Goal: Task Accomplishment & Management: Manage account settings

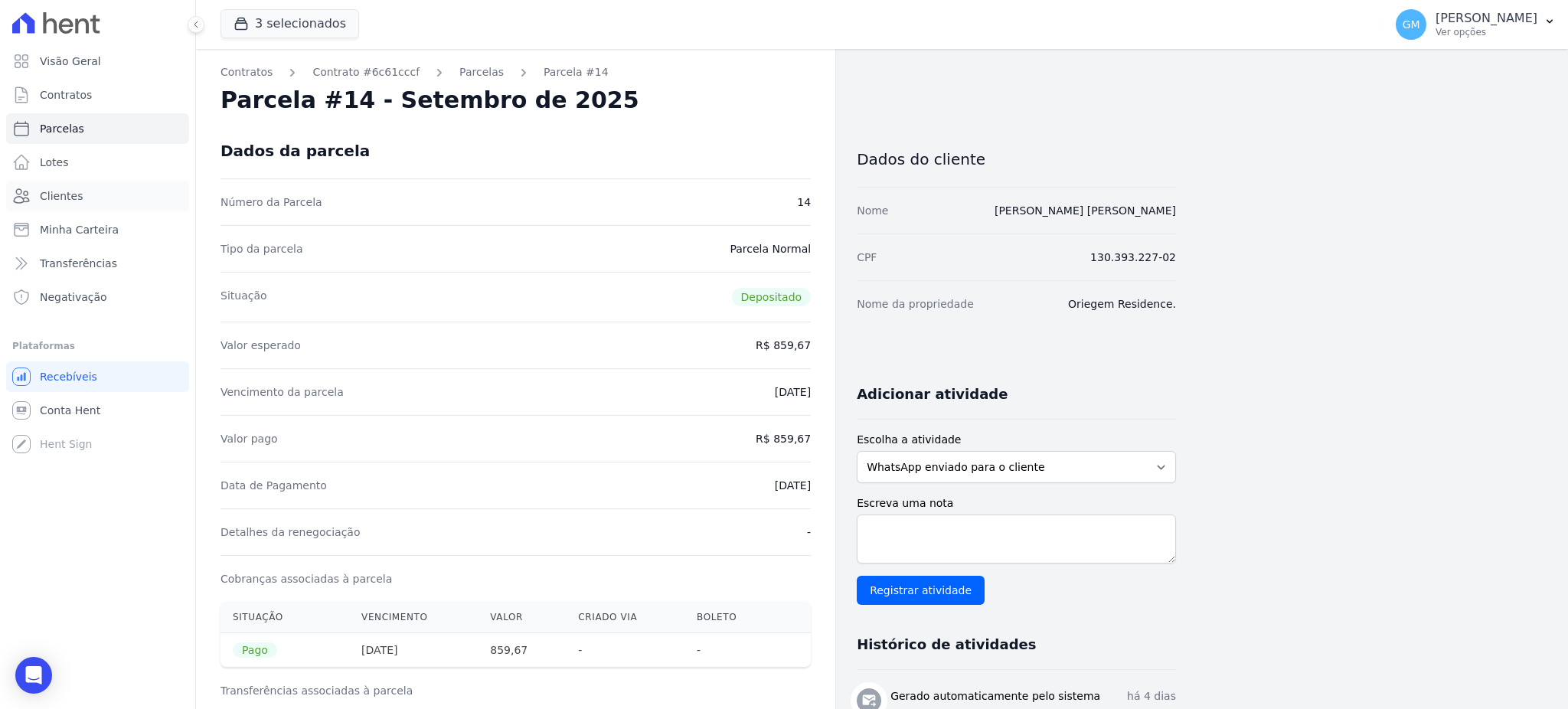
drag, startPoint x: 91, startPoint y: 195, endPoint x: 360, endPoint y: 6, distance: 328.8
click at [91, 195] on link "Clientes" at bounding box center [97, 195] width 183 height 30
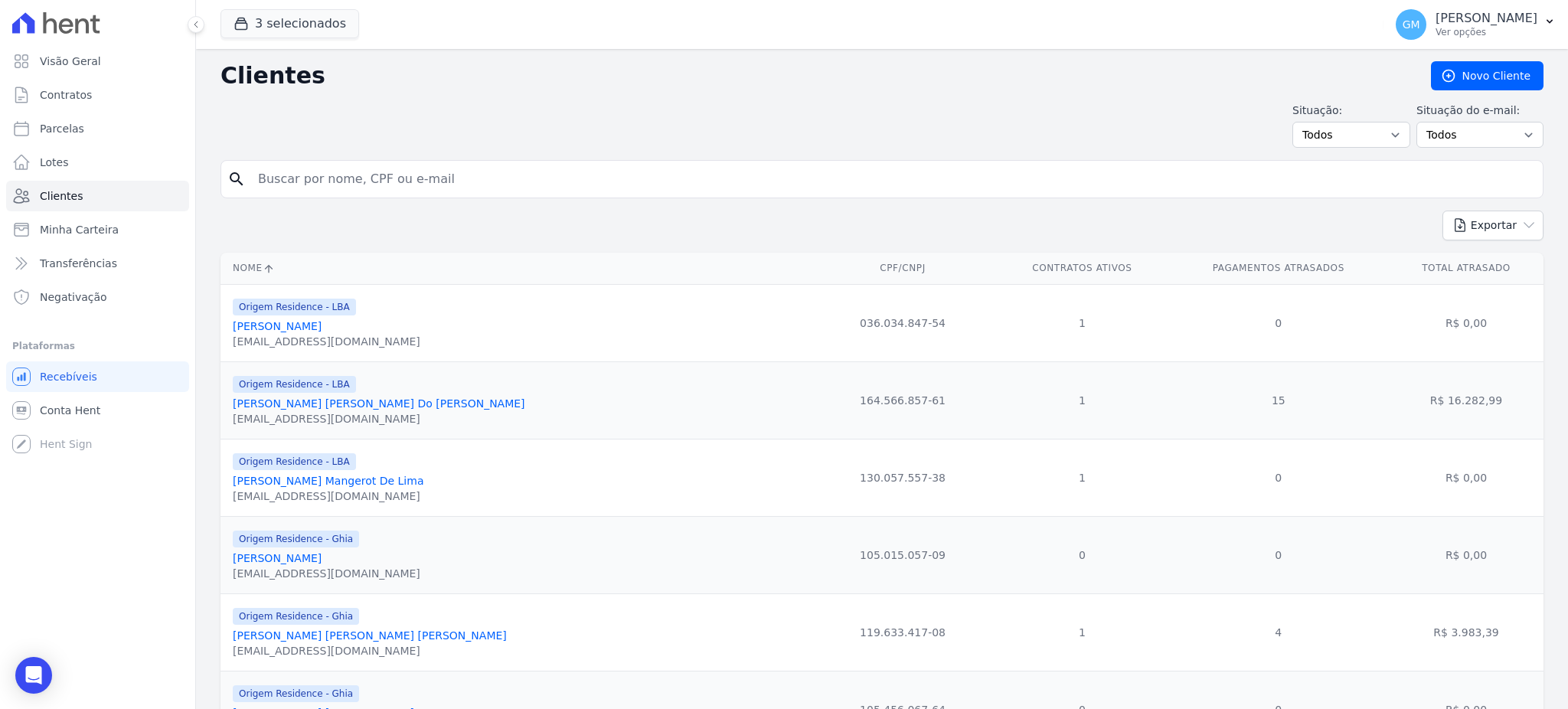
click at [328, 169] on input "search" at bounding box center [892, 179] width 1288 height 30
paste input "[PERSON_NAME] [PERSON_NAME]"
type input "[PERSON_NAME] [PERSON_NAME]"
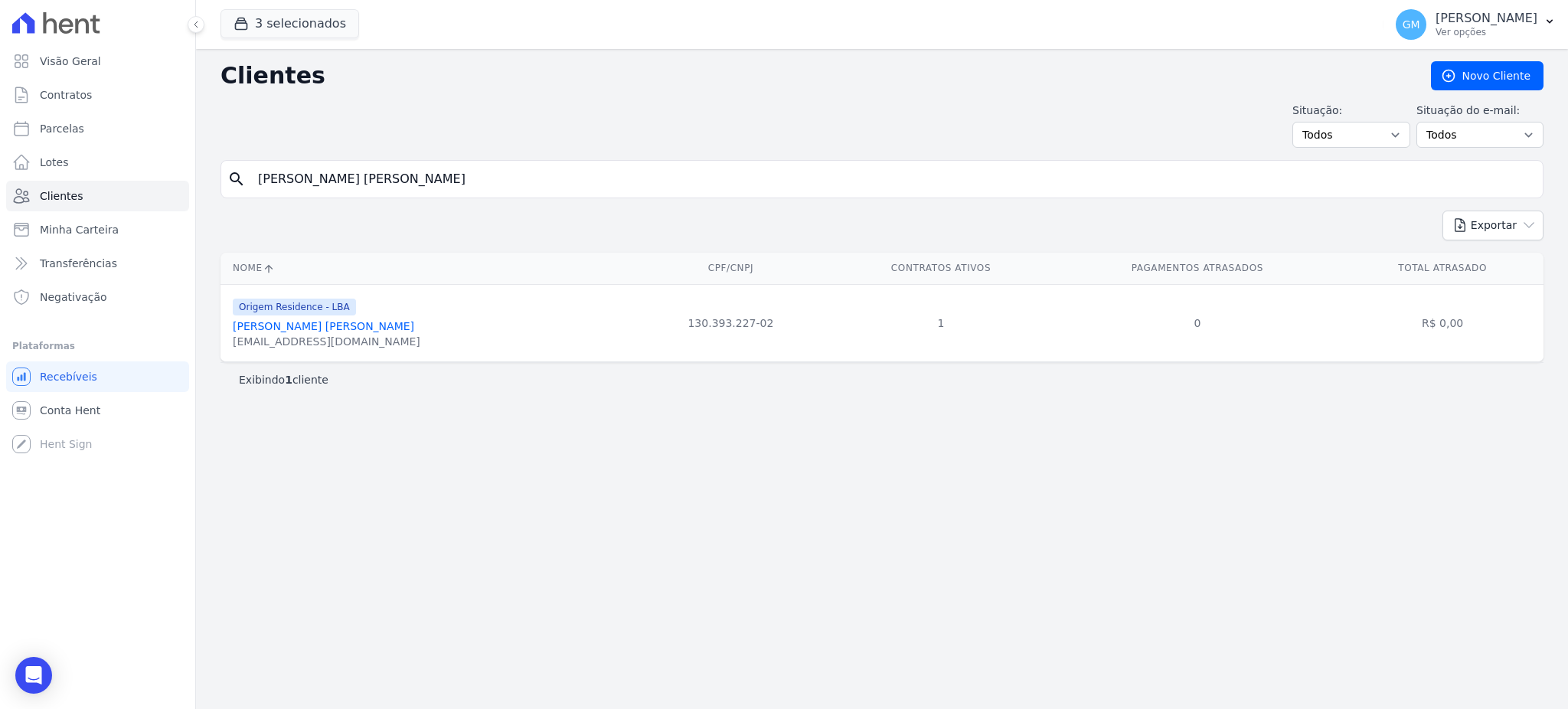
click at [308, 329] on link "[PERSON_NAME] [PERSON_NAME]" at bounding box center [324, 326] width 181 height 12
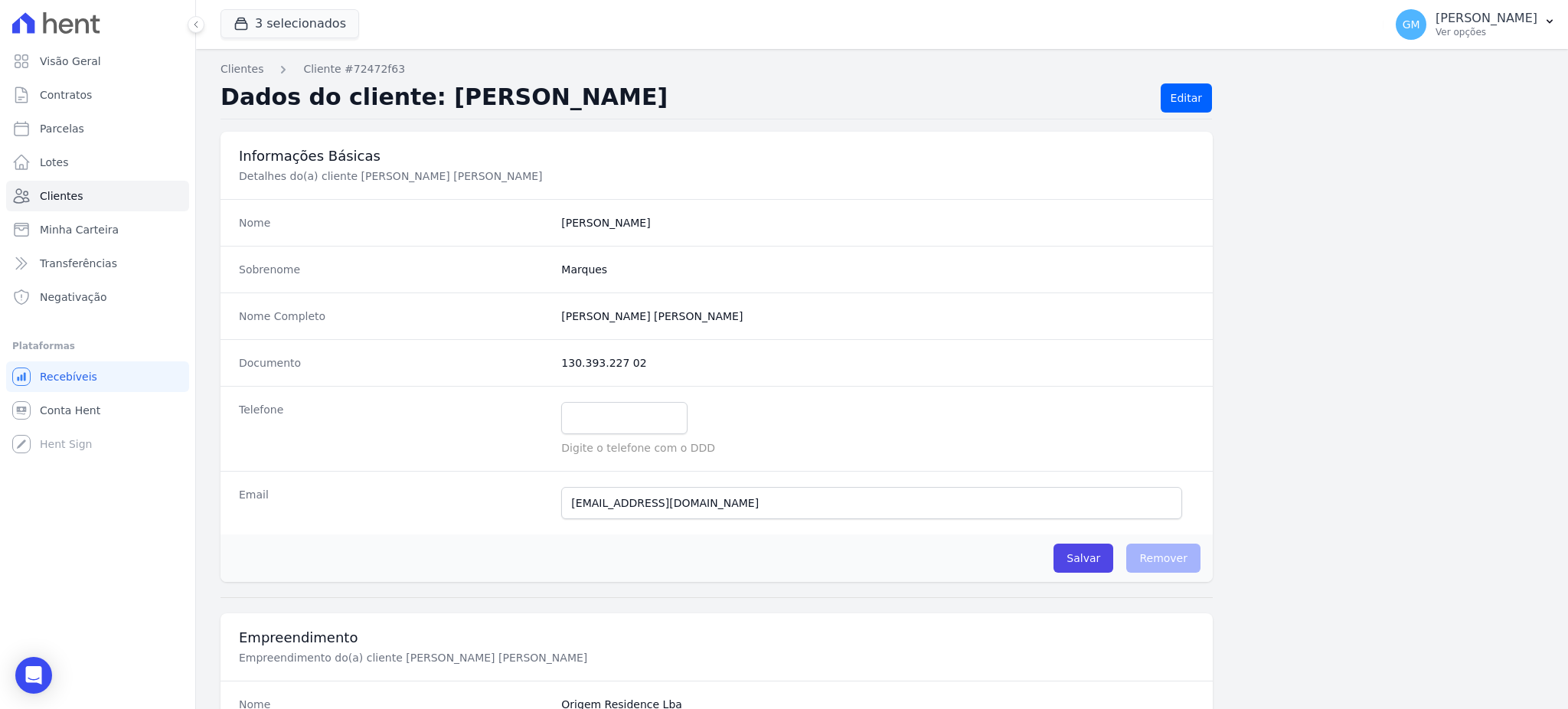
scroll to position [715, 0]
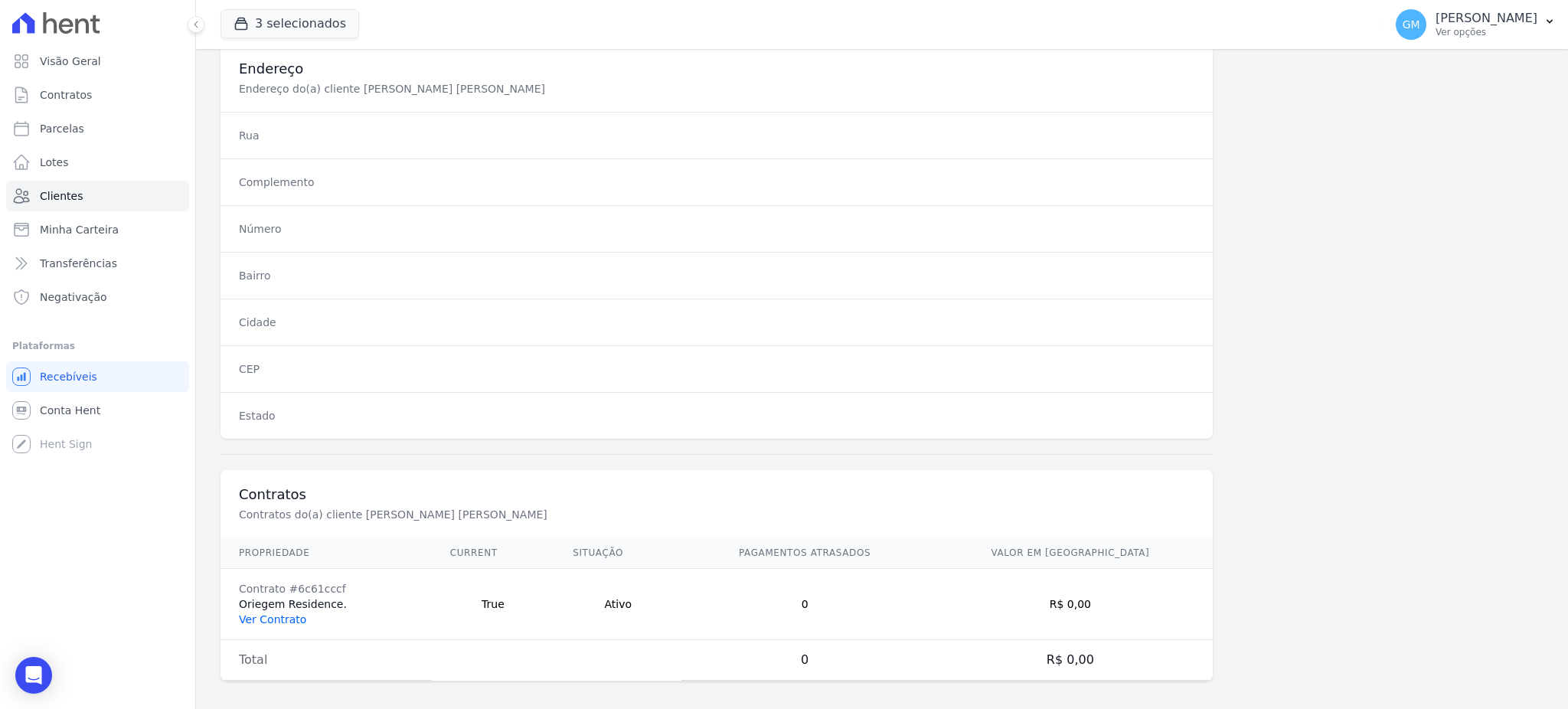
click at [280, 626] on link "Ver Contrato" at bounding box center [272, 619] width 67 height 12
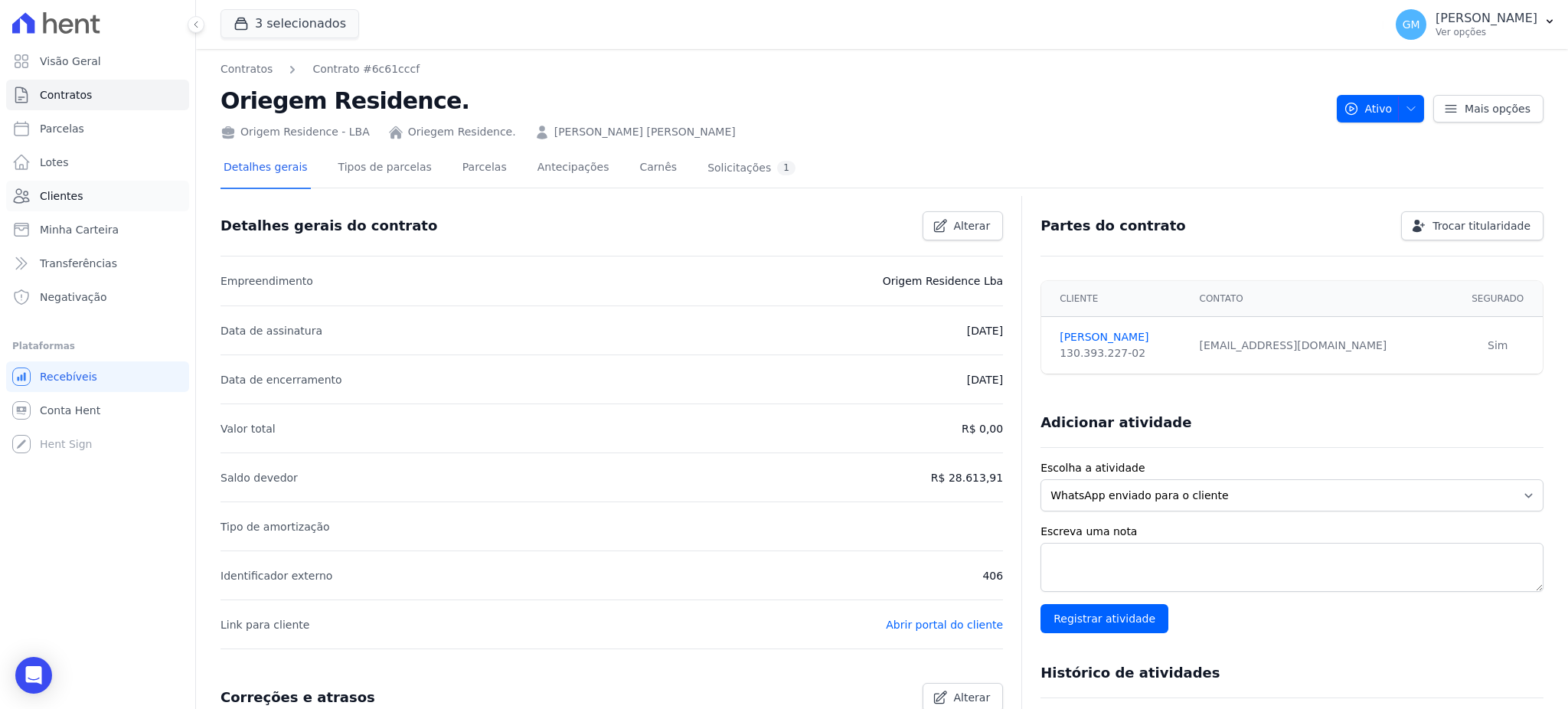
click at [68, 185] on link "Clientes" at bounding box center [97, 195] width 183 height 30
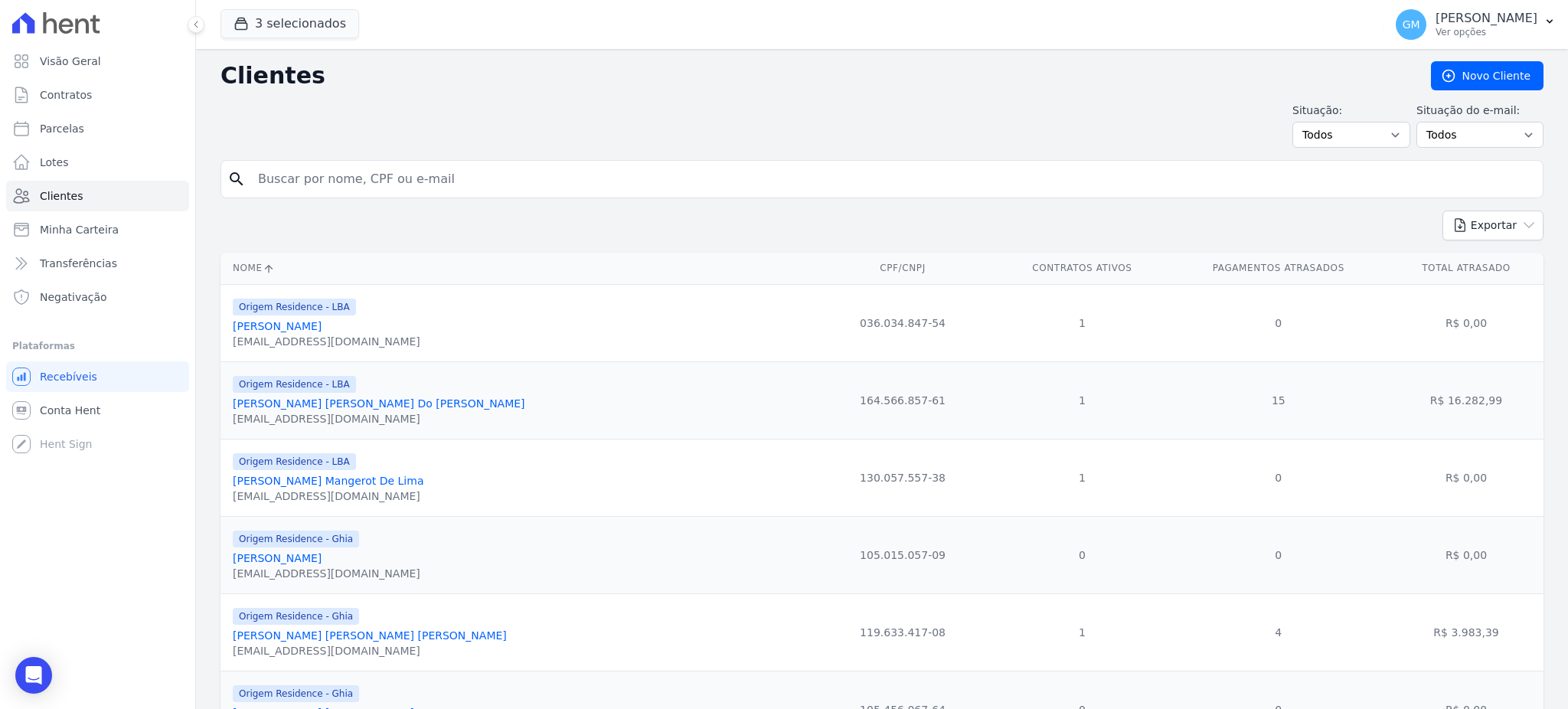
drag, startPoint x: 352, startPoint y: 194, endPoint x: 359, endPoint y: 185, distance: 11.4
click at [359, 185] on input "search" at bounding box center [892, 179] width 1288 height 30
paste input "Mauricio Souza De Lima"
type input "Mauricio Souza De Lima"
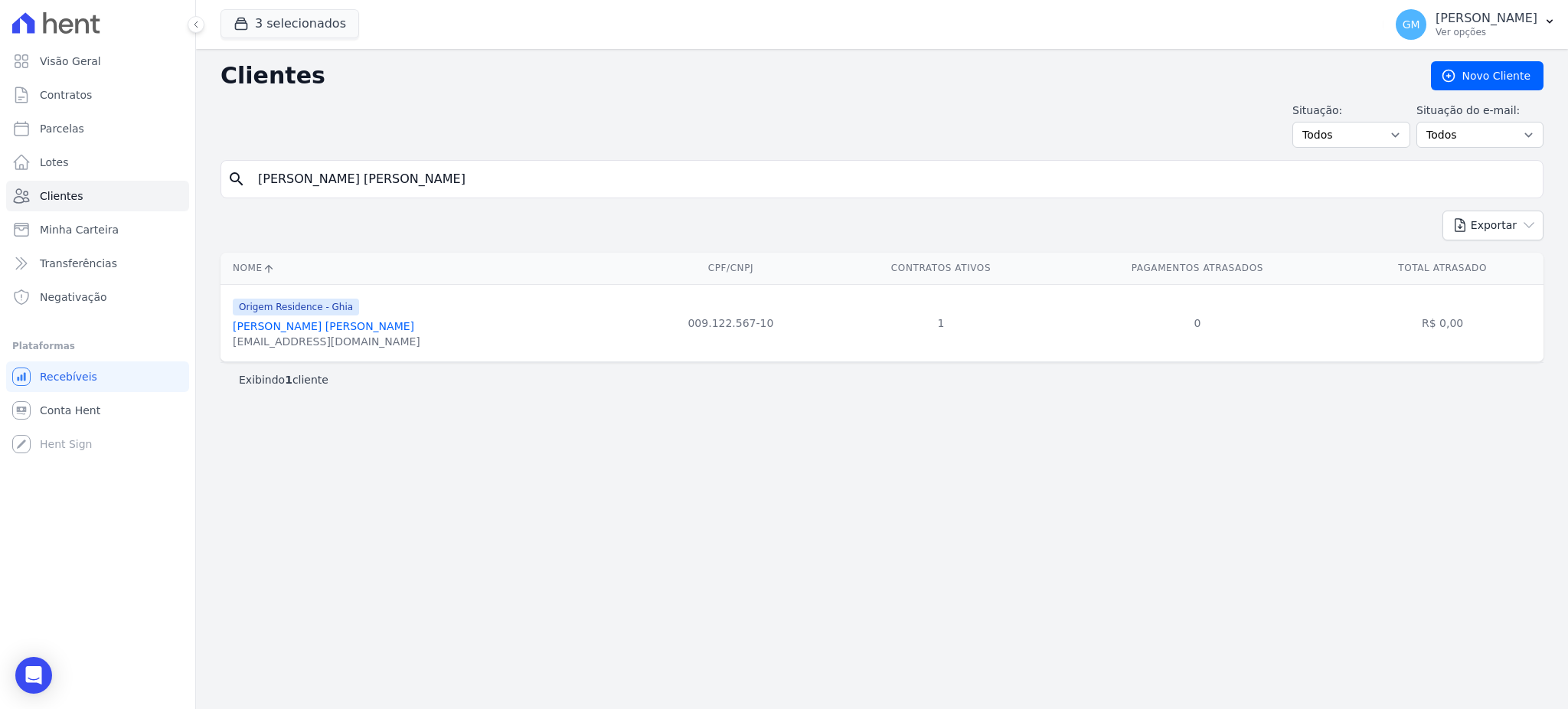
click at [323, 323] on link "Mauricio Souza De Lima" at bounding box center [324, 326] width 181 height 12
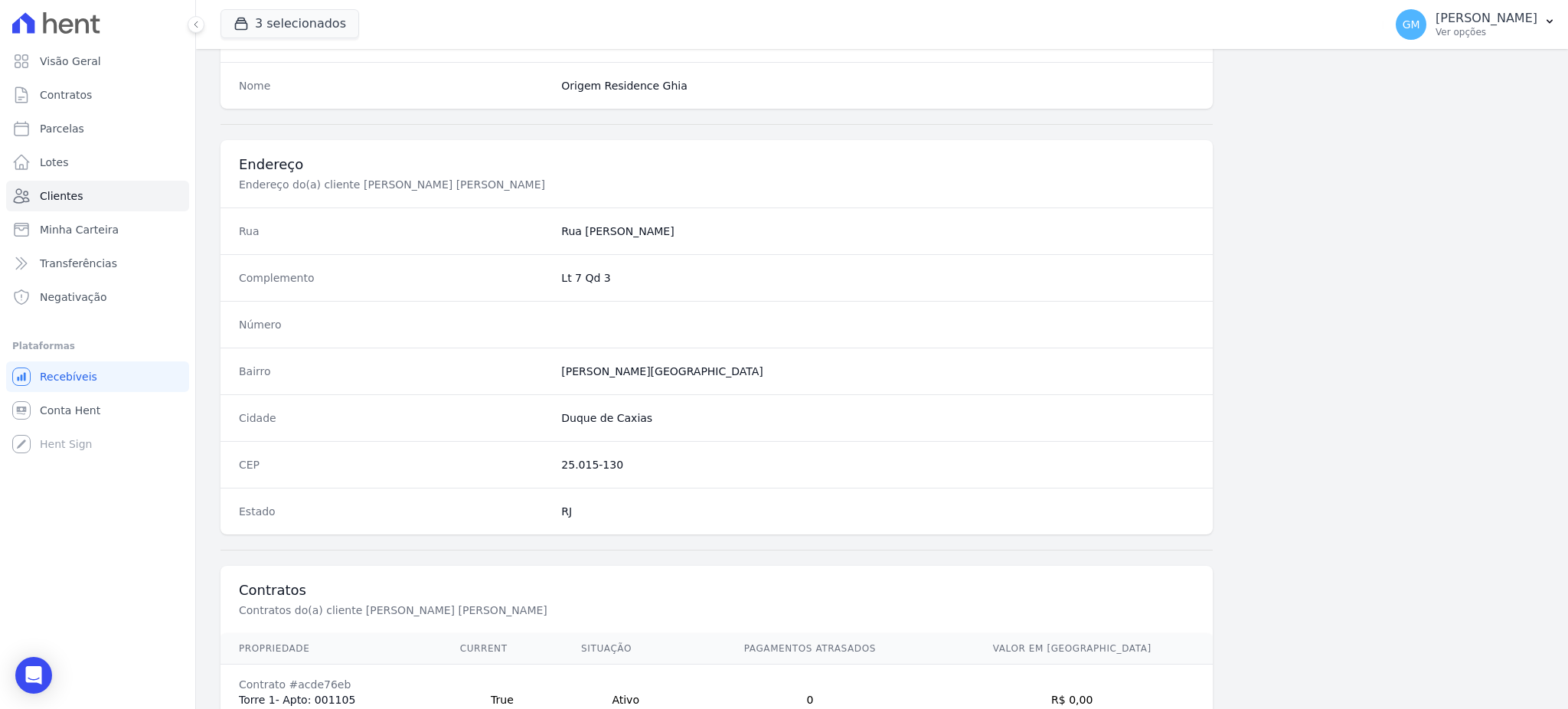
scroll to position [725, 0]
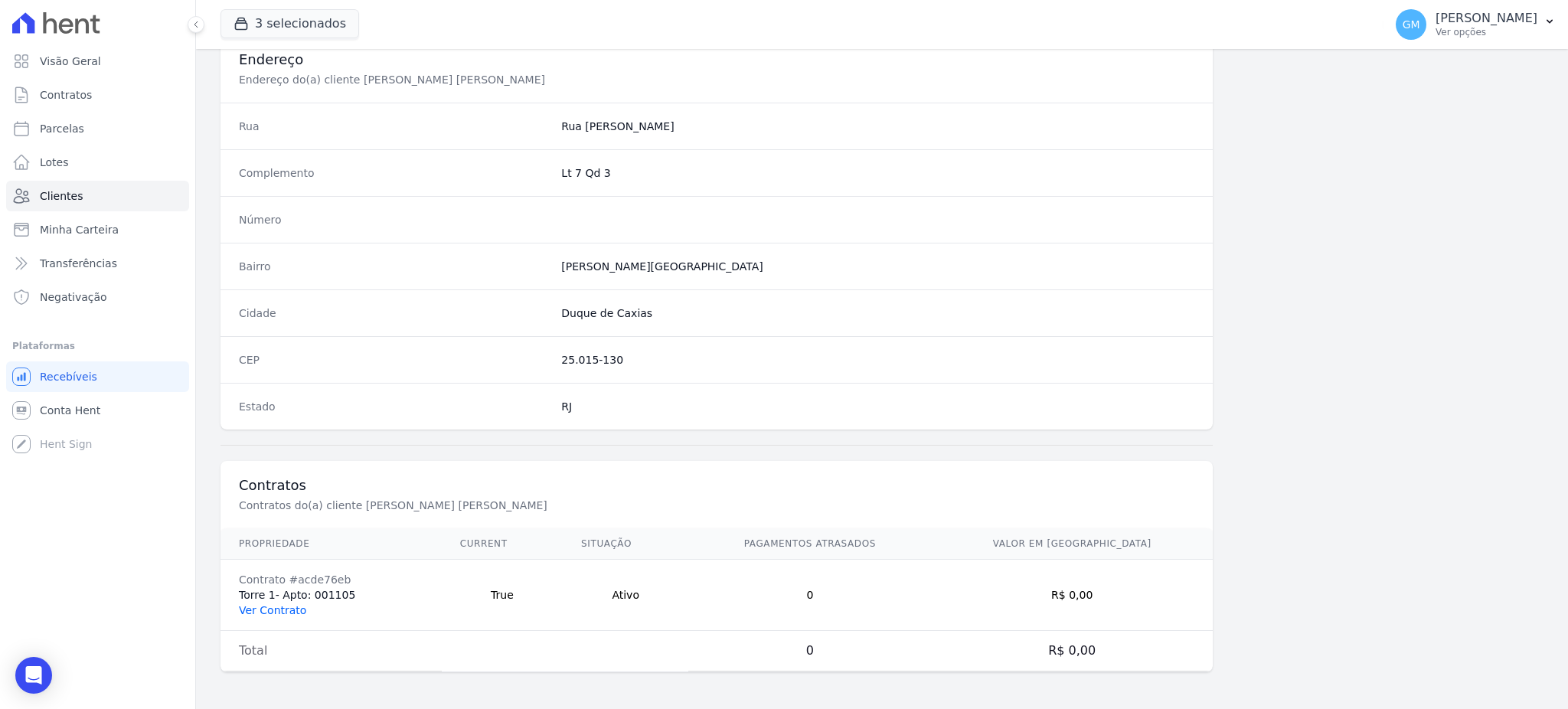
click at [290, 607] on link "Ver Contrato" at bounding box center [272, 610] width 67 height 12
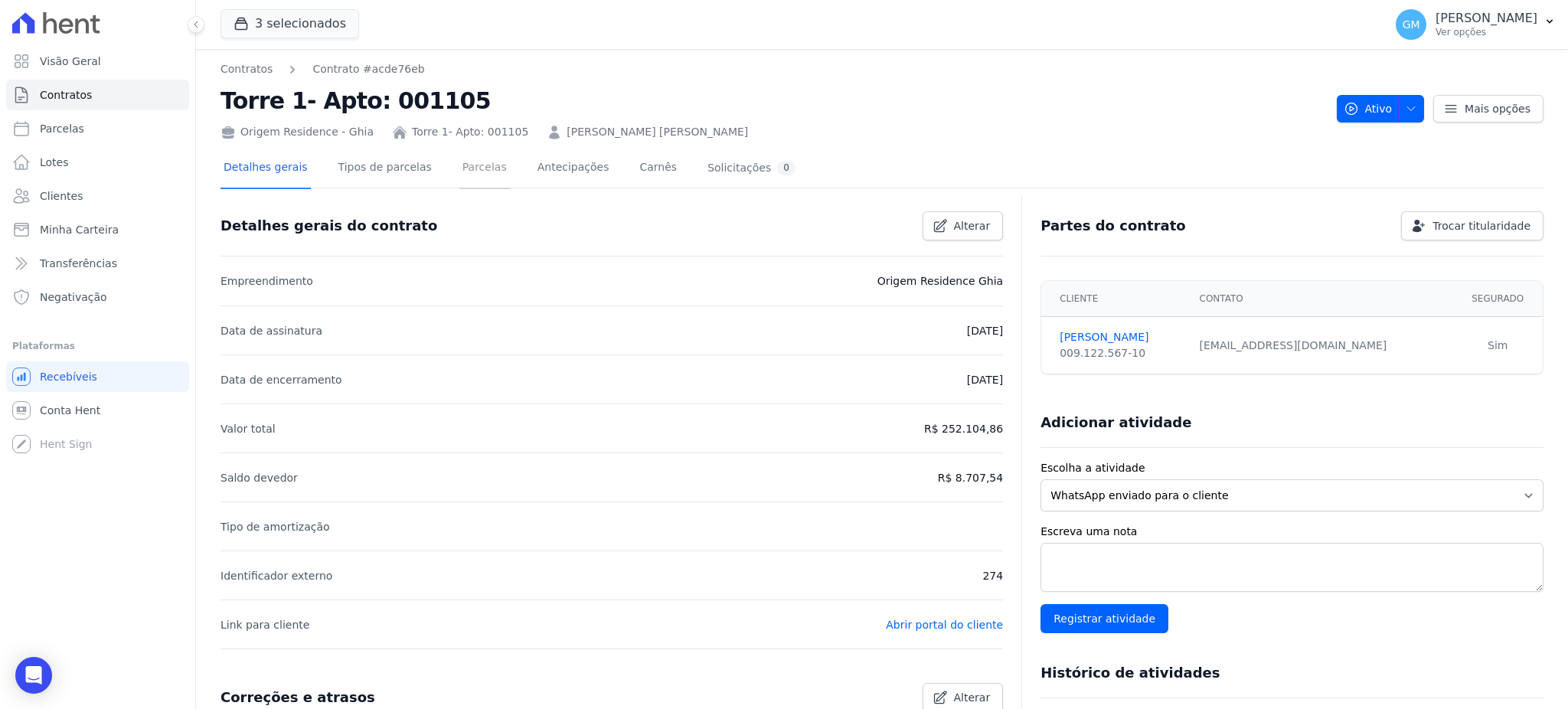
click at [463, 170] on link "Parcelas" at bounding box center [485, 168] width 51 height 41
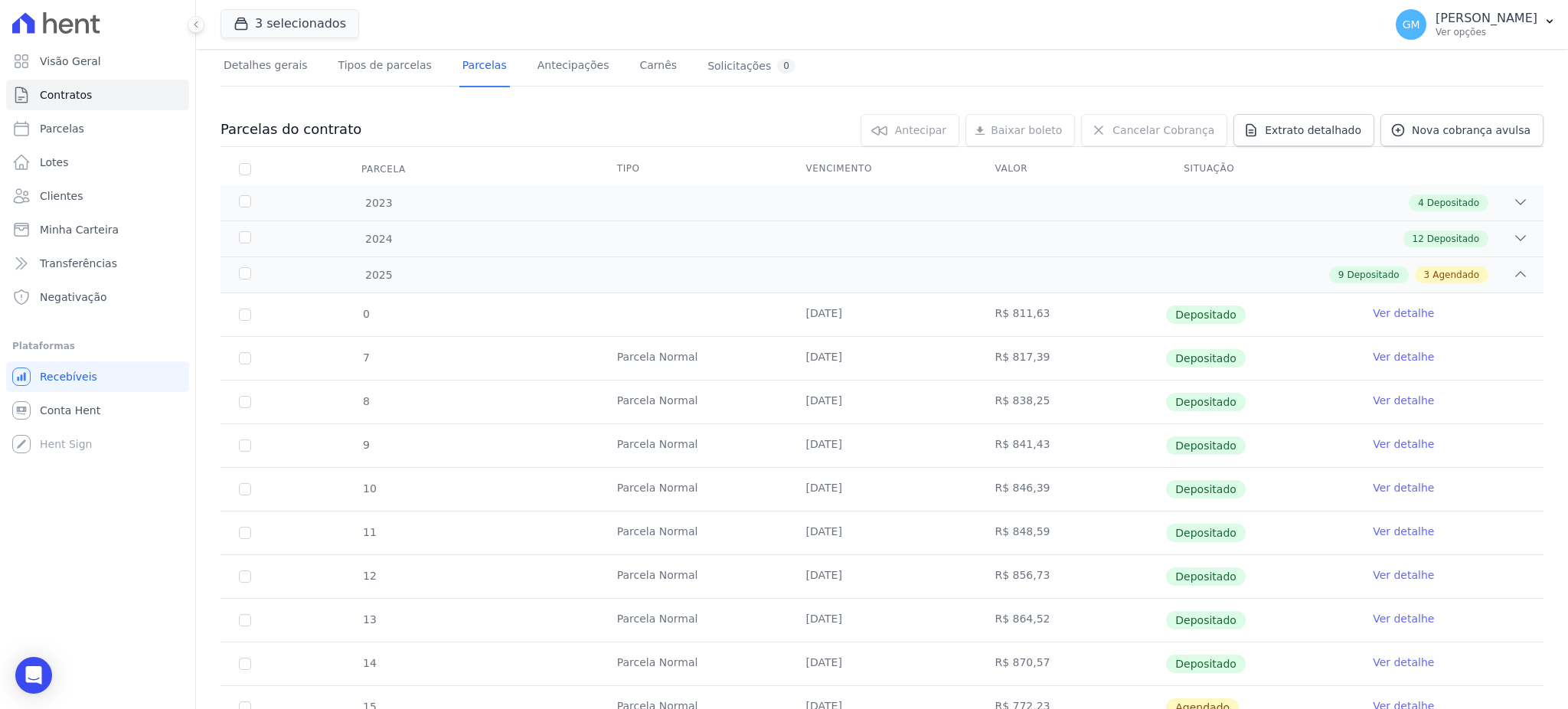
scroll to position [204, 0]
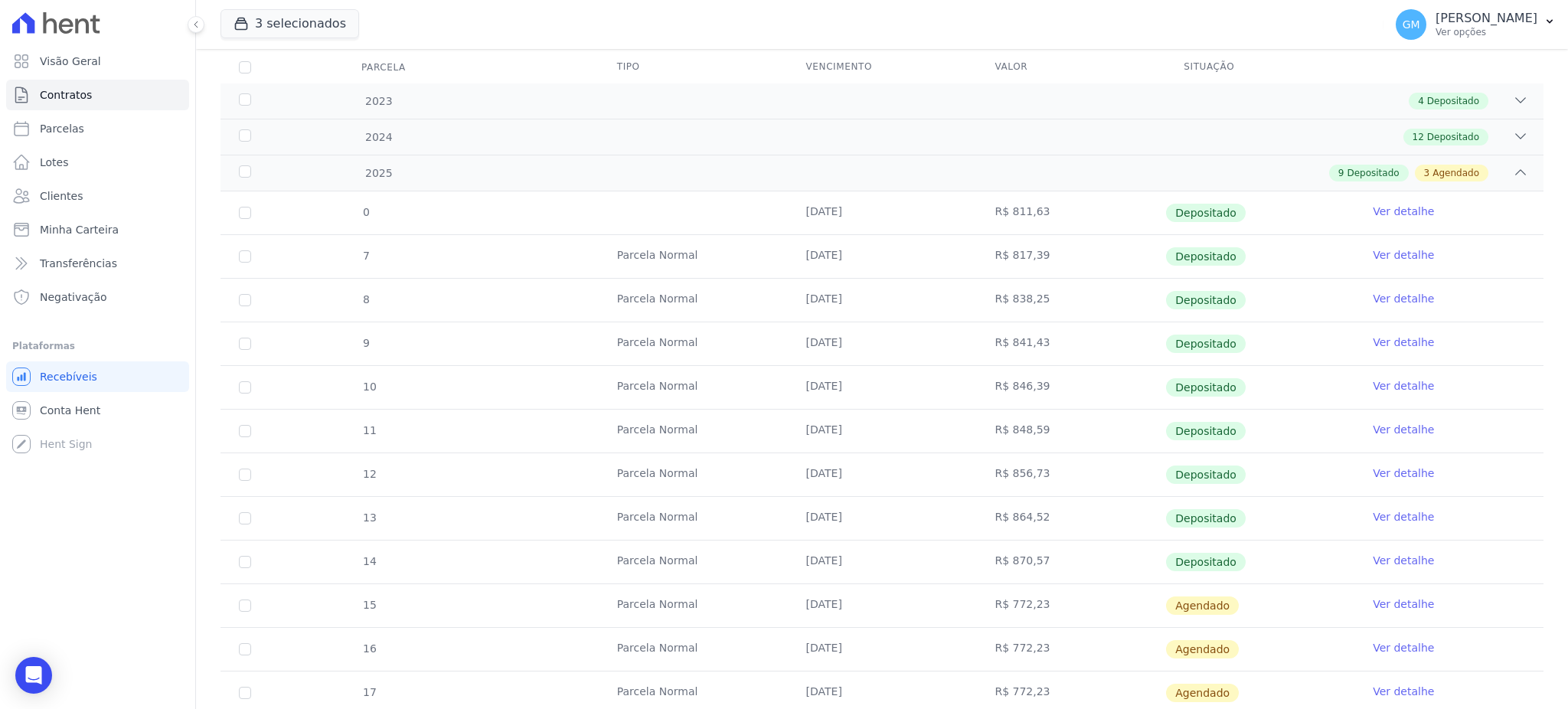
click at [1373, 561] on link "Ver detalhe" at bounding box center [1403, 561] width 61 height 15
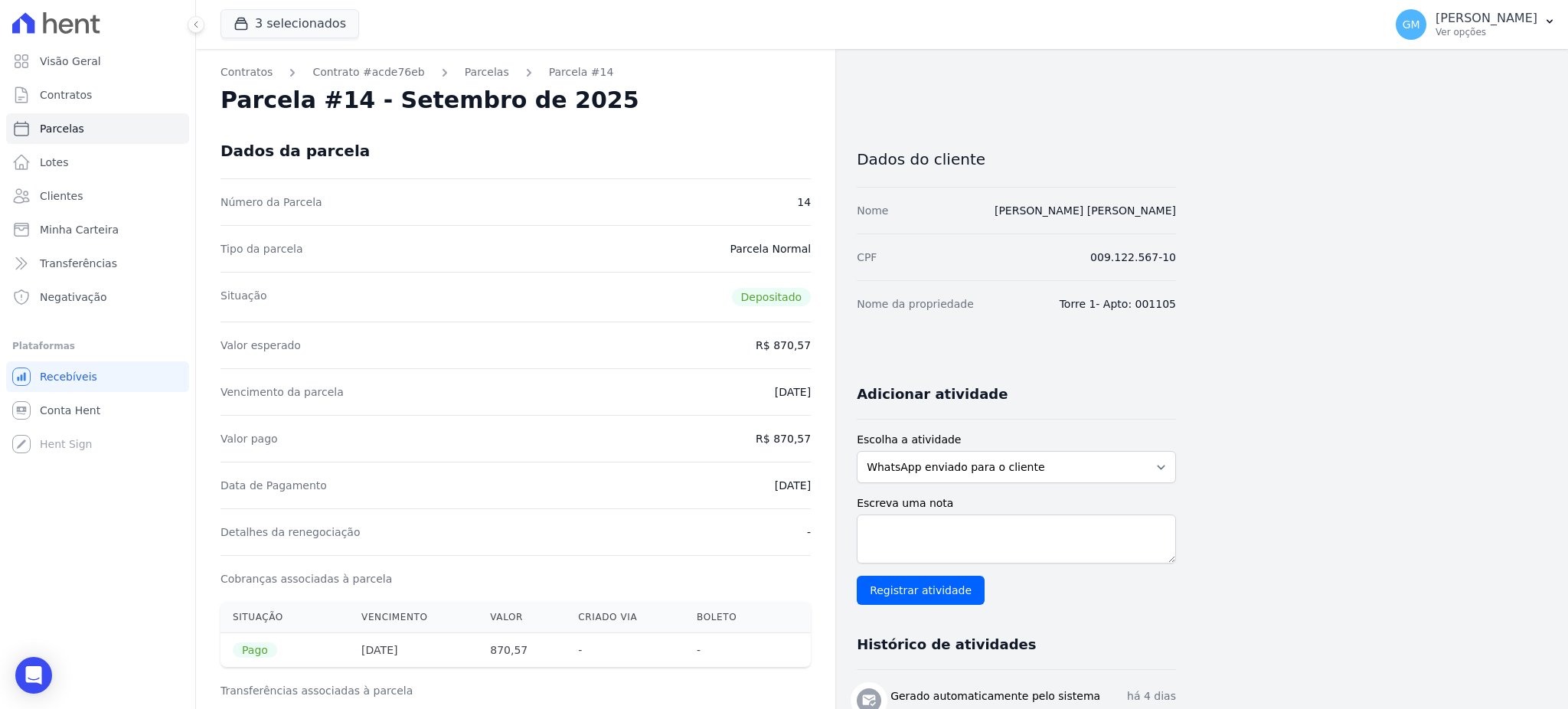
drag, startPoint x: 728, startPoint y: 490, endPoint x: 819, endPoint y: 490, distance: 91.0
click at [819, 490] on div "Contratos Contrato #acde76eb Parcelas Parcela #14 Parcela #14 - Setembro de 202…" at bounding box center [515, 679] width 639 height 1260
click at [732, 469] on div "Data de Pagamento 05/09/2025" at bounding box center [516, 484] width 591 height 46
drag, startPoint x: 769, startPoint y: 488, endPoint x: 811, endPoint y: 488, distance: 42.0
click at [811, 488] on div "Contratos Contrato #acde76eb Parcelas Parcela #14 Parcela #14 - Setembro de 202…" at bounding box center [515, 679] width 639 height 1260
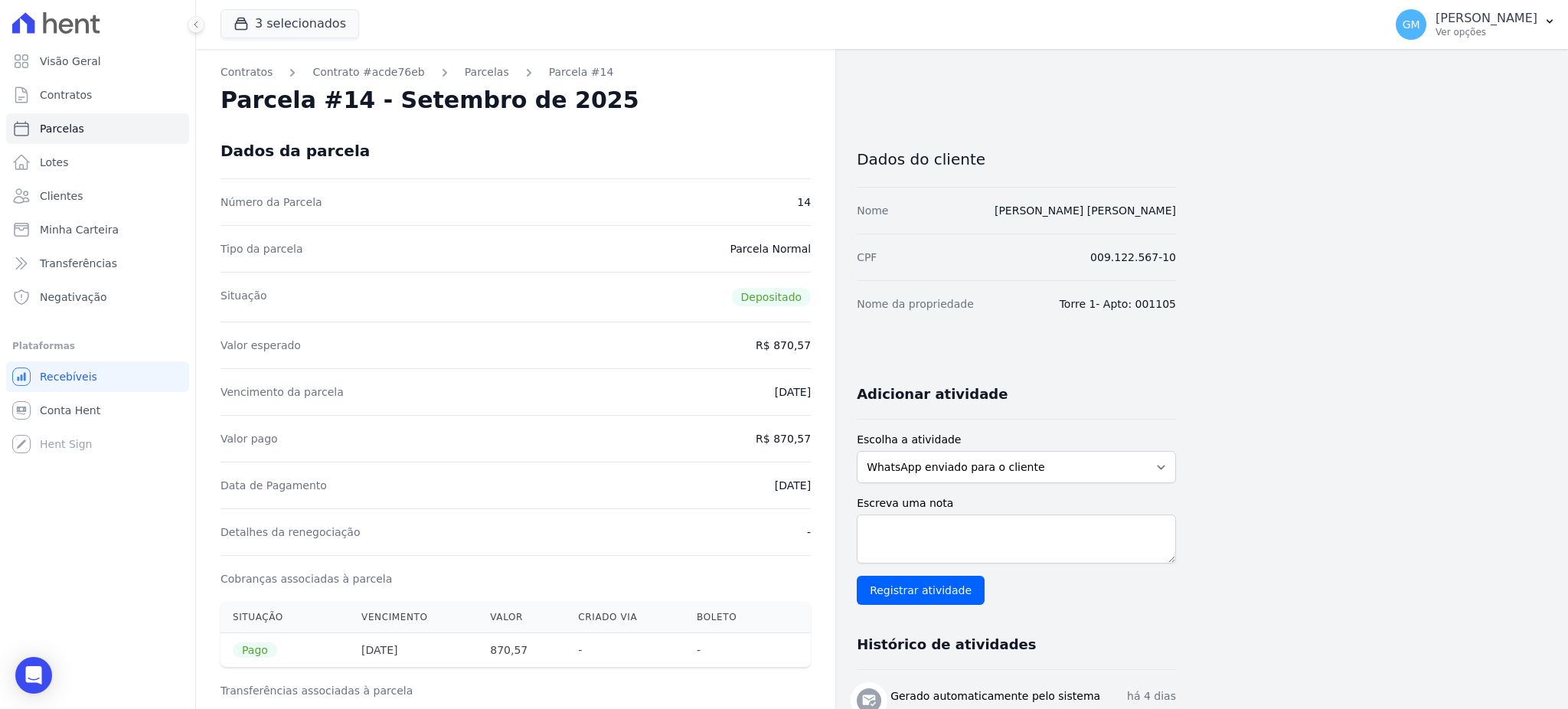
copy dd "05/09/2025"
drag, startPoint x: 777, startPoint y: 441, endPoint x: 824, endPoint y: 441, distance: 47.0
click at [824, 441] on div "Contratos Contrato #acde76eb Parcelas Parcela #14 Parcela #14 - Setembro de 202…" at bounding box center [515, 679] width 639 height 1260
copy dd "870,57"
drag, startPoint x: 737, startPoint y: 482, endPoint x: 818, endPoint y: 486, distance: 81.1
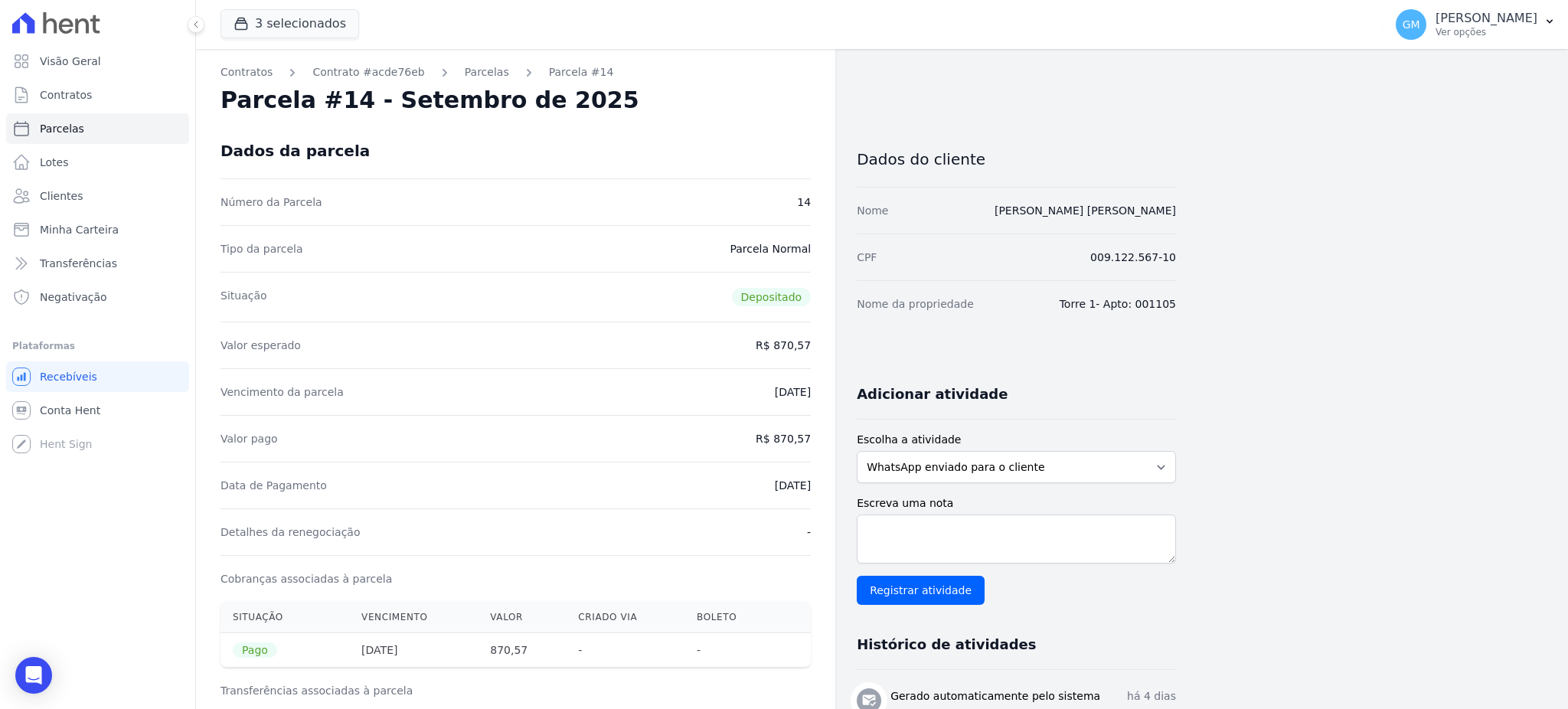
click at [818, 486] on div "Contratos Contrato #acde76eb Parcelas Parcela #14 Parcela #14 - Setembro de 202…" at bounding box center [515, 679] width 639 height 1260
copy dd "05/09/2025"
drag, startPoint x: 779, startPoint y: 437, endPoint x: 810, endPoint y: 437, distance: 31.0
click at [810, 437] on div "Contratos Contrato #acde76eb Parcelas Parcela #14 Parcela #14 - Setembro de 202…" at bounding box center [515, 679] width 639 height 1260
copy dd "870,57"
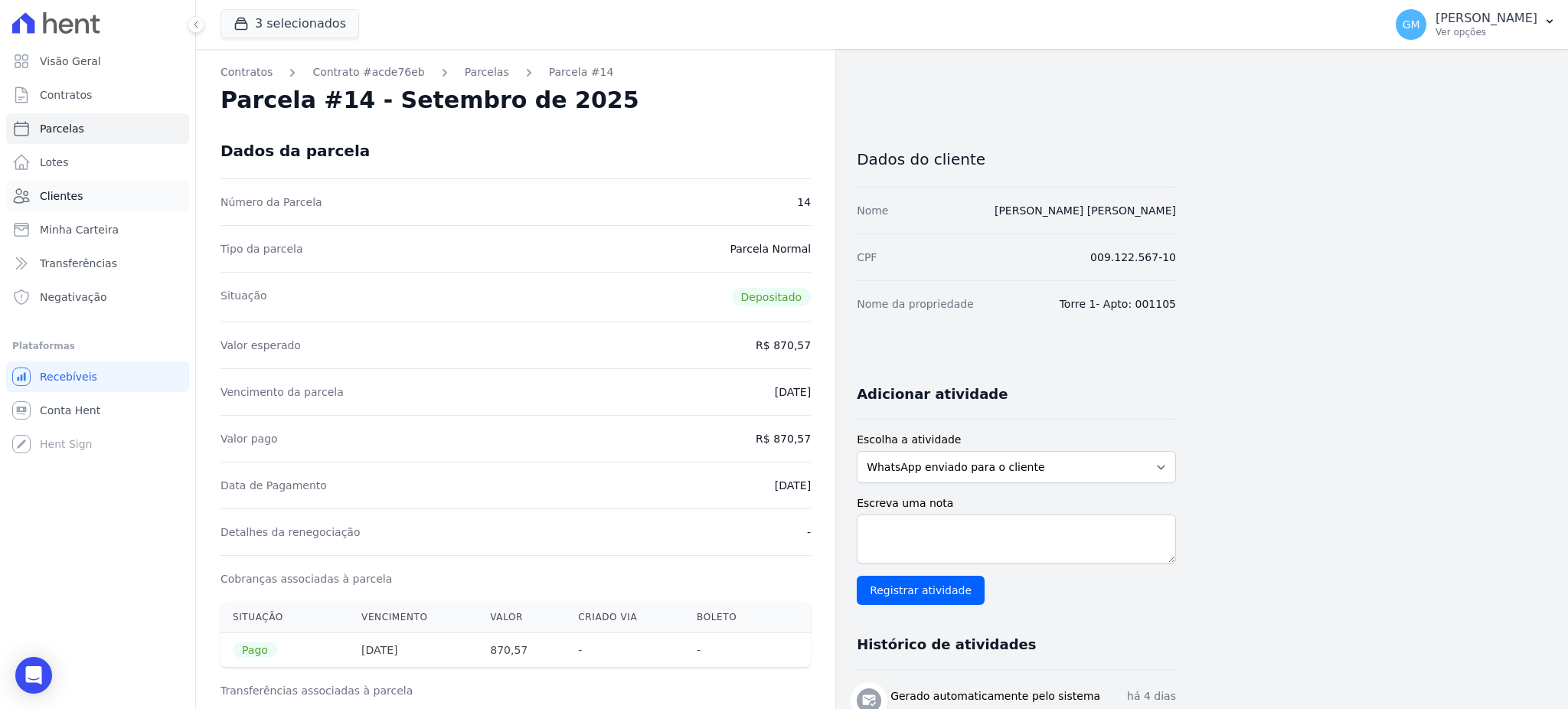
click at [111, 201] on link "Clientes" at bounding box center [97, 195] width 183 height 30
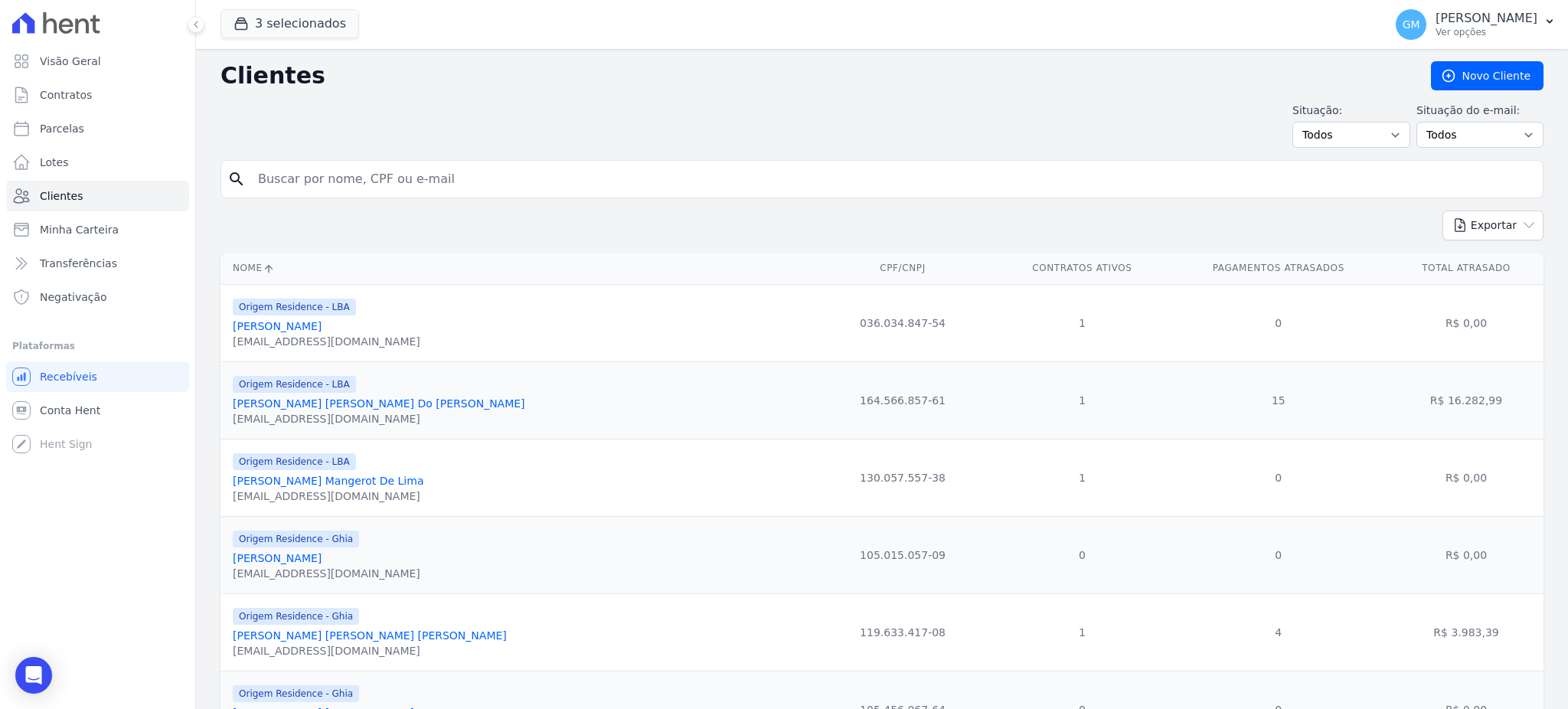
click at [323, 182] on input "search" at bounding box center [892, 179] width 1288 height 30
paste input "Jefferson Alexandre De Almeida"
type input "Jefferson Alexandre De Almeida"
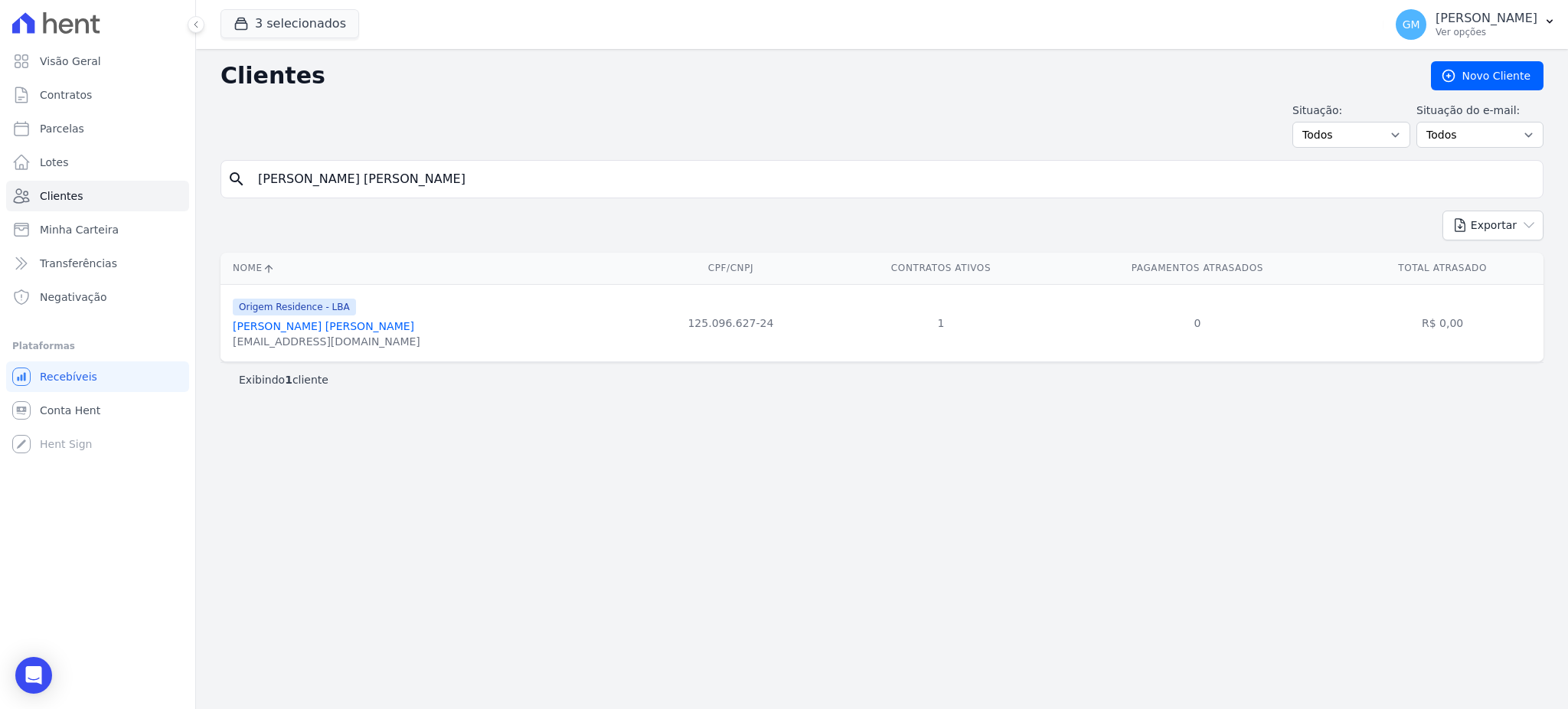
click at [359, 332] on link "Jefferson Alexandre De Almeida" at bounding box center [324, 326] width 181 height 12
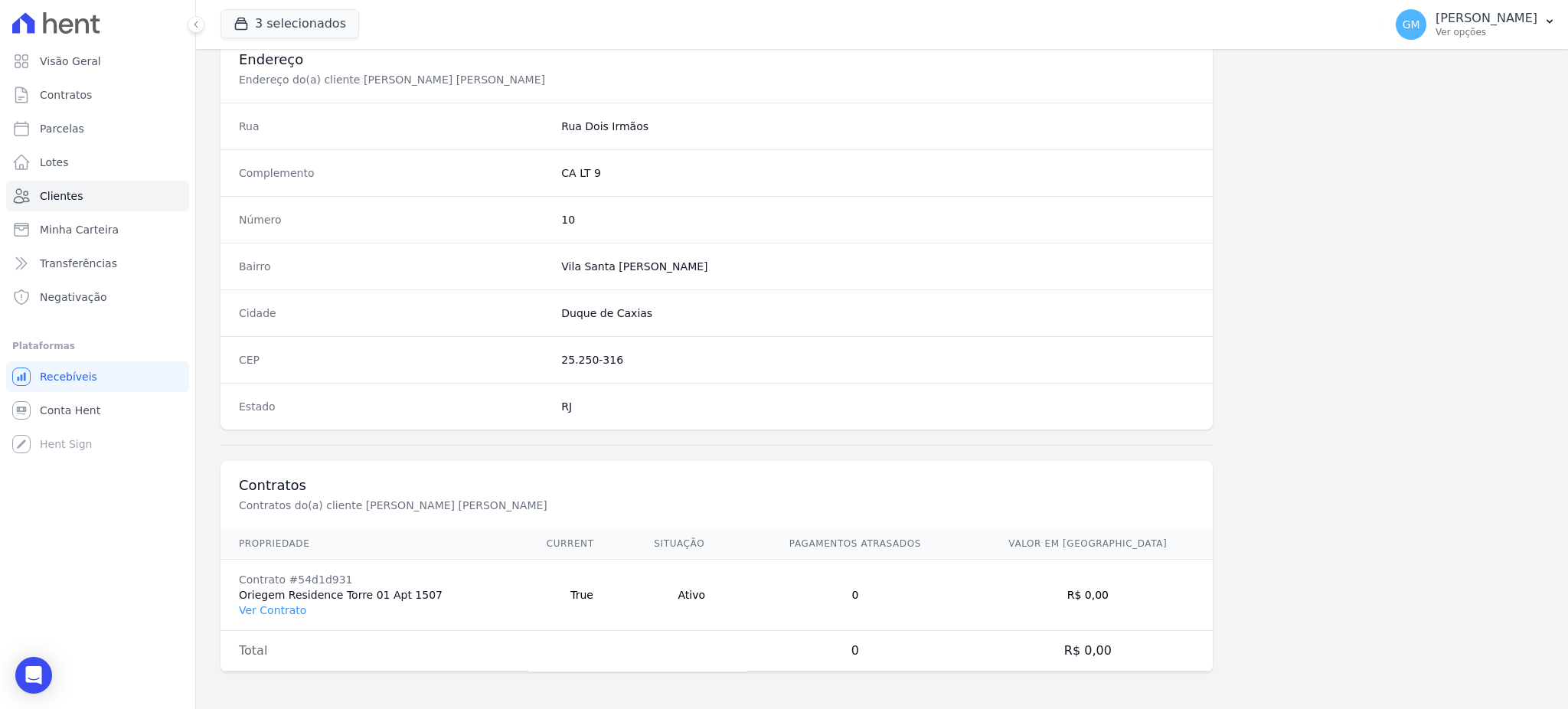
scroll to position [725, 0]
click at [274, 613] on link "Ver Contrato" at bounding box center [272, 610] width 67 height 12
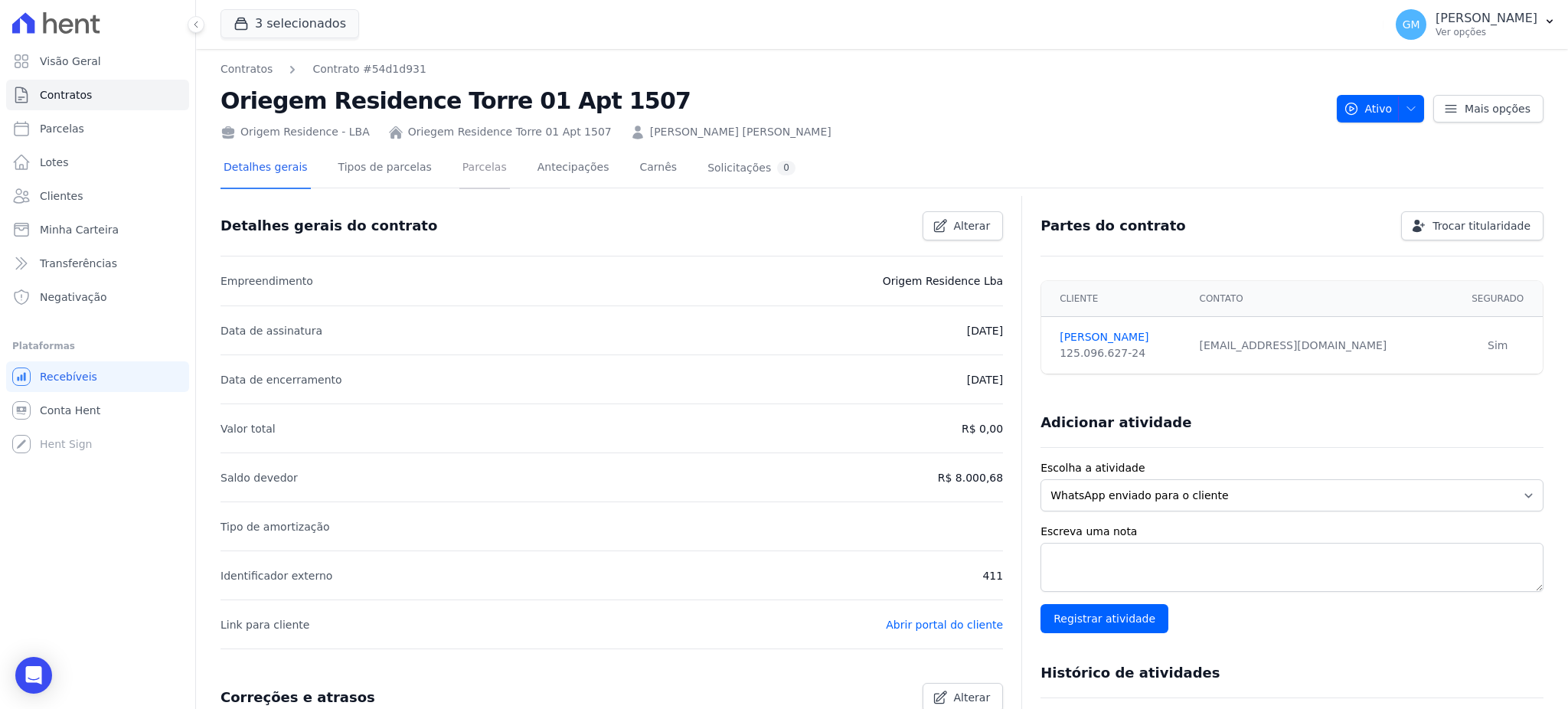
click at [460, 164] on link "Parcelas" at bounding box center [485, 168] width 51 height 41
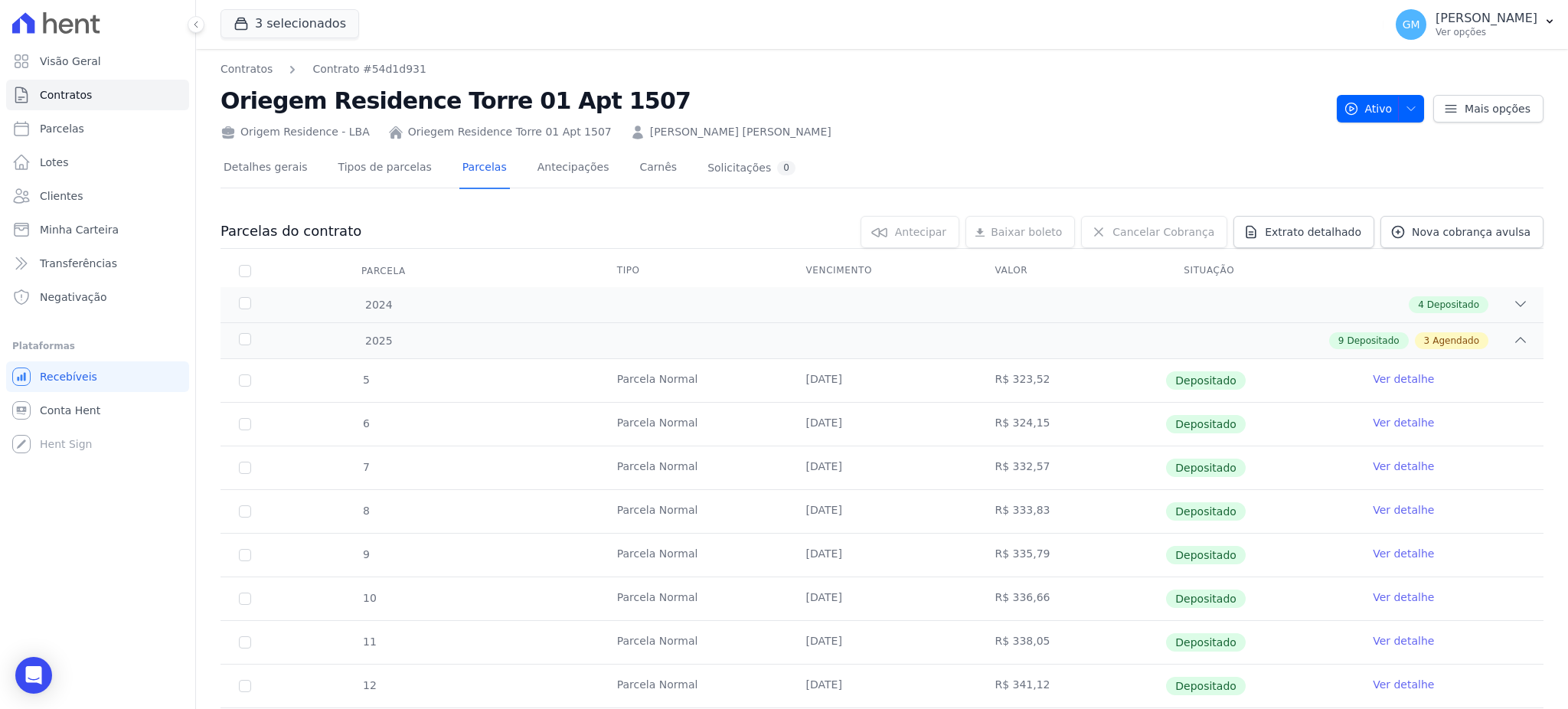
scroll to position [102, 0]
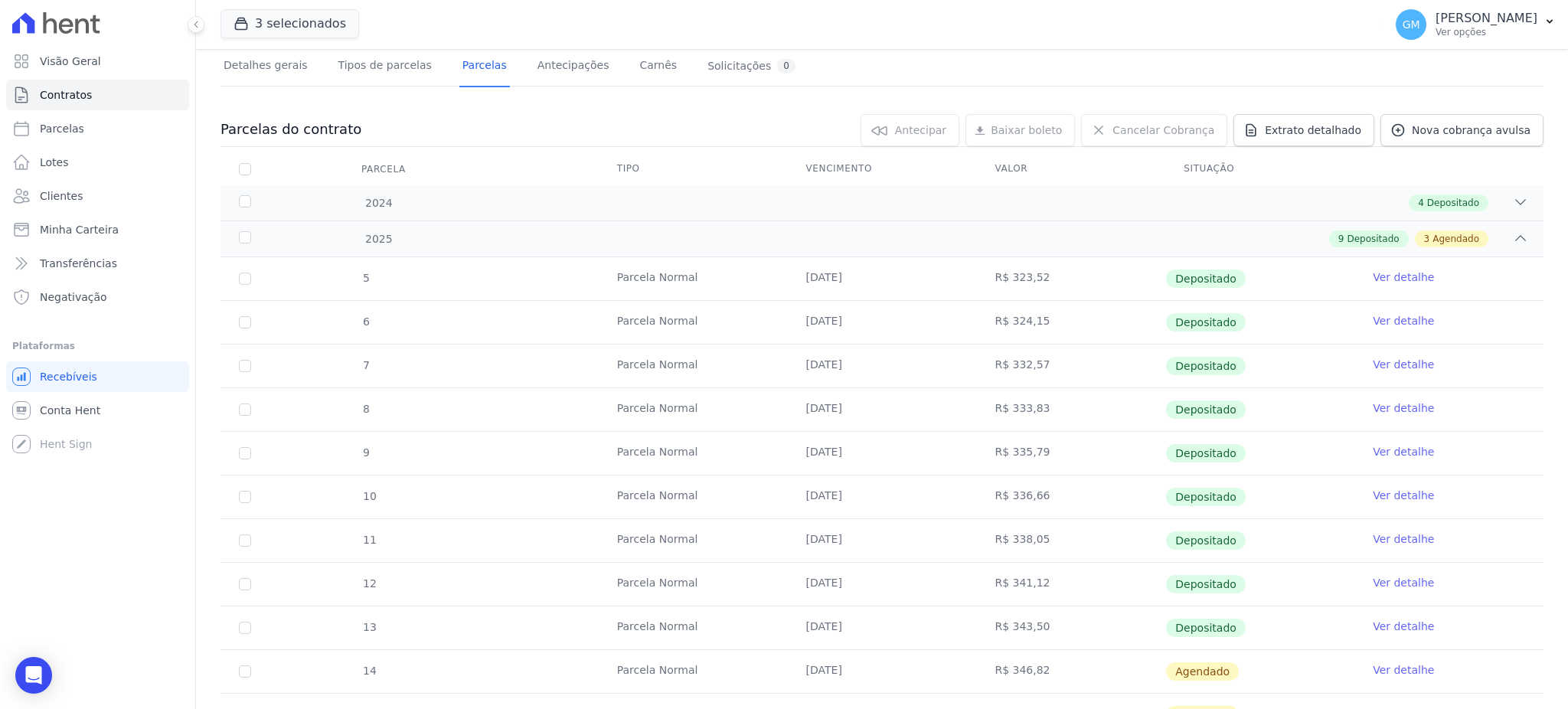
click at [1373, 631] on link "Ver detalhe" at bounding box center [1403, 627] width 61 height 15
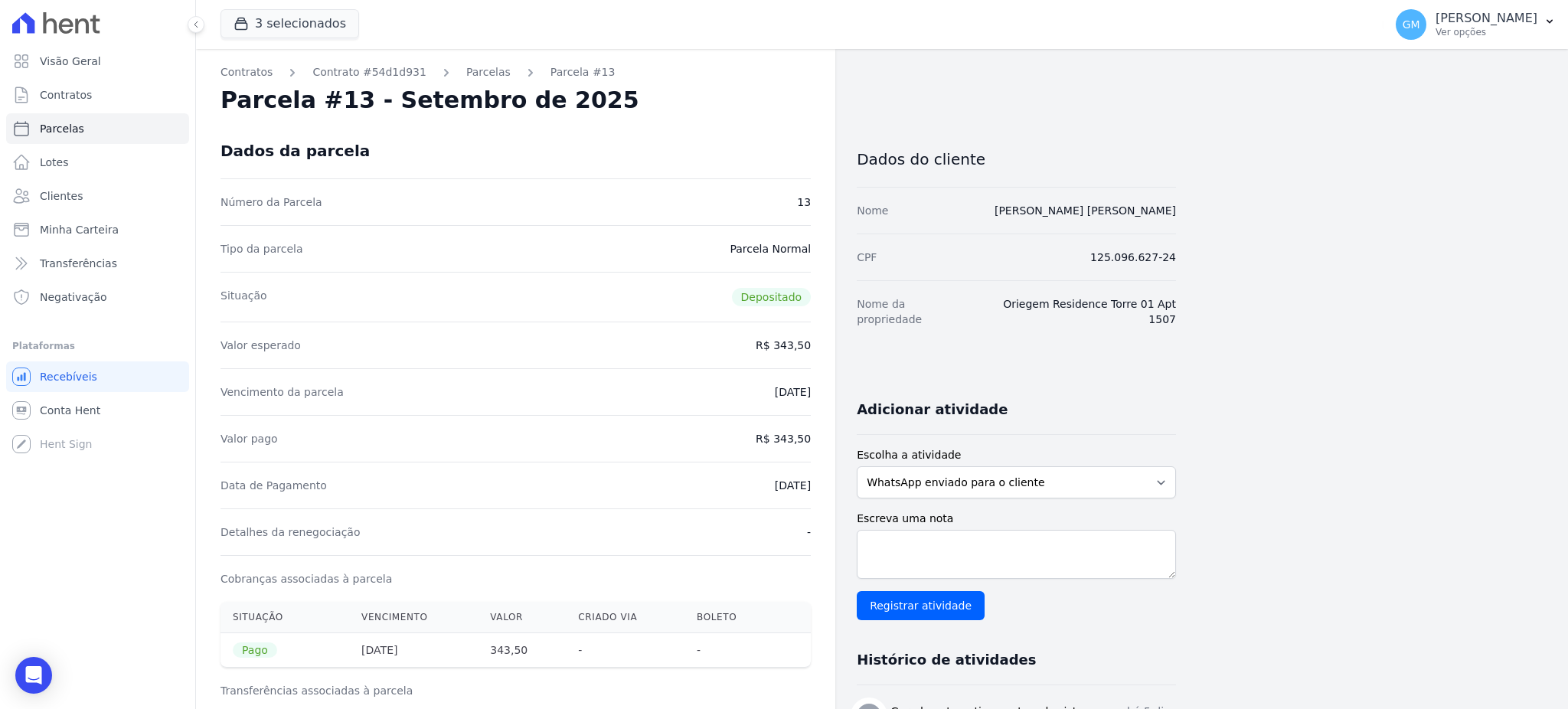
drag, startPoint x: 748, startPoint y: 485, endPoint x: 816, endPoint y: 489, distance: 68.1
click at [816, 489] on div "Contratos Contrato #54d1d931 Parcelas Parcela #13 Parcela #13 - Setembro de 202…" at bounding box center [515, 701] width 639 height 1303
copy dd "04/09/2025"
click at [741, 555] on div "Cobranças associadas à parcela" at bounding box center [516, 578] width 591 height 46
drag, startPoint x: 758, startPoint y: 488, endPoint x: 809, endPoint y: 487, distance: 51.0
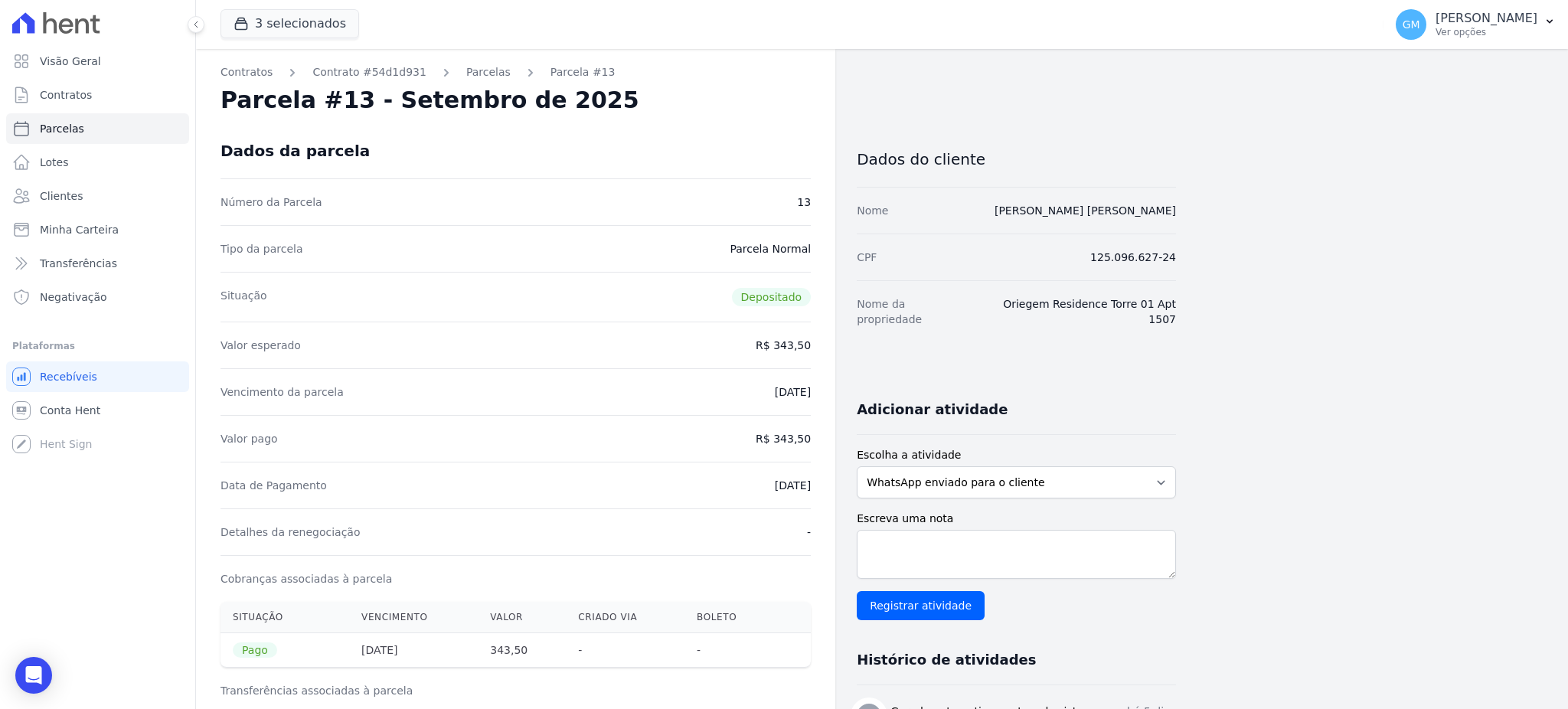
click at [809, 487] on dd "04/09/2025" at bounding box center [792, 485] width 36 height 15
copy dd "04/09/2025"
drag, startPoint x: 777, startPoint y: 436, endPoint x: 818, endPoint y: 436, distance: 41.0
click at [818, 436] on div "Contratos Contrato #54d1d931 Parcelas Parcela #13 Parcela #13 - Setembro de 202…" at bounding box center [515, 701] width 639 height 1303
copy dd "343,50"
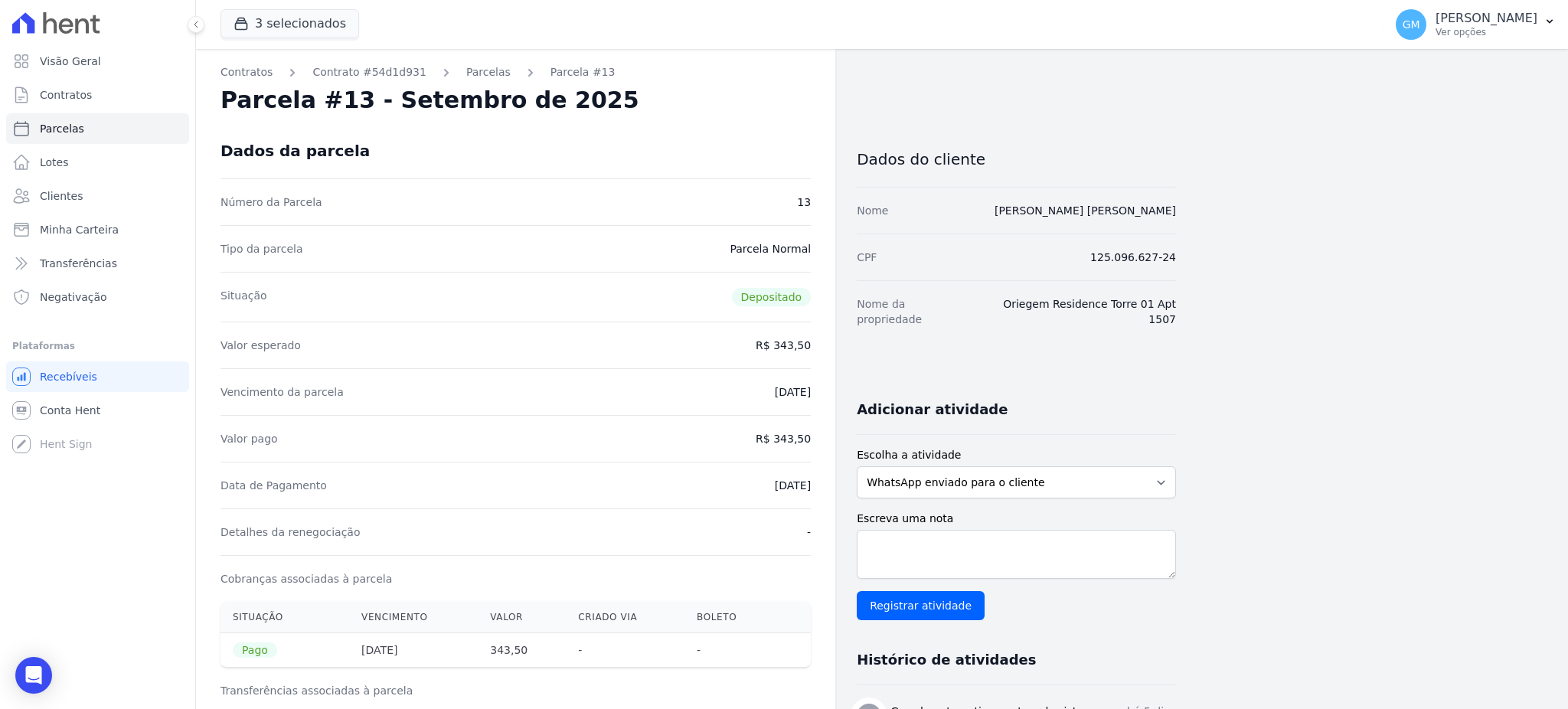
drag, startPoint x: 754, startPoint y: 483, endPoint x: 813, endPoint y: 491, distance: 59.5
click at [813, 491] on div "Contratos Contrato #54d1d931 Parcelas Parcela #13 Parcela #13 - Setembro de 202…" at bounding box center [515, 701] width 639 height 1303
copy dd "04/09/2025"
click at [95, 194] on link "Clientes" at bounding box center [97, 195] width 183 height 30
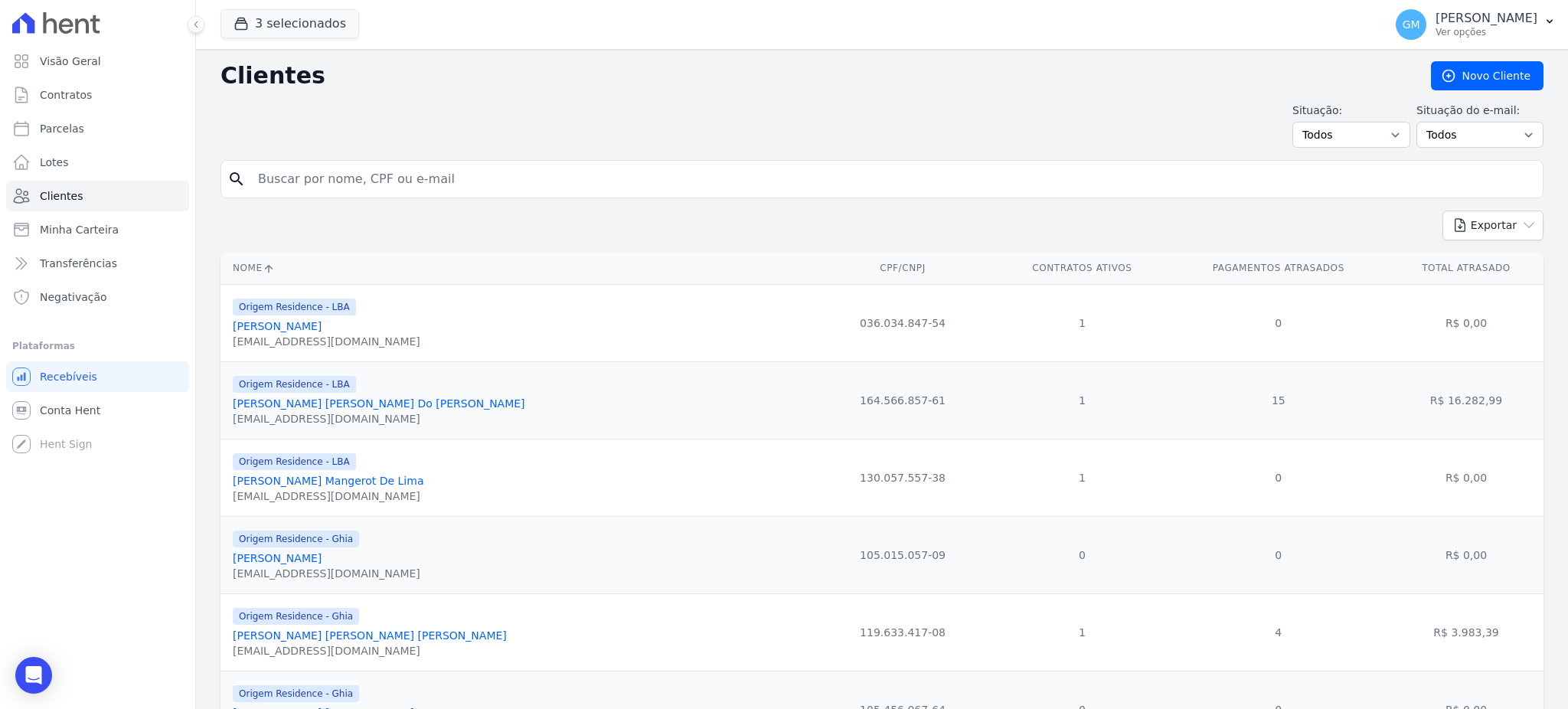
click at [286, 175] on input "search" at bounding box center [892, 179] width 1288 height 30
paste input "Felippe Macedo Malafaia Torres"
type input "Felippe Macedo Malafaia Torres"
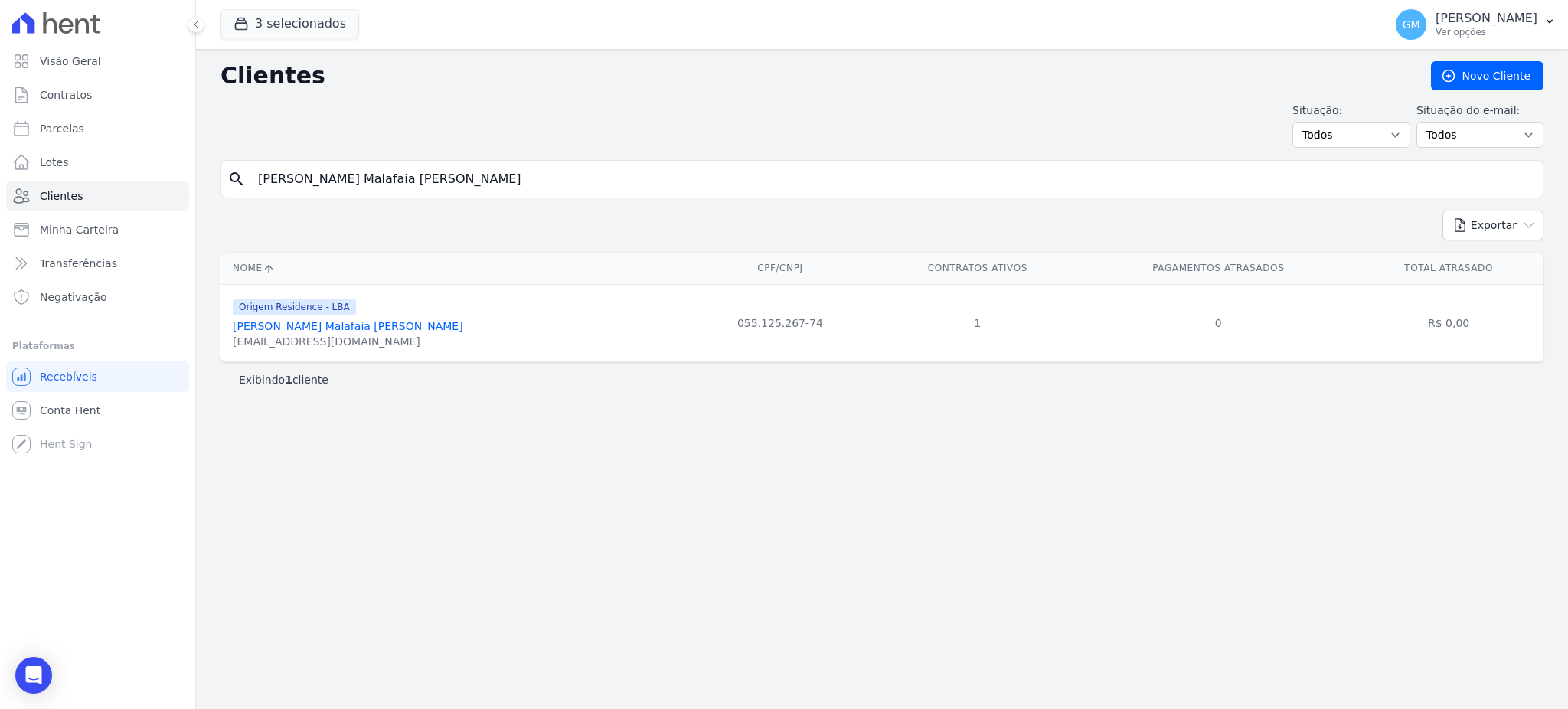
click at [322, 331] on link "Felippe Macedo Malafaia Torres" at bounding box center [348, 326] width 230 height 12
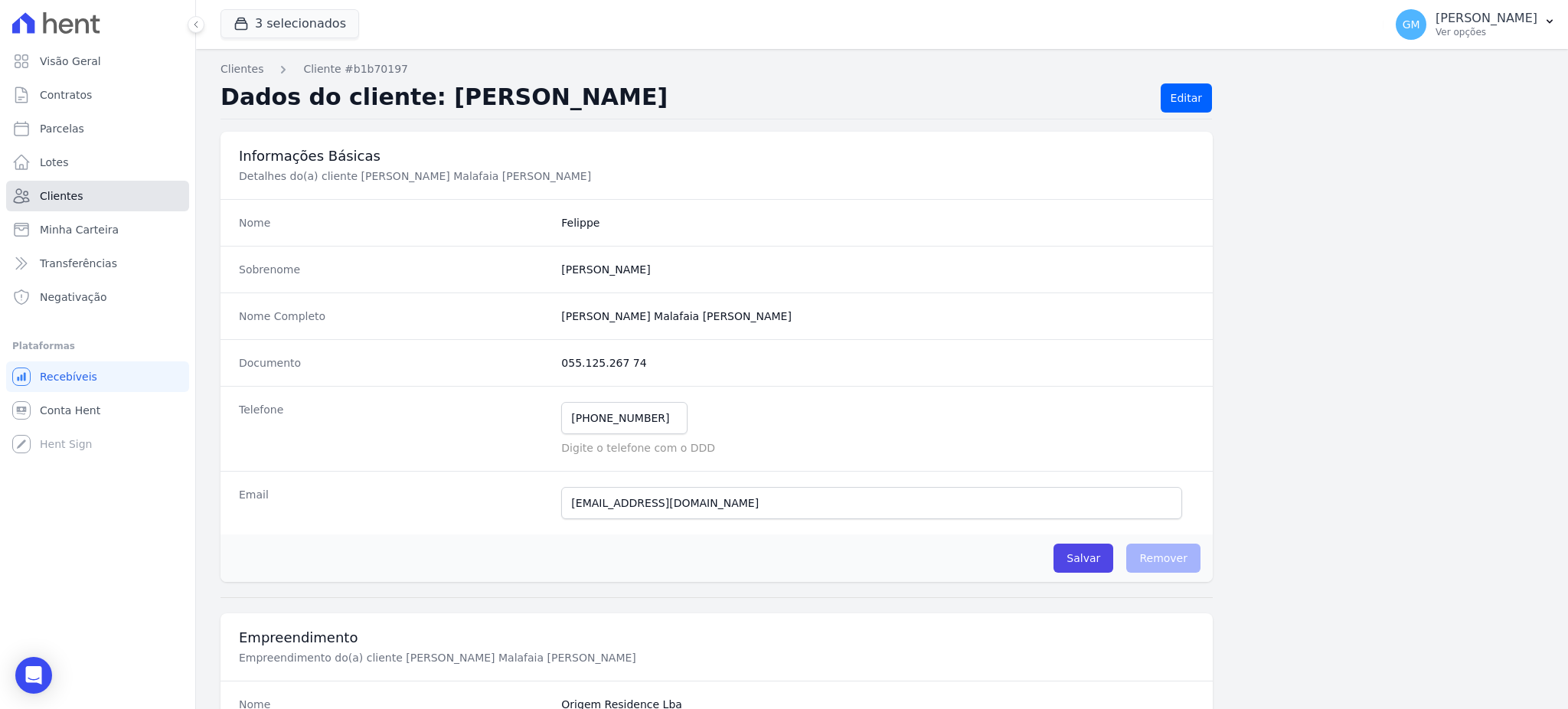
click at [92, 189] on link "Clientes" at bounding box center [97, 195] width 183 height 30
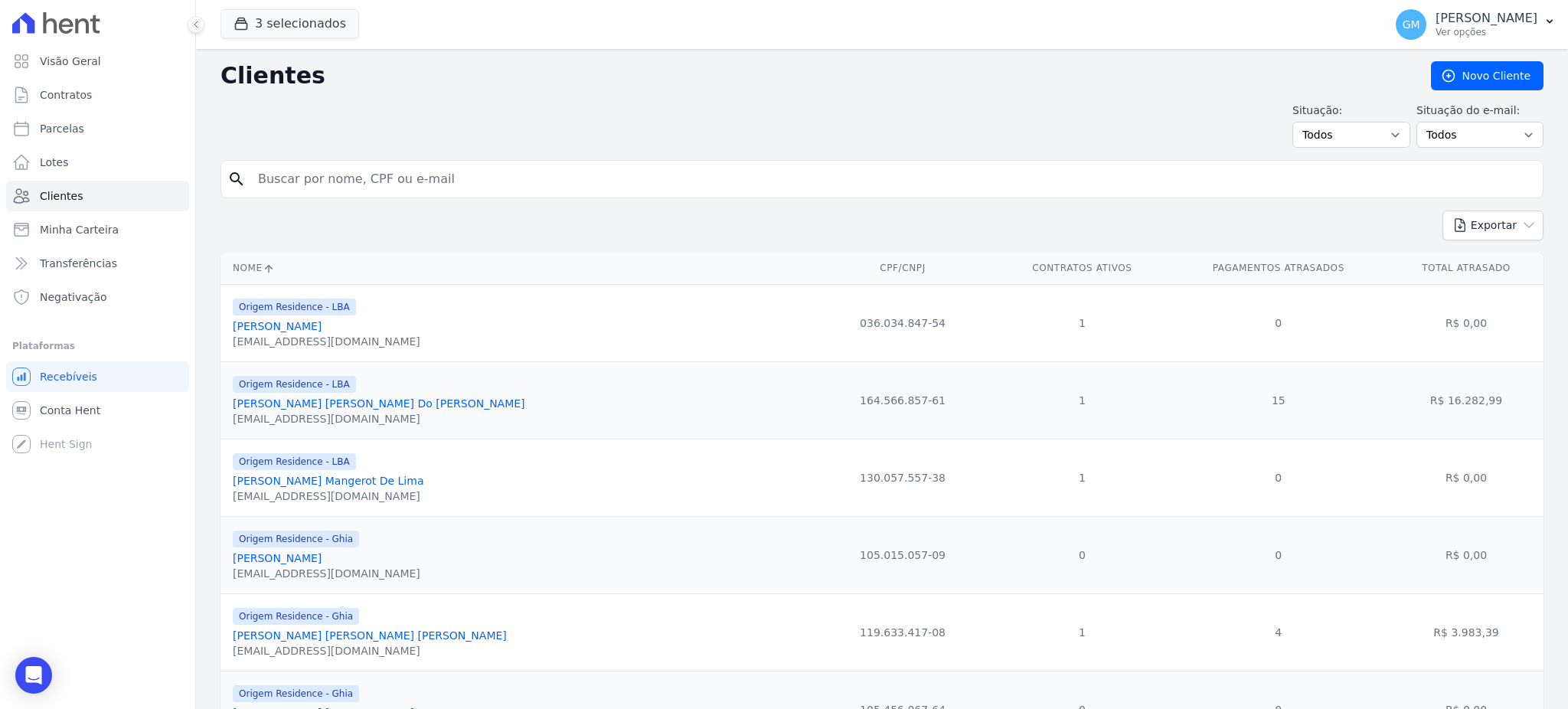
click at [341, 185] on input "search" at bounding box center [892, 179] width 1288 height 30
paste input "Felippe Macedo Malafaia Torres"
type input "Felippe Macedo Malafaia Torres"
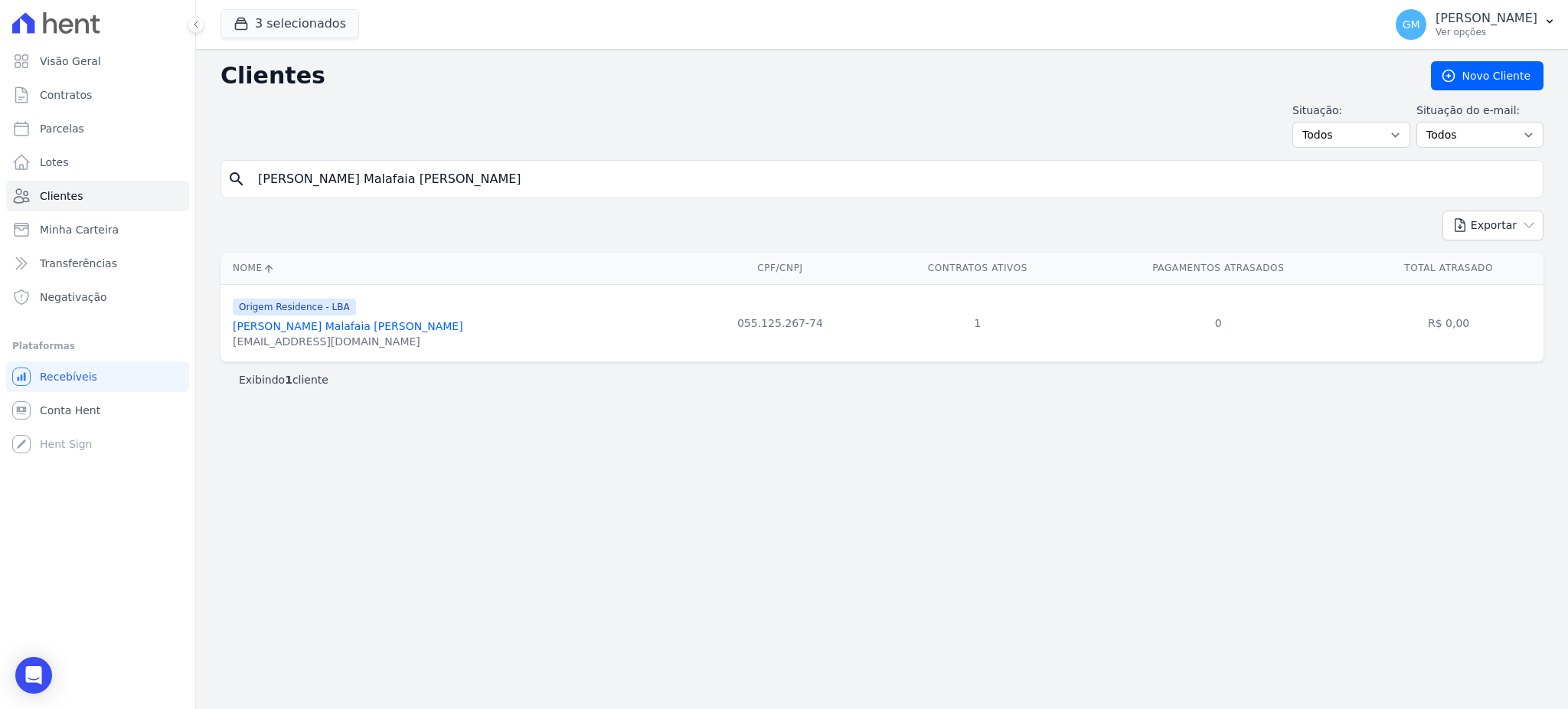
click at [363, 328] on link "Felippe Macedo Malafaia Torres" at bounding box center [348, 326] width 230 height 12
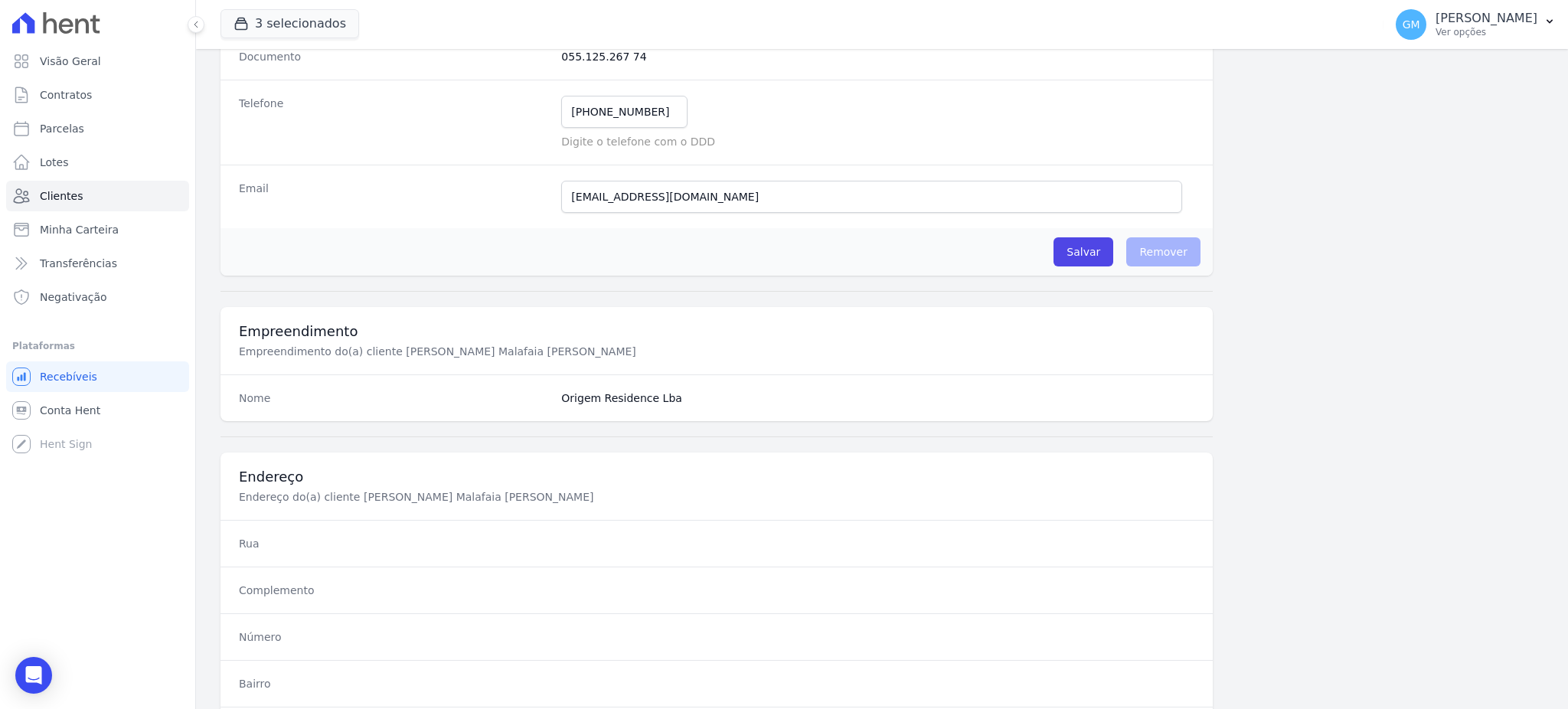
scroll to position [725, 0]
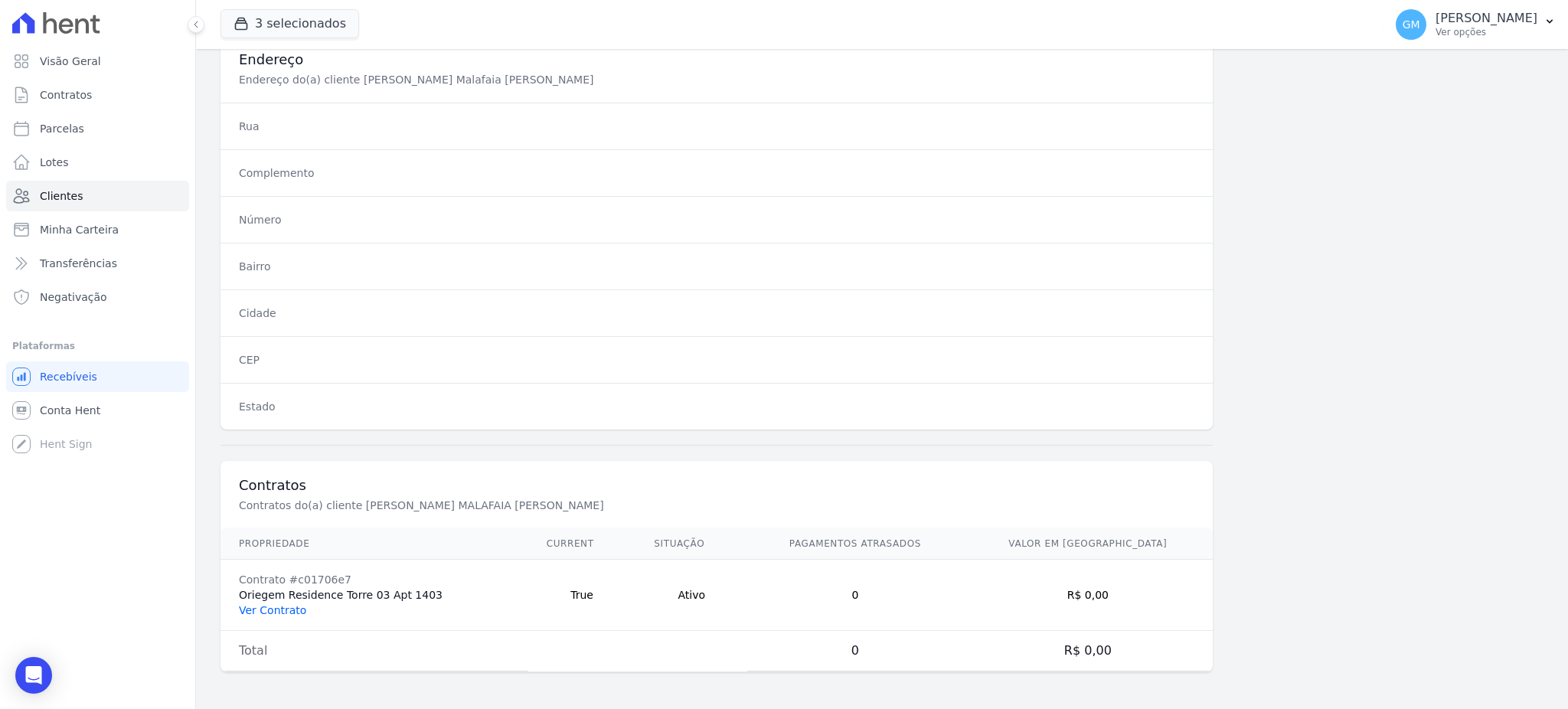
click at [286, 609] on link "Ver Contrato" at bounding box center [272, 610] width 67 height 12
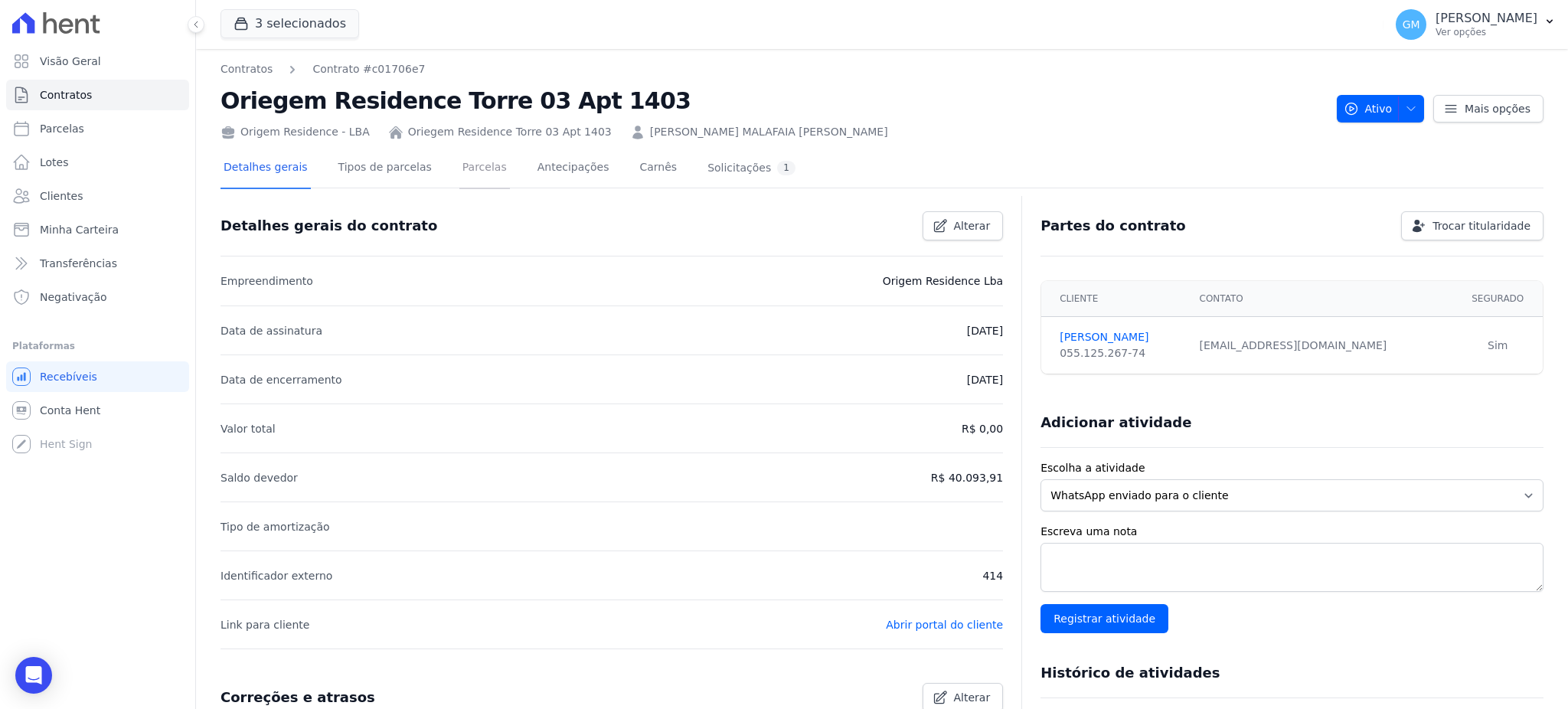
click at [467, 164] on link "Parcelas" at bounding box center [485, 168] width 51 height 41
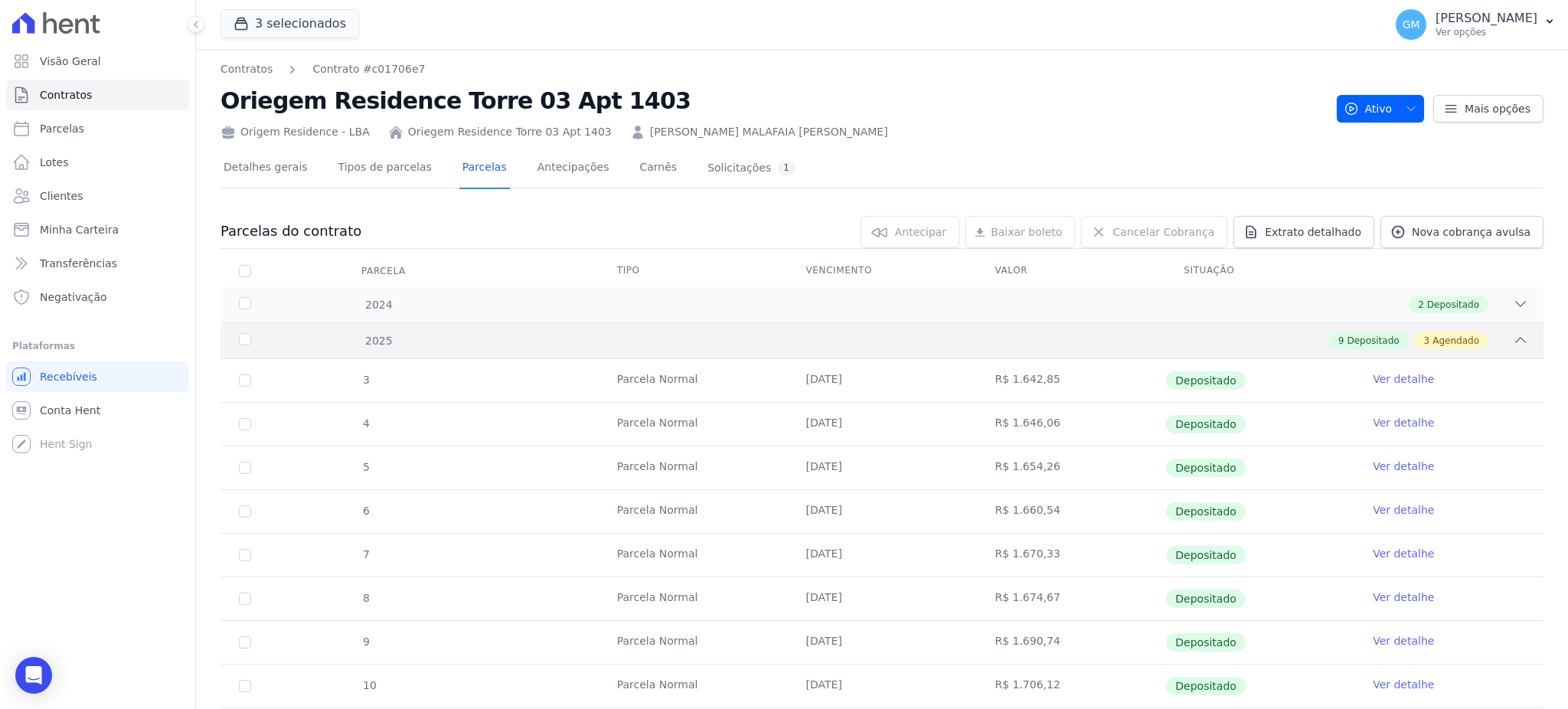
scroll to position [291, 0]
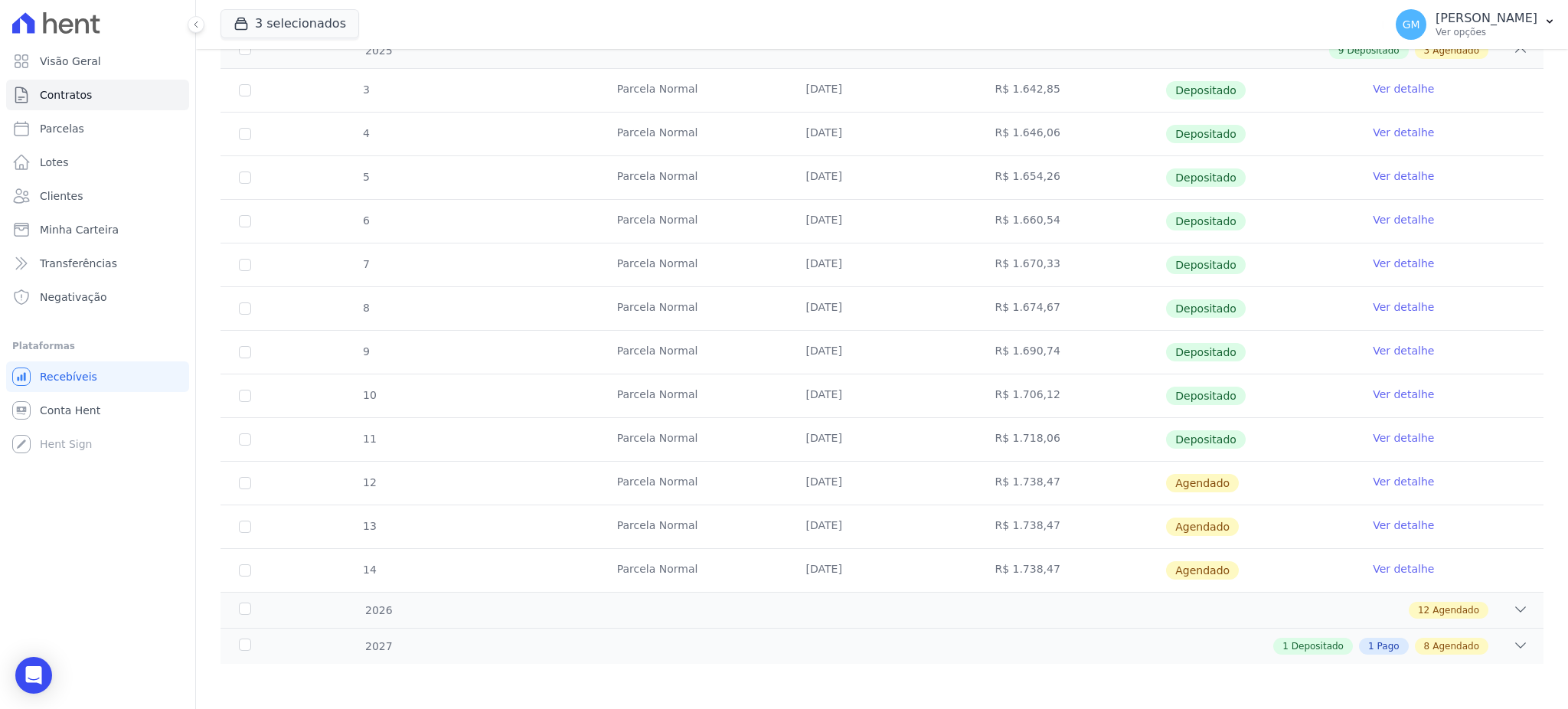
click at [1380, 430] on link "Ver detalhe" at bounding box center [1403, 438] width 61 height 15
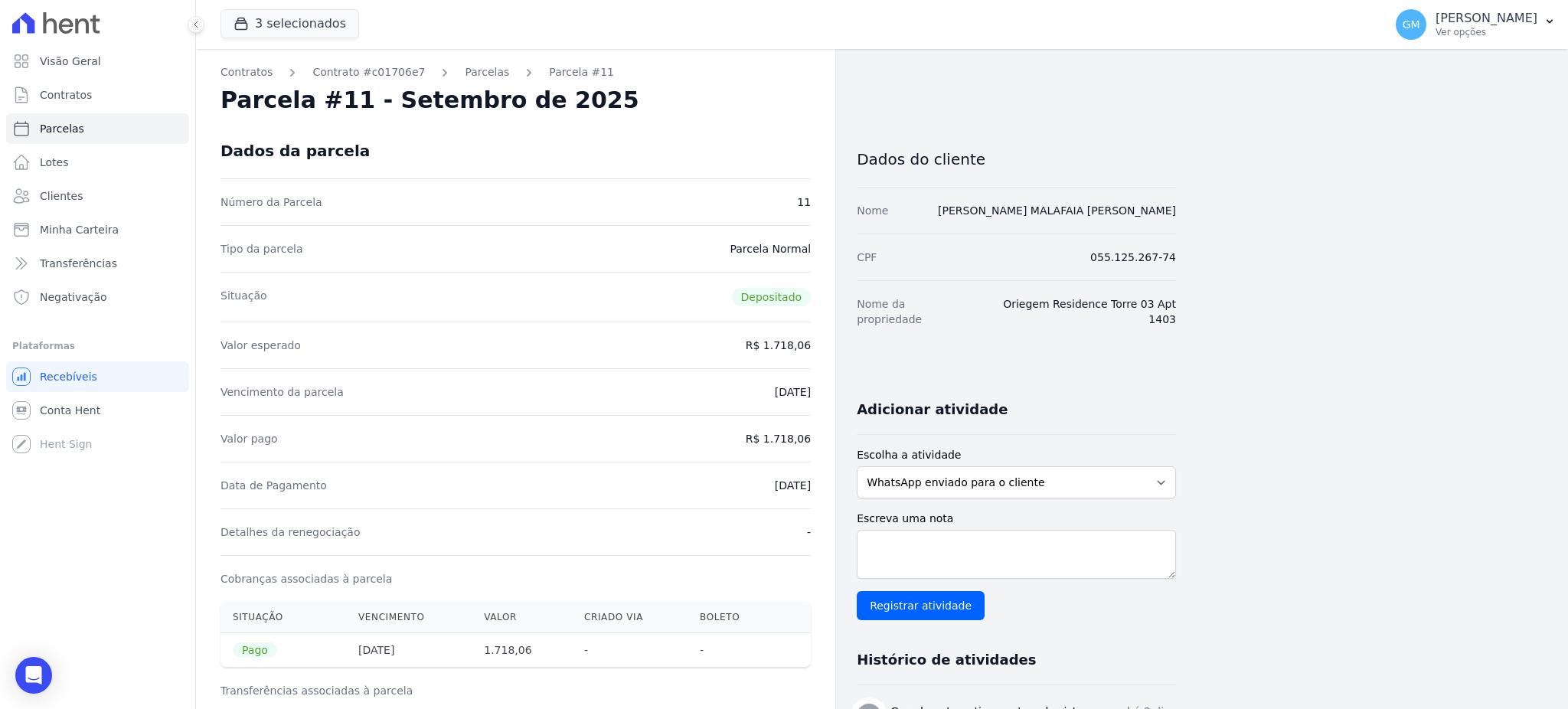
drag, startPoint x: 747, startPoint y: 480, endPoint x: 816, endPoint y: 478, distance: 69.0
click at [816, 478] on div "Contratos Contrato #c01706e7 Parcelas Parcela #11 Parcela #11 - Setembro de 202…" at bounding box center [515, 633] width 639 height 1168
copy dd "08/09/2025"
click at [740, 451] on div "Valor pago R$ 1.718,06" at bounding box center [516, 438] width 591 height 46
drag, startPoint x: 742, startPoint y: 482, endPoint x: 815, endPoint y: 494, distance: 74.0
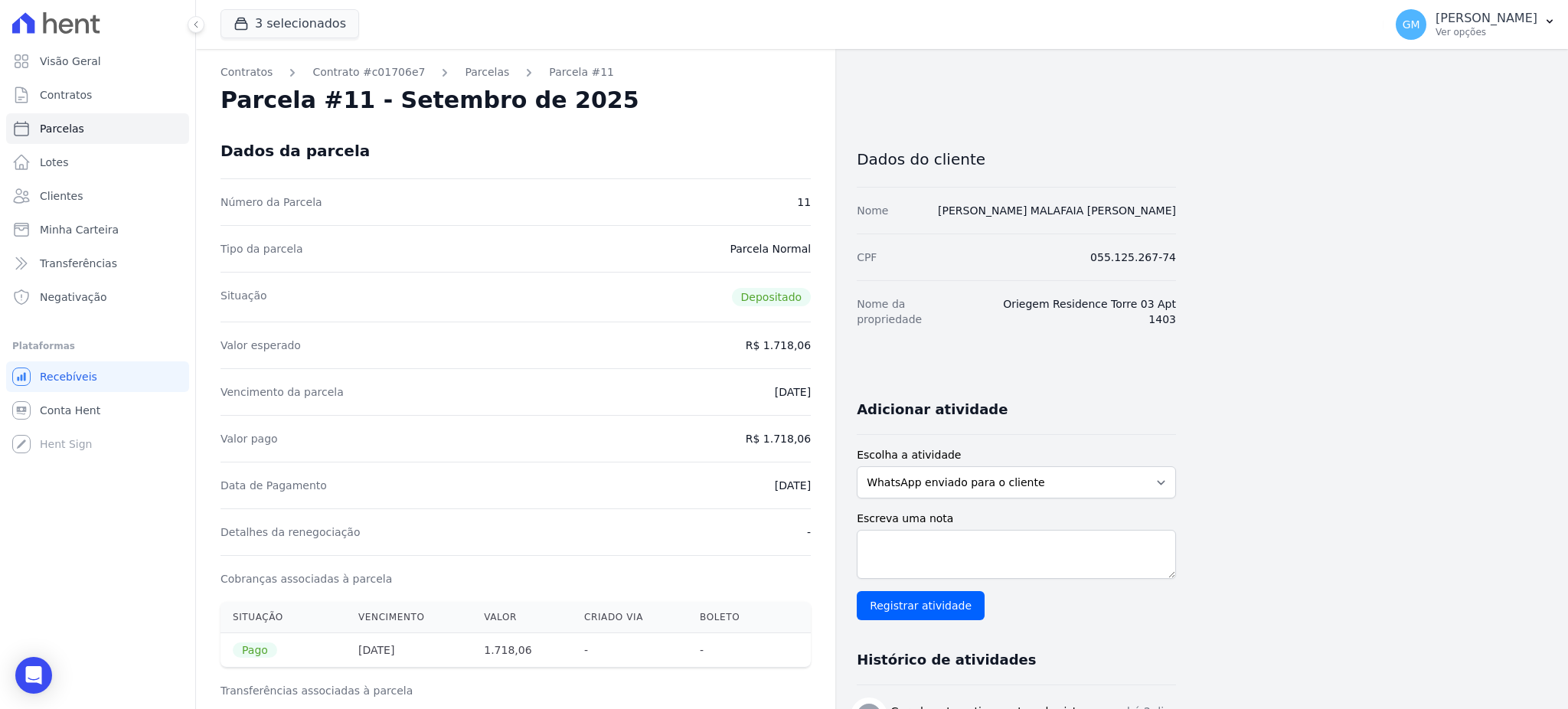
click at [815, 494] on div "Contratos Contrato #c01706e7 Parcelas Parcela #11 Parcela #11 - Setembro de 202…" at bounding box center [515, 633] width 639 height 1168
copy dd "08/09/2025"
drag, startPoint x: 768, startPoint y: 435, endPoint x: 815, endPoint y: 429, distance: 47.4
click at [815, 429] on div "Contratos Contrato #c01706e7 Parcelas Parcela #11 Parcela #11 - Setembro de 202…" at bounding box center [515, 633] width 639 height 1168
drag, startPoint x: 646, startPoint y: 334, endPoint x: 646, endPoint y: 351, distance: 17.0
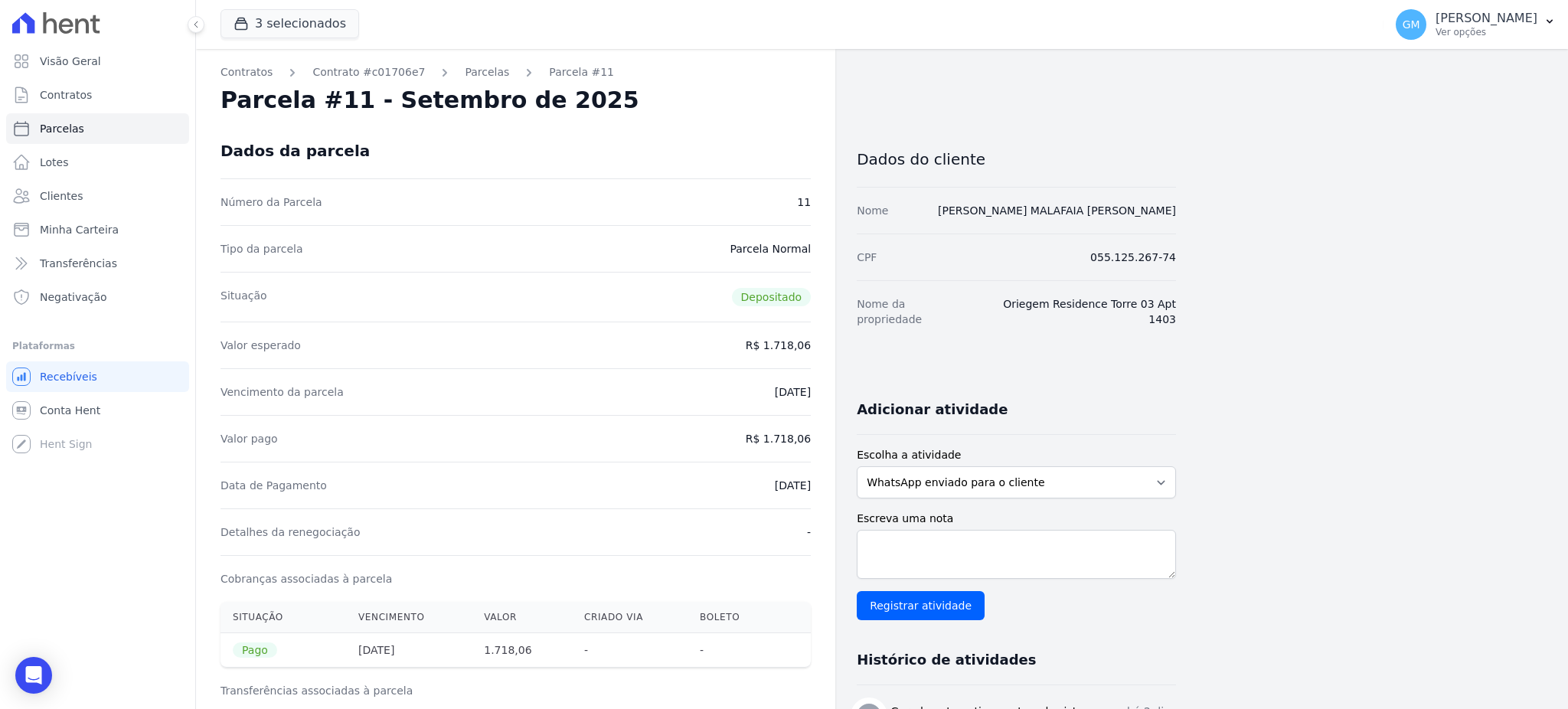
click at [646, 334] on div "Valor esperado R$ 1.718,06" at bounding box center [516, 345] width 591 height 46
drag, startPoint x: 721, startPoint y: 497, endPoint x: 824, endPoint y: 491, distance: 103.2
click at [824, 491] on div "Contratos Contrato #c01706e7 Parcelas Parcela #11 Parcela #11 - Setembro de 202…" at bounding box center [515, 633] width 639 height 1168
drag, startPoint x: 773, startPoint y: 435, endPoint x: 816, endPoint y: 435, distance: 43.0
click at [816, 435] on div "Contratos Contrato #c01706e7 Parcelas Parcela #11 Parcela #11 - Setembro de 202…" at bounding box center [515, 633] width 639 height 1168
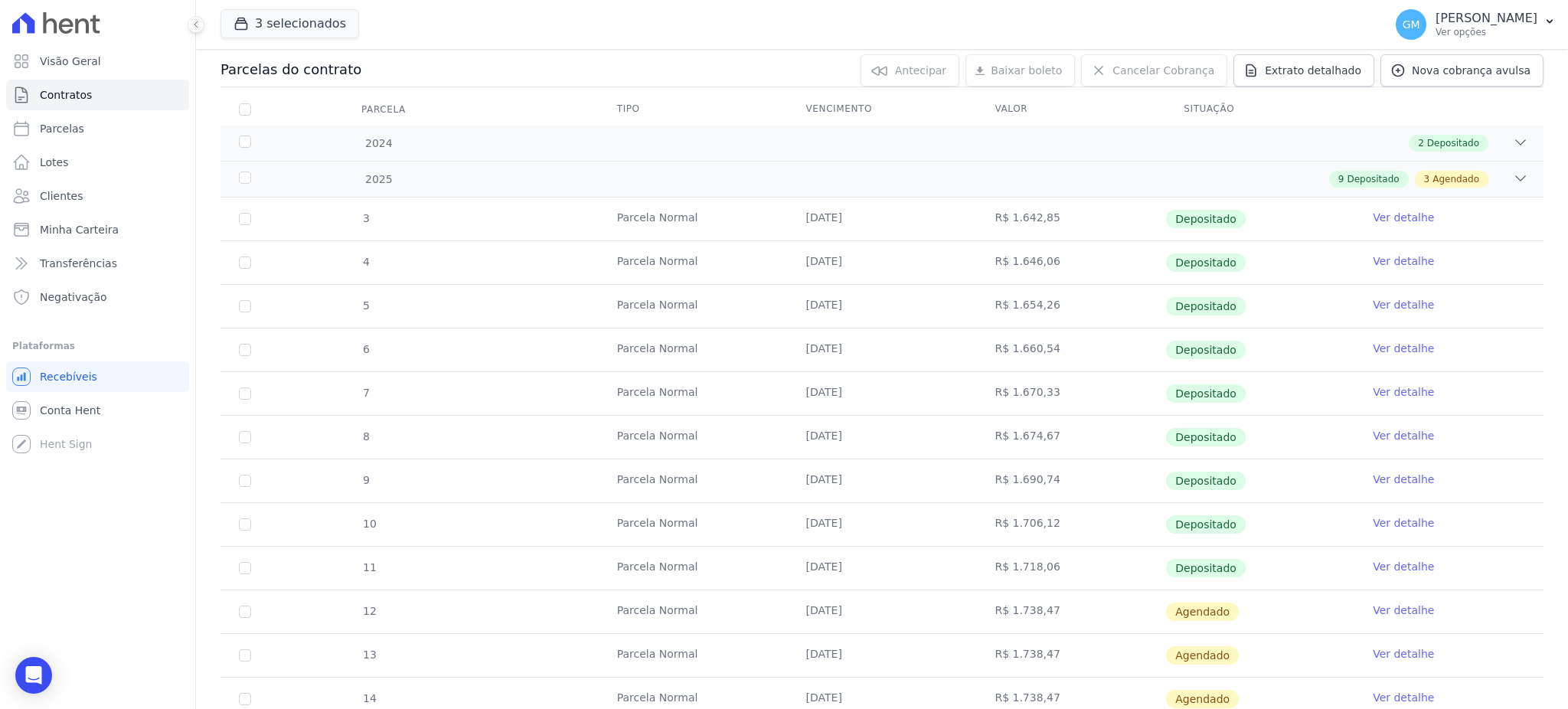
scroll to position [291, 0]
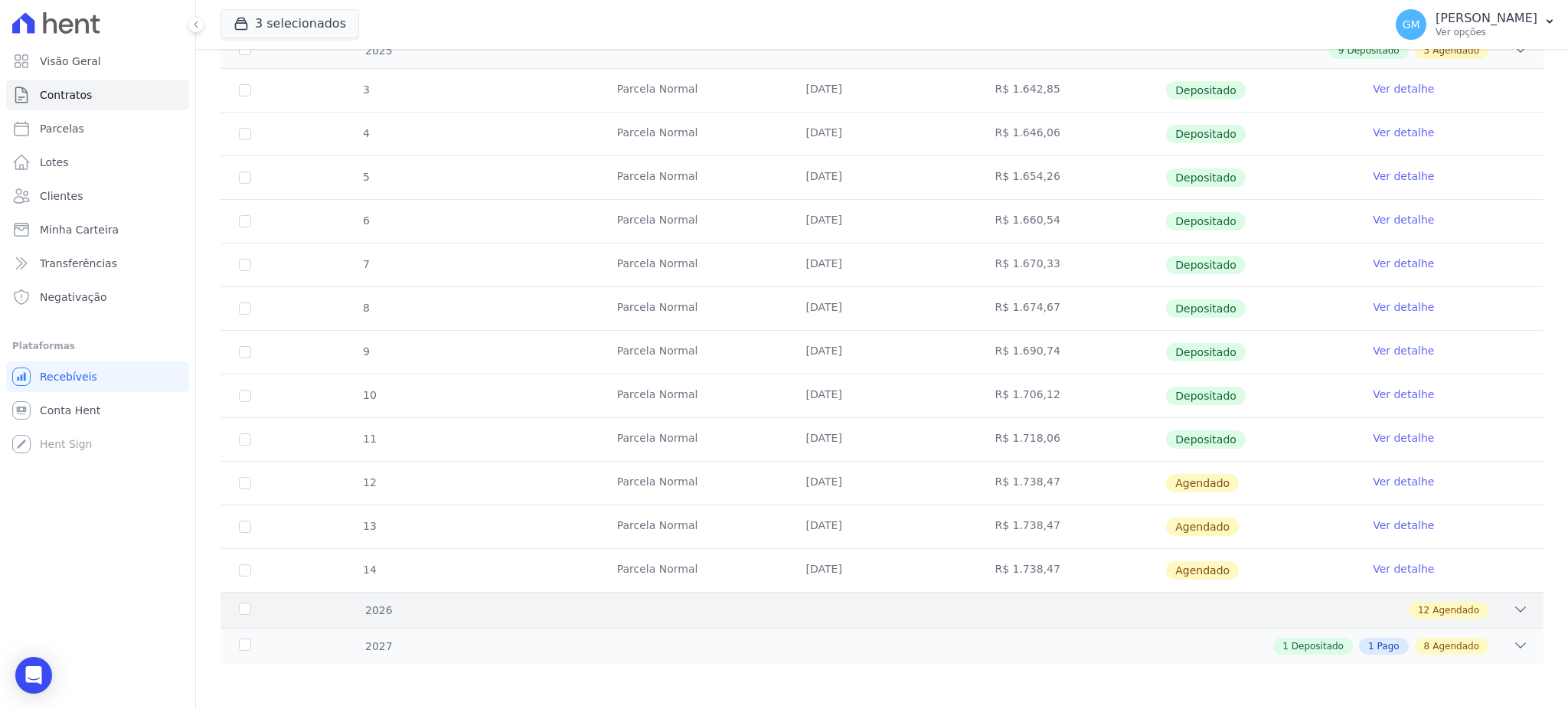
click at [1418, 614] on span "12" at bounding box center [1424, 610] width 11 height 14
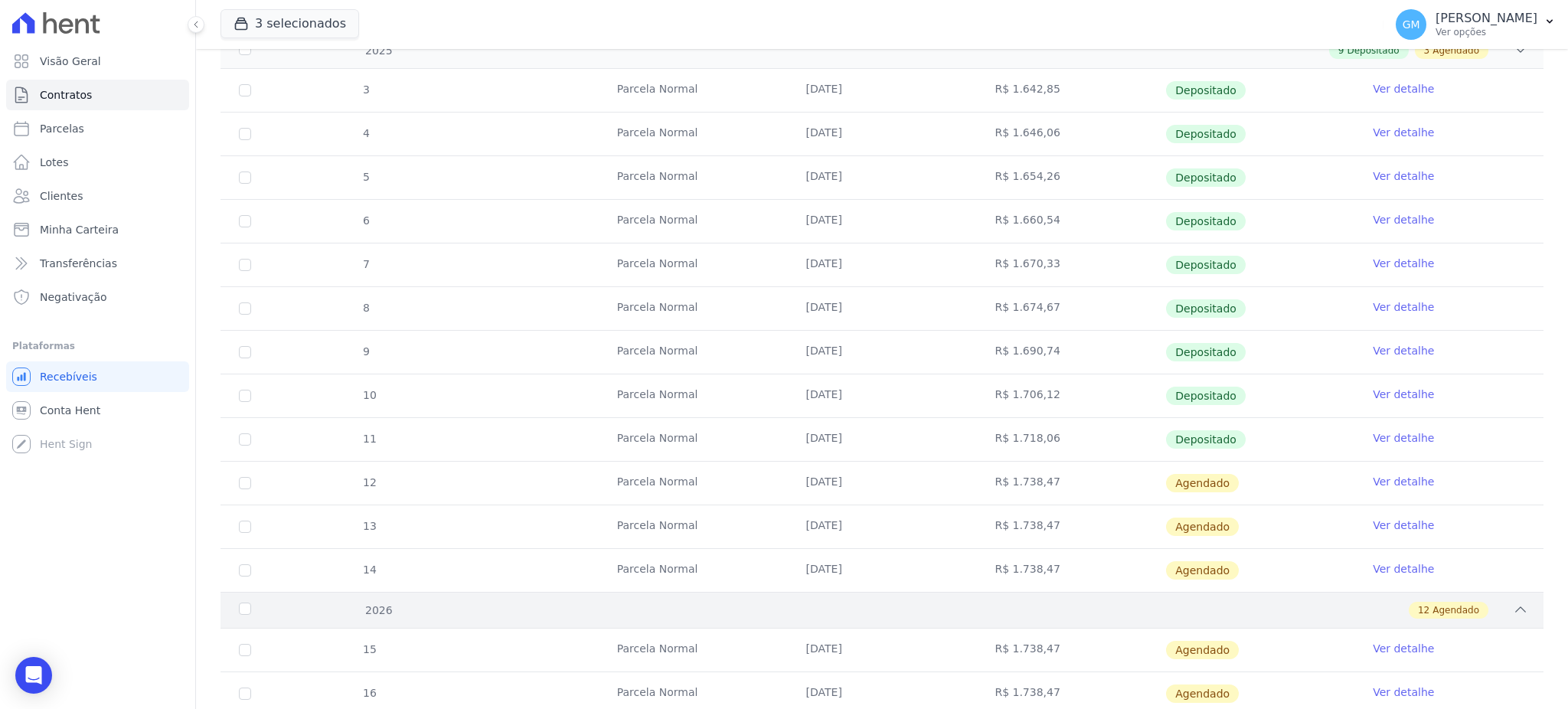
scroll to position [815, 0]
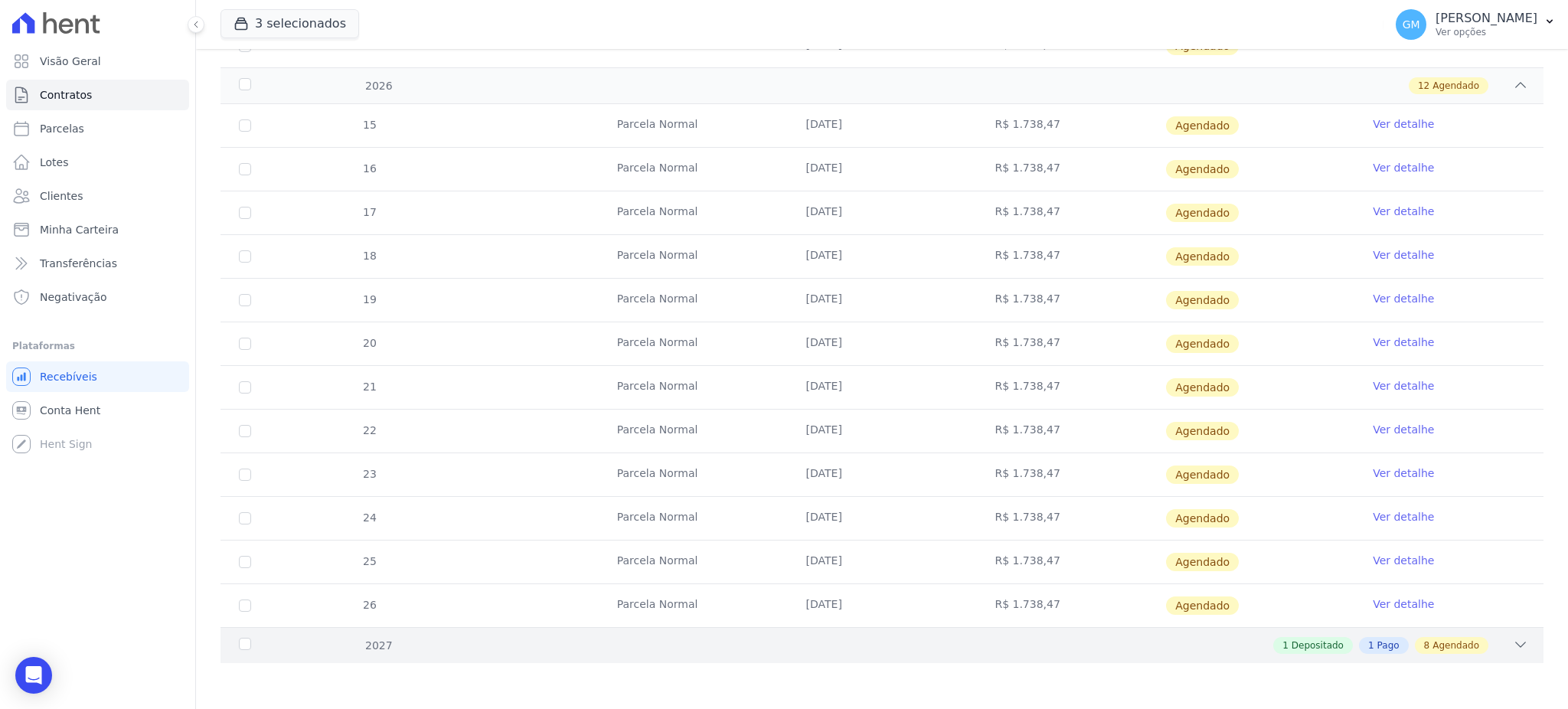
click at [1381, 639] on span "Pago" at bounding box center [1389, 646] width 23 height 14
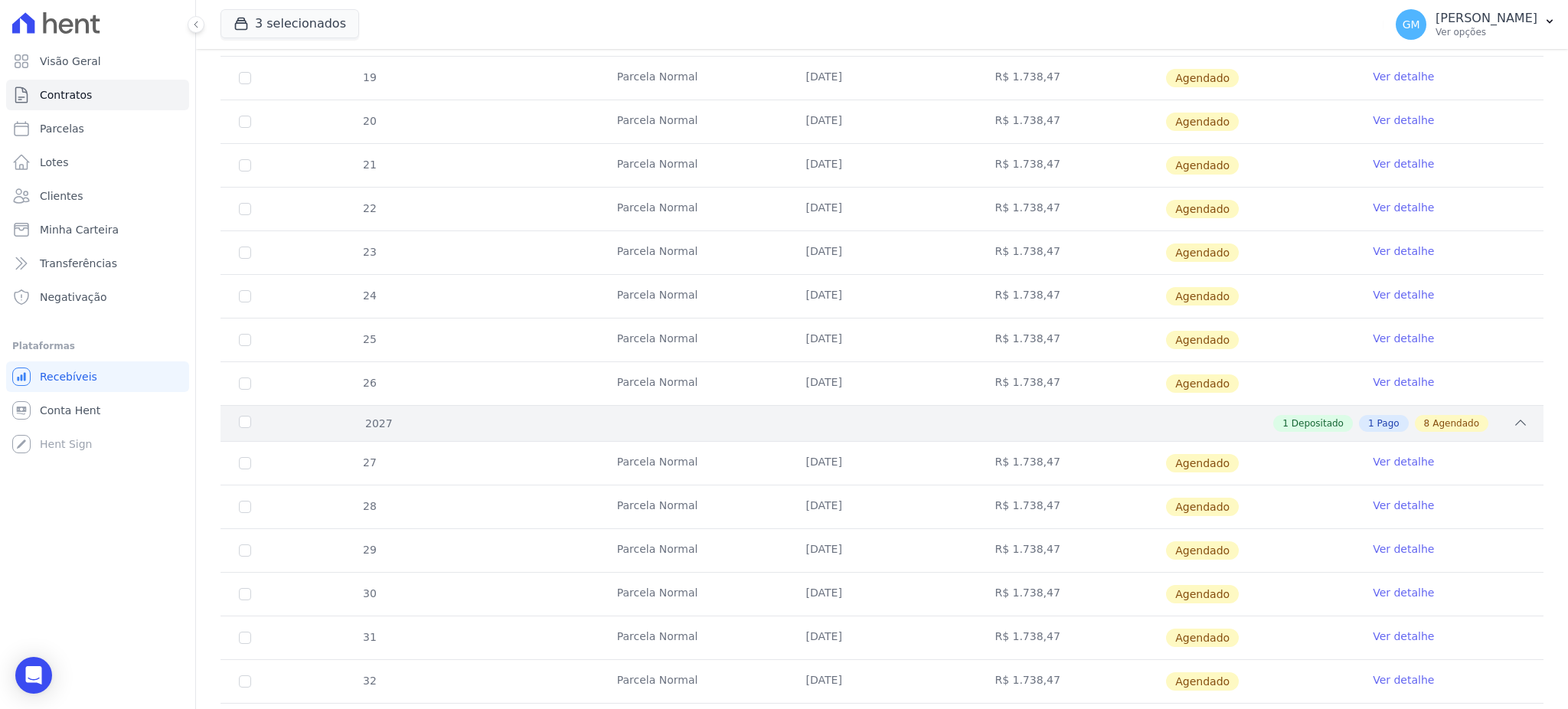
scroll to position [1253, 0]
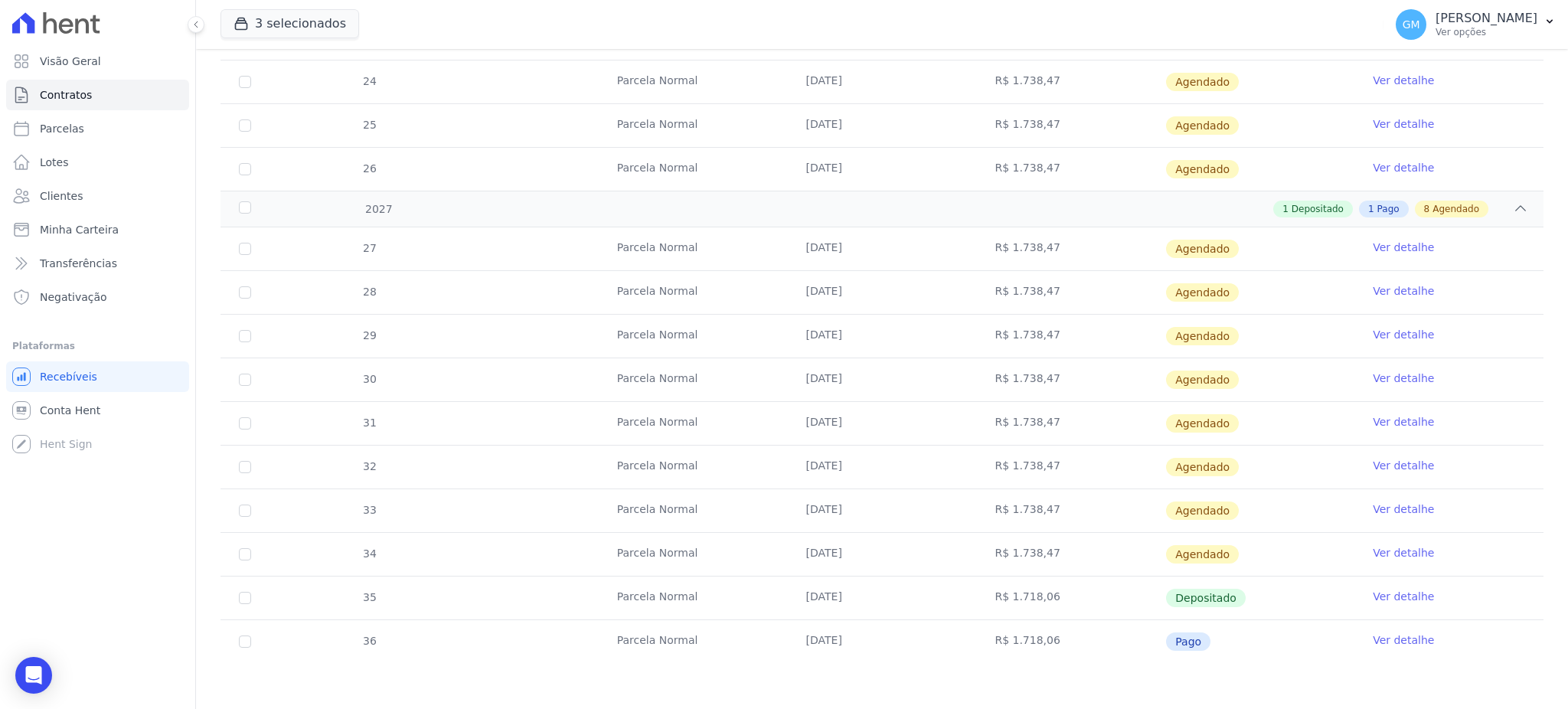
drag, startPoint x: 785, startPoint y: 632, endPoint x: 958, endPoint y: 645, distance: 173.5
click at [907, 645] on td "10/10/2027" at bounding box center [882, 641] width 189 height 42
click at [1385, 644] on link "Ver detalhe" at bounding box center [1403, 640] width 61 height 15
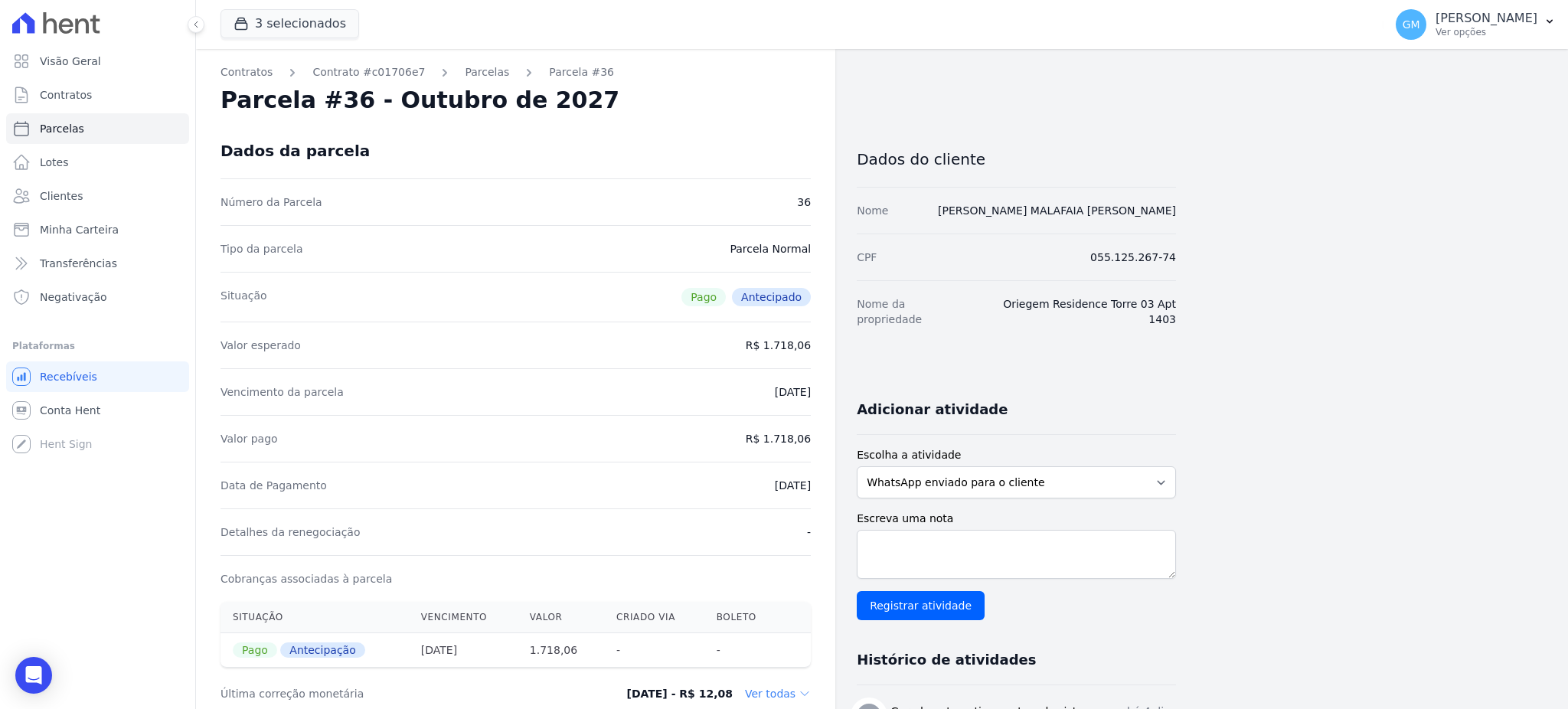
drag, startPoint x: 742, startPoint y: 489, endPoint x: 813, endPoint y: 487, distance: 71.0
click at [813, 487] on div "Contratos Contrato #c01706e7 Parcelas Parcela #36 Parcela #36 - Outubro de 2027…" at bounding box center [515, 579] width 639 height 1059
click at [735, 485] on div "Data de Pagamento 05/09/2025" at bounding box center [516, 484] width 591 height 46
drag, startPoint x: 735, startPoint y: 485, endPoint x: 818, endPoint y: 478, distance: 83.3
click at [818, 478] on div "Contratos Contrato #c01706e7 Parcelas Parcela #36 Parcela #36 - Outubro de 2027…" at bounding box center [515, 579] width 639 height 1059
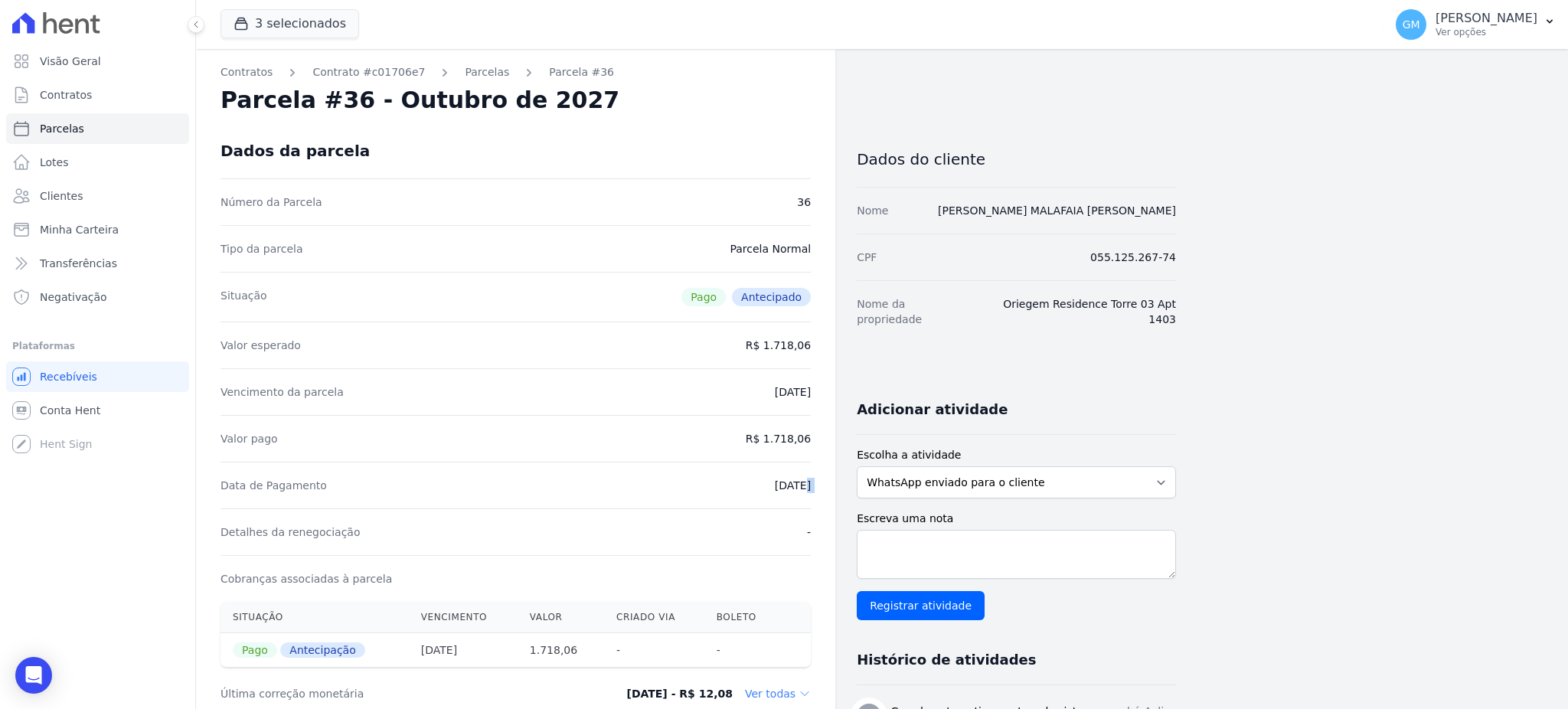
drag, startPoint x: 768, startPoint y: 435, endPoint x: 816, endPoint y: 437, distance: 48.0
click at [816, 437] on div "Contratos Contrato #c01706e7 Parcelas Parcela #36 Parcela #36 - Outubro de 2027…" at bounding box center [515, 579] width 639 height 1059
drag, startPoint x: 744, startPoint y: 495, endPoint x: 823, endPoint y: 482, distance: 80.1
click at [823, 482] on div "Contratos Contrato #c01706e7 Parcelas Parcela #36 Parcela #36 - Outubro de 2027…" at bounding box center [515, 579] width 639 height 1059
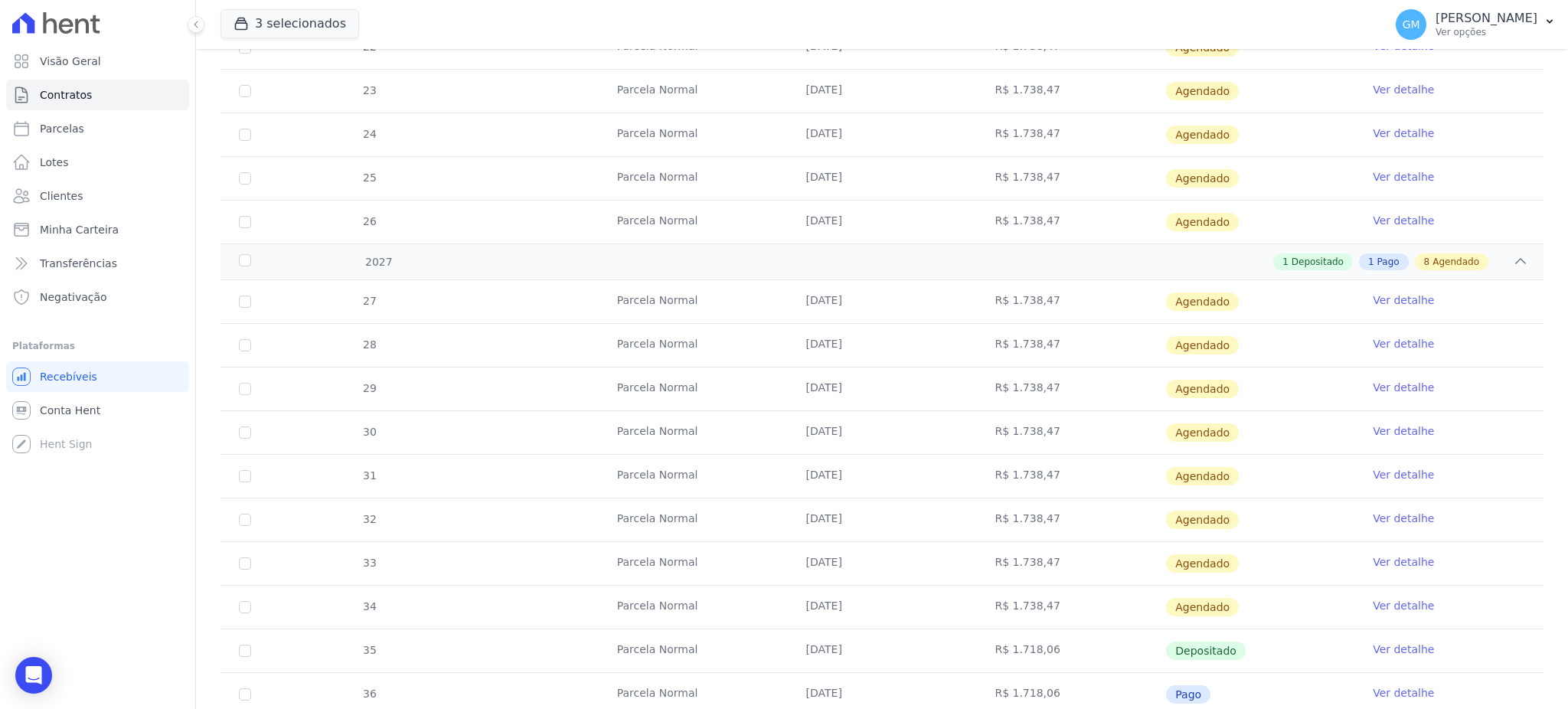
scroll to position [1253, 0]
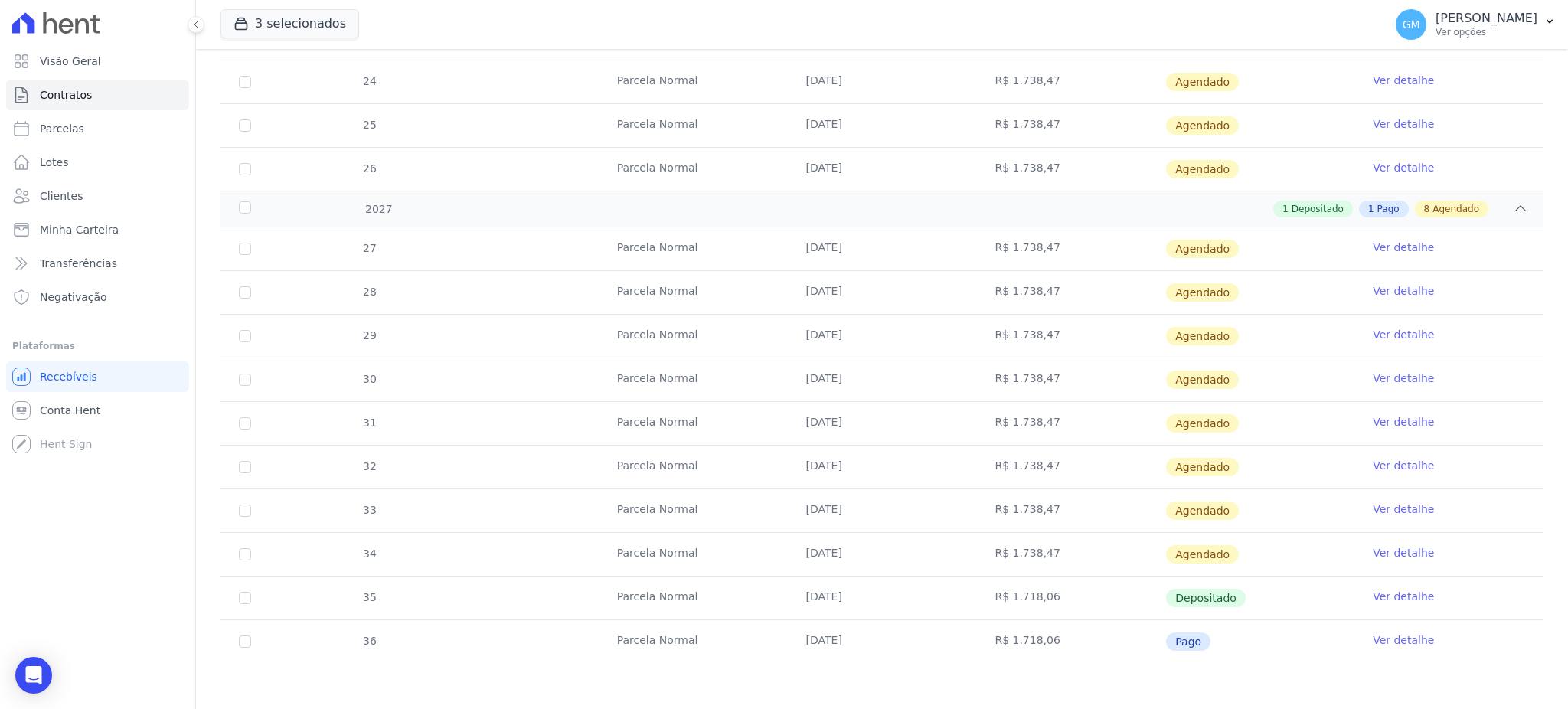
click at [1376, 599] on link "Ver detalhe" at bounding box center [1403, 597] width 61 height 15
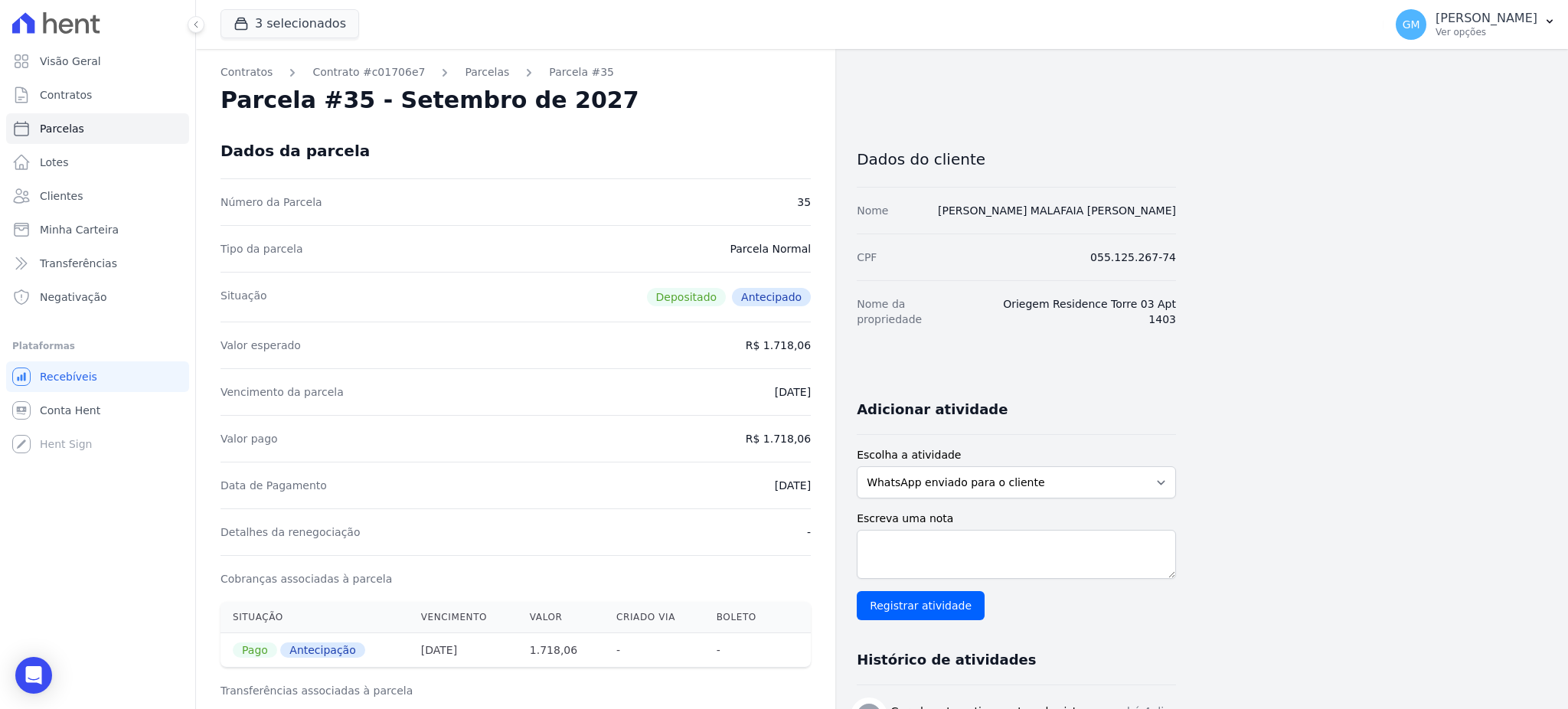
drag, startPoint x: 770, startPoint y: 473, endPoint x: 822, endPoint y: 473, distance: 52.0
click at [822, 473] on div "Contratos Contrato #c01706e7 Parcelas Parcela #35 Parcela #35 - Setembro de 202…" at bounding box center [515, 613] width 639 height 1128
drag, startPoint x: 767, startPoint y: 432, endPoint x: 829, endPoint y: 424, distance: 62.5
click at [829, 424] on div "Contratos Contrato #c01706e7 Parcelas Parcela #35 Parcela #35 - Setembro de 202…" at bounding box center [515, 613] width 639 height 1128
drag, startPoint x: 742, startPoint y: 490, endPoint x: 822, endPoint y: 472, distance: 82.0
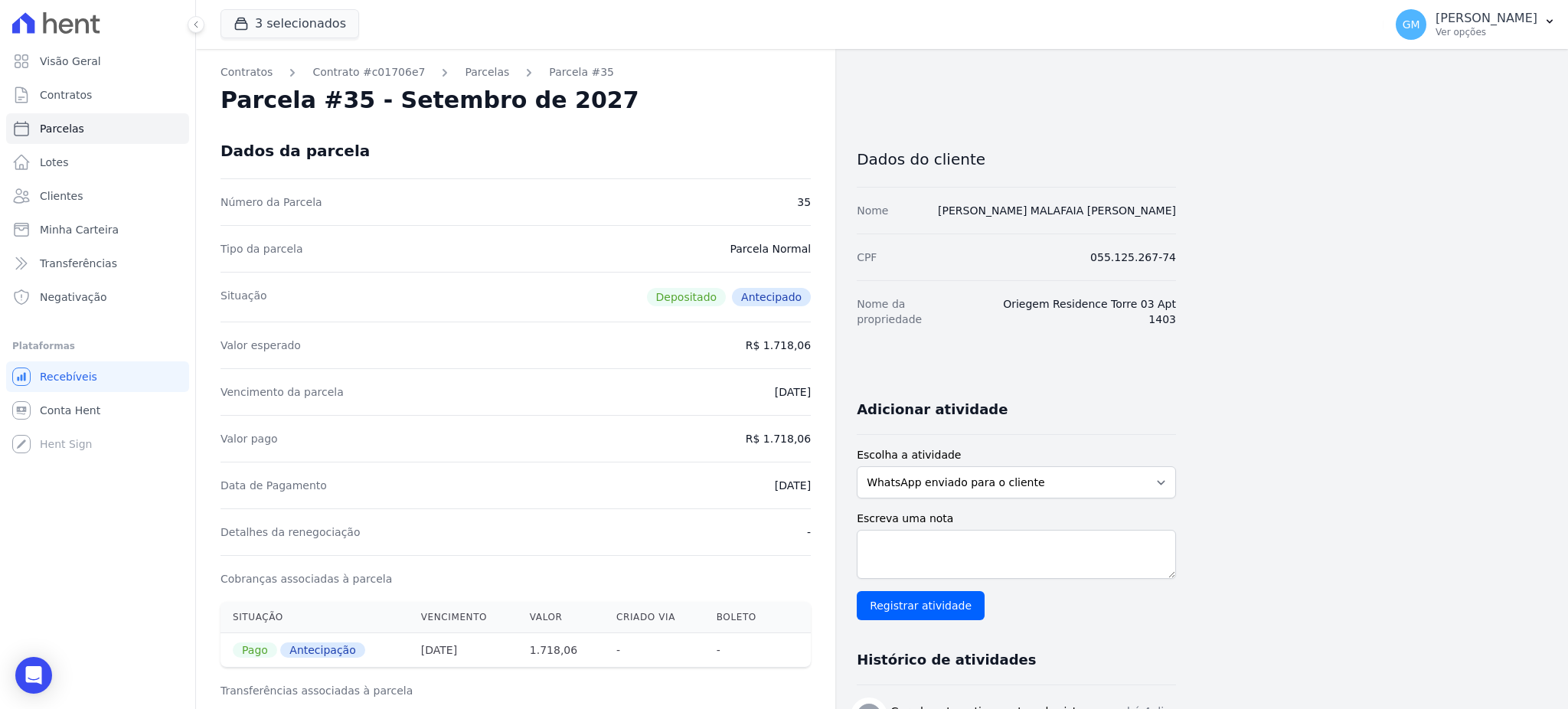
click at [822, 472] on div "Contratos Contrato #c01706e7 Parcelas Parcela #35 Parcela #35 - Setembro de 202…" at bounding box center [515, 613] width 639 height 1128
click at [92, 195] on link "Clientes" at bounding box center [97, 195] width 183 height 30
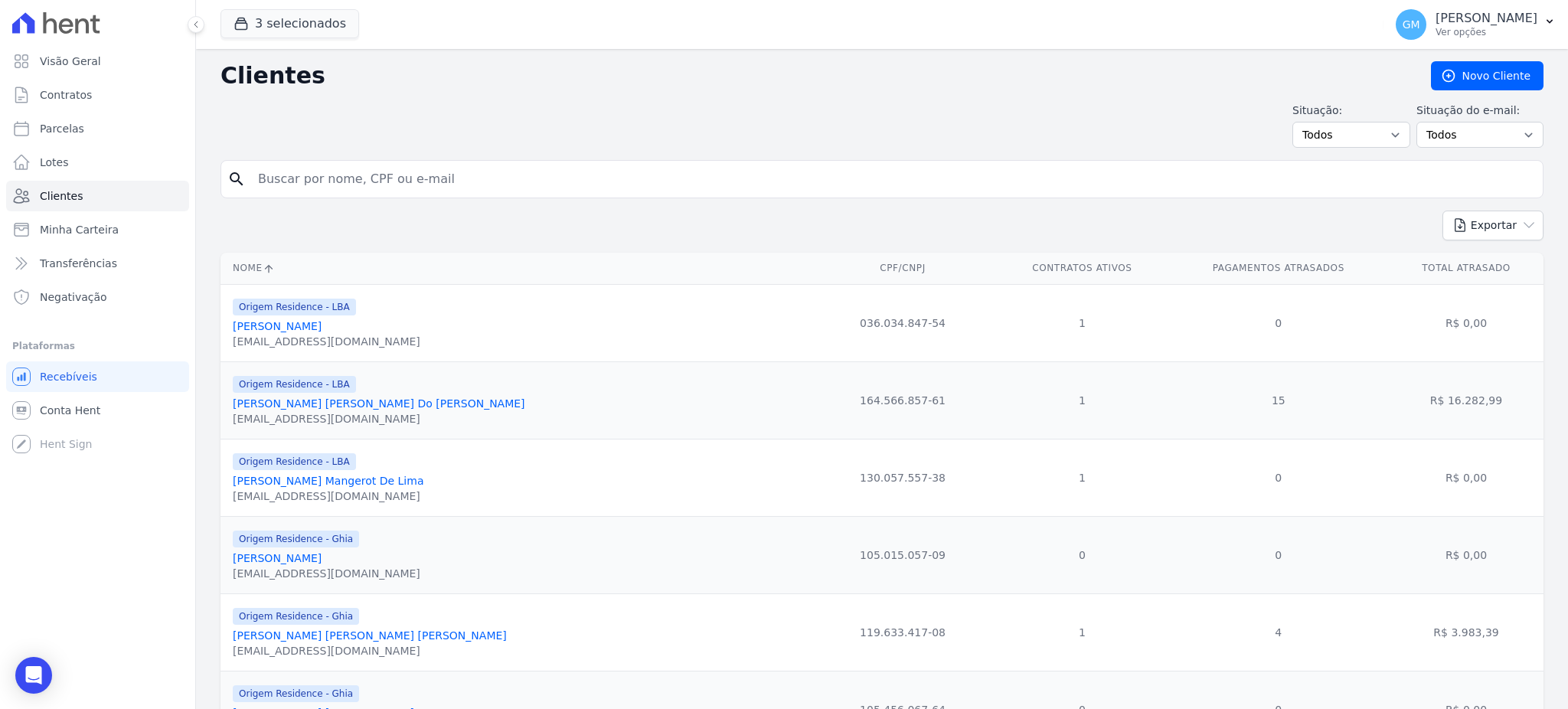
click at [333, 182] on input "search" at bounding box center [892, 179] width 1288 height 30
type input "v"
paste input "Jacqueline De Lima Alves"
type input "Jacqueline De Lima Alves"
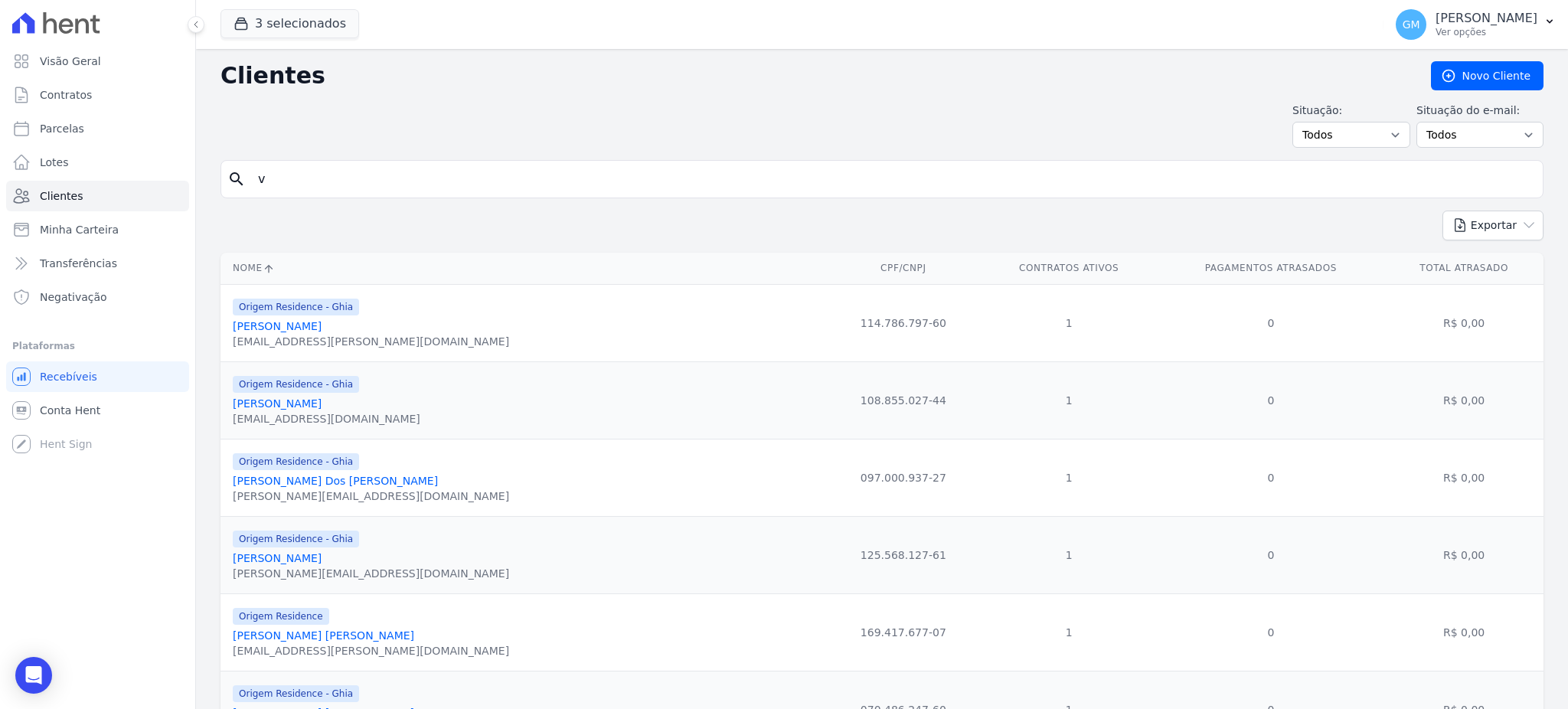
click at [333, 182] on input "v" at bounding box center [892, 179] width 1288 height 30
drag, startPoint x: 322, startPoint y: 188, endPoint x: 255, endPoint y: 185, distance: 67.1
click at [255, 185] on input "v" at bounding box center [892, 179] width 1288 height 30
paste input "Jacqueline De Lima Alves"
type input "Jacqueline De Lima Alves"
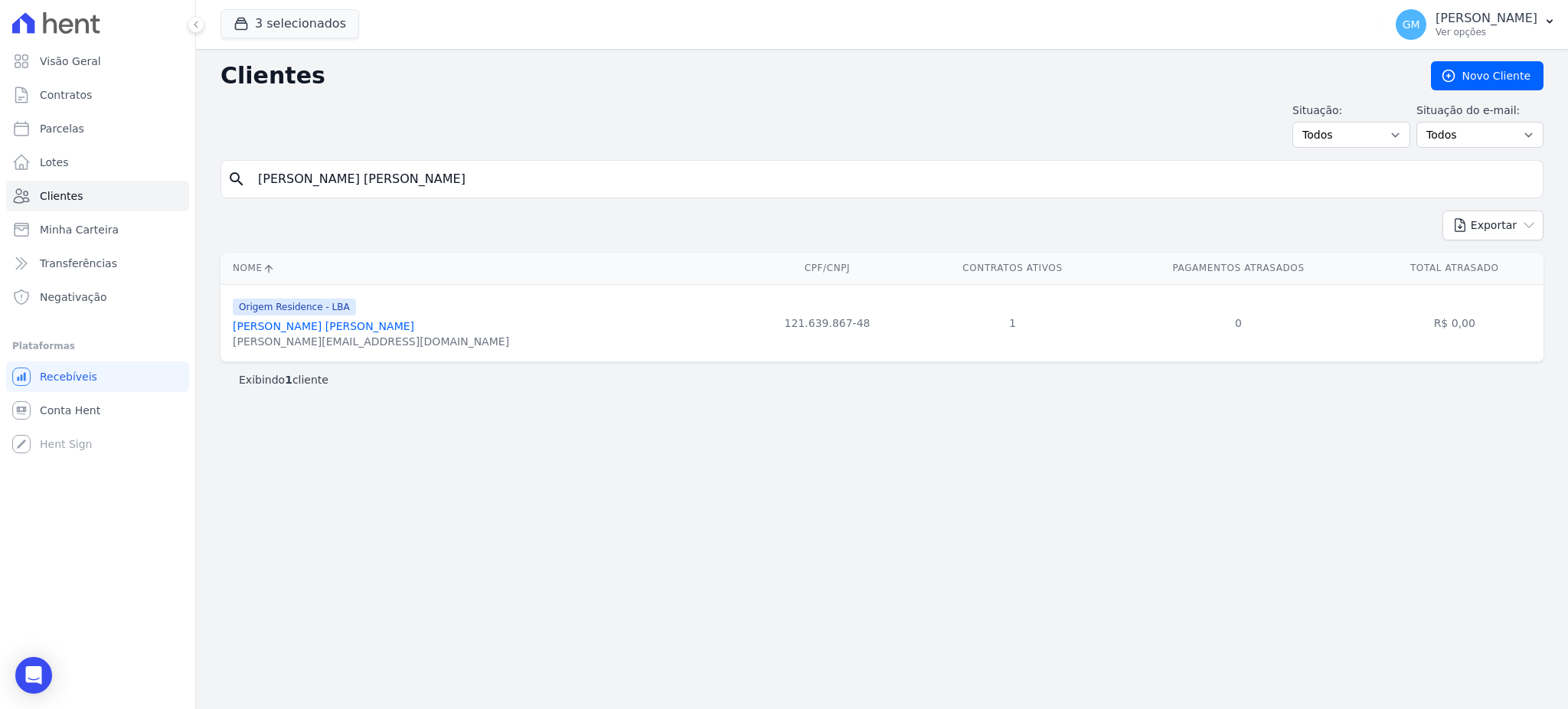
drag, startPoint x: 407, startPoint y: 185, endPoint x: 231, endPoint y: 197, distance: 176.4
click at [231, 197] on div "search Jacqueline De Lima Alves" at bounding box center [882, 179] width 1323 height 39
paste input "Jacqueline De Lima Alves"
type input "Jacqueline De Lima Alves"
click at [271, 328] on link "Jacqueline De Lima Alves" at bounding box center [324, 326] width 181 height 12
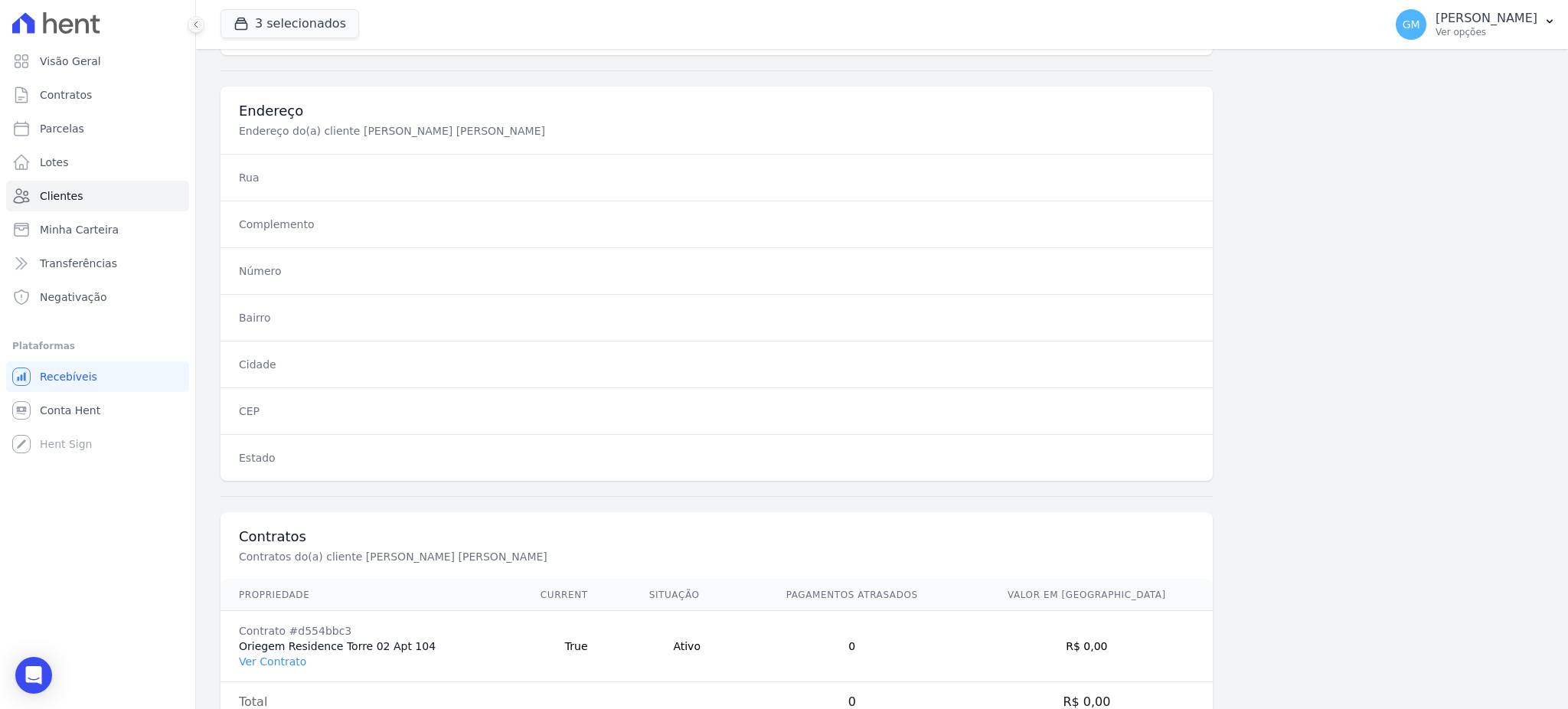
scroll to position [725, 0]
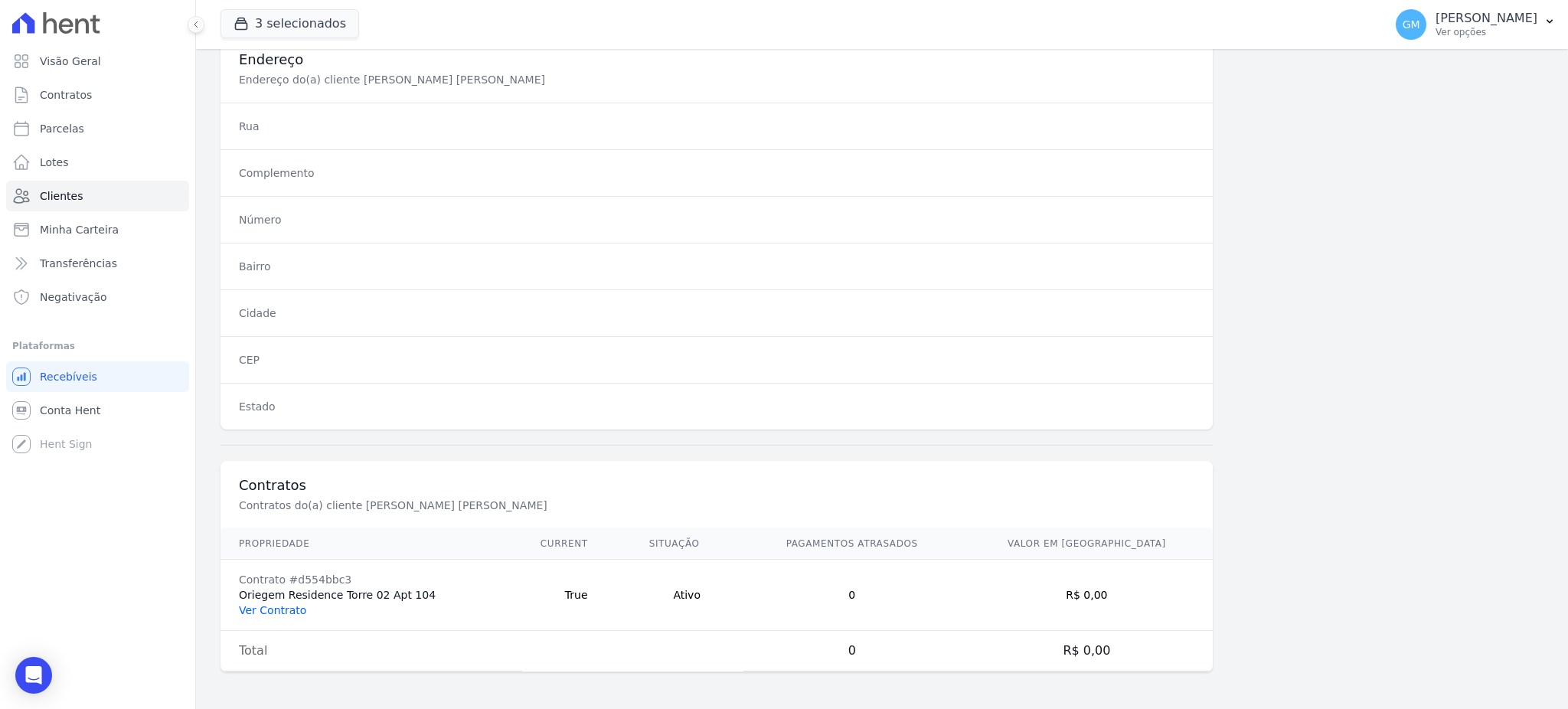
click at [279, 609] on link "Ver Contrato" at bounding box center [272, 610] width 67 height 12
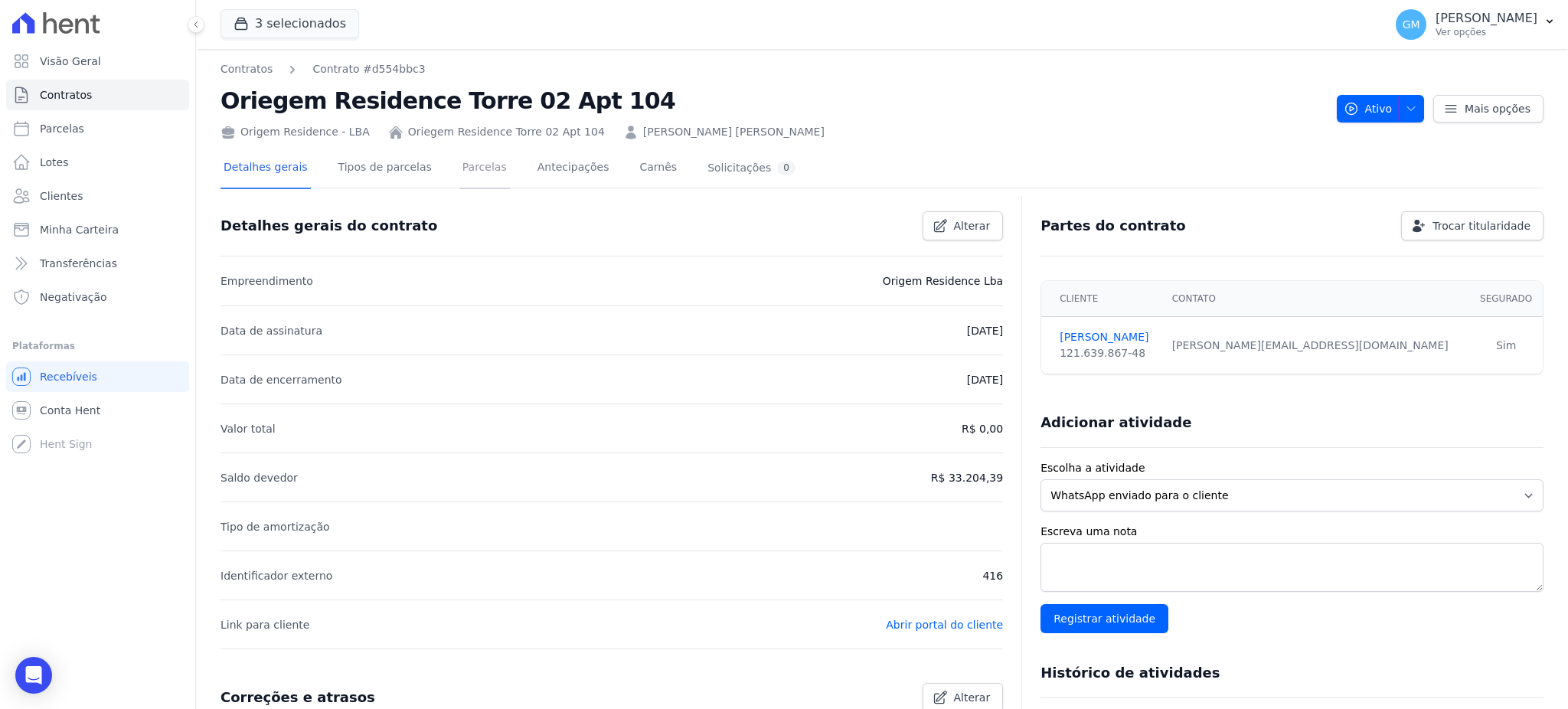
click at [476, 180] on link "Parcelas" at bounding box center [485, 168] width 51 height 41
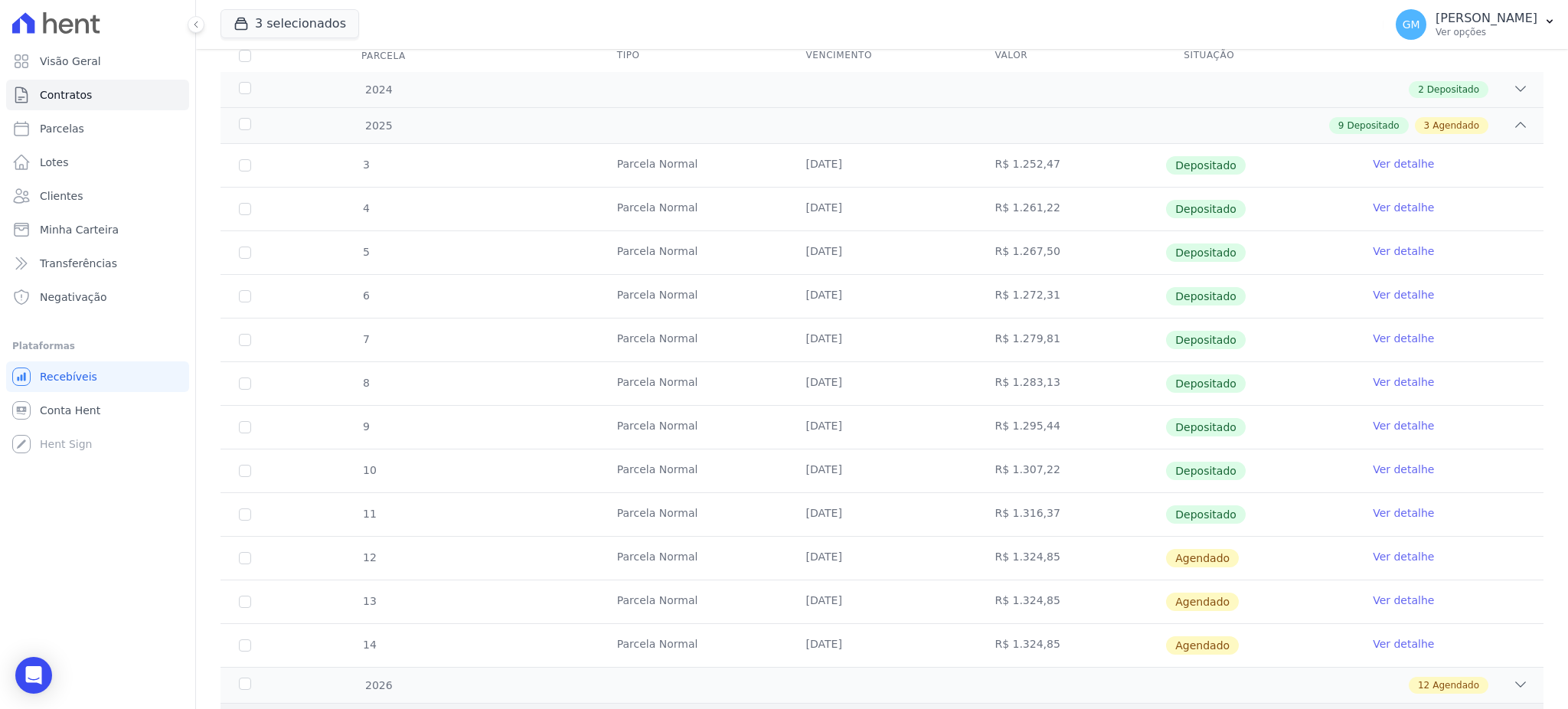
scroll to position [291, 0]
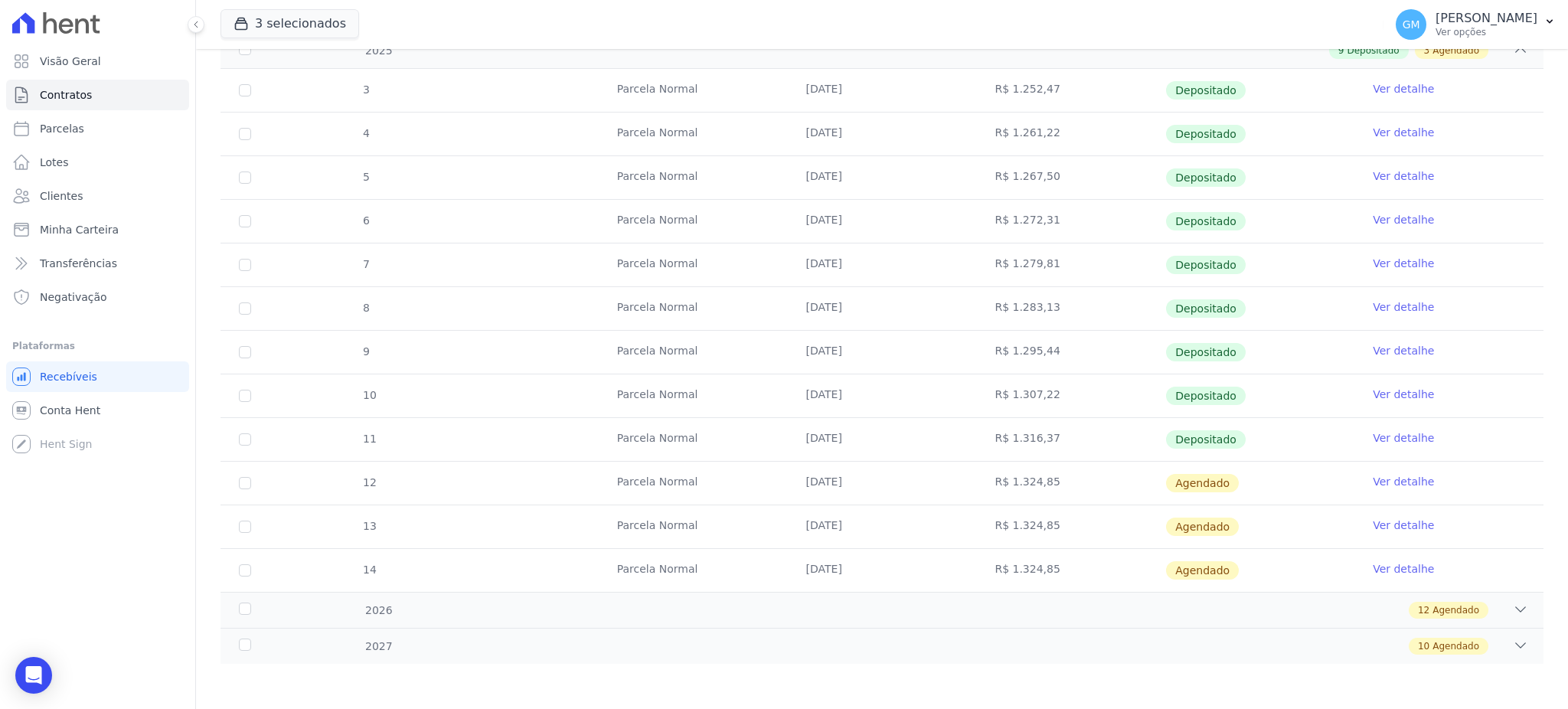
click at [1382, 440] on link "Ver detalhe" at bounding box center [1403, 438] width 61 height 15
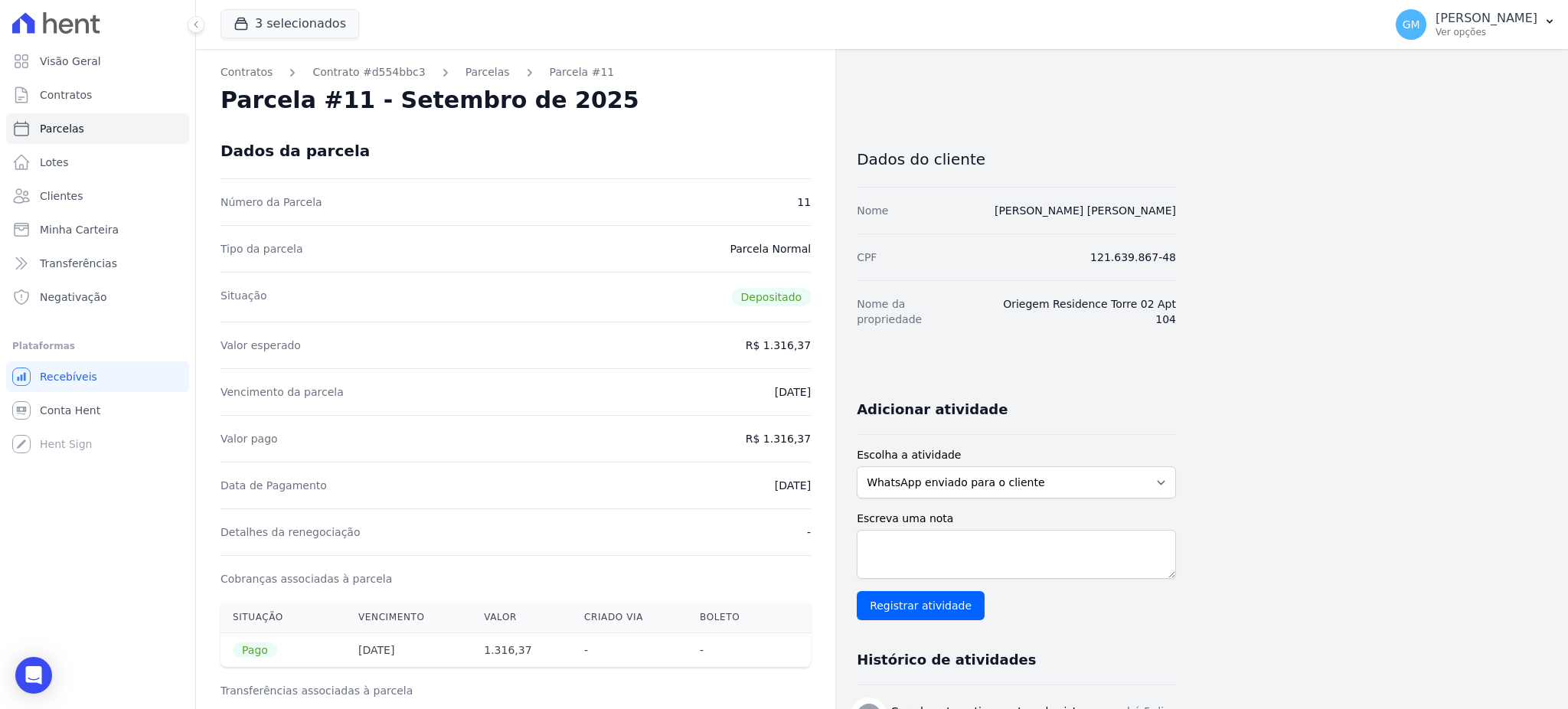
drag, startPoint x: 739, startPoint y: 492, endPoint x: 811, endPoint y: 487, distance: 72.2
click at [811, 487] on div "Contratos Contrato #d554bbc3 Parcelas Parcela #11 Parcela #11 - Setembro de 202…" at bounding box center [515, 633] width 639 height 1168
drag, startPoint x: 769, startPoint y: 433, endPoint x: 815, endPoint y: 437, distance: 46.2
click at [815, 437] on div "Contratos Contrato #d554bbc3 Parcelas Parcela #11 Parcela #11 - Setembro de 202…" at bounding box center [515, 633] width 639 height 1168
drag, startPoint x: 752, startPoint y: 485, endPoint x: 817, endPoint y: 481, distance: 65.1
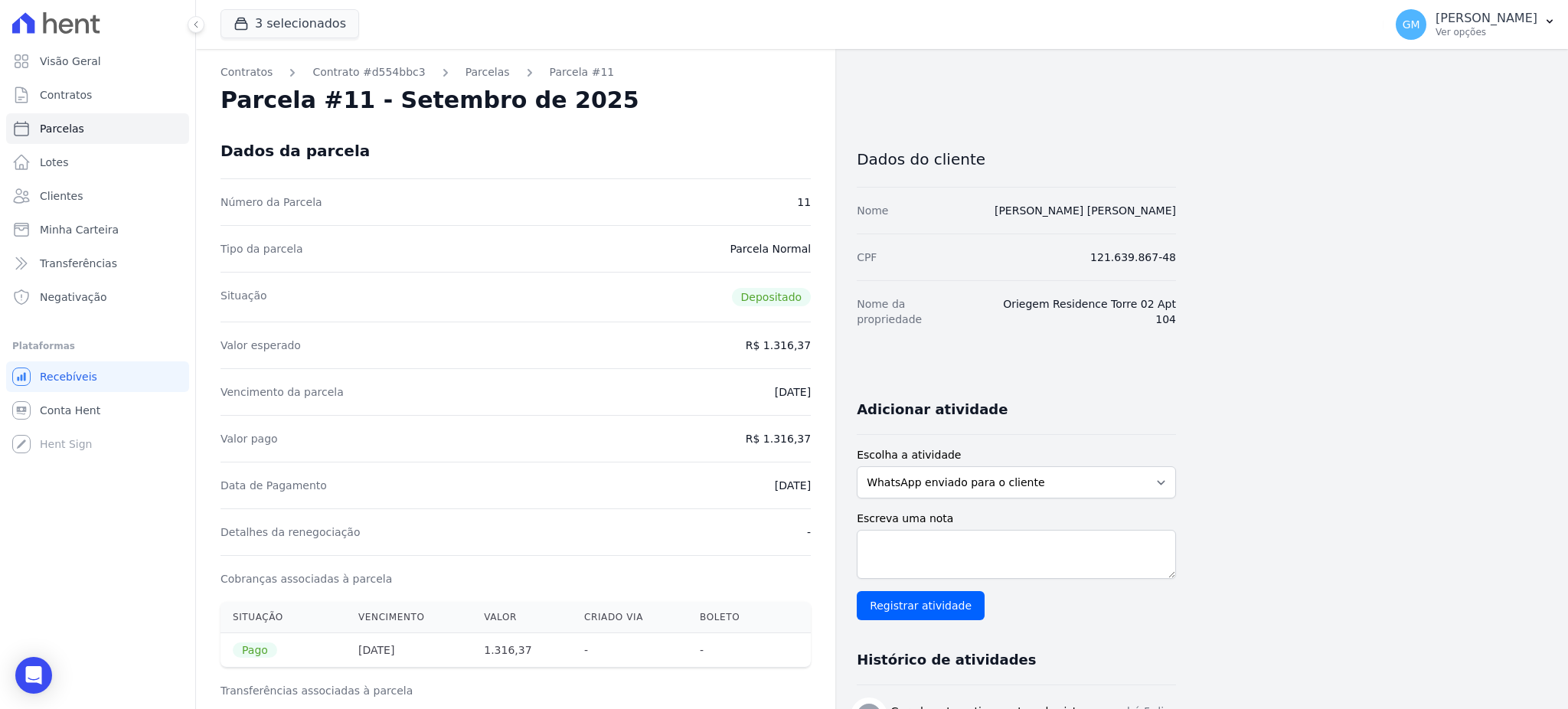
click at [817, 481] on div "Contratos Contrato #d554bbc3 Parcelas Parcela #11 Parcela #11 - Setembro de 202…" at bounding box center [515, 633] width 639 height 1168
click at [94, 190] on link "Clientes" at bounding box center [97, 195] width 183 height 30
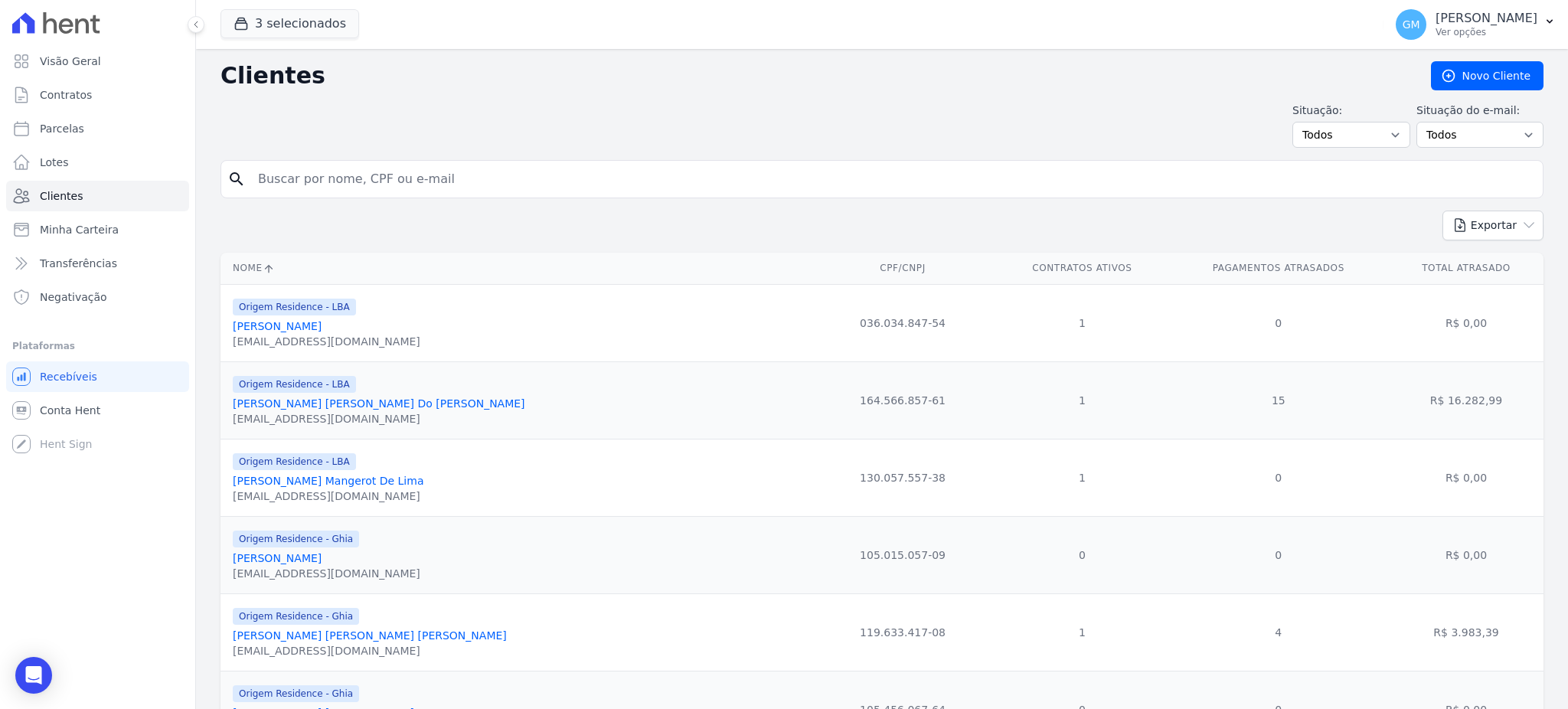
click at [291, 188] on input "search" at bounding box center [892, 179] width 1288 height 30
paste input "Dhouglas Medella Dos Santos PaixÃ£o"
type input "Dhouglas Medella Dos Santos PaixÃ£o"
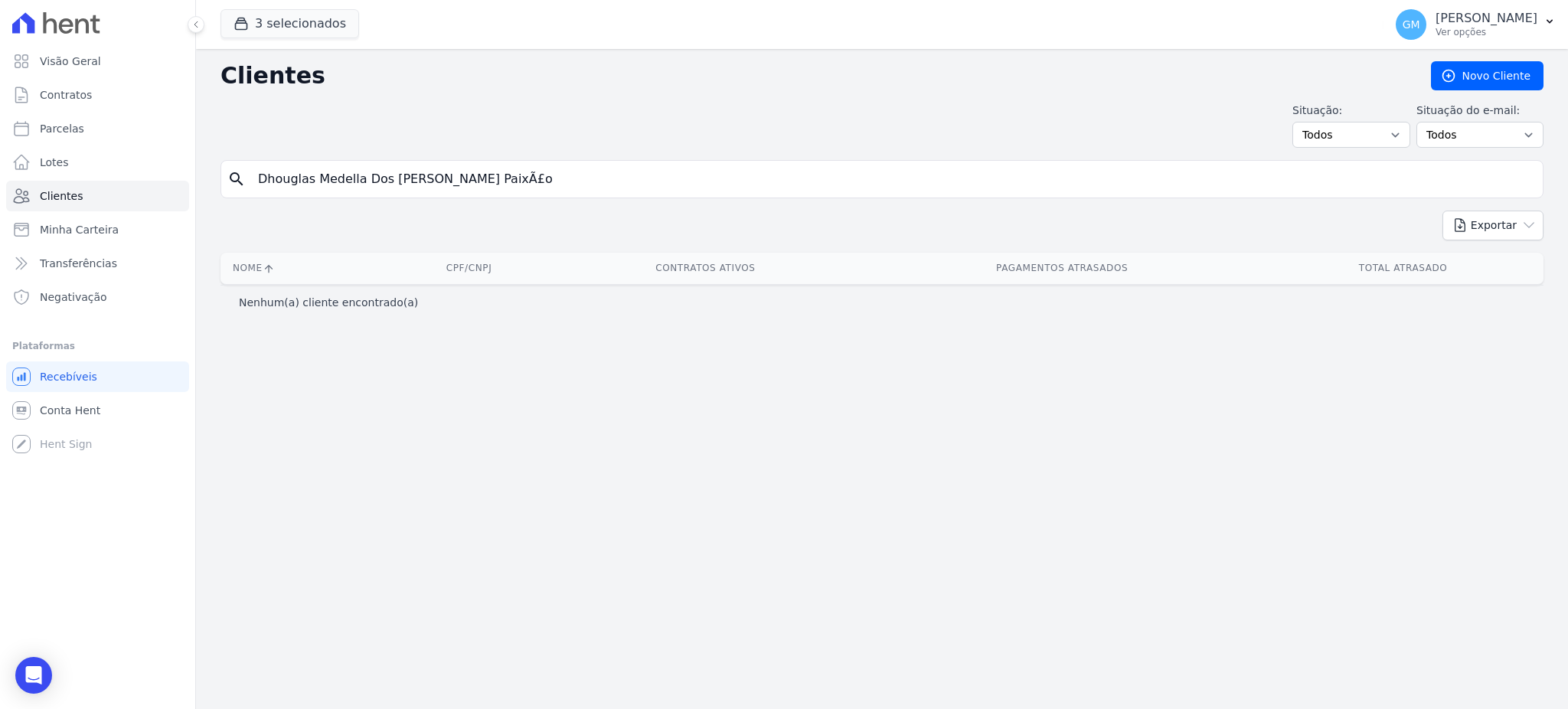
click at [435, 179] on input "Dhouglas Medella Dos Santos PaixÃ£o" at bounding box center [892, 179] width 1288 height 30
type input "Dhouglas Medella Dos Santos Pa"
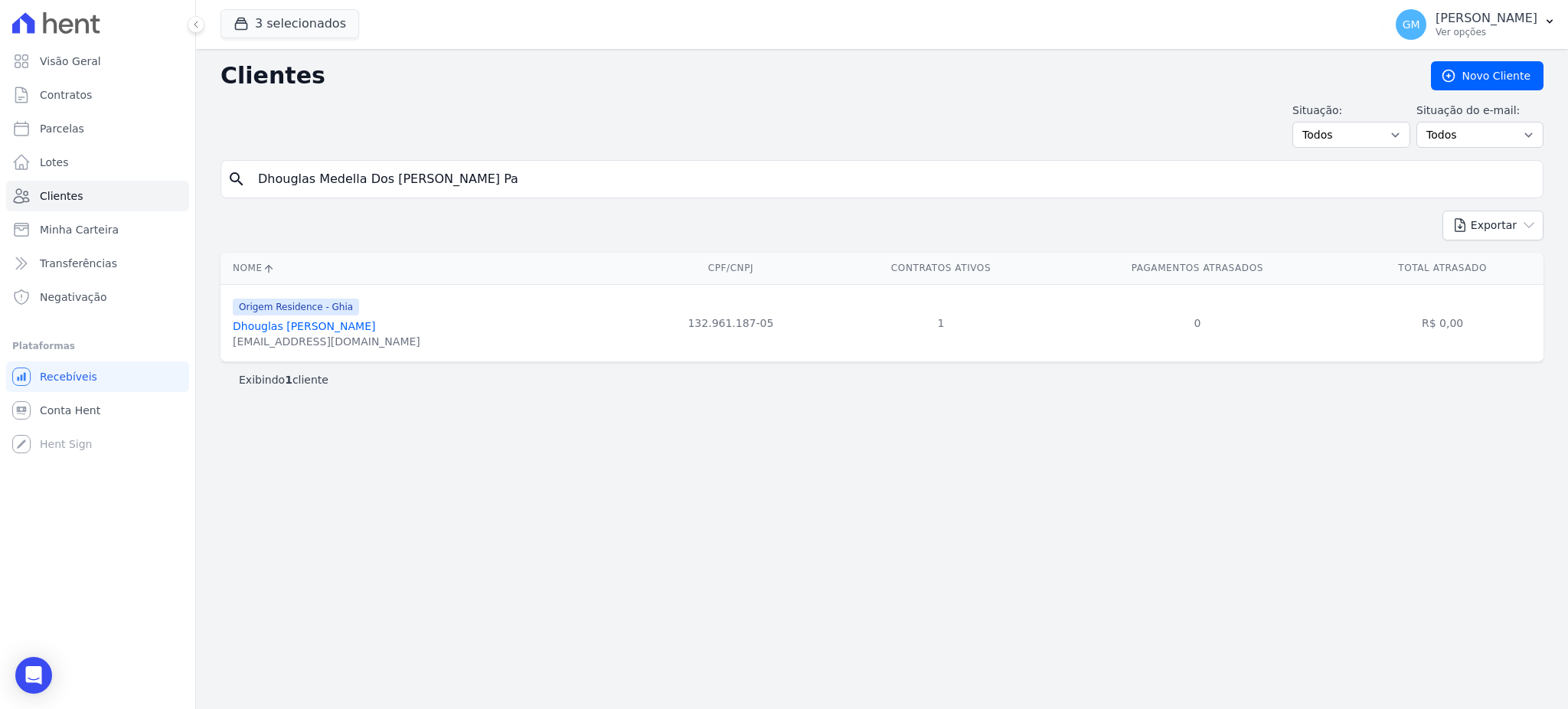
click at [373, 329] on link "Dhouglas Medella Dos Santos Paixão" at bounding box center [304, 326] width 142 height 12
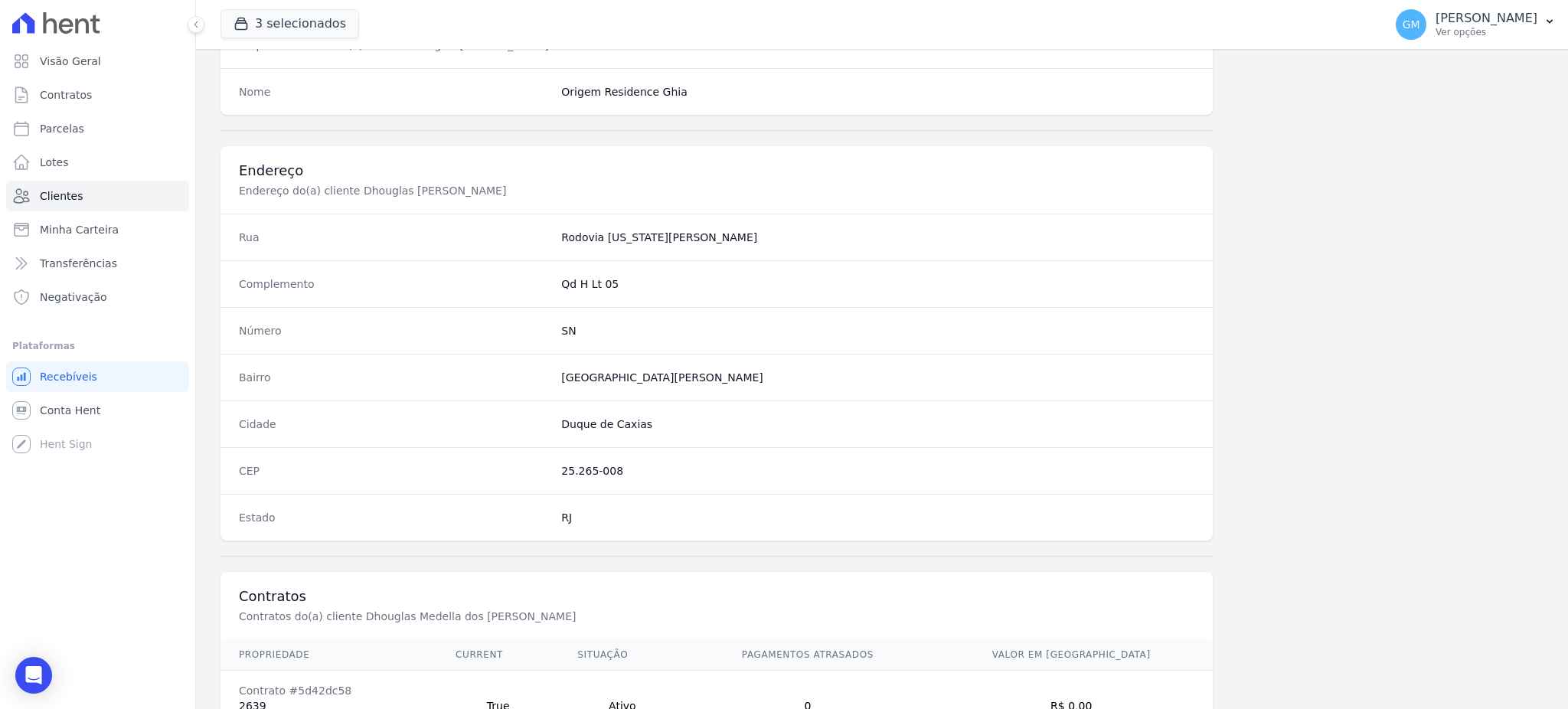
scroll to position [725, 0]
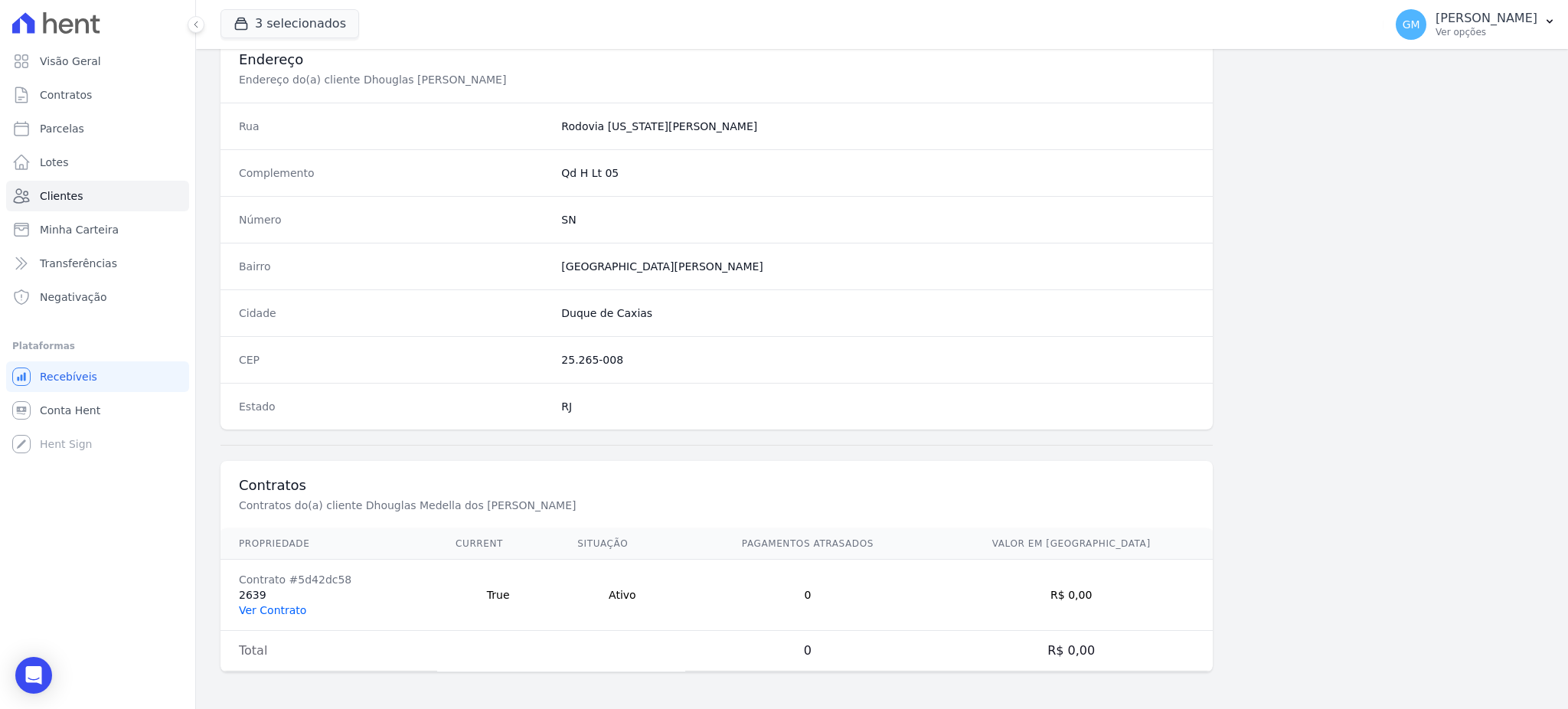
click at [264, 611] on link "Ver Contrato" at bounding box center [272, 610] width 67 height 12
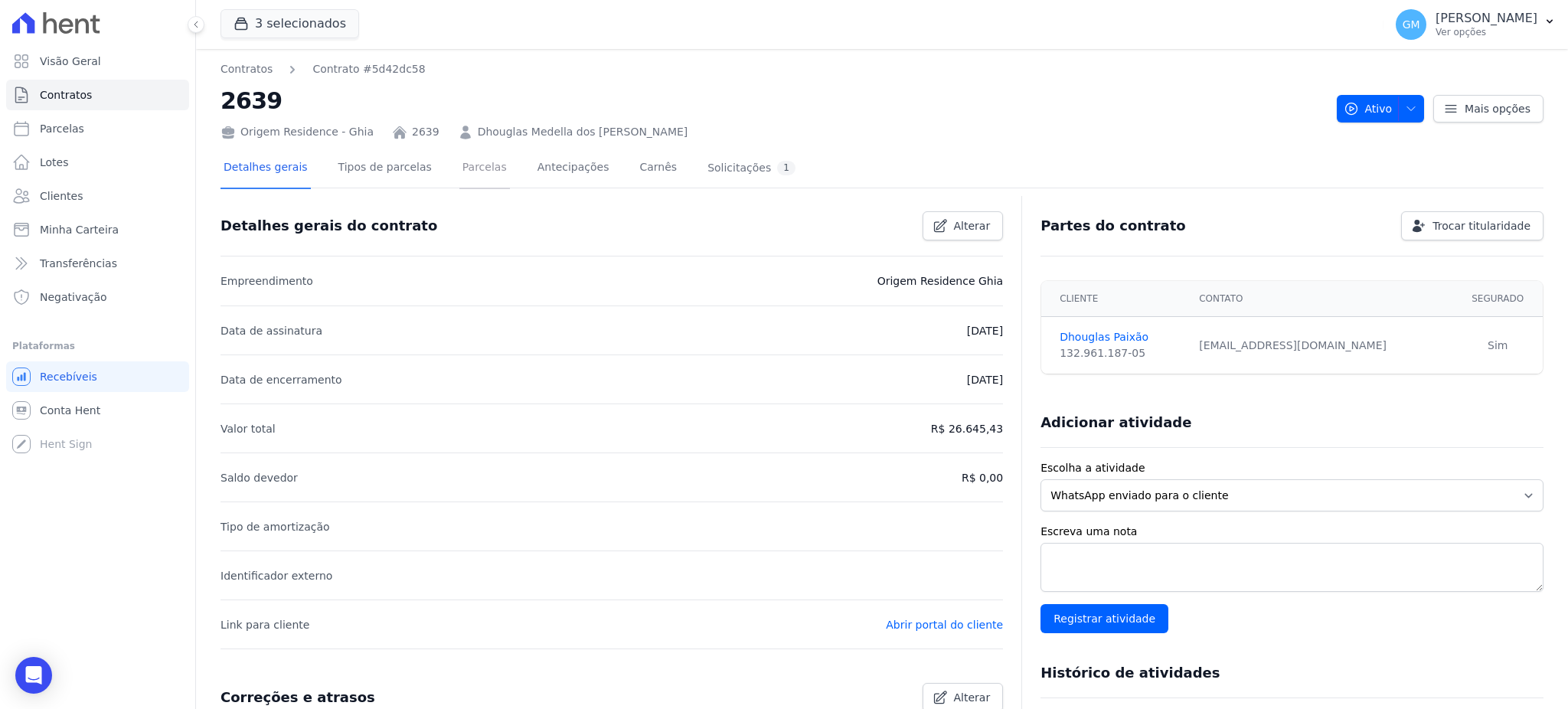
click at [470, 176] on link "Parcelas" at bounding box center [485, 168] width 51 height 41
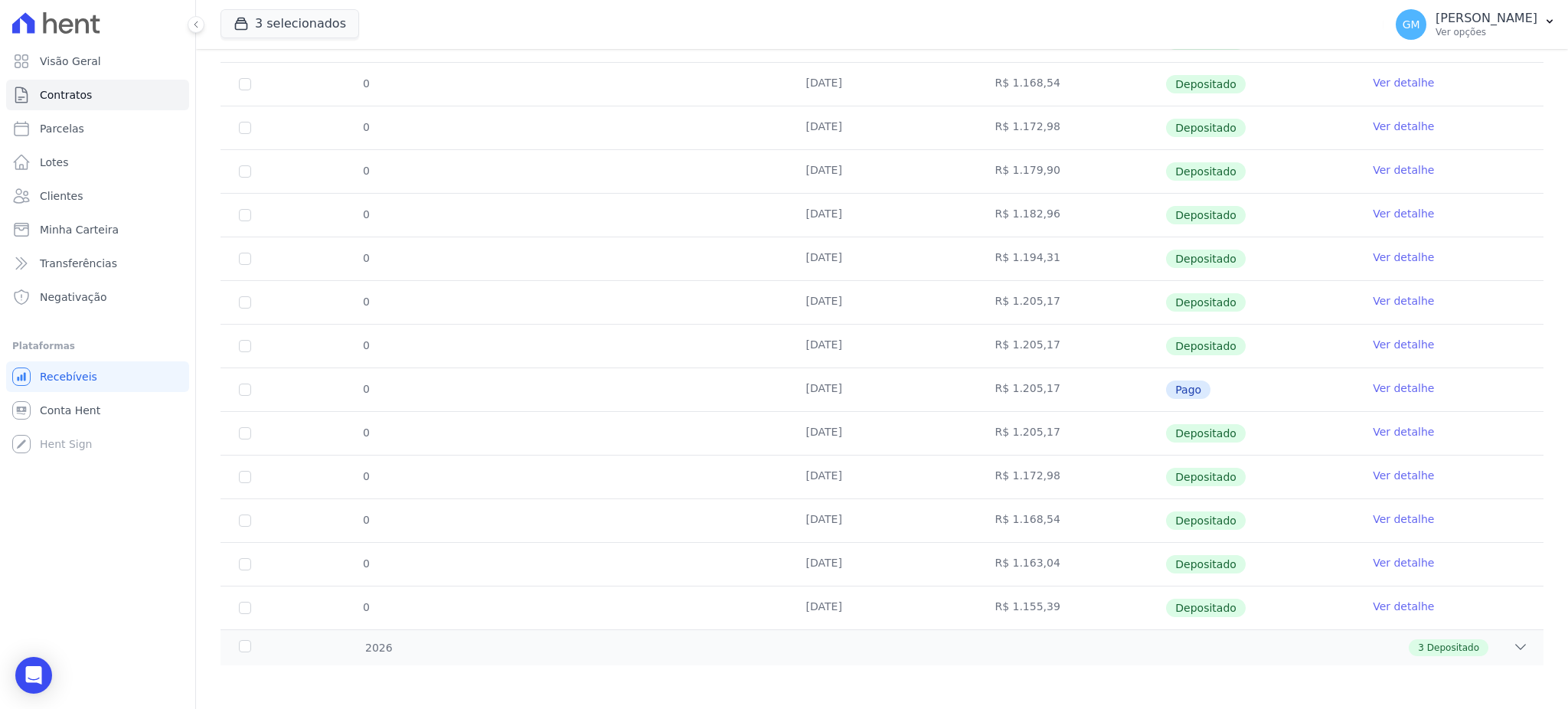
scroll to position [421, 0]
click at [1418, 647] on span "3" at bounding box center [1421, 646] width 6 height 14
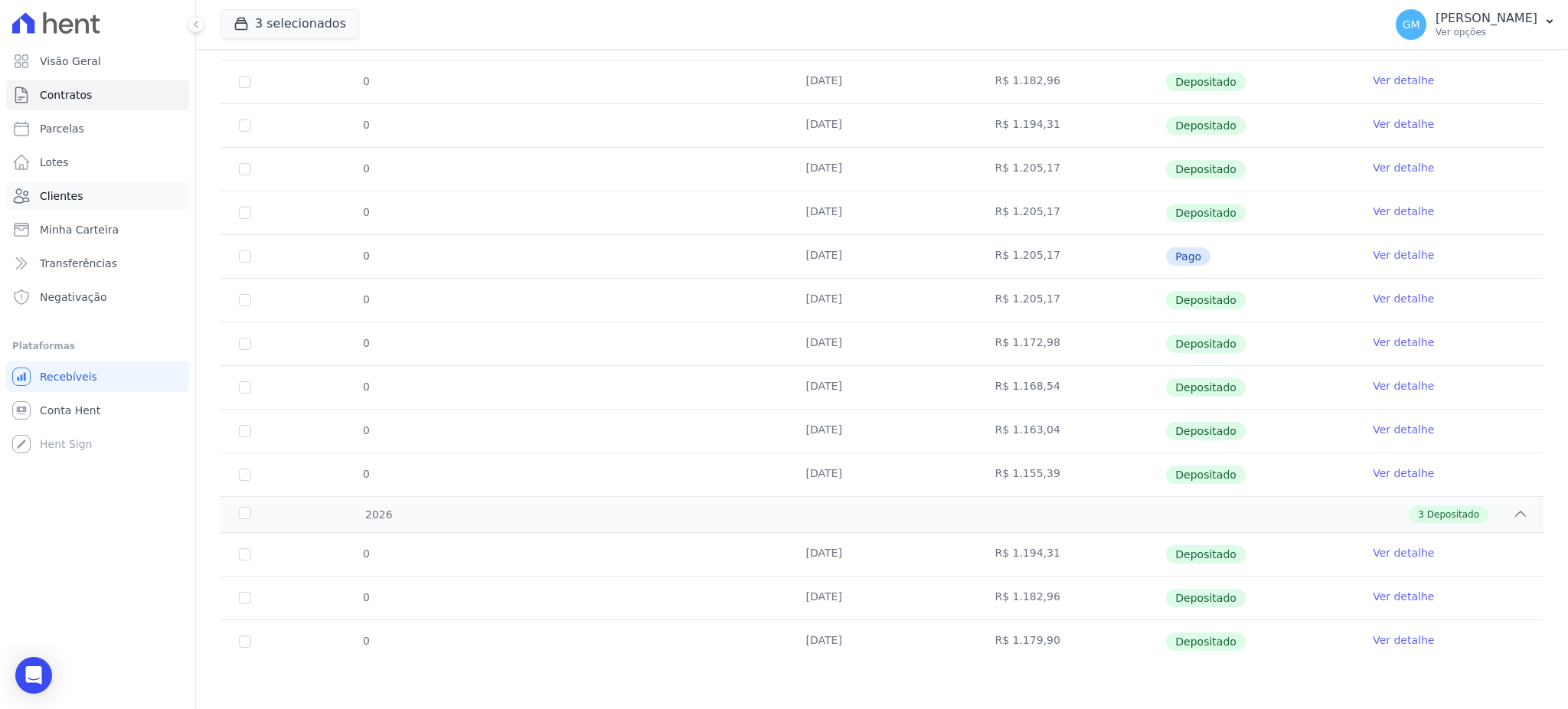
click at [54, 196] on span "Clientes" at bounding box center [60, 196] width 42 height 15
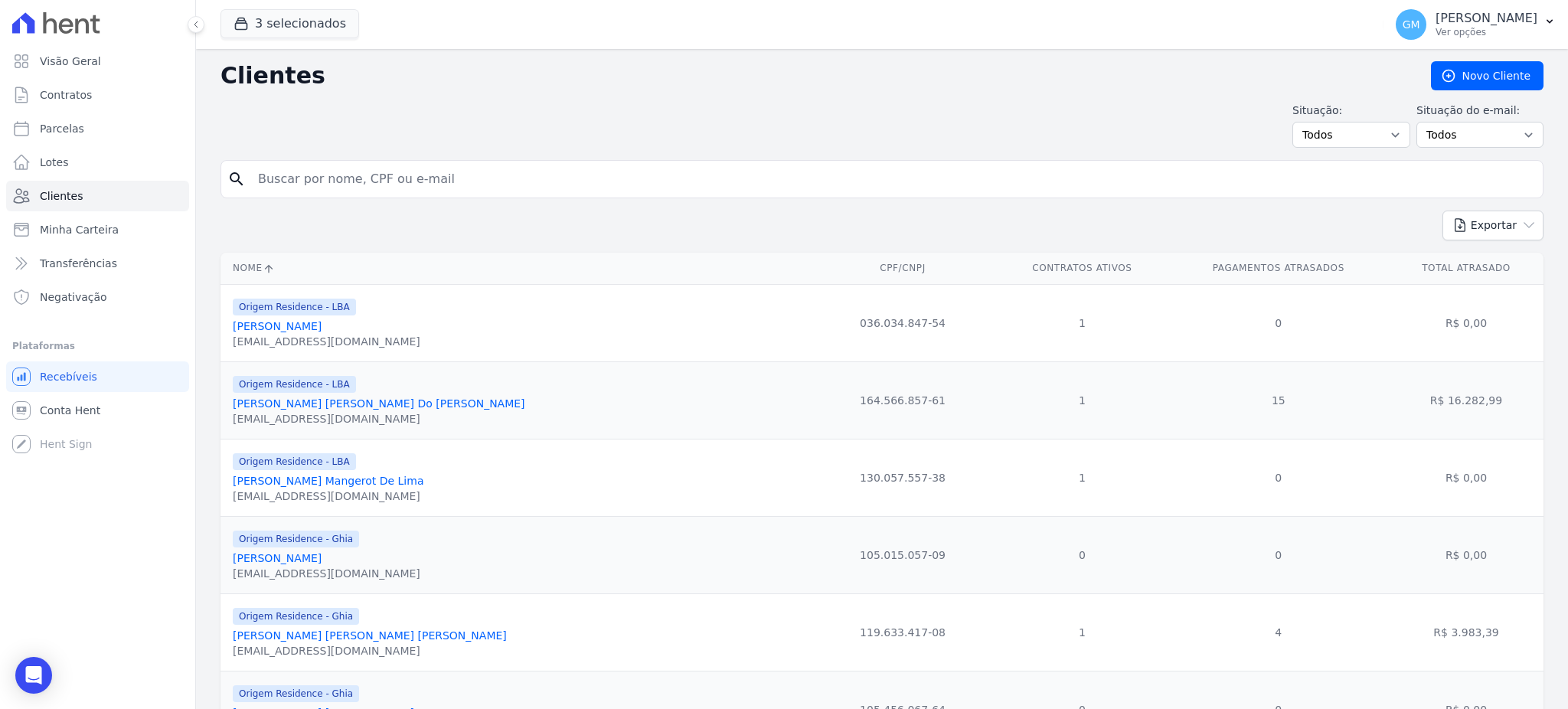
click at [314, 179] on input "search" at bounding box center [892, 179] width 1288 height 30
type input "v"
paste input "Isabela Alves Cardoso"
type input "Isabela Alves Cardoso"
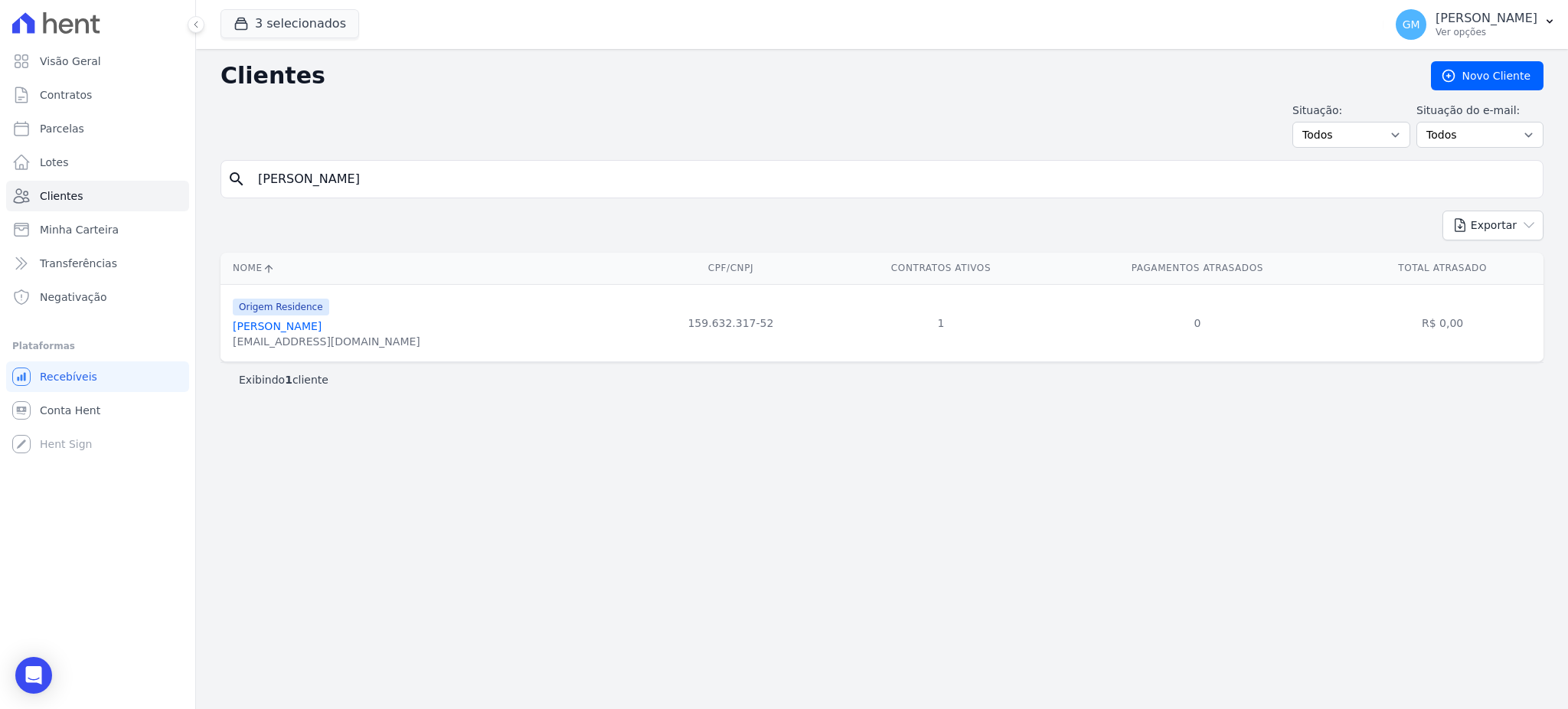
click at [309, 327] on link "Isabela Alves Cardoso" at bounding box center [277, 326] width 89 height 12
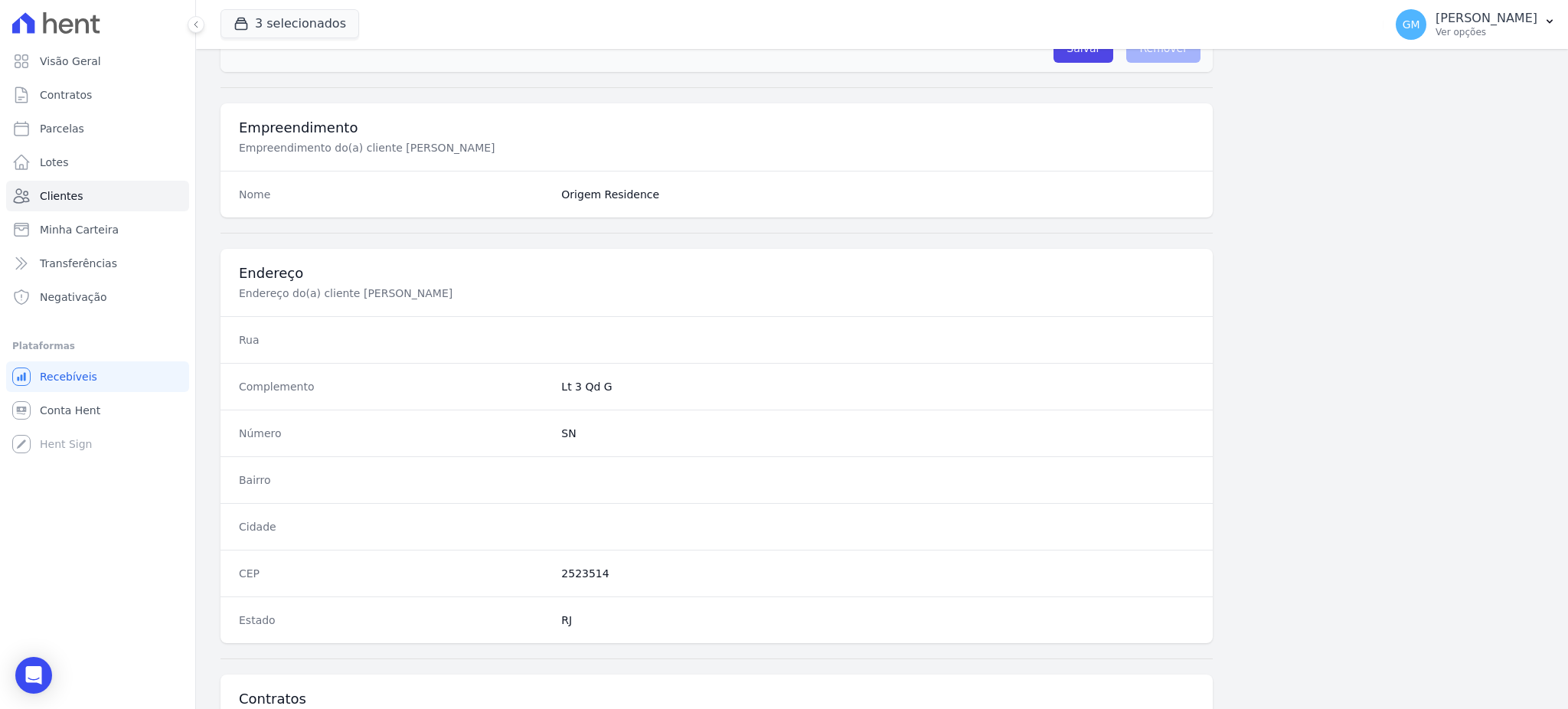
scroll to position [725, 0]
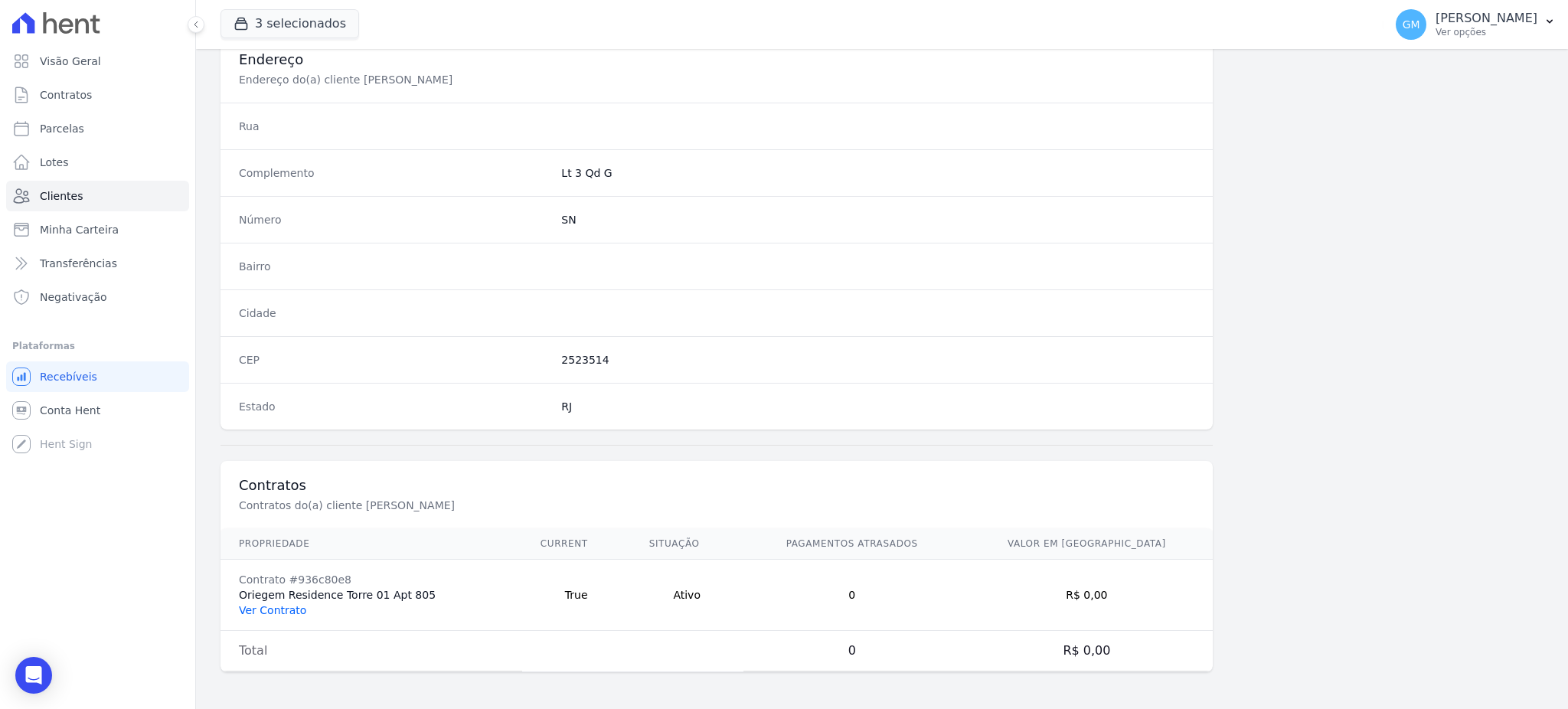
click at [268, 609] on link "Ver Contrato" at bounding box center [272, 610] width 67 height 12
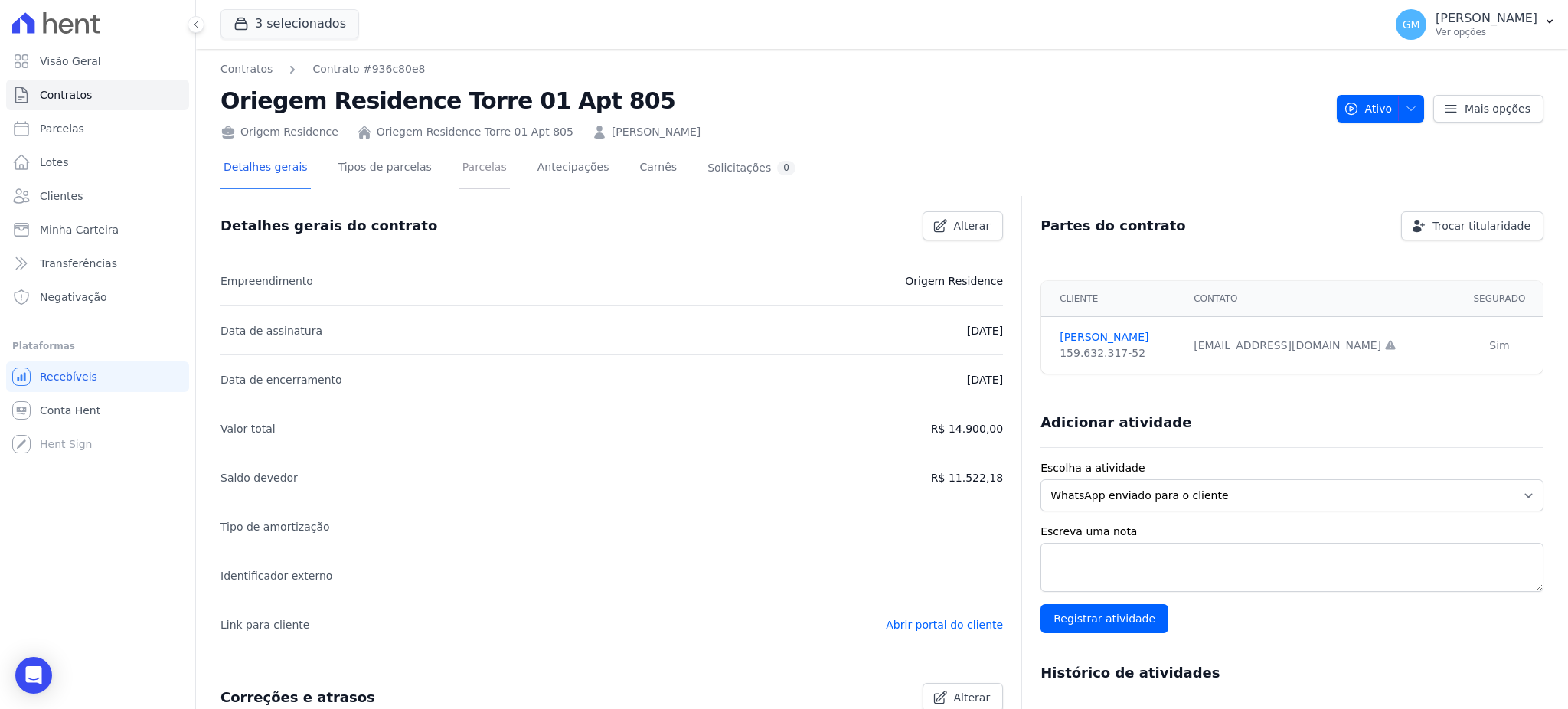
click at [459, 177] on link "Parcelas" at bounding box center [485, 168] width 51 height 41
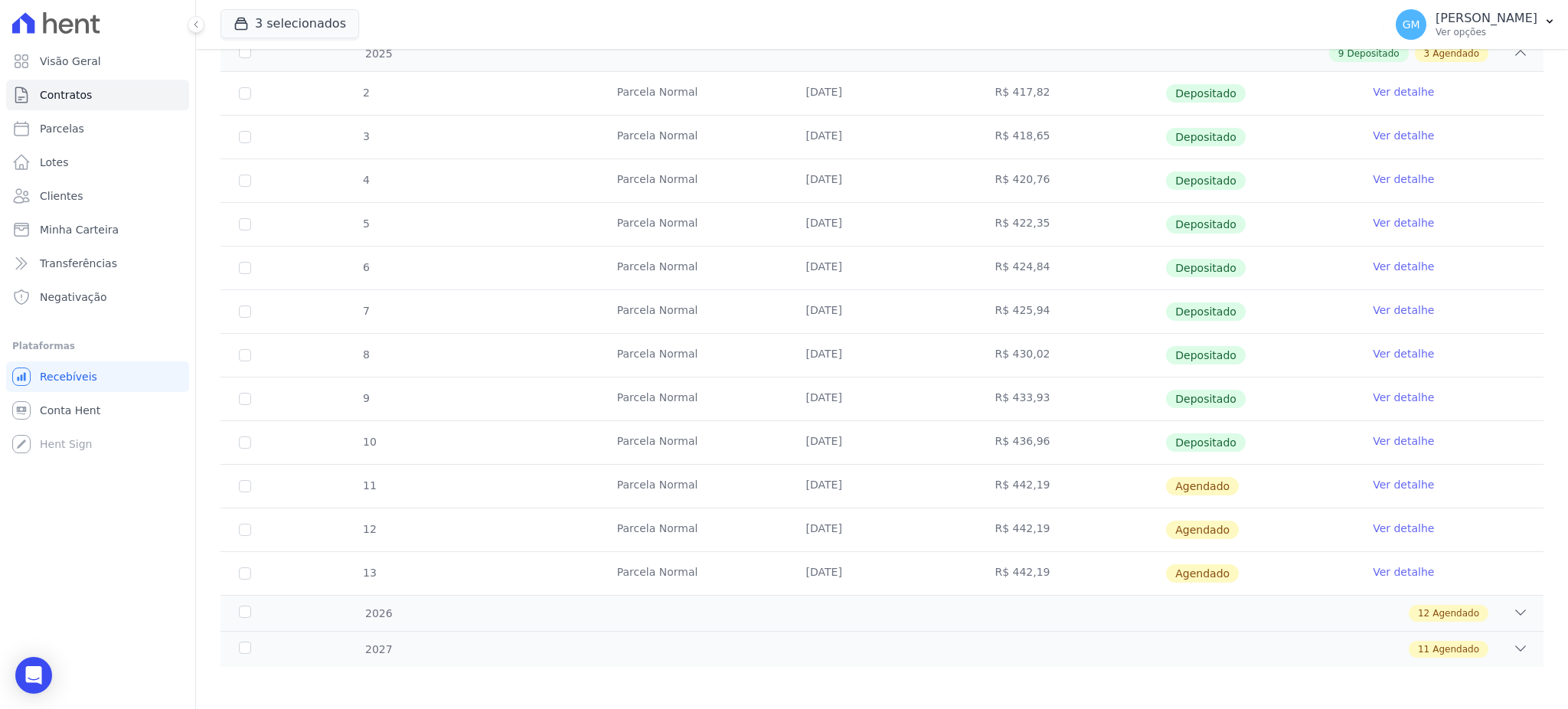
scroll to position [291, 0]
click at [1377, 440] on link "Ver detalhe" at bounding box center [1403, 438] width 61 height 15
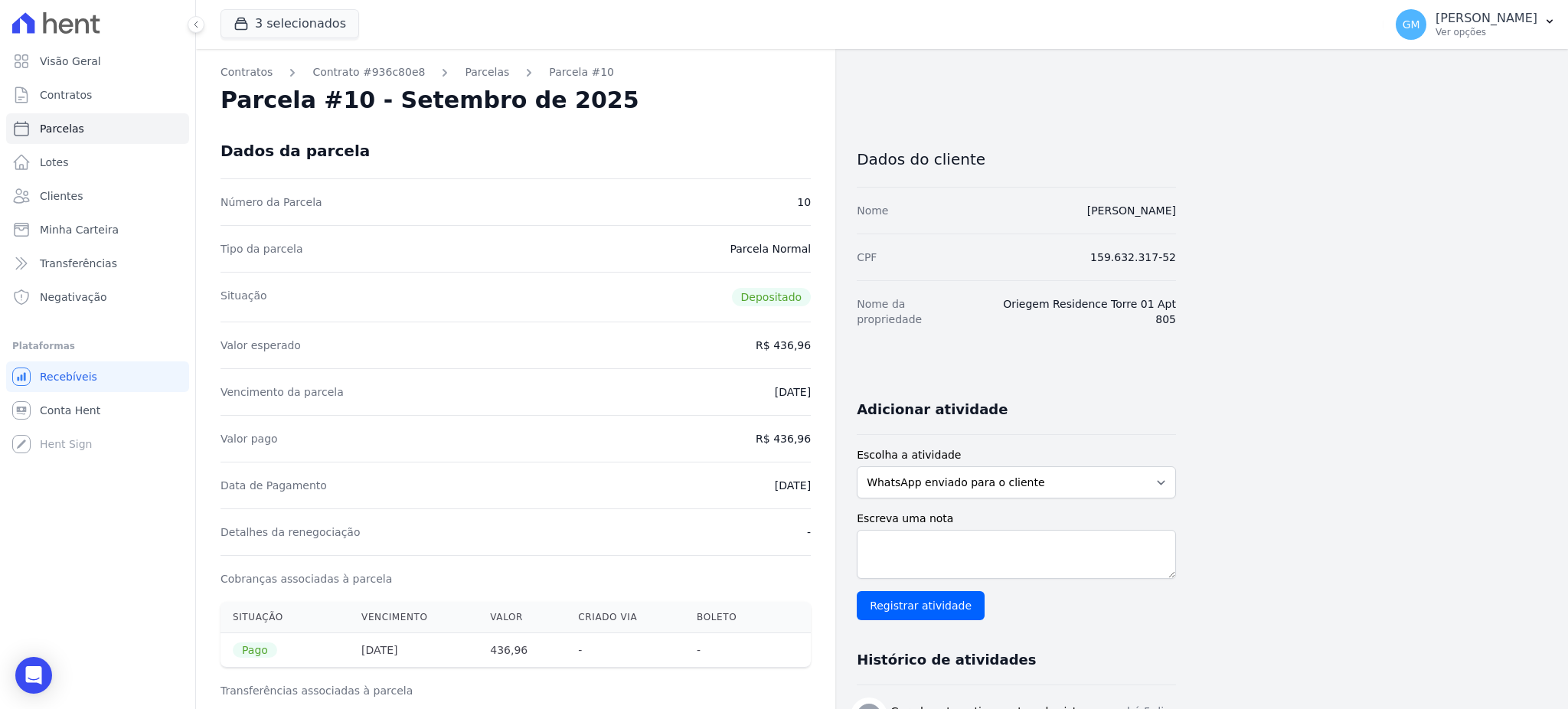
drag, startPoint x: 790, startPoint y: 482, endPoint x: 823, endPoint y: 479, distance: 33.1
click at [823, 479] on div "Contratos Contrato #936c80e8 Parcelas Parcela #10 Parcela #10 - Setembro de 202…" at bounding box center [515, 633] width 639 height 1168
drag, startPoint x: 687, startPoint y: 594, endPoint x: 737, endPoint y: 521, distance: 88.5
click at [687, 593] on div "Cobranças associadas à parcela" at bounding box center [516, 578] width 591 height 46
drag, startPoint x: 747, startPoint y: 494, endPoint x: 817, endPoint y: 482, distance: 71.0
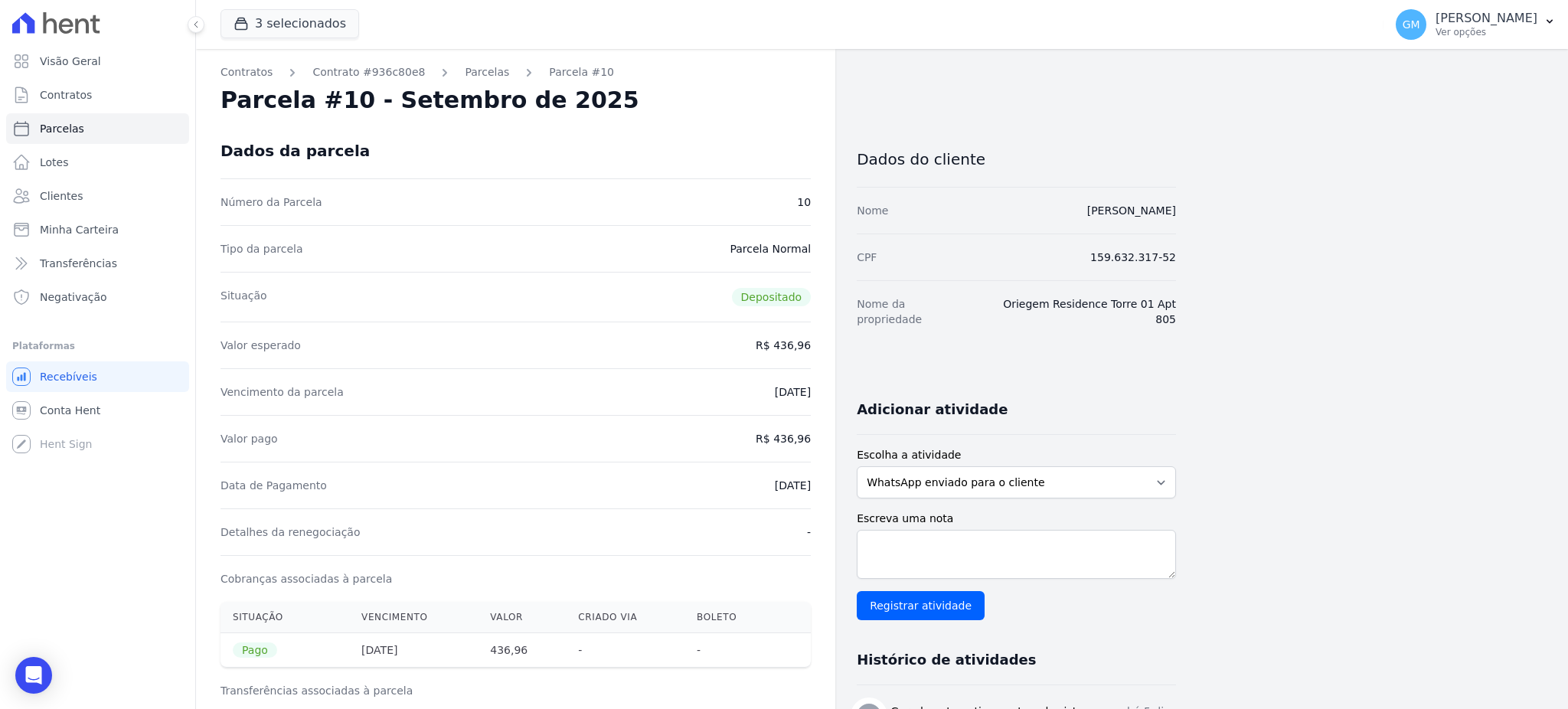
click at [817, 482] on div "Contratos Contrato #936c80e8 Parcelas Parcela #10 Parcela #10 - Setembro de 202…" at bounding box center [515, 633] width 639 height 1168
drag, startPoint x: 773, startPoint y: 434, endPoint x: 813, endPoint y: 432, distance: 40.0
click at [813, 432] on div "Contratos Contrato #936c80e8 Parcelas Parcela #10 Parcela #10 - Setembro de 202…" at bounding box center [515, 633] width 639 height 1168
drag, startPoint x: 744, startPoint y: 489, endPoint x: 818, endPoint y: 489, distance: 74.0
click at [818, 489] on div "Contratos Contrato #936c80e8 Parcelas Parcela #10 Parcela #10 - Setembro de 202…" at bounding box center [515, 633] width 639 height 1168
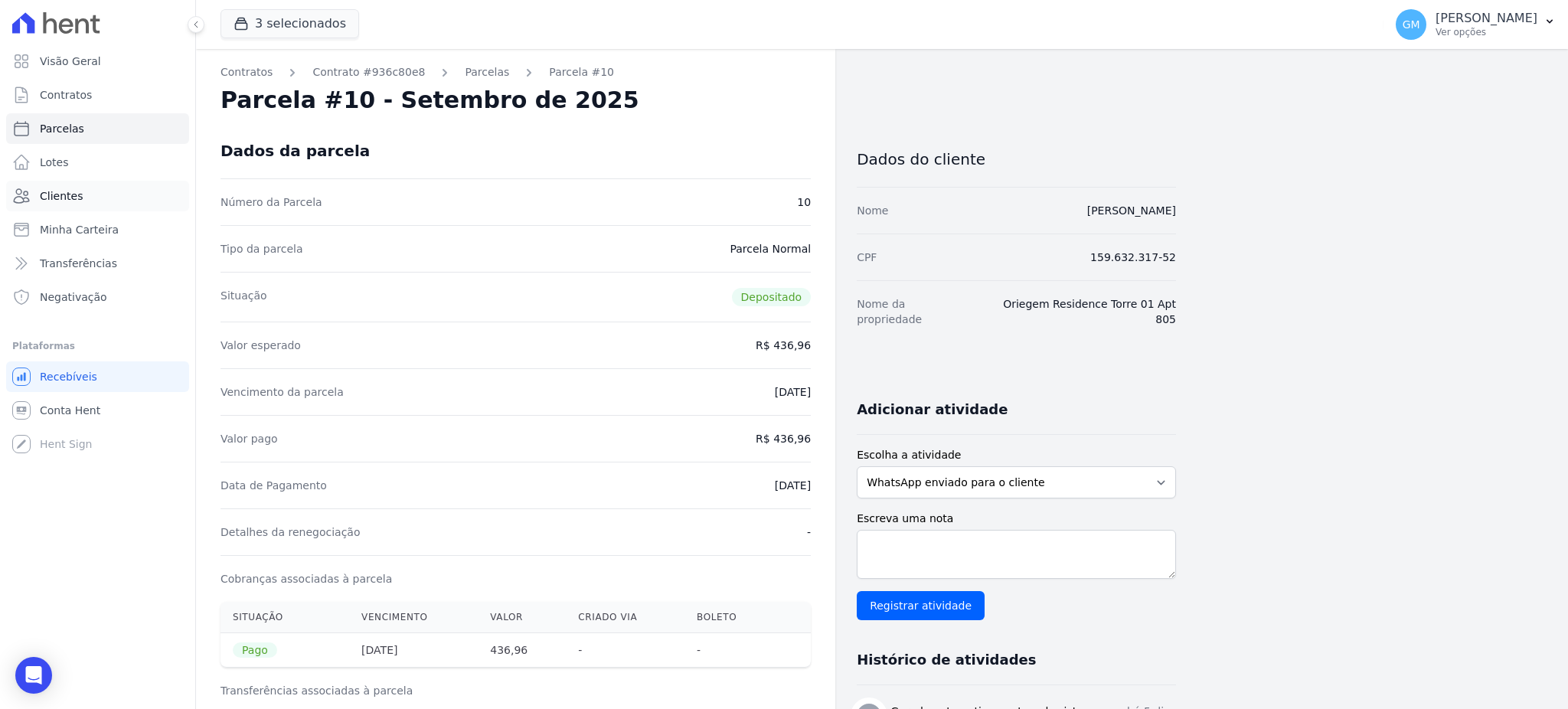
click at [52, 187] on link "Clientes" at bounding box center [97, 195] width 183 height 30
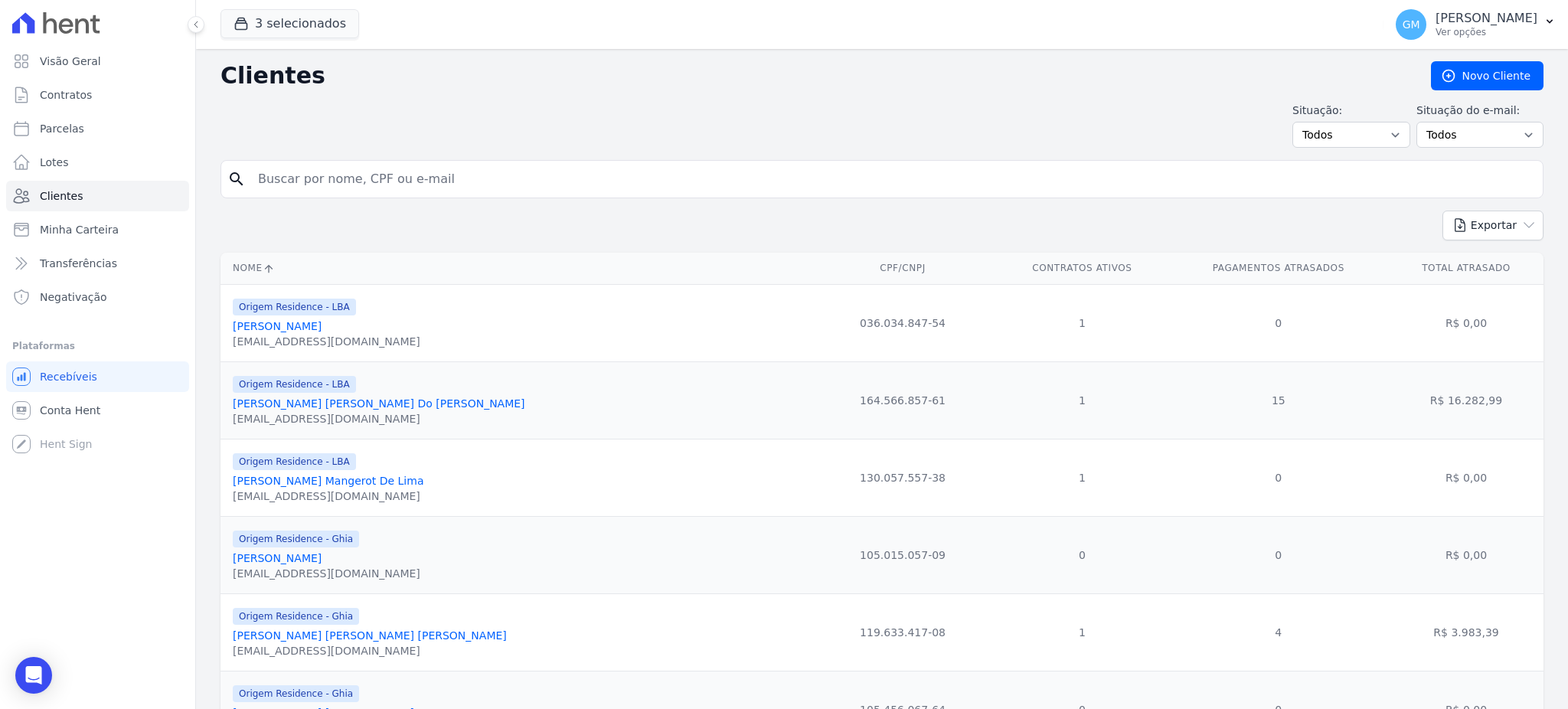
click at [408, 177] on input "search" at bounding box center [892, 179] width 1288 height 30
paste input "Taynara Jeronimo Fernandes De Souza"
type input "Taynara Jeronimo Fernandes De Souza"
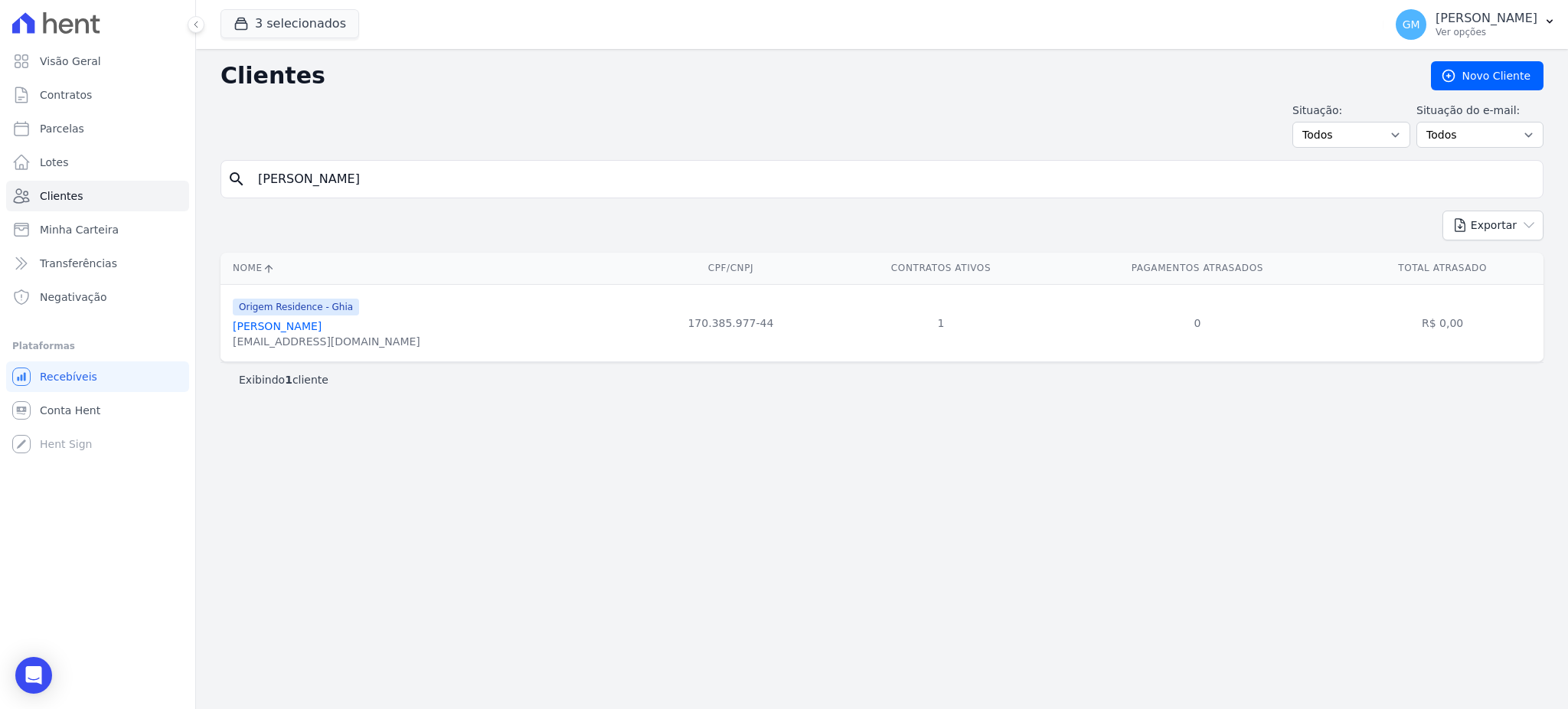
click at [322, 332] on link "Taynara Jeronimo Fernandes De Souza" at bounding box center [277, 326] width 89 height 12
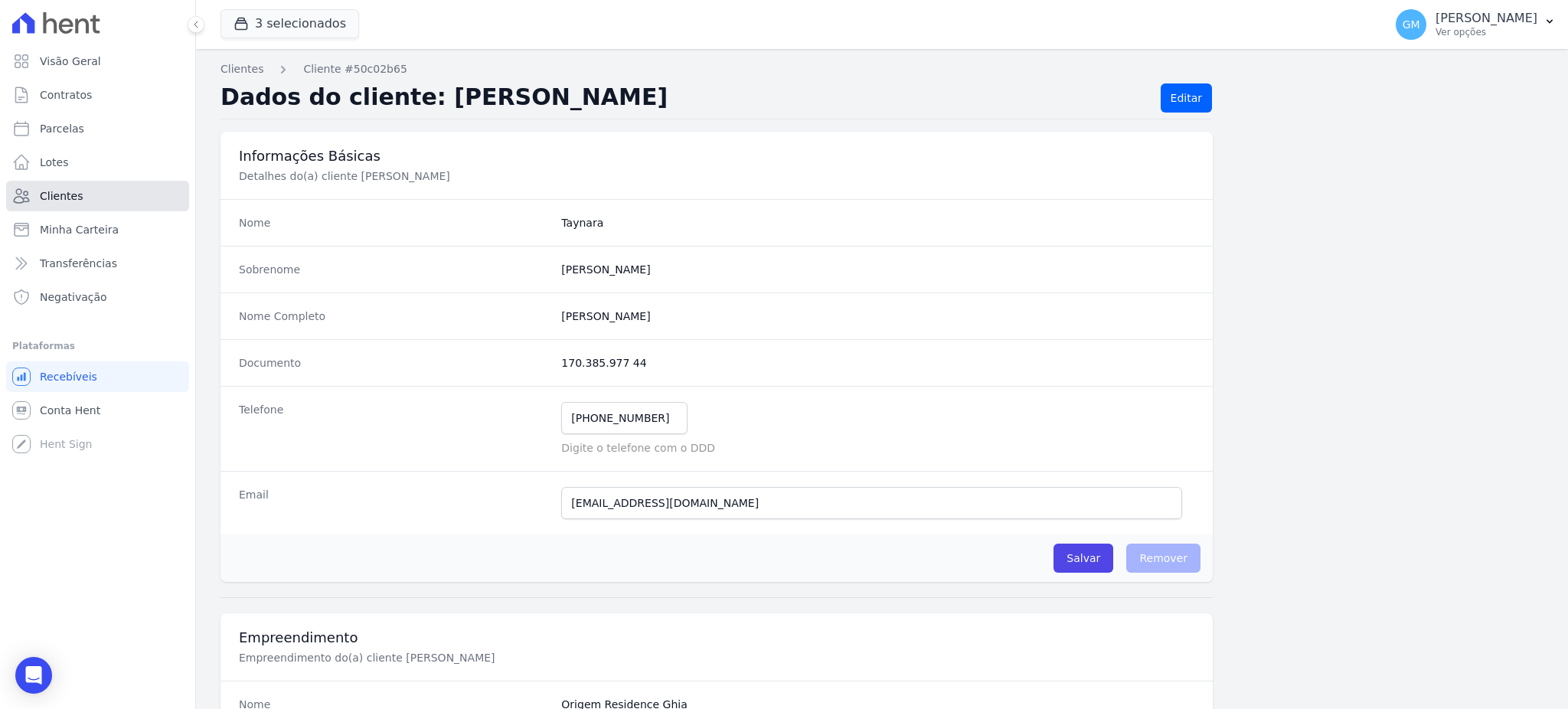
click at [121, 197] on link "Clientes" at bounding box center [97, 195] width 183 height 30
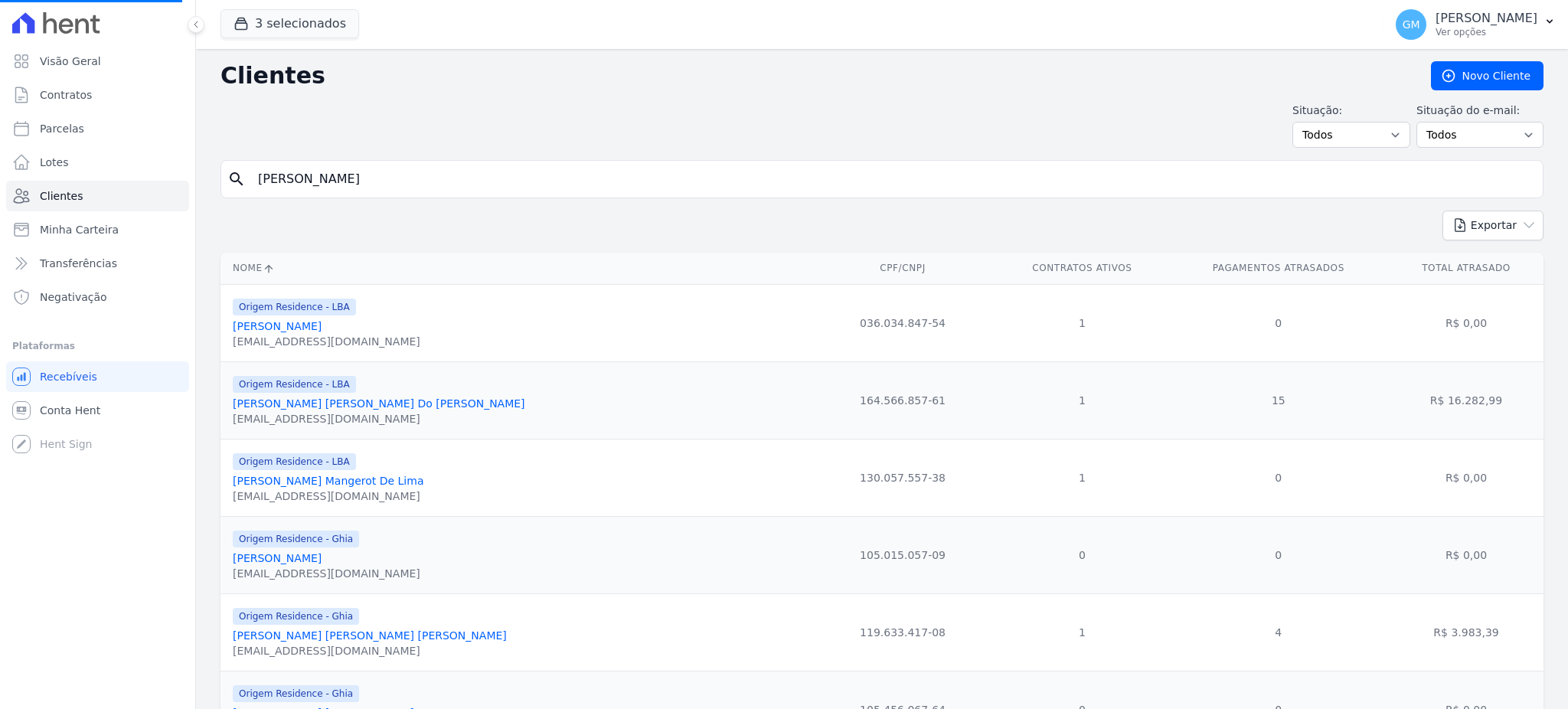
click at [376, 175] on input "Taynara Jeronimo Fernandes De Souza" at bounding box center [892, 179] width 1288 height 30
click at [376, 175] on input "search" at bounding box center [892, 179] width 1288 height 30
paste input "Taynara Jeronimo Fernandes De Souza"
type input "Taynara Jeronimo Fernandes De Souza"
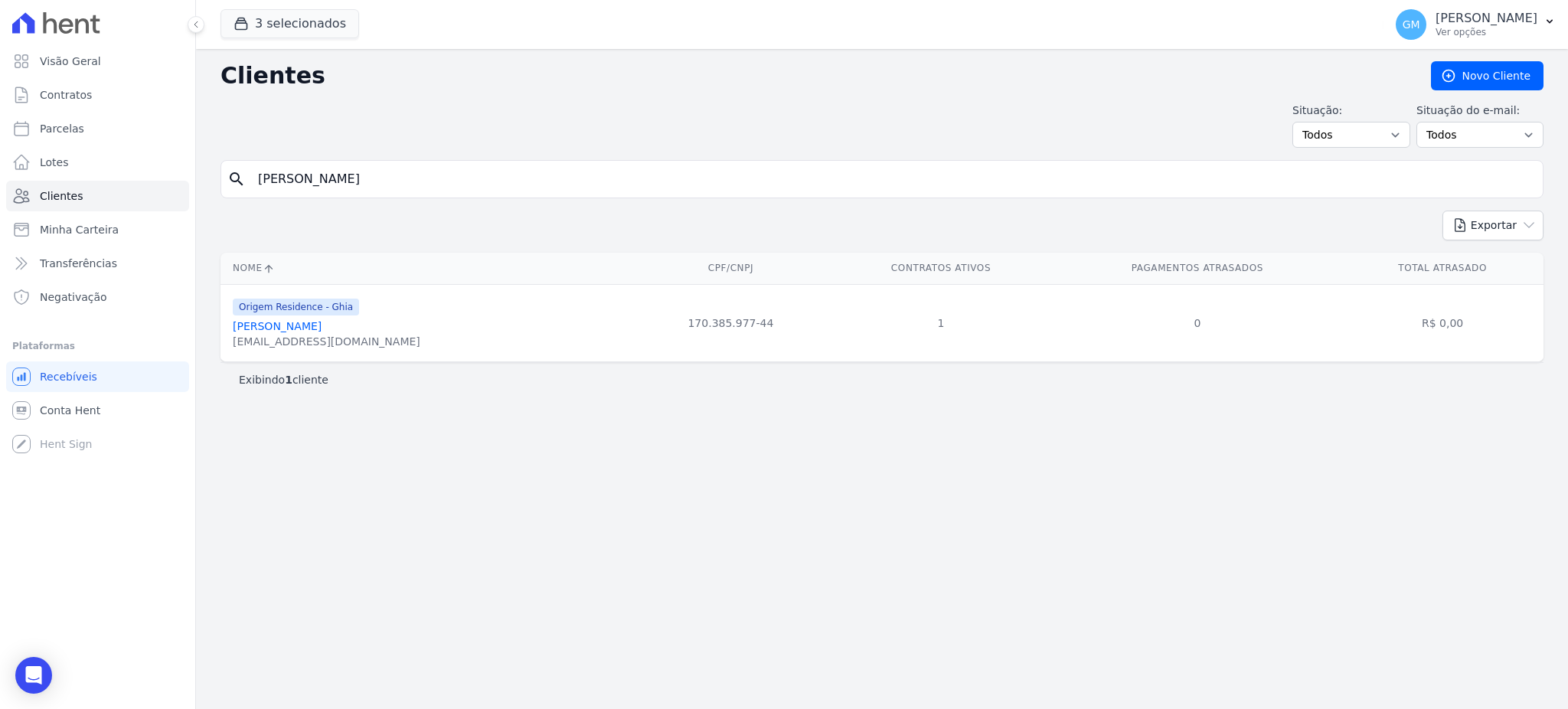
click at [322, 329] on link "Taynara Jeronimo Fernandes De Souza" at bounding box center [277, 326] width 89 height 12
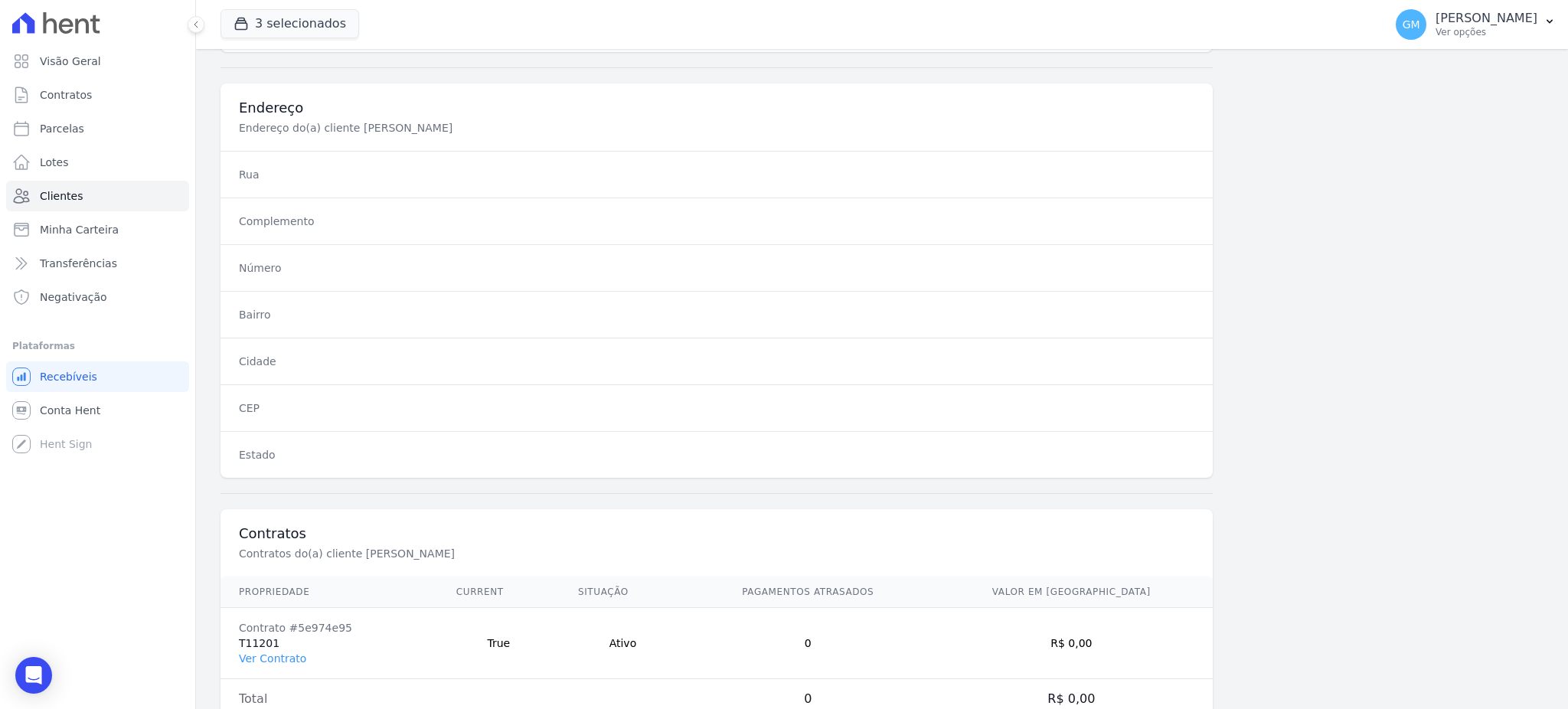
scroll to position [725, 0]
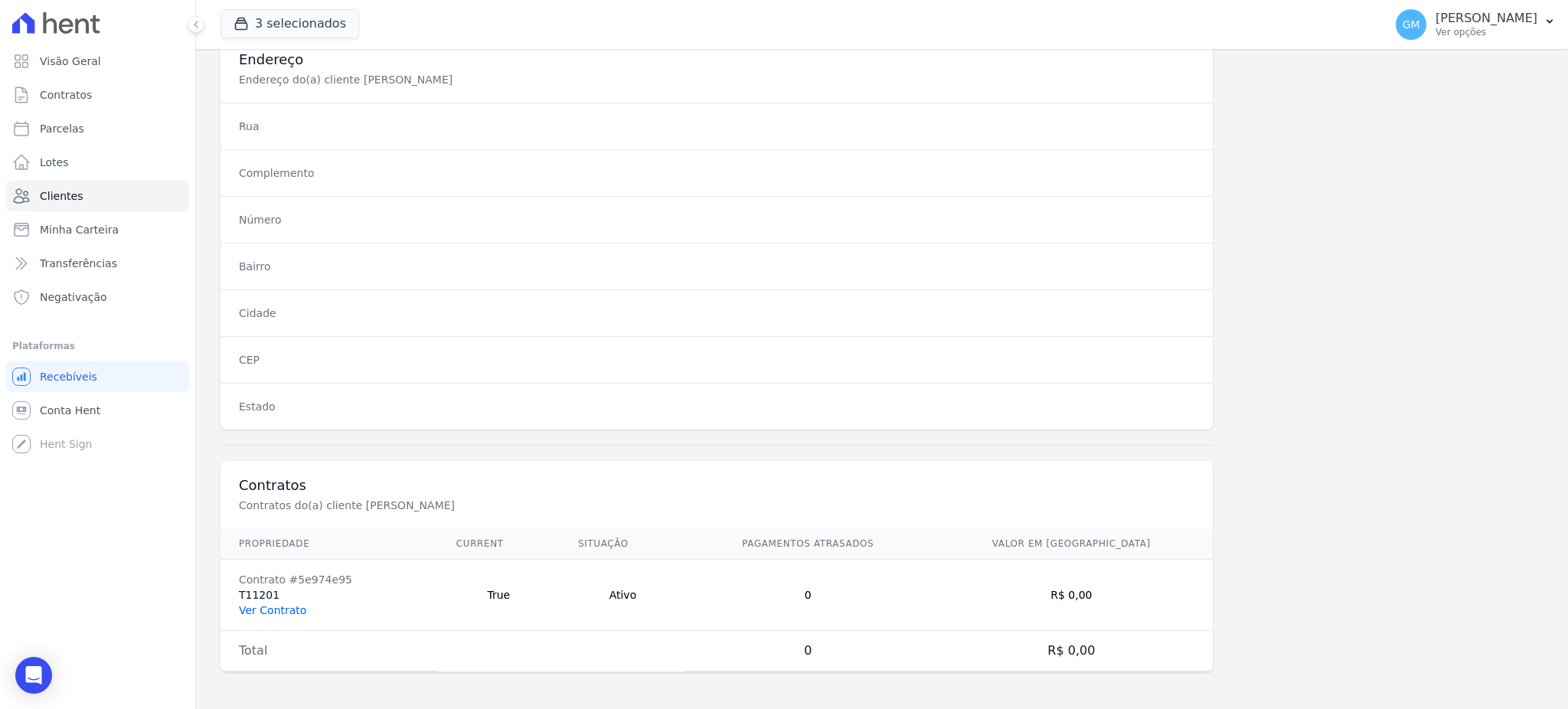
click at [268, 615] on link "Ver Contrato" at bounding box center [272, 610] width 67 height 12
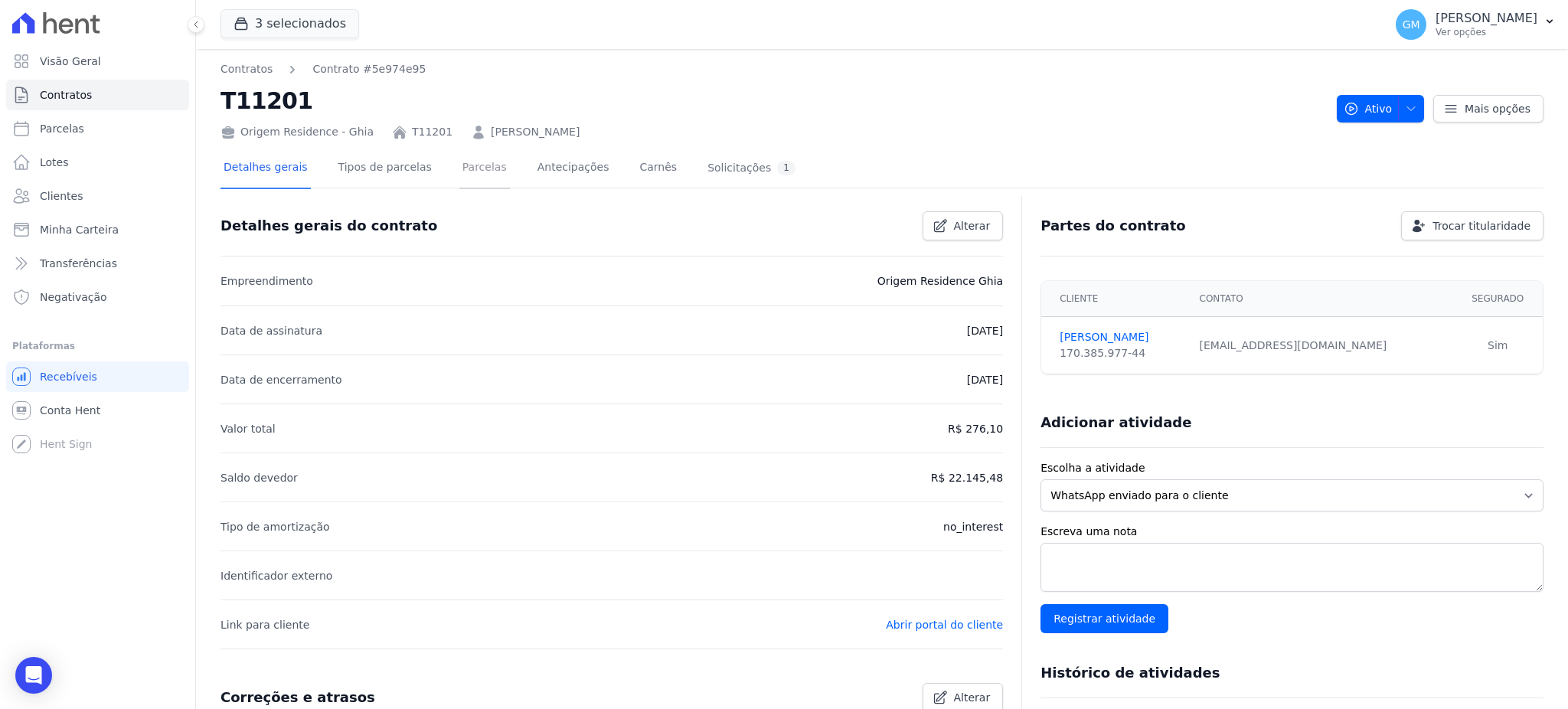
click at [462, 163] on link "Parcelas" at bounding box center [485, 168] width 51 height 41
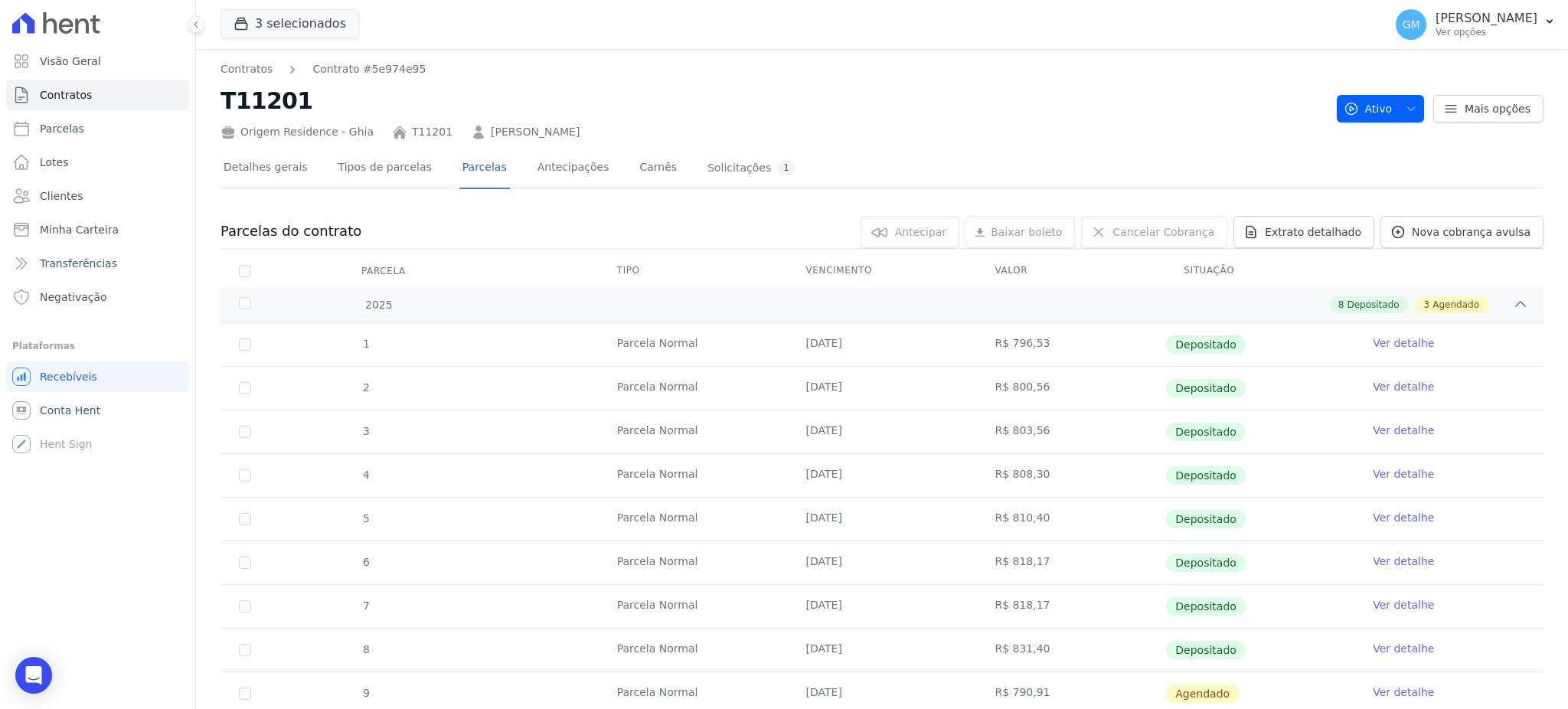
scroll to position [246, 0]
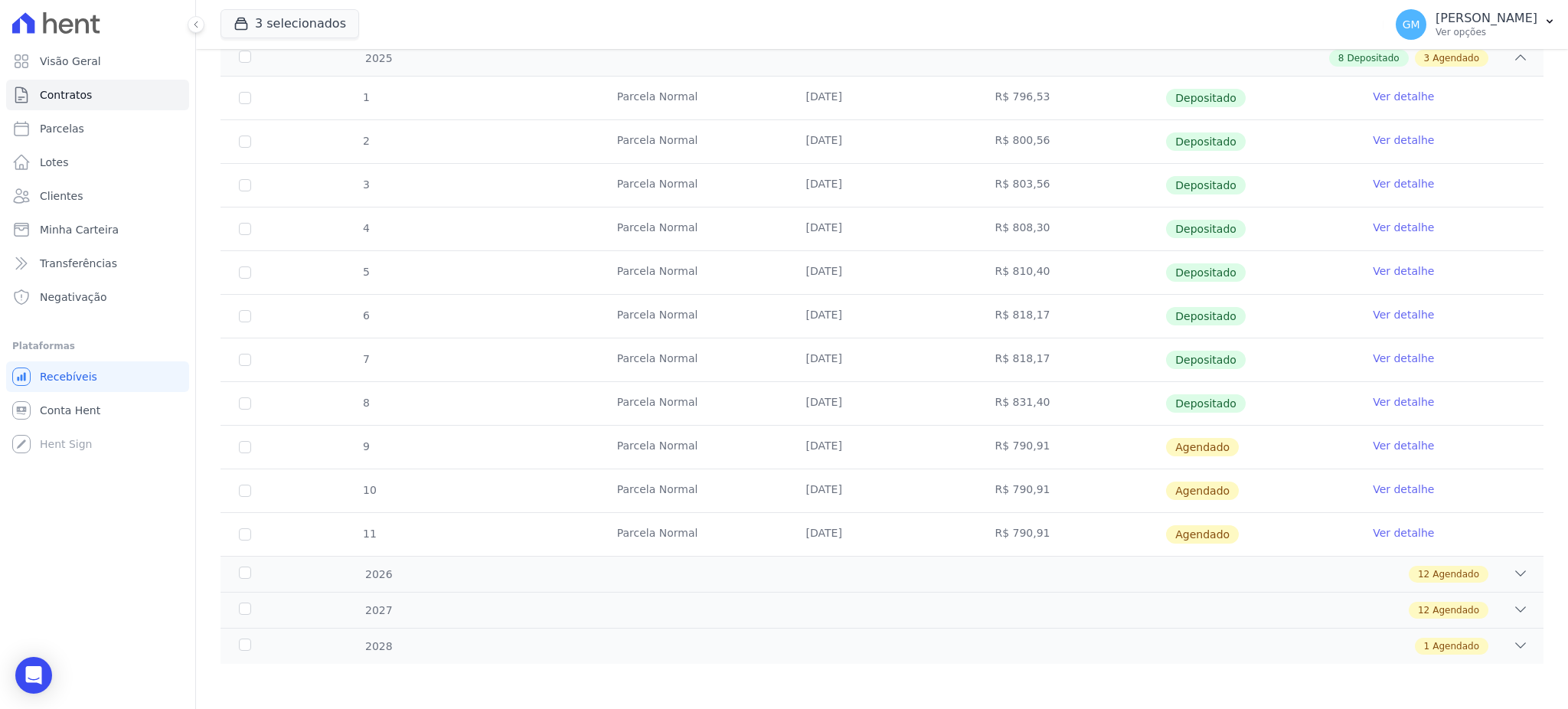
click at [1373, 406] on link "Ver detalhe" at bounding box center [1403, 402] width 61 height 15
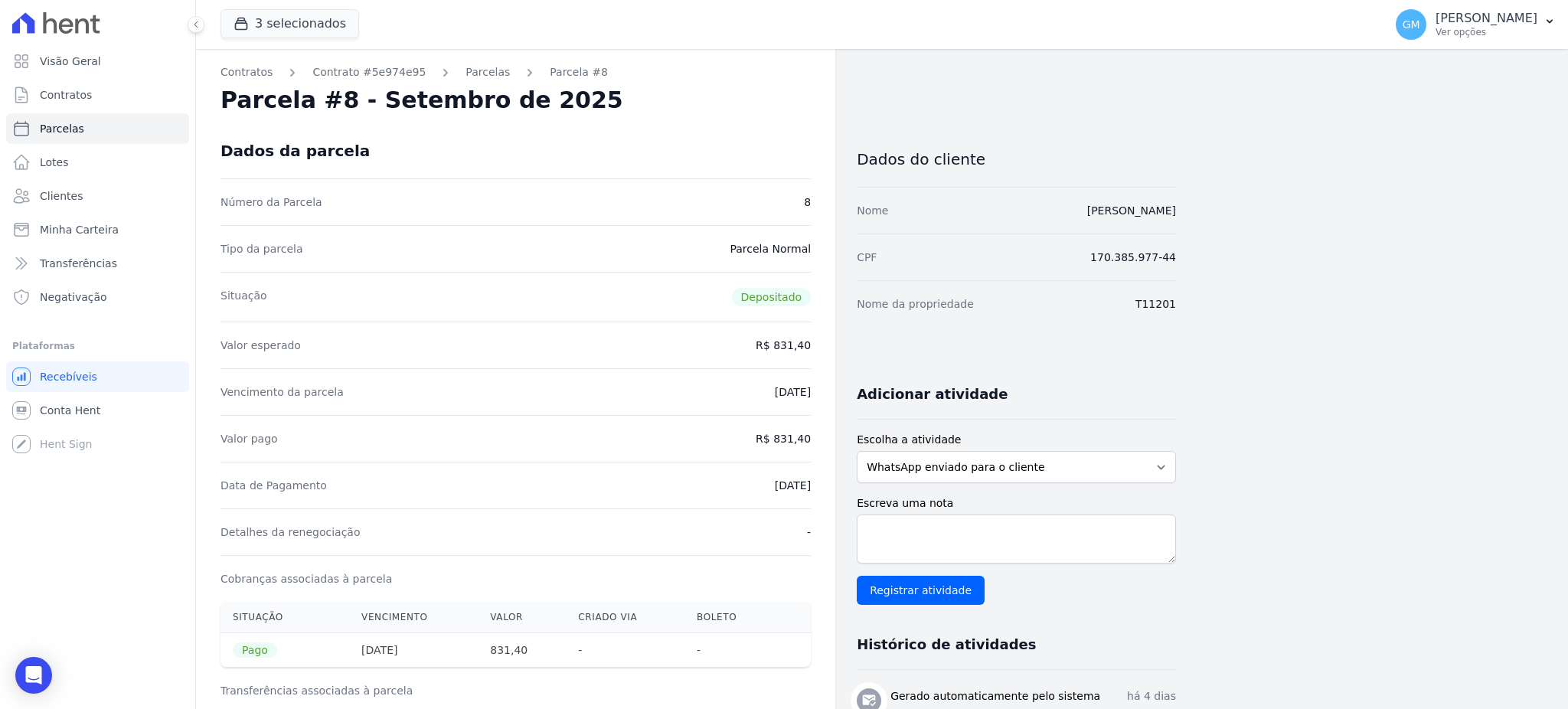
drag, startPoint x: 750, startPoint y: 482, endPoint x: 823, endPoint y: 484, distance: 73.0
click at [823, 484] on div "Contratos Contrato #5e974e95 Parcelas Parcela #8 Parcela #8 - Setembro de 2025 …" at bounding box center [515, 633] width 639 height 1168
click at [713, 474] on div "Data de Pagamento 05/09/2025" at bounding box center [516, 484] width 591 height 46
drag, startPoint x: 739, startPoint y: 479, endPoint x: 835, endPoint y: 488, distance: 96.4
click at [835, 488] on div "Contratos Contrato #5e974e95 Parcelas Parcela #8 Parcela #8 - Setembro de 2025 …" at bounding box center [686, 633] width 980 height 1168
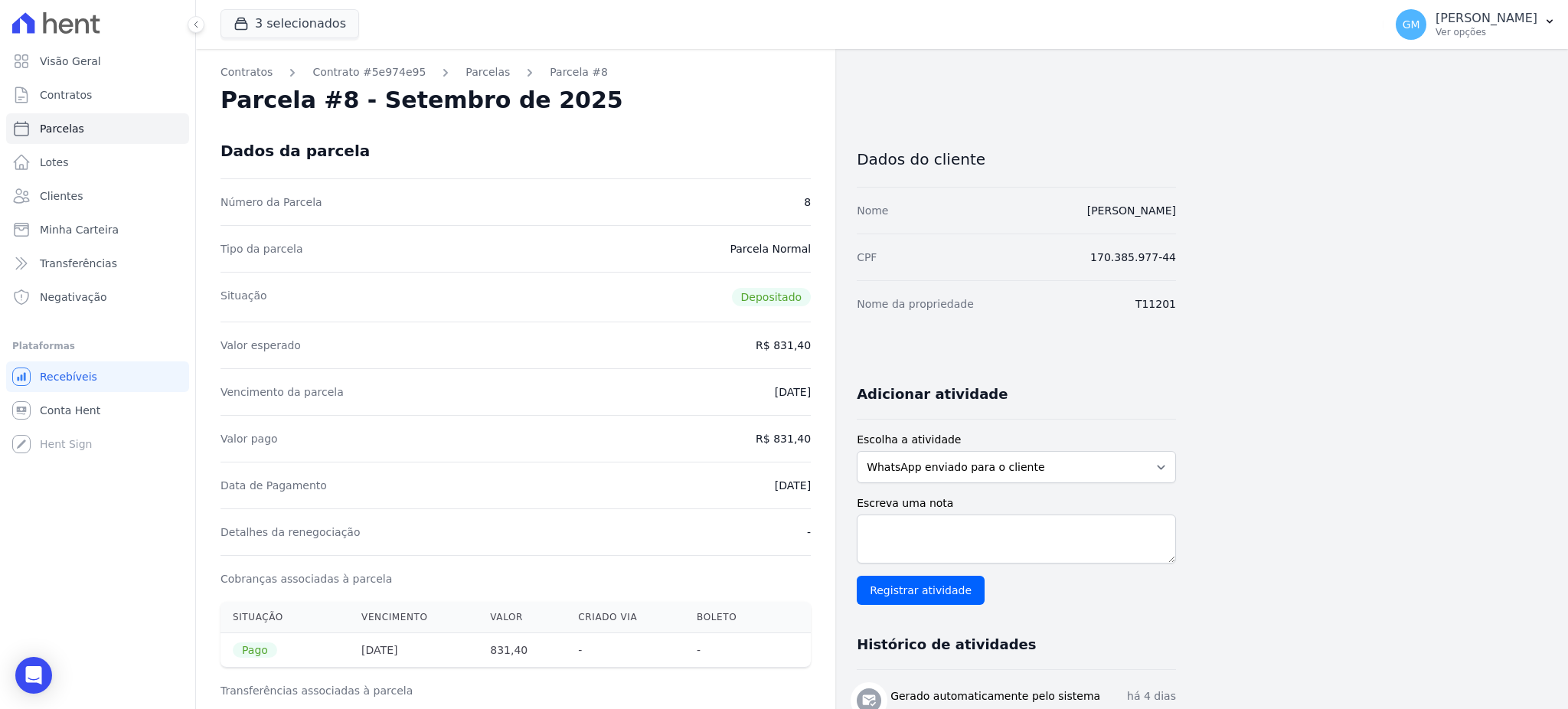
drag, startPoint x: 778, startPoint y: 439, endPoint x: 821, endPoint y: 441, distance: 43.0
click at [821, 441] on div "Contratos Contrato #5e974e95 Parcelas Parcela #8 Parcela #8 - Setembro de 2025 …" at bounding box center [515, 633] width 639 height 1168
drag, startPoint x: 738, startPoint y: 485, endPoint x: 815, endPoint y: 494, distance: 77.5
click at [815, 494] on div "Contratos Contrato #5e974e95 Parcelas Parcela #8 Parcela #8 - Setembro de 2025 …" at bounding box center [515, 633] width 639 height 1168
click at [47, 191] on span "Clientes" at bounding box center [60, 196] width 42 height 15
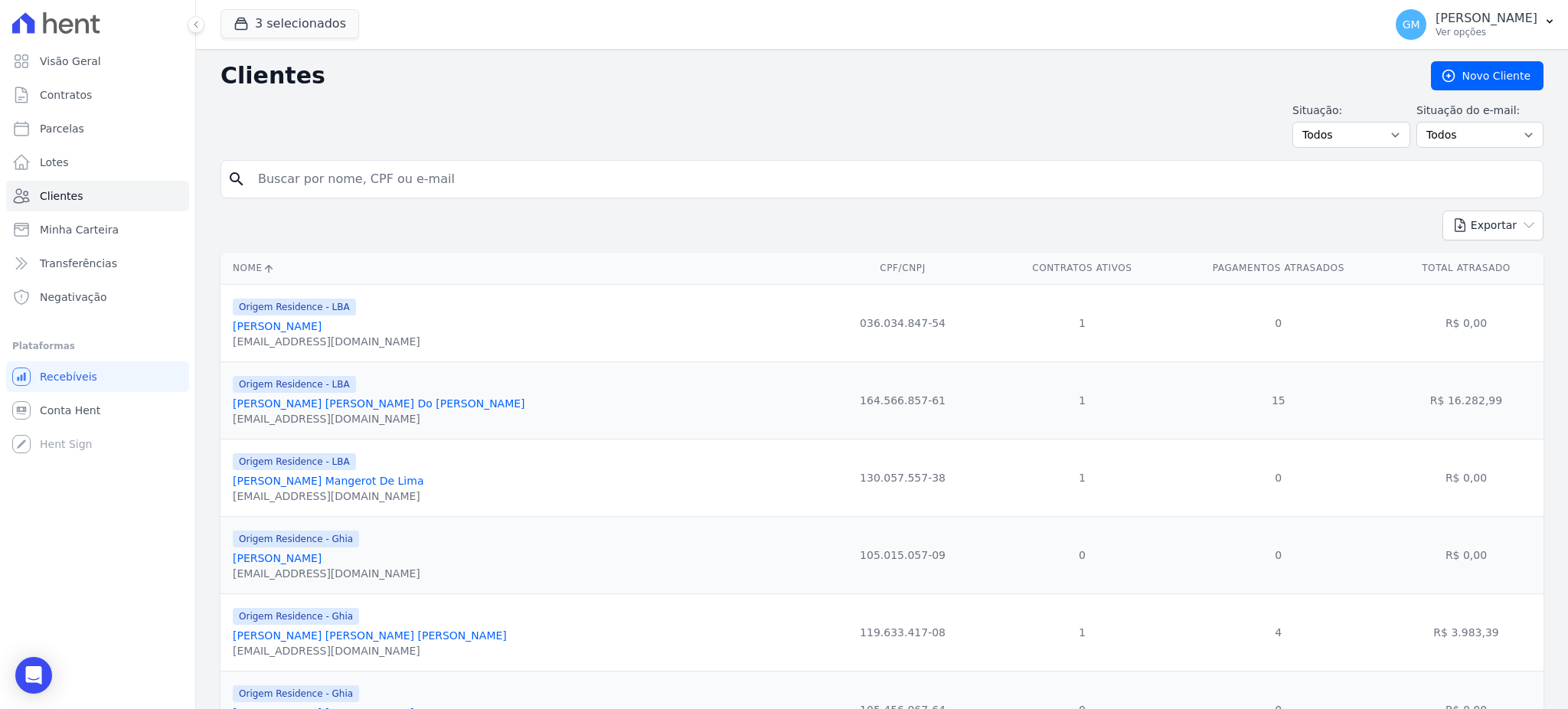
click at [498, 180] on input "search" at bounding box center [892, 179] width 1288 height 30
paste input "Lucas Da Costa Pereira"
type input "Lucas Da Costa Pereira"
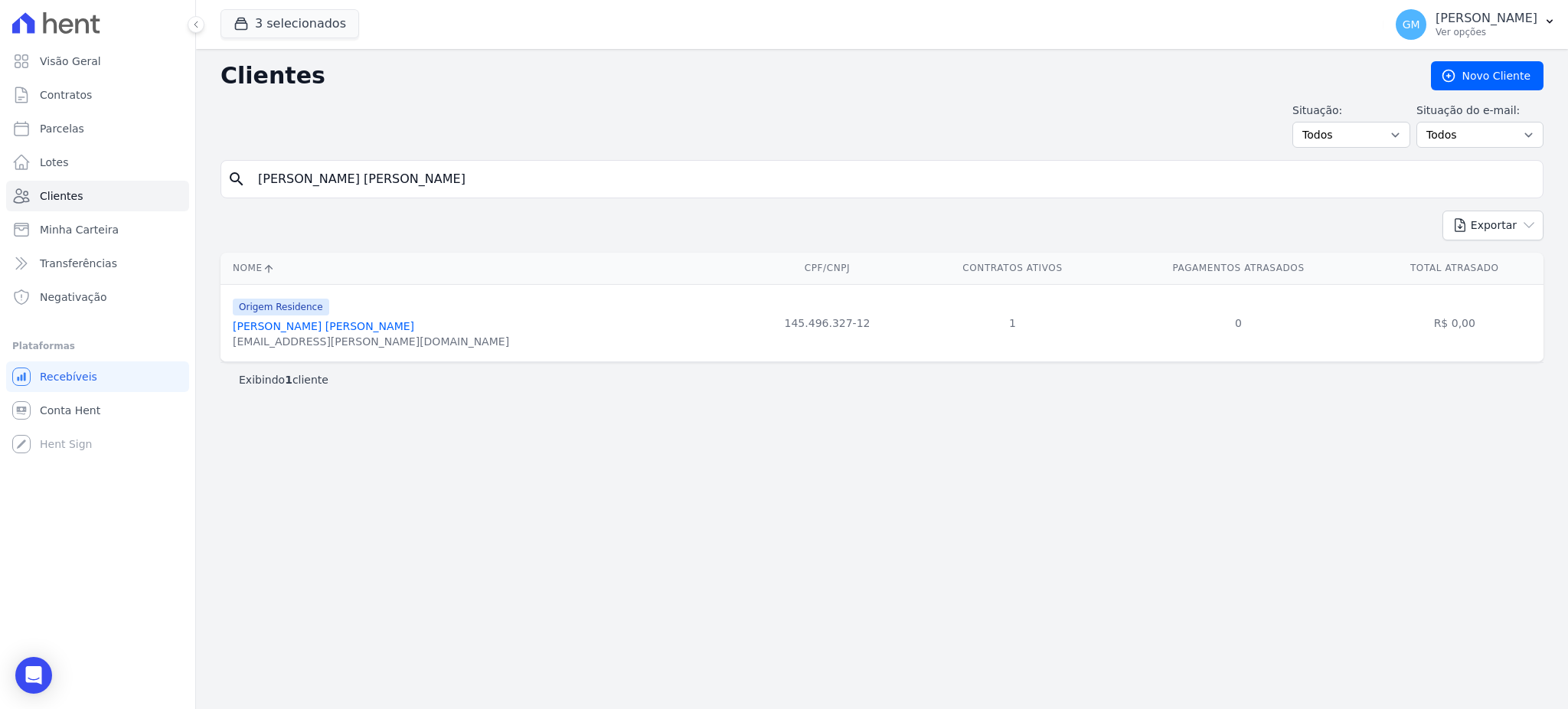
click at [335, 332] on link "Lucas Da Costa Pereira" at bounding box center [324, 326] width 181 height 12
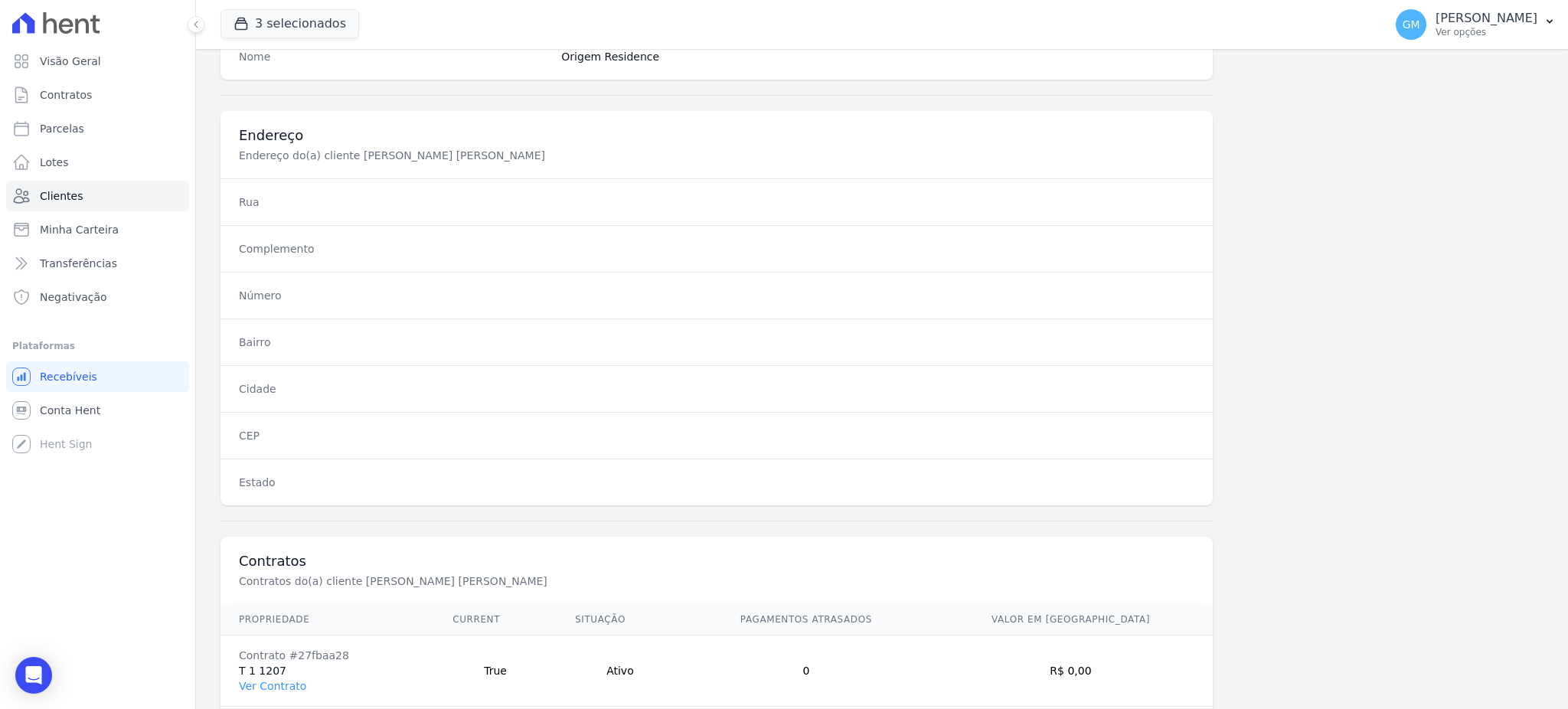
scroll to position [725, 0]
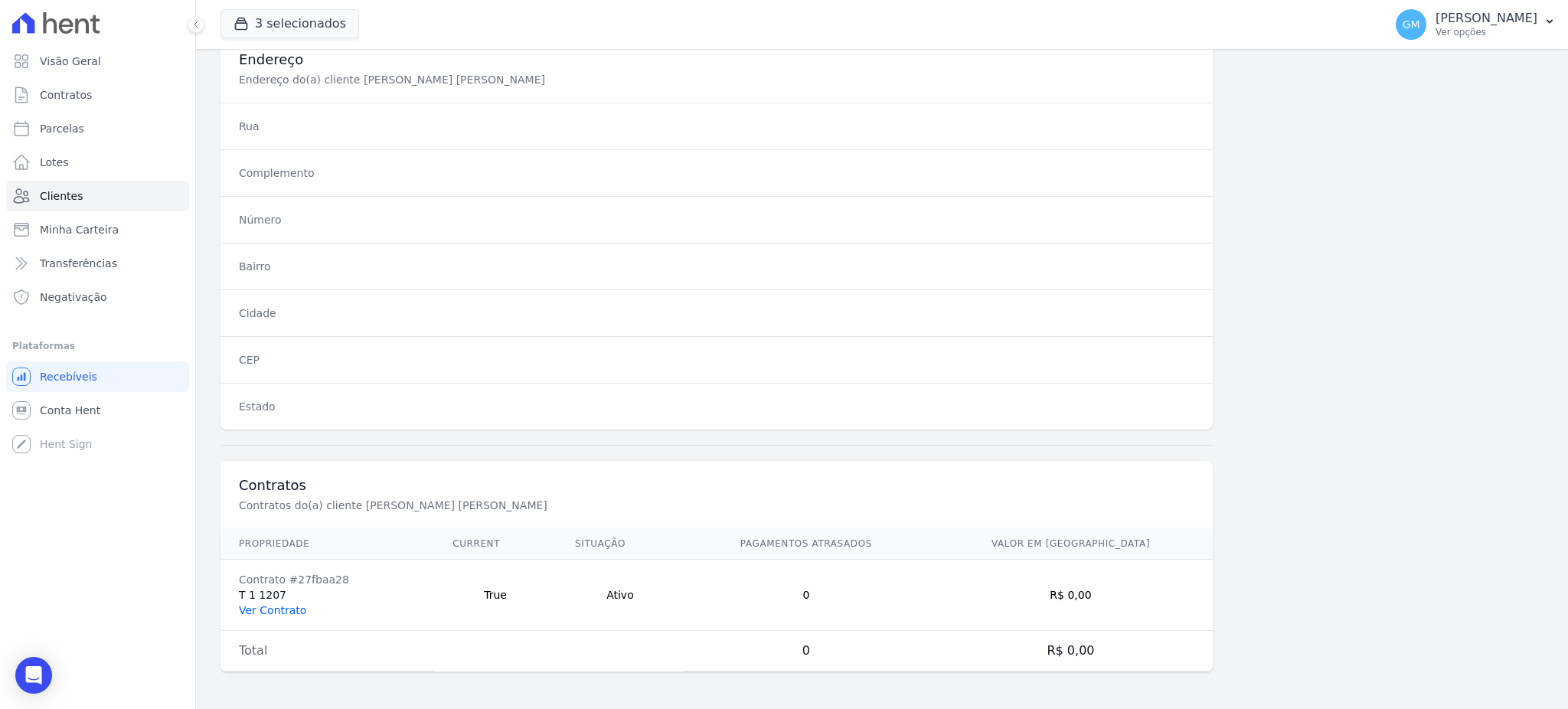
click at [263, 604] on link "Ver Contrato" at bounding box center [272, 610] width 67 height 12
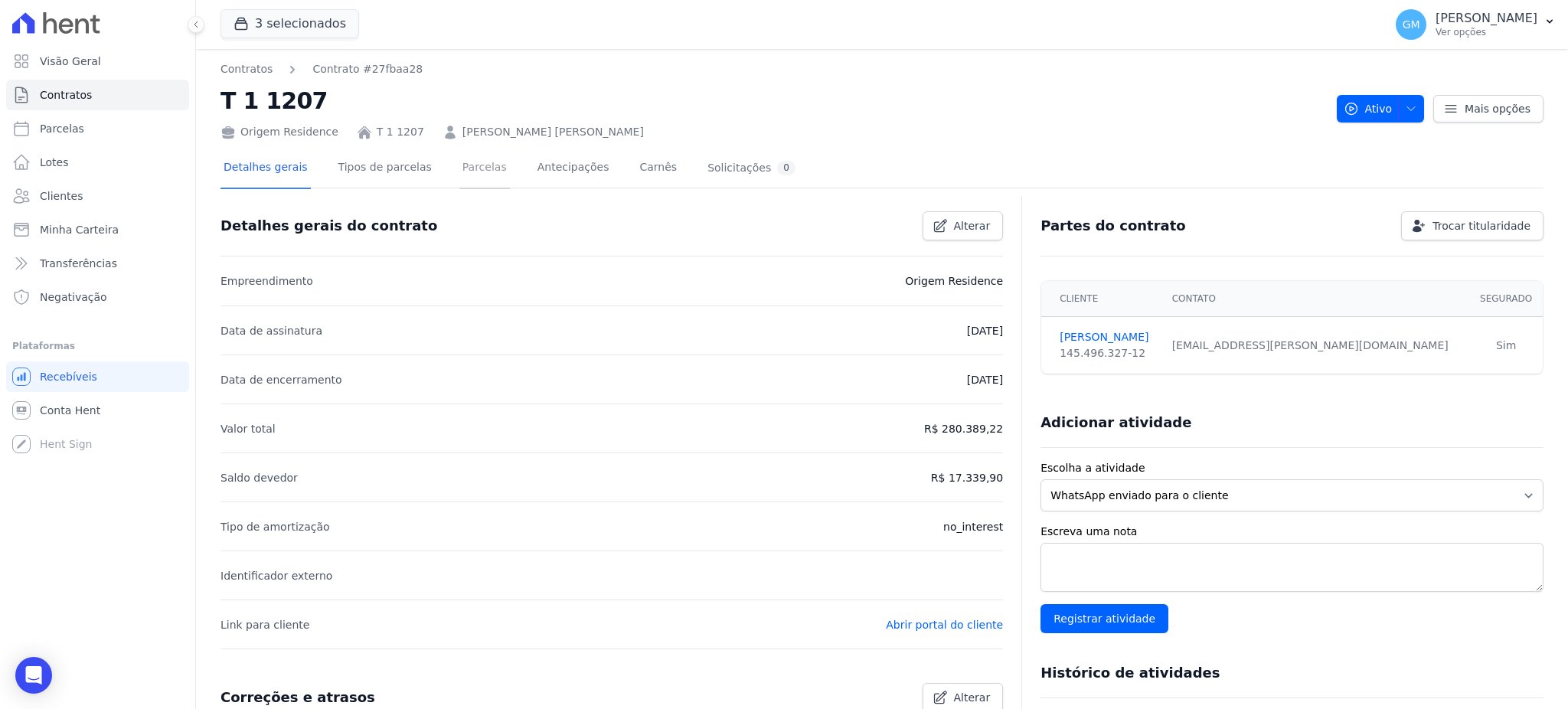
click at [472, 167] on link "Parcelas" at bounding box center [485, 168] width 51 height 41
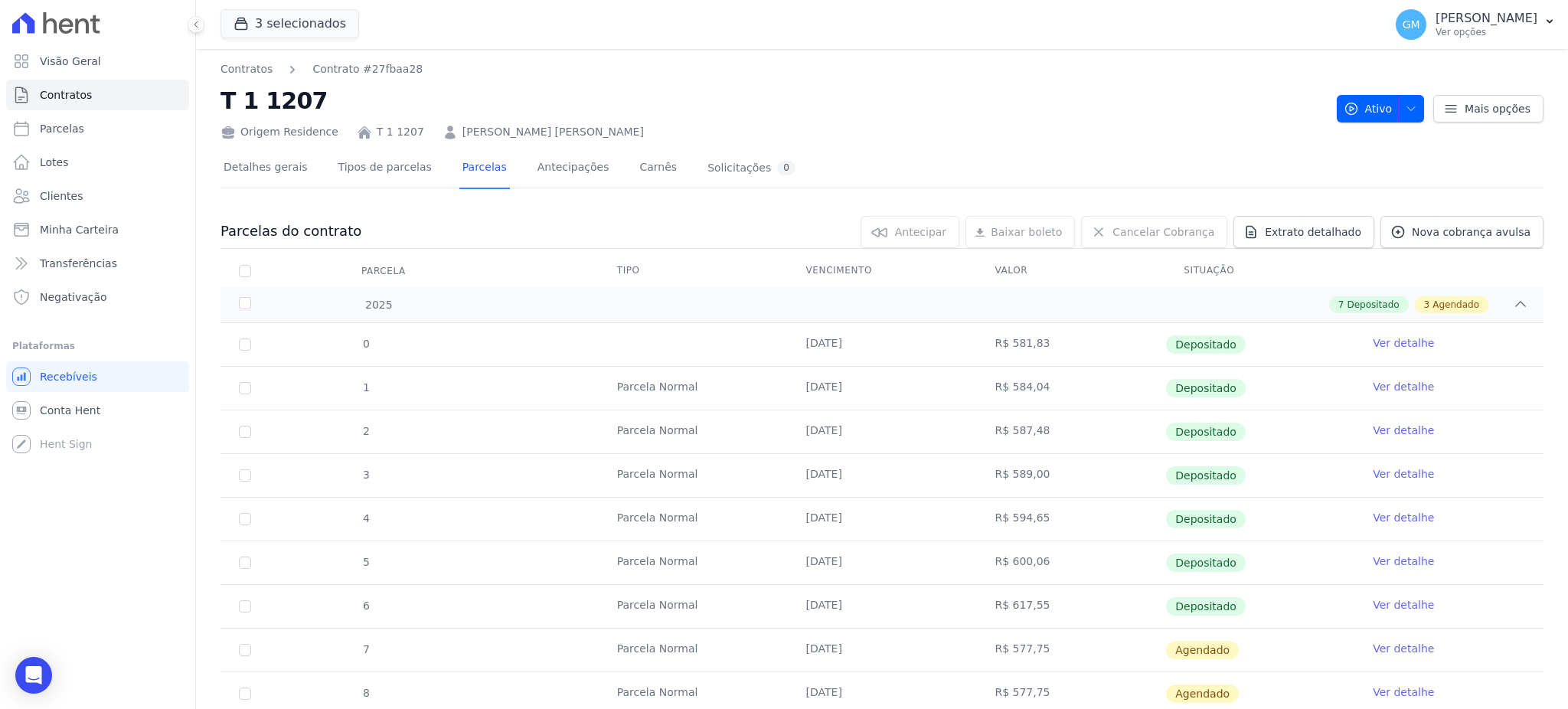
scroll to position [102, 0]
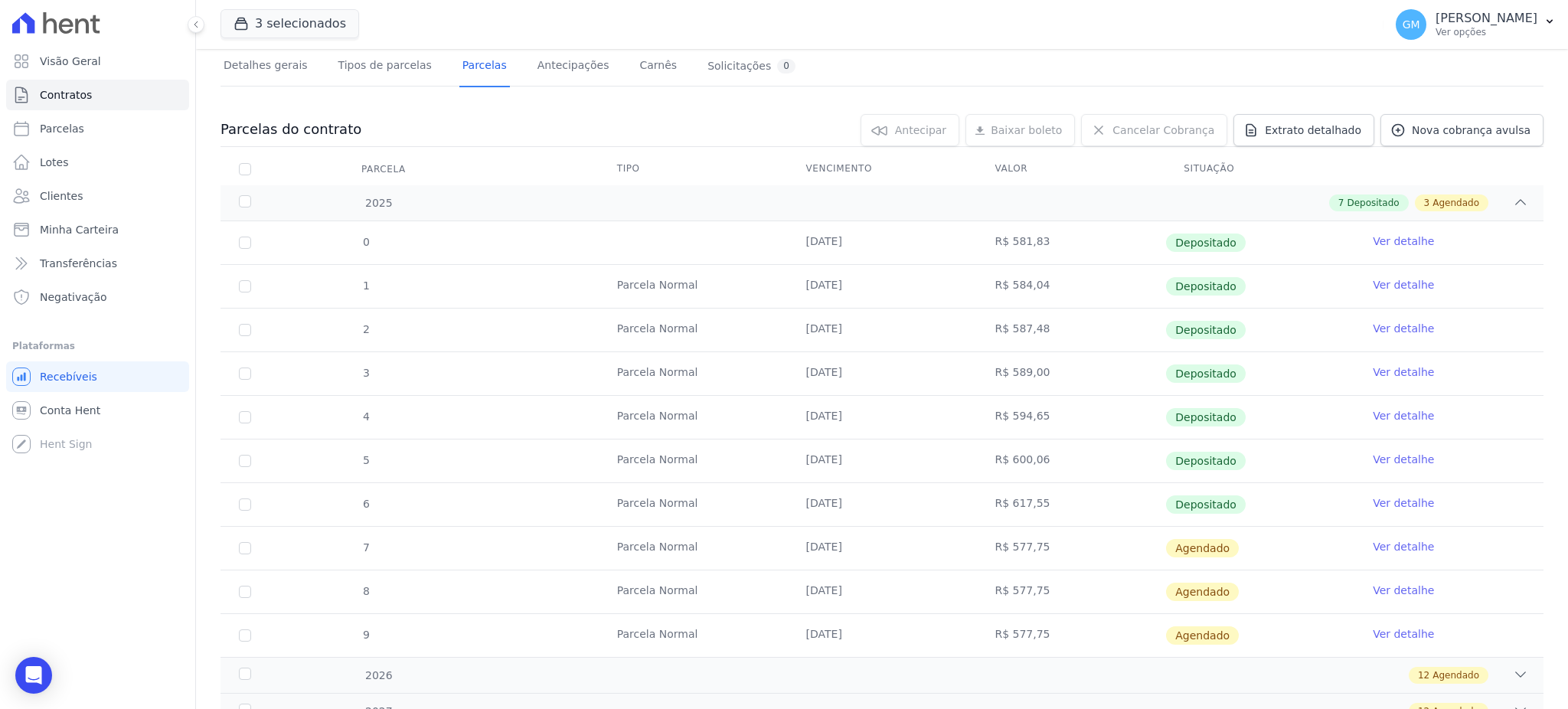
click at [1391, 505] on link "Ver detalhe" at bounding box center [1403, 503] width 61 height 15
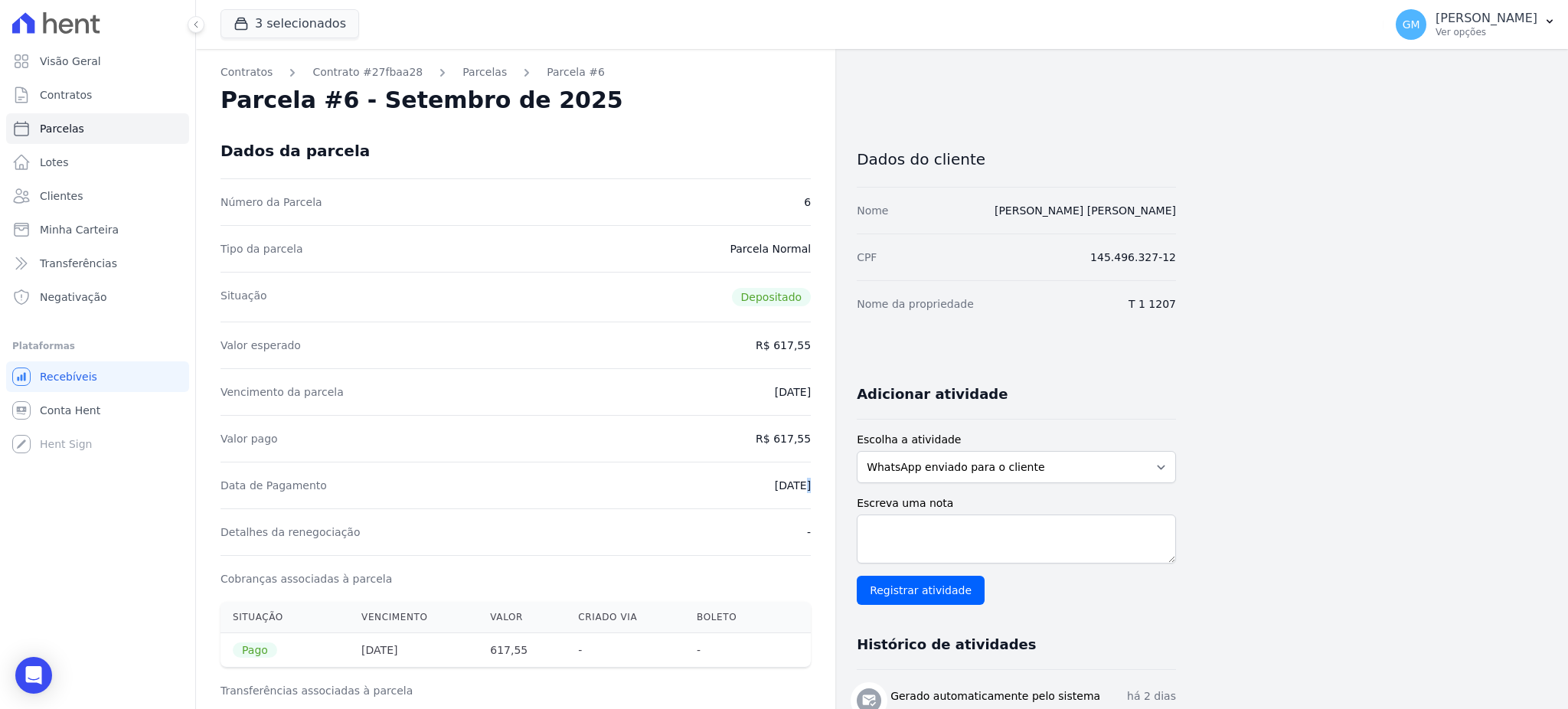
drag, startPoint x: 760, startPoint y: 482, endPoint x: 753, endPoint y: 485, distance: 7.6
click at [753, 485] on div "Data de Pagamento 08/09/2025" at bounding box center [516, 484] width 591 height 46
click at [800, 484] on dd "08/09/2025" at bounding box center [792, 485] width 36 height 15
drag, startPoint x: 753, startPoint y: 488, endPoint x: 834, endPoint y: 488, distance: 81.0
click at [834, 488] on div "Contratos Contrato #27fbaa28 Parcelas Parcela #6 Parcela #6 - Setembro de 2025 …" at bounding box center [515, 647] width 639 height 1196
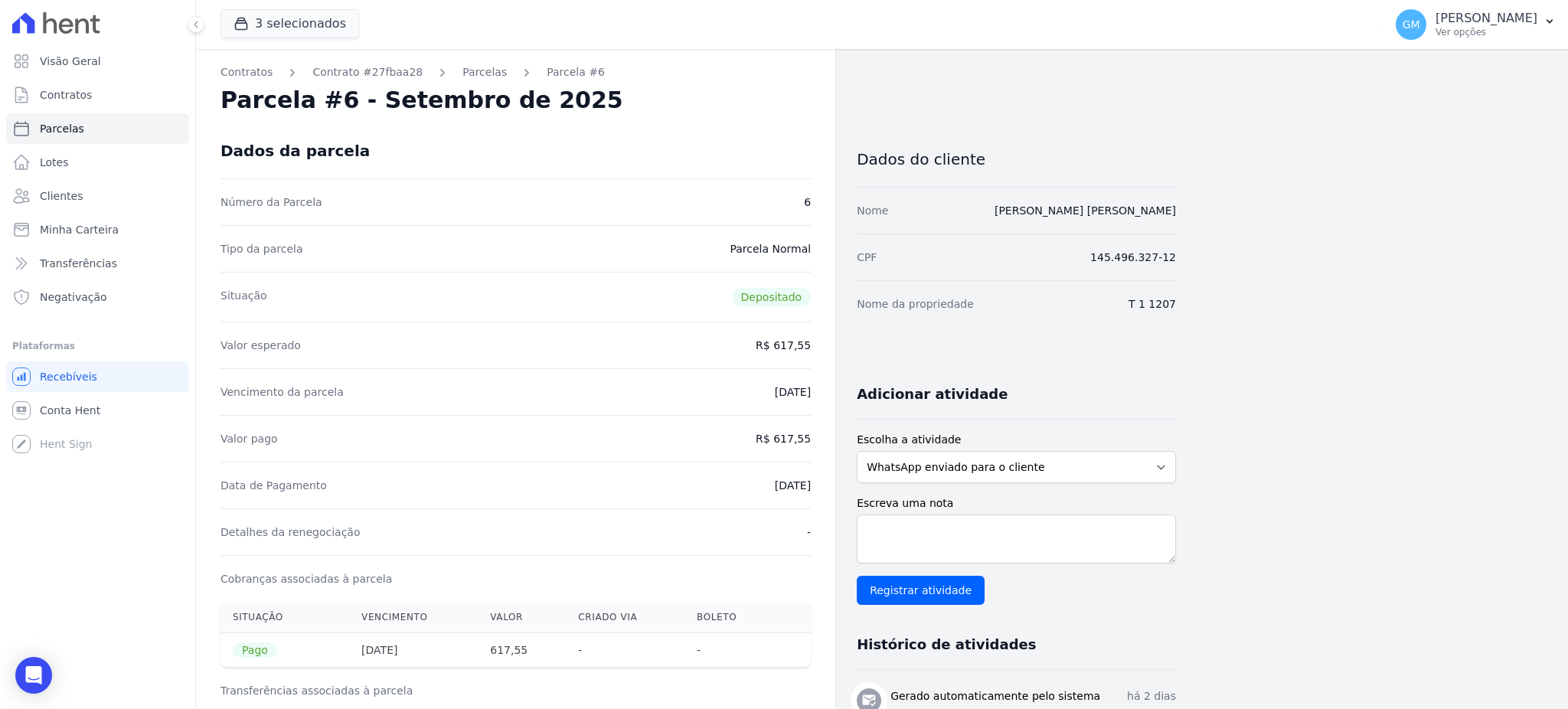
click at [712, 485] on div "Data de Pagamento 08/09/2025" at bounding box center [516, 484] width 591 height 46
drag, startPoint x: 753, startPoint y: 486, endPoint x: 821, endPoint y: 489, distance: 68.1
click at [821, 489] on div "Contratos Contrato #27fbaa28 Parcelas Parcela #6 Parcela #6 - Setembro de 2025 …" at bounding box center [515, 647] width 639 height 1196
drag, startPoint x: 776, startPoint y: 439, endPoint x: 821, endPoint y: 447, distance: 45.7
click at [821, 447] on div "Contratos Contrato #27fbaa28 Parcelas Parcela #6 Parcela #6 - Setembro de 2025 …" at bounding box center [515, 647] width 639 height 1196
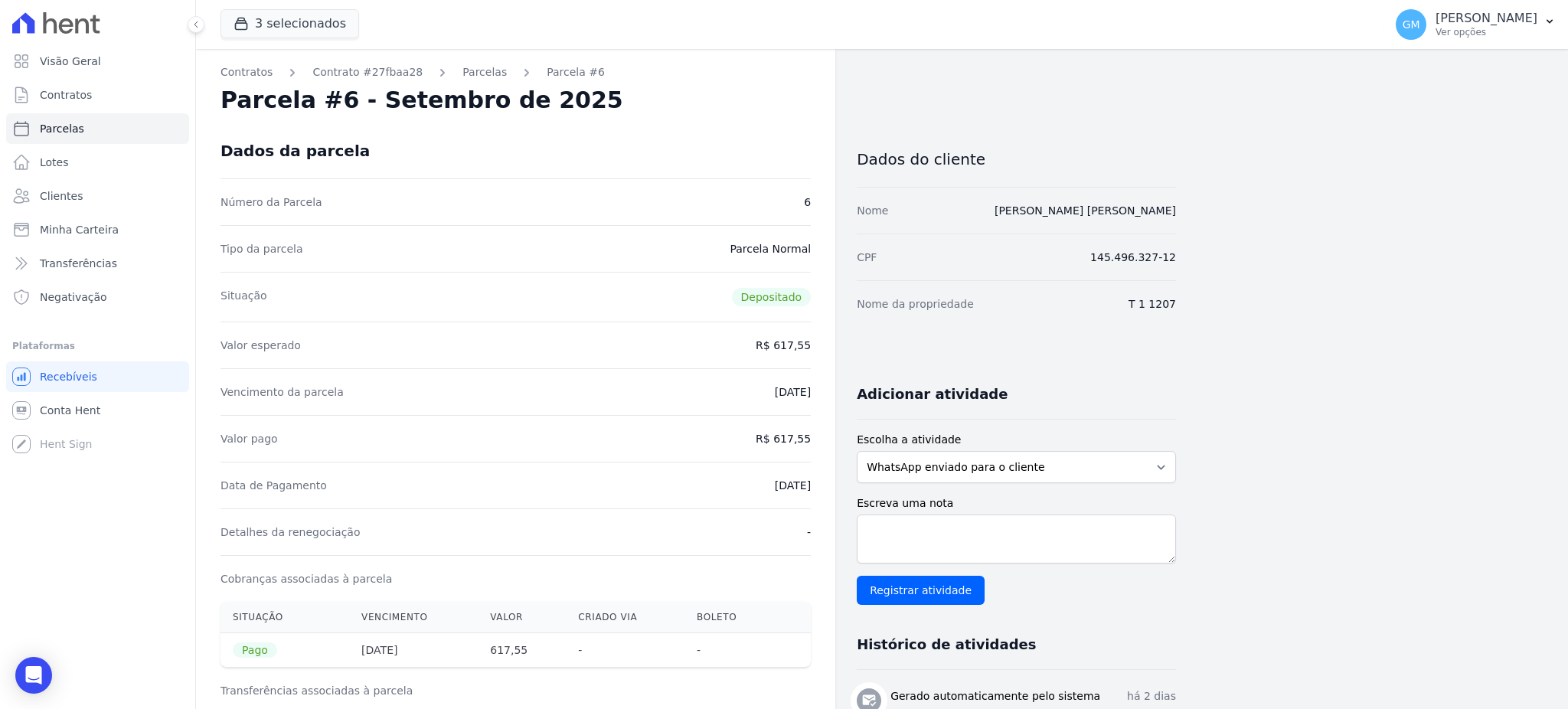
drag, startPoint x: 776, startPoint y: 488, endPoint x: 818, endPoint y: 489, distance: 42.0
click at [818, 489] on div "Contratos Contrato #27fbaa28 Parcelas Parcela #6 Parcela #6 - Setembro de 2025 …" at bounding box center [515, 647] width 639 height 1196
click at [93, 193] on link "Clientes" at bounding box center [97, 195] width 183 height 30
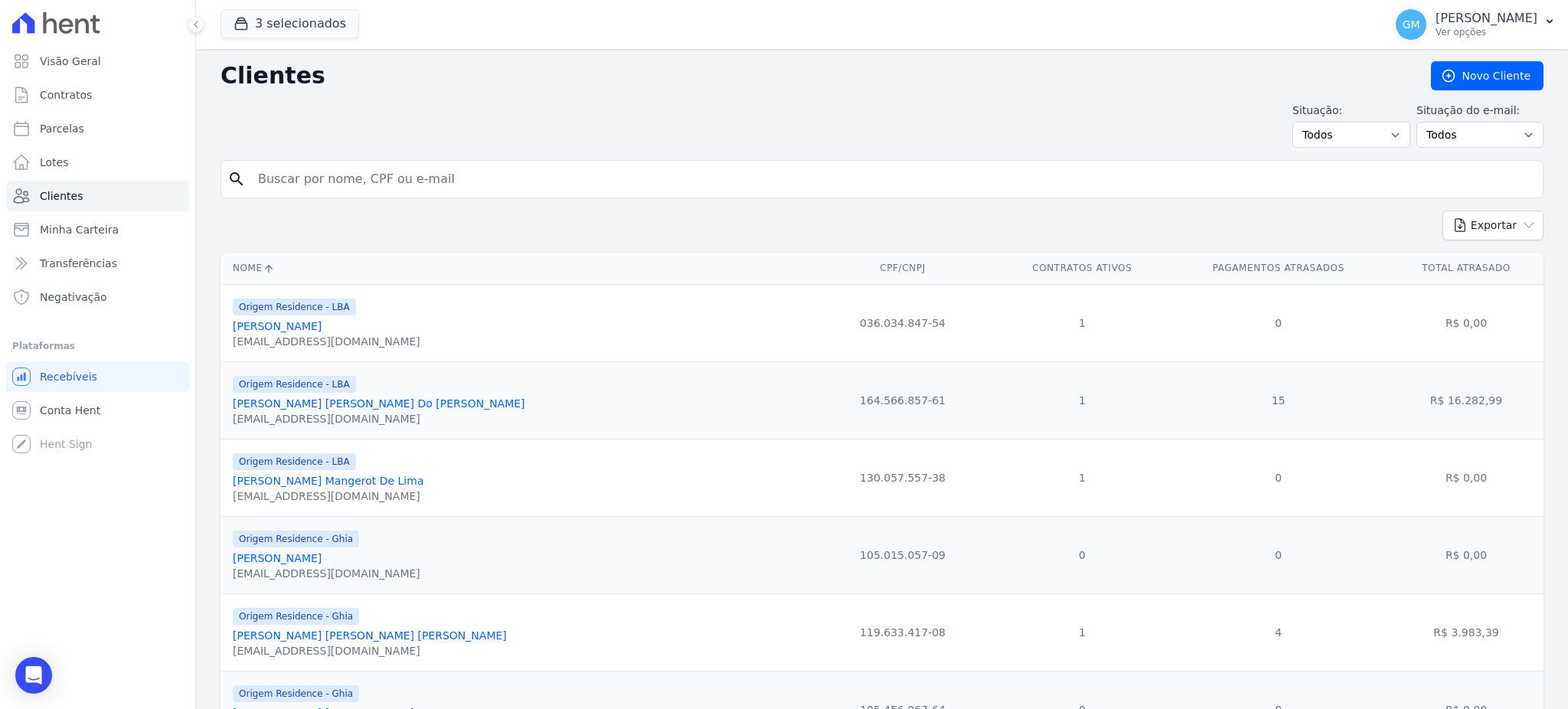
click at [308, 178] on input "search" at bounding box center [892, 179] width 1288 height 30
paste input "Renato Da Silva Souza"
type input "Renato Da Silva Souza"
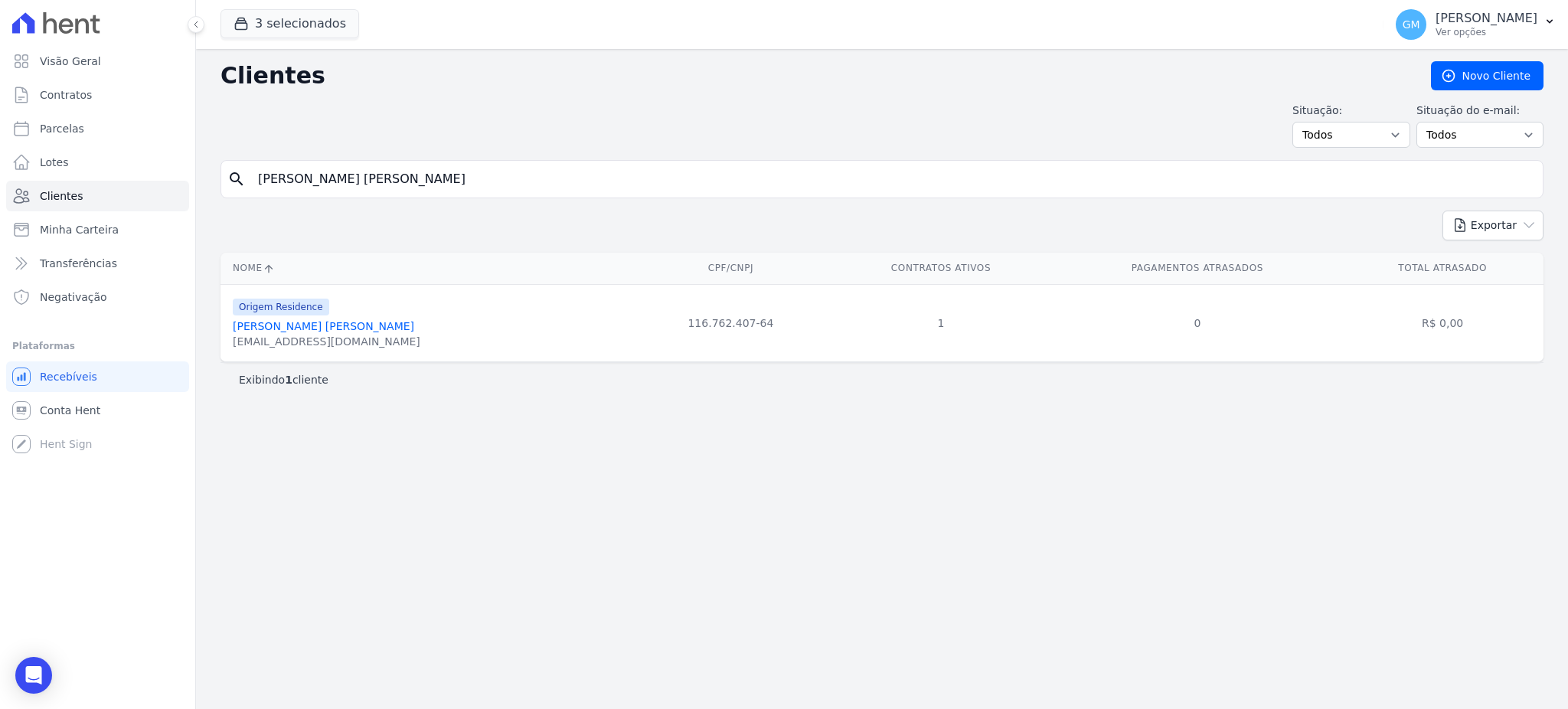
click at [319, 336] on div "nova@singrass.com.br" at bounding box center [326, 342] width 188 height 15
click at [319, 327] on link "Renato Da Silva Souza" at bounding box center [324, 326] width 181 height 12
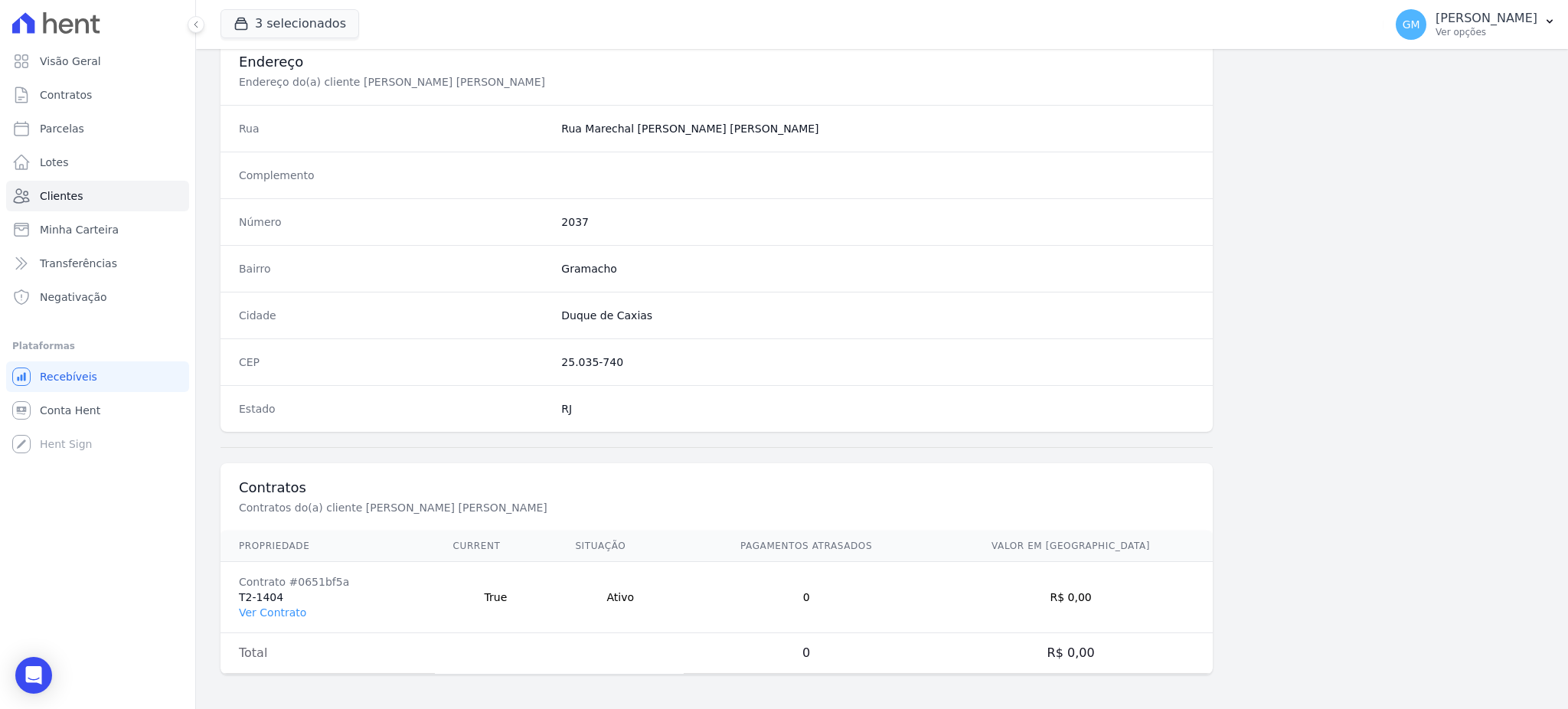
scroll to position [725, 0]
click at [270, 599] on td "Contrato #0651bf5a T2-1404 Ver Contrato" at bounding box center [327, 595] width 214 height 71
click at [270, 604] on link "Ver Contrato" at bounding box center [272, 610] width 67 height 12
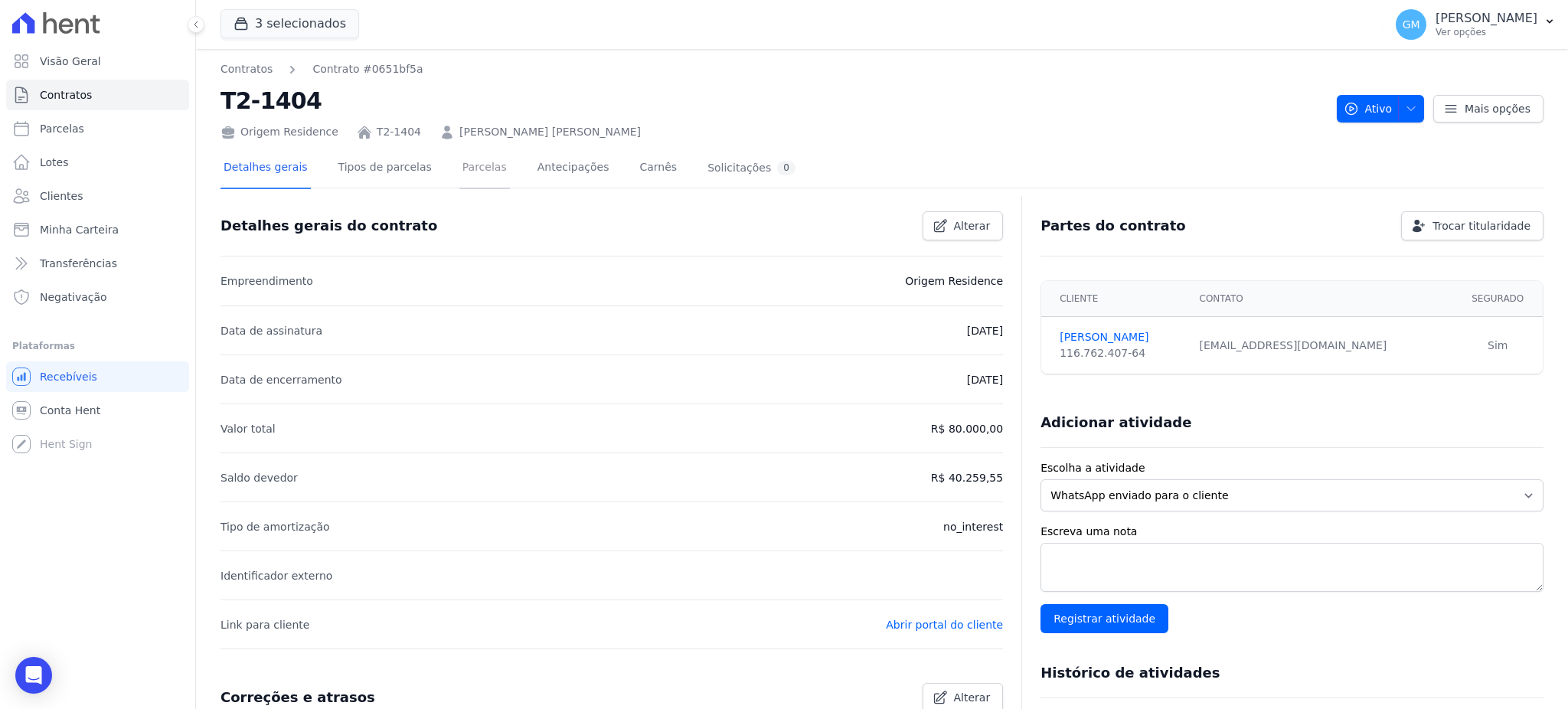
click at [460, 164] on link "Parcelas" at bounding box center [485, 168] width 51 height 41
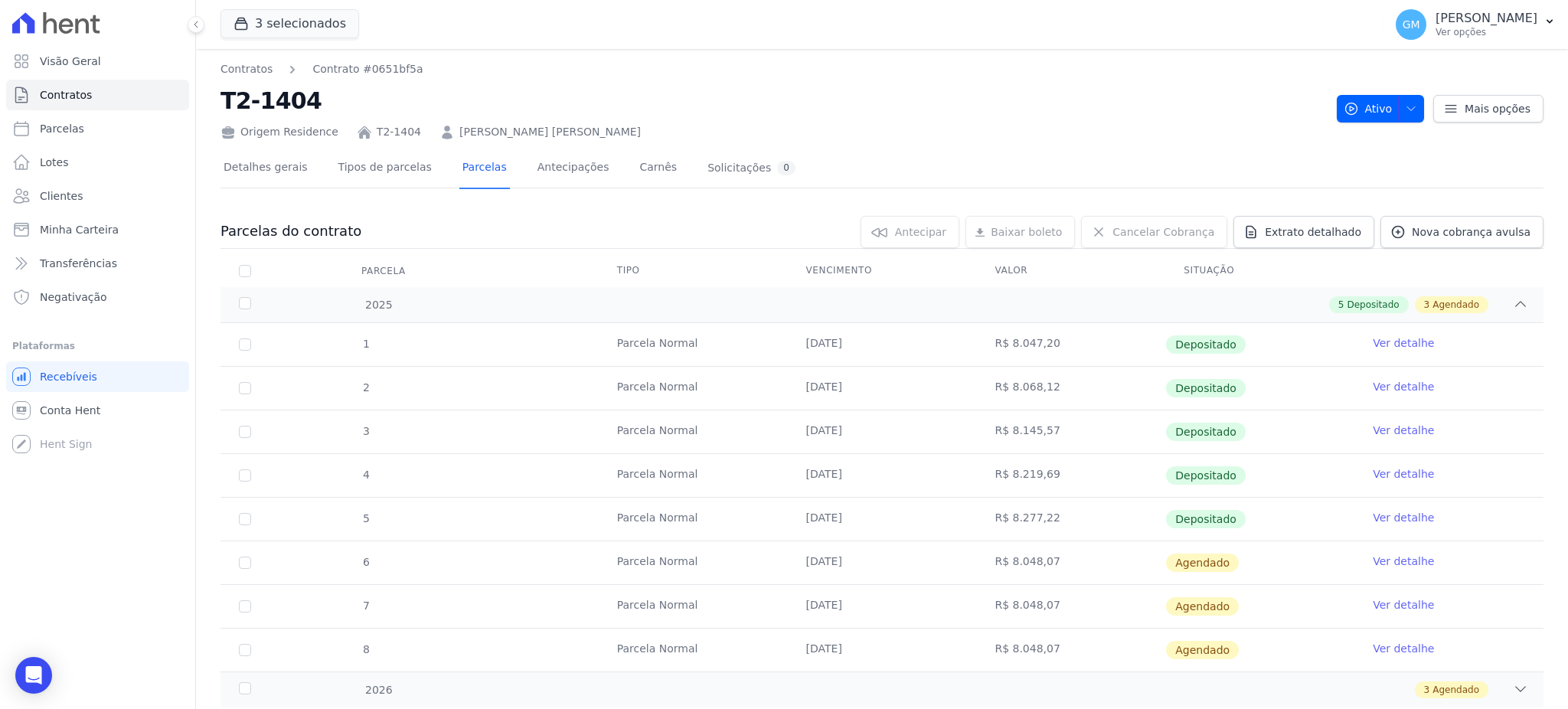
click at [1391, 513] on link "Ver detalhe" at bounding box center [1403, 517] width 61 height 15
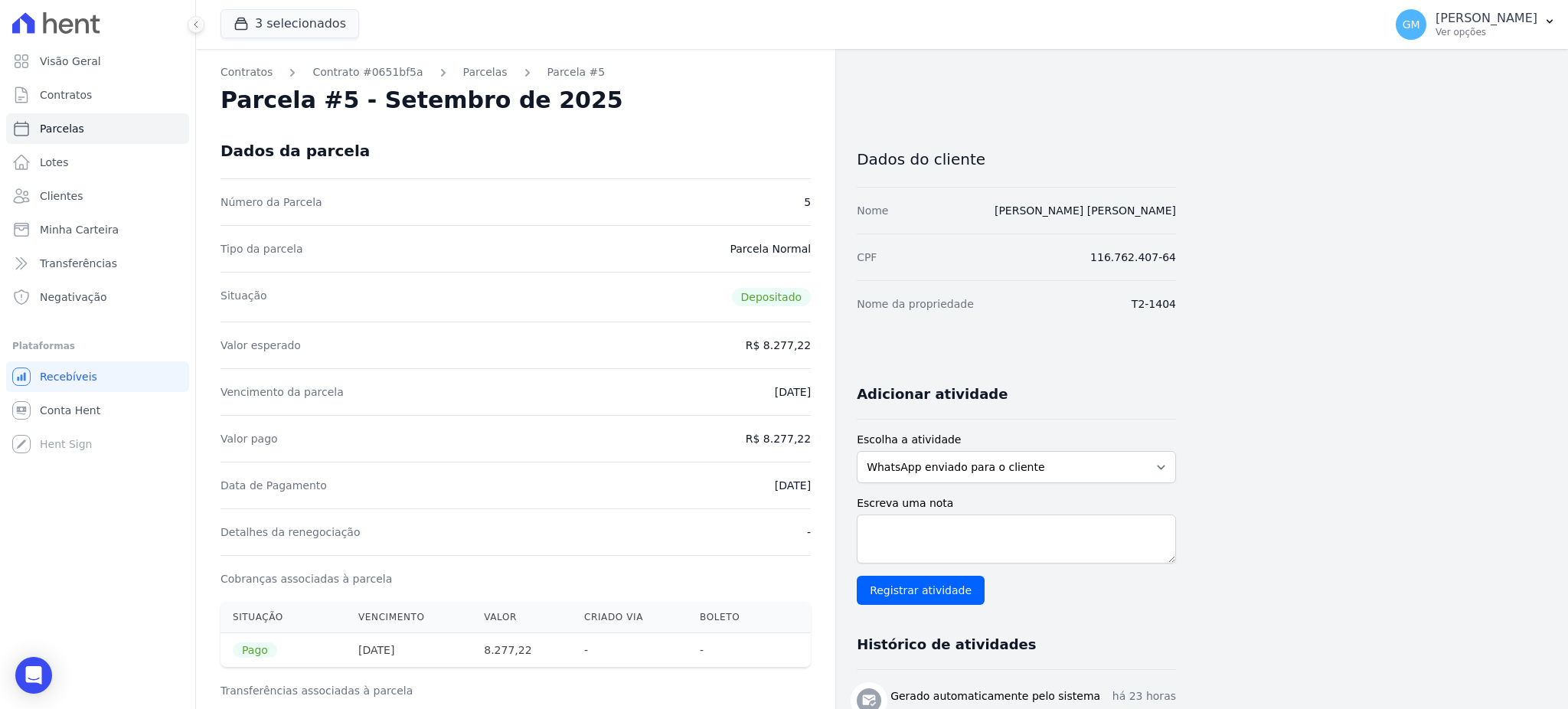
drag, startPoint x: 781, startPoint y: 485, endPoint x: 822, endPoint y: 487, distance: 41.0
click at [822, 487] on div "Contratos Contrato #0651bf5a Parcelas Parcela #5 Parcela #5 - Setembro de 2025 …" at bounding box center [515, 647] width 639 height 1196
click at [765, 529] on div "Detalhes da renegociação -" at bounding box center [516, 532] width 591 height 46
drag, startPoint x: 742, startPoint y: 489, endPoint x: 806, endPoint y: 492, distance: 64.1
click at [806, 492] on div "Data de Pagamento 08/09/2025" at bounding box center [516, 484] width 591 height 46
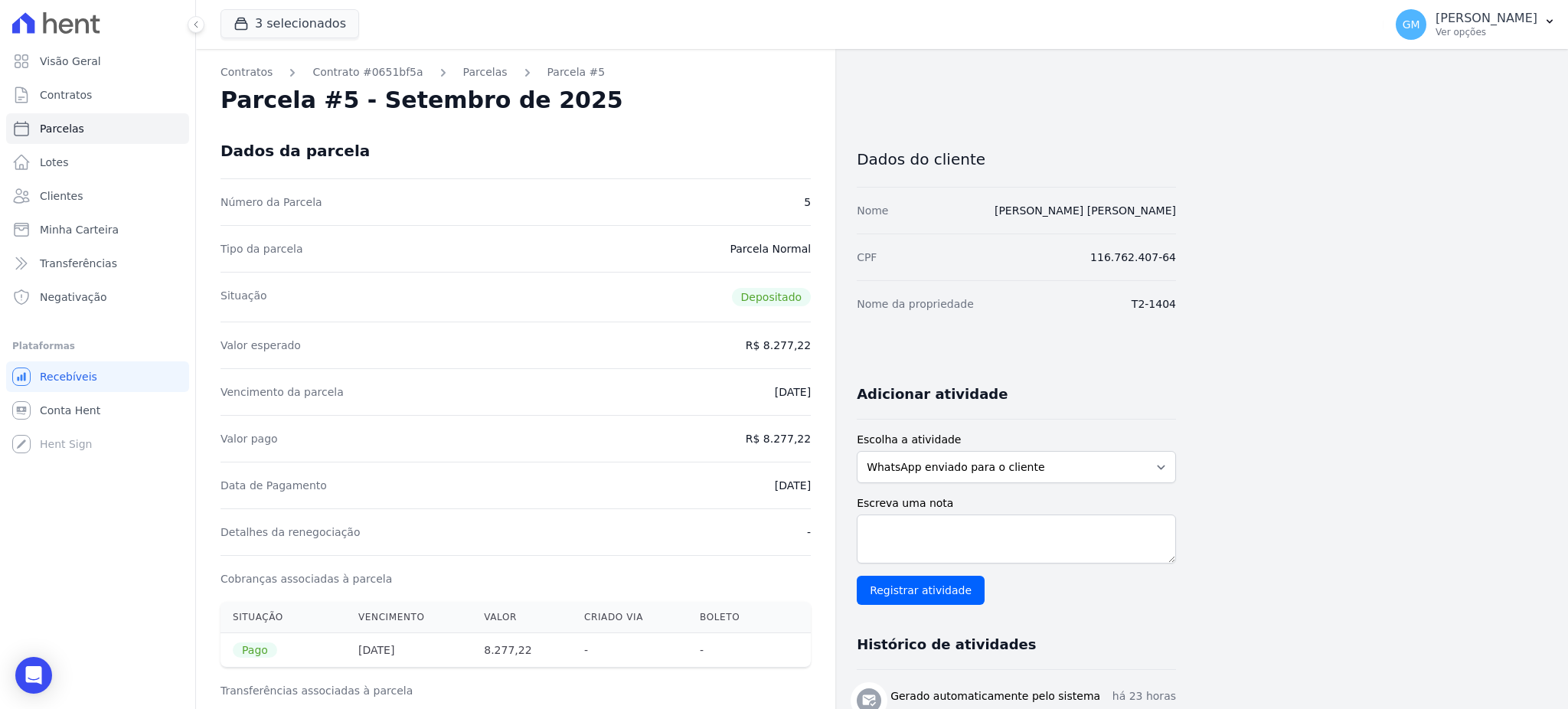
click at [776, 519] on div "Detalhes da renegociação -" at bounding box center [516, 532] width 591 height 46
drag, startPoint x: 750, startPoint y: 474, endPoint x: 817, endPoint y: 486, distance: 68.1
click at [817, 486] on div "Contratos Contrato #0651bf5a Parcelas Parcela #5 Parcela #5 - Setembro de 2025 …" at bounding box center [515, 647] width 639 height 1196
drag, startPoint x: 779, startPoint y: 439, endPoint x: 821, endPoint y: 441, distance: 42.0
click at [821, 441] on div "Contratos Contrato #0651bf5a Parcelas Parcela #5 Parcela #5 - Setembro de 2025 …" at bounding box center [515, 647] width 639 height 1196
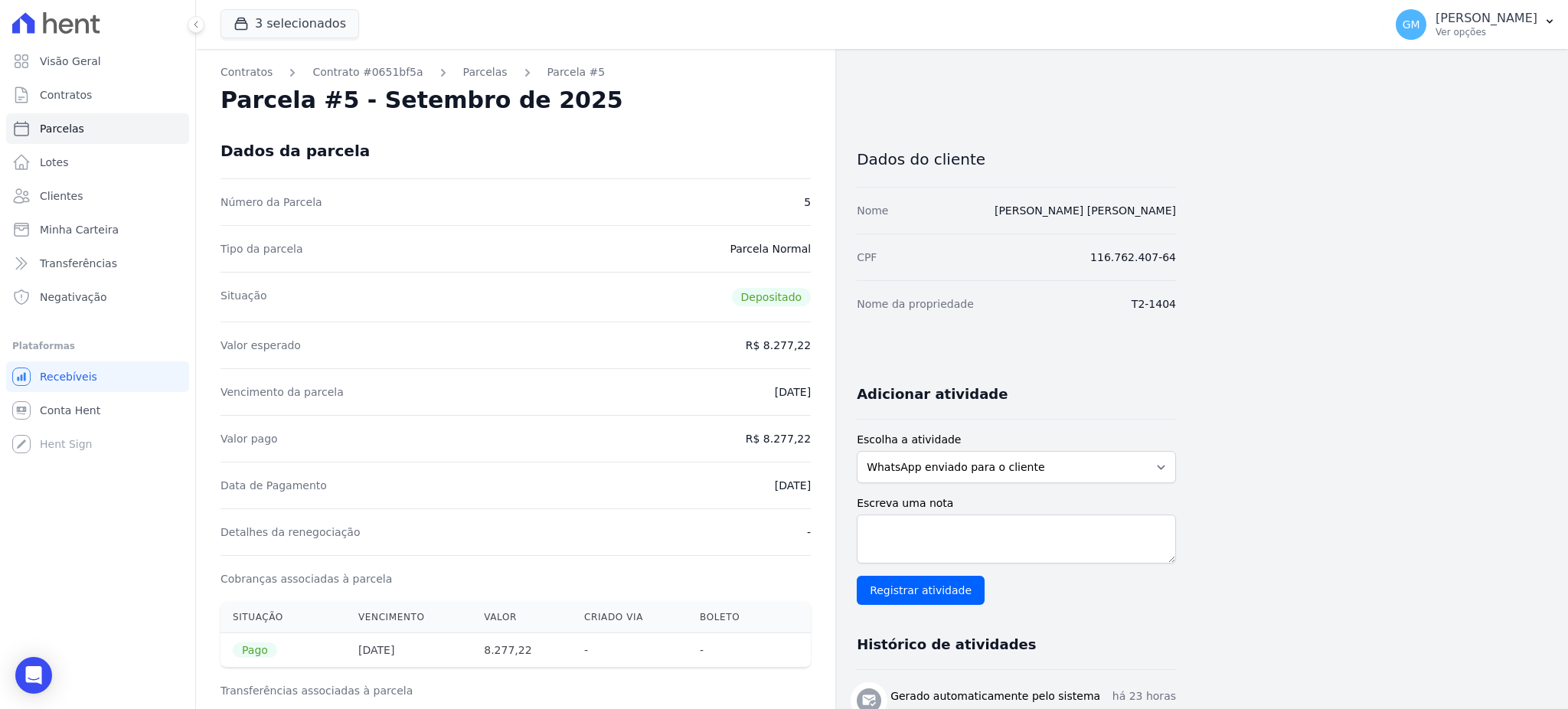
click at [763, 476] on div "Data de Pagamento 08/09/2025" at bounding box center [516, 484] width 591 height 46
drag, startPoint x: 774, startPoint y: 501, endPoint x: 830, endPoint y: 495, distance: 56.3
click at [830, 495] on div "Contratos Contrato #0651bf5a Parcelas Parcela #5 Parcela #5 - Setembro de 2025 …" at bounding box center [515, 647] width 639 height 1196
click at [741, 467] on div "Data de Pagamento 08/09/2025" at bounding box center [516, 484] width 591 height 46
drag, startPoint x: 732, startPoint y: 485, endPoint x: 817, endPoint y: 483, distance: 85.0
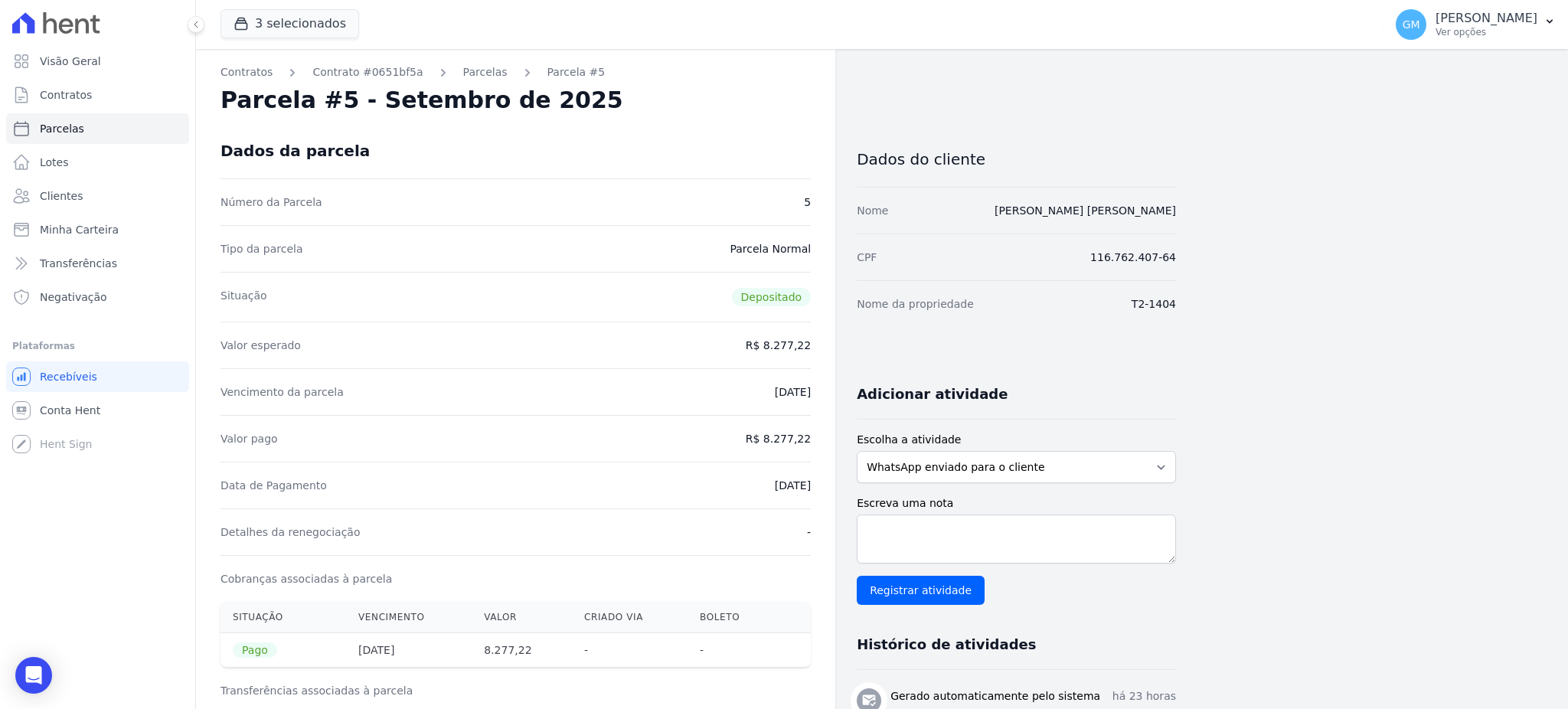
click at [817, 483] on div "Contratos Contrato #0651bf5a Parcelas Parcela #5 Parcela #5 - Setembro de 2025 …" at bounding box center [515, 647] width 639 height 1196
click at [105, 190] on link "Clientes" at bounding box center [97, 195] width 183 height 30
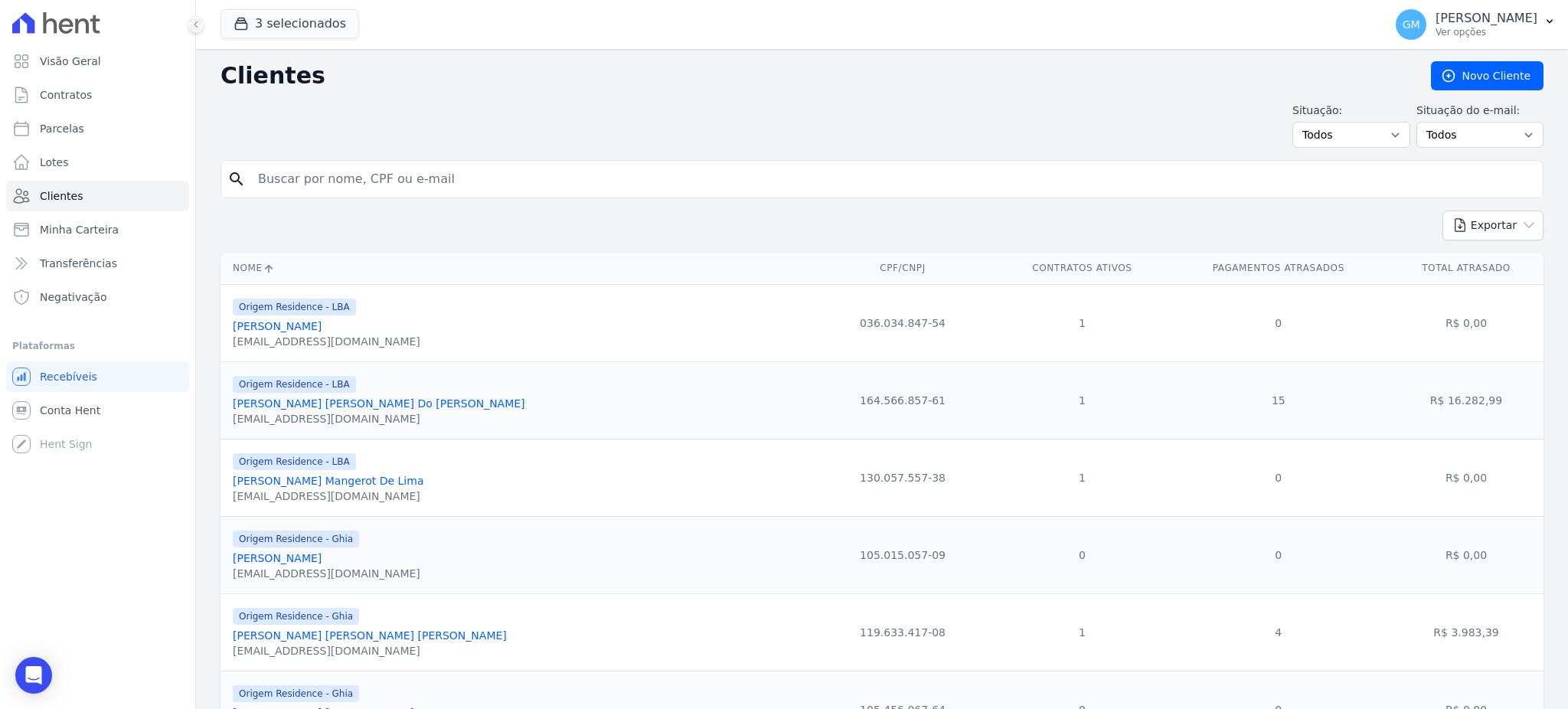
click at [326, 185] on input "search" at bounding box center [892, 179] width 1288 height 30
paste input "Ana Beatriz Novais De AraÃºjo"
drag, startPoint x: 388, startPoint y: 180, endPoint x: 371, endPoint y: 180, distance: 17.0
click at [371, 180] on input "Ana Beatriz Novais De AraÃºjo" at bounding box center [892, 179] width 1288 height 30
type input "Ana Beatriz Novais D"
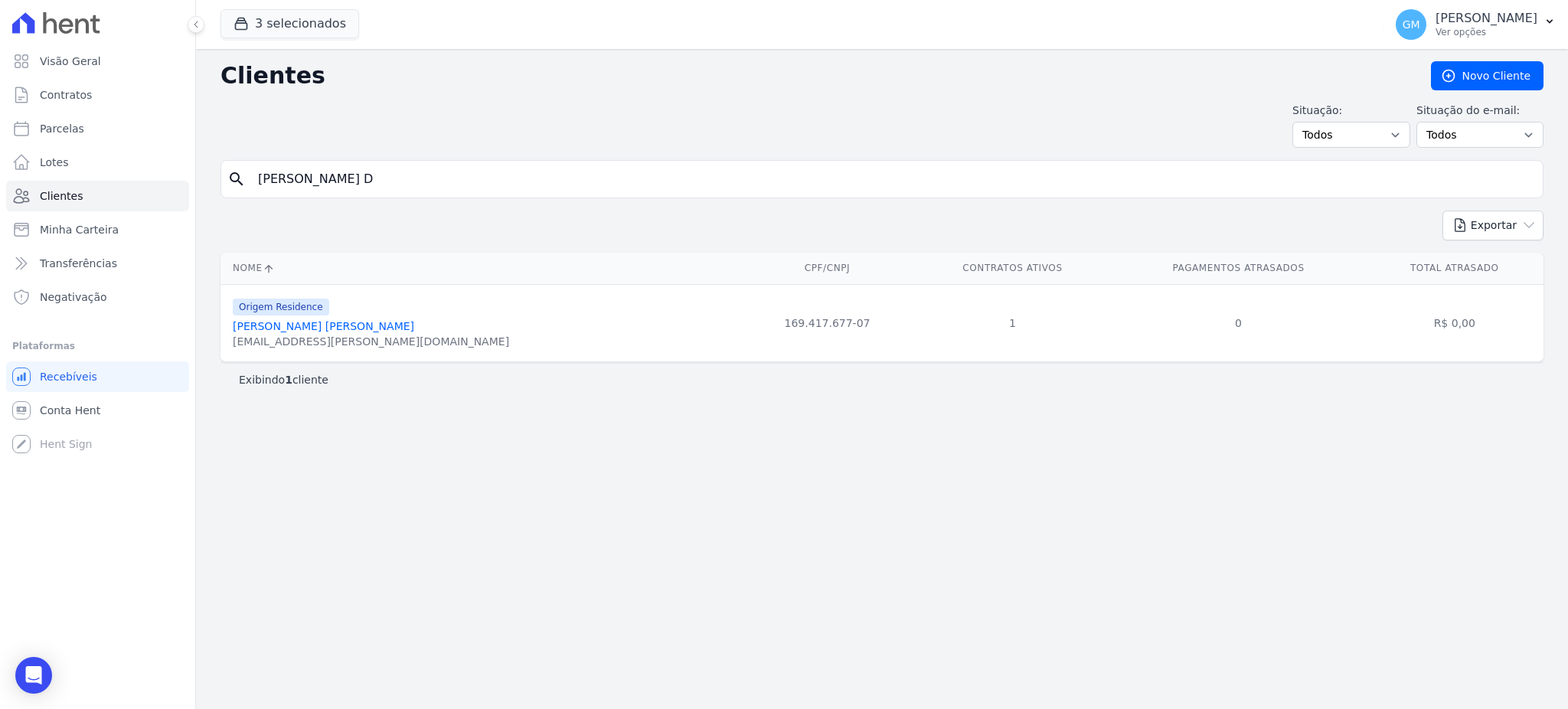
click at [356, 330] on link "Ana Beatriz Novais De Araújo" at bounding box center [324, 326] width 181 height 12
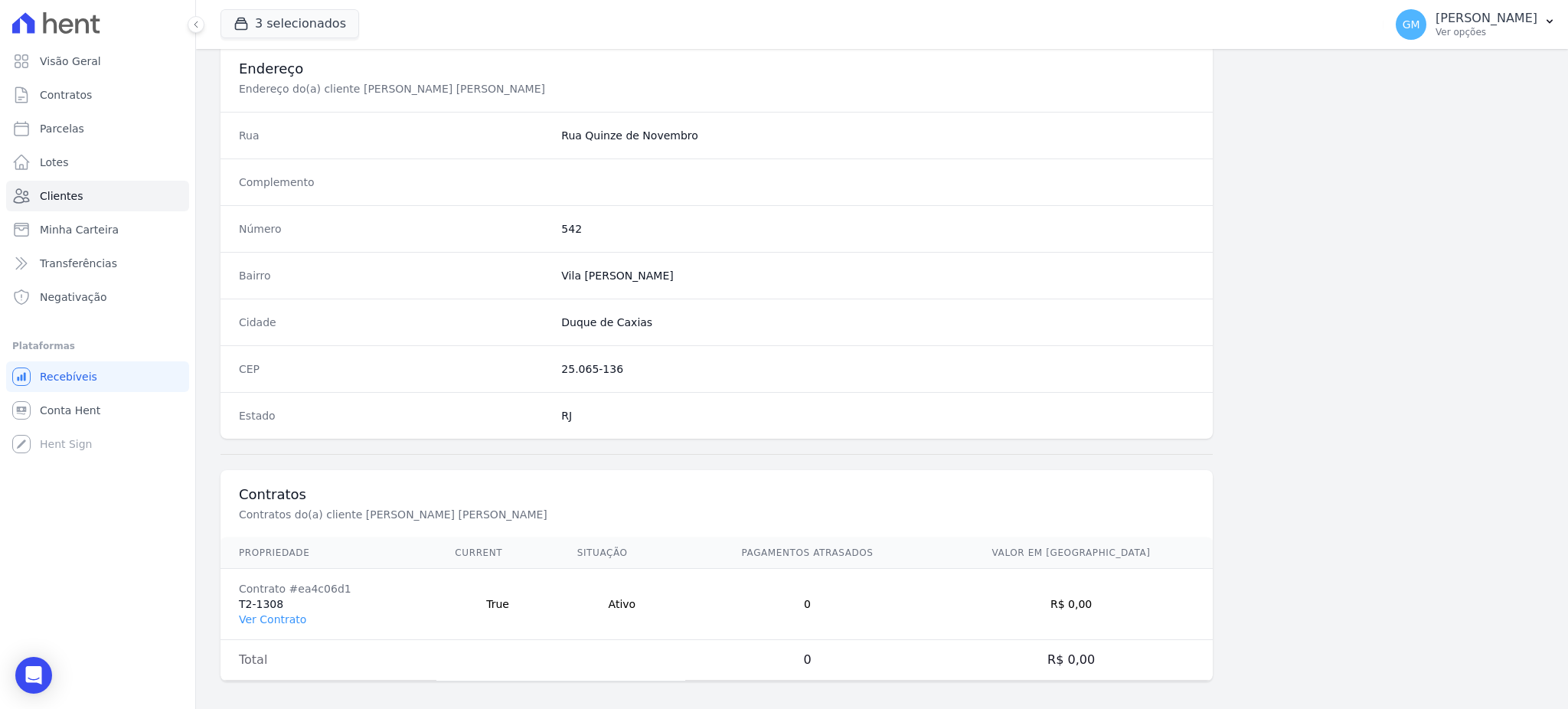
scroll to position [725, 0]
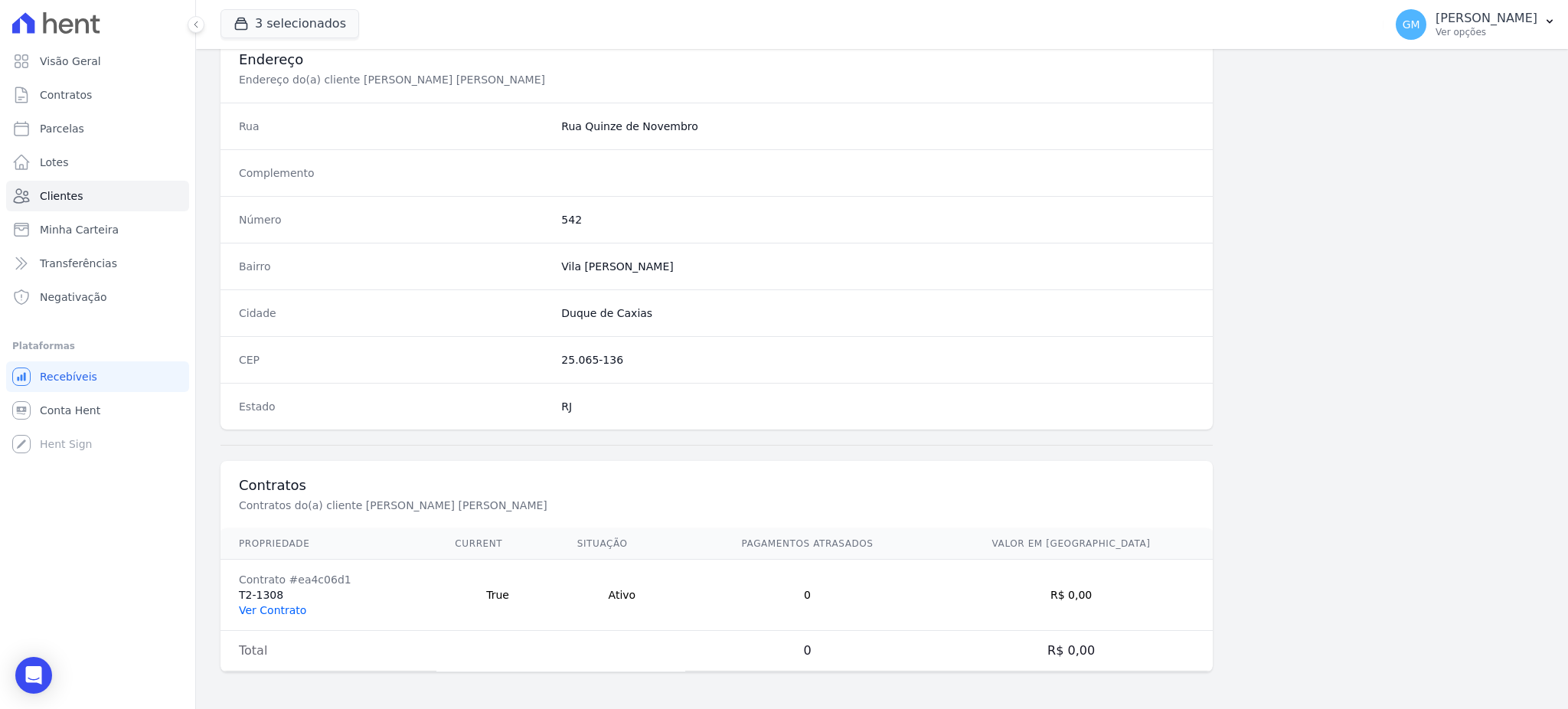
click at [278, 606] on link "Ver Contrato" at bounding box center [272, 610] width 67 height 12
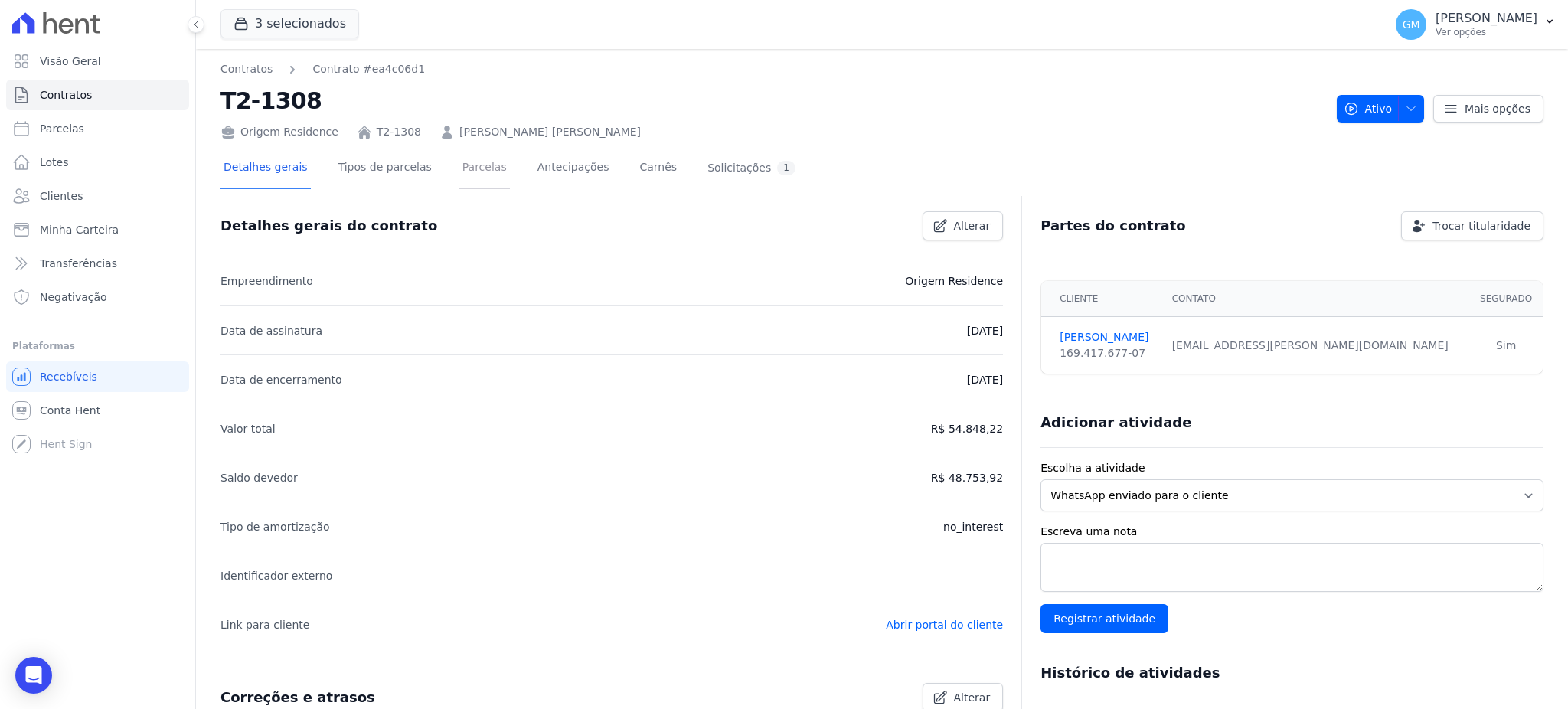
click at [468, 175] on link "Parcelas" at bounding box center [485, 168] width 51 height 41
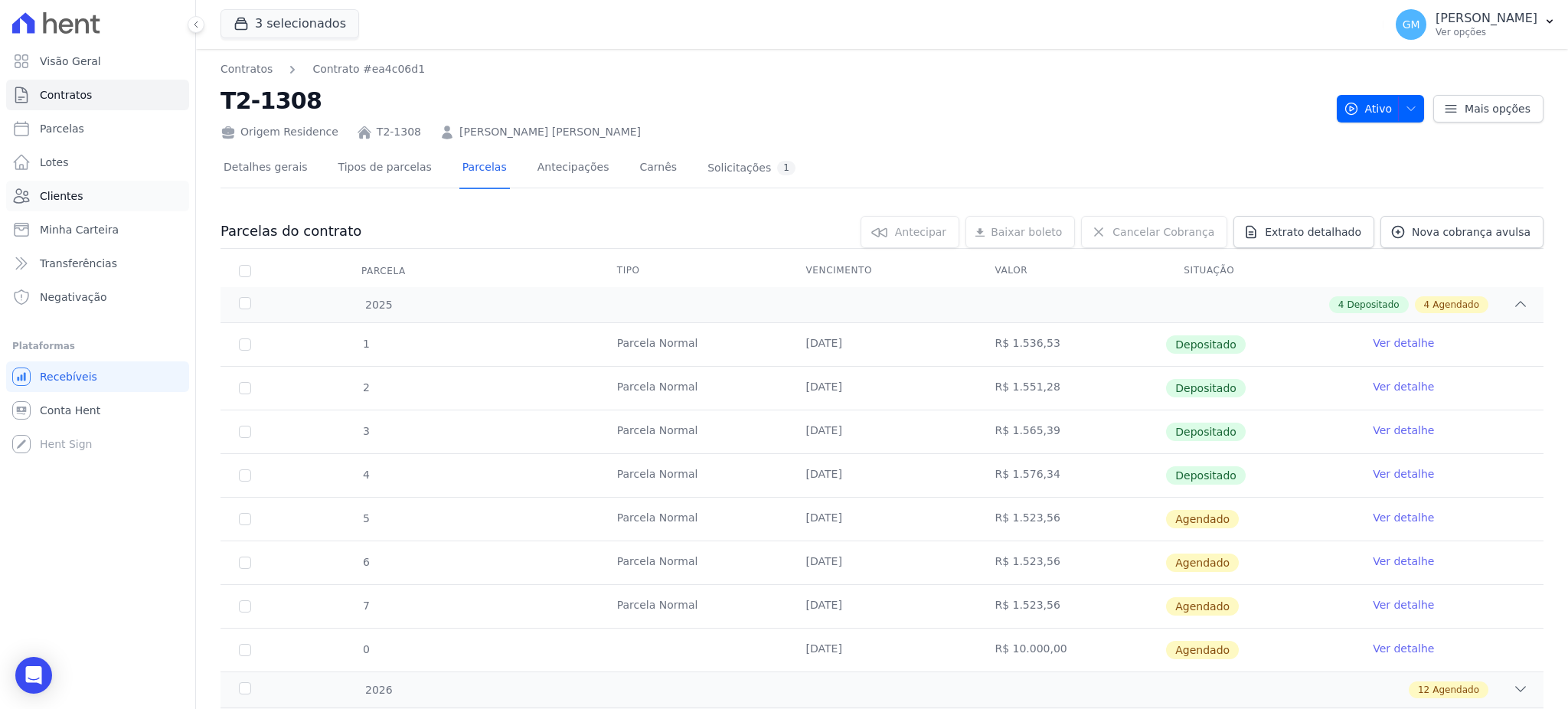
click at [56, 184] on link "Clientes" at bounding box center [97, 195] width 183 height 30
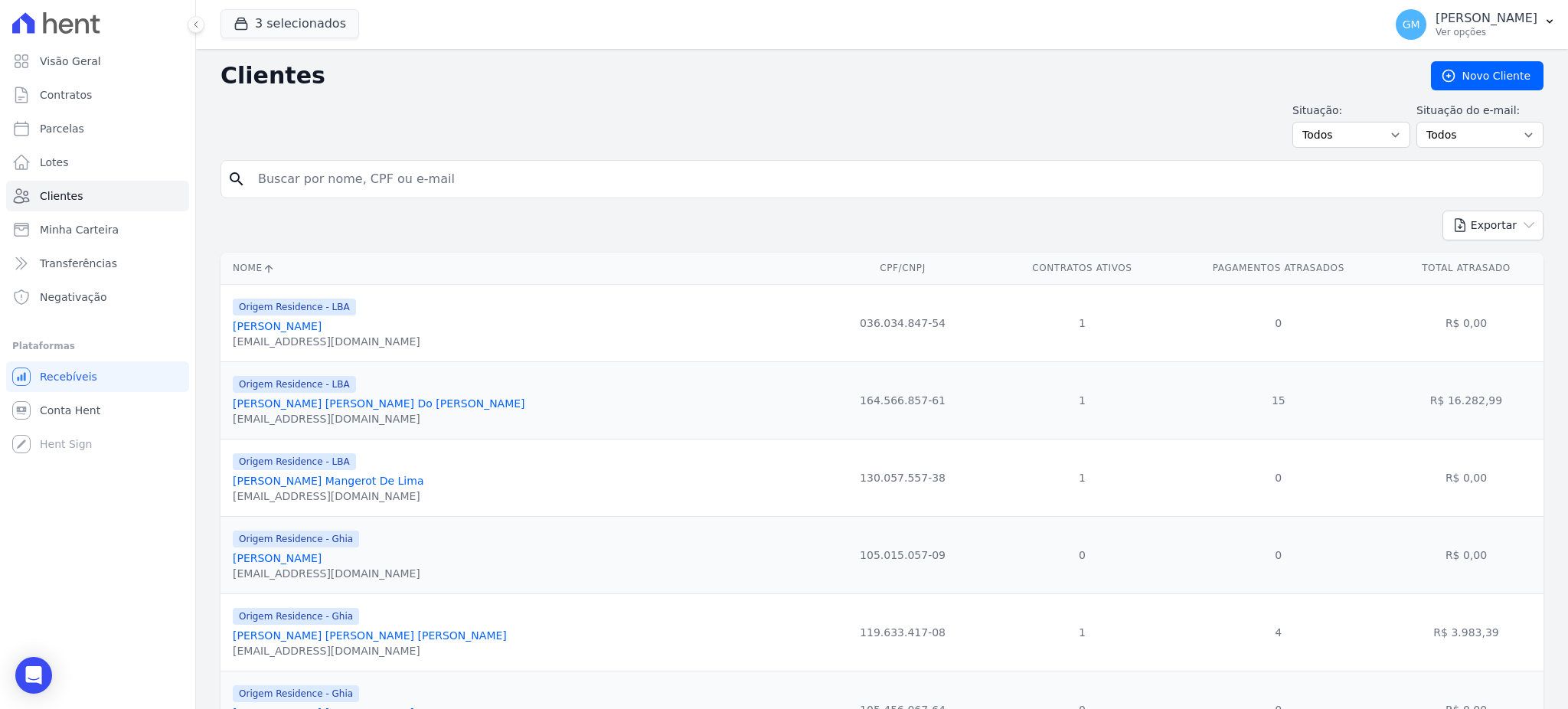
click at [301, 189] on input "search" at bounding box center [892, 179] width 1288 height 30
paste input "Ana Beatriz Novais De AraÃºjo"
drag, startPoint x: 432, startPoint y: 183, endPoint x: 395, endPoint y: 180, distance: 37.1
click at [395, 180] on input "Ana Beatriz Novais De AraÃºjo" at bounding box center [892, 179] width 1288 height 30
type input "Ana Beatriz Novais De Ara"
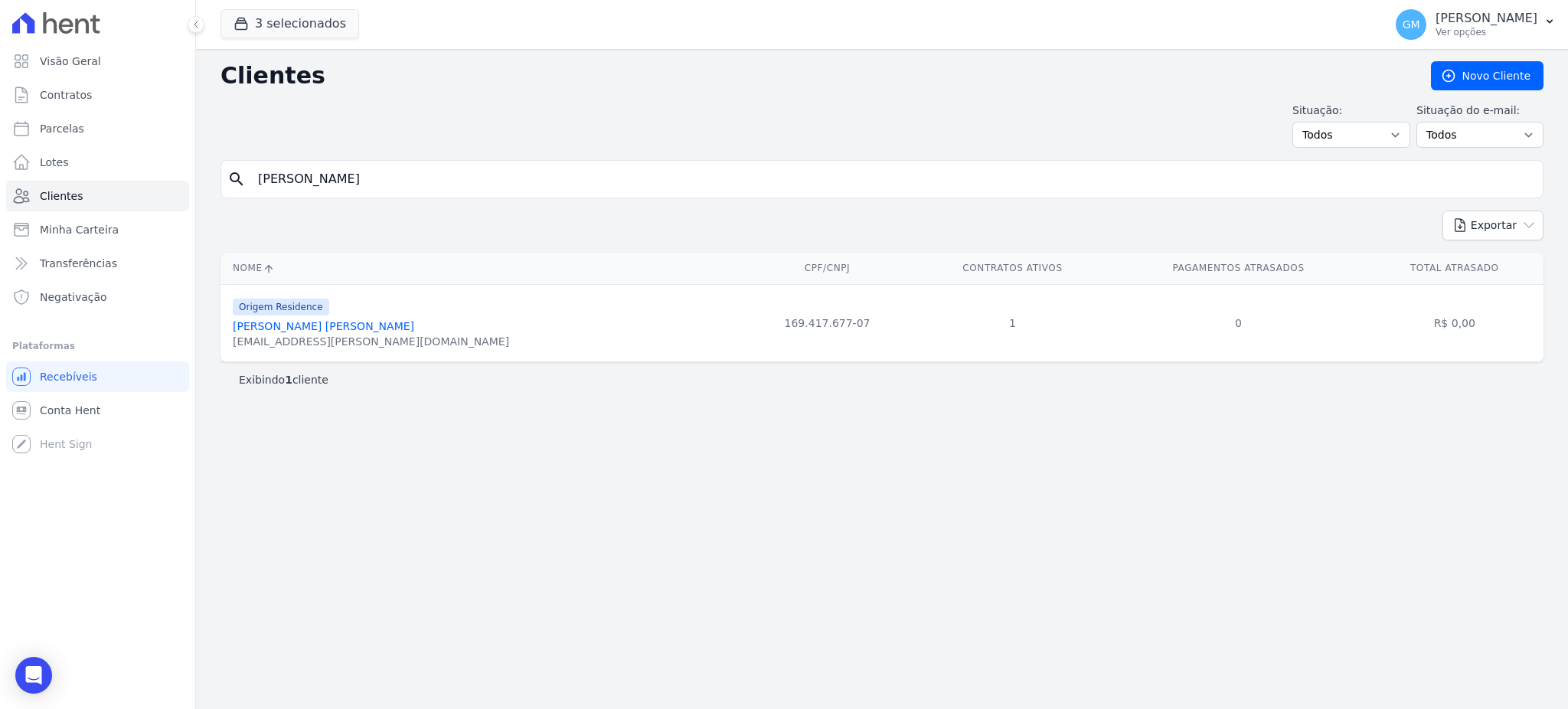
click at [346, 325] on link "Ana Beatriz Novais De Araújo" at bounding box center [324, 326] width 181 height 12
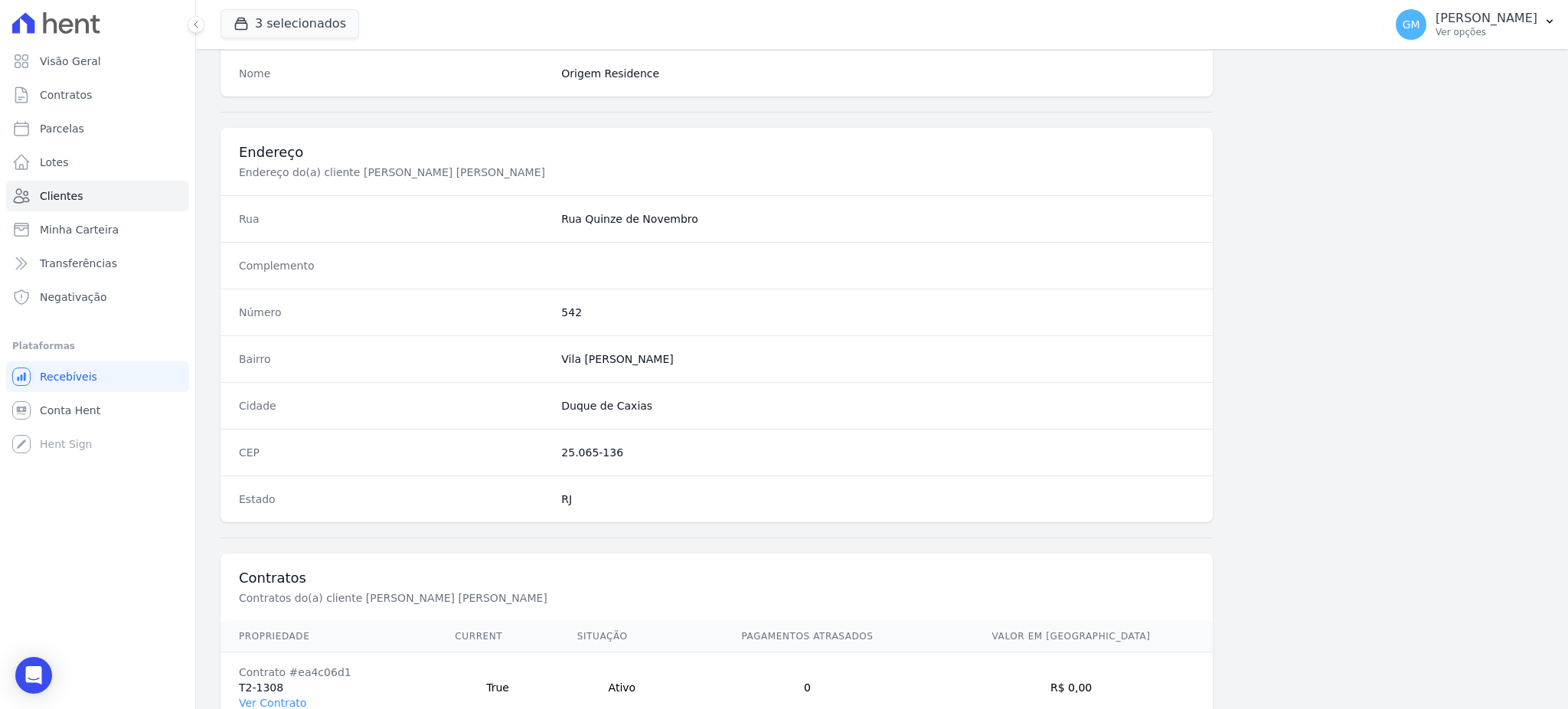
scroll to position [725, 0]
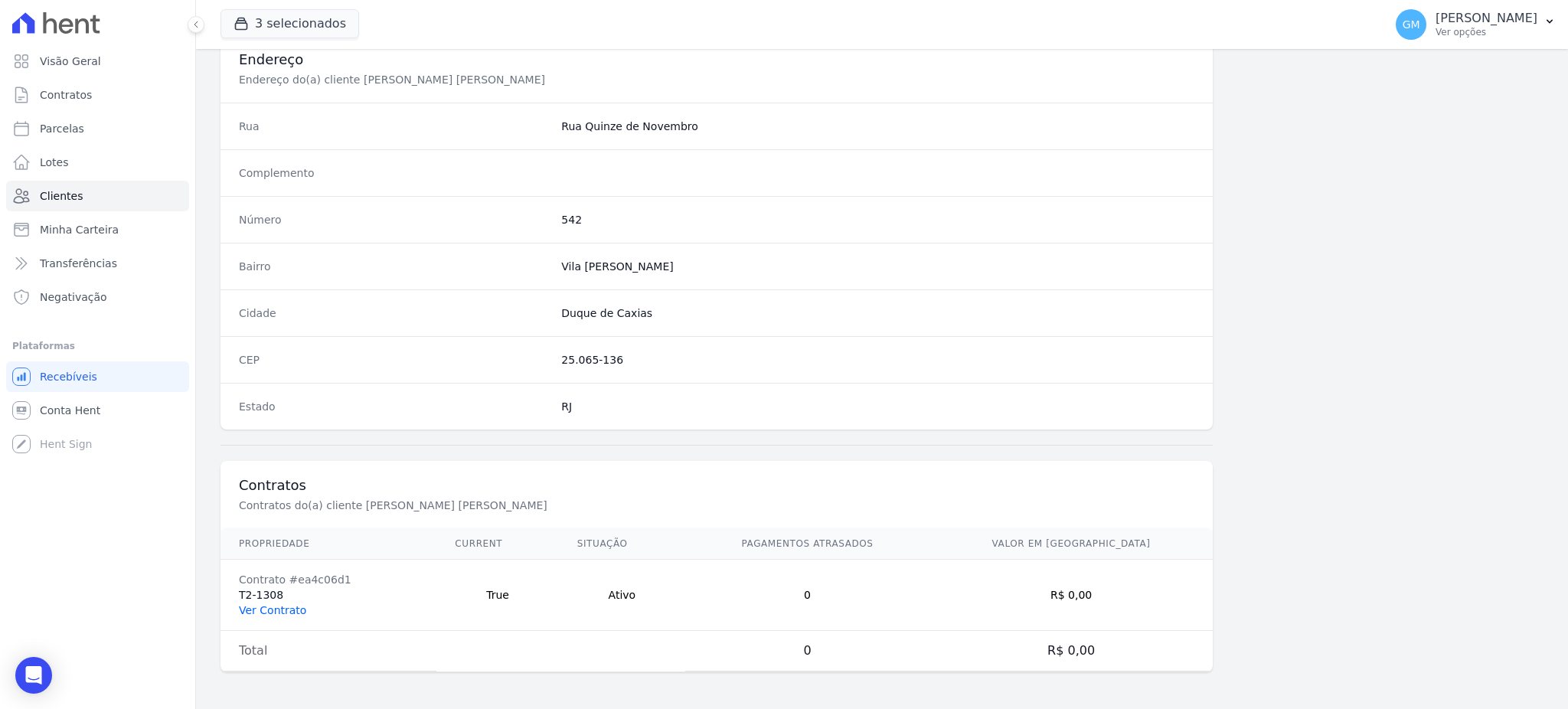
click at [295, 612] on link "Ver Contrato" at bounding box center [272, 610] width 67 height 12
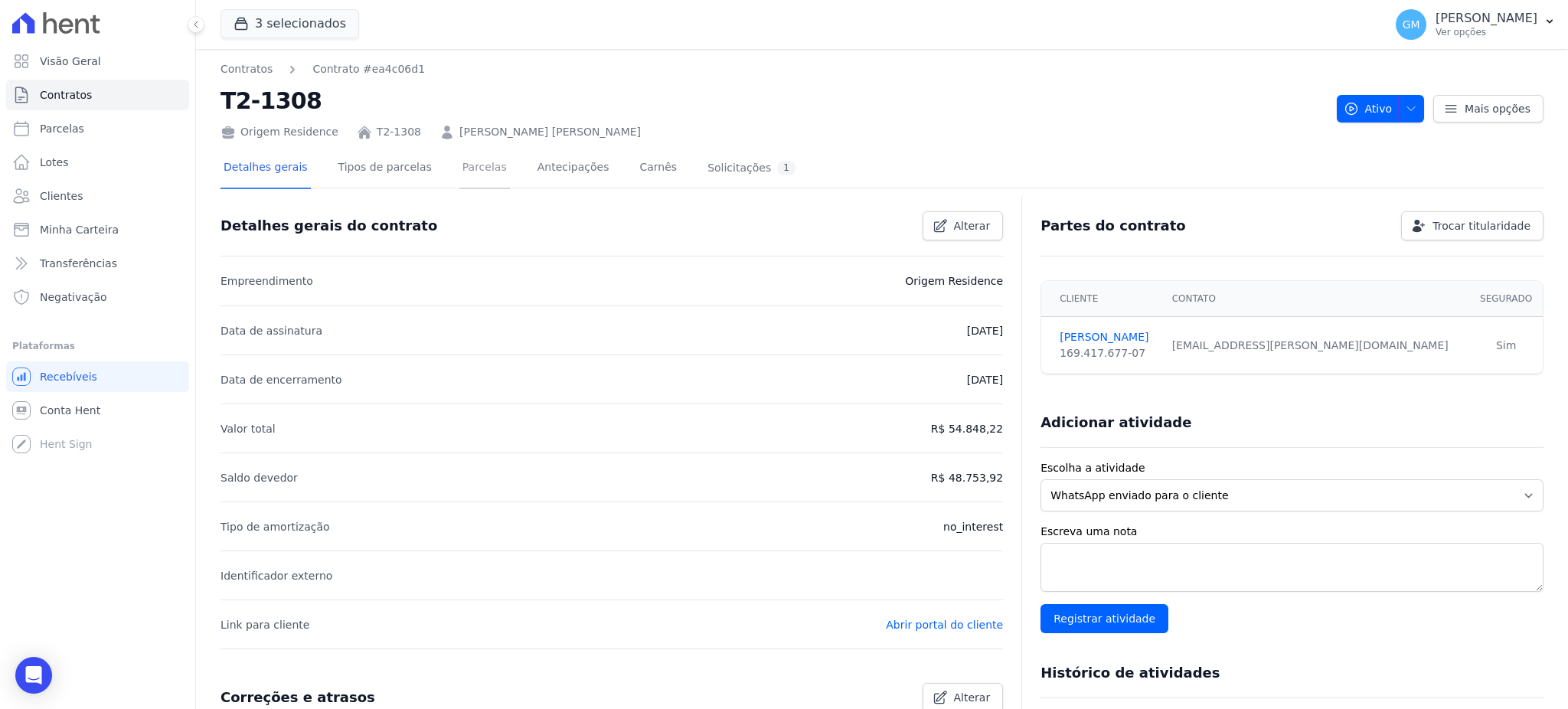
click at [461, 168] on link "Parcelas" at bounding box center [485, 168] width 51 height 41
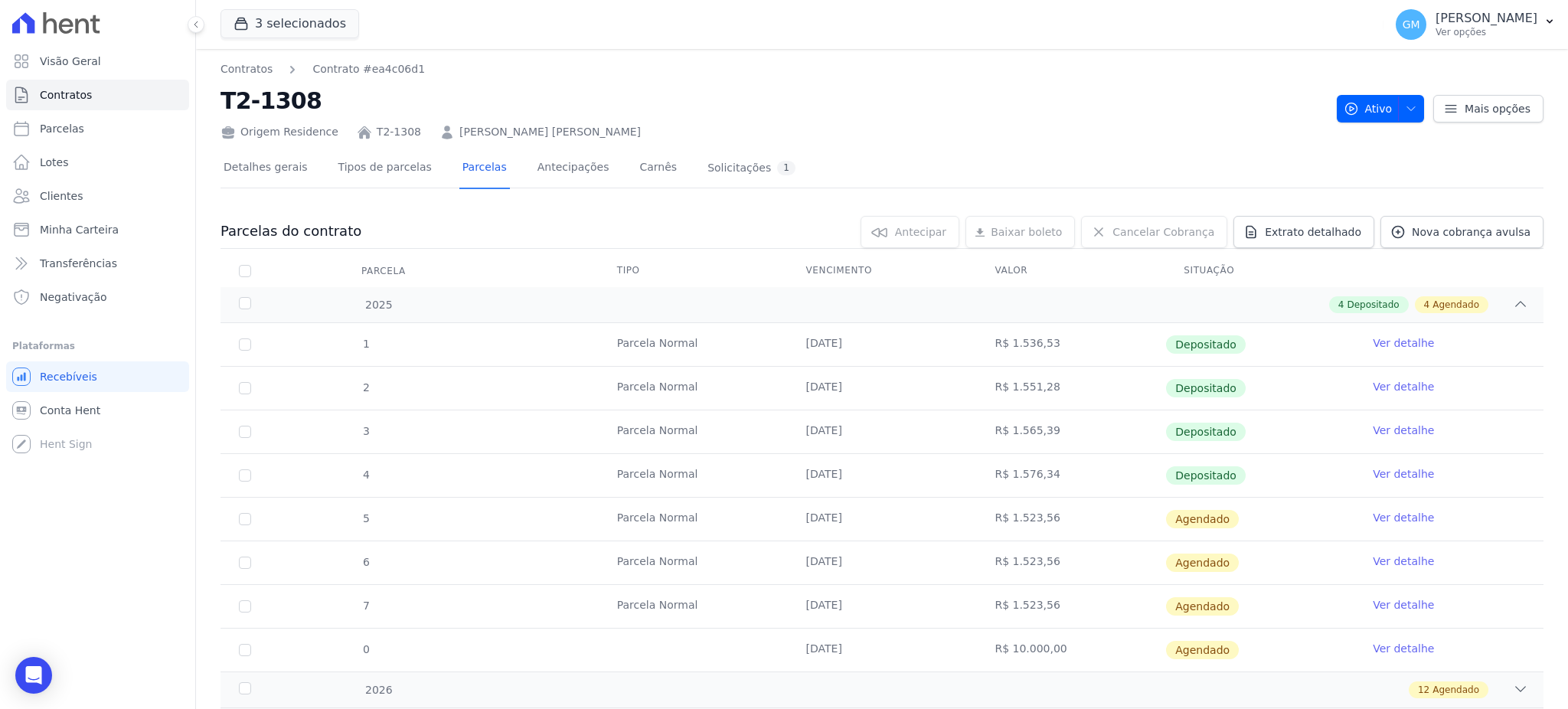
click at [1373, 467] on link "Ver detalhe" at bounding box center [1403, 474] width 61 height 15
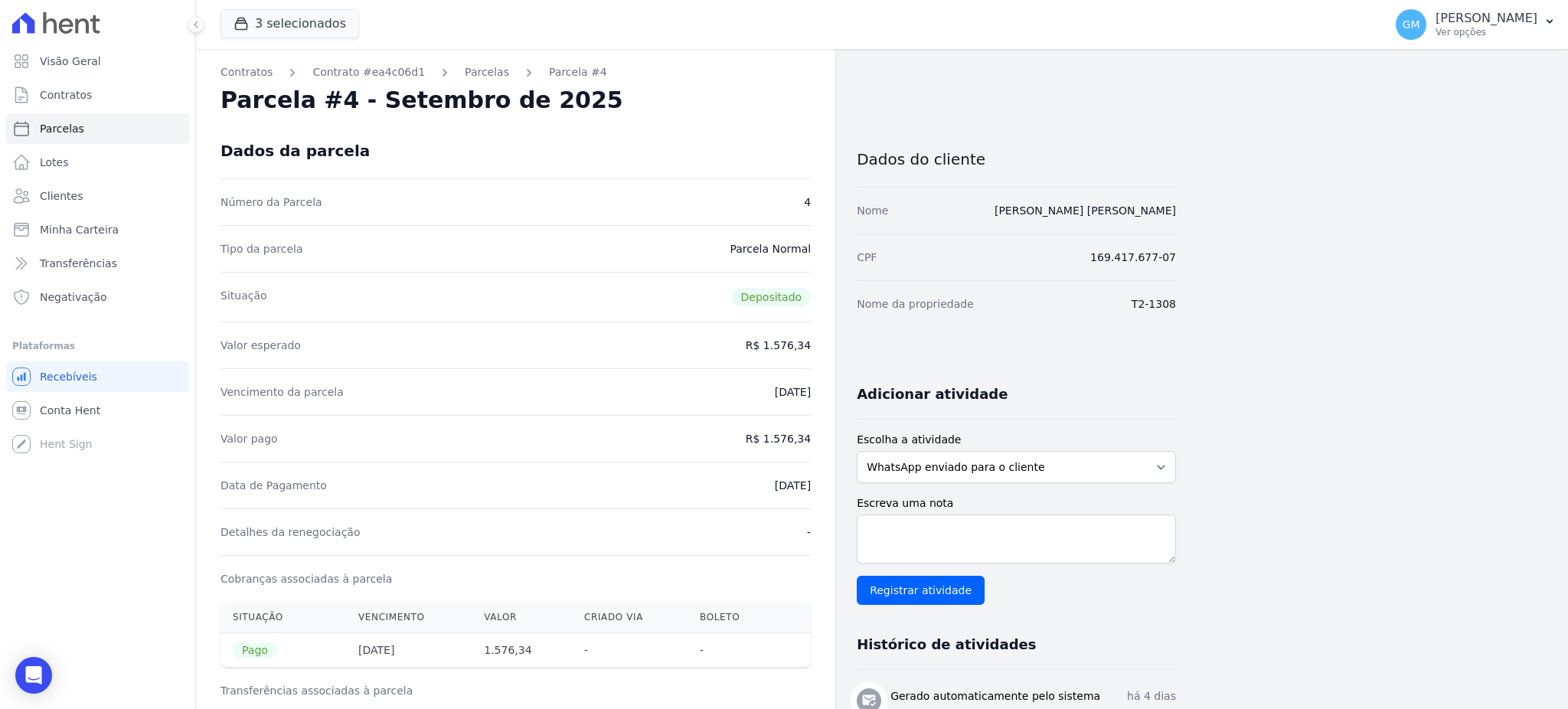
drag, startPoint x: 749, startPoint y: 488, endPoint x: 814, endPoint y: 490, distance: 65.0
click at [814, 490] on div "Contratos Contrato #ea4c06d1 Parcelas Parcela #4 Parcela #4 - Setembro de 2025 …" at bounding box center [515, 633] width 639 height 1168
drag, startPoint x: 773, startPoint y: 441, endPoint x: 816, endPoint y: 441, distance: 43.0
click at [816, 441] on div "Contratos Contrato #ea4c06d1 Parcelas Parcela #4 Parcela #4 - Setembro de 2025 …" at bounding box center [515, 633] width 639 height 1168
drag, startPoint x: 745, startPoint y: 489, endPoint x: 812, endPoint y: 489, distance: 67.0
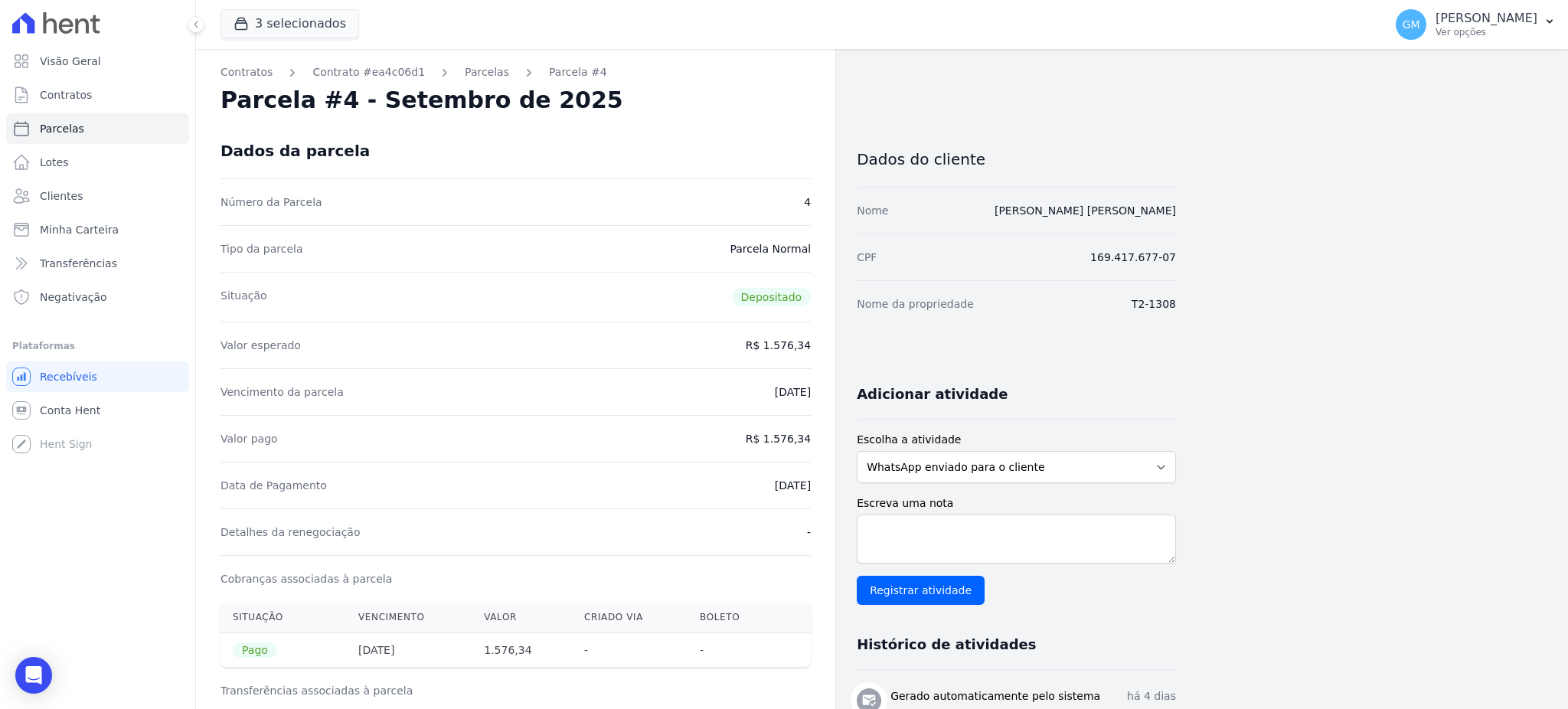
click at [812, 489] on div "Contratos Contrato #ea4c06d1 Parcelas Parcela #4 Parcela #4 - Setembro de 2025 …" at bounding box center [515, 633] width 639 height 1168
click at [75, 199] on span "Clientes" at bounding box center [60, 196] width 42 height 15
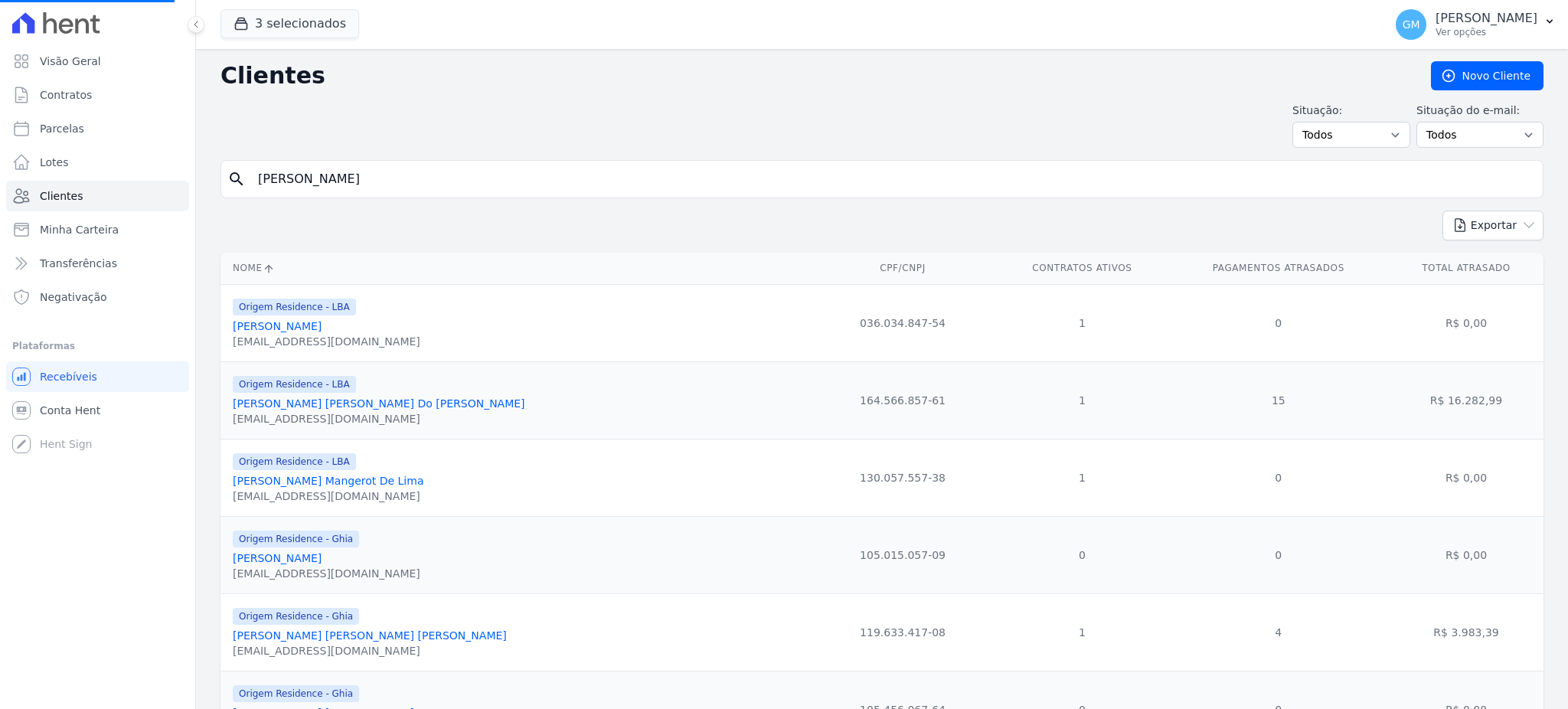
click at [335, 185] on input "Ana Beatriz Novais De Ara" at bounding box center [892, 179] width 1288 height 30
click at [386, 183] on input "Ana Beatriz Novais De Ara" at bounding box center [892, 179] width 1288 height 30
drag, startPoint x: 426, startPoint y: 180, endPoint x: 223, endPoint y: 175, distance: 203.1
click at [223, 175] on div "search Ana Beatriz Novais De Ara" at bounding box center [882, 179] width 1323 height 39
paste input "Washington Andre Freitas De Souz"
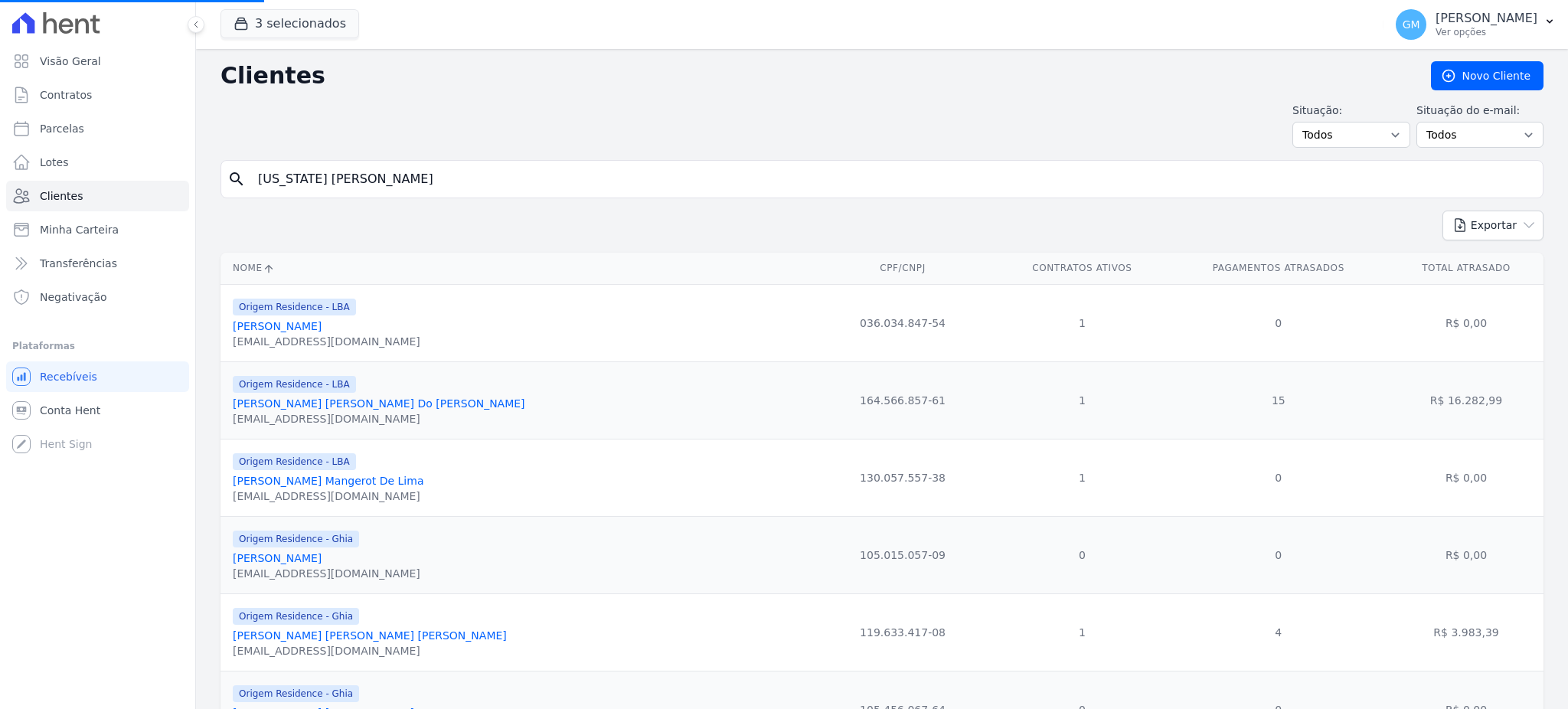
type input "Washington Andre Freitas De Souza"
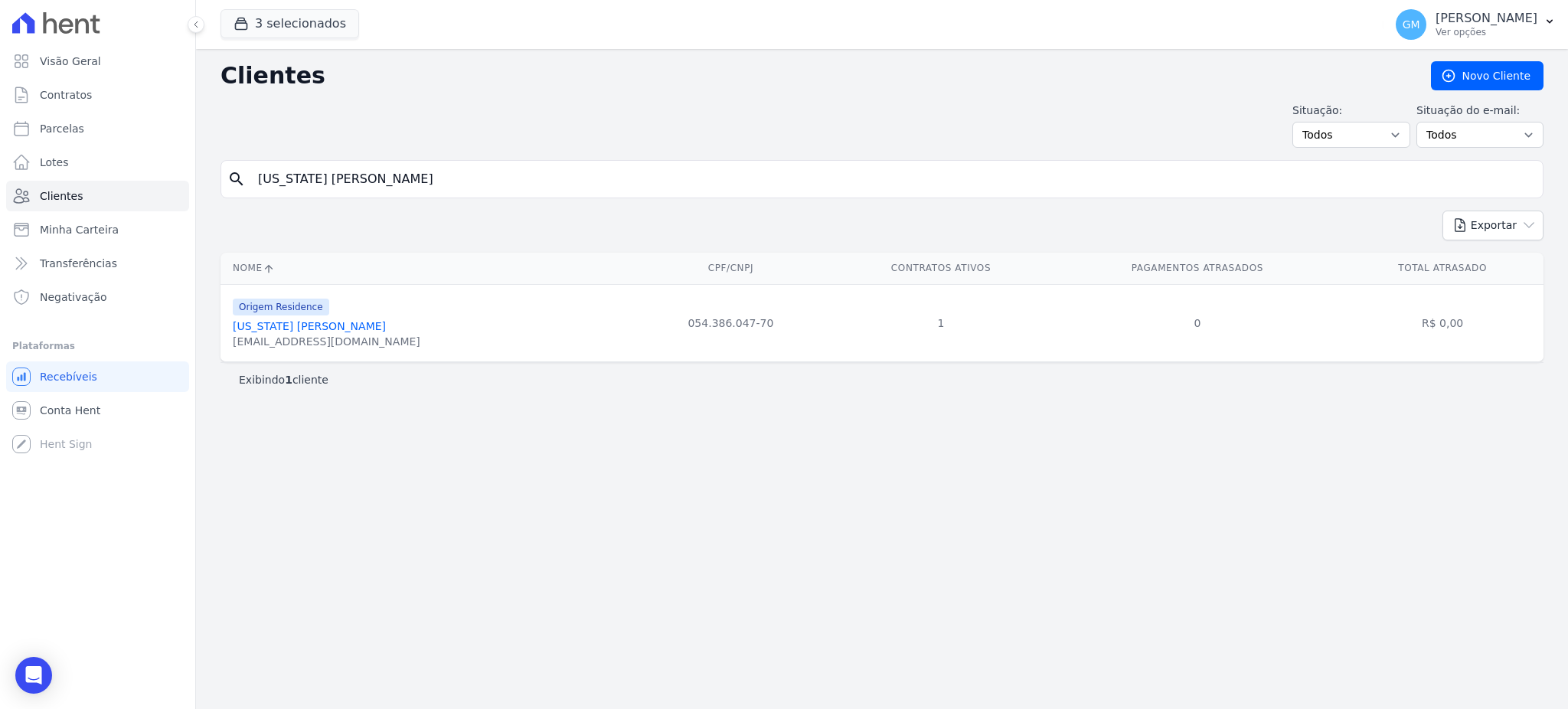
click at [386, 328] on link "Washington Andre Freitas De Souza" at bounding box center [309, 326] width 153 height 12
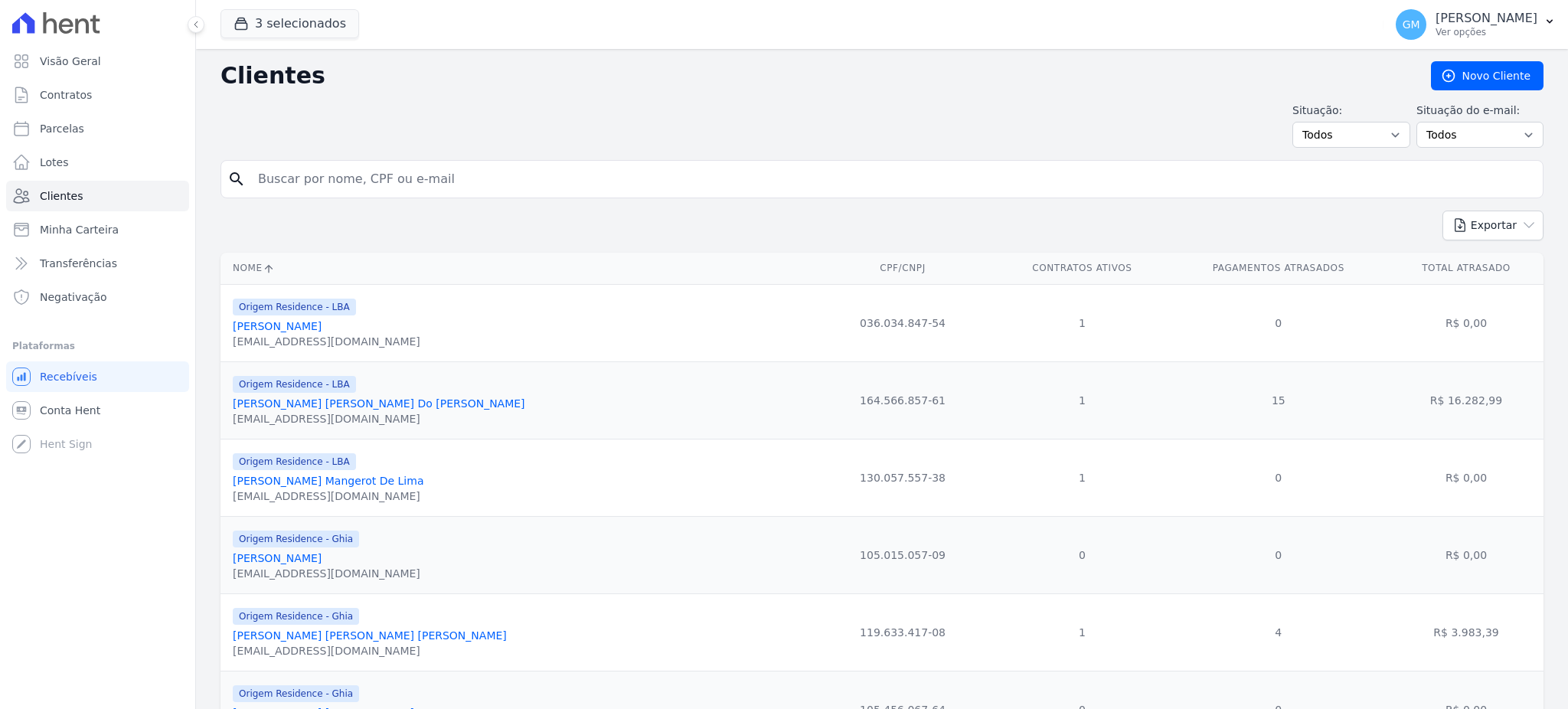
click at [311, 183] on input "search" at bounding box center [892, 179] width 1288 height 30
paste input "Washington Andre Freitas De Souza"
type input "Washington Andre Freitas De Souza"
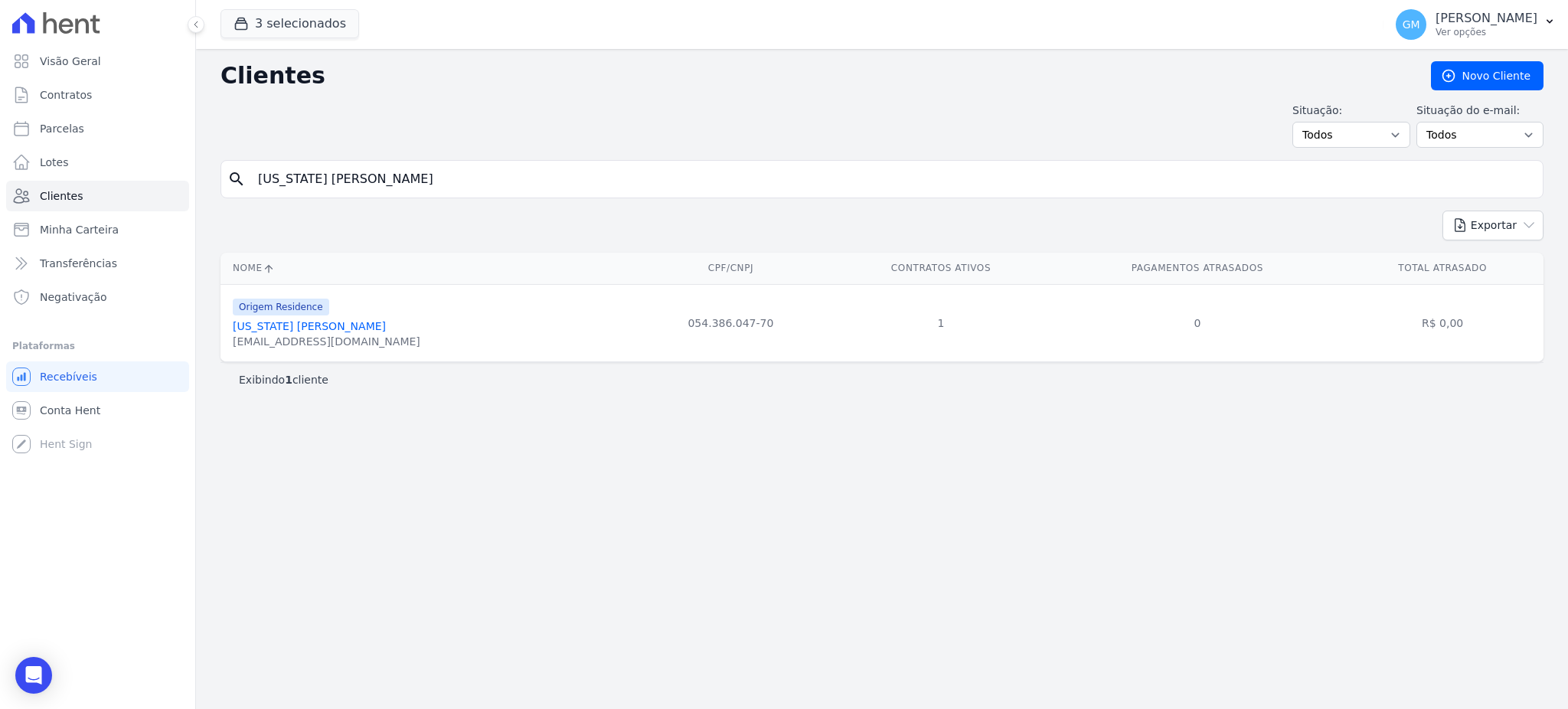
click at [375, 323] on link "Washington Andre Freitas De Souza" at bounding box center [309, 326] width 153 height 12
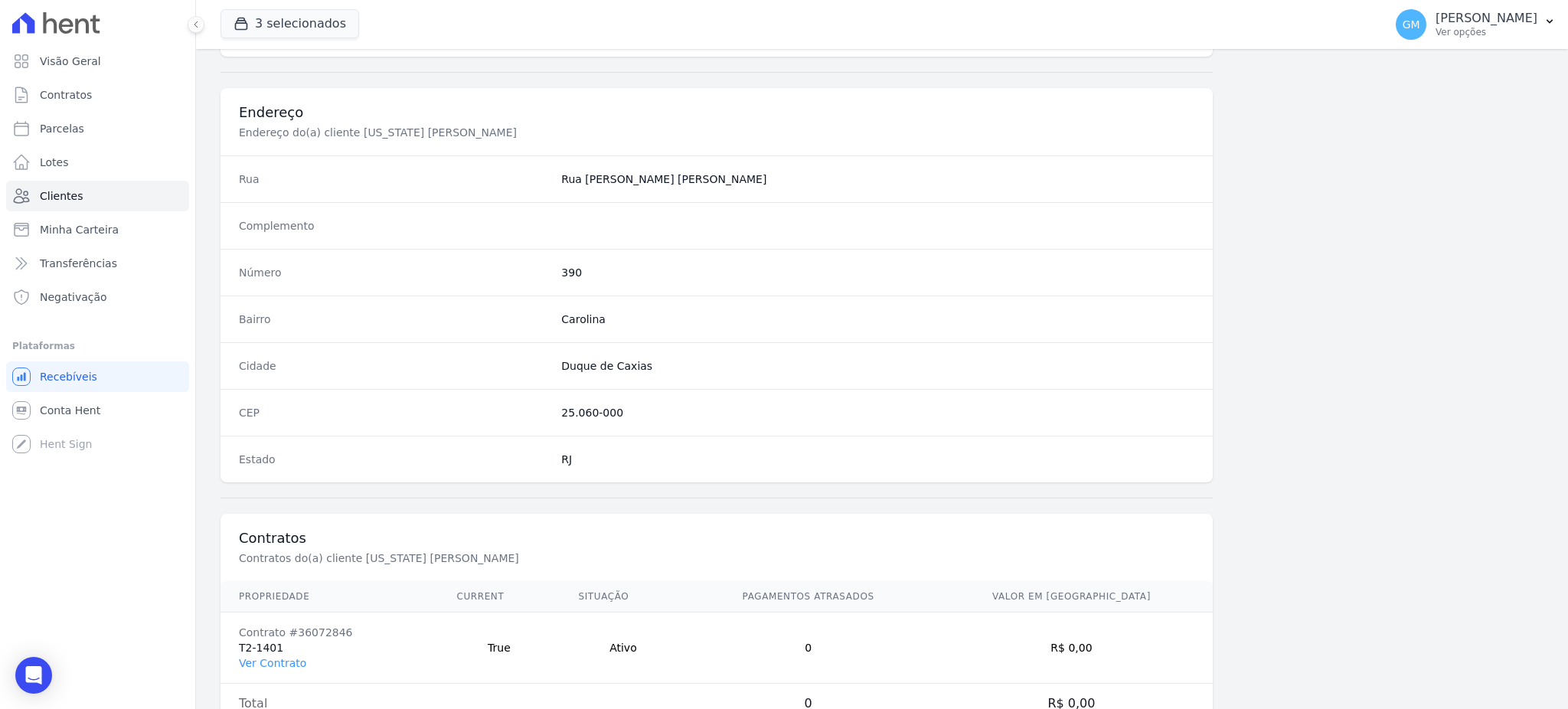
scroll to position [725, 0]
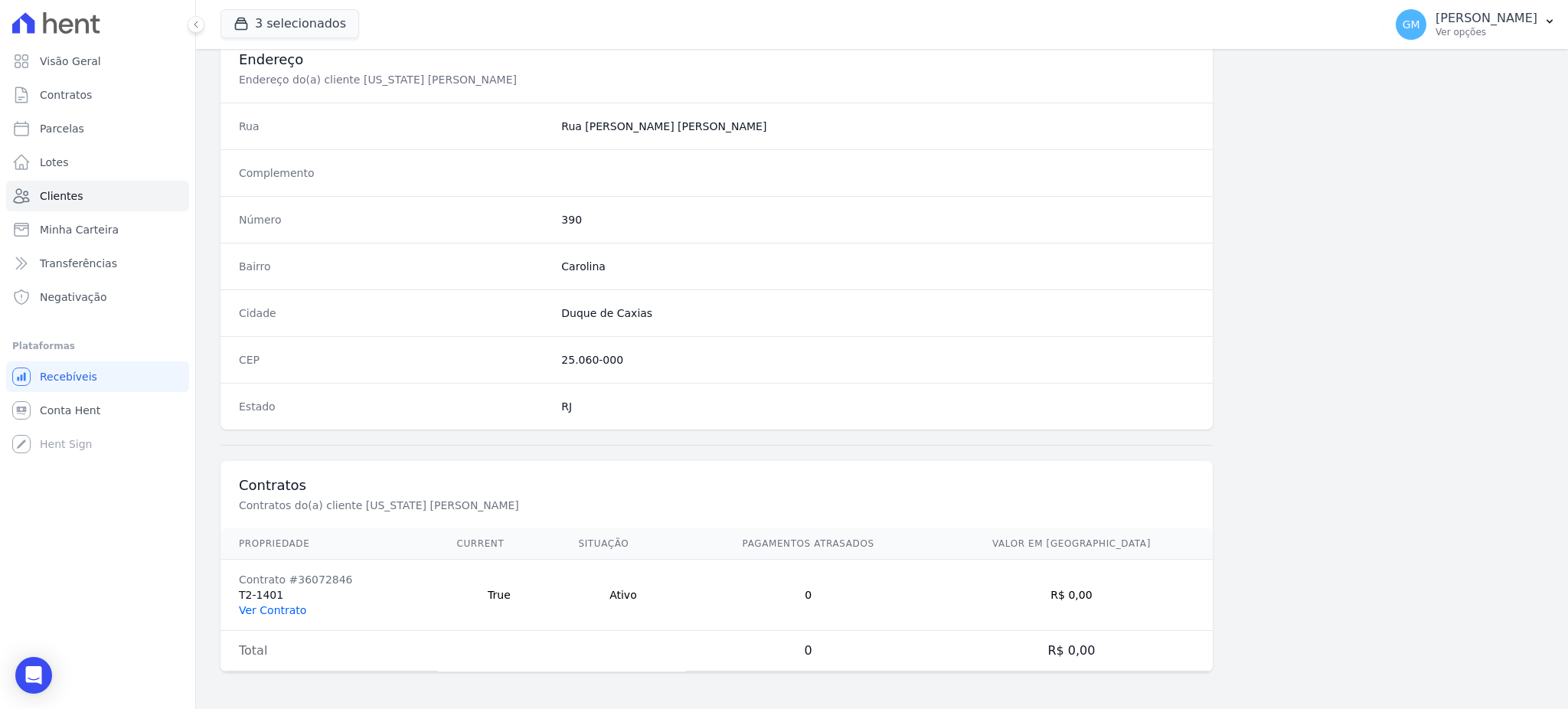
click at [261, 612] on link "Ver Contrato" at bounding box center [272, 610] width 67 height 12
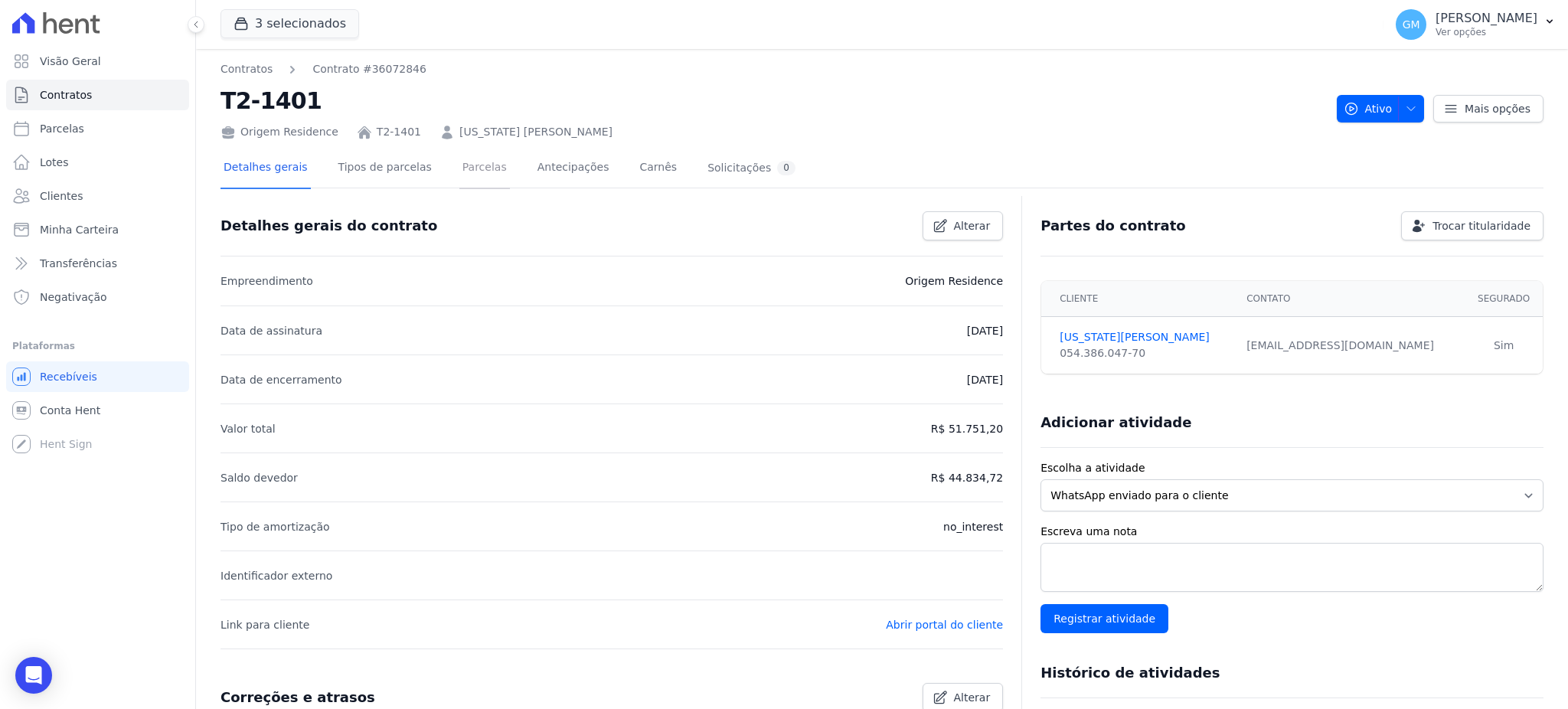
click at [459, 168] on link "Parcelas" at bounding box center [485, 168] width 51 height 41
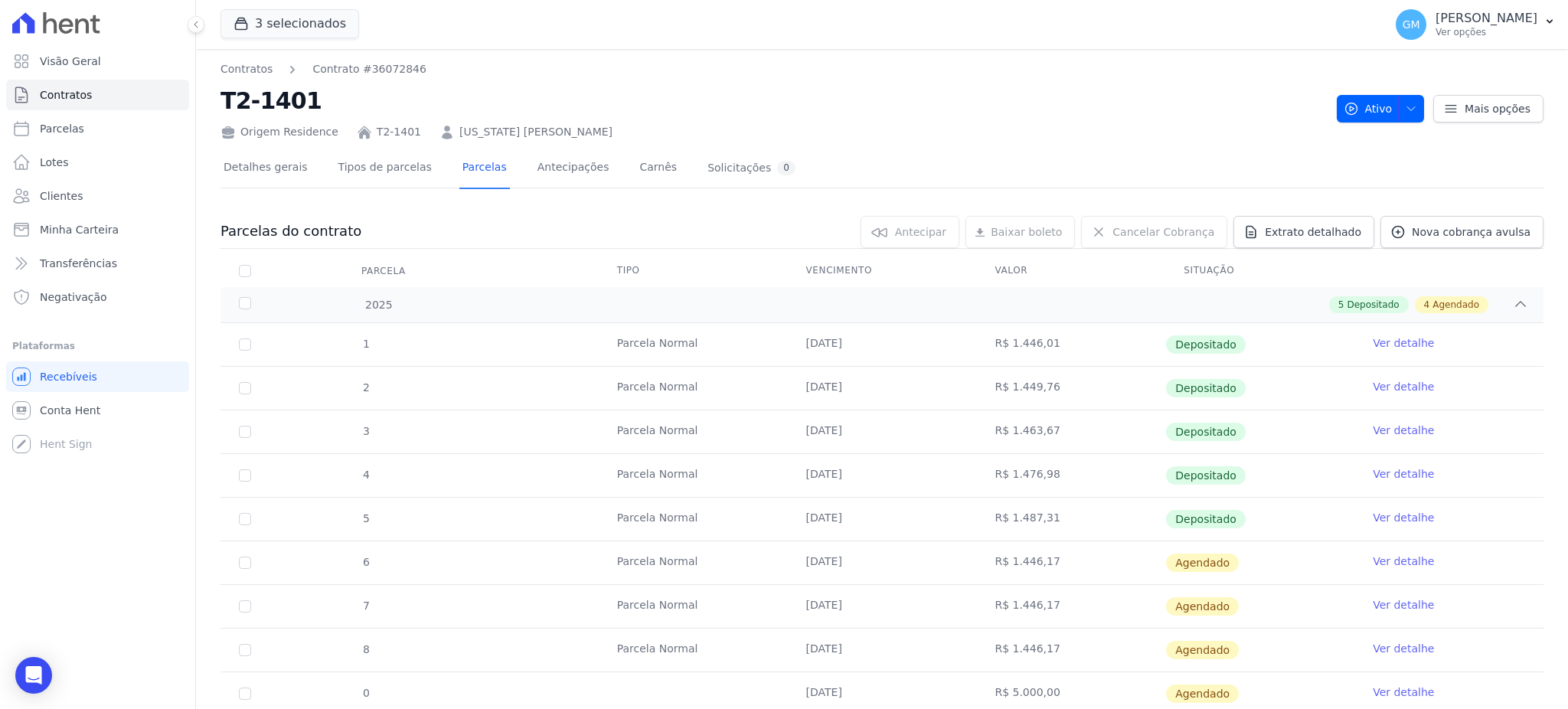
drag, startPoint x: 796, startPoint y: 522, endPoint x: 854, endPoint y: 532, distance: 58.9
click at [854, 532] on td "05/09/2025" at bounding box center [882, 518] width 189 height 42
click at [1387, 509] on td "Ver detalhe" at bounding box center [1448, 518] width 189 height 42
click at [1387, 517] on link "Ver detalhe" at bounding box center [1403, 517] width 61 height 15
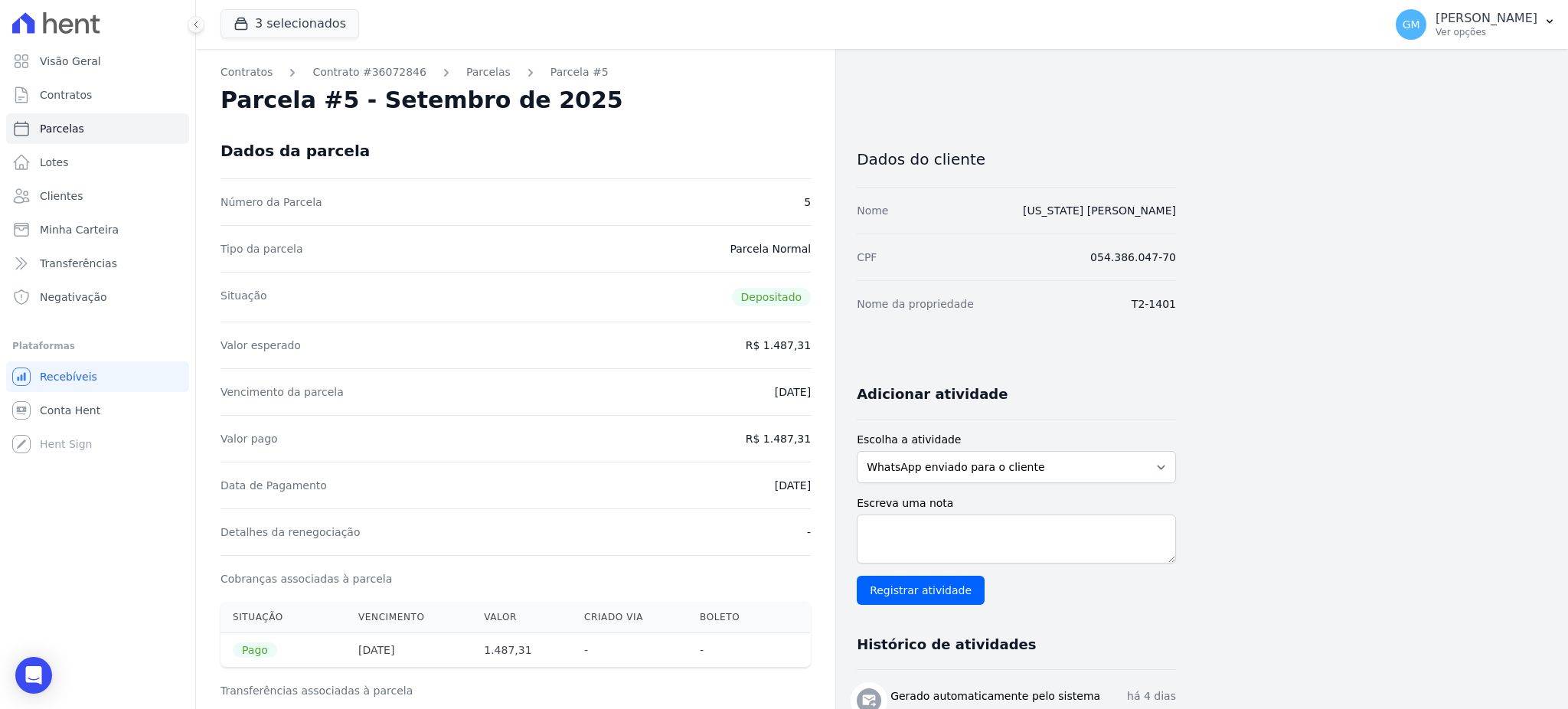
drag, startPoint x: 753, startPoint y: 491, endPoint x: 816, endPoint y: 481, distance: 63.8
click at [816, 481] on div "Contratos Contrato #36072846 Parcelas Parcela #5 Parcela #5 - Setembro de 2025 …" at bounding box center [515, 633] width 639 height 1168
drag, startPoint x: 767, startPoint y: 442, endPoint x: 837, endPoint y: 446, distance: 70.1
click at [837, 446] on div "Contratos Contrato #36072846 Parcelas Parcela #5 Parcela #5 - Setembro de 2025 …" at bounding box center [686, 633] width 980 height 1168
drag, startPoint x: 745, startPoint y: 473, endPoint x: 818, endPoint y: 479, distance: 73.2
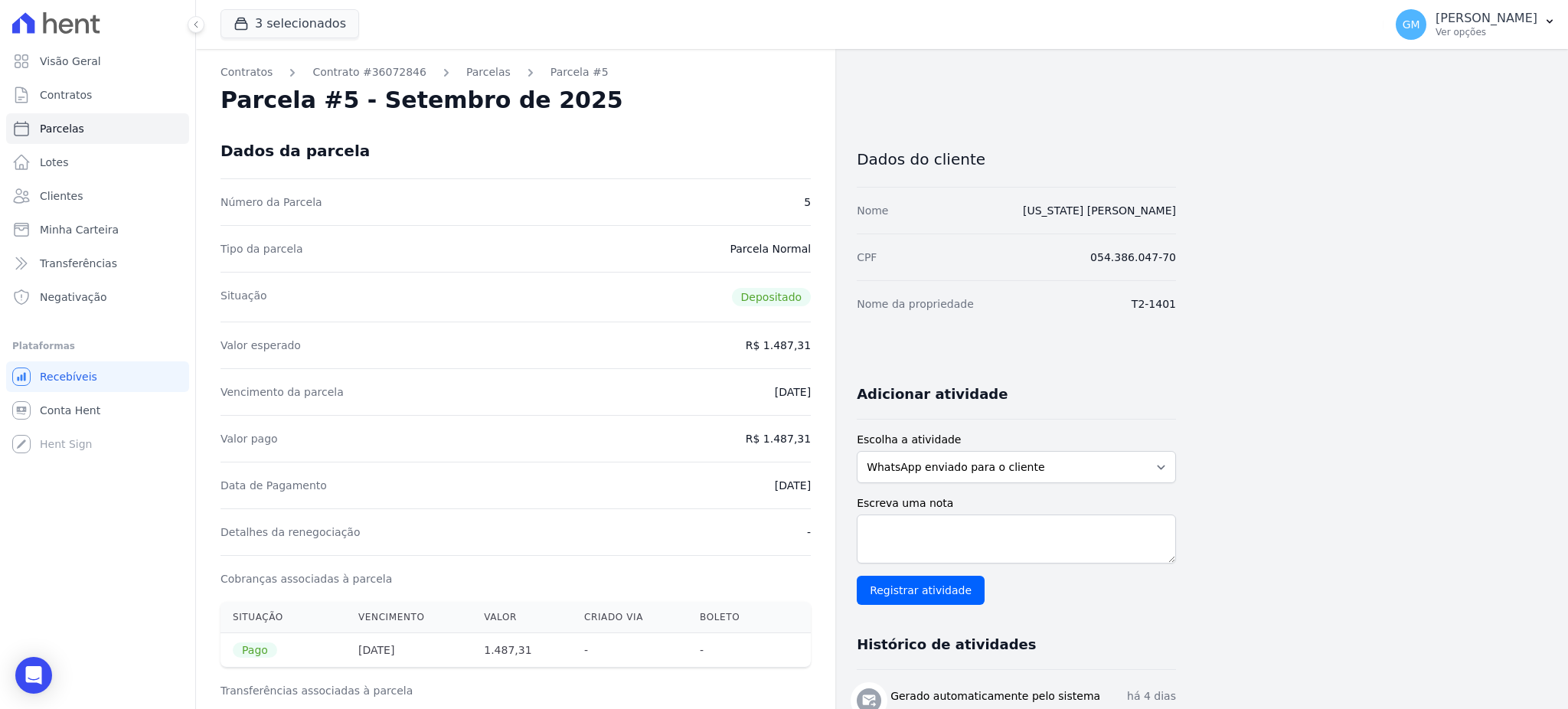
click at [818, 479] on div "Contratos Contrato #36072846 Parcelas Parcela #5 Parcela #5 - Setembro de 2025 …" at bounding box center [515, 633] width 639 height 1168
click at [75, 191] on span "Clientes" at bounding box center [60, 196] width 42 height 15
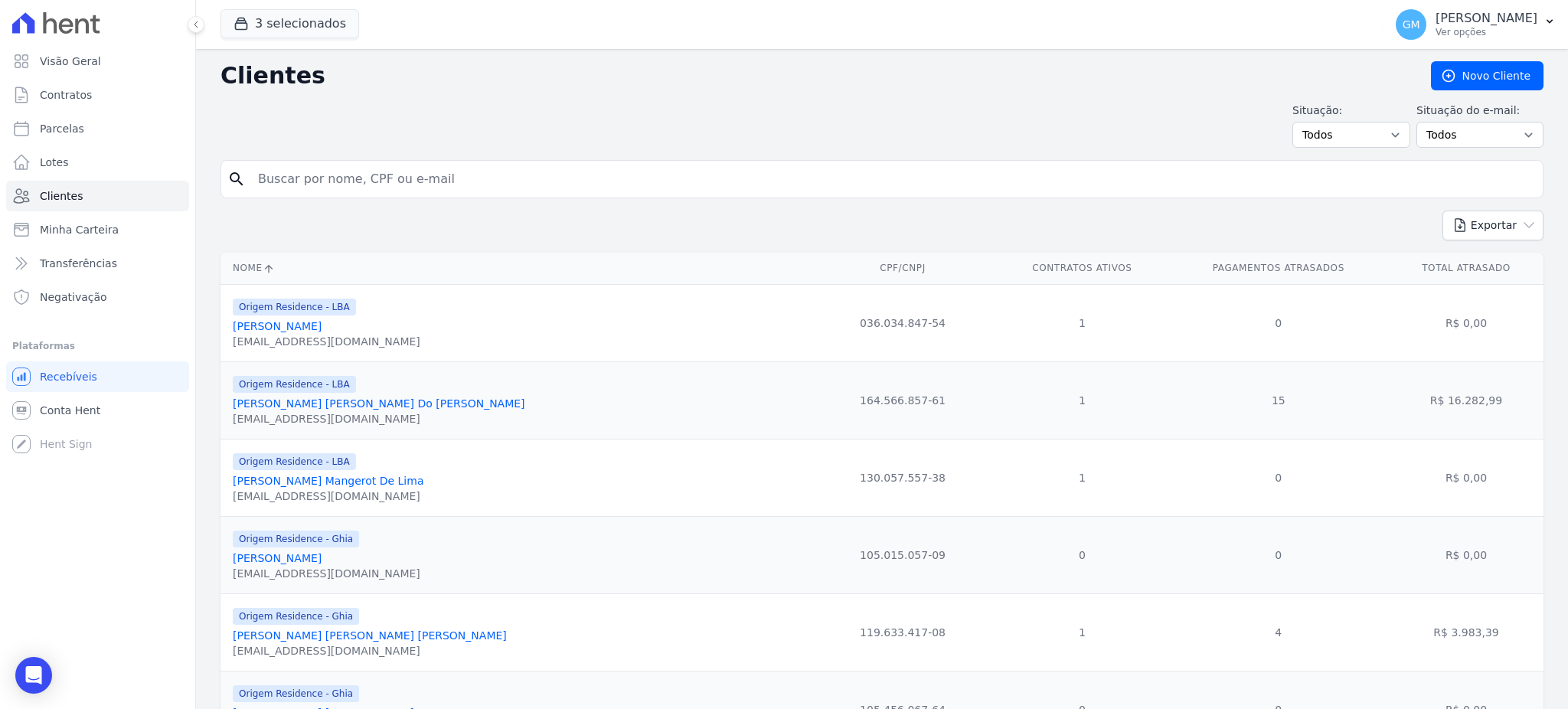
click at [493, 177] on input "search" at bounding box center [892, 179] width 1288 height 30
paste input "JoÃ£o Machado Neto"
drag, startPoint x: 294, startPoint y: 176, endPoint x: 260, endPoint y: 180, distance: 34.2
click at [260, 180] on input "JoÃ£o Machado Neto" at bounding box center [892, 179] width 1288 height 30
type input "Machado Neto"
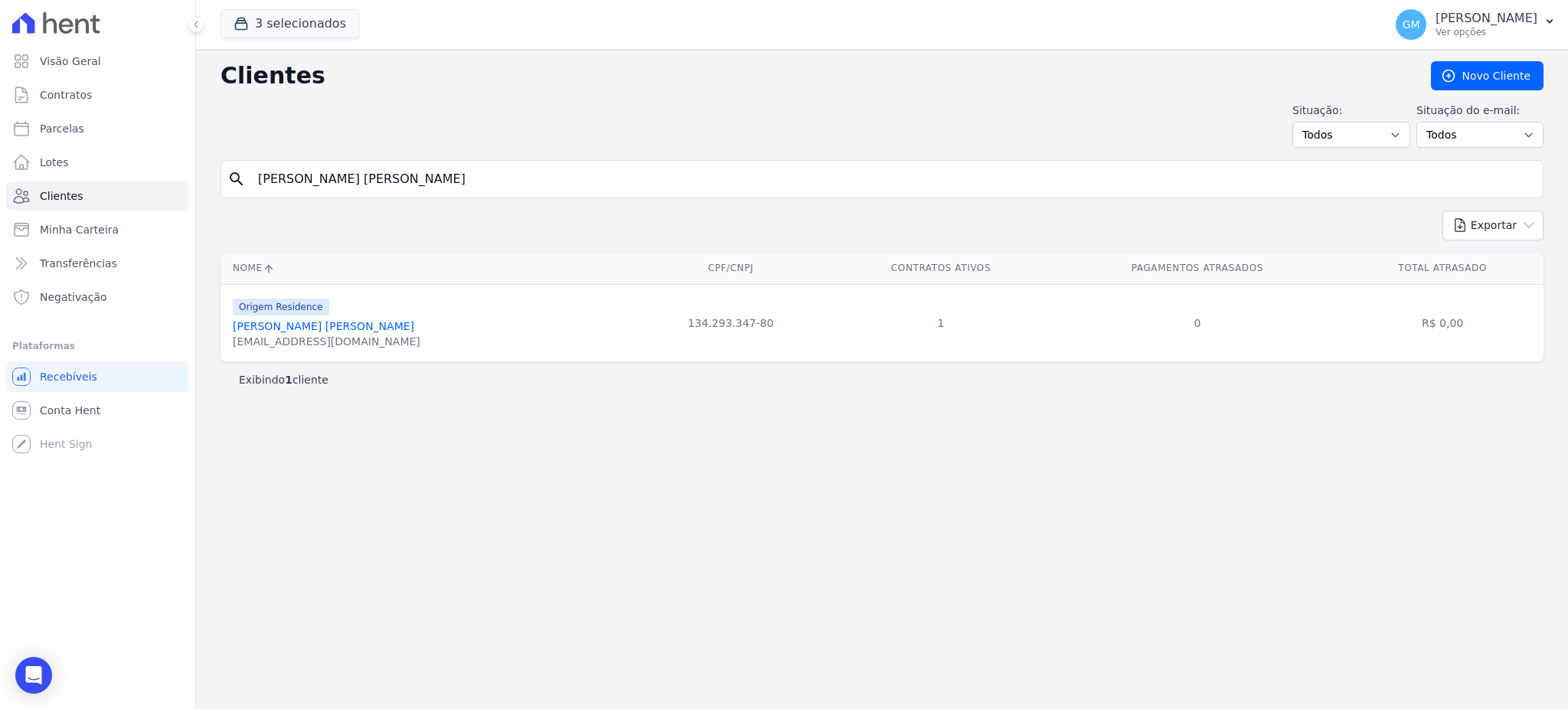
click at [323, 325] on link "João Machado Neto" at bounding box center [324, 326] width 181 height 12
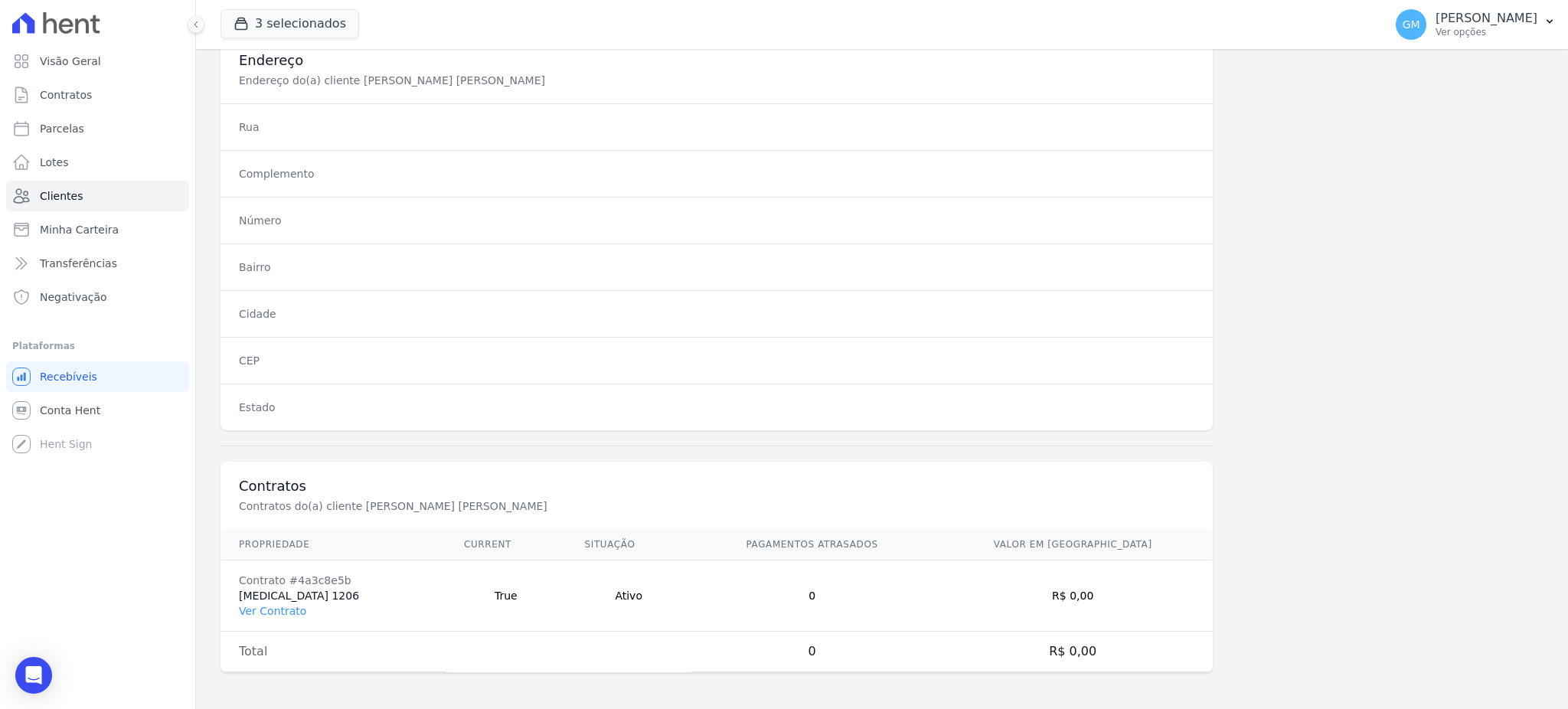
scroll to position [725, 0]
click at [266, 605] on link "Ver Contrato" at bounding box center [272, 610] width 67 height 12
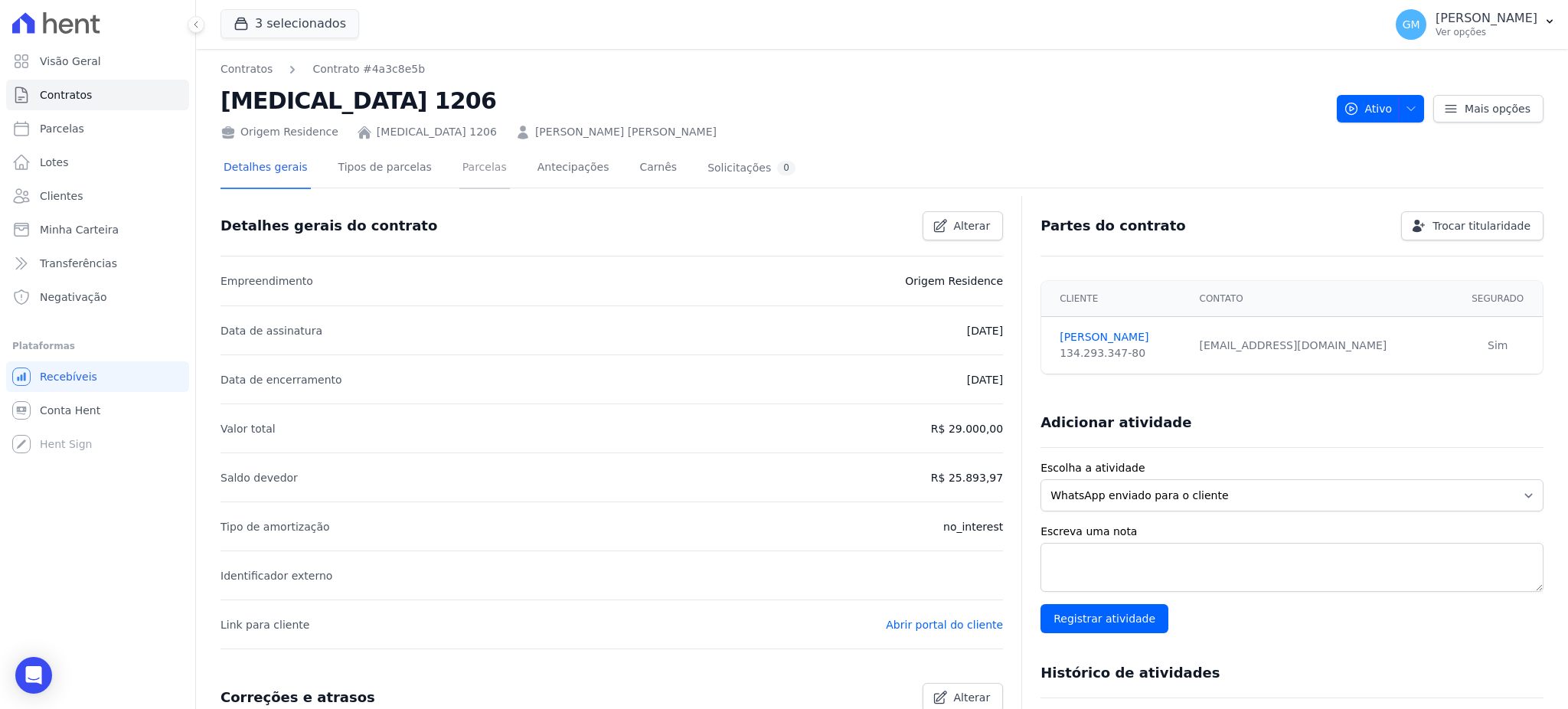
click at [469, 166] on link "Parcelas" at bounding box center [485, 168] width 51 height 41
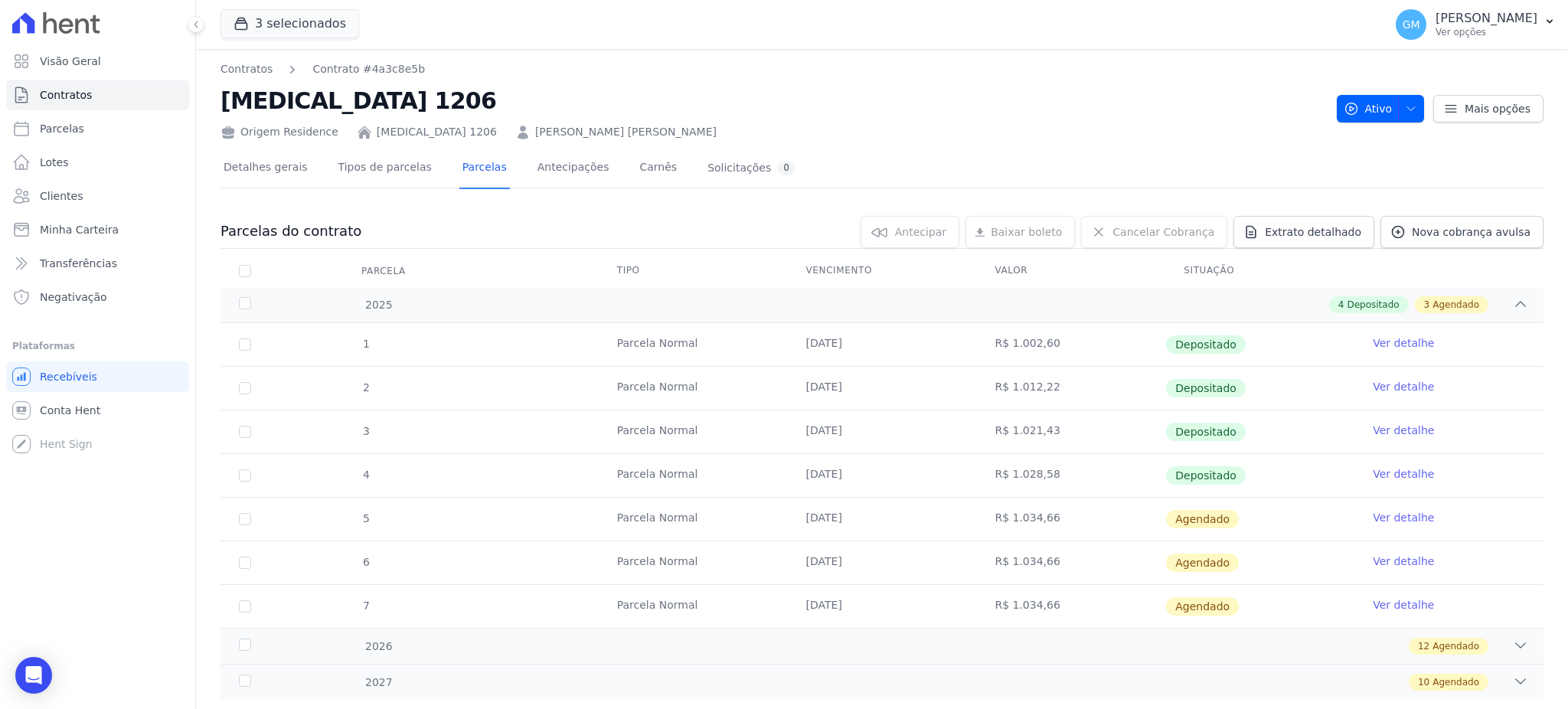
drag, startPoint x: 1377, startPoint y: 471, endPoint x: 1241, endPoint y: 500, distance: 139.1
click at [1377, 471] on link "Ver detalhe" at bounding box center [1403, 474] width 61 height 15
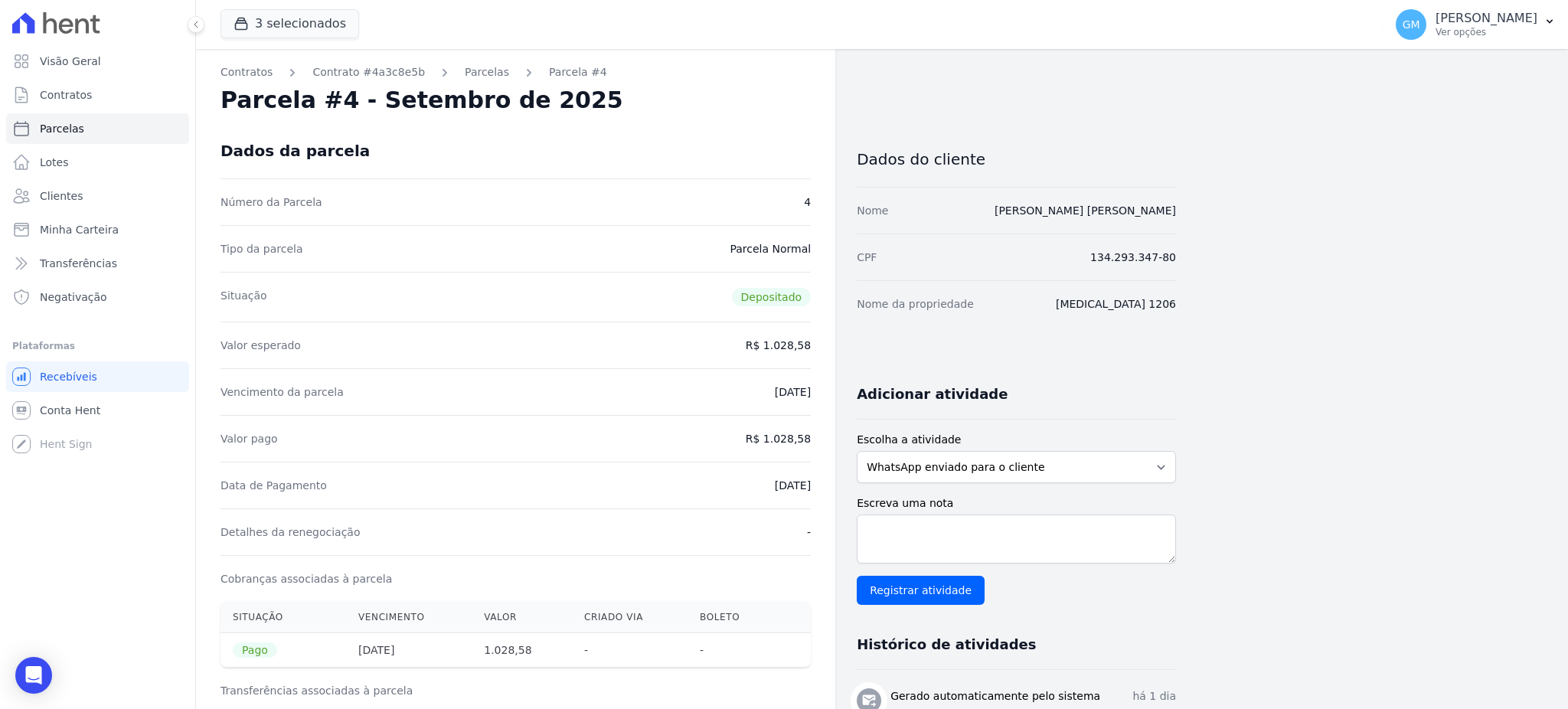
drag, startPoint x: 749, startPoint y: 489, endPoint x: 823, endPoint y: 485, distance: 74.1
click at [823, 485] on div "Contratos Contrato #4a3c8e5b Parcelas Parcela #4 Parcela #4 - Setembro de 2025 …" at bounding box center [515, 655] width 639 height 1212
click at [724, 483] on div "Data de Pagamento 08/09/2025" at bounding box center [516, 484] width 591 height 46
drag, startPoint x: 784, startPoint y: 488, endPoint x: 819, endPoint y: 488, distance: 35.0
click at [819, 488] on div "Contratos Contrato #4a3c8e5b Parcelas Parcela #4 Parcela #4 - Setembro de 2025 …" at bounding box center [515, 655] width 639 height 1212
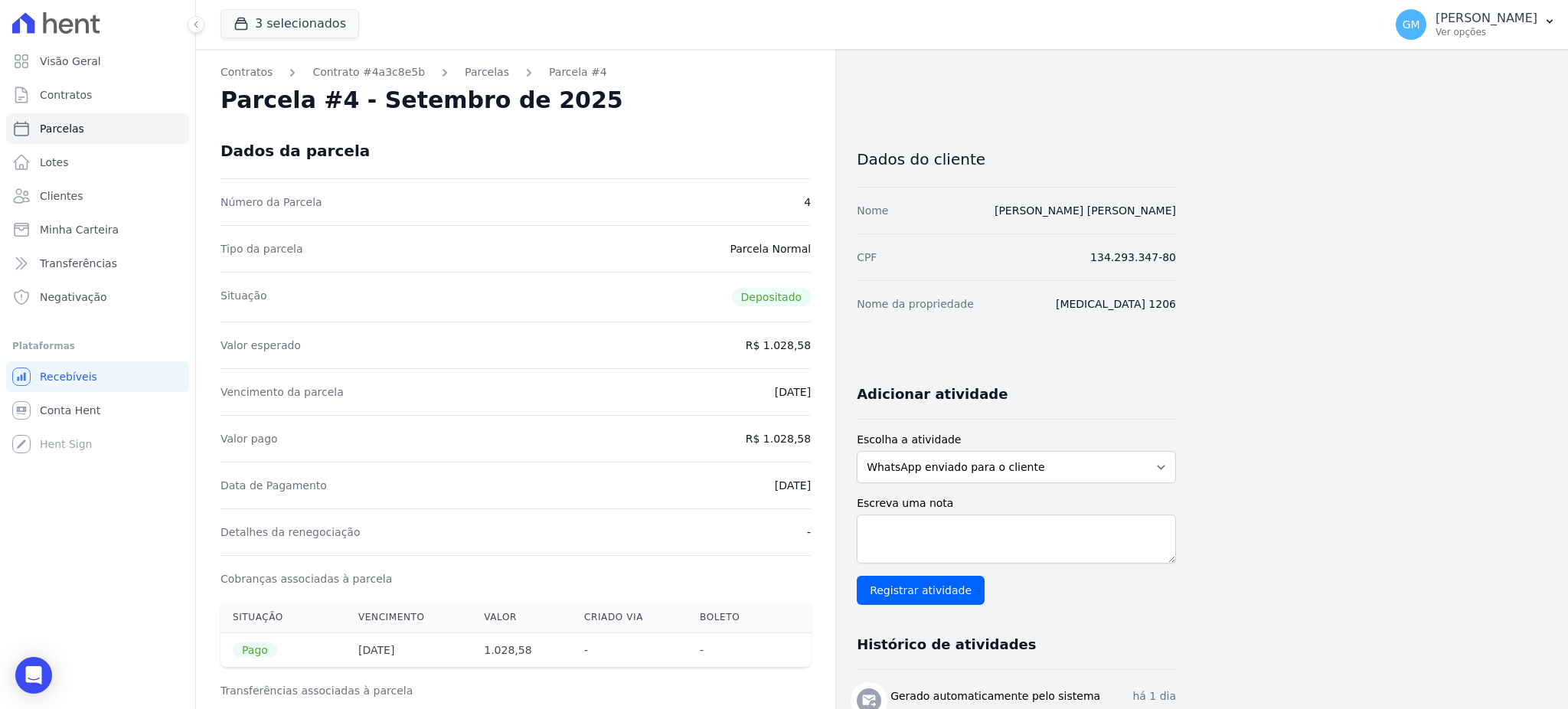
drag, startPoint x: 772, startPoint y: 439, endPoint x: 813, endPoint y: 448, distance: 42.0
click at [813, 448] on div "Contratos Contrato #4a3c8e5b Parcelas Parcela #4 Parcela #4 - Setembro de 2025 …" at bounding box center [515, 655] width 639 height 1212
drag, startPoint x: 748, startPoint y: 490, endPoint x: 818, endPoint y: 498, distance: 70.5
click at [818, 498] on div "Contratos Contrato #4a3c8e5b Parcelas Parcela #4 Parcela #4 - Setembro de 2025 …" at bounding box center [515, 655] width 639 height 1212
click at [96, 191] on link "Clientes" at bounding box center [97, 195] width 183 height 30
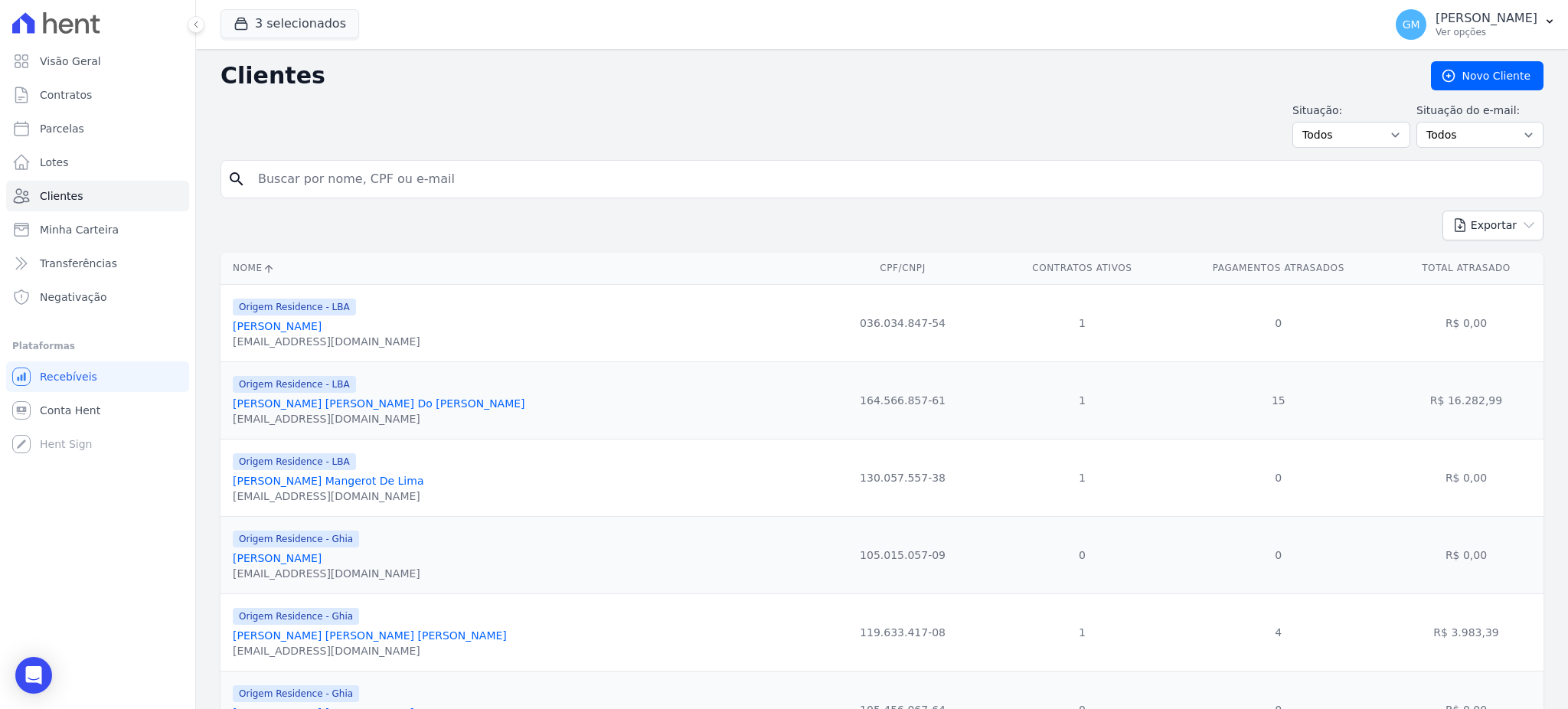
click at [425, 173] on input "search" at bounding box center [892, 179] width 1288 height 30
paste input "Gabriel Arthur De Albuquerque GonÃ§alves"
type input "Gabriel Arthur De Albuquerque GonÃ§alves"
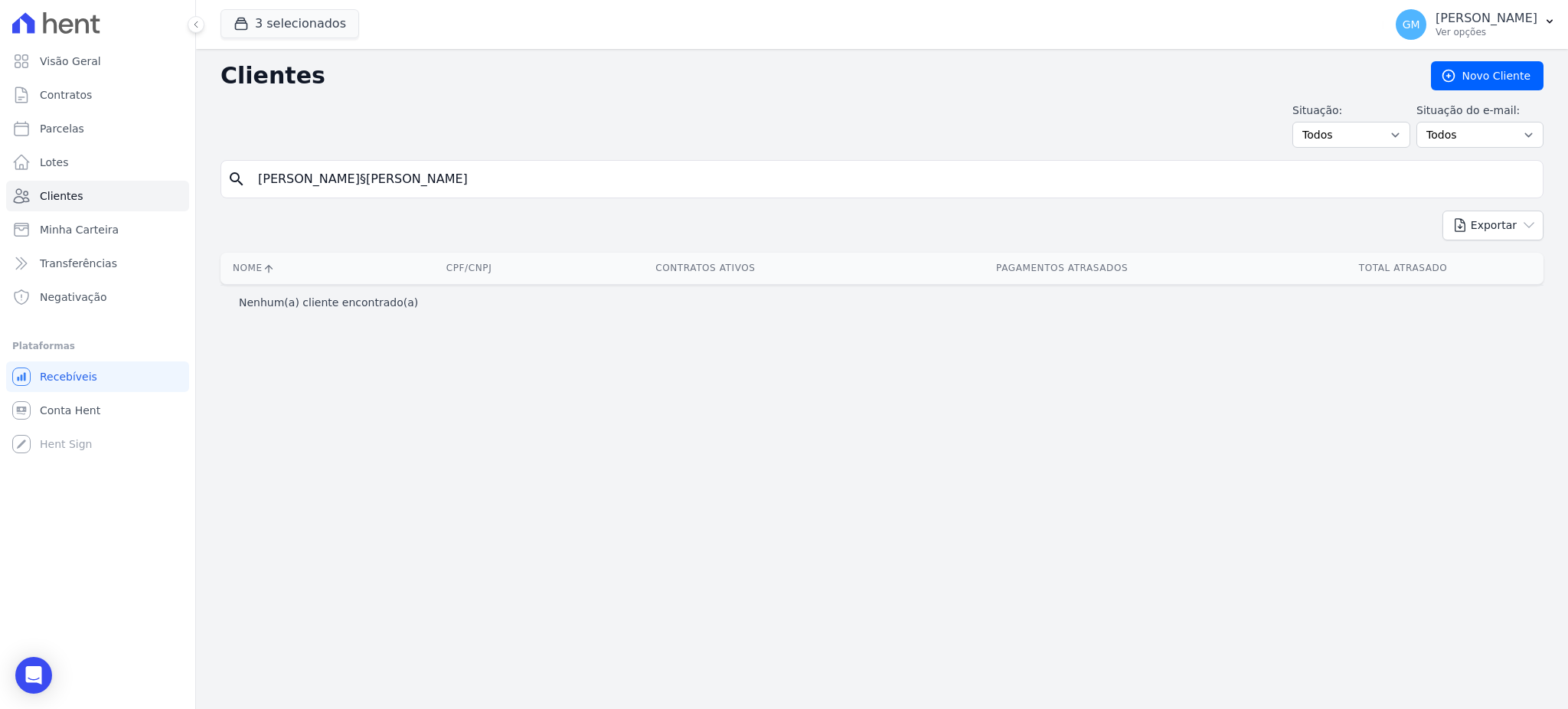
drag, startPoint x: 505, startPoint y: 177, endPoint x: 452, endPoint y: 181, distance: 53.2
click at [452, 181] on input "Gabriel Arthur De Albuquerque GonÃ§alves" at bounding box center [892, 179] width 1288 height 30
type input "Gabriel Arthur De Albuquerque Gon"
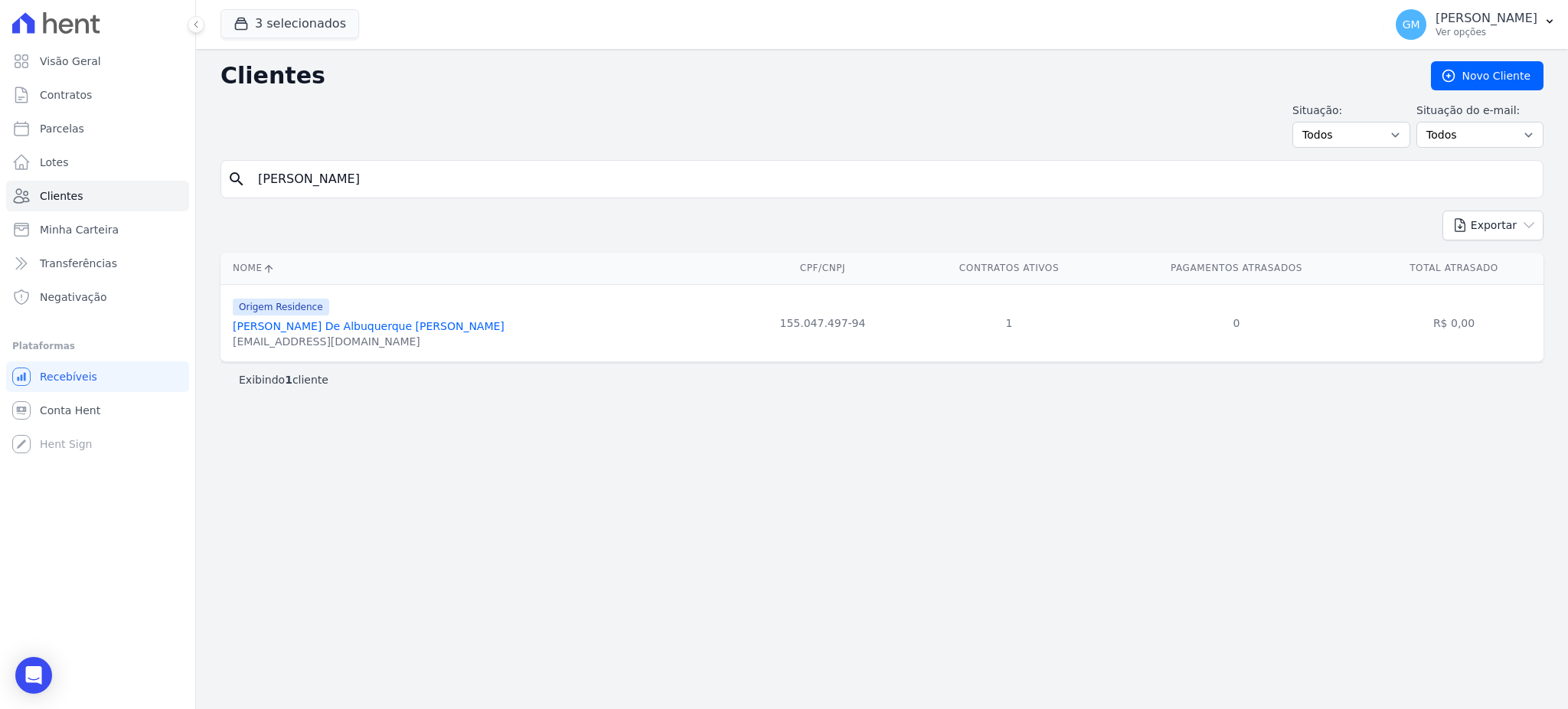
click at [393, 327] on link "Gabriel Arthur De Albuquerque Gonçalves" at bounding box center [369, 326] width 272 height 12
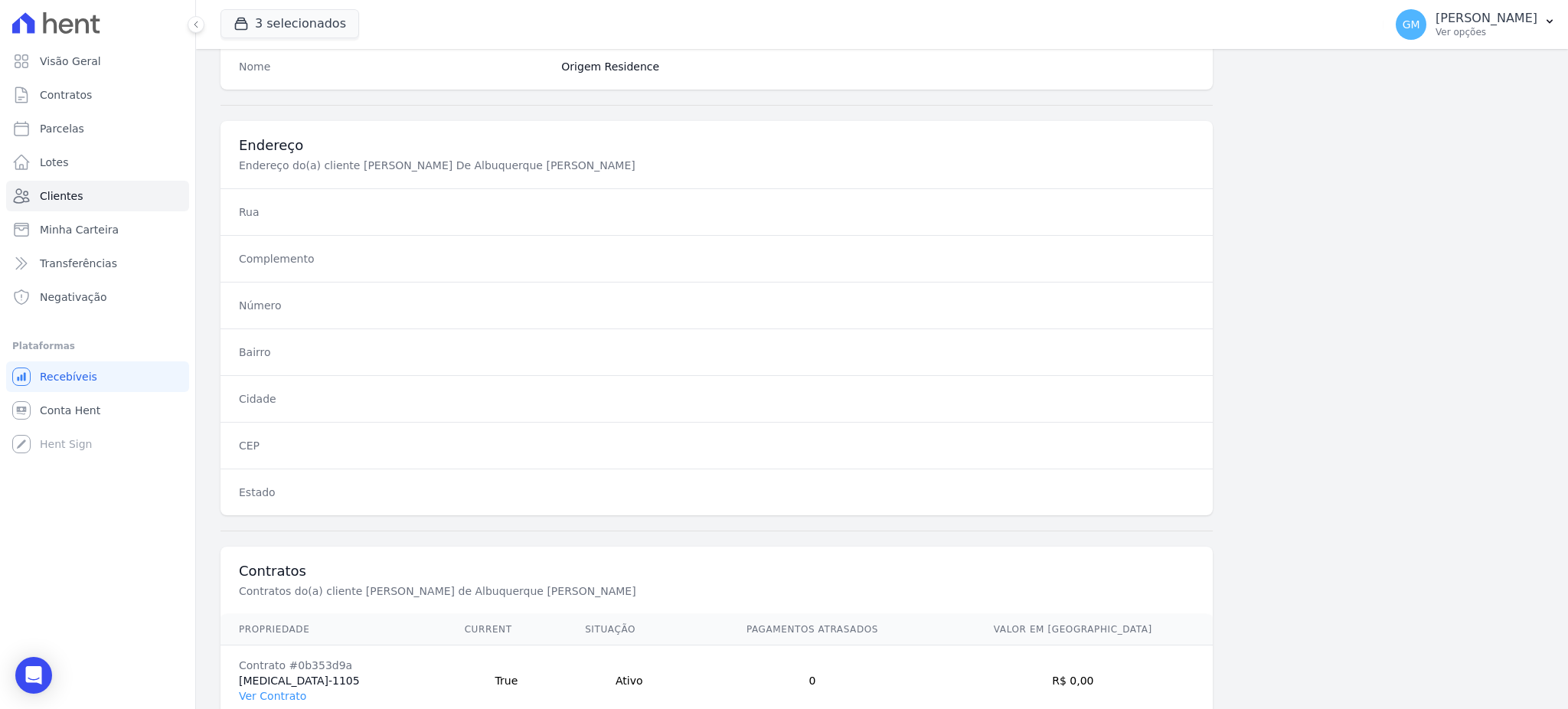
scroll to position [725, 0]
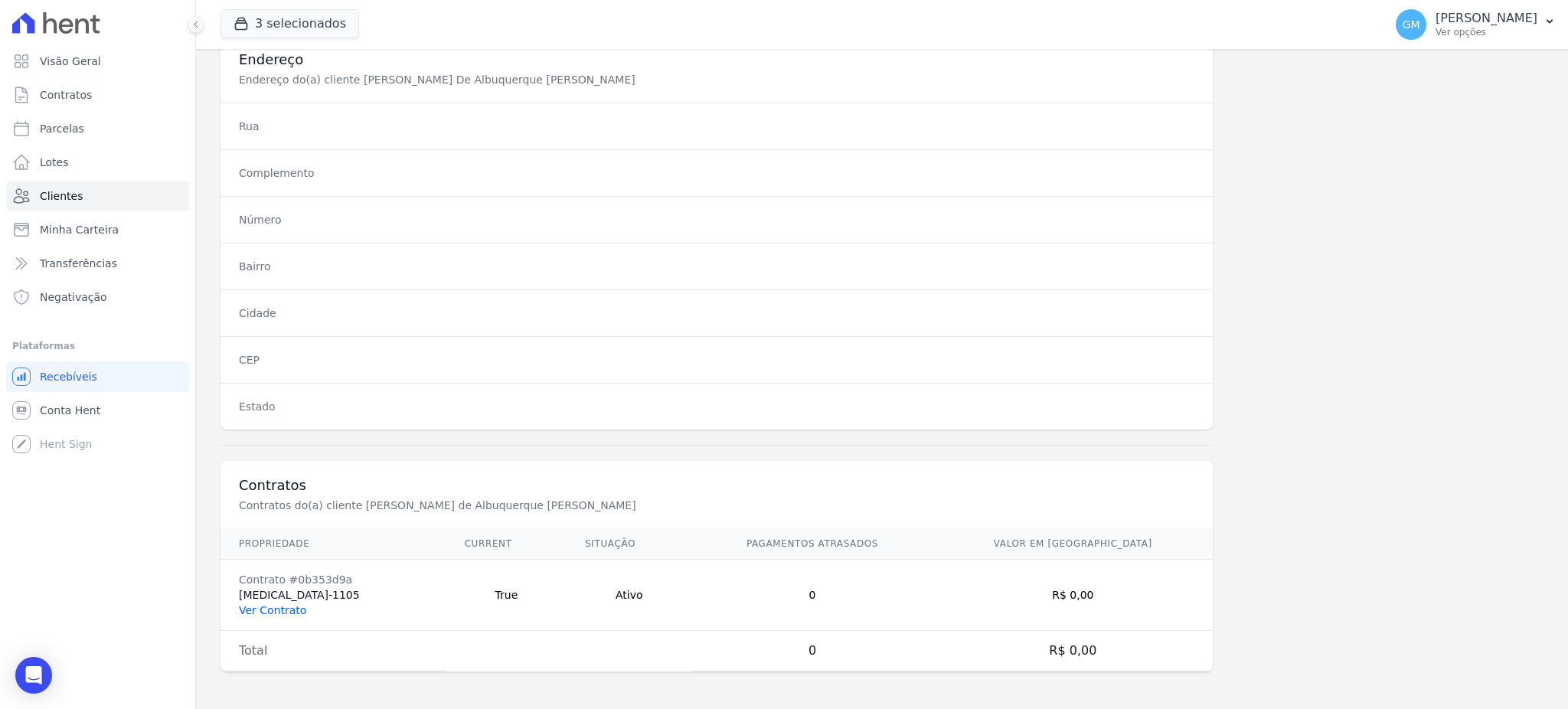
click at [300, 612] on link "Ver Contrato" at bounding box center [272, 610] width 67 height 12
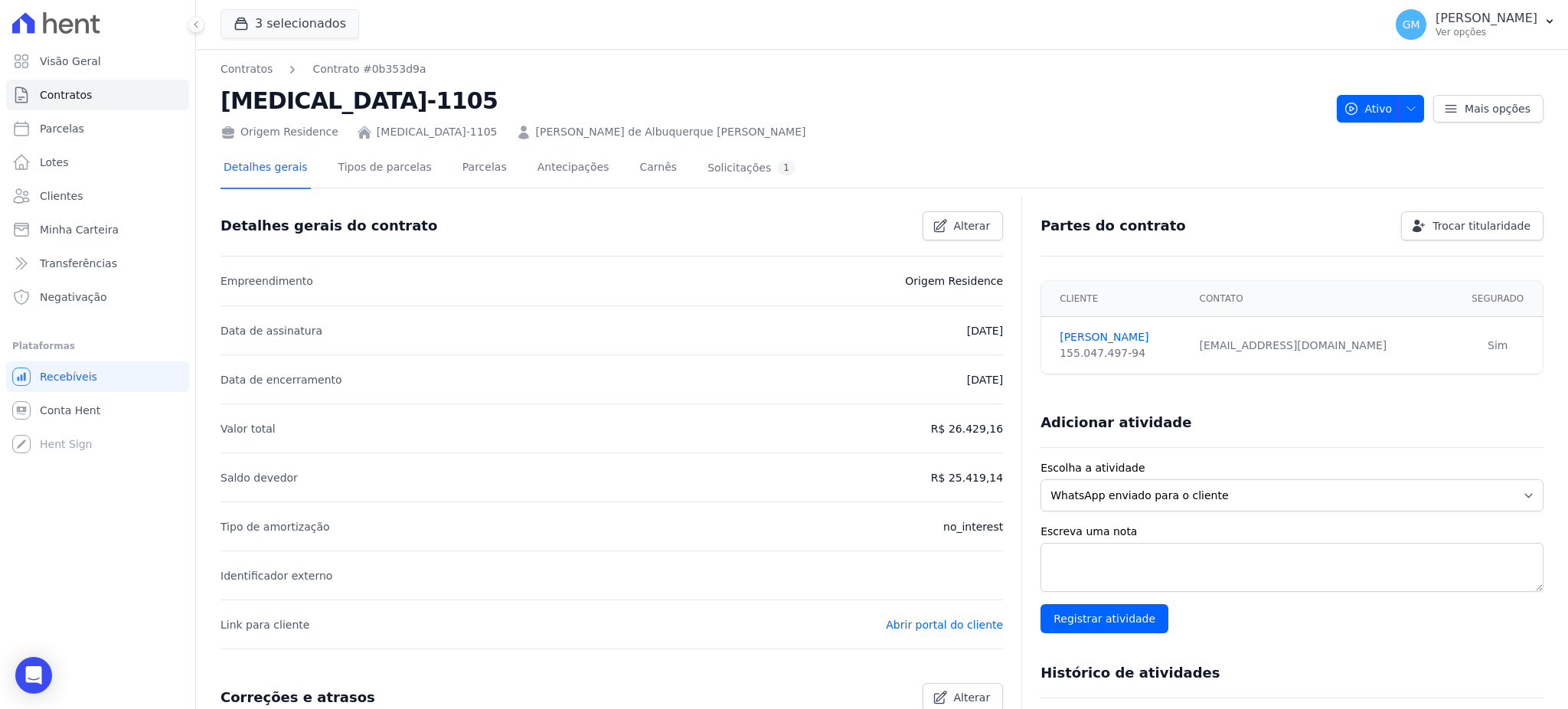
click at [485, 170] on div "Detalhes gerais Tipos de parcelas Parcelas Antecipações Carnês Solicitações 1" at bounding box center [509, 168] width 578 height 41
click at [474, 168] on link "Parcelas" at bounding box center [485, 168] width 51 height 41
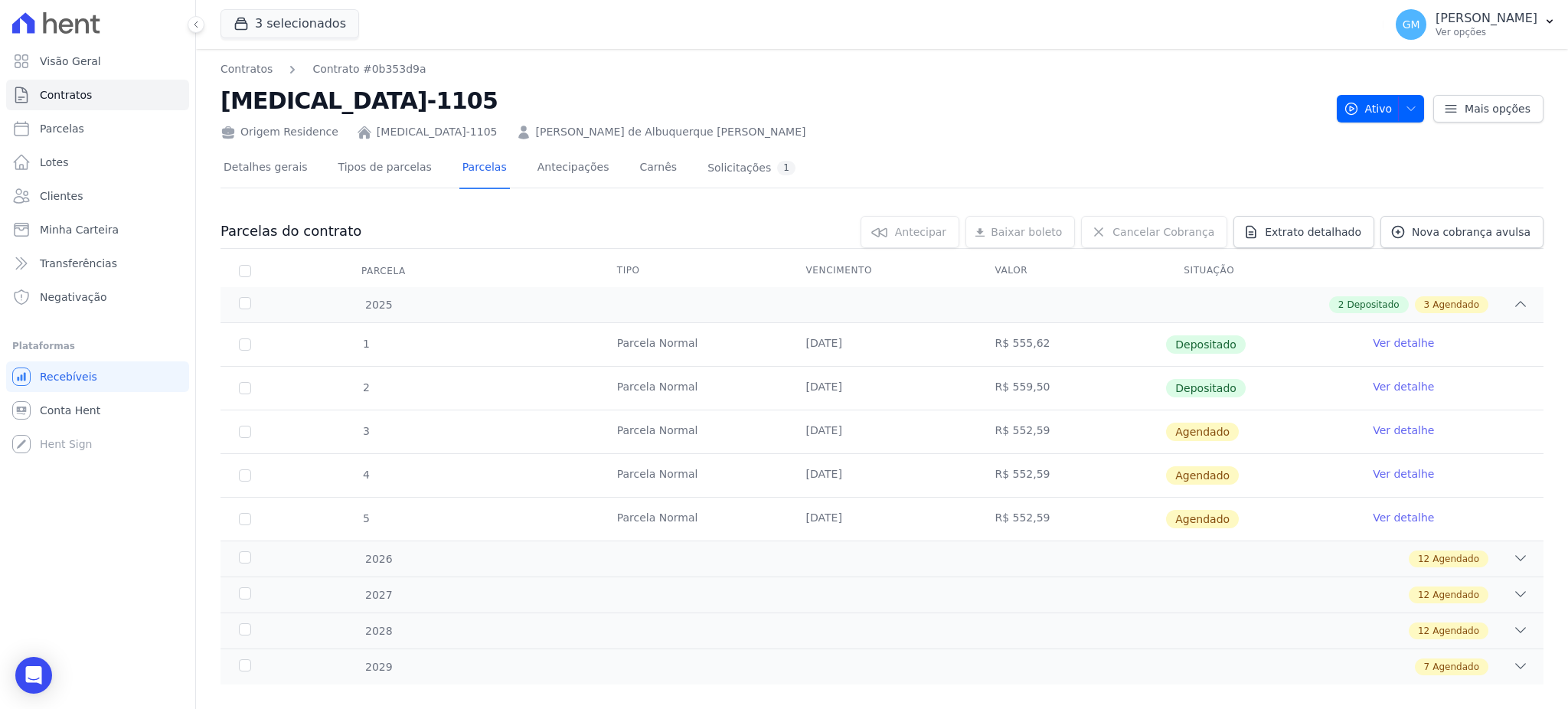
click at [1373, 381] on link "Ver detalhe" at bounding box center [1403, 387] width 61 height 15
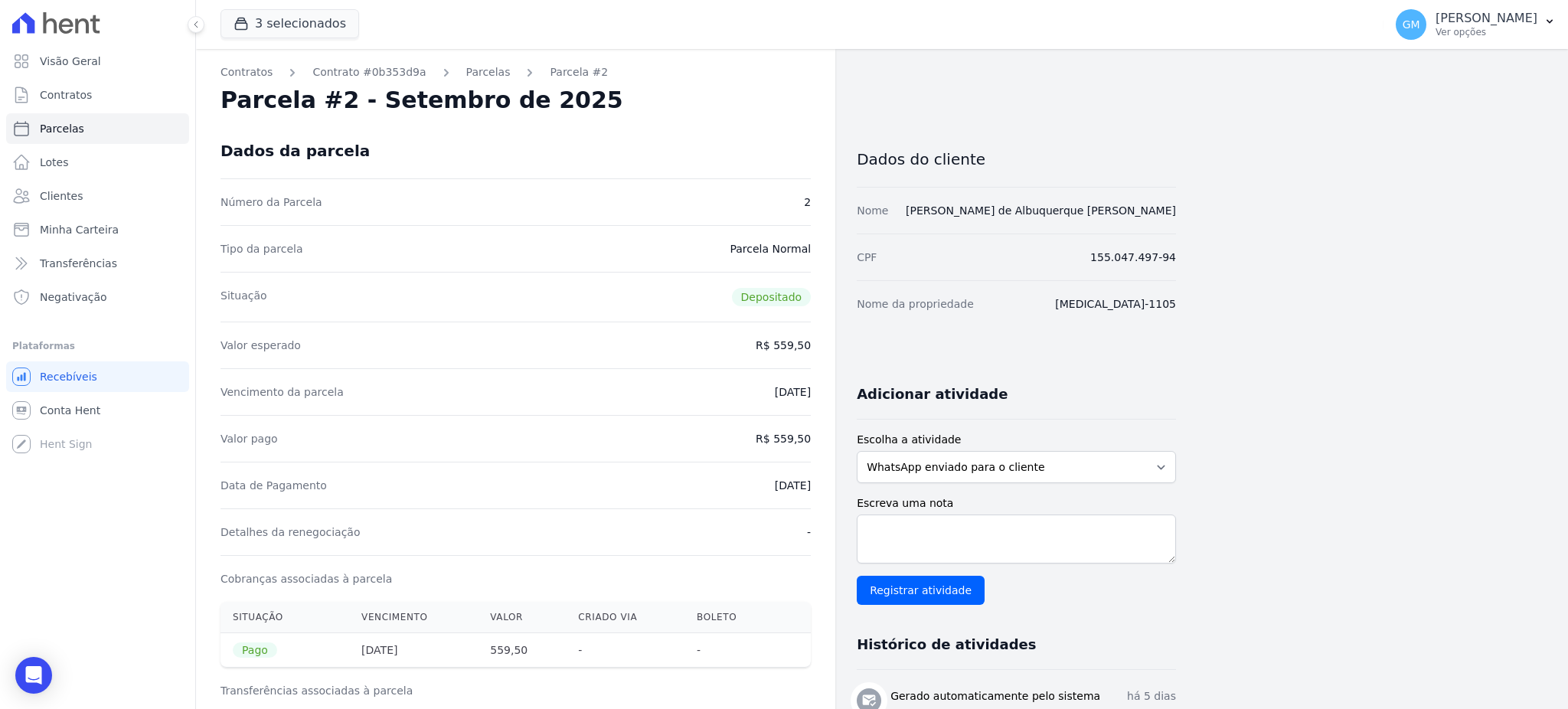
drag, startPoint x: 744, startPoint y: 485, endPoint x: 813, endPoint y: 492, distance: 69.4
click at [813, 492] on div "Contratos Contrato #0b353d9a Parcelas Parcela #2 Parcela #2 - Setembro de 2025 …" at bounding box center [515, 633] width 639 height 1168
click at [737, 485] on div "Data de Pagamento 04/09/2025" at bounding box center [516, 484] width 591 height 46
drag, startPoint x: 733, startPoint y: 485, endPoint x: 809, endPoint y: 494, distance: 76.5
click at [809, 494] on div "Data de Pagamento 04/09/2025" at bounding box center [516, 484] width 591 height 46
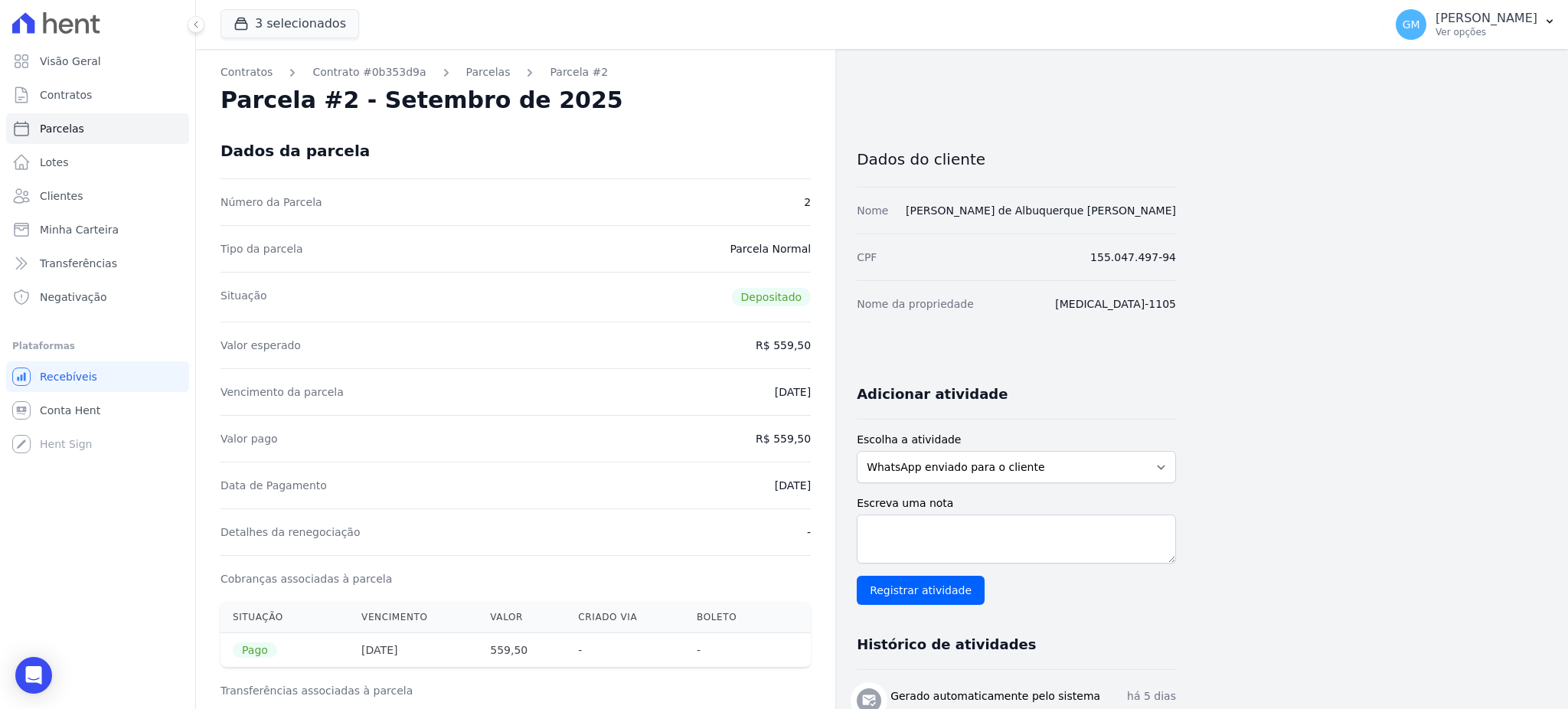
drag, startPoint x: 779, startPoint y: 438, endPoint x: 819, endPoint y: 438, distance: 40.0
click at [819, 438] on div "Contratos Contrato #0b353d9a Parcelas Parcela #2 Parcela #2 - Setembro de 2025 …" at bounding box center [515, 633] width 639 height 1168
drag, startPoint x: 733, startPoint y: 482, endPoint x: 818, endPoint y: 483, distance: 85.0
click at [818, 483] on div "Contratos Contrato #0b353d9a Parcelas Parcela #2 Parcela #2 - Setembro de 2025 …" at bounding box center [515, 633] width 639 height 1168
click at [718, 477] on div "Data de Pagamento 04/09/2025" at bounding box center [516, 484] width 591 height 46
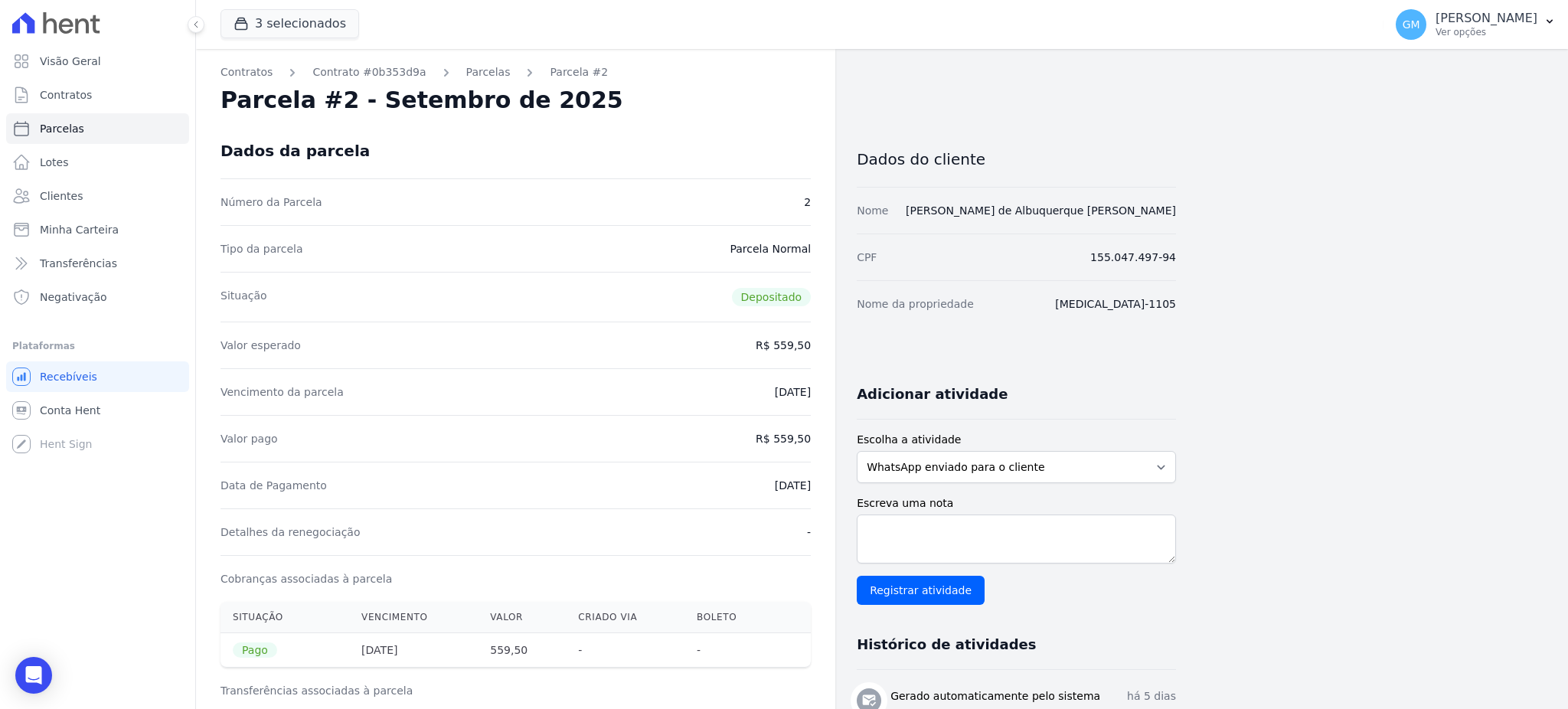
drag, startPoint x: 732, startPoint y: 494, endPoint x: 826, endPoint y: 498, distance: 94.1
click at [826, 498] on div "Contratos Contrato #0b353d9a Parcelas Parcela #2 Parcela #2 - Setembro de 2025 …" at bounding box center [515, 633] width 639 height 1168
click at [83, 197] on link "Clientes" at bounding box center [97, 195] width 183 height 30
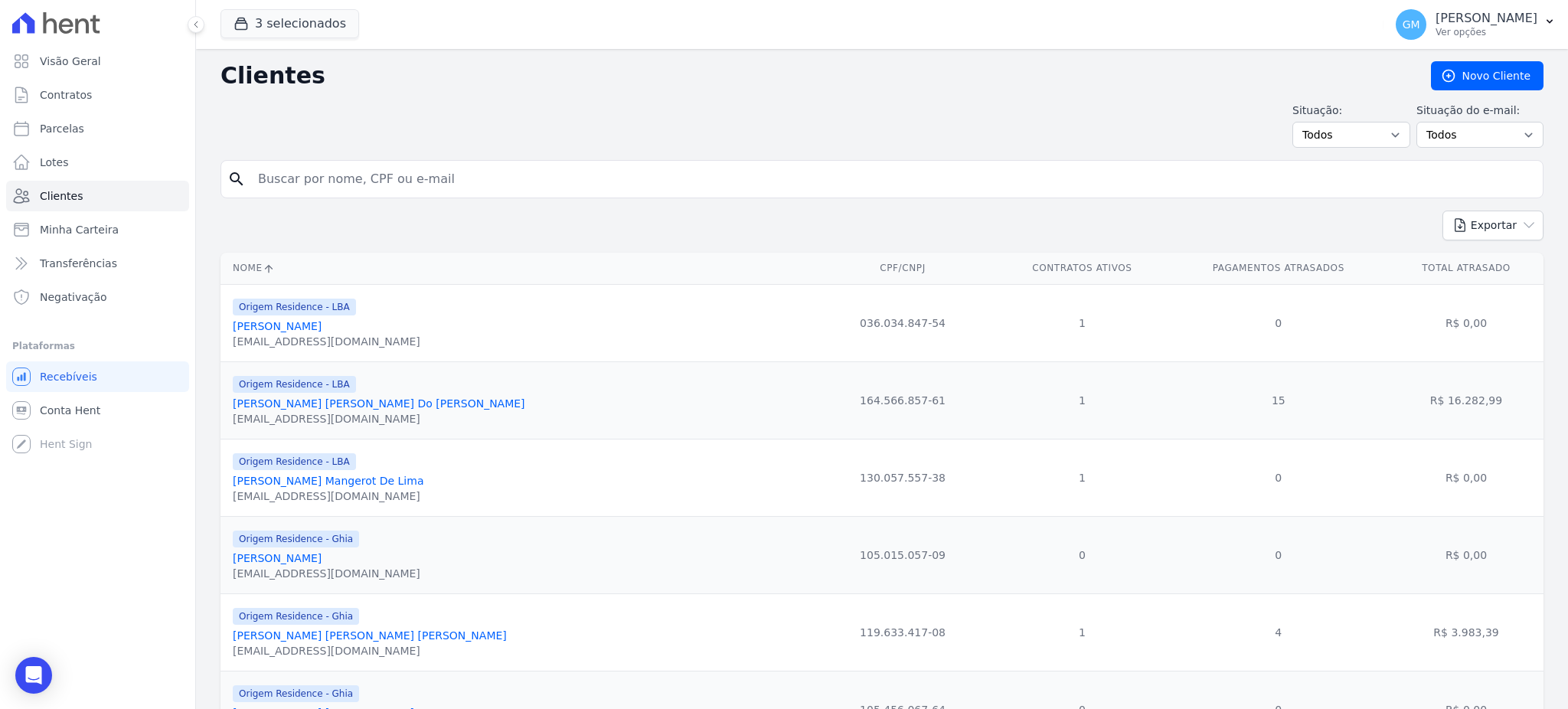
click at [282, 181] on input "search" at bounding box center [892, 179] width 1288 height 30
paste input "Wagner GusmÃ£o De Souza"
drag, startPoint x: 335, startPoint y: 176, endPoint x: 479, endPoint y: 179, distance: 144.0
click at [475, 183] on input "Wagner GusmÃ£o De Souza" at bounding box center [892, 179] width 1288 height 30
type input "Wagner Gusm"
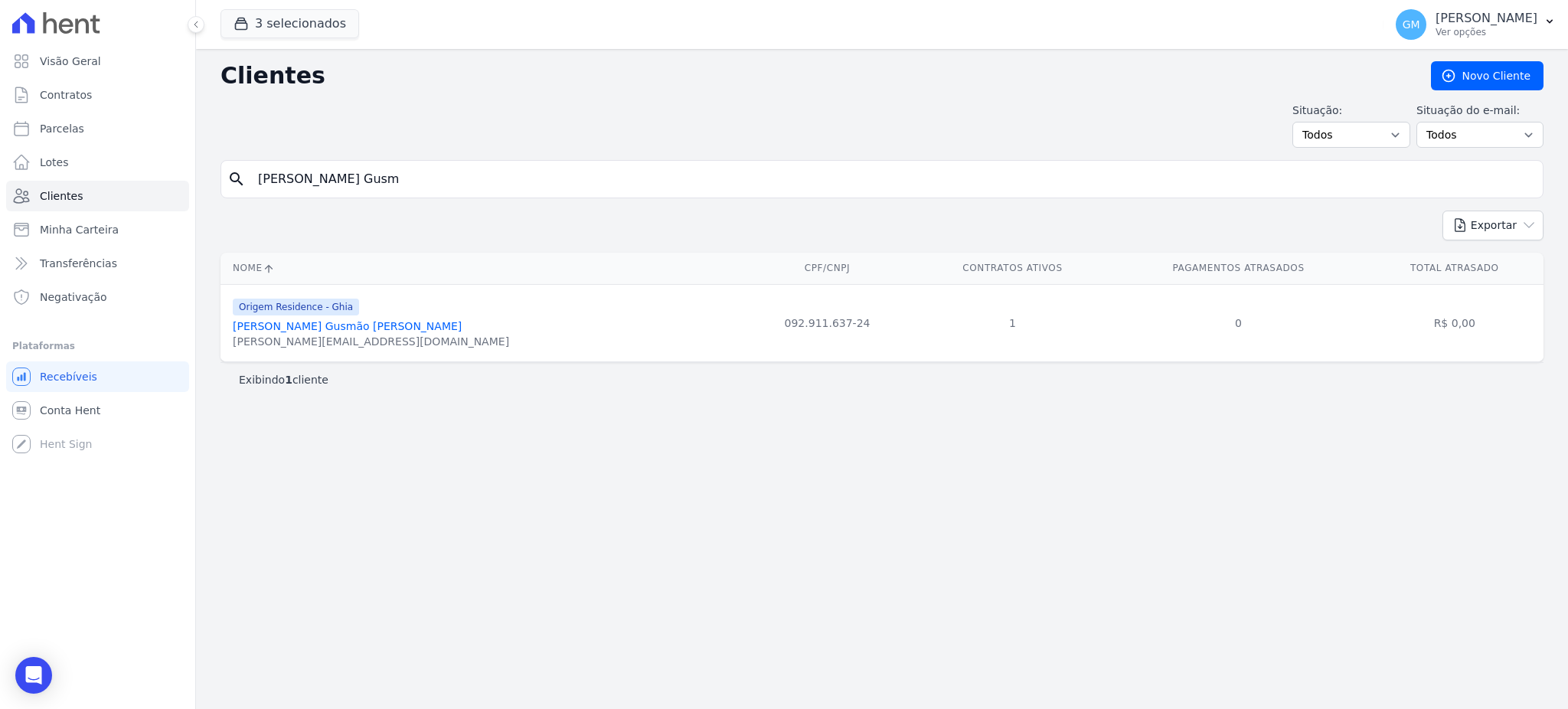
click at [331, 329] on link "Wagner Gusmão De Souza" at bounding box center [347, 326] width 229 height 12
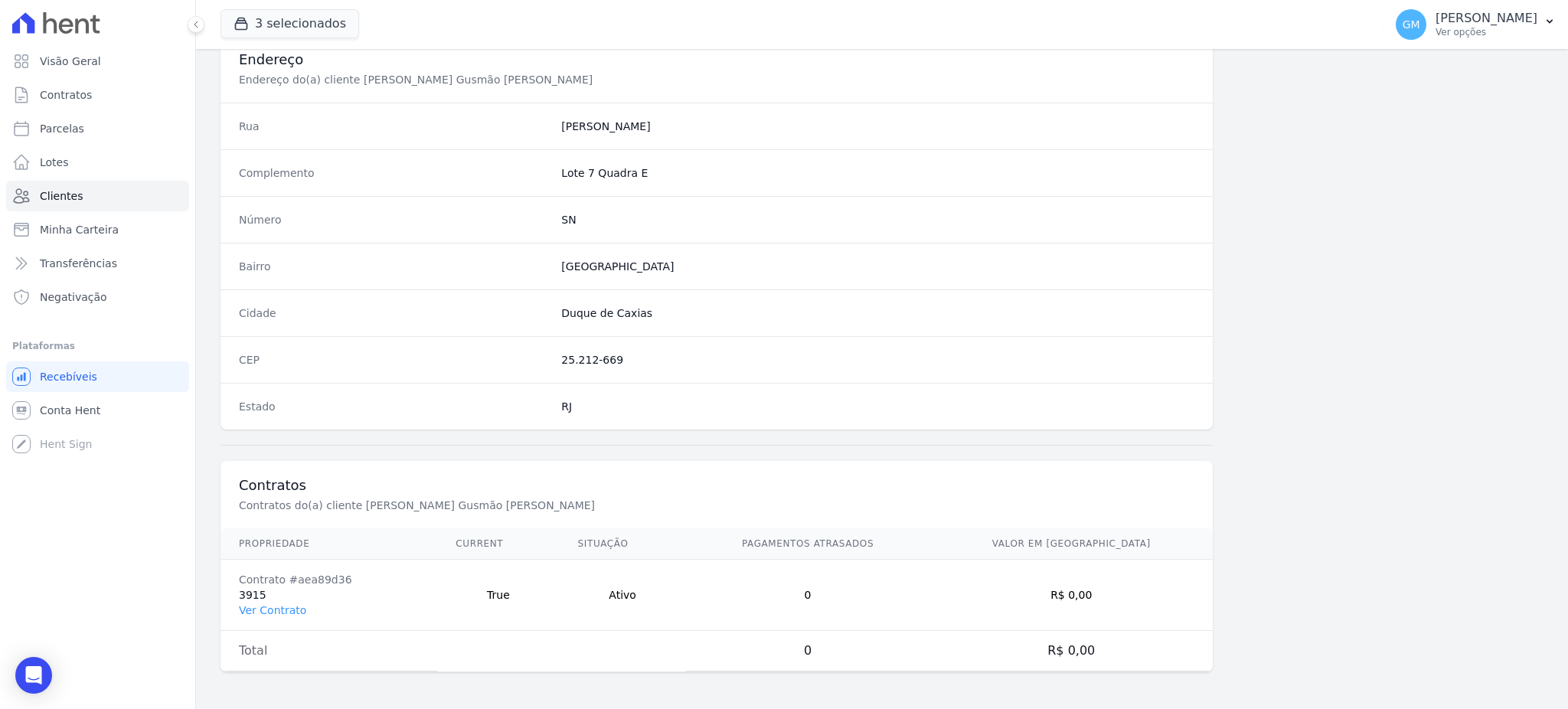
scroll to position [725, 0]
click at [282, 616] on link "Ver Contrato" at bounding box center [272, 610] width 67 height 12
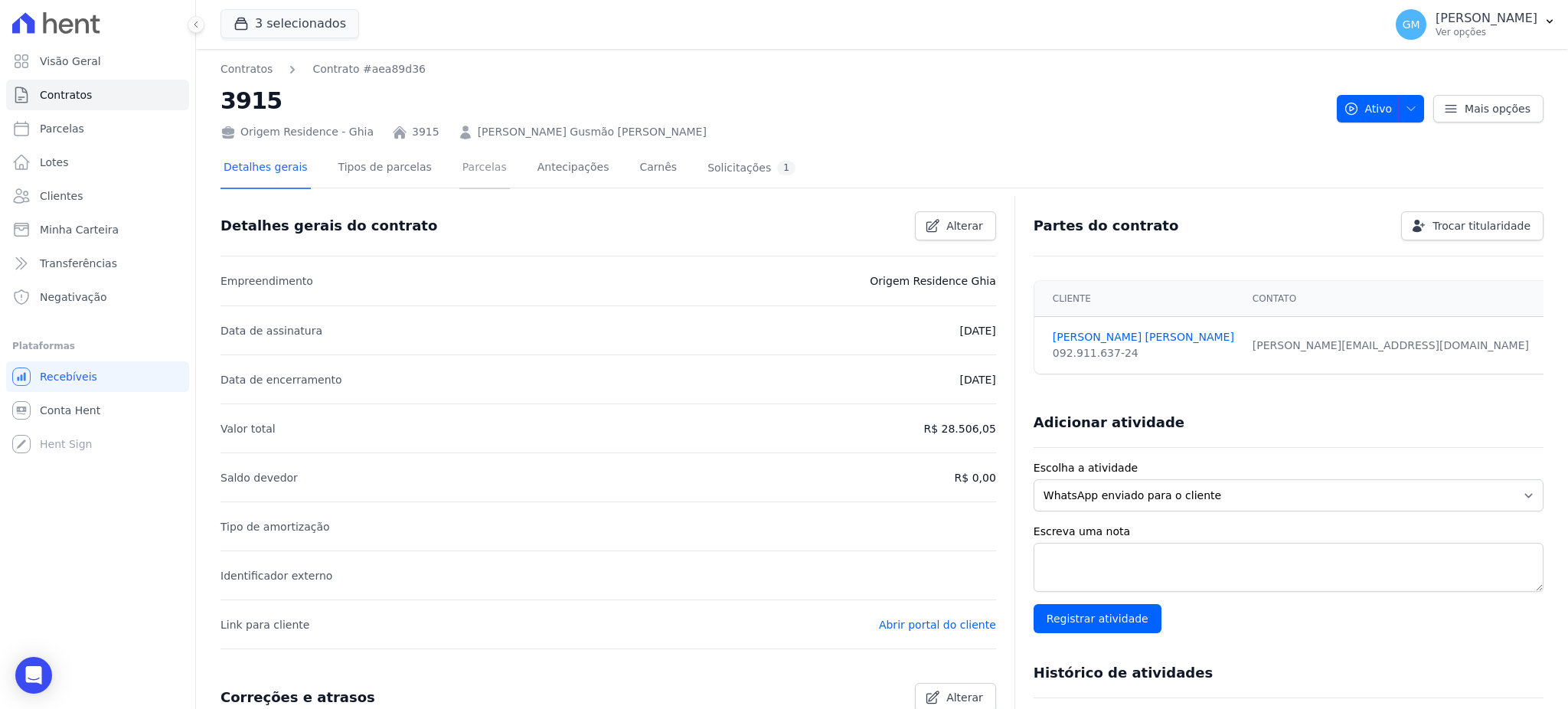
click at [459, 171] on link "Parcelas" at bounding box center [485, 168] width 51 height 41
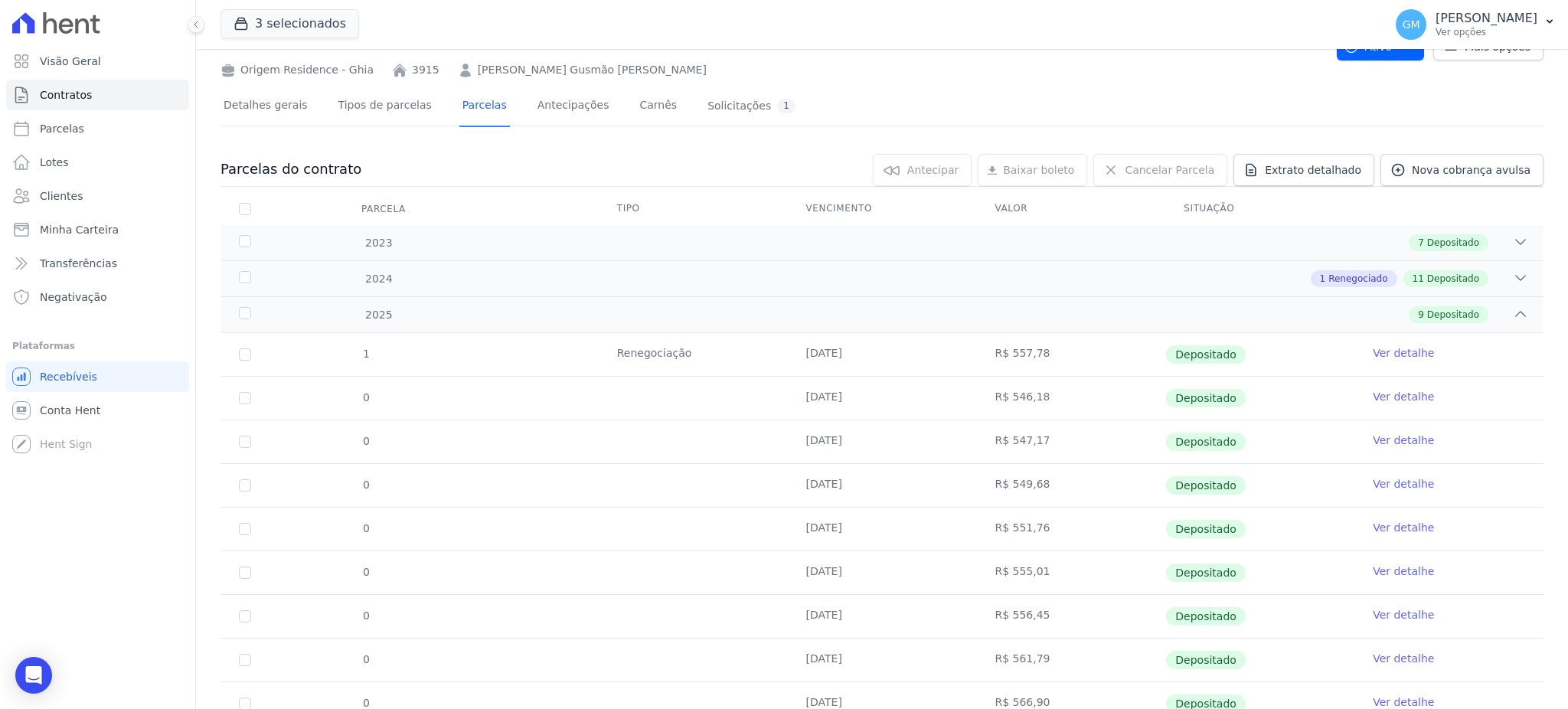
scroll to position [124, 0]
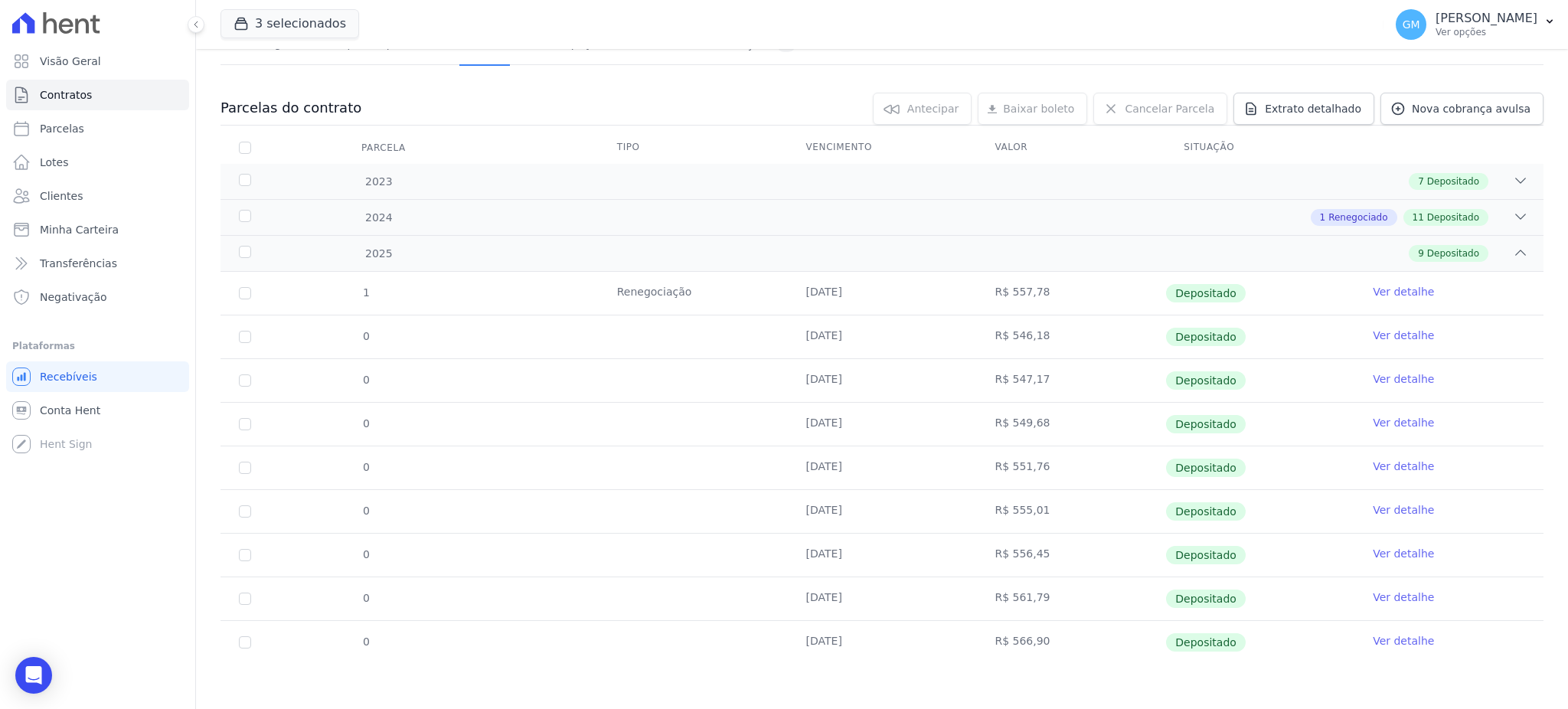
click at [1376, 638] on link "Ver detalhe" at bounding box center [1403, 641] width 61 height 15
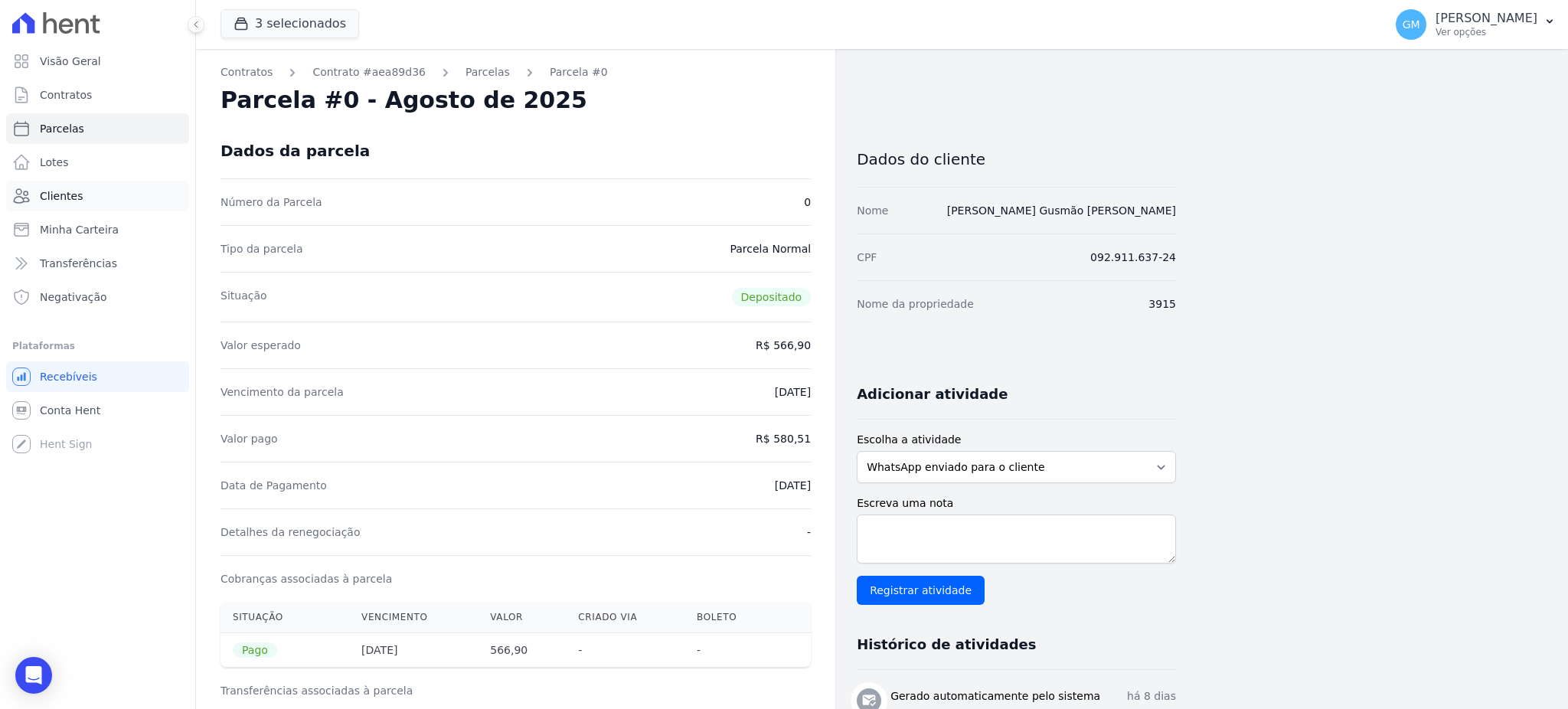
click at [72, 203] on span "Clientes" at bounding box center [60, 196] width 42 height 15
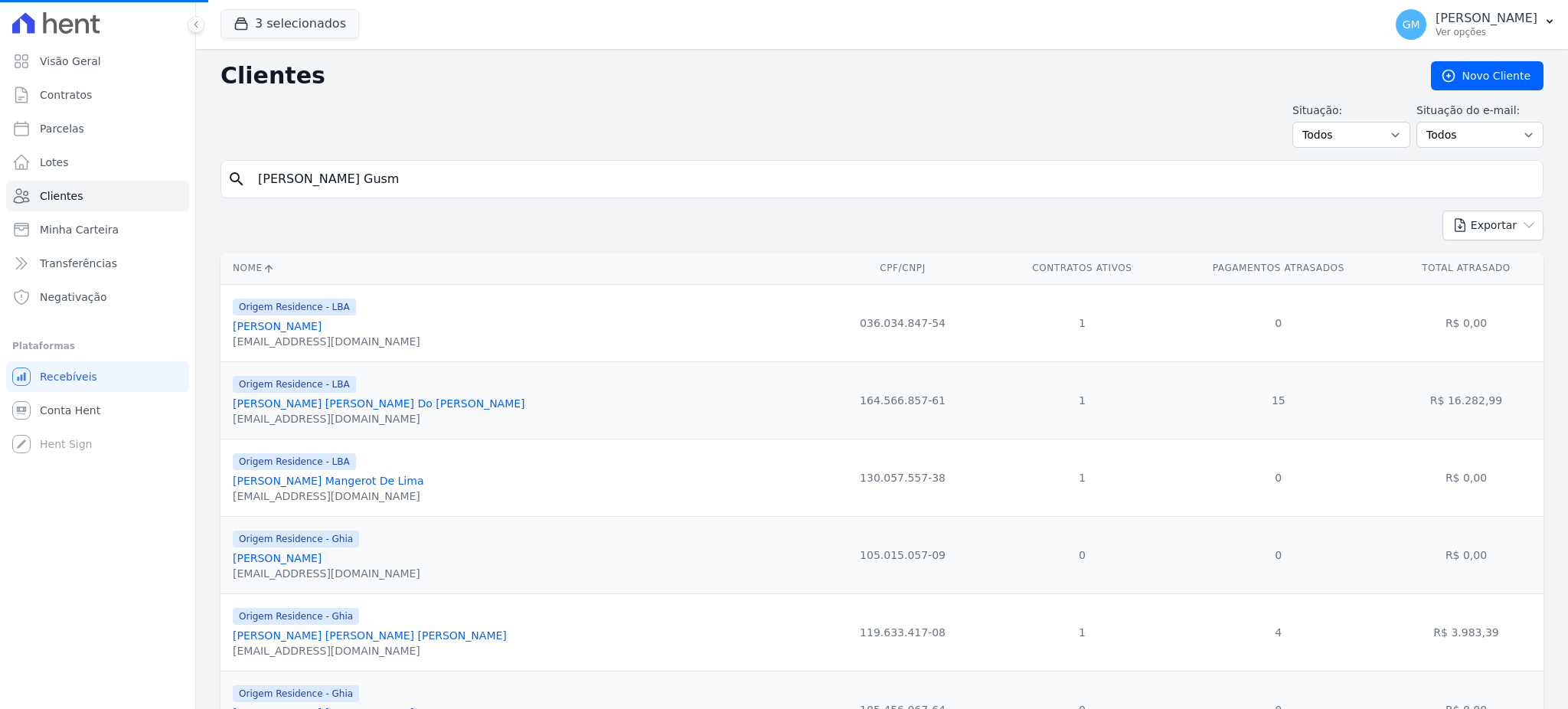
click at [375, 179] on input "Wagner Gusm" at bounding box center [892, 179] width 1288 height 30
drag, startPoint x: 375, startPoint y: 179, endPoint x: 251, endPoint y: 177, distance: 124.0
click at [251, 177] on input "Wagner Gusm" at bounding box center [892, 179] width 1288 height 30
paste input "Ana Paula Lopes Da ConceiÃ§Ã£o"
drag, startPoint x: 409, startPoint y: 177, endPoint x: 487, endPoint y: 177, distance: 78.0
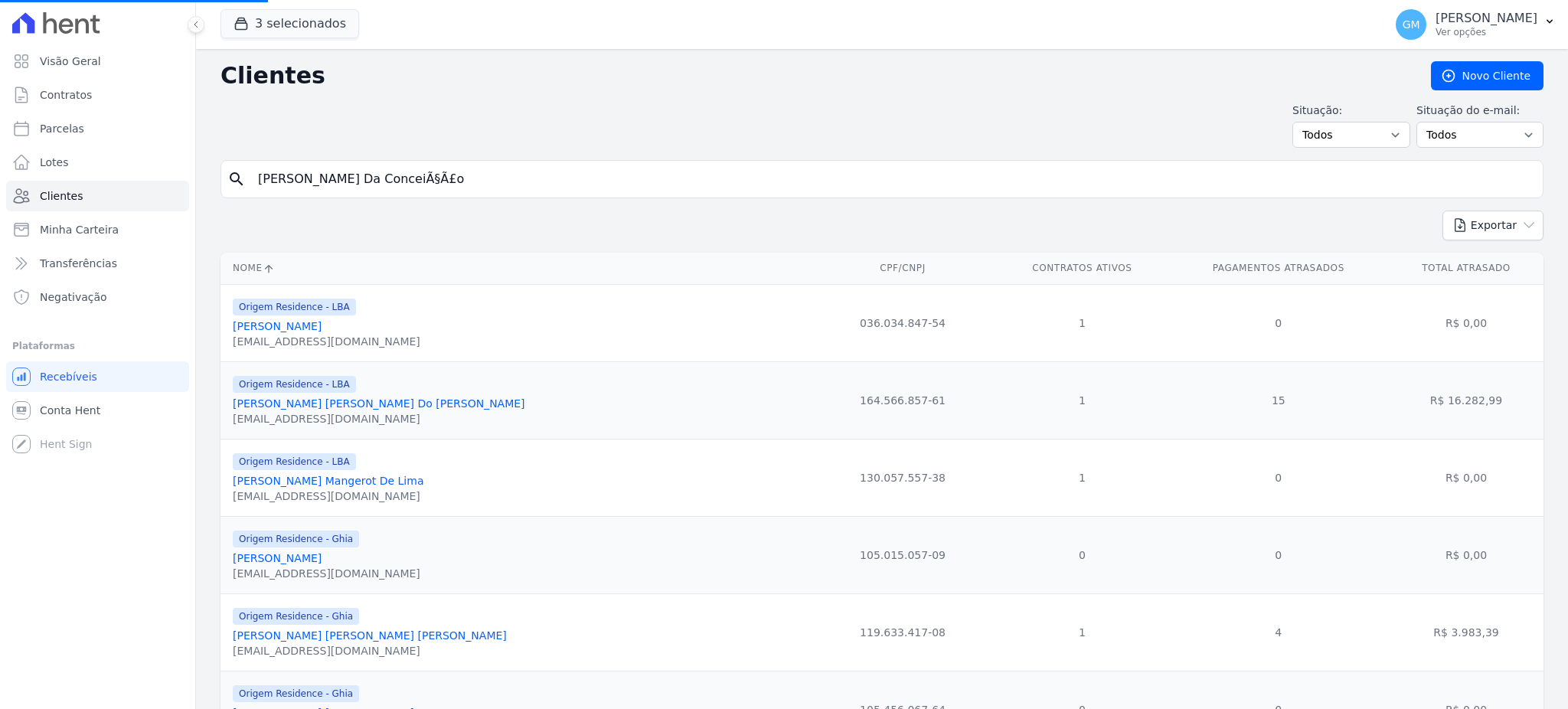
click at [487, 177] on input "Ana Paula Lopes Da ConceiÃ§Ã£o" at bounding box center [892, 179] width 1288 height 30
type input "Ana Paula Lopes Da Conce"
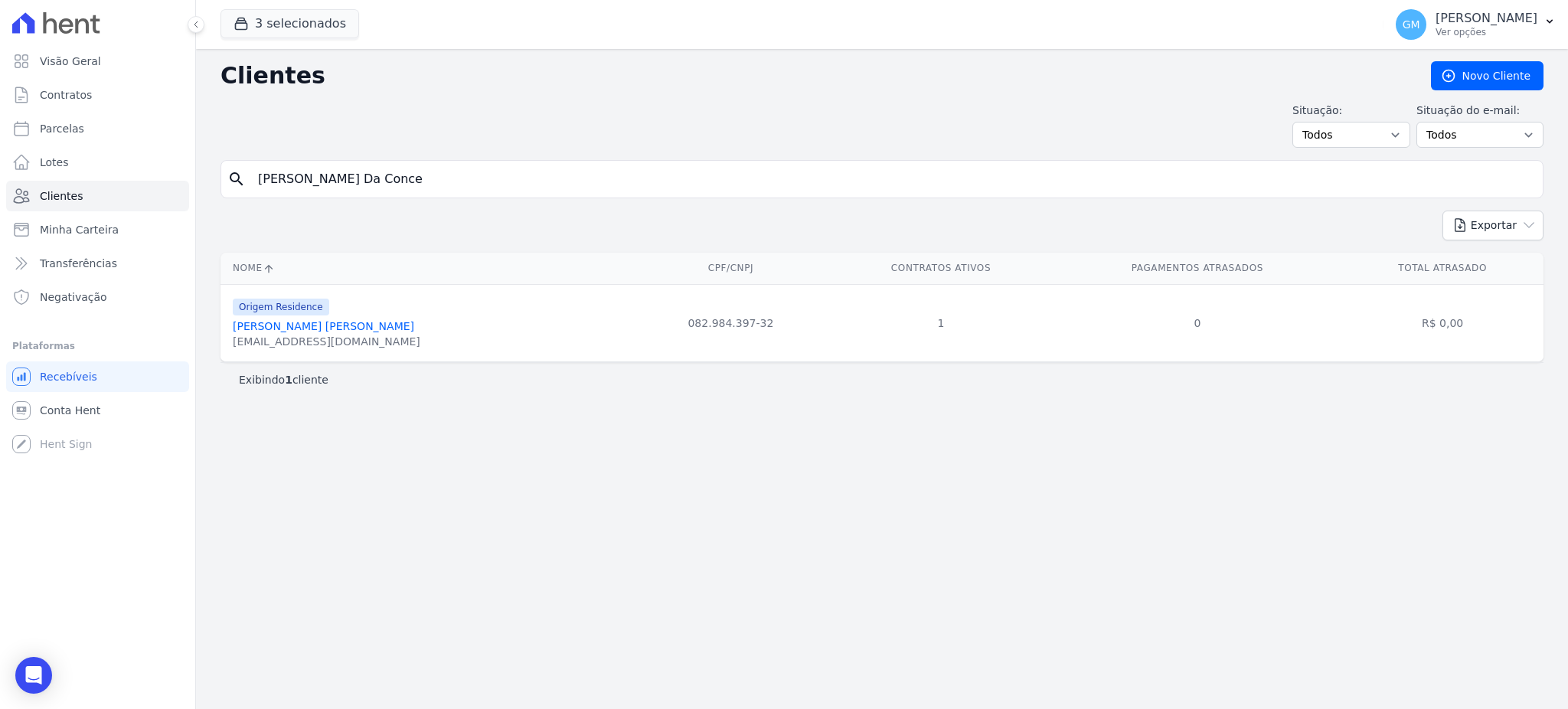
click at [376, 324] on link "Ana Paula Lopes Da Conceição" at bounding box center [324, 326] width 181 height 12
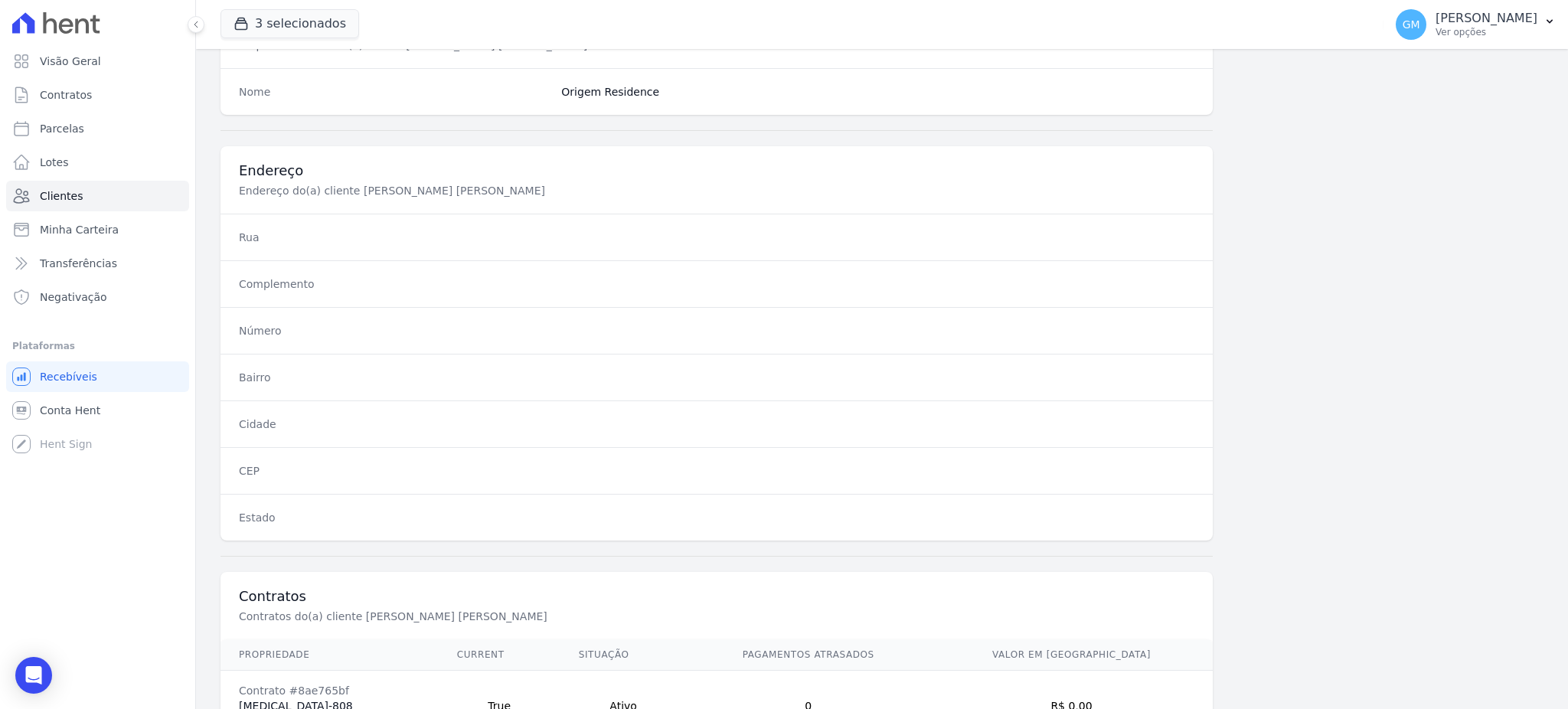
scroll to position [725, 0]
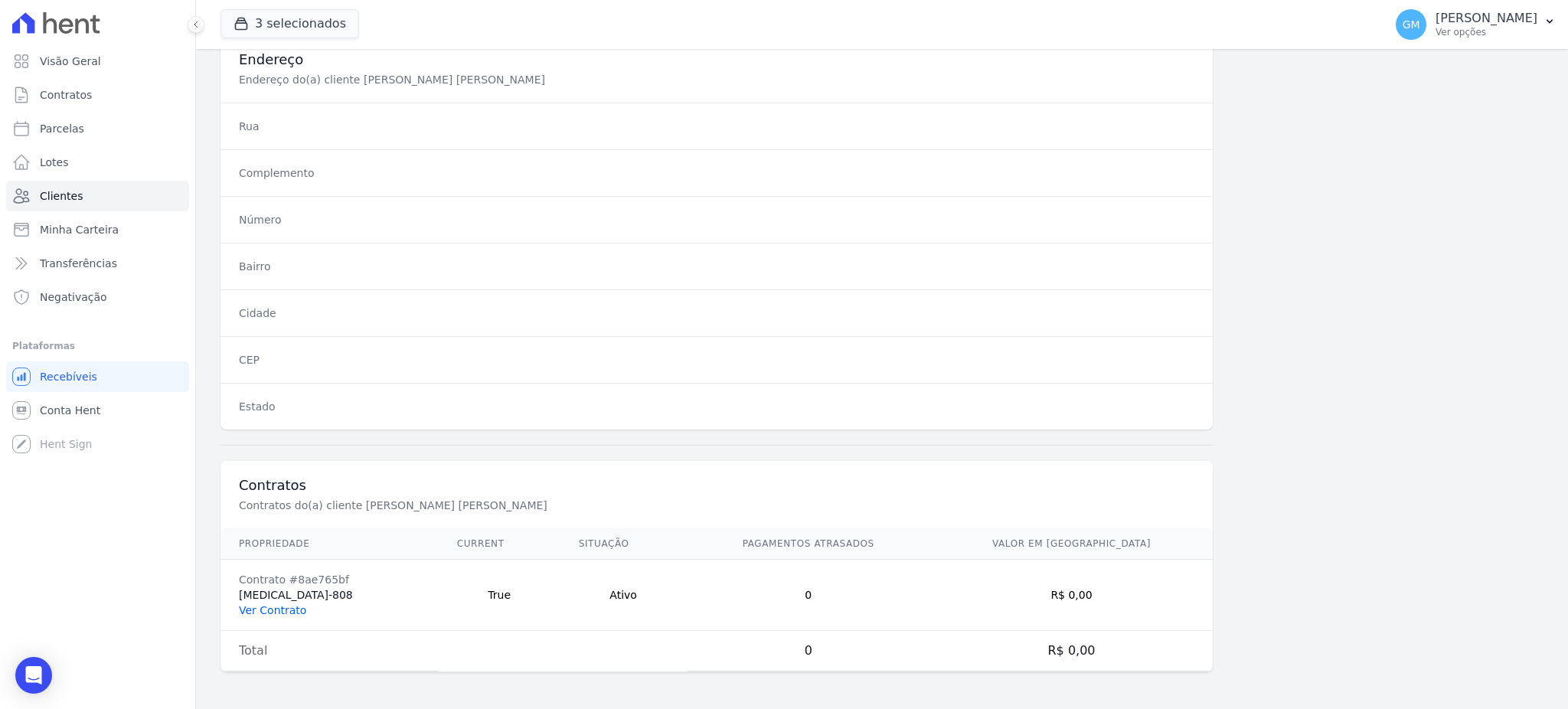
click at [261, 604] on link "Ver Contrato" at bounding box center [272, 610] width 67 height 12
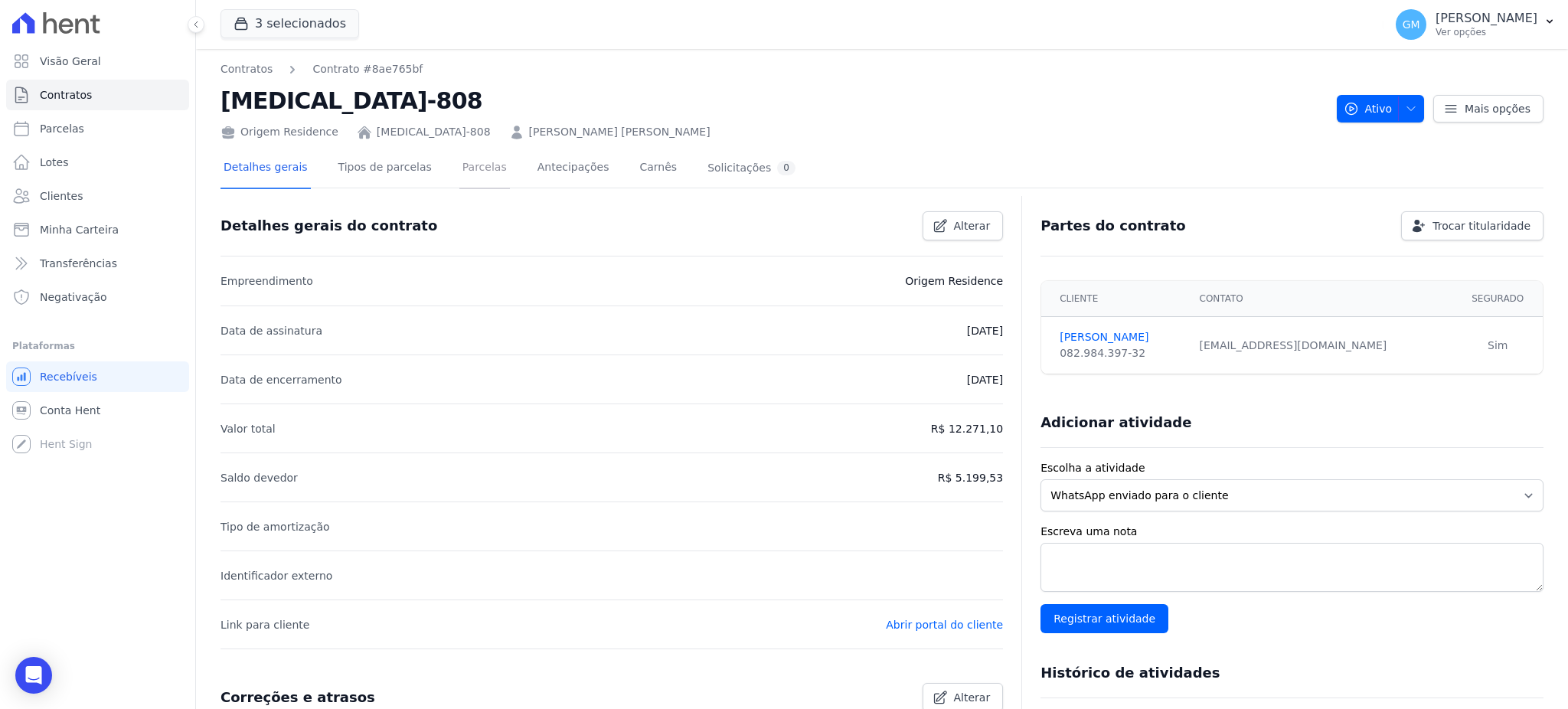
click at [470, 173] on link "Parcelas" at bounding box center [485, 168] width 51 height 41
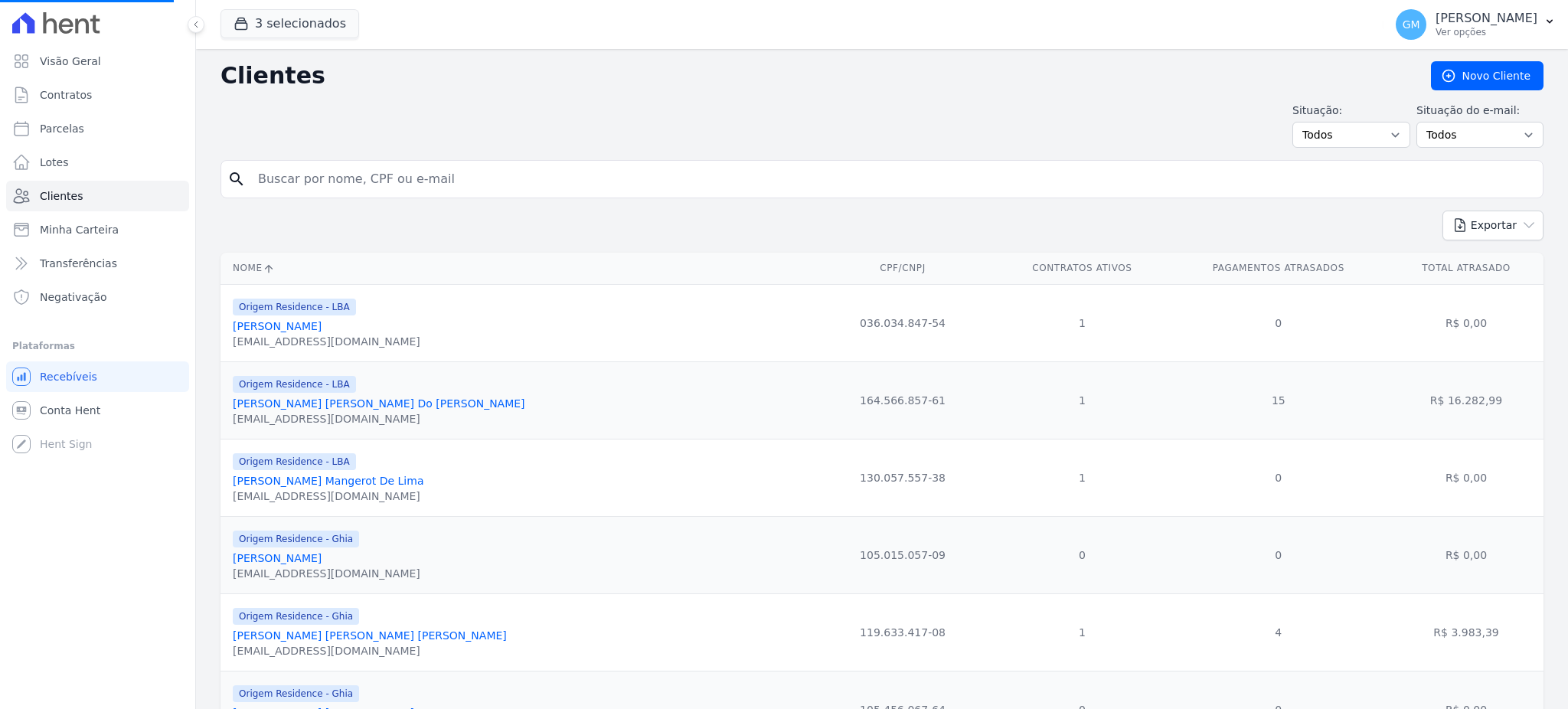
click at [485, 168] on input "search" at bounding box center [892, 179] width 1288 height 30
paste input "Ana Paula Lopes Da ConceiÃ§Ã£o"
type input "Ana Paula Lopes Da ConceiÃ§Ã£o"
drag, startPoint x: 400, startPoint y: 180, endPoint x: 479, endPoint y: 180, distance: 79.0
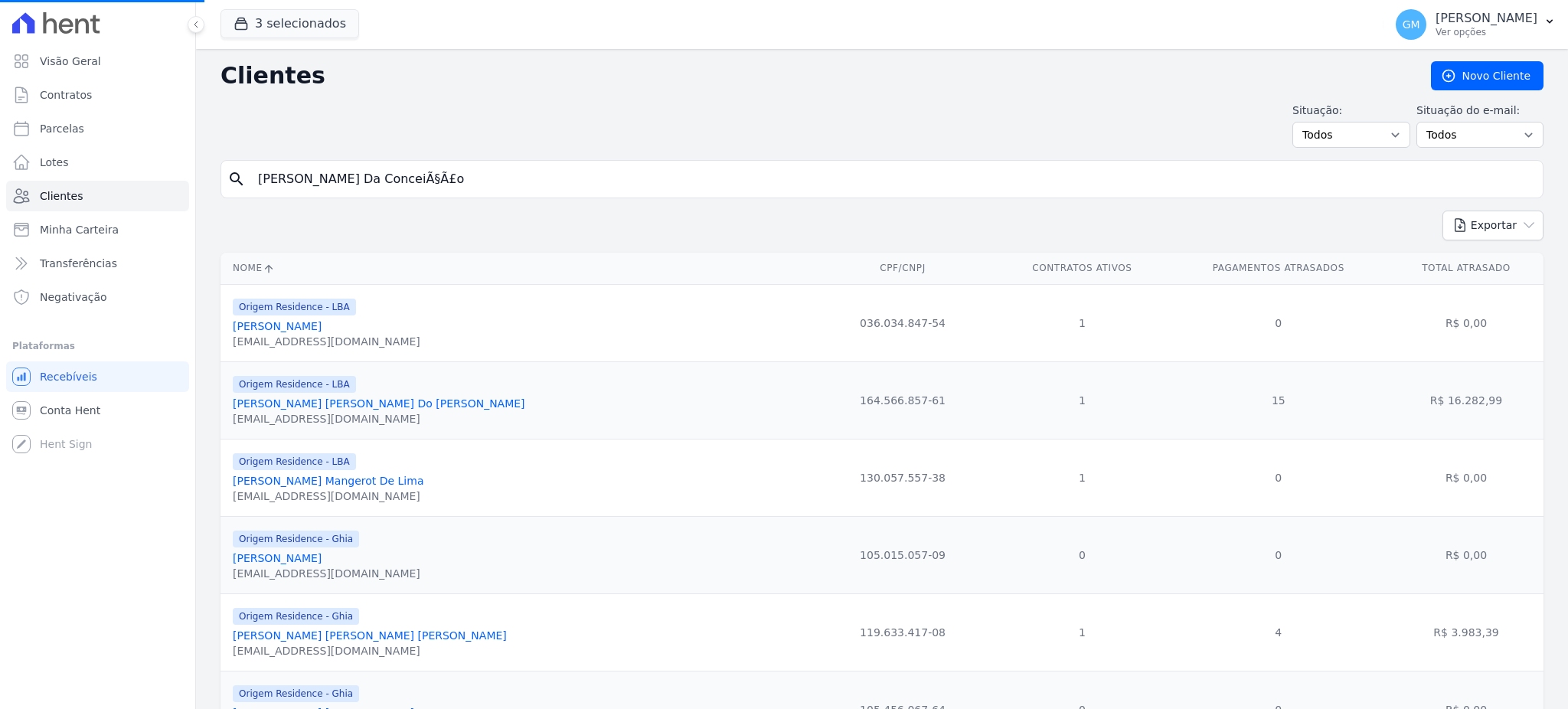
click at [479, 180] on input "Ana Paula Lopes Da ConceiÃ§Ã£o" at bounding box center [892, 179] width 1288 height 30
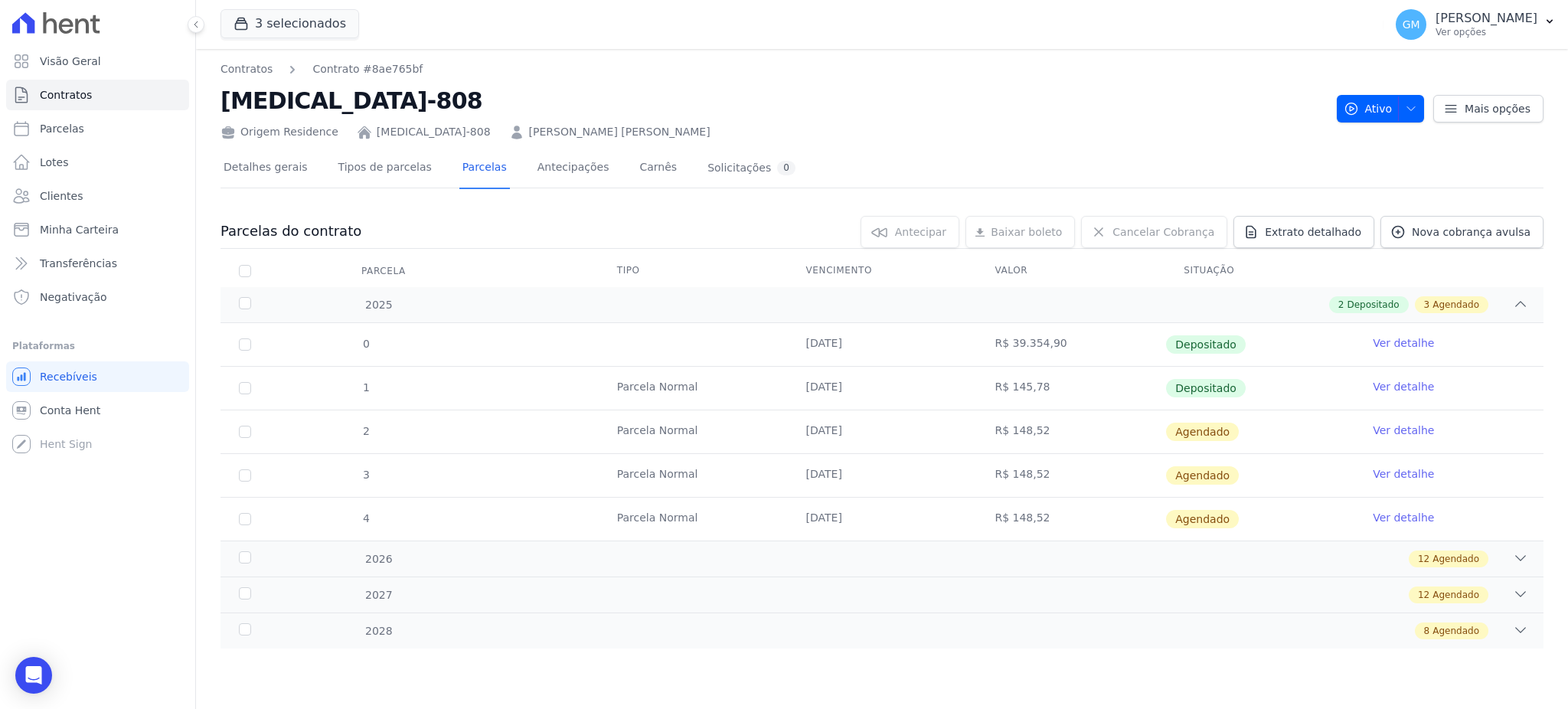
click at [1378, 390] on link "Ver detalhe" at bounding box center [1403, 387] width 61 height 15
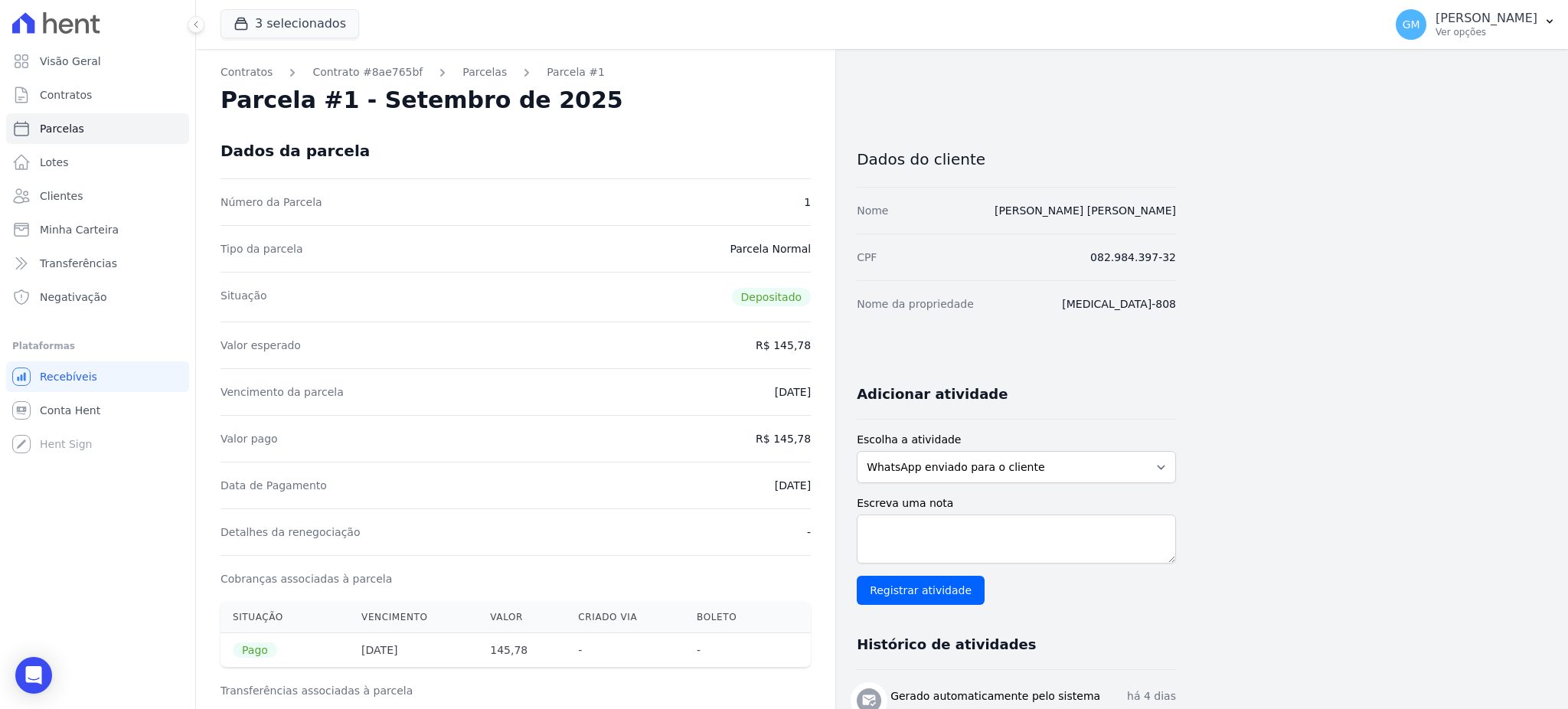
drag, startPoint x: 745, startPoint y: 477, endPoint x: 812, endPoint y: 485, distance: 67.5
click at [812, 485] on div "Contratos Contrato #8ae765bf Parcelas Parcela #1 Parcela #1 - Setembro de 2025 …" at bounding box center [515, 633] width 639 height 1168
drag, startPoint x: 1205, startPoint y: 210, endPoint x: 1009, endPoint y: 210, distance: 196.0
click at [1009, 210] on div "Contratos Contrato #8ae765bf Parcelas Parcela #1 Parcela #1 - Setembro de 2025 …" at bounding box center [870, 633] width 1347 height 1168
drag, startPoint x: 753, startPoint y: 481, endPoint x: 816, endPoint y: 482, distance: 63.0
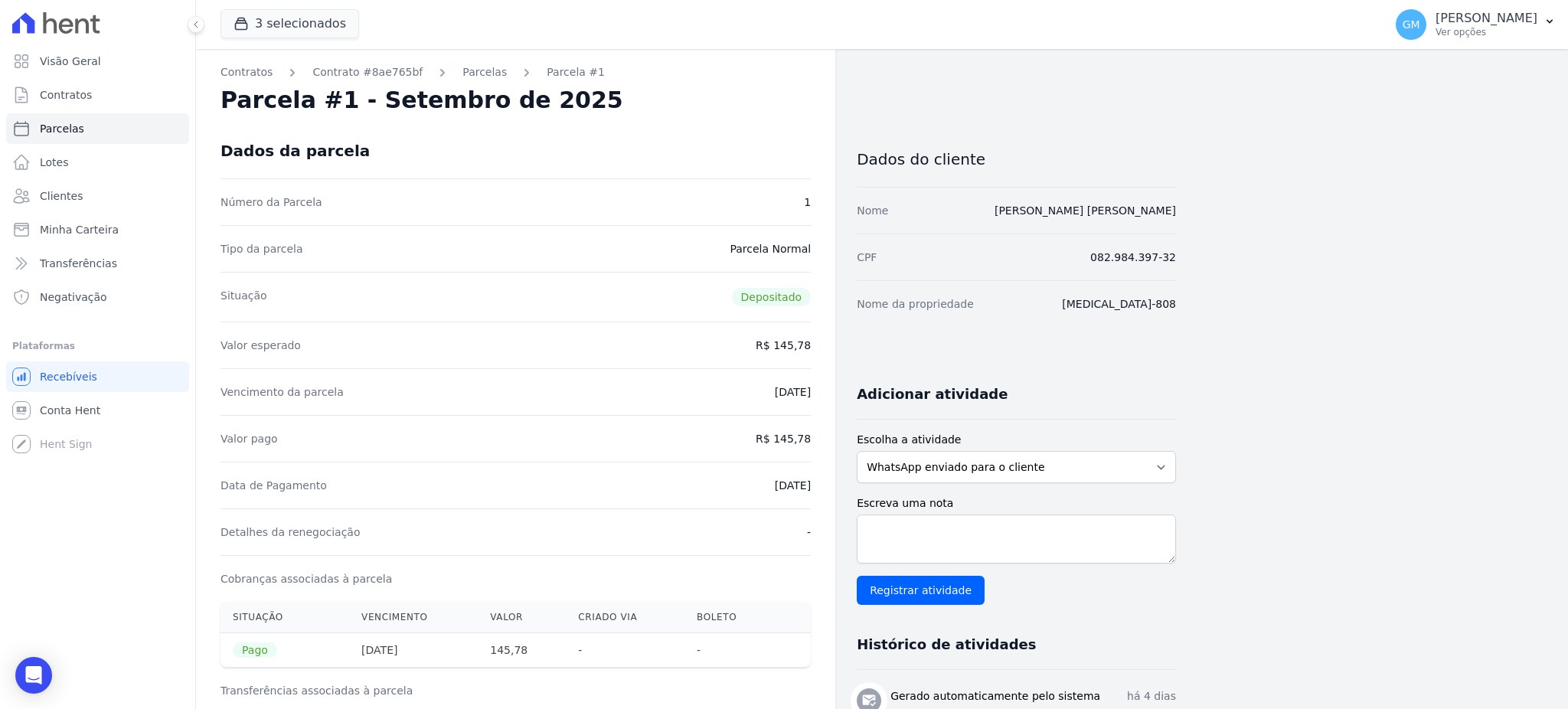
click at [816, 482] on div "Contratos Contrato #8ae765bf Parcelas Parcela #1 Parcela #1 - Setembro de 2025 …" at bounding box center [515, 633] width 639 height 1168
drag, startPoint x: 779, startPoint y: 442, endPoint x: 816, endPoint y: 442, distance: 37.0
click at [816, 442] on div "Contratos Contrato #8ae765bf Parcelas Parcela #1 Parcela #1 - Setembro de 2025 …" at bounding box center [515, 633] width 639 height 1168
drag, startPoint x: 749, startPoint y: 487, endPoint x: 817, endPoint y: 487, distance: 68.0
click at [817, 487] on div "Contratos Contrato #8ae765bf Parcelas Parcela #1 Parcela #1 - Setembro de 2025 …" at bounding box center [515, 633] width 639 height 1168
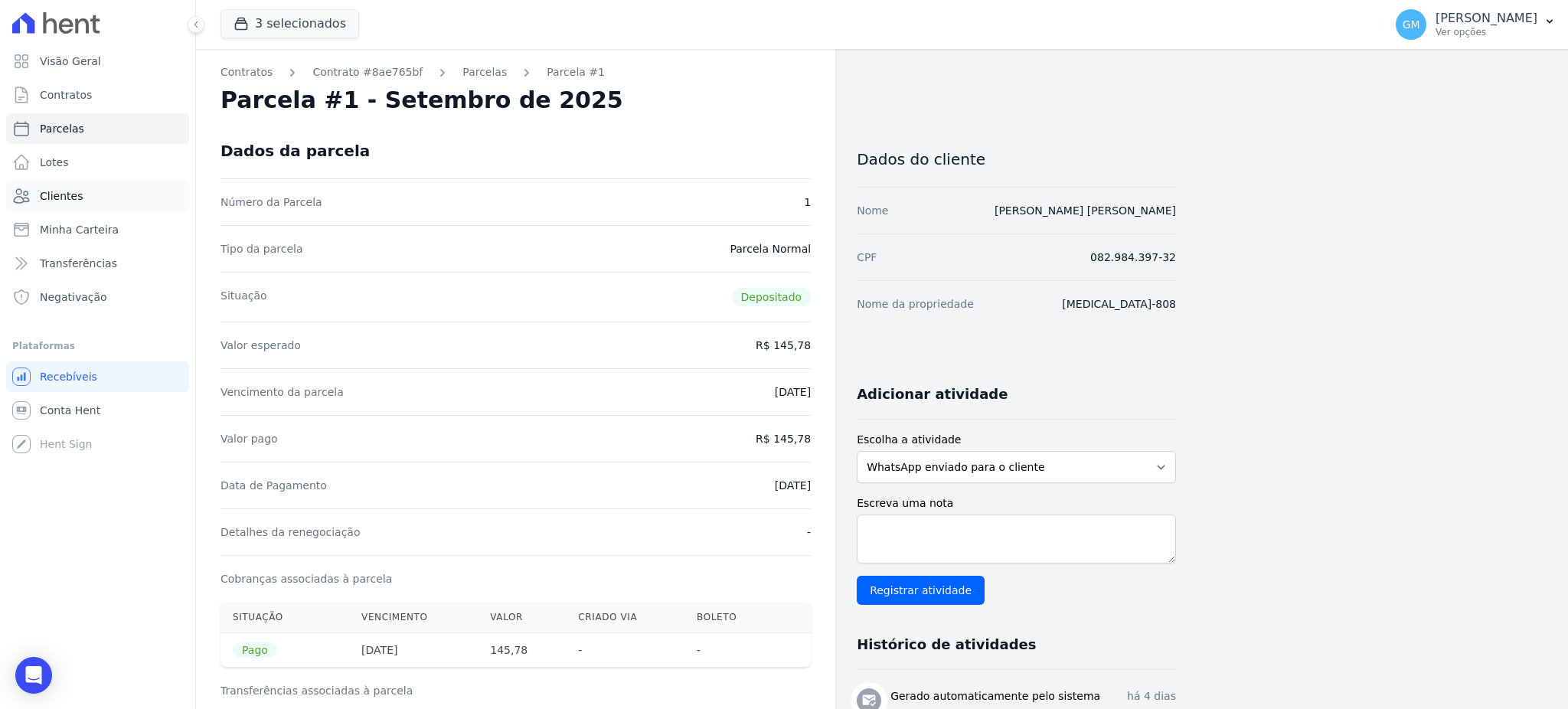
click at [69, 202] on span "Clientes" at bounding box center [60, 196] width 42 height 15
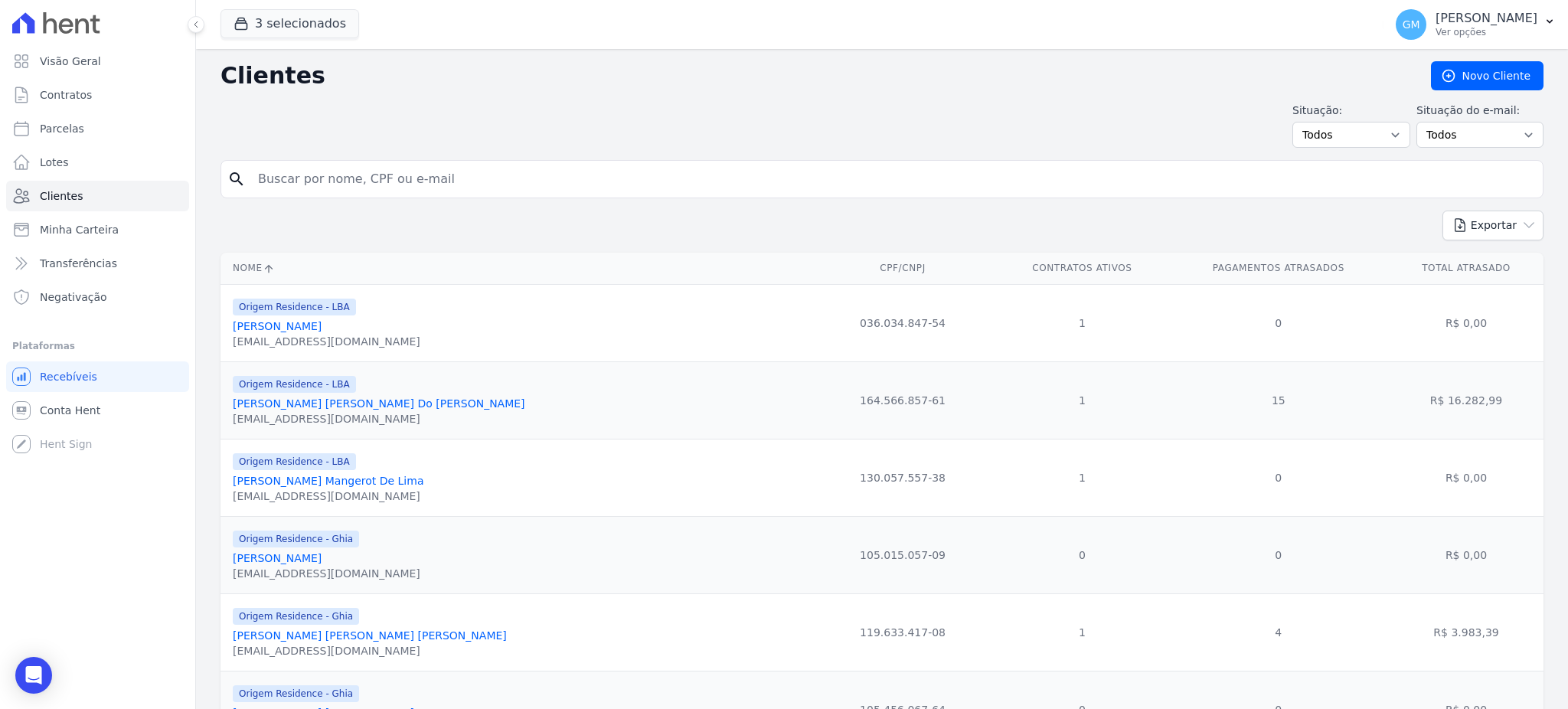
click at [295, 178] on input "search" at bounding box center [892, 179] width 1288 height 30
paste input "Marcus Vinicius AmantÃ©a Cesario Dos Santos"
drag, startPoint x: 448, startPoint y: 177, endPoint x: 422, endPoint y: 177, distance: 26.0
click at [457, 177] on input "Marcus Vinicius AmantÃ©a Cesario Dos Santos" at bounding box center [892, 179] width 1288 height 30
drag, startPoint x: 381, startPoint y: 173, endPoint x: 603, endPoint y: 173, distance: 222.0
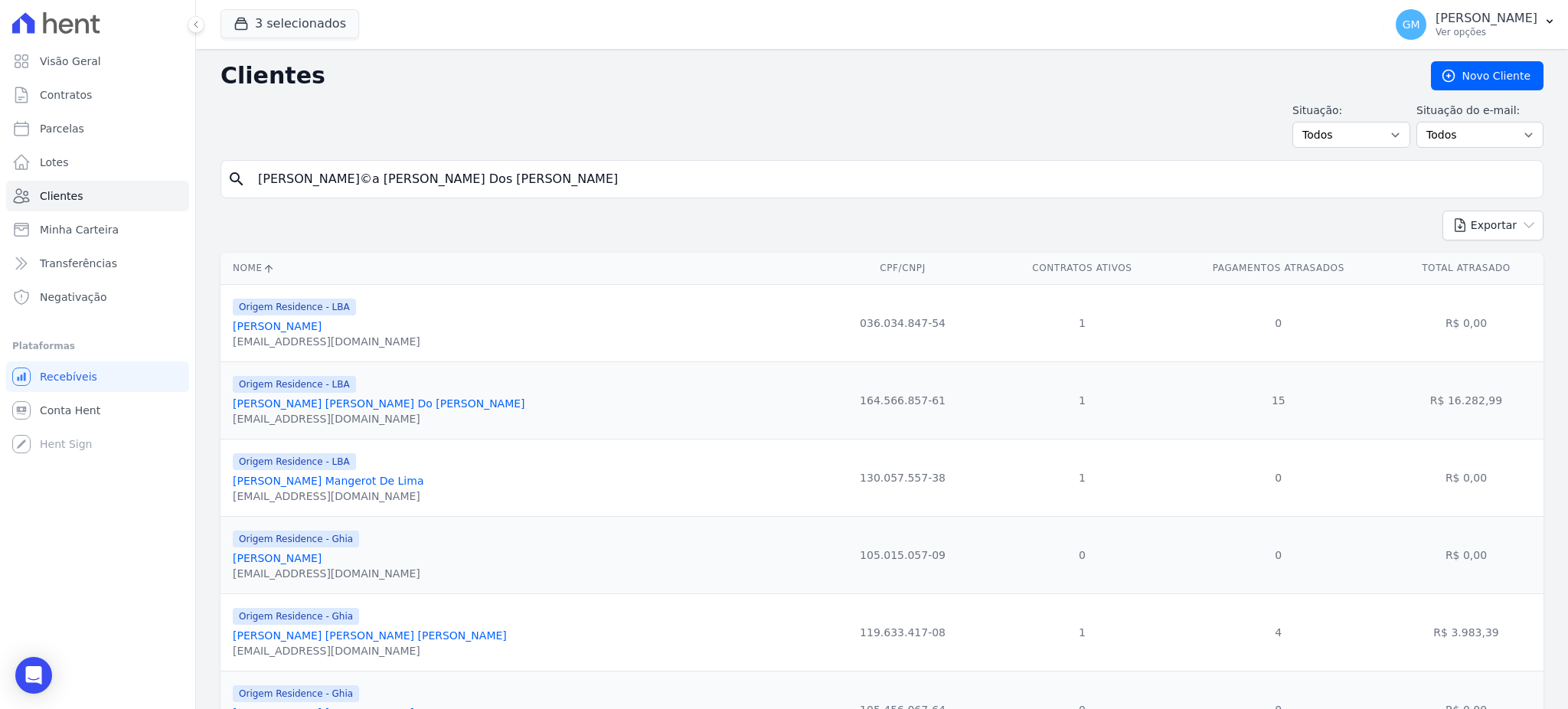
click at [603, 173] on input "Marcus Vinicius AmantÃ©a Cesario Dos Santos" at bounding box center [892, 179] width 1288 height 30
type input "Marcus Vinicius Amant"
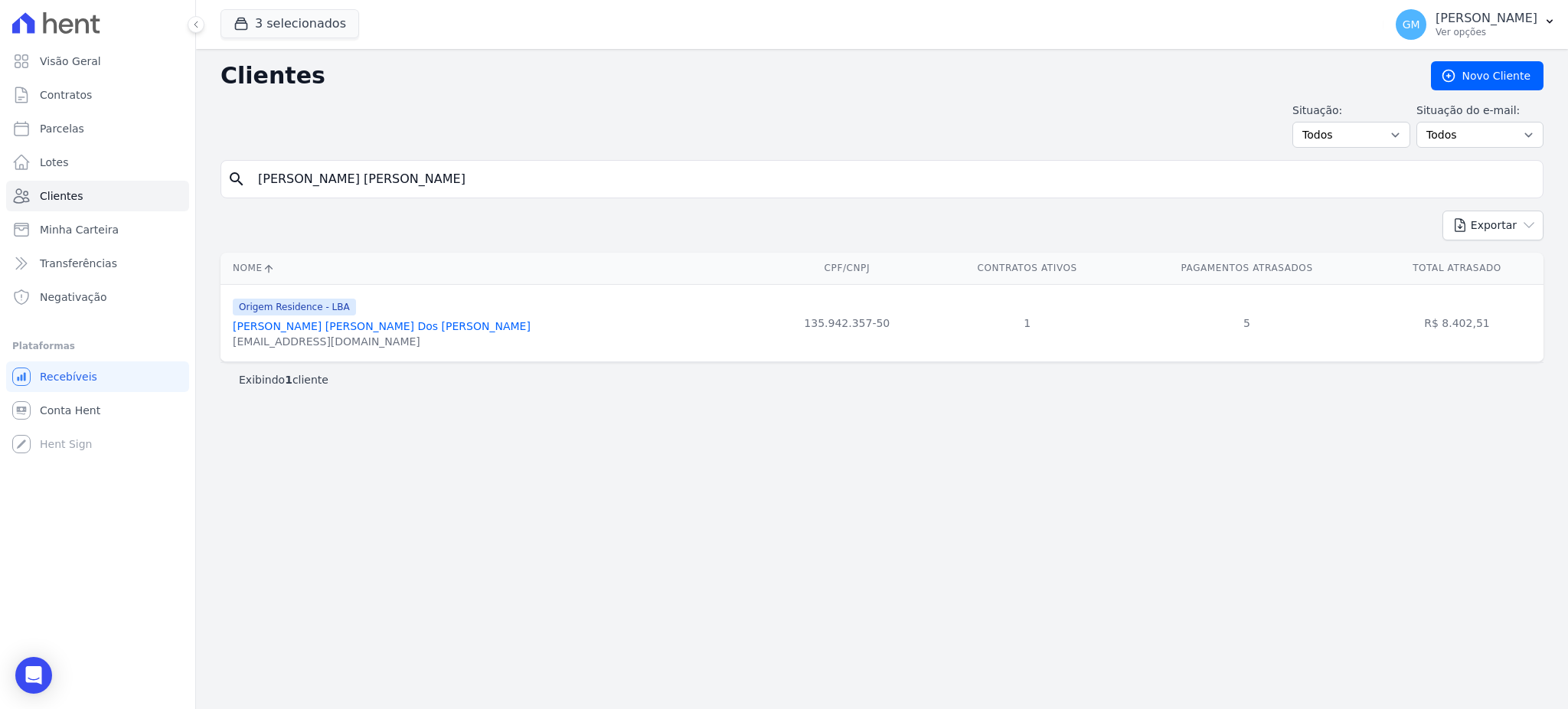
click at [432, 326] on link "Marcus Vinicius Amantéa Cesario Dos Santos" at bounding box center [382, 326] width 298 height 12
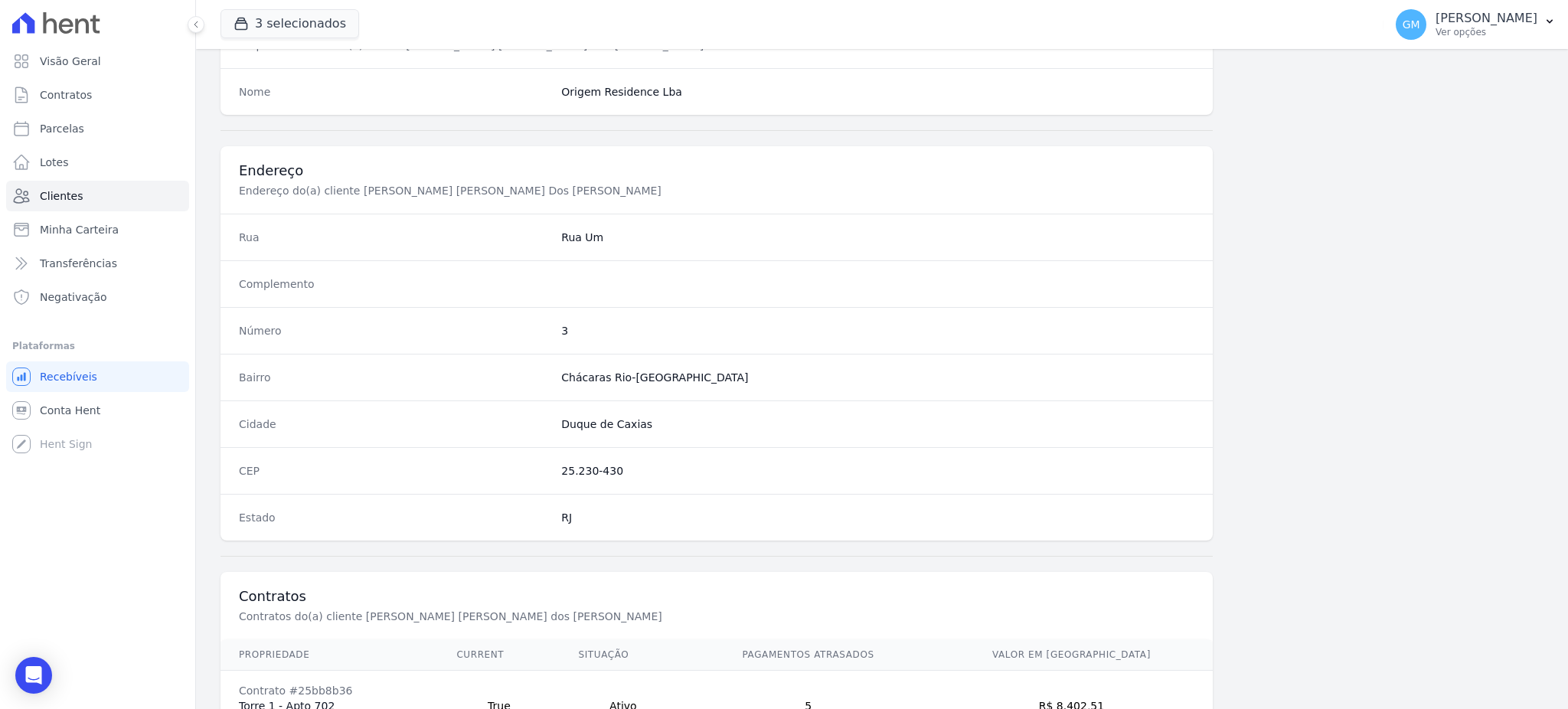
scroll to position [725, 0]
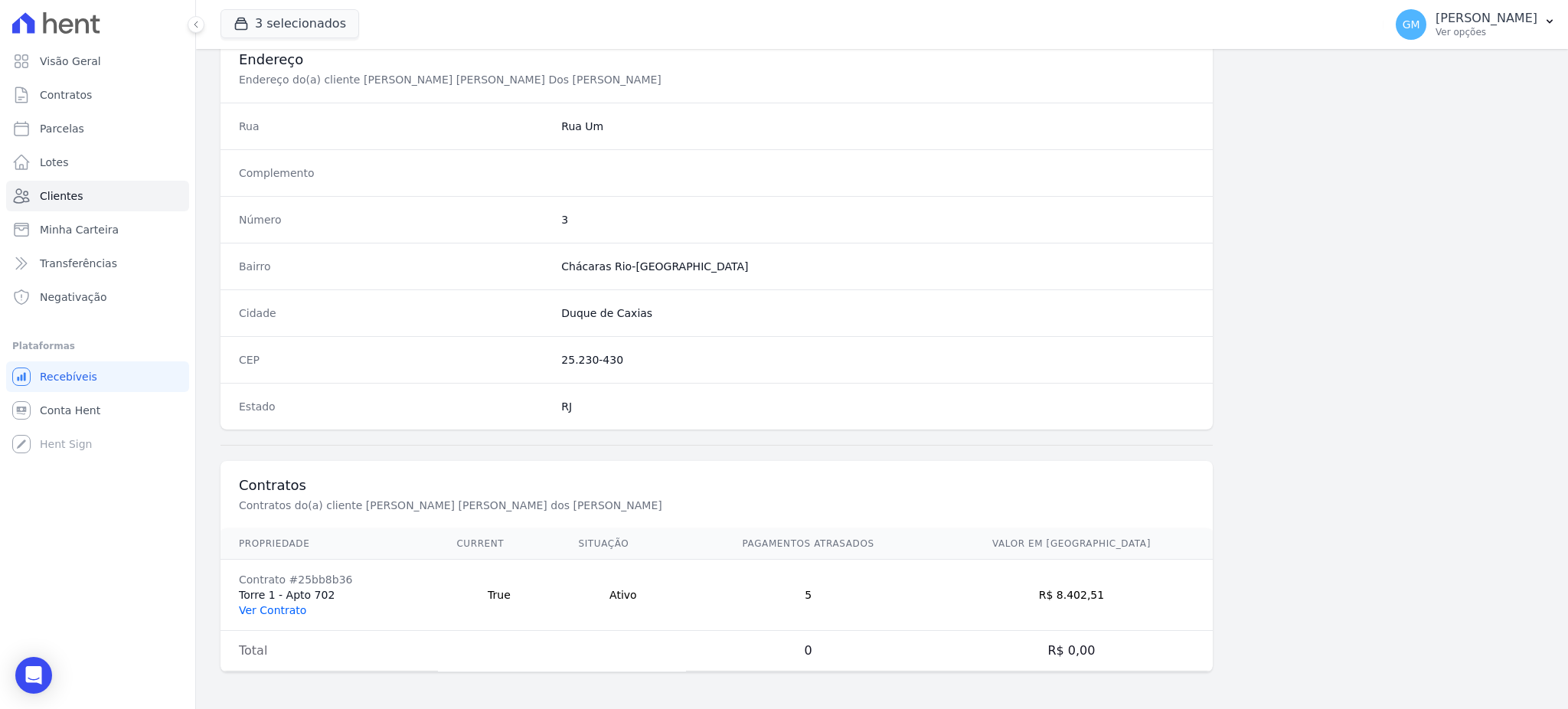
click at [273, 611] on link "Ver Contrato" at bounding box center [272, 610] width 67 height 12
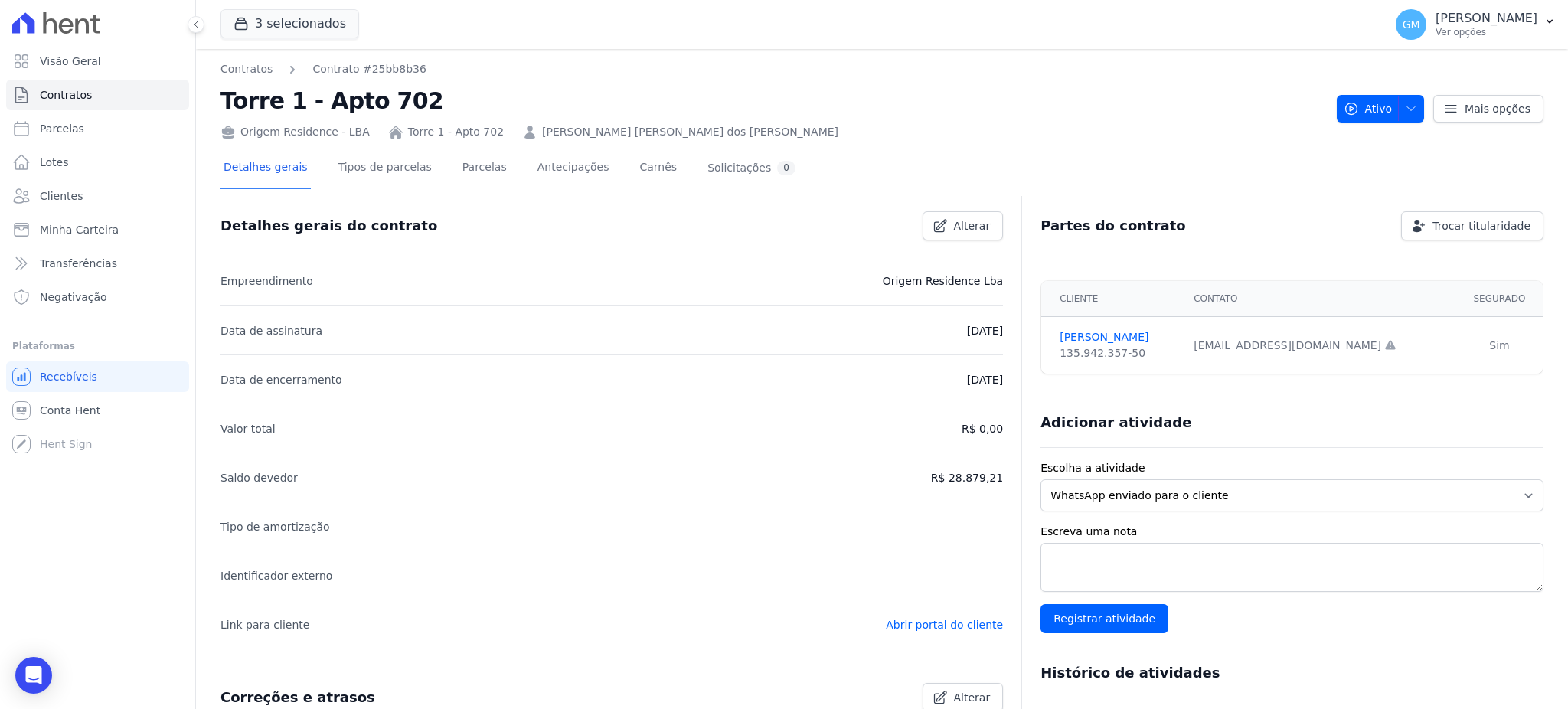
click at [485, 168] on div "Detalhes gerais Tipos de parcelas Parcelas Antecipações Carnês Solicitações 0" at bounding box center [509, 168] width 578 height 41
click at [459, 160] on link "Parcelas" at bounding box center [485, 168] width 51 height 41
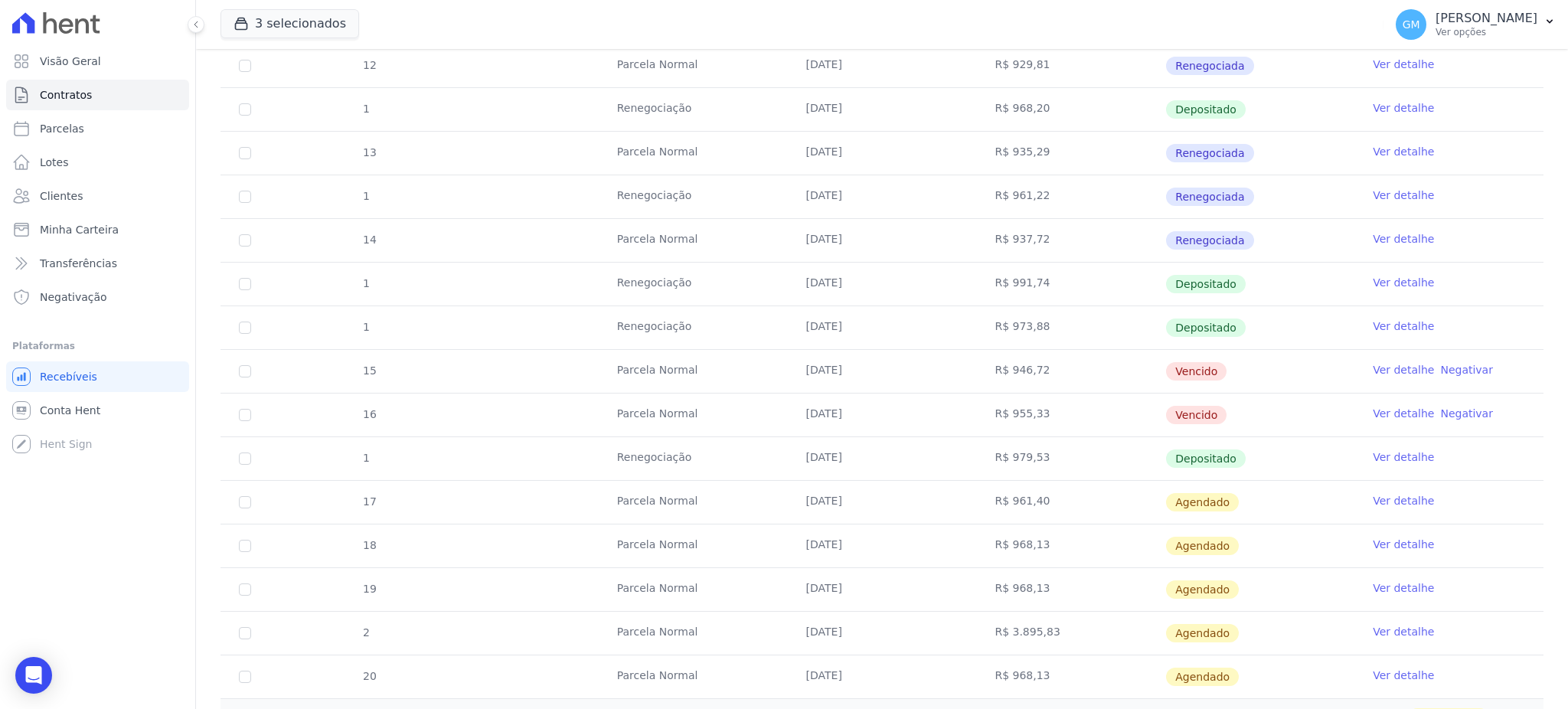
scroll to position [613, 0]
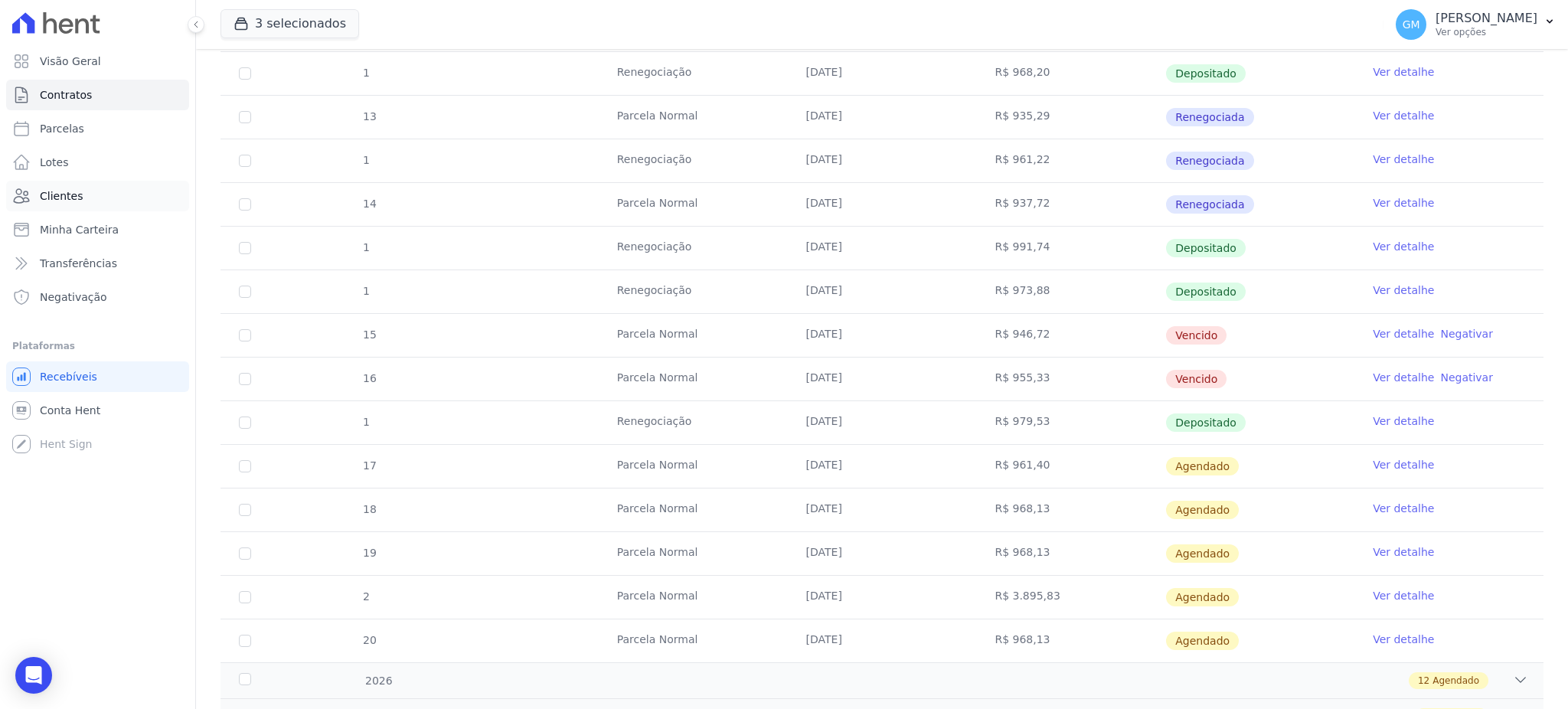
click at [118, 189] on link "Clientes" at bounding box center [97, 195] width 183 height 30
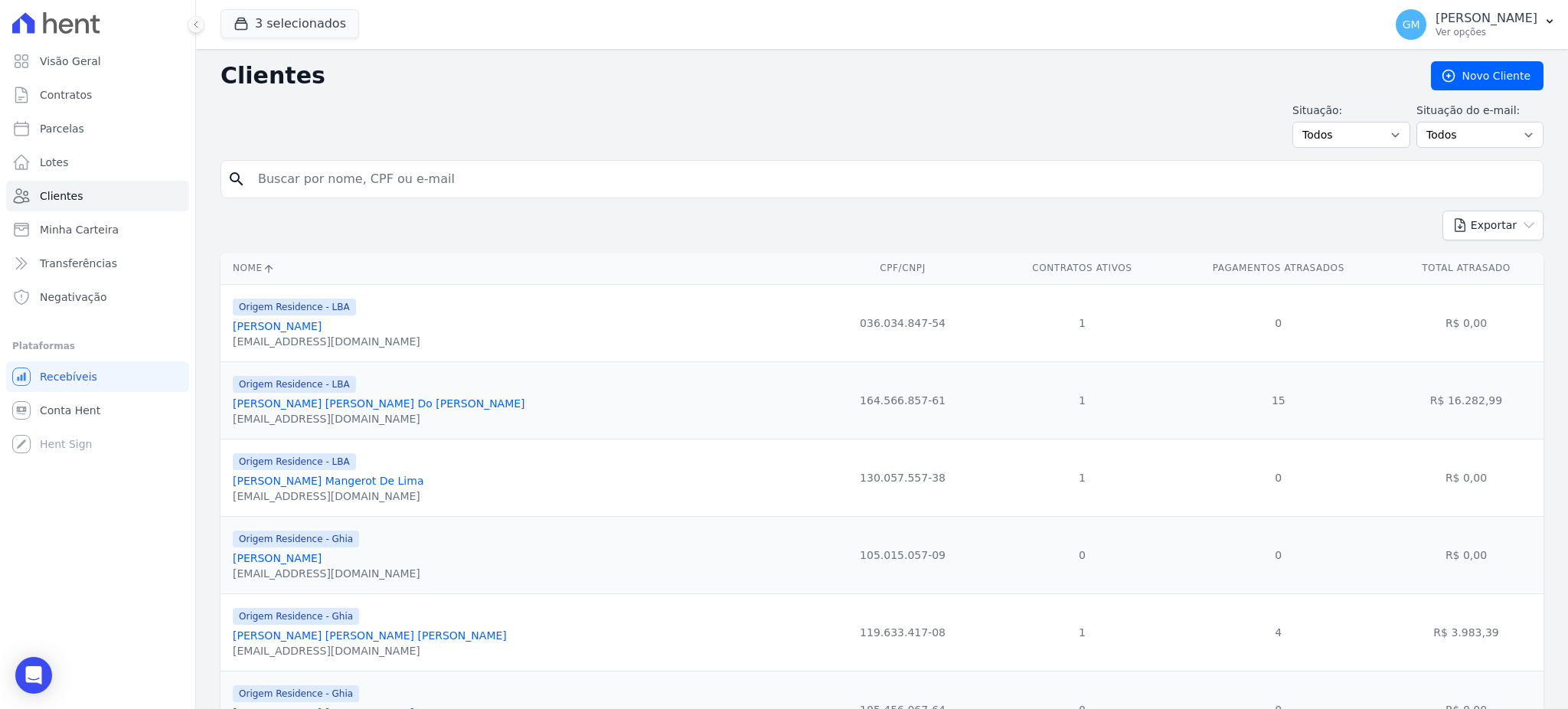
click at [295, 180] on input "search" at bounding box center [892, 179] width 1288 height 30
paste input "Josiel Dantas De Souza"
type input "Josiel Dantas De Souza"
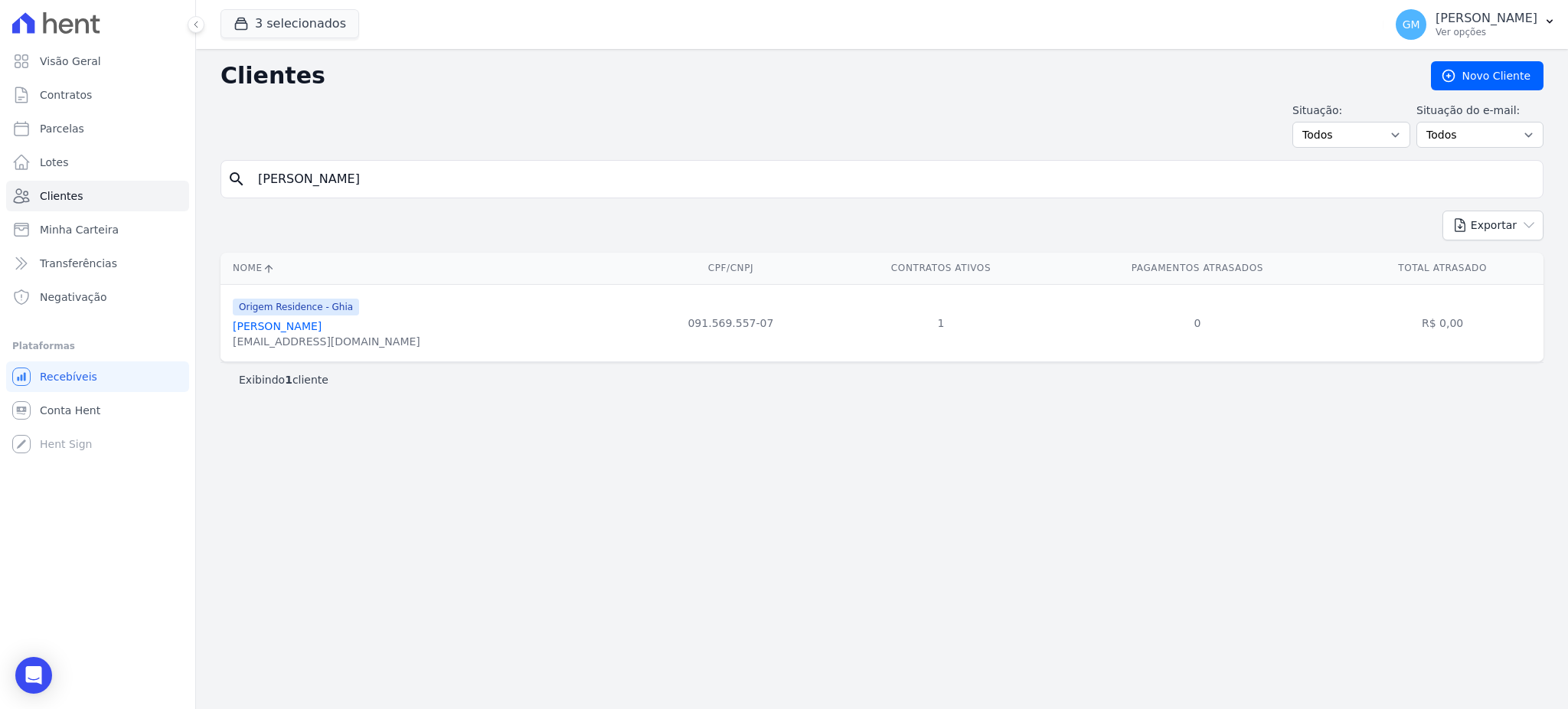
click at [280, 327] on link "Josiel Dantas De Souza" at bounding box center [277, 326] width 89 height 12
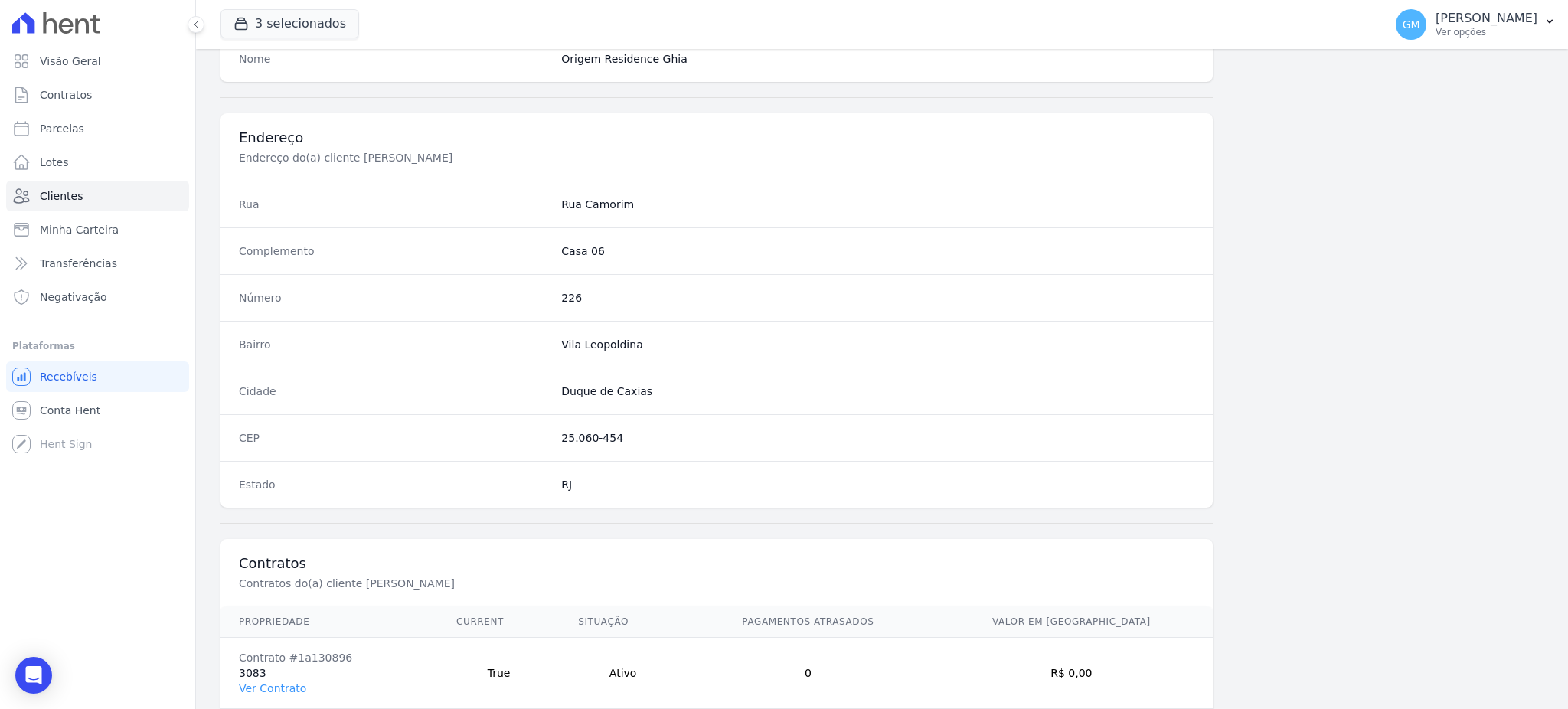
scroll to position [725, 0]
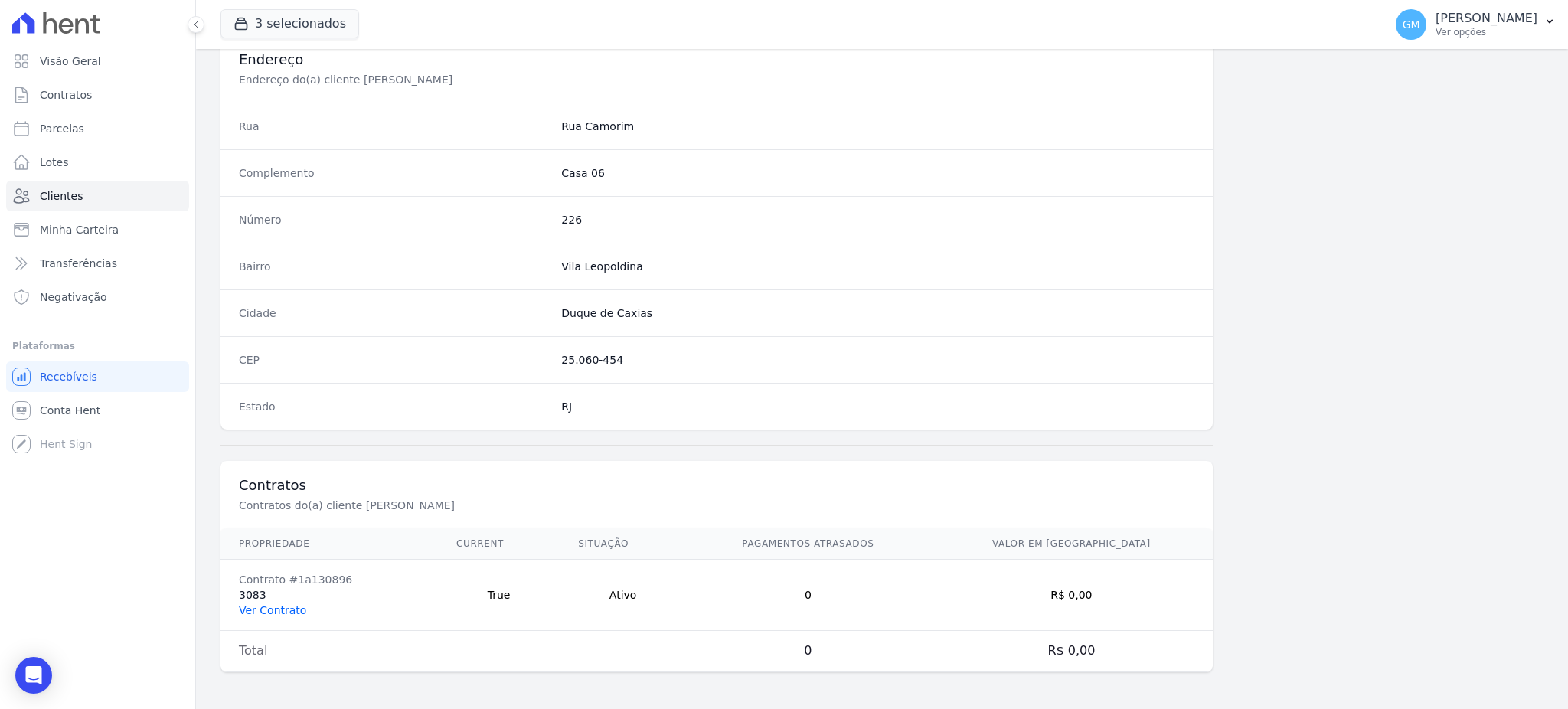
click at [284, 607] on link "Ver Contrato" at bounding box center [272, 610] width 67 height 12
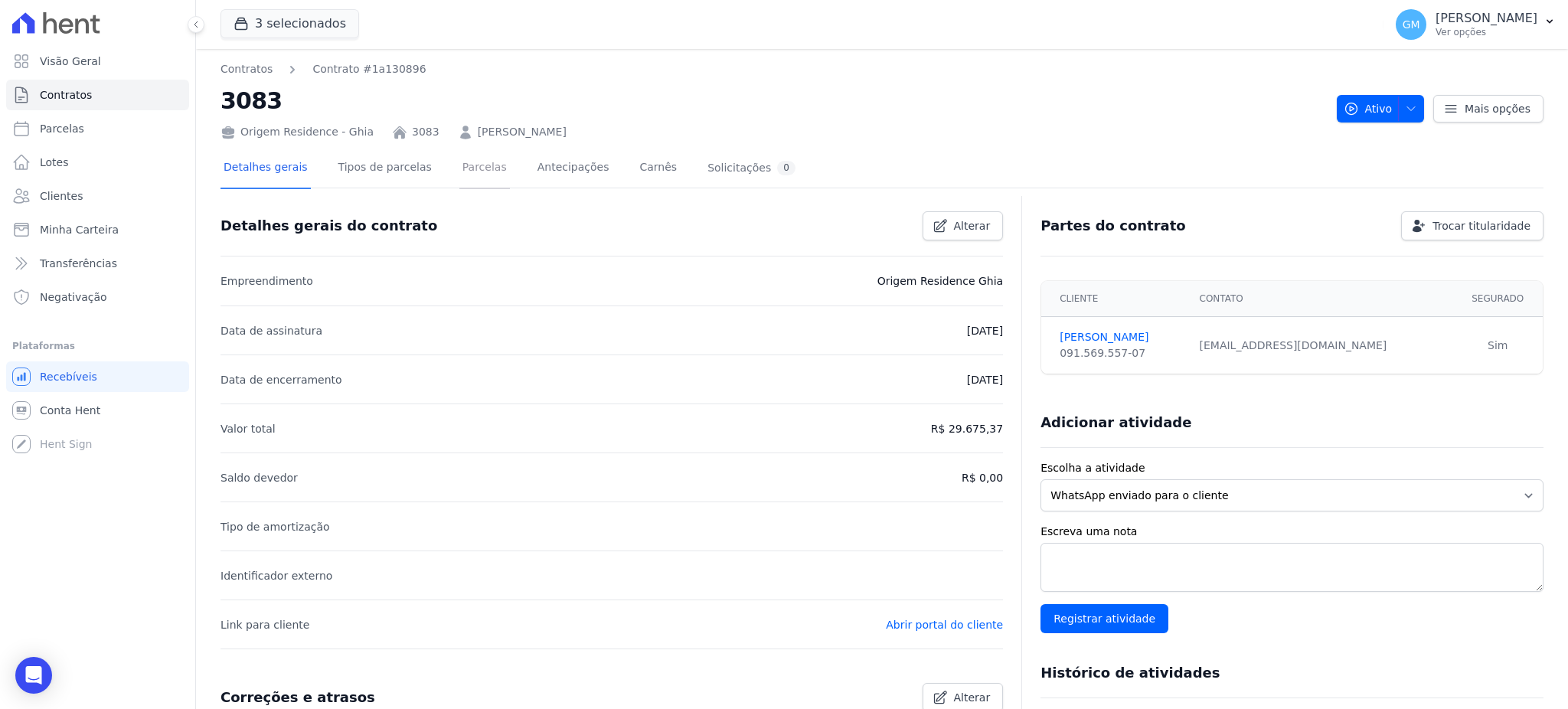
click at [460, 172] on link "Parcelas" at bounding box center [485, 168] width 51 height 41
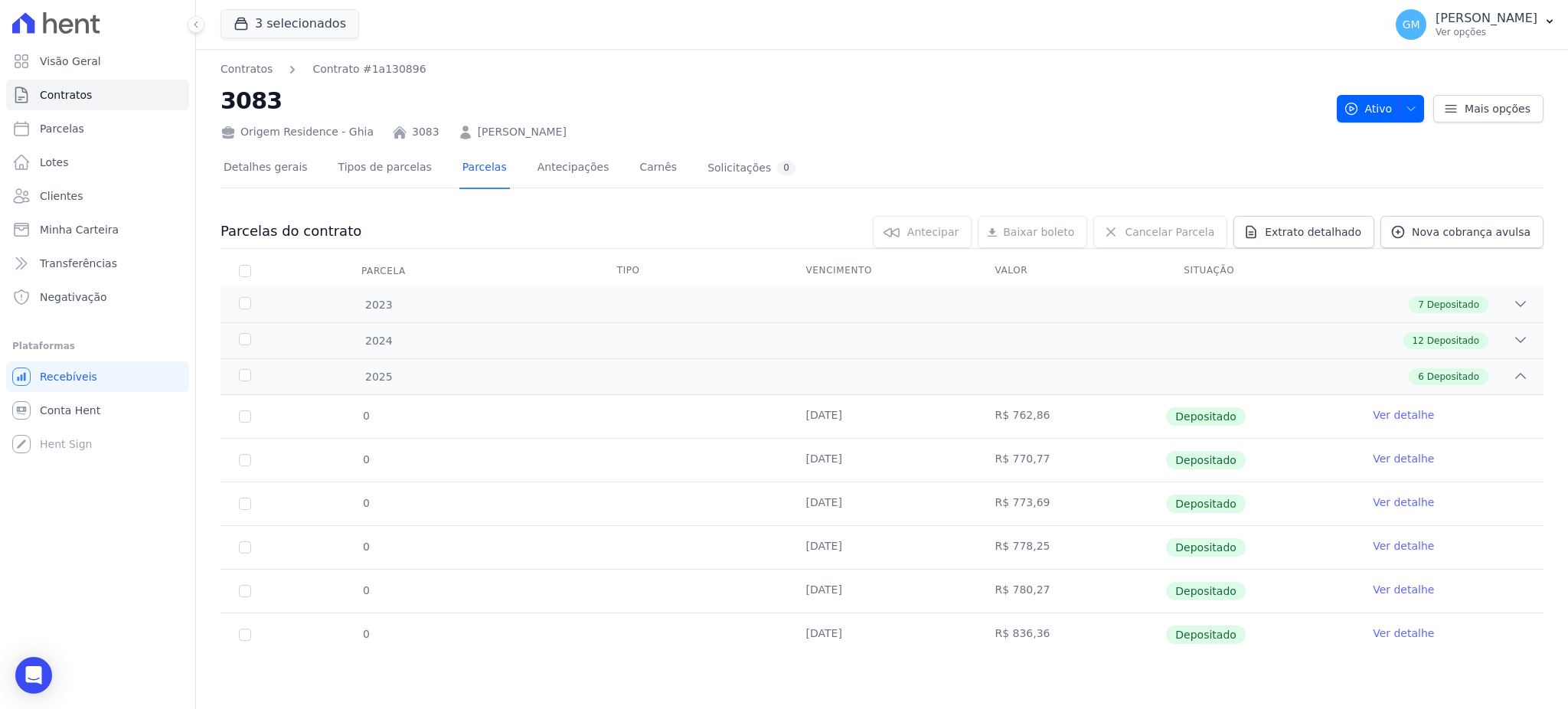
click at [1401, 632] on link "Ver detalhe" at bounding box center [1403, 633] width 61 height 15
click at [1399, 587] on link "Ver detalhe" at bounding box center [1403, 590] width 61 height 15
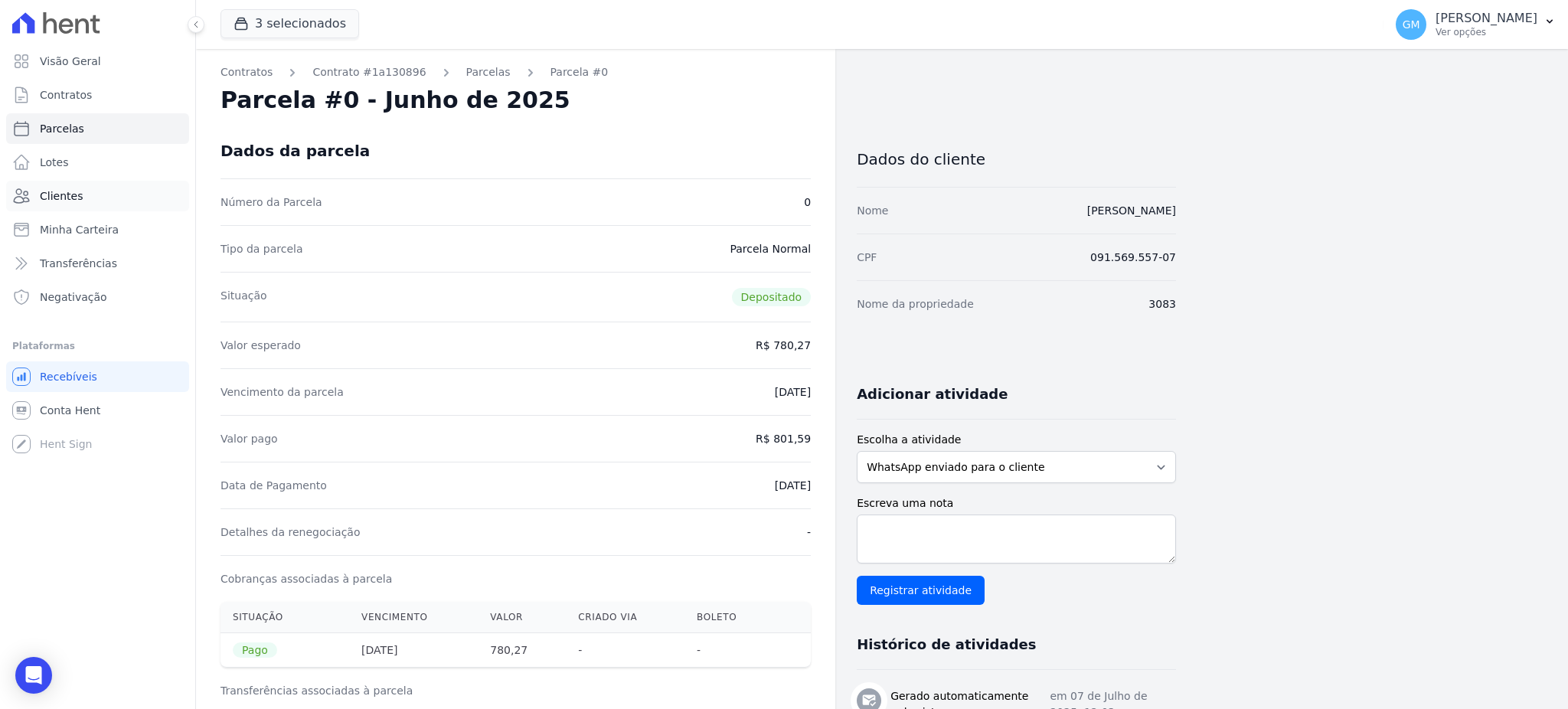
click at [82, 188] on link "Clientes" at bounding box center [97, 195] width 183 height 30
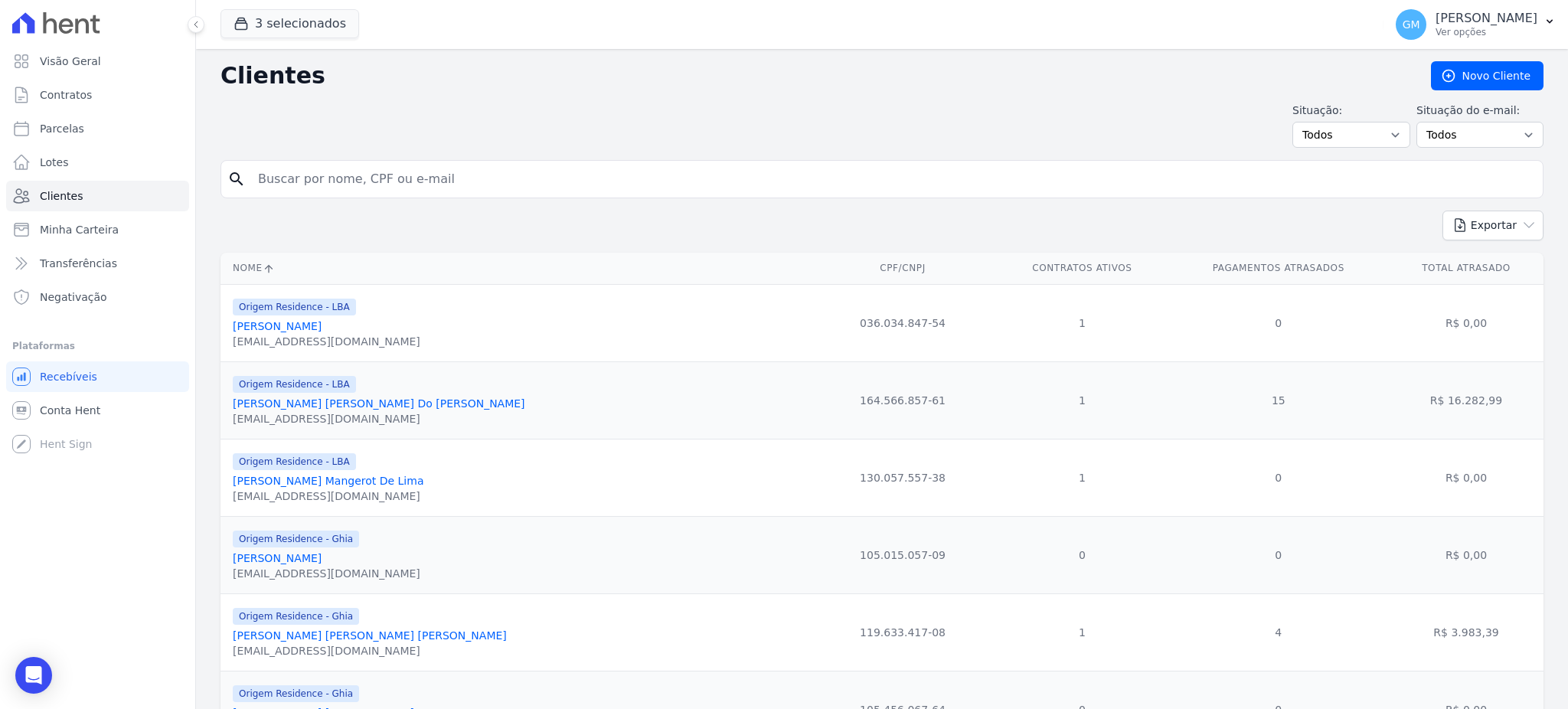
click at [342, 181] on input "search" at bounding box center [892, 179] width 1288 height 30
paste input "Larissa Da Silva"
type input "Larissa Da Silva"
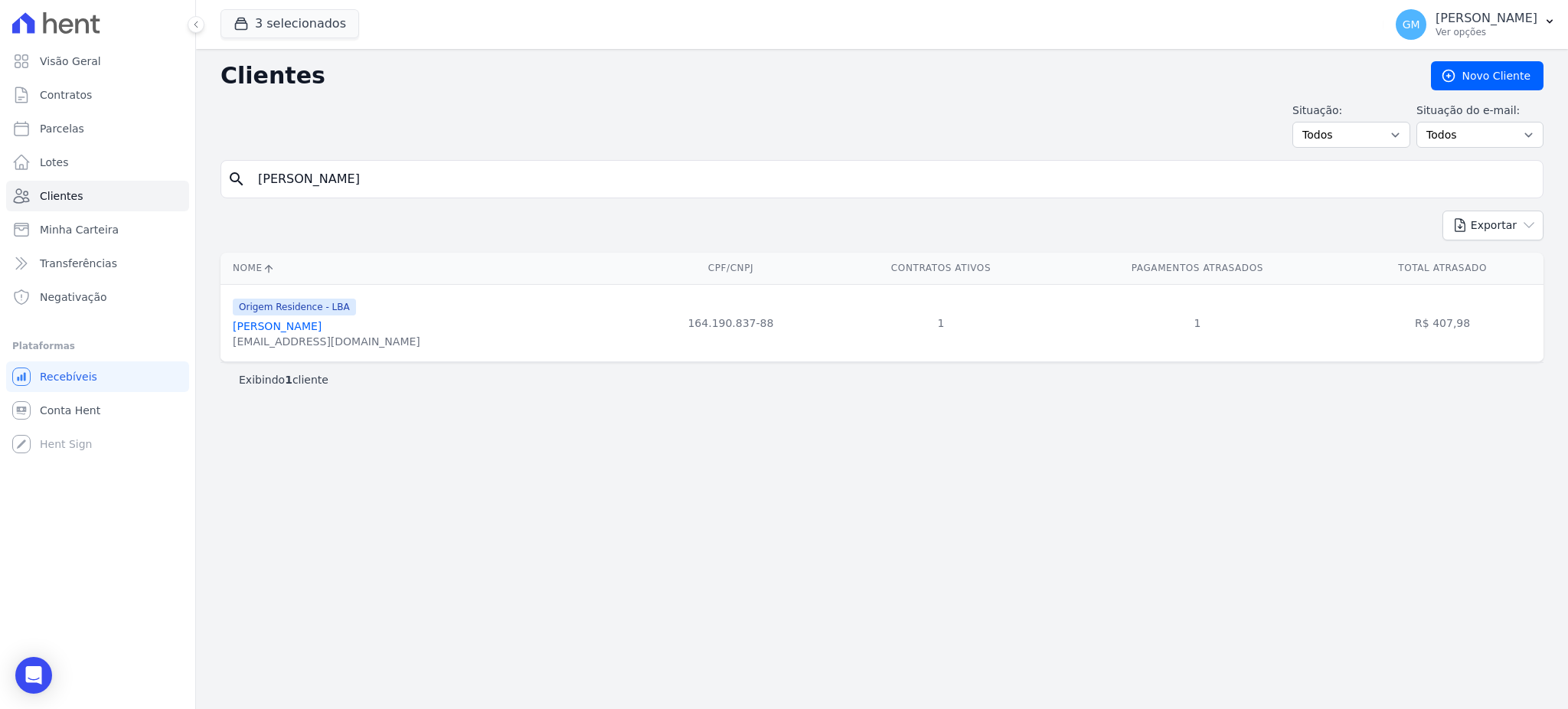
click at [291, 336] on div "larisilva.papa@gmail.com" at bounding box center [326, 342] width 188 height 15
click at [291, 329] on link "Larissa Da Silva" at bounding box center [277, 326] width 89 height 12
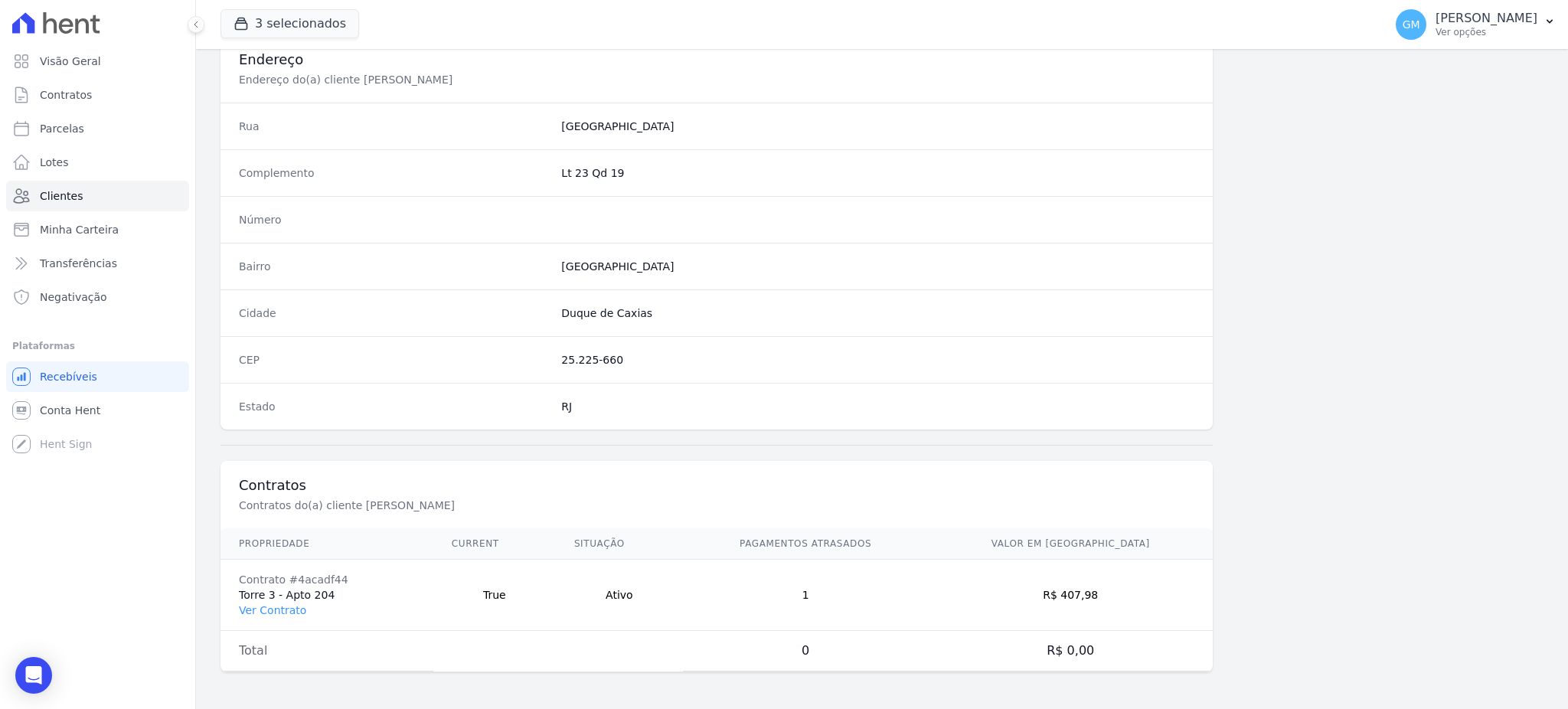
scroll to position [725, 0]
click at [267, 610] on link "Ver Contrato" at bounding box center [272, 610] width 67 height 12
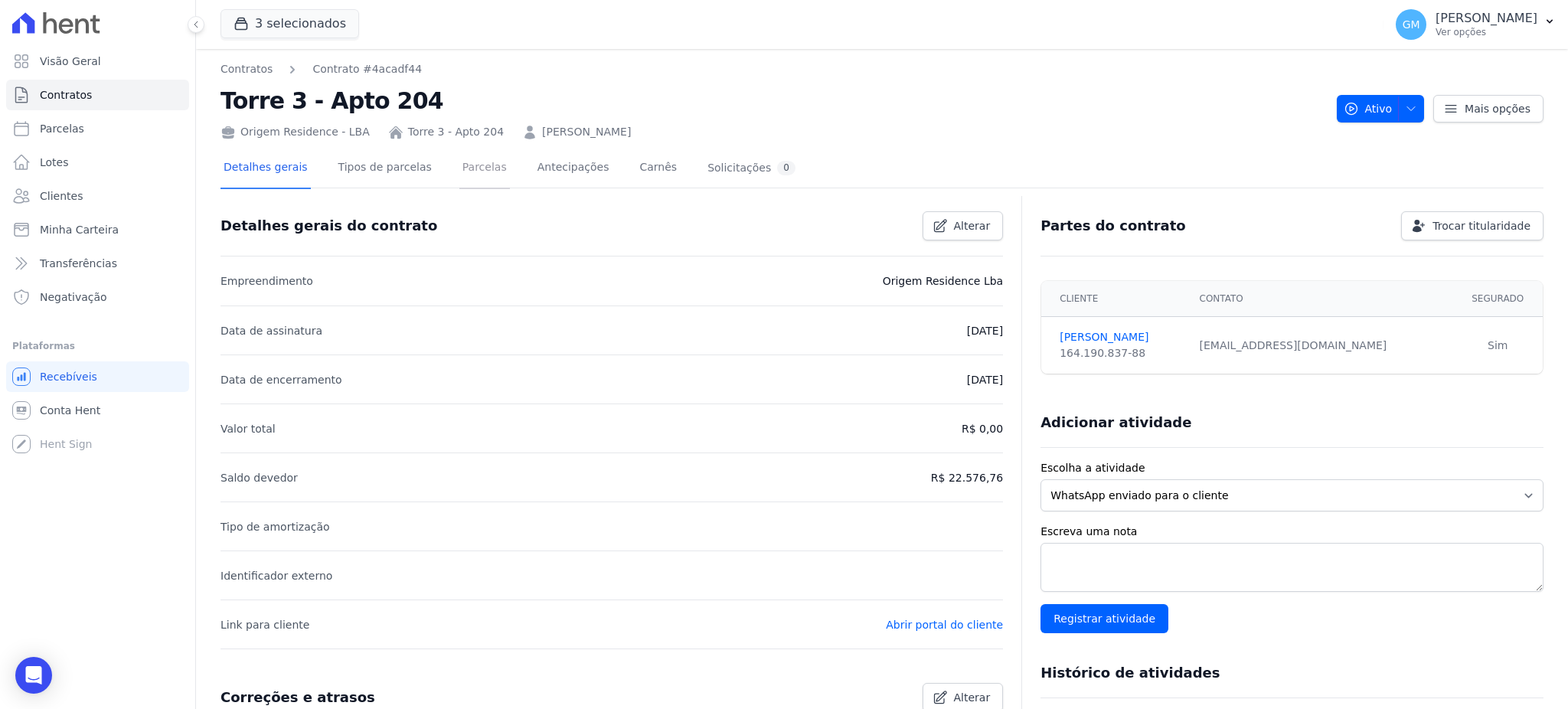
click at [476, 179] on link "Parcelas" at bounding box center [485, 168] width 51 height 41
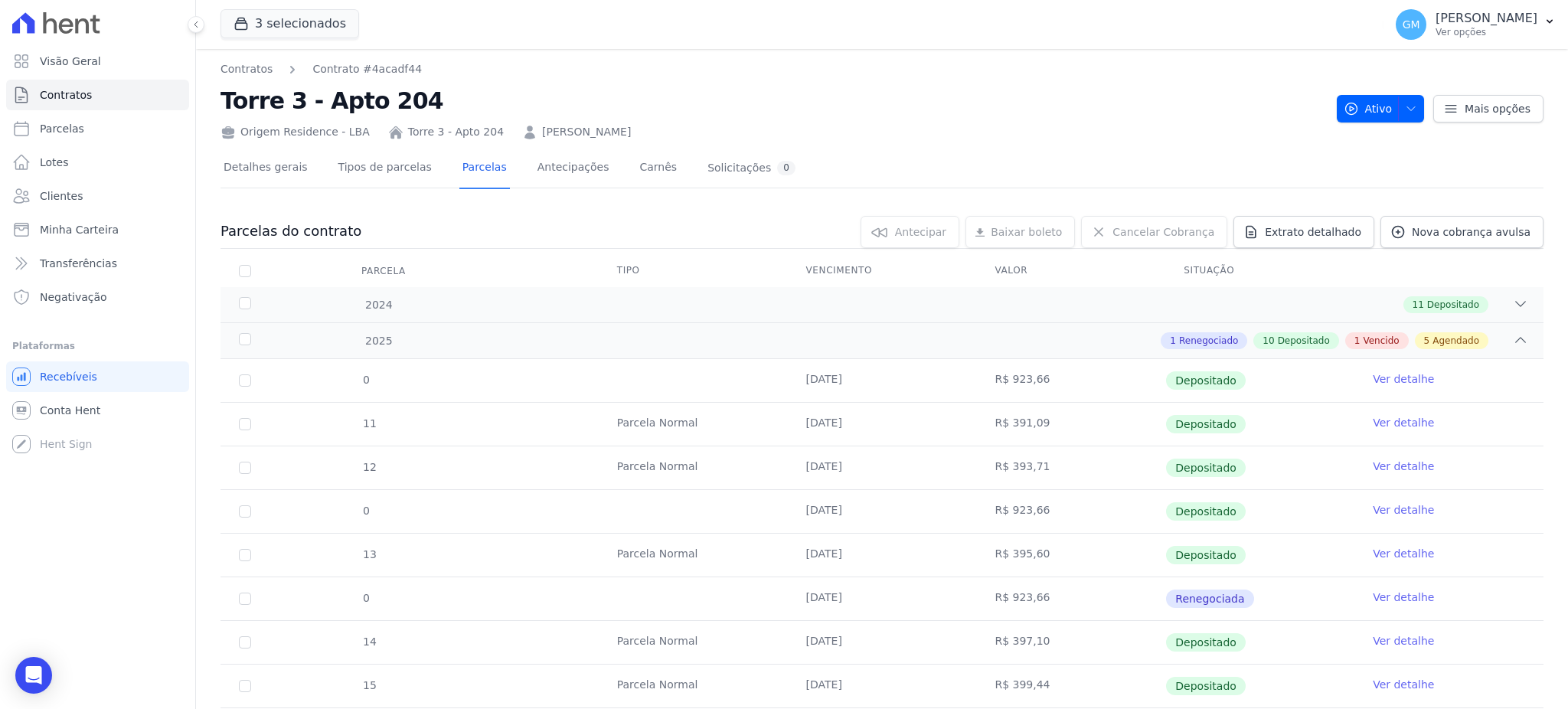
scroll to position [510, 0]
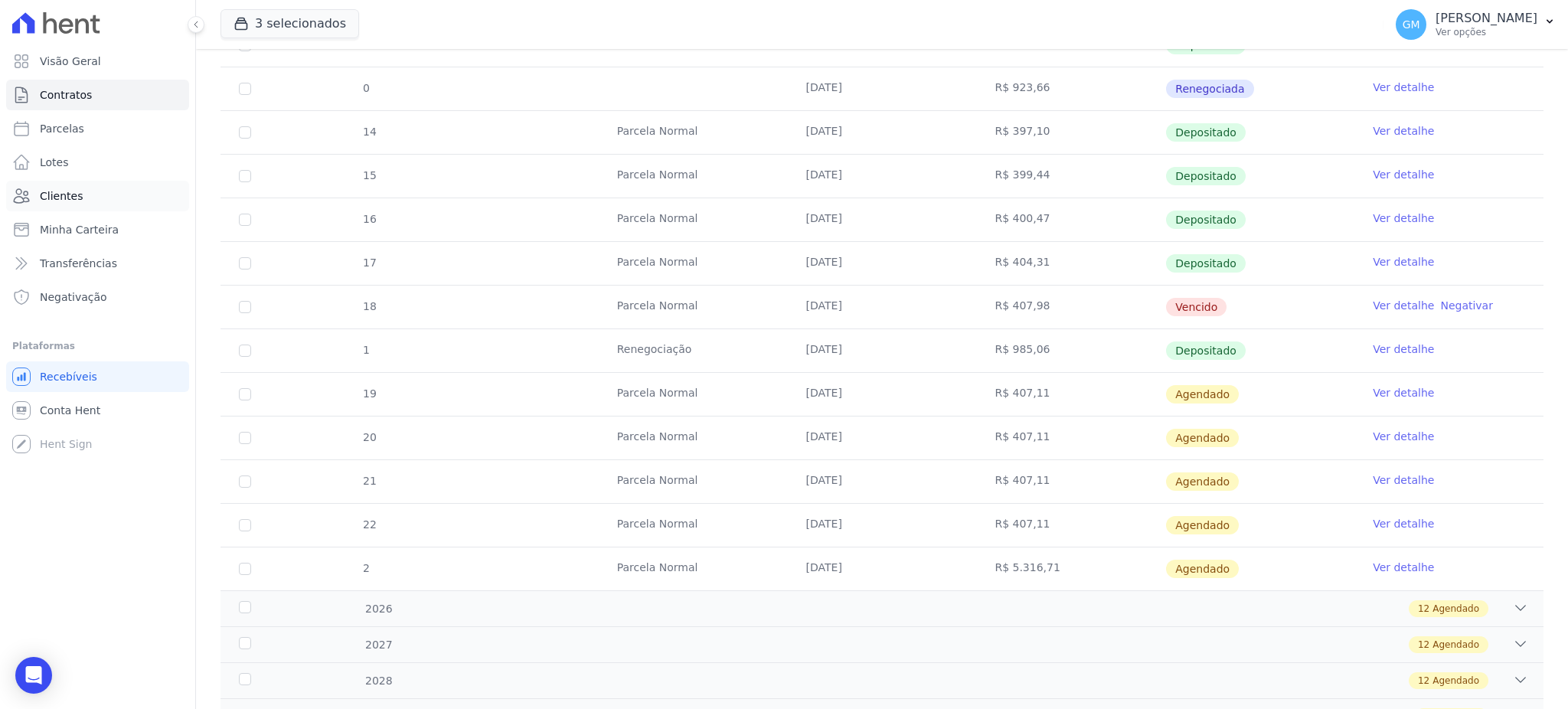
click at [51, 193] on span "Clientes" at bounding box center [60, 196] width 42 height 15
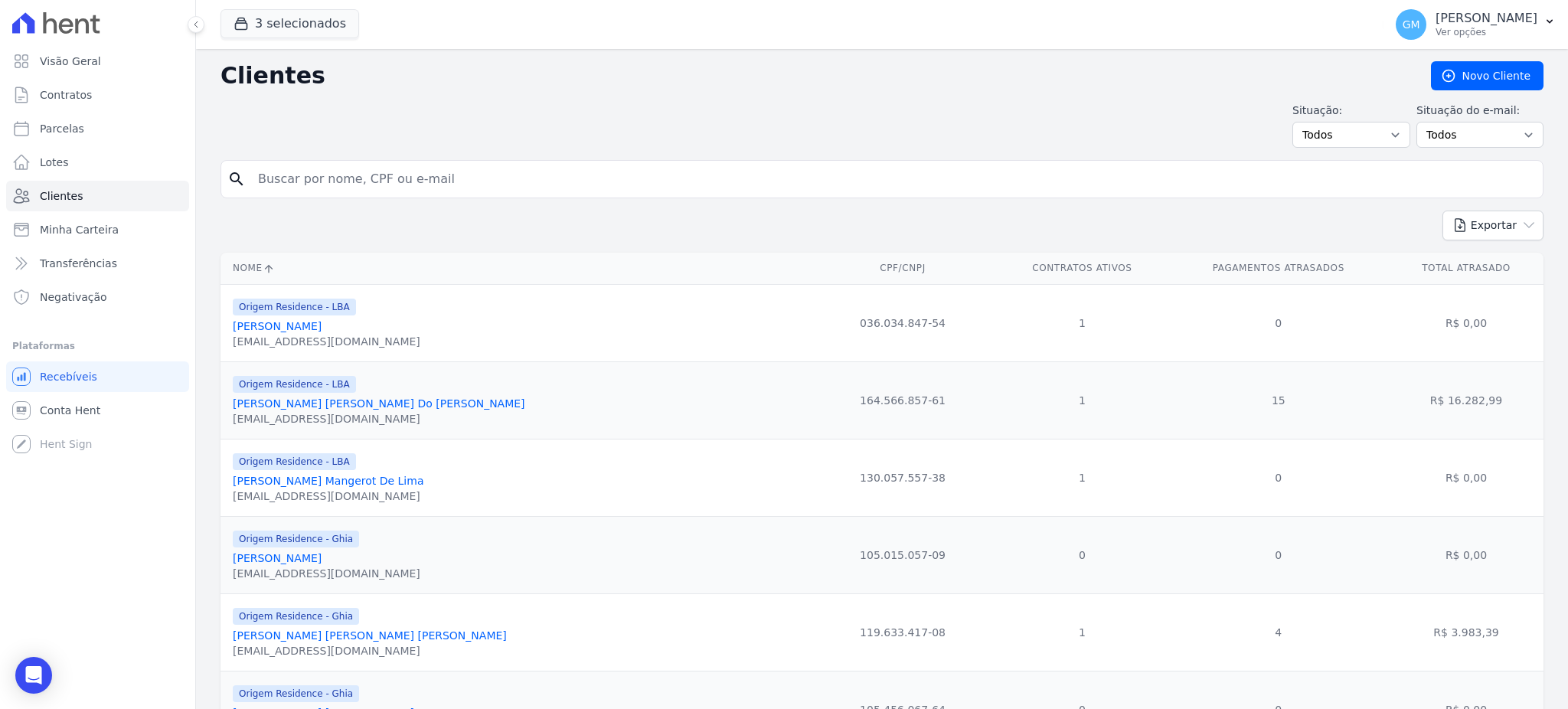
click at [300, 180] on input "search" at bounding box center [892, 179] width 1288 height 30
paste input "Ketlyn Alves Tavares"
type input "Ketlyn Alves Tavares"
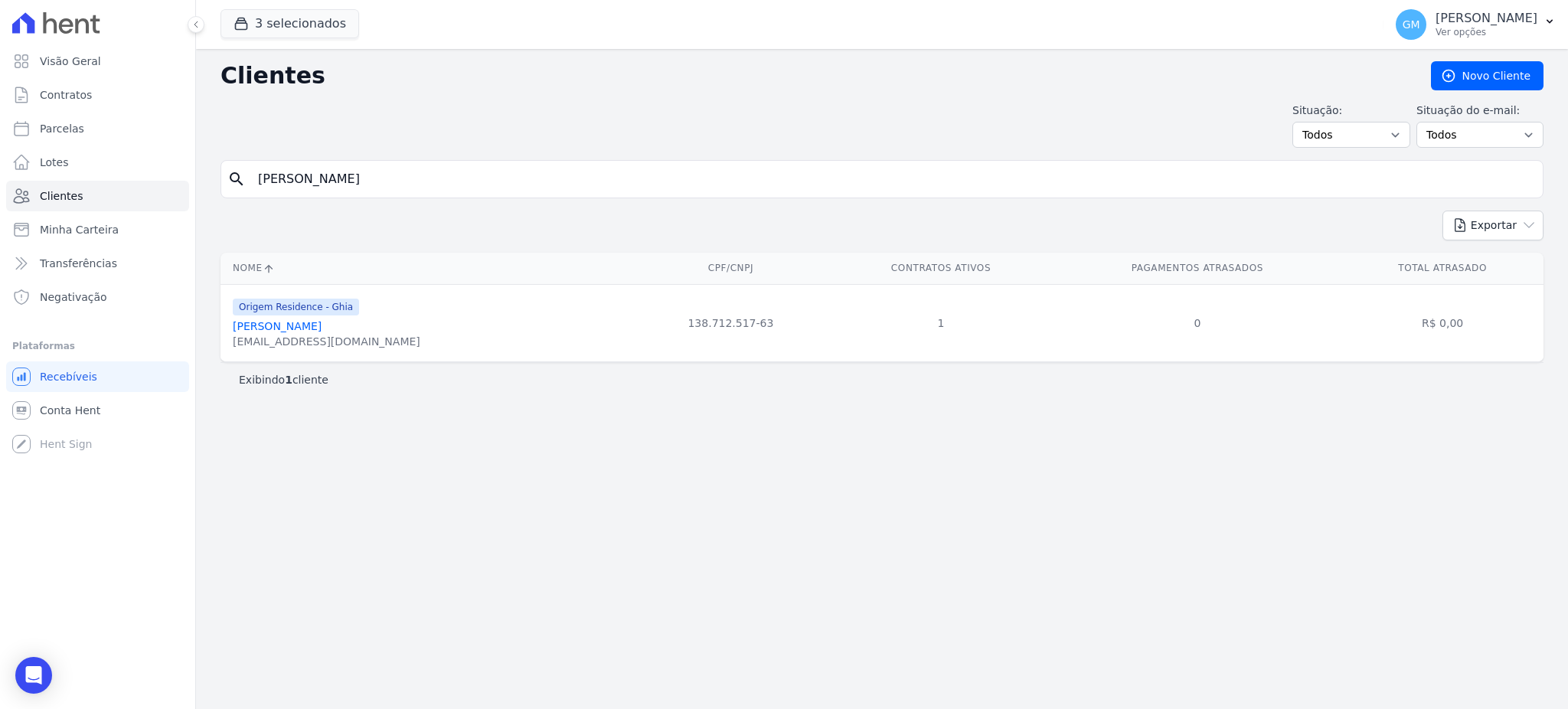
click at [315, 330] on link "Ketlyn Alves Tavares" at bounding box center [277, 326] width 89 height 12
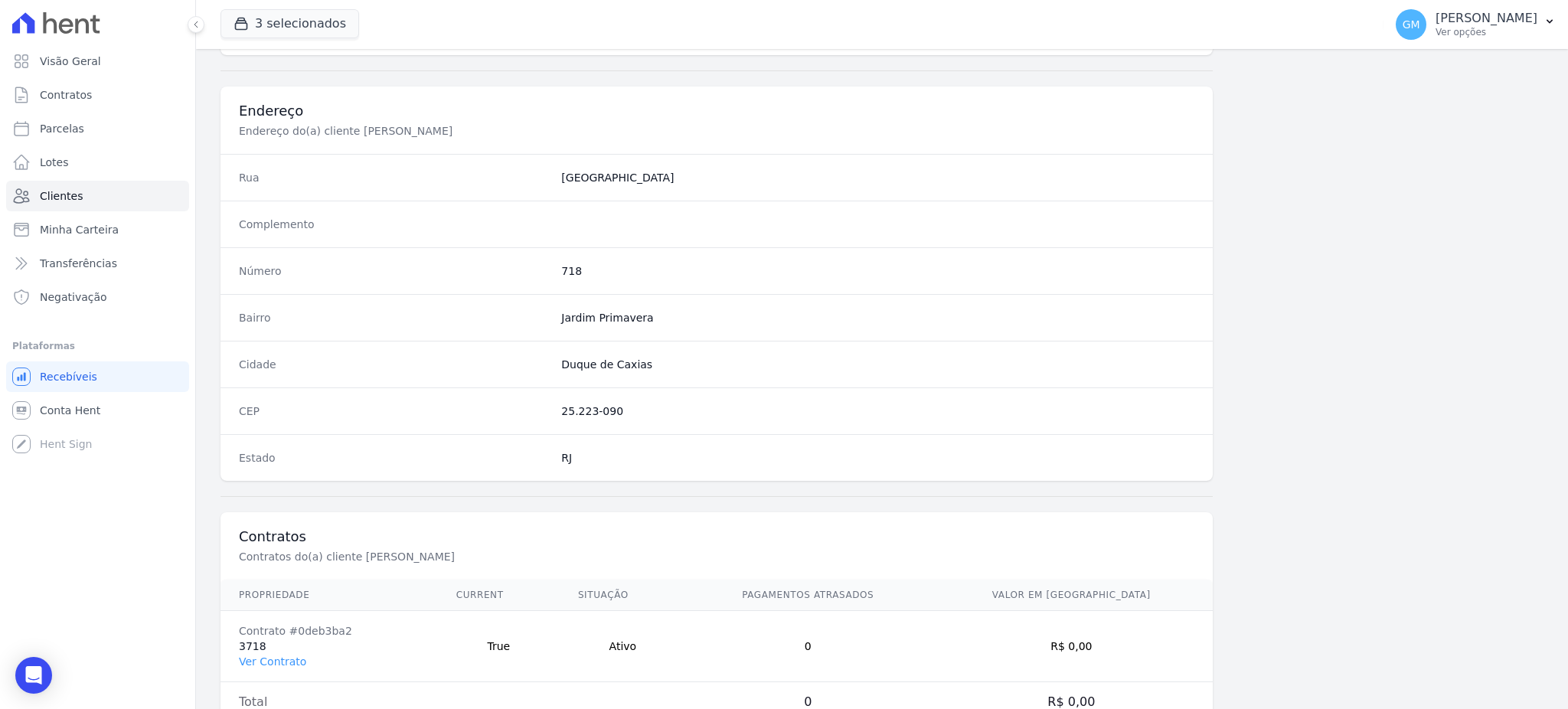
scroll to position [725, 0]
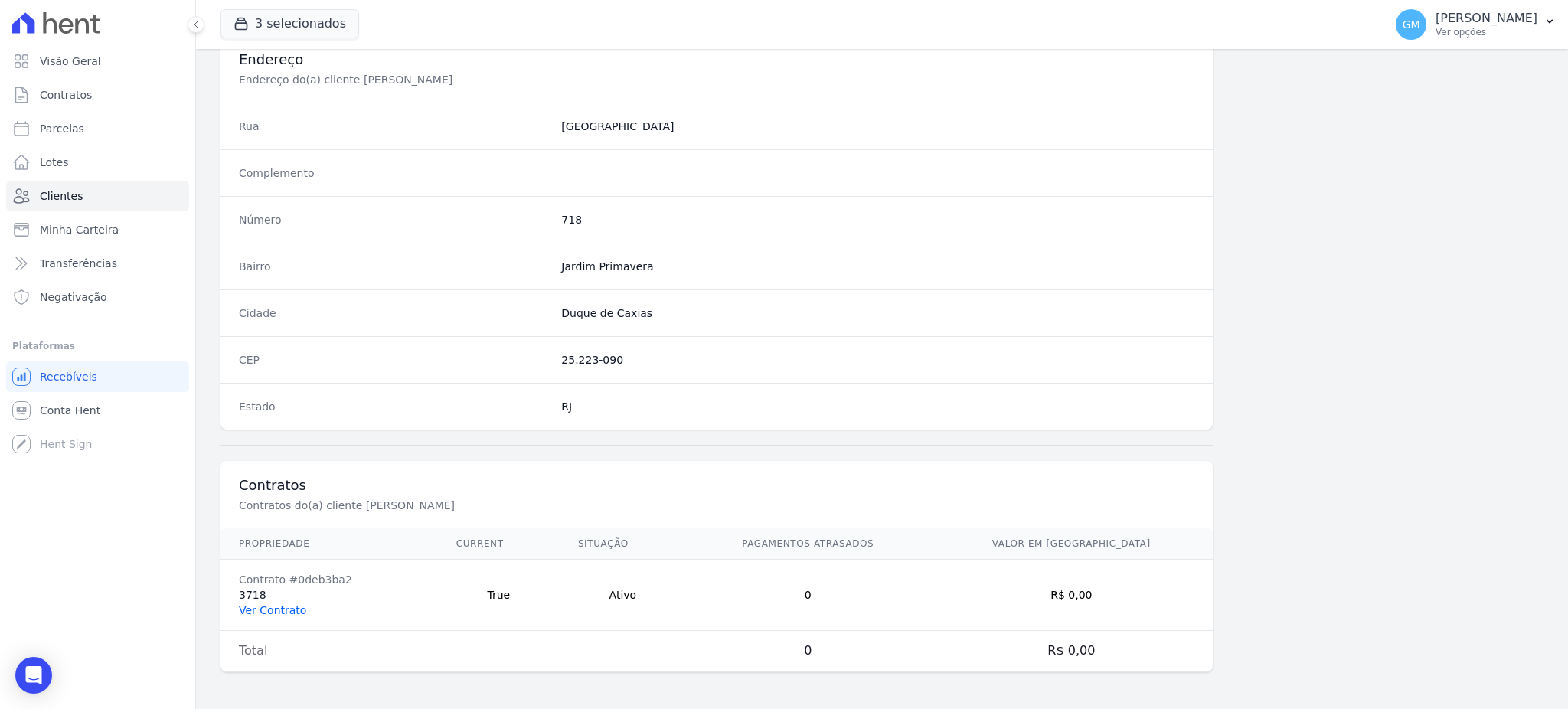
click at [274, 607] on link "Ver Contrato" at bounding box center [272, 610] width 67 height 12
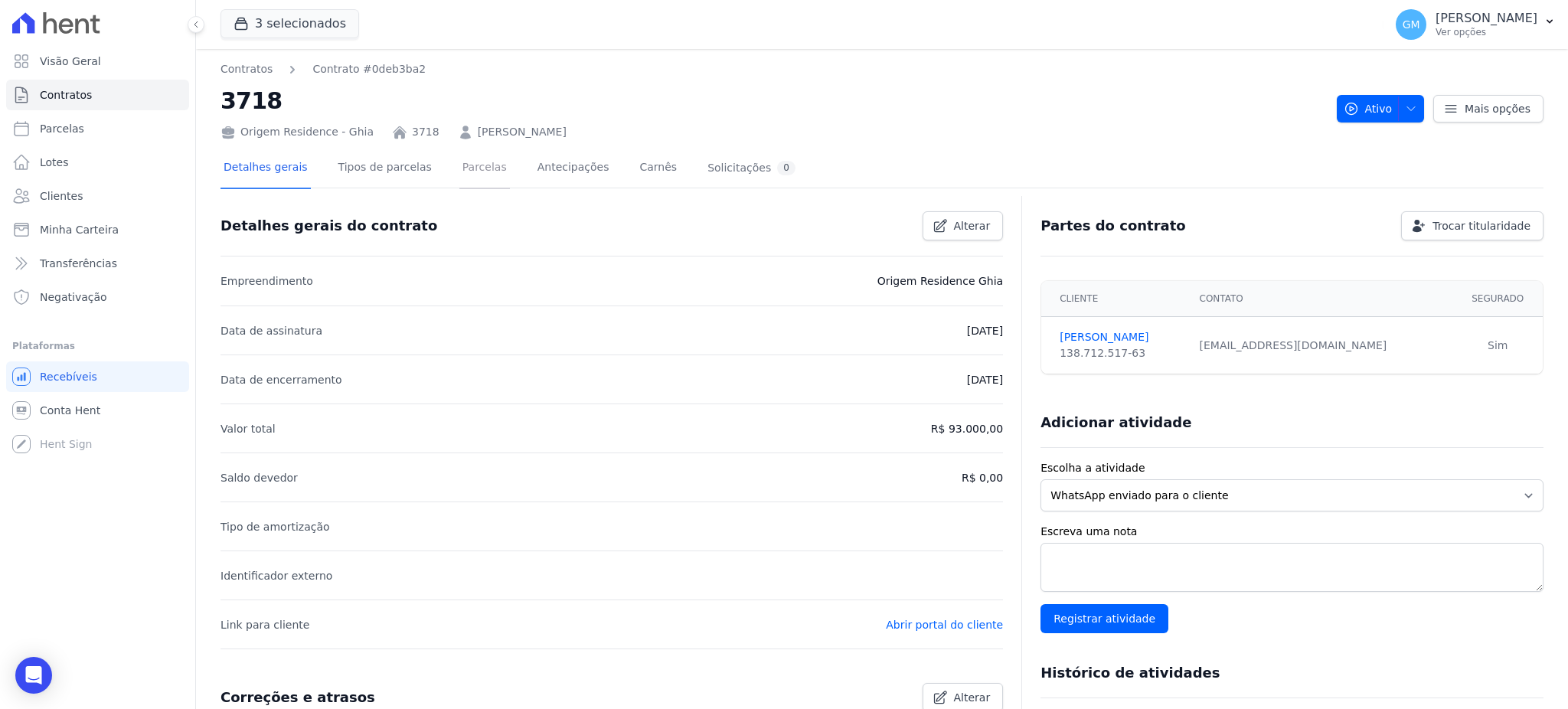
click at [459, 164] on link "Parcelas" at bounding box center [485, 168] width 51 height 41
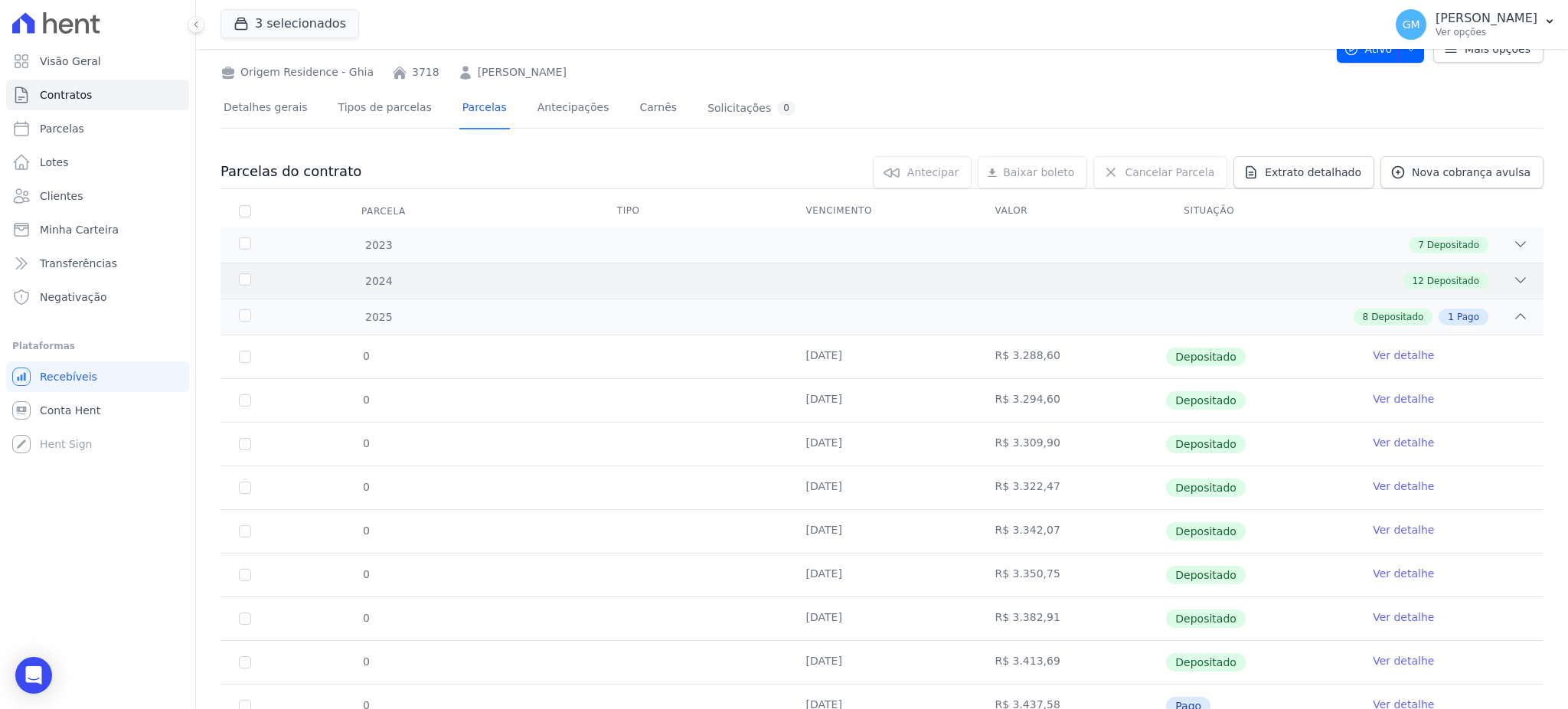
scroll to position [124, 0]
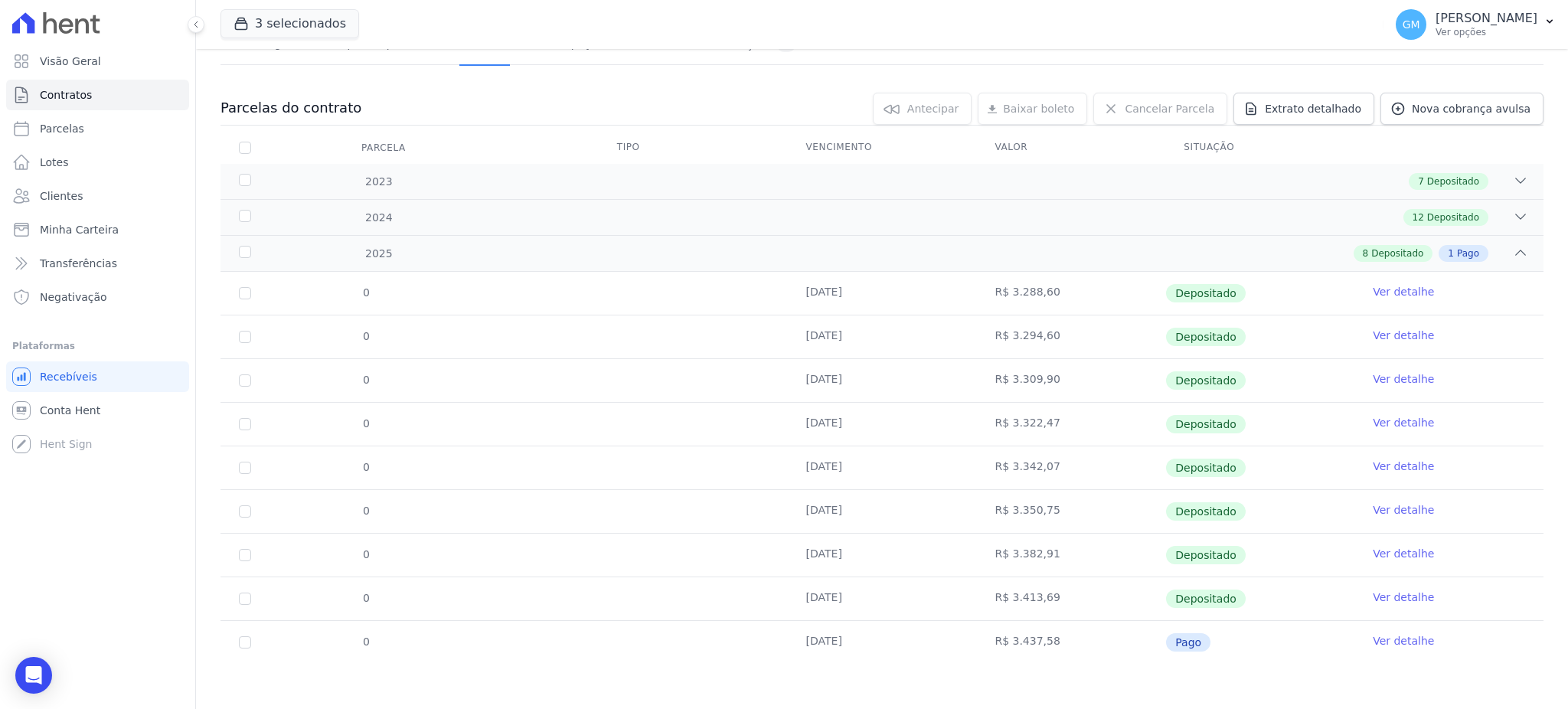
click at [1374, 590] on link "Ver detalhe" at bounding box center [1403, 598] width 61 height 15
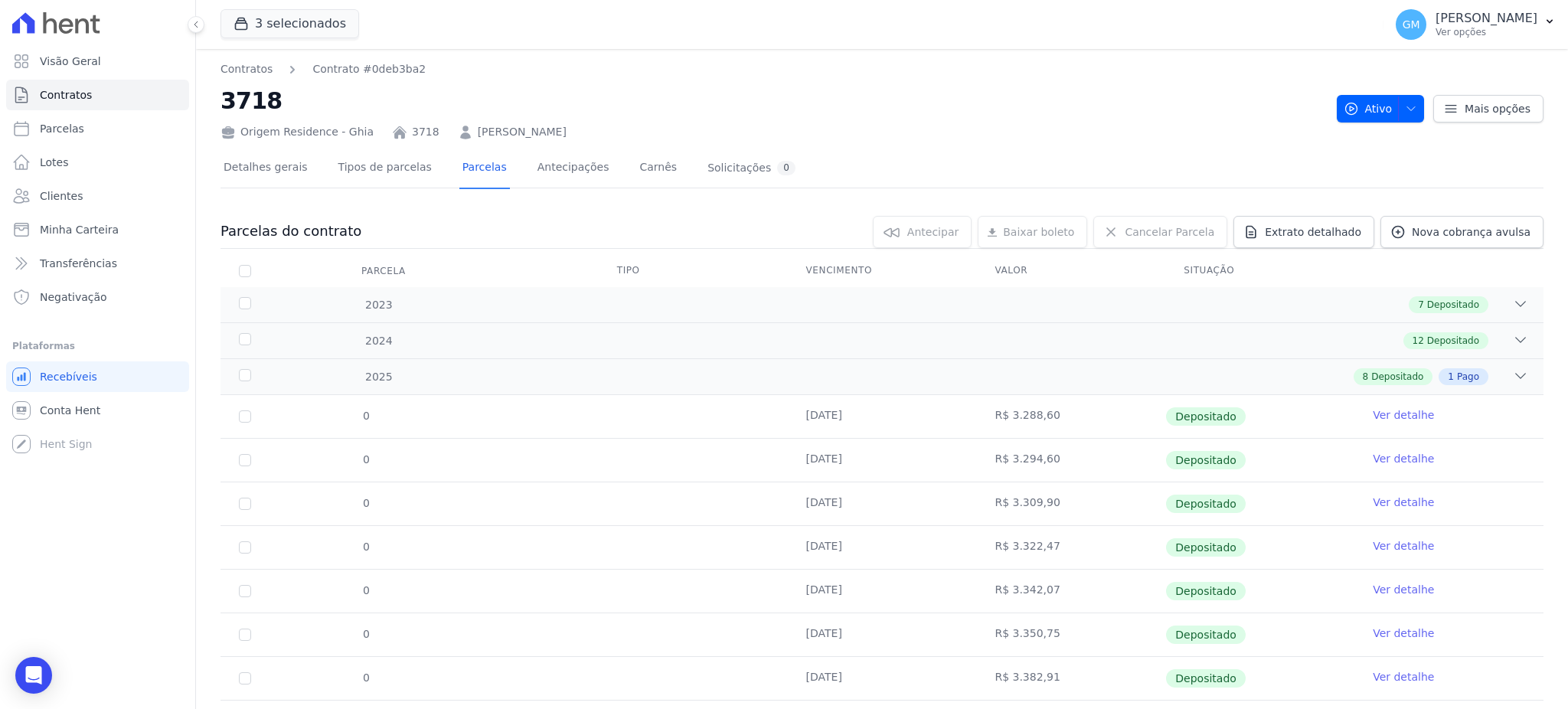
scroll to position [124, 0]
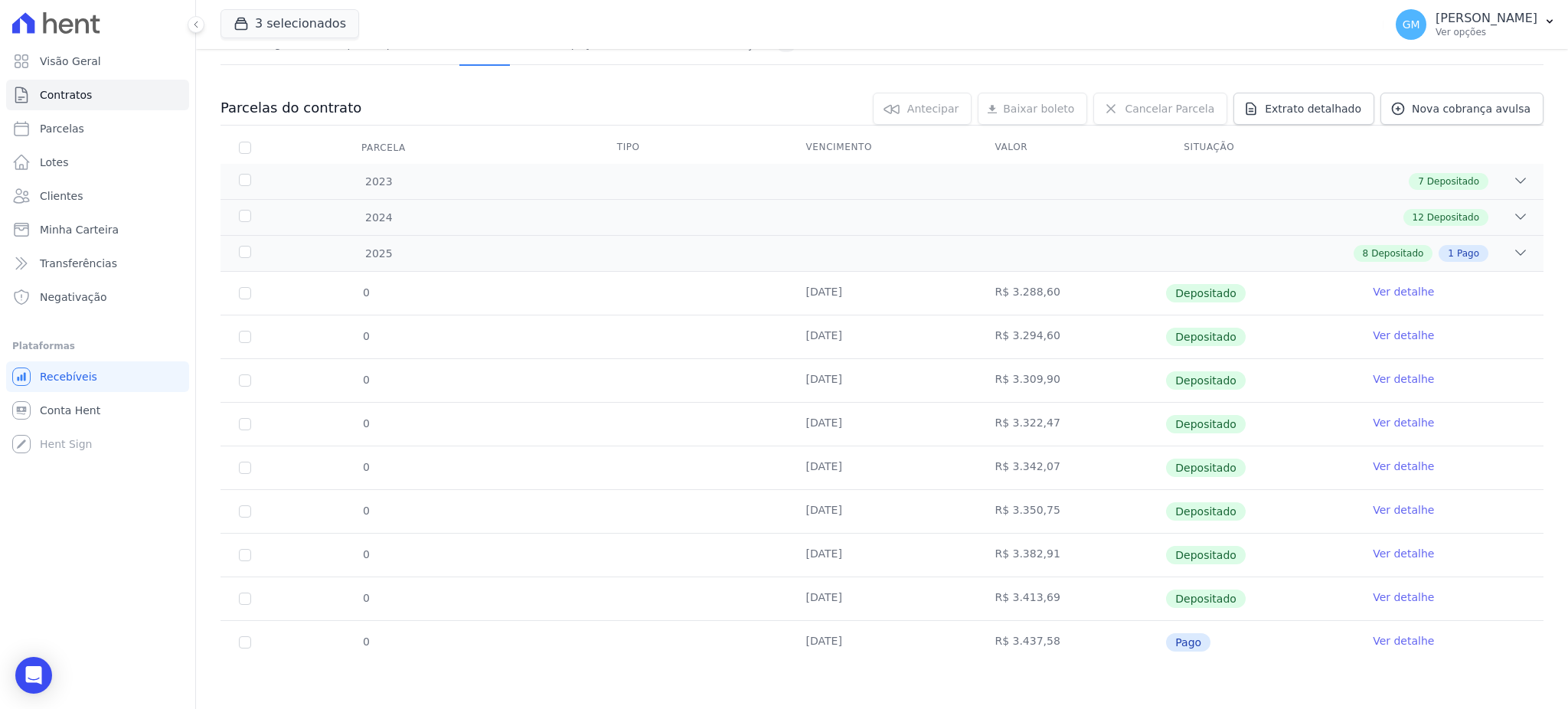
click at [1373, 635] on link "Ver detalhe" at bounding box center [1403, 641] width 61 height 15
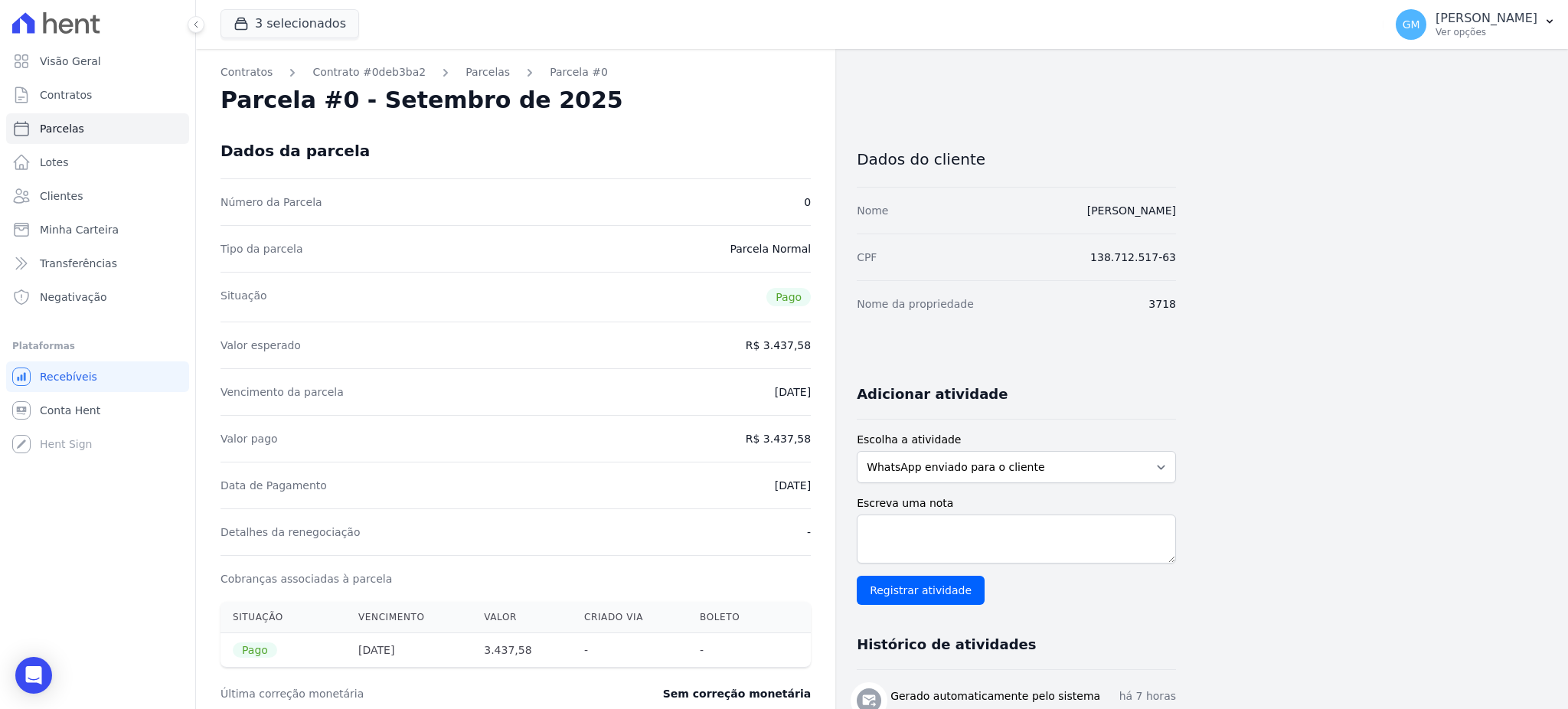
drag, startPoint x: 744, startPoint y: 485, endPoint x: 814, endPoint y: 484, distance: 70.0
click at [814, 484] on div "Contratos Contrato #0deb3ba2 Parcelas Parcela #0 Parcela #0 - Setembro de 2025 …" at bounding box center [515, 600] width 639 height 1104
drag, startPoint x: 769, startPoint y: 432, endPoint x: 822, endPoint y: 433, distance: 53.0
click at [822, 433] on div "Contratos Contrato #0deb3ba2 Parcelas Parcela #0 Parcela #0 - Setembro de 2025 …" at bounding box center [515, 600] width 639 height 1104
drag, startPoint x: 731, startPoint y: 482, endPoint x: 833, endPoint y: 480, distance: 102.0
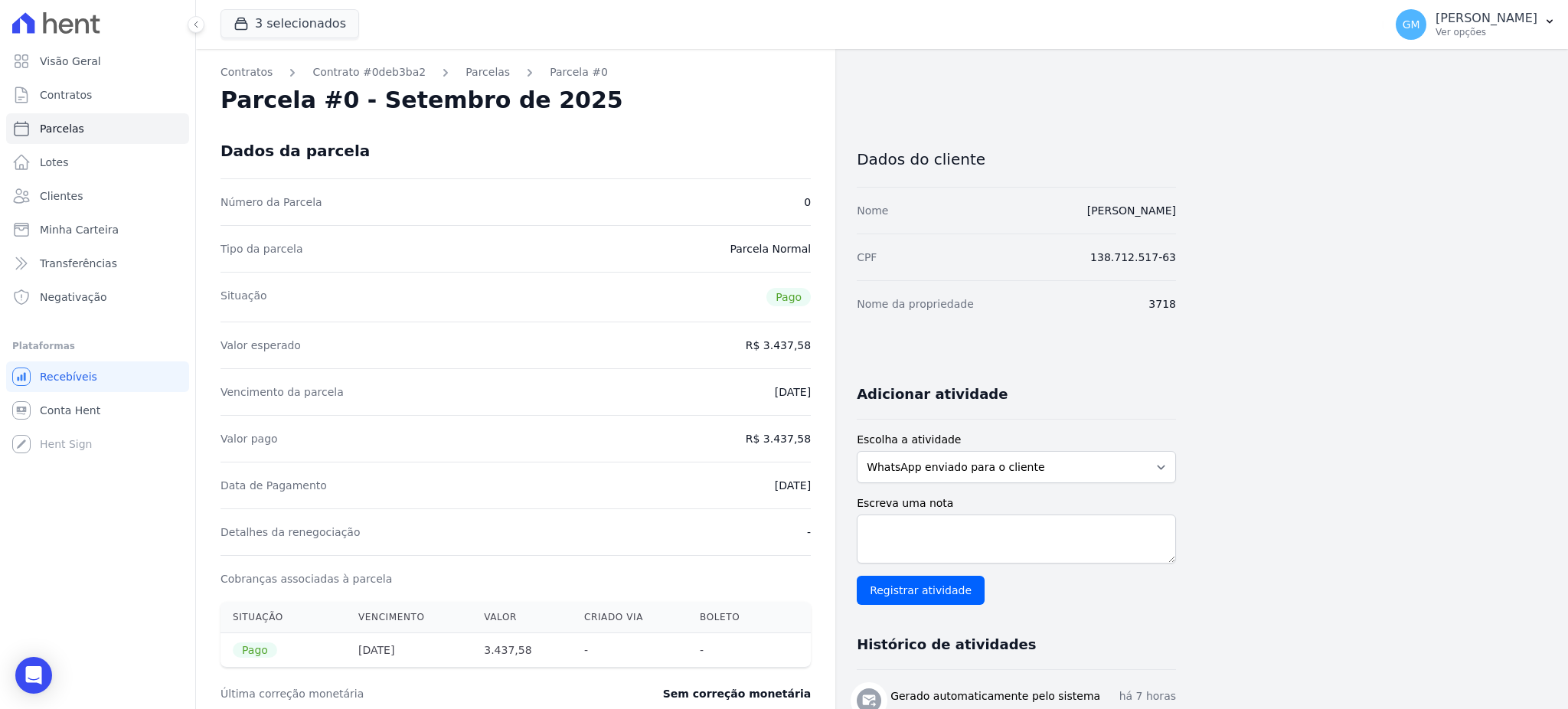
click at [833, 480] on div "Contratos Contrato #0deb3ba2 Parcelas Parcela #0 Parcela #0 - Setembro de 2025 …" at bounding box center [515, 600] width 639 height 1104
click at [47, 185] on link "Clientes" at bounding box center [97, 195] width 183 height 30
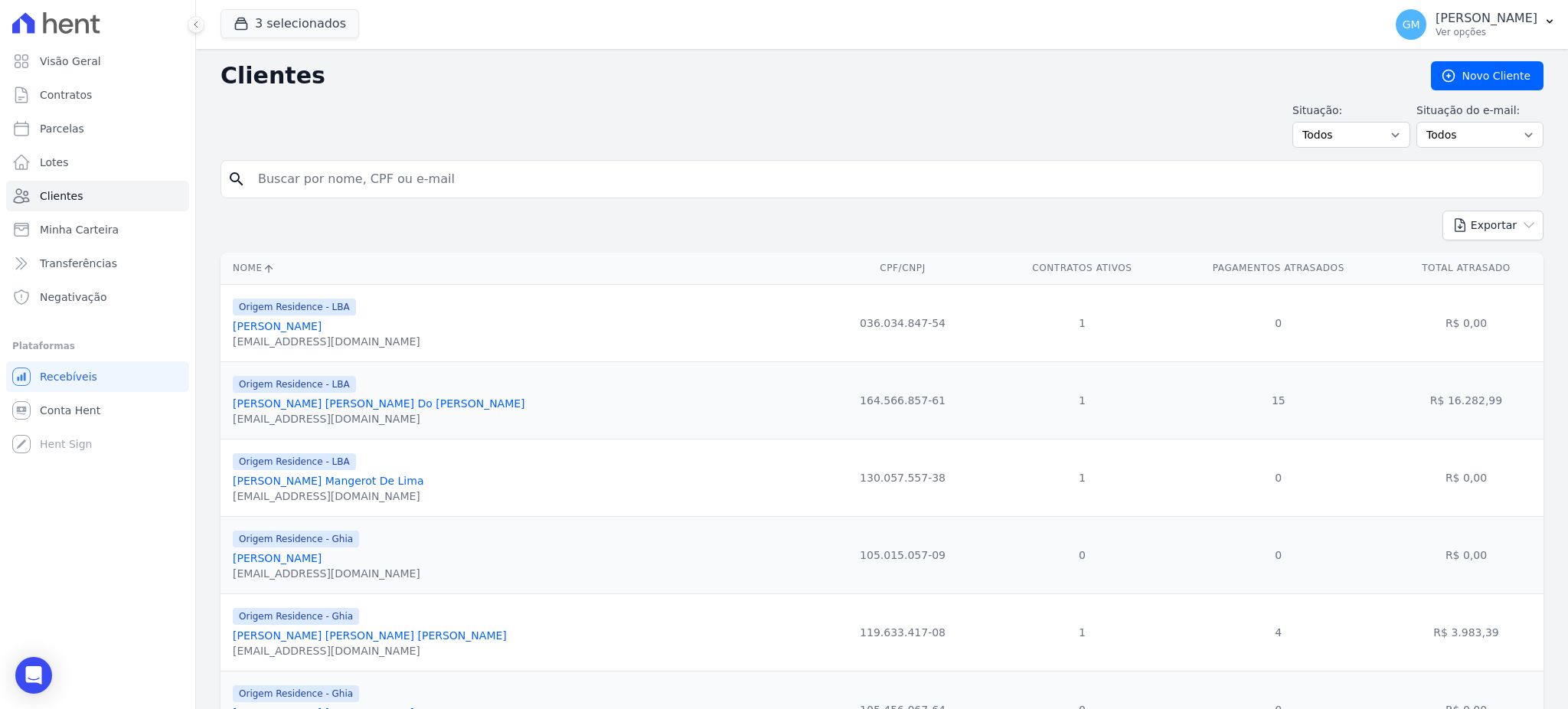
click at [372, 180] on input "search" at bounding box center [892, 179] width 1288 height 30
paste input "Priscilla Natasha Halliday Sant Anna Pinho"
type input "Priscilla Natasha Halliday Sant Anna Pinho"
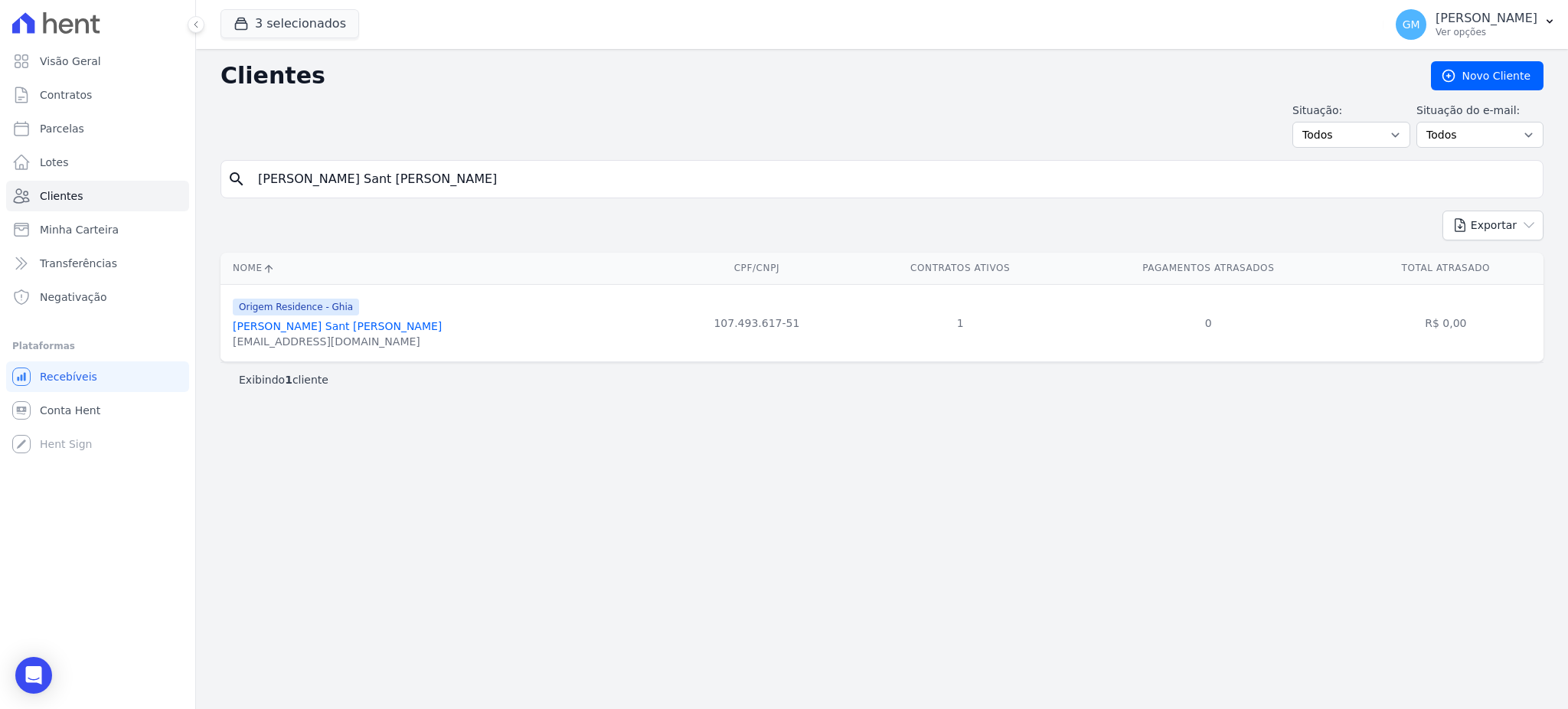
drag, startPoint x: 383, startPoint y: 329, endPoint x: 409, endPoint y: 335, distance: 26.7
click at [383, 329] on link "Priscilla Natasha Halliday Sant Anna Pinho" at bounding box center [338, 326] width 209 height 12
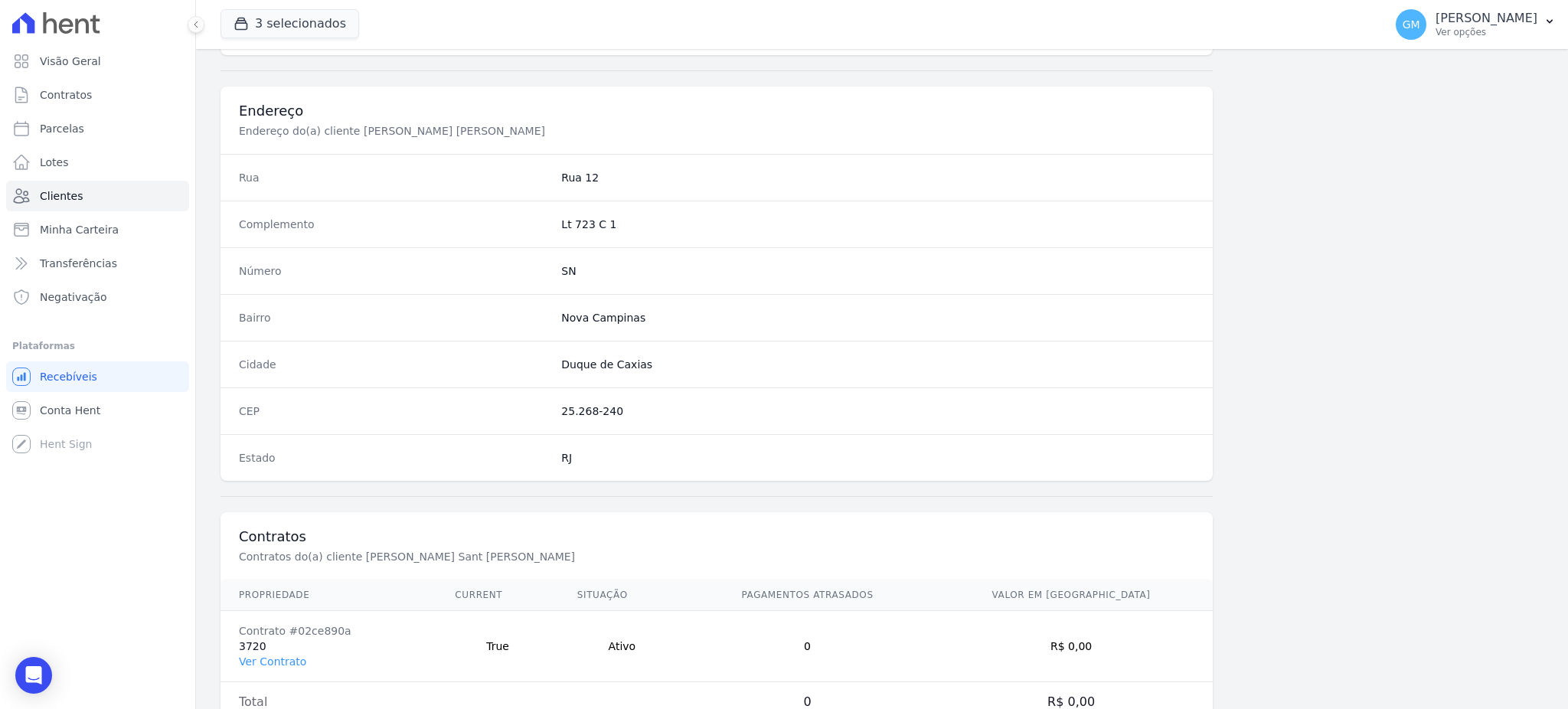
scroll to position [725, 0]
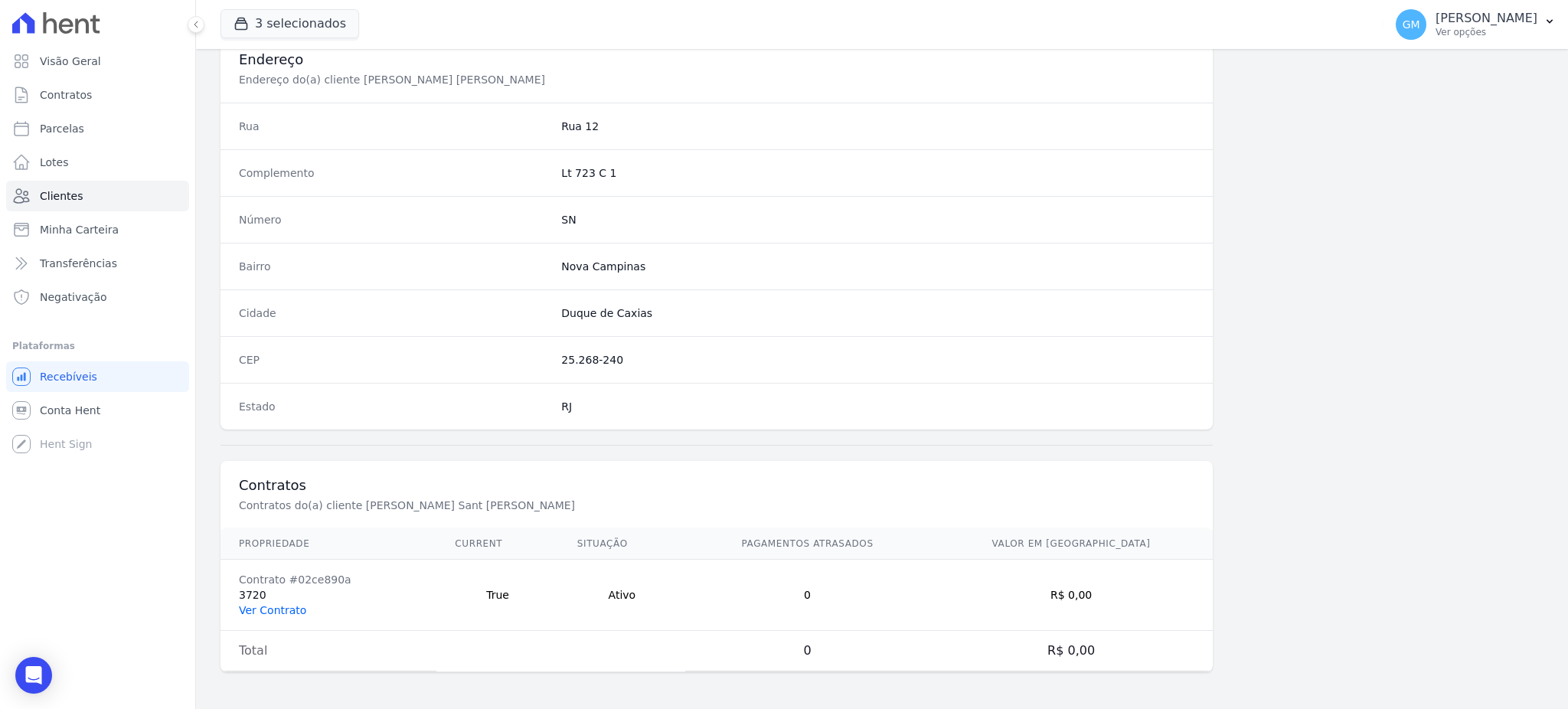
click at [259, 607] on link "Ver Contrato" at bounding box center [272, 610] width 67 height 12
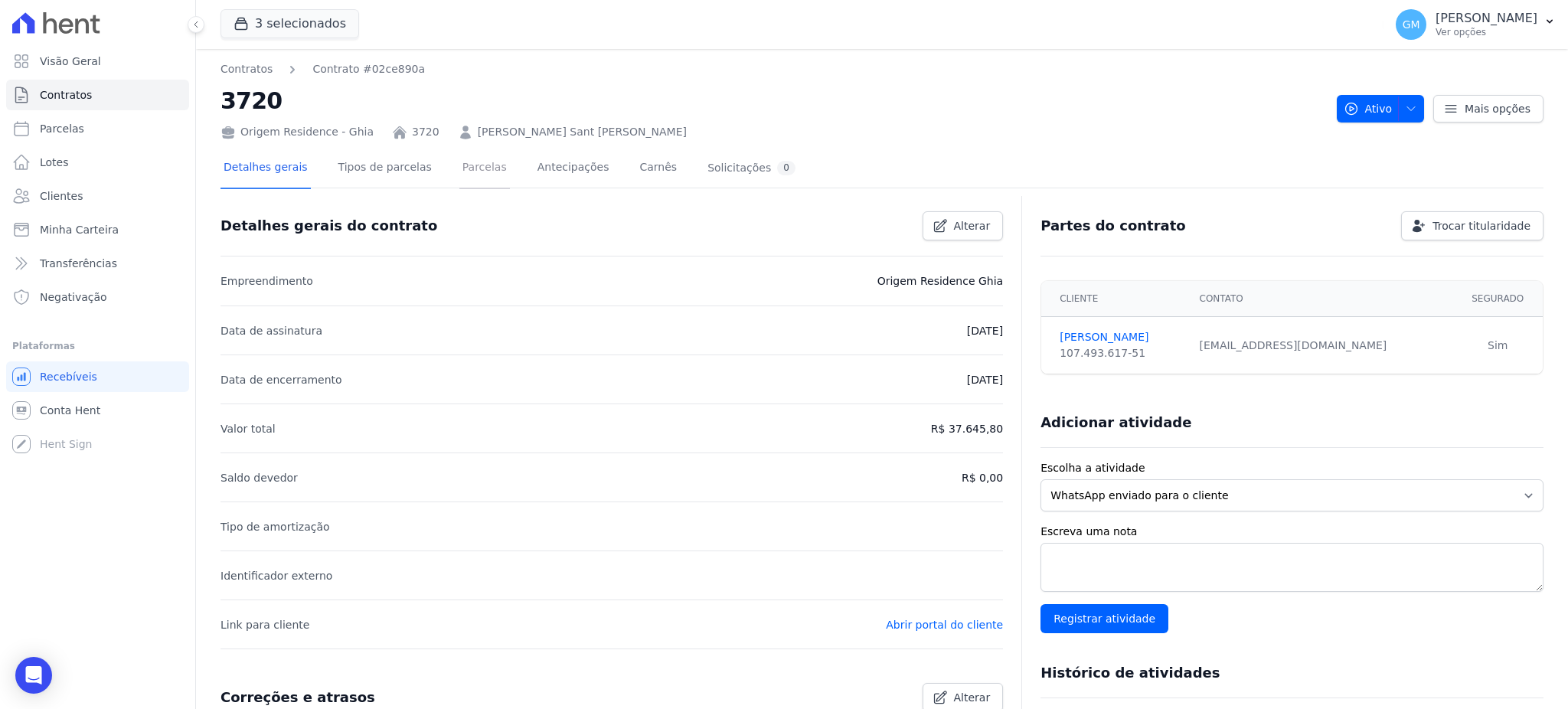
click at [469, 167] on link "Parcelas" at bounding box center [485, 168] width 51 height 41
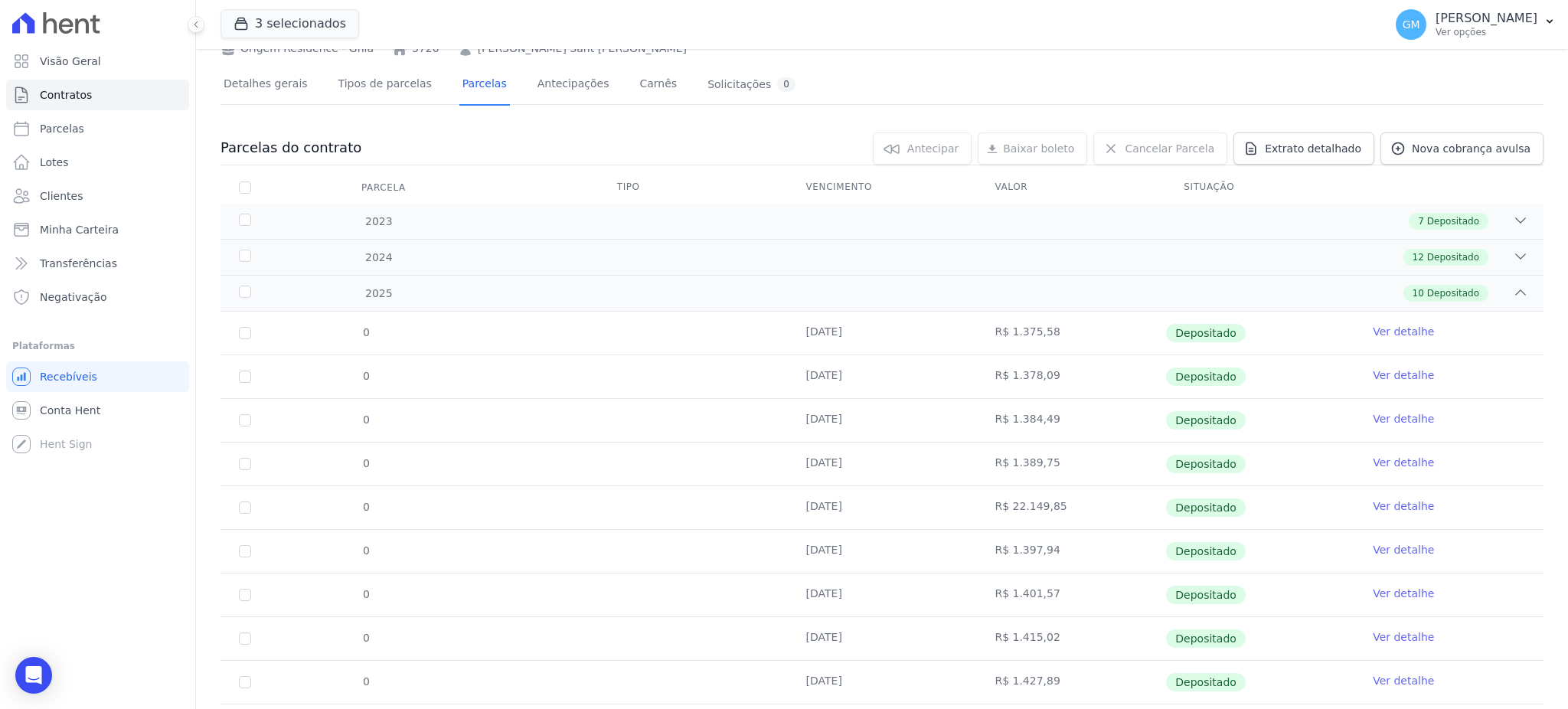
scroll to position [167, 0]
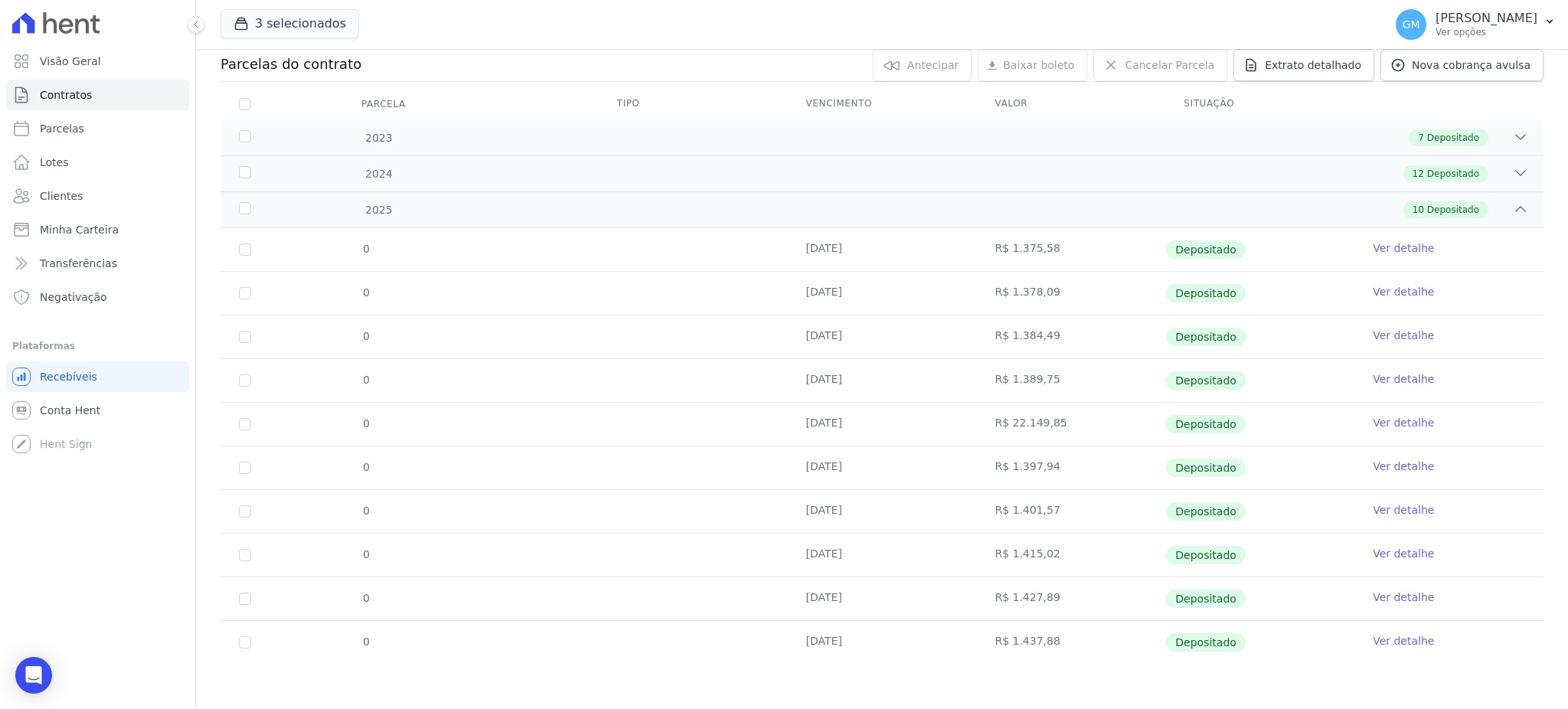
click at [1386, 642] on link "Ver detalhe" at bounding box center [1403, 641] width 61 height 15
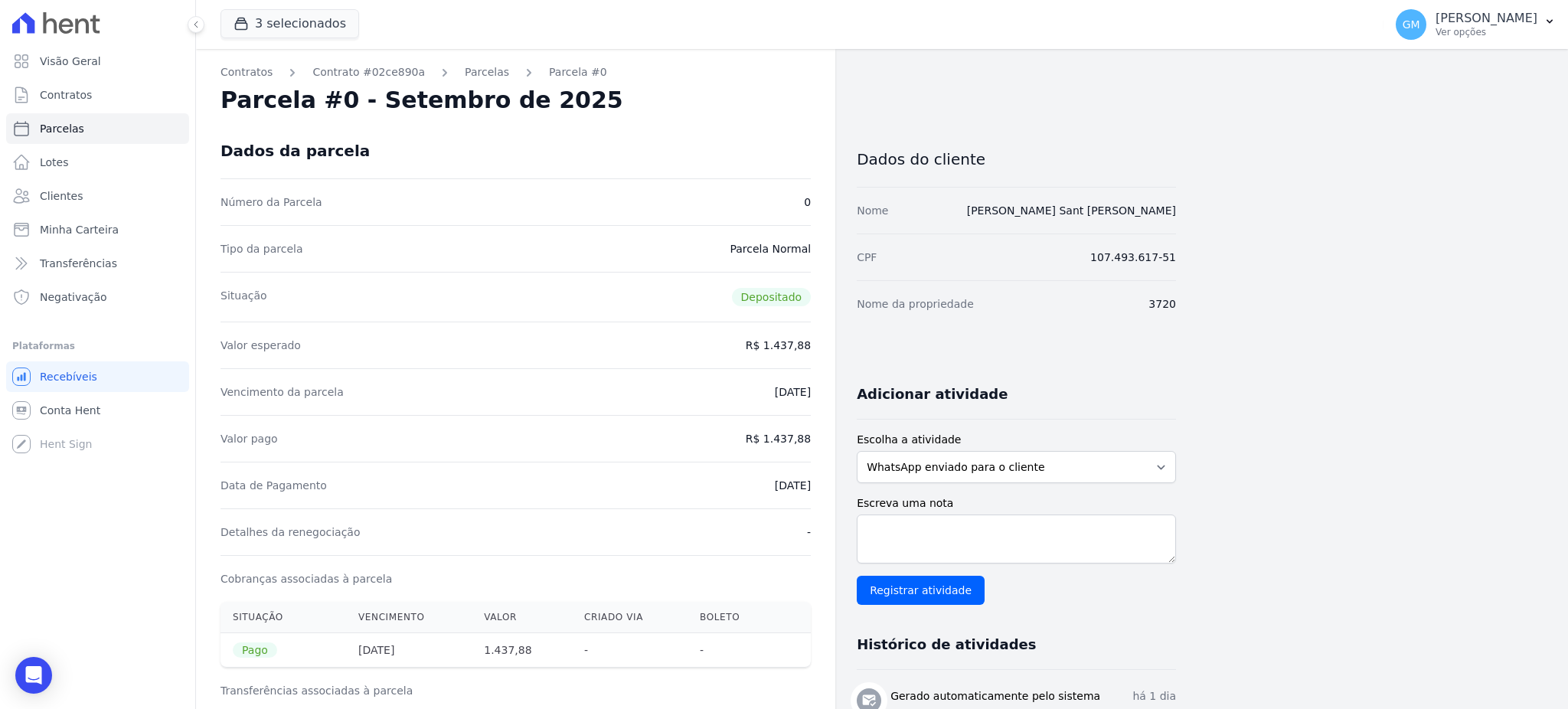
drag, startPoint x: 743, startPoint y: 484, endPoint x: 818, endPoint y: 483, distance: 75.0
click at [818, 483] on div "Contratos Contrato #02ce890a Parcelas Parcela #0 Parcela #0 - Setembro de 2025 …" at bounding box center [515, 613] width 639 height 1128
click at [749, 452] on div "Valor pago R$ 1.437,88" at bounding box center [516, 438] width 591 height 46
drag, startPoint x: 753, startPoint y: 481, endPoint x: 815, endPoint y: 490, distance: 62.6
click at [815, 490] on div "Contratos Contrato #02ce890a Parcelas Parcela #0 Parcela #0 - Setembro de 2025 …" at bounding box center [515, 613] width 639 height 1128
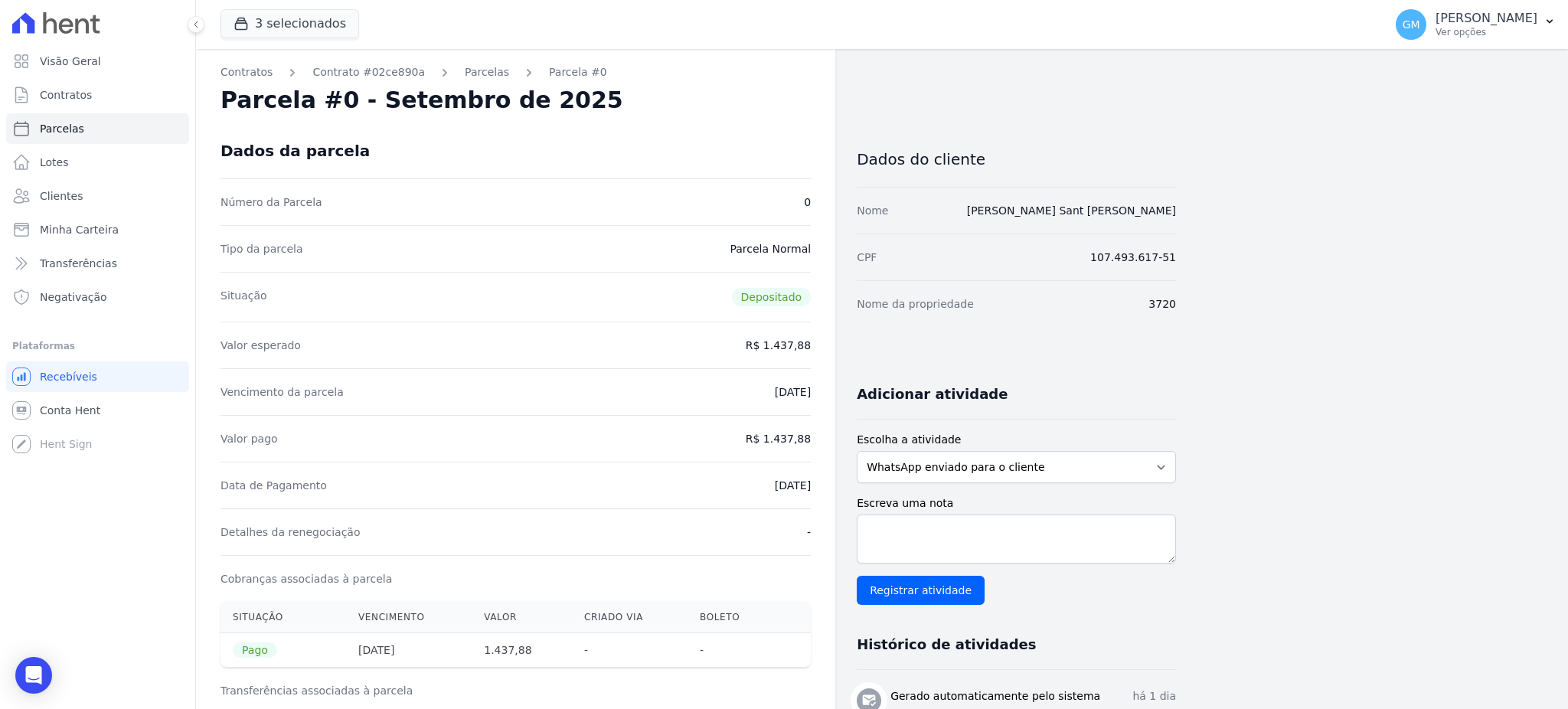
click at [675, 489] on div "Data de Pagamento 08/09/2025" at bounding box center [516, 484] width 591 height 46
drag, startPoint x: 732, startPoint y: 488, endPoint x: 830, endPoint y: 495, distance: 98.2
click at [830, 495] on div "Contratos Contrato #02ce890a Parcelas Parcela #0 Parcela #0 - Setembro de 2025 …" at bounding box center [515, 613] width 639 height 1128
drag, startPoint x: 773, startPoint y: 433, endPoint x: 814, endPoint y: 439, distance: 41.4
click at [814, 439] on div "Contratos Contrato #02ce890a Parcelas Parcela #0 Parcela #0 - Setembro de 2025 …" at bounding box center [515, 613] width 639 height 1128
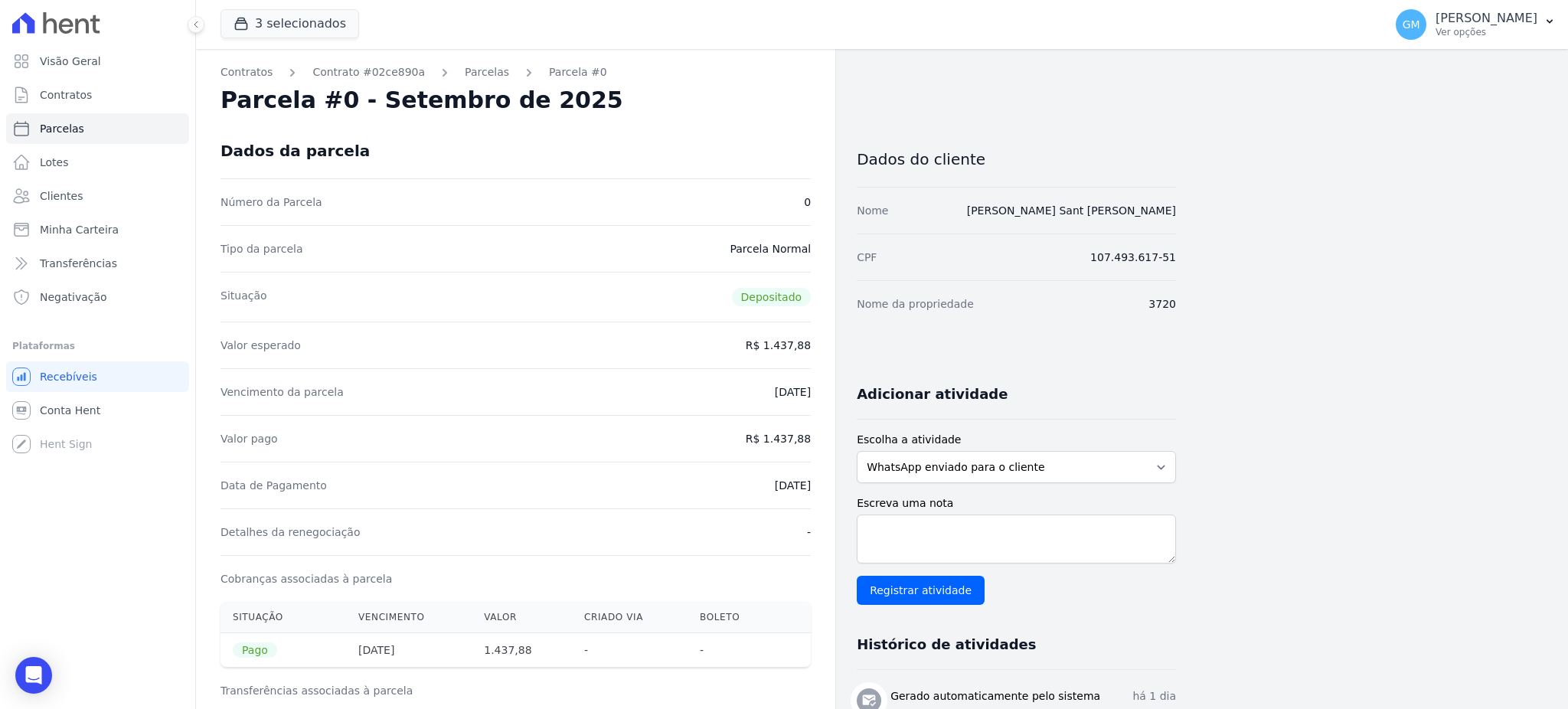
drag, startPoint x: 765, startPoint y: 489, endPoint x: 823, endPoint y: 489, distance: 58.0
click at [823, 489] on div "Contratos Contrato #02ce890a Parcelas Parcela #0 Parcela #0 - Setembro de 2025 …" at bounding box center [515, 613] width 639 height 1128
click at [77, 195] on span "Clientes" at bounding box center [60, 196] width 42 height 15
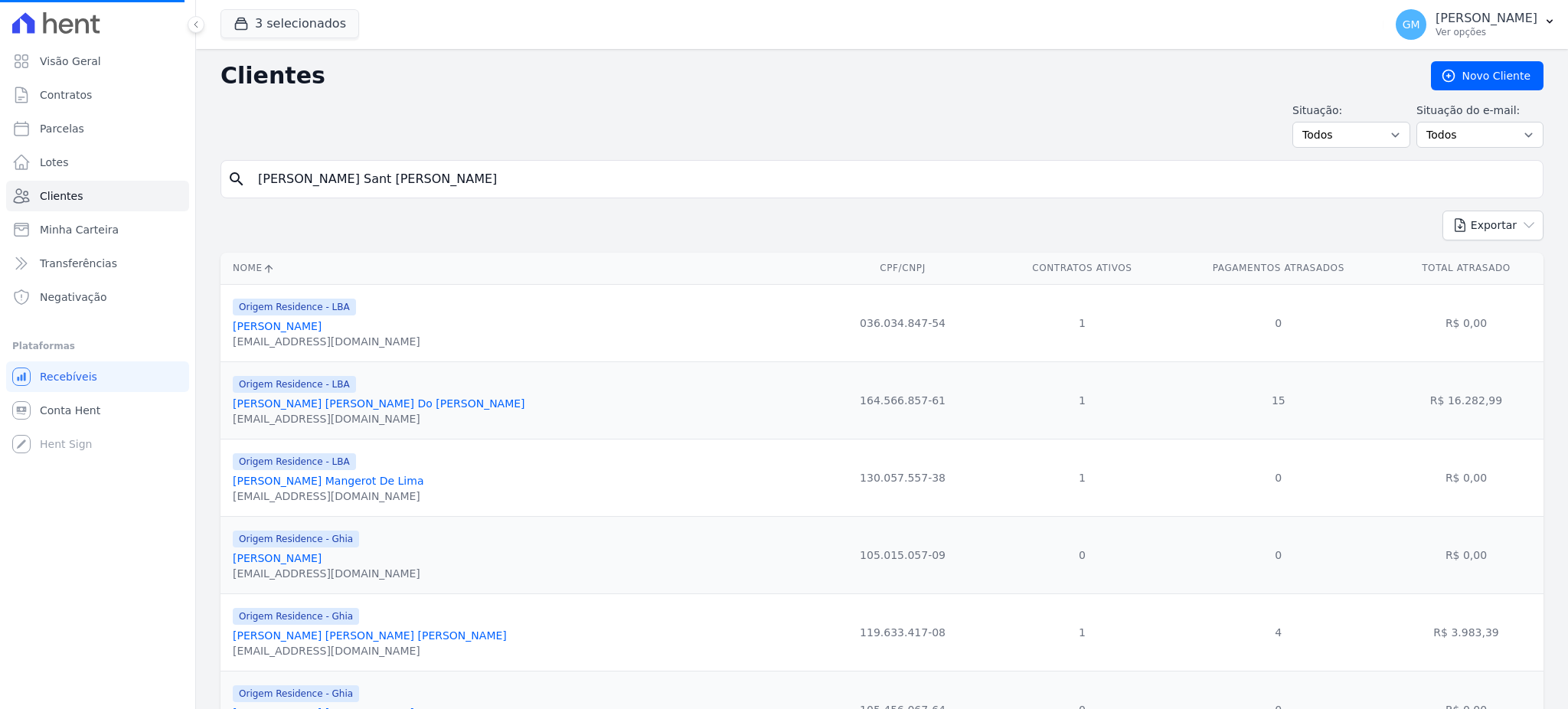
click at [299, 173] on input "Priscilla Natasha Halliday Sant Anna Pinho" at bounding box center [892, 179] width 1288 height 30
click at [480, 180] on input "Priscilla Natasha Halliday Sant Anna Pinho" at bounding box center [892, 179] width 1288 height 30
drag, startPoint x: 444, startPoint y: 180, endPoint x: 255, endPoint y: 170, distance: 189.3
click at [255, 170] on input "Priscilla Natasha Halliday Sant Anna Pinho" at bounding box center [892, 179] width 1288 height 30
paste input "Marcus Vinicius De Melo Da Silva"
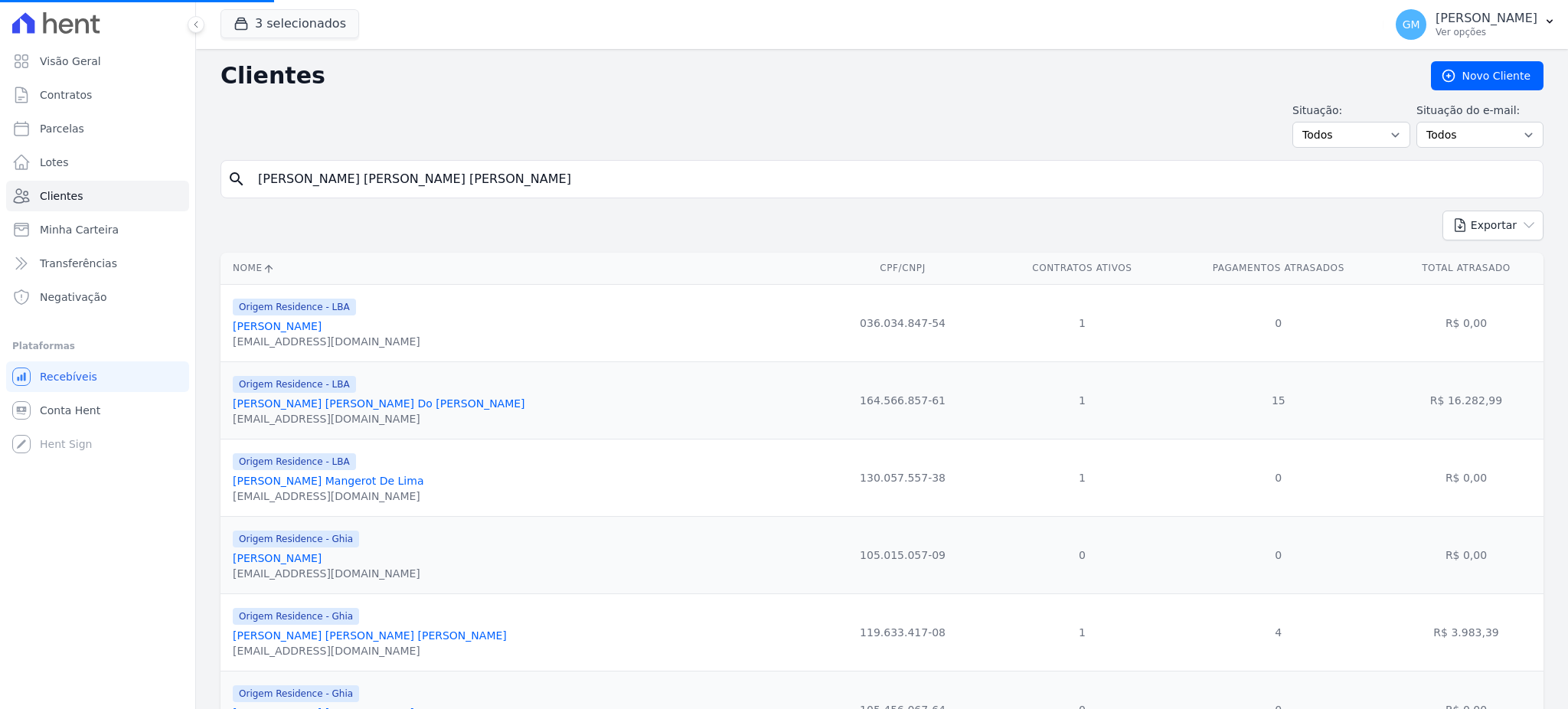
type input "Marcus Vinicius De Melo Da Silva"
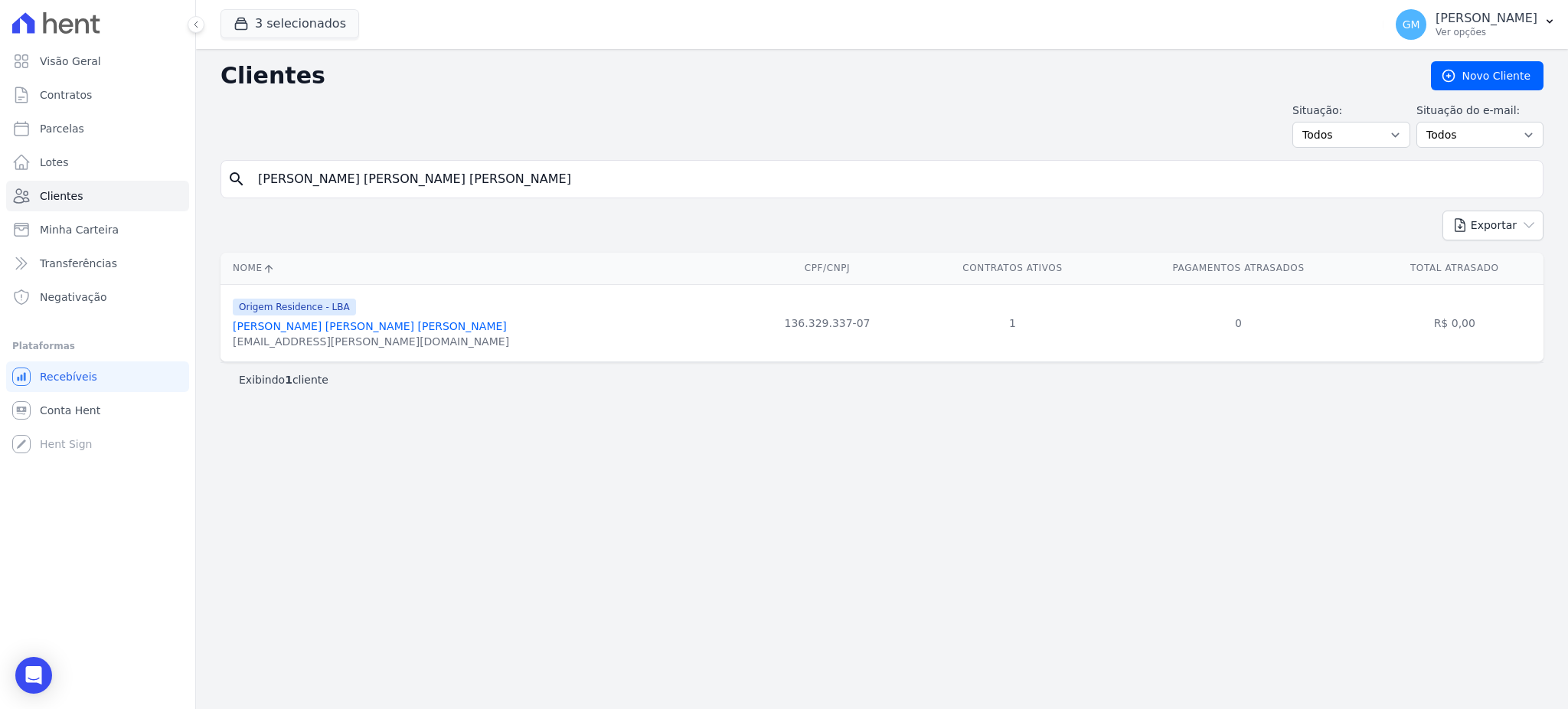
click at [326, 323] on link "Marcus Vinicius De Melo Da Silva" at bounding box center [370, 326] width 274 height 12
click at [380, 323] on link "Marcus Vinicius De Melo Da Silva" at bounding box center [370, 326] width 274 height 12
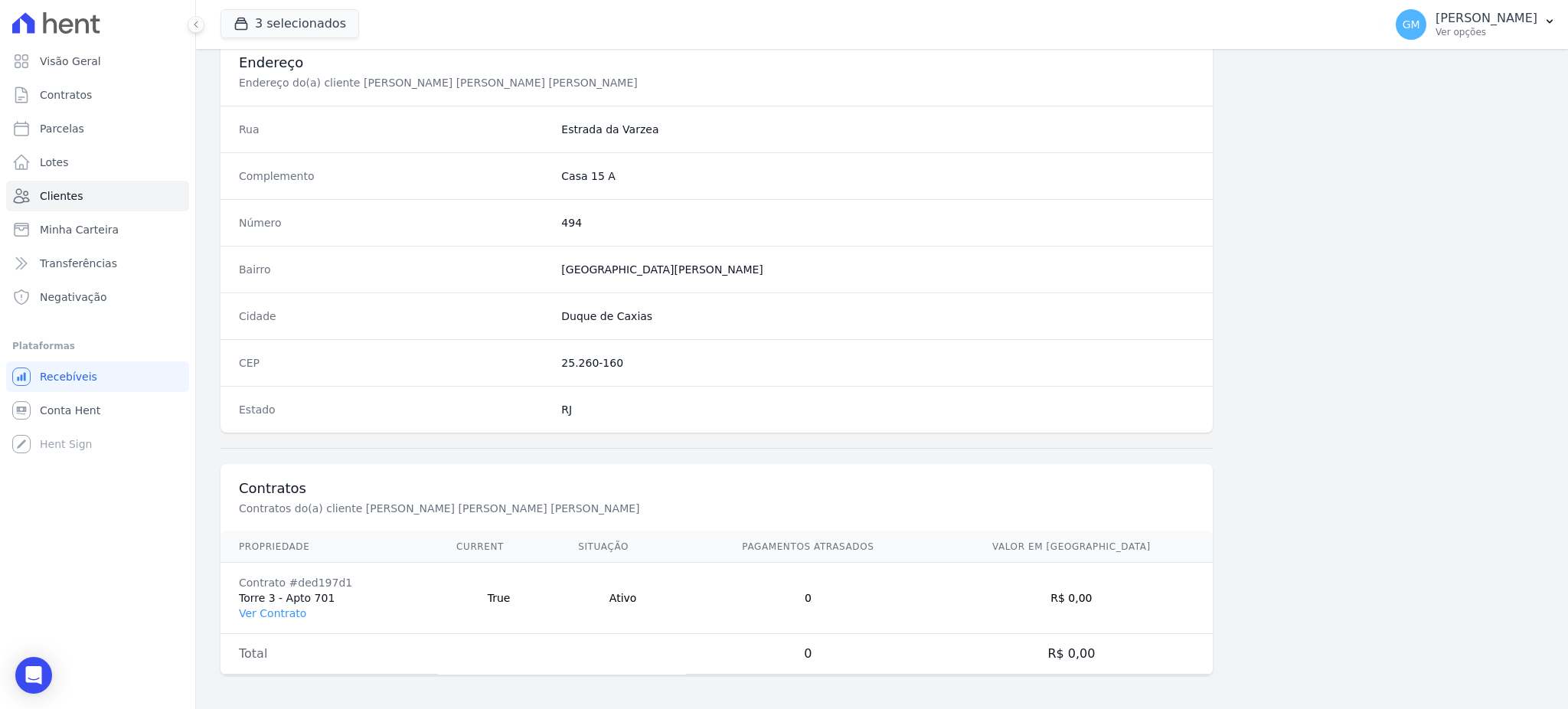
scroll to position [725, 0]
click at [285, 614] on link "Ver Contrato" at bounding box center [272, 610] width 67 height 12
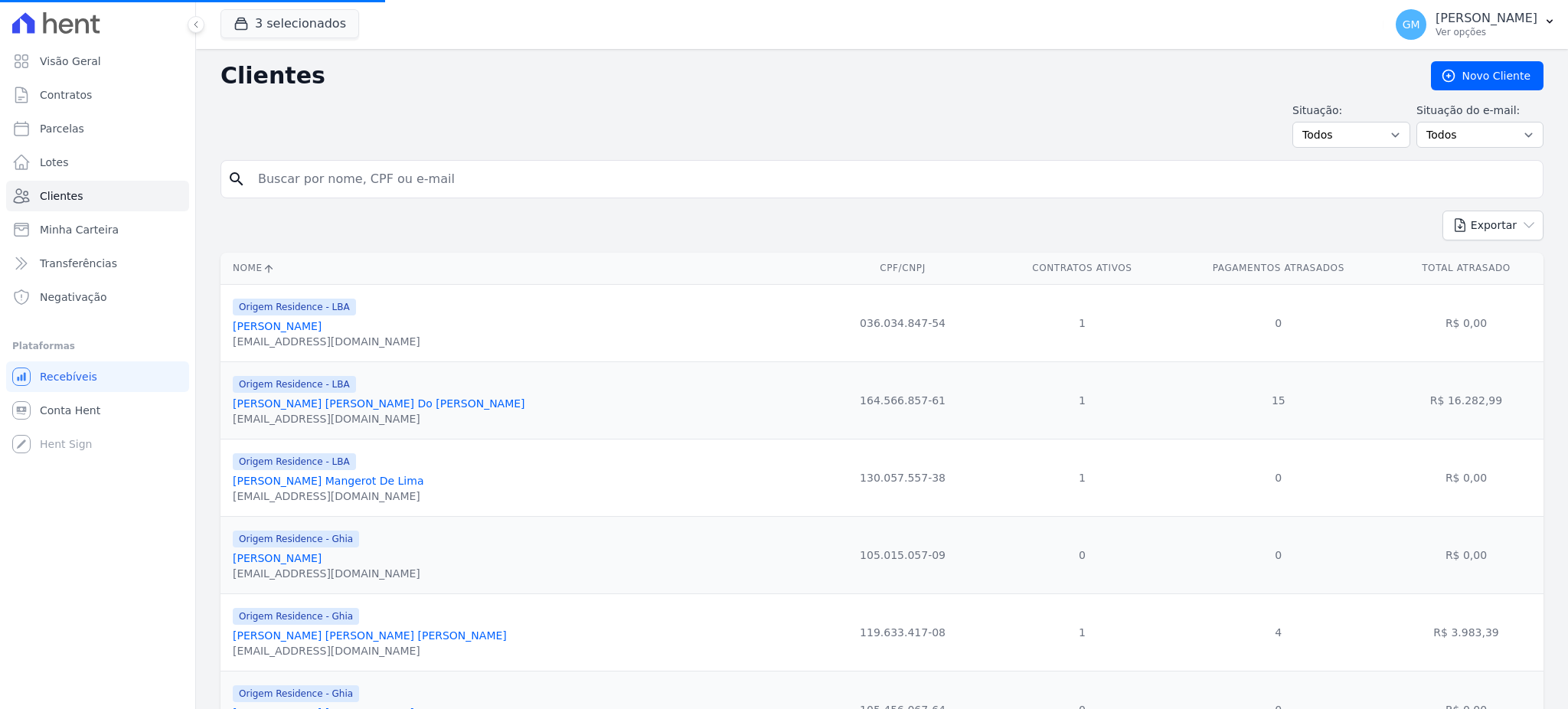
click at [439, 188] on input "search" at bounding box center [892, 179] width 1288 height 30
paste input "Marcus Vinicius De Melo Da Silva"
type input "Marcus Vinicius De Melo Da Silva"
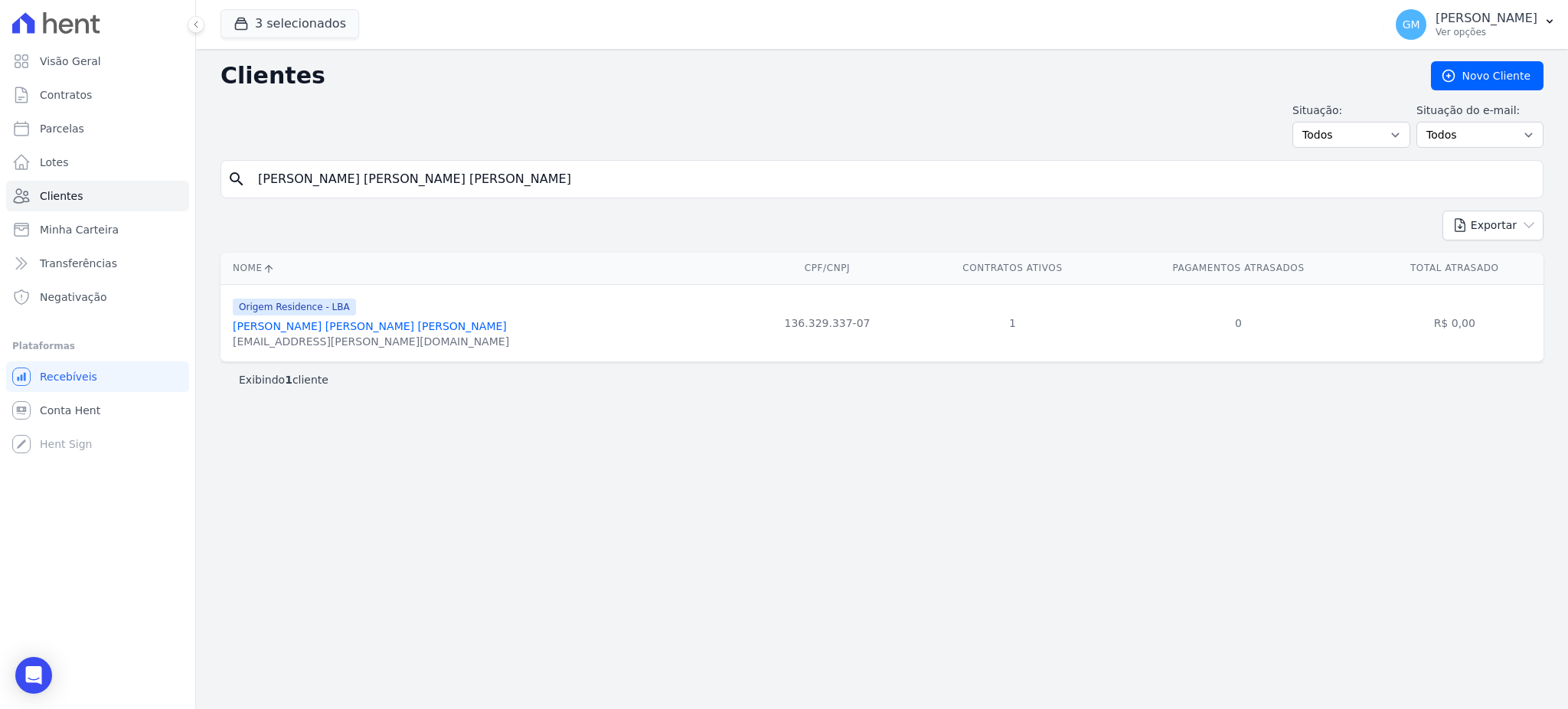
click at [364, 329] on link "Marcus Vinicius De Melo Da Silva" at bounding box center [370, 326] width 274 height 12
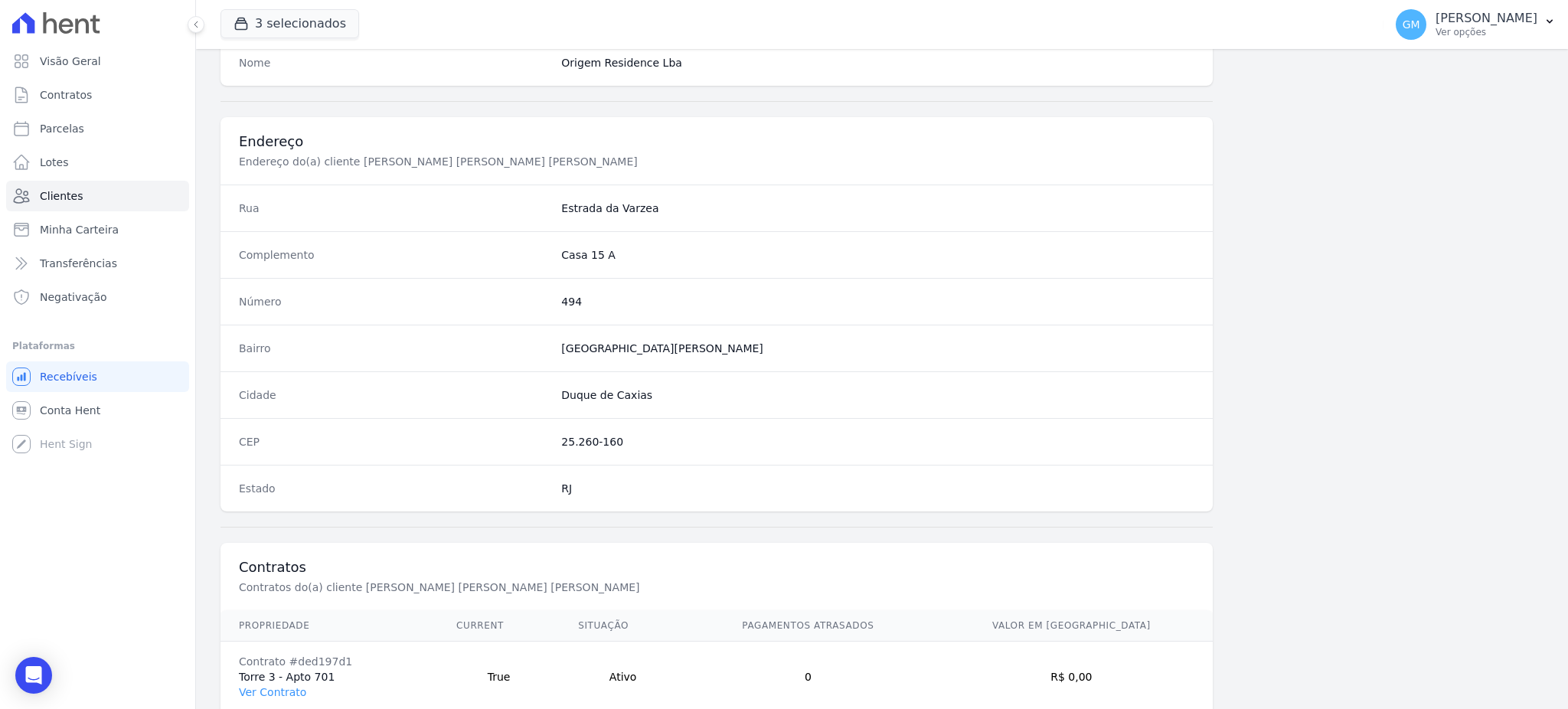
scroll to position [725, 0]
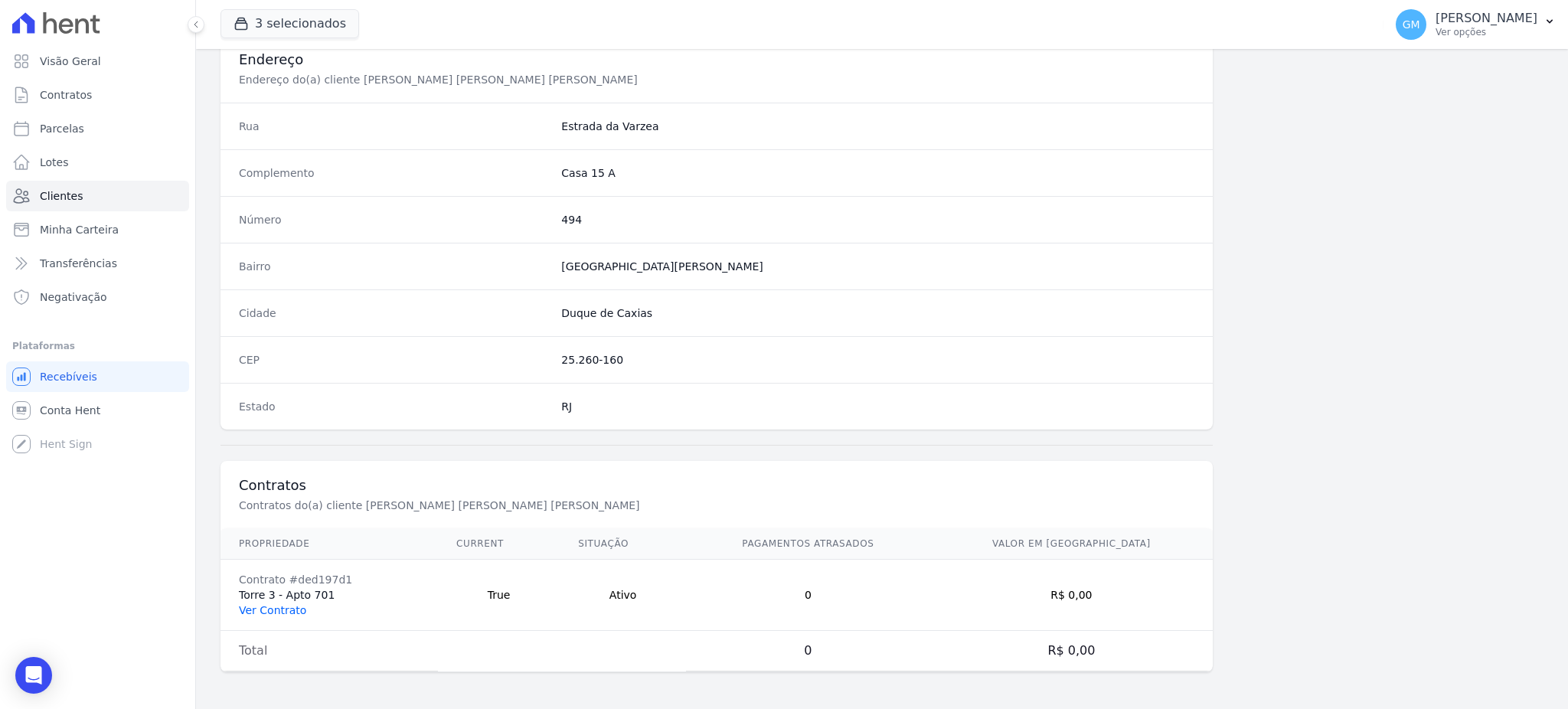
click at [290, 604] on link "Ver Contrato" at bounding box center [272, 610] width 67 height 12
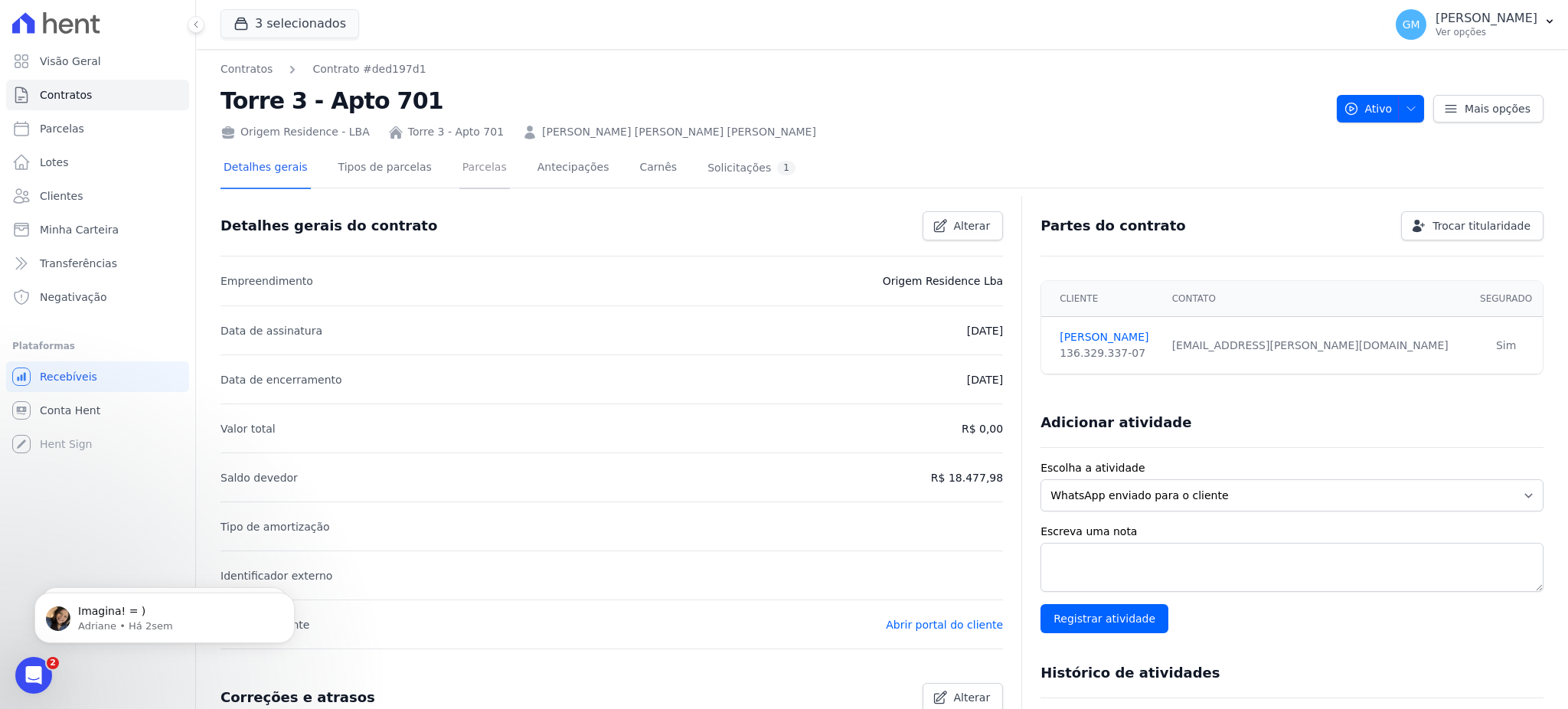
click at [459, 173] on link "Parcelas" at bounding box center [485, 168] width 51 height 41
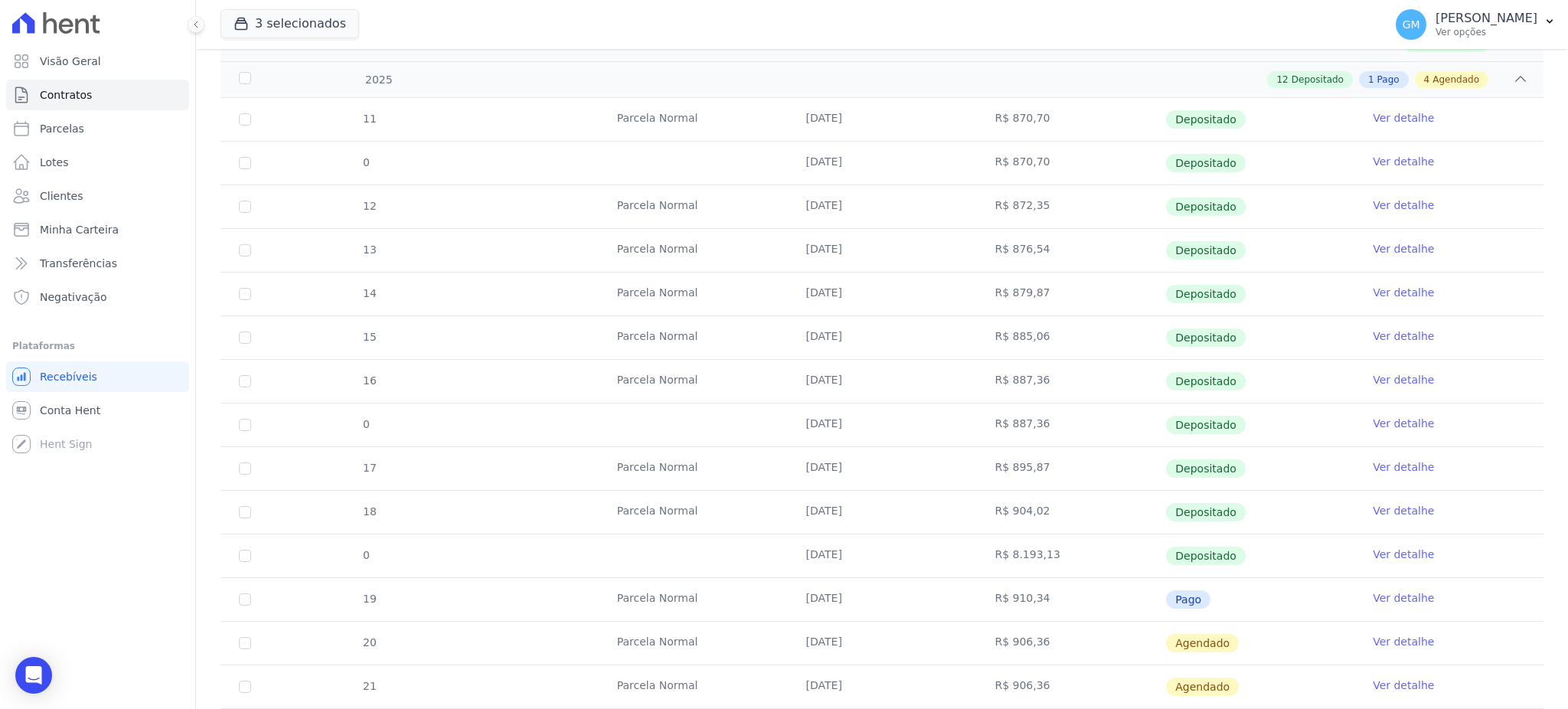
scroll to position [408, 0]
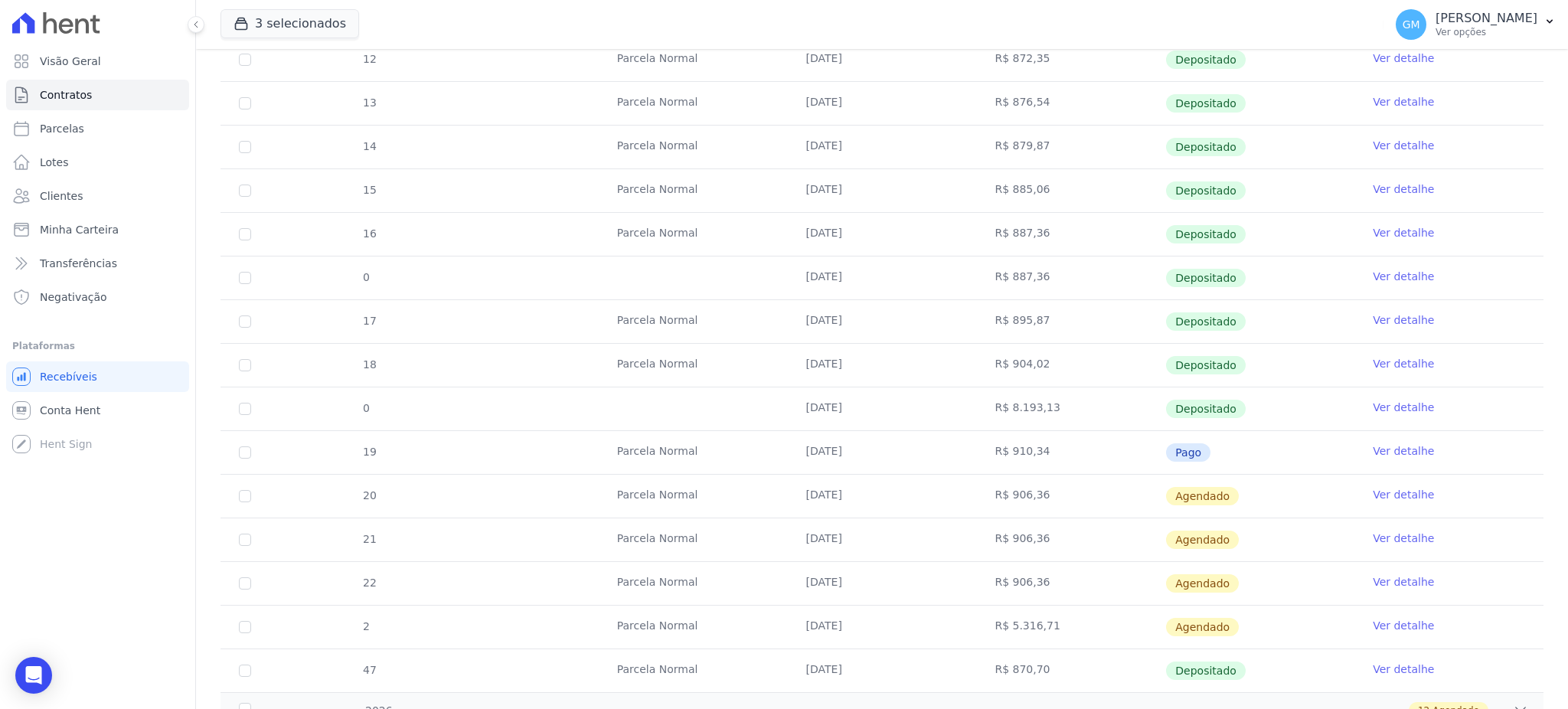
click at [1376, 406] on link "Ver detalhe" at bounding box center [1403, 408] width 61 height 15
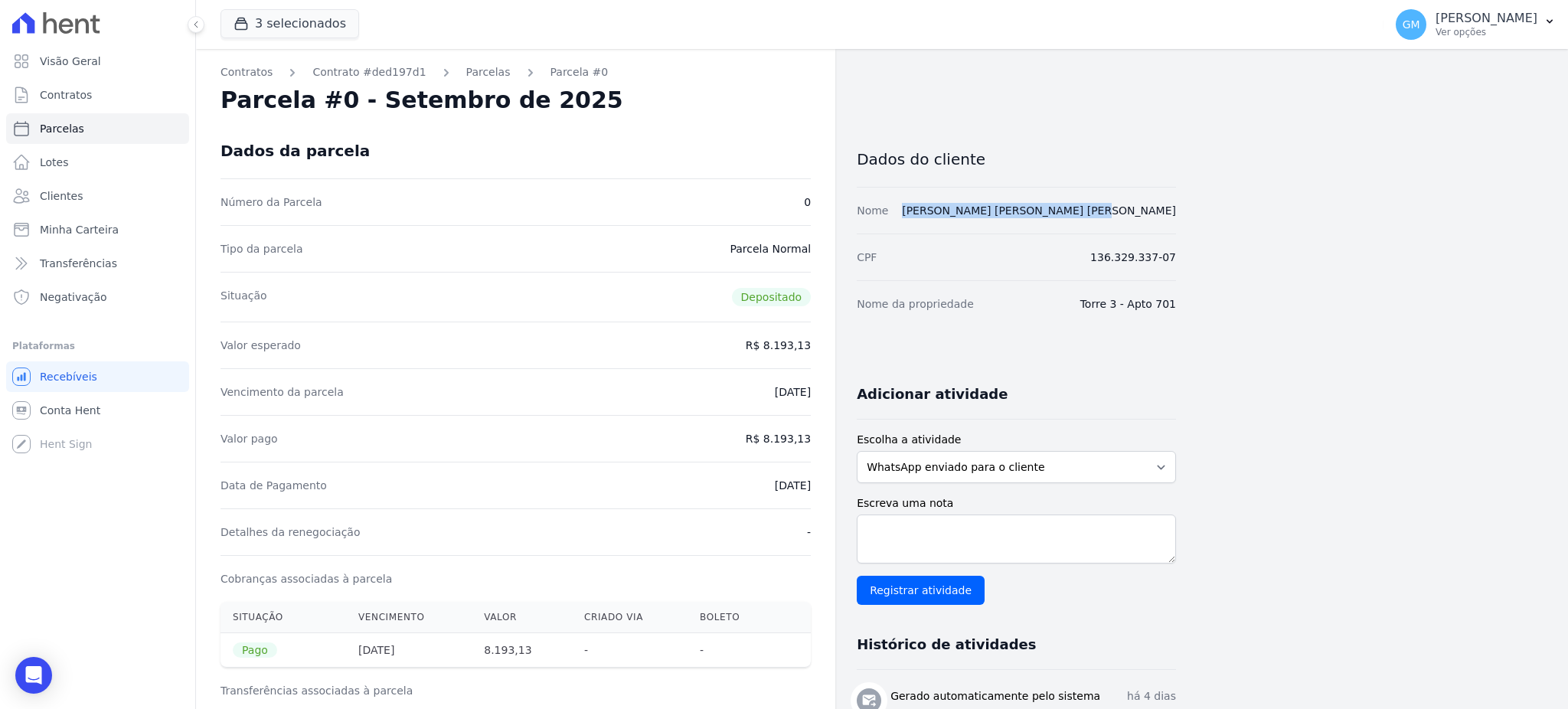
drag, startPoint x: 1189, startPoint y: 216, endPoint x: 1016, endPoint y: 216, distance: 173.0
click at [1016, 216] on div "Contratos Contrato #ded197d1 Parcelas Parcela #0 Parcela #0 - Setembro de 2025 …" at bounding box center [870, 633] width 1347 height 1168
copy link "Marcus Vinicius de Melo da Silva"
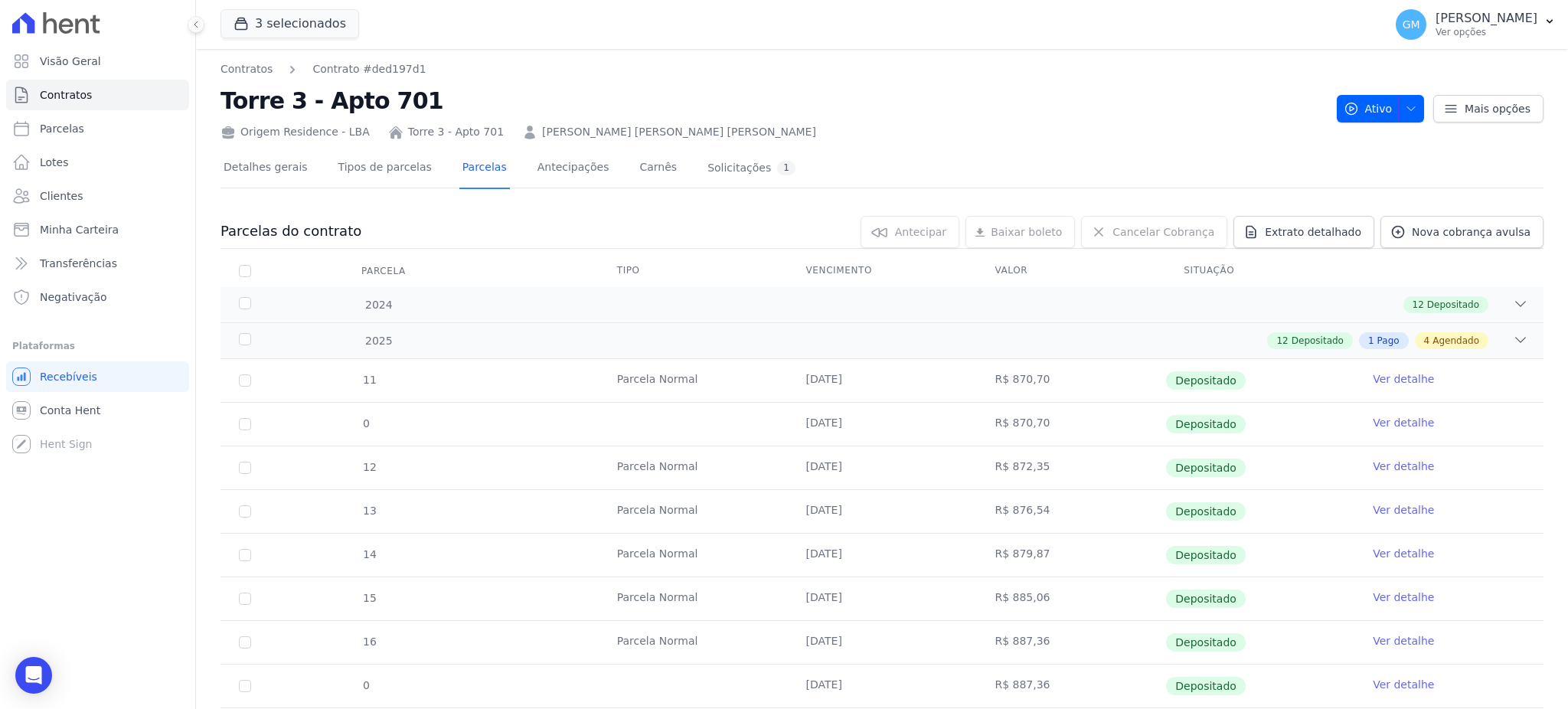
scroll to position [408, 0]
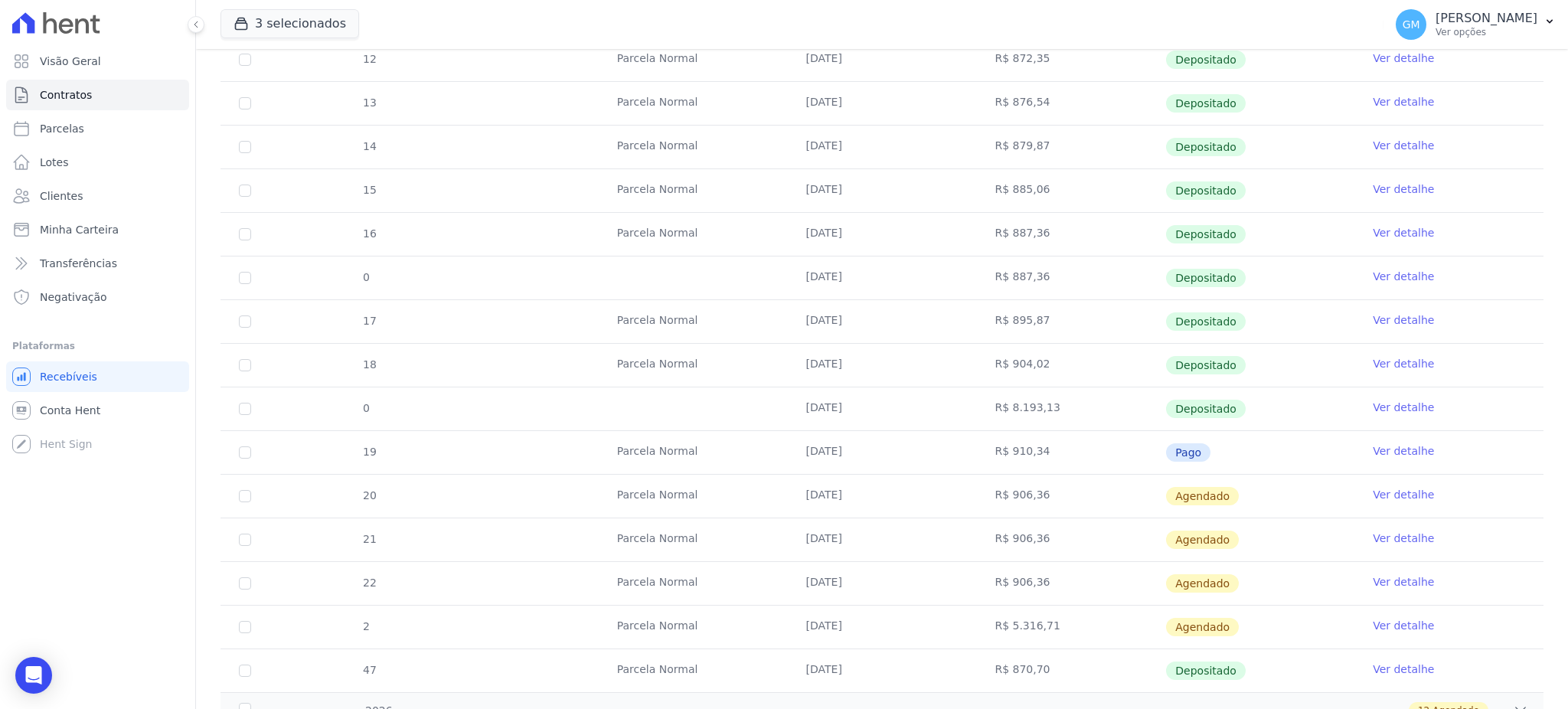
click at [1375, 363] on link "Ver detalhe" at bounding box center [1403, 363] width 61 height 15
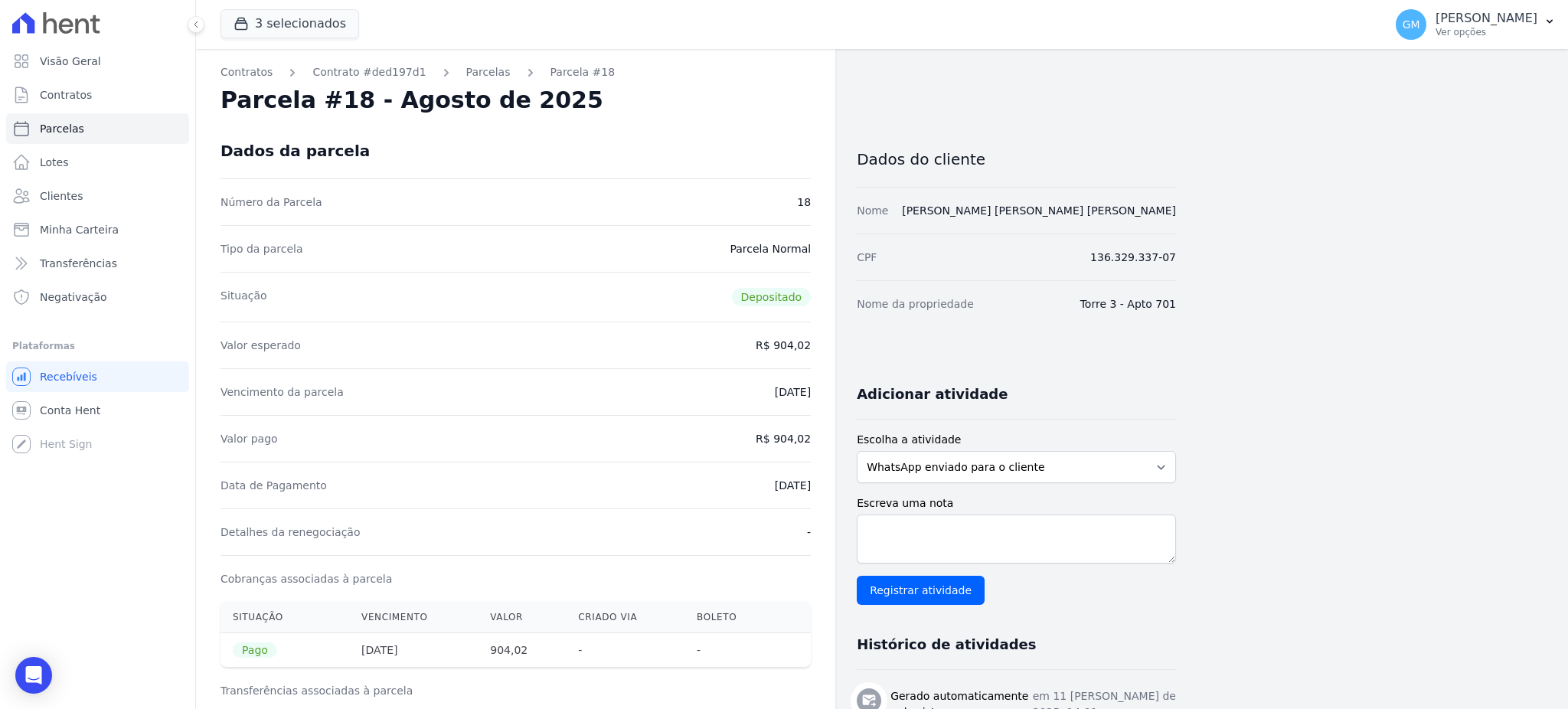
drag, startPoint x: 731, startPoint y: 488, endPoint x: 785, endPoint y: 536, distance: 72.2
click at [785, 490] on div "Data de Pagamento 11/08/2025" at bounding box center [516, 484] width 591 height 46
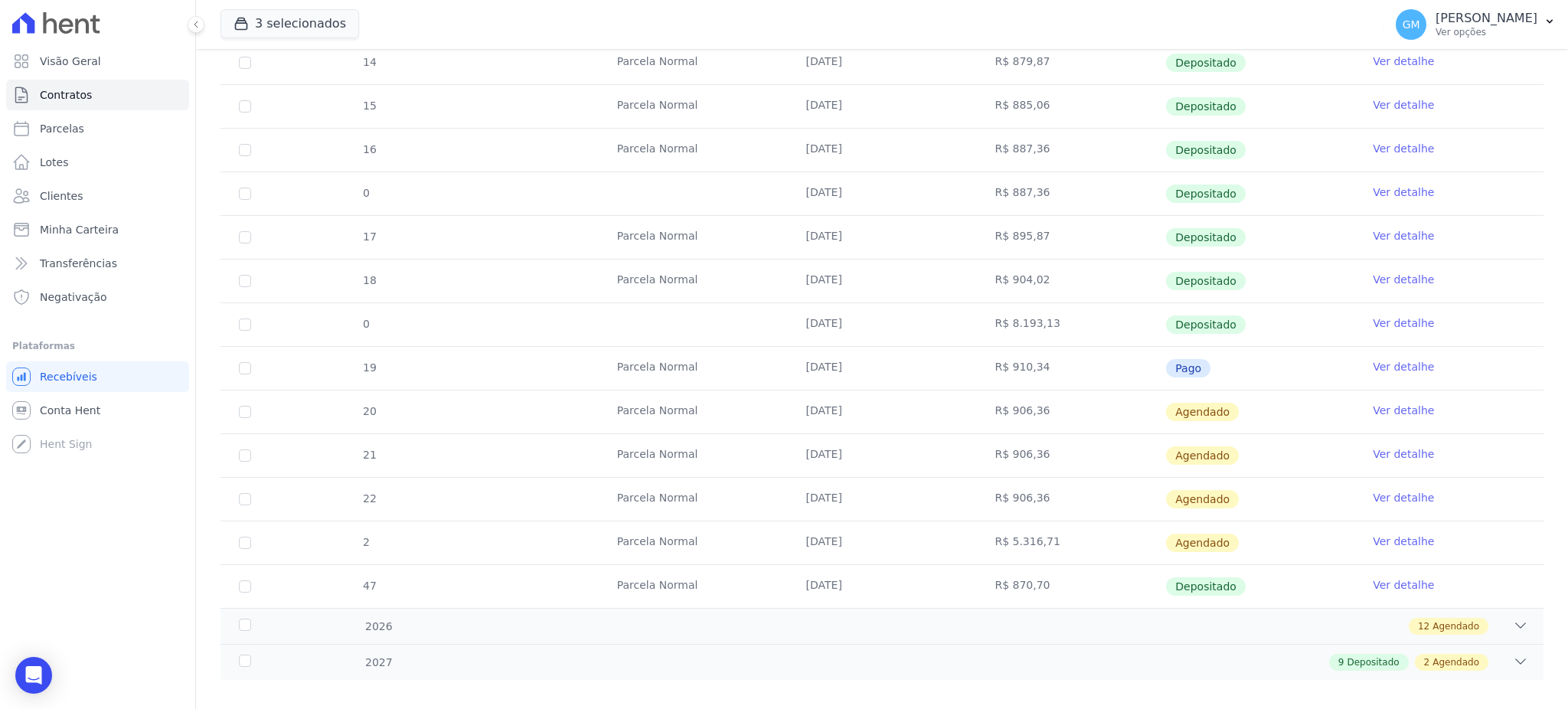
scroll to position [509, 0]
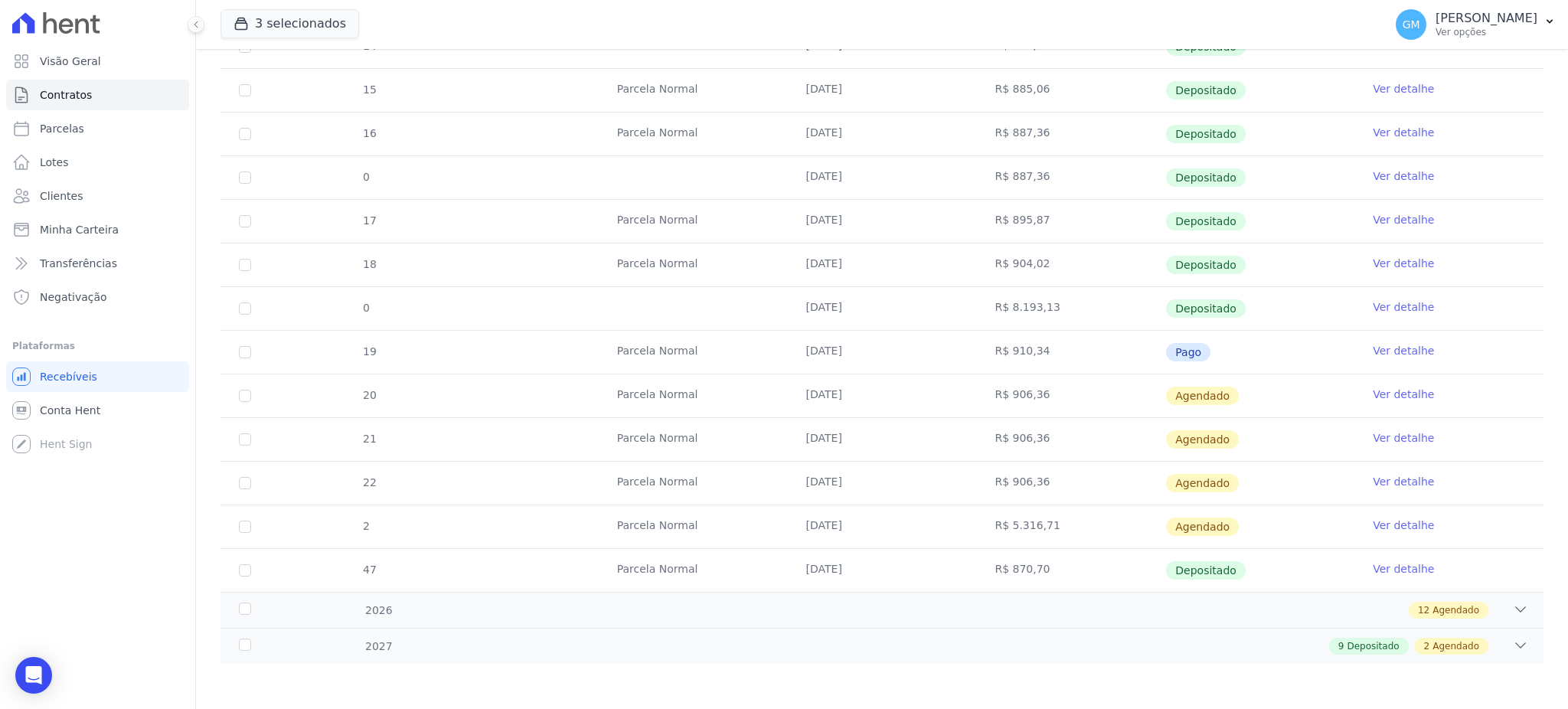
click at [1393, 349] on link "Ver detalhe" at bounding box center [1403, 350] width 61 height 15
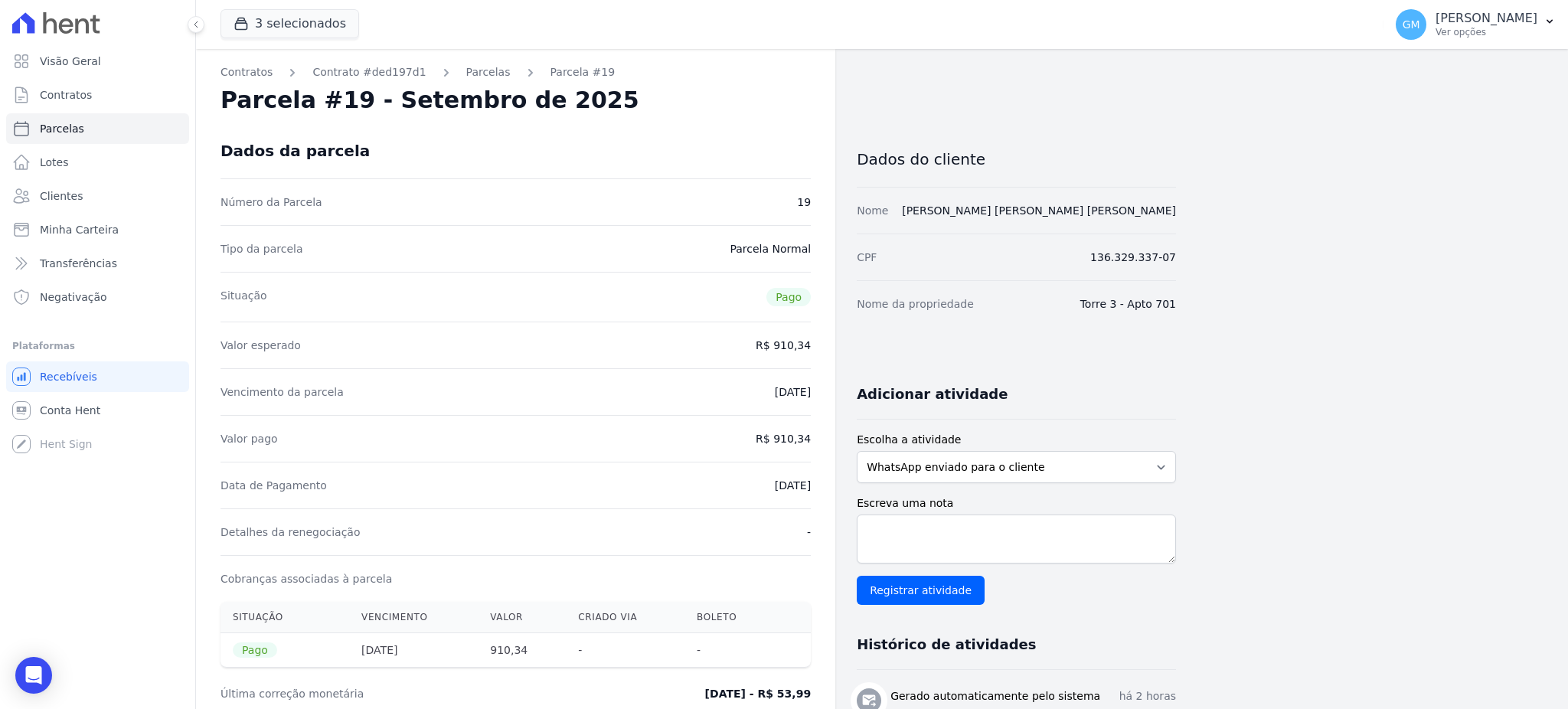
drag, startPoint x: 737, startPoint y: 482, endPoint x: 817, endPoint y: 495, distance: 81.0
copy dd "[DATE]"
click at [747, 482] on div "Data de Pagamento 09/09/2025" at bounding box center [516, 484] width 591 height 46
drag, startPoint x: 756, startPoint y: 481, endPoint x: 816, endPoint y: 481, distance: 60.0
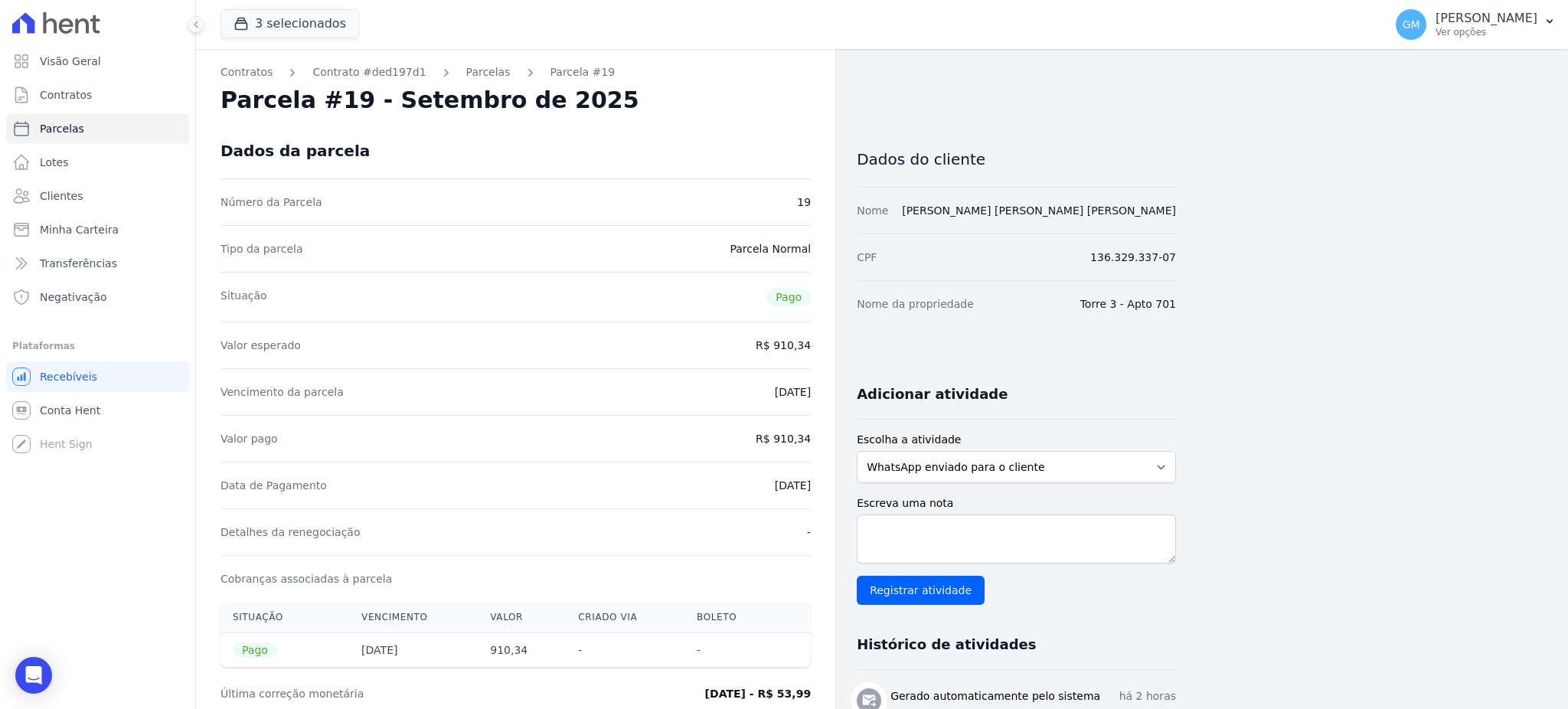
copy dd "[DATE]"
drag, startPoint x: 798, startPoint y: 440, endPoint x: 824, endPoint y: 441, distance: 26.0
copy dd "910,34"
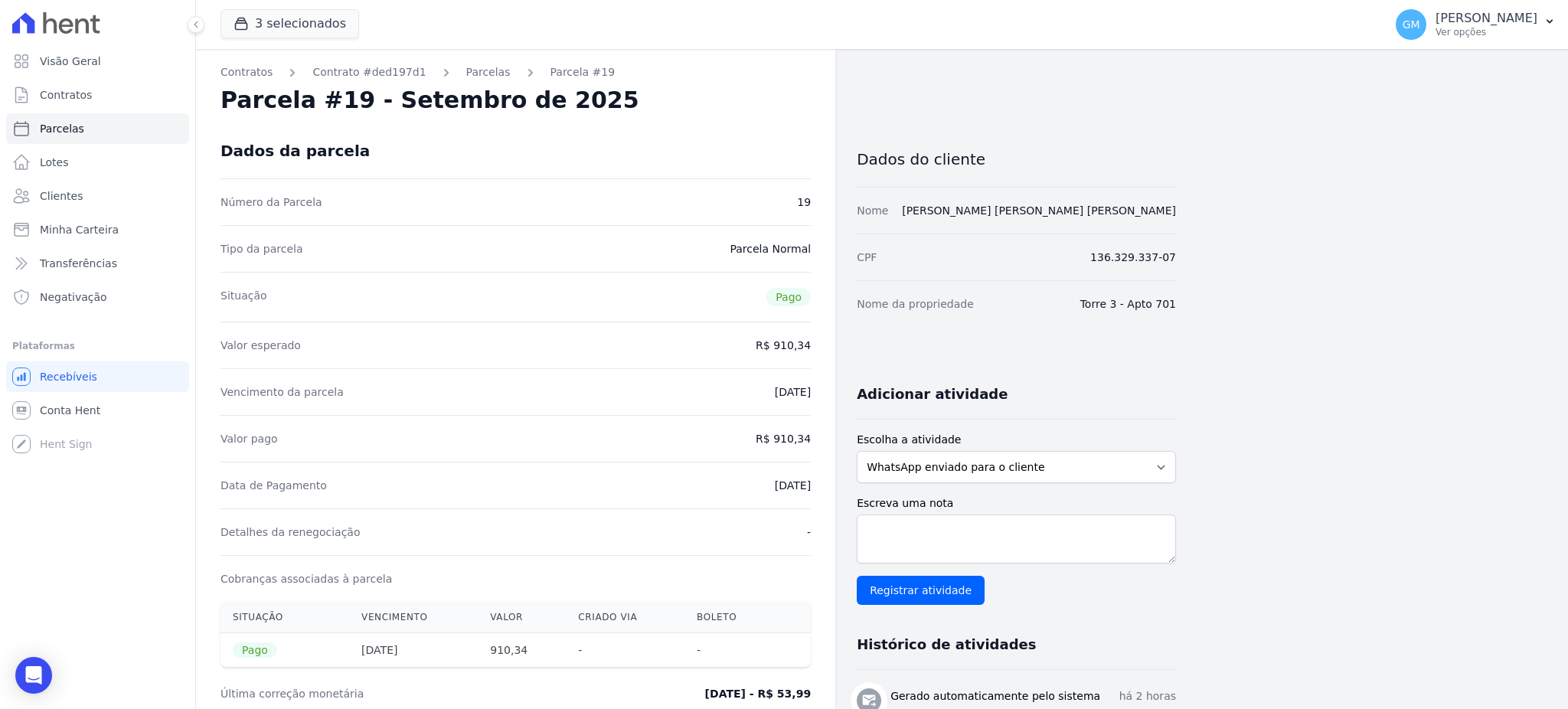
drag, startPoint x: 726, startPoint y: 501, endPoint x: 818, endPoint y: 501, distance: 92.0
copy dd "[DATE]"
click at [732, 480] on div "Data de Pagamento 09/09/2025" at bounding box center [516, 484] width 591 height 46
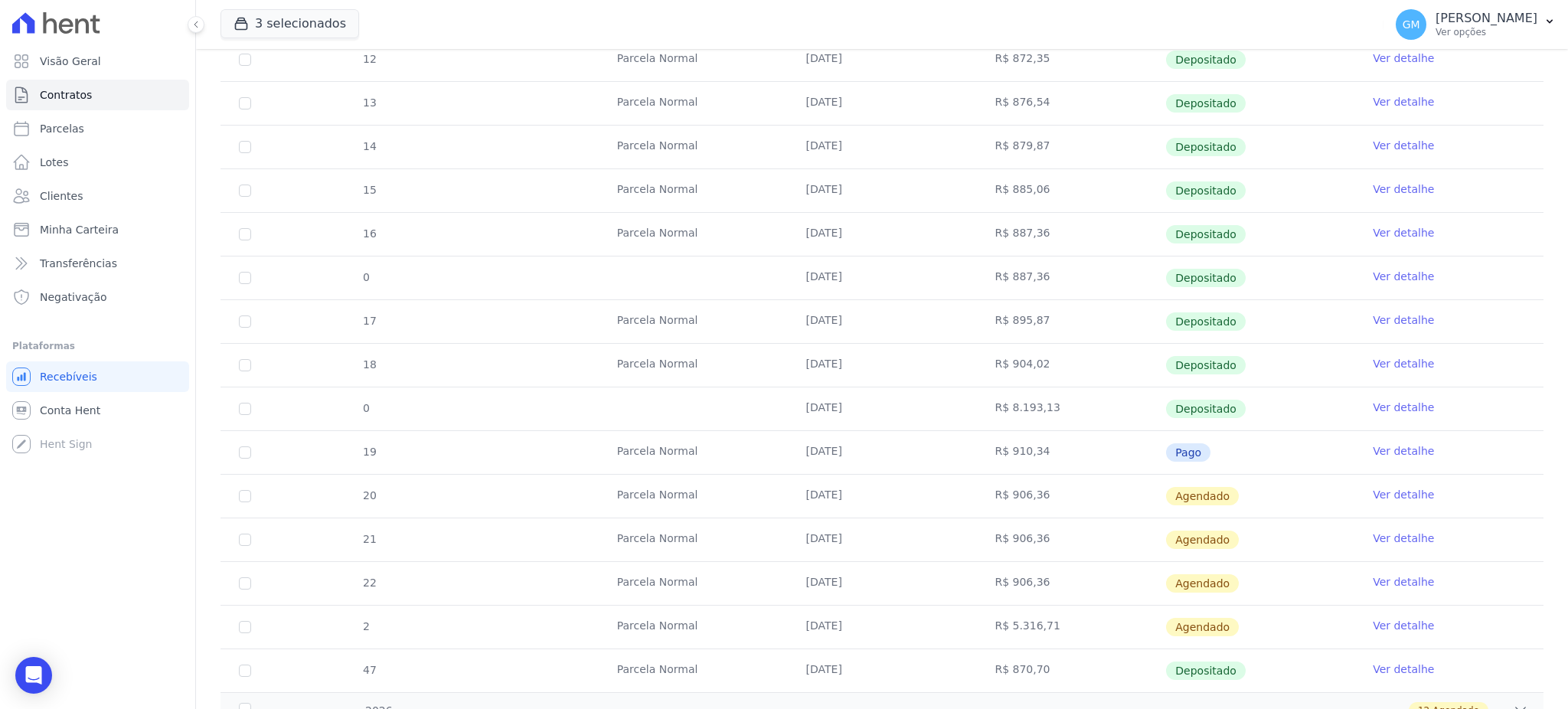
scroll to position [509, 0]
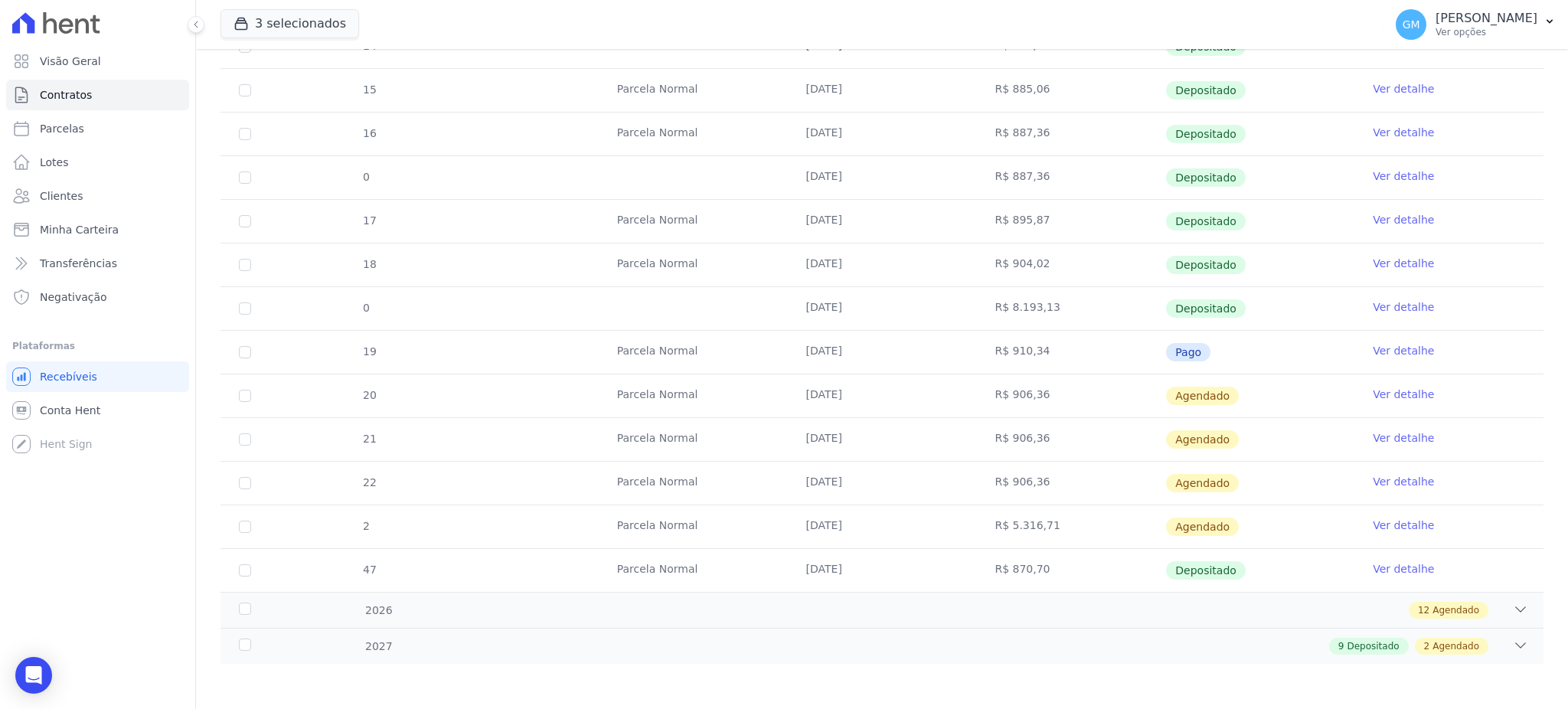
click at [1373, 304] on link "Ver detalhe" at bounding box center [1403, 307] width 61 height 15
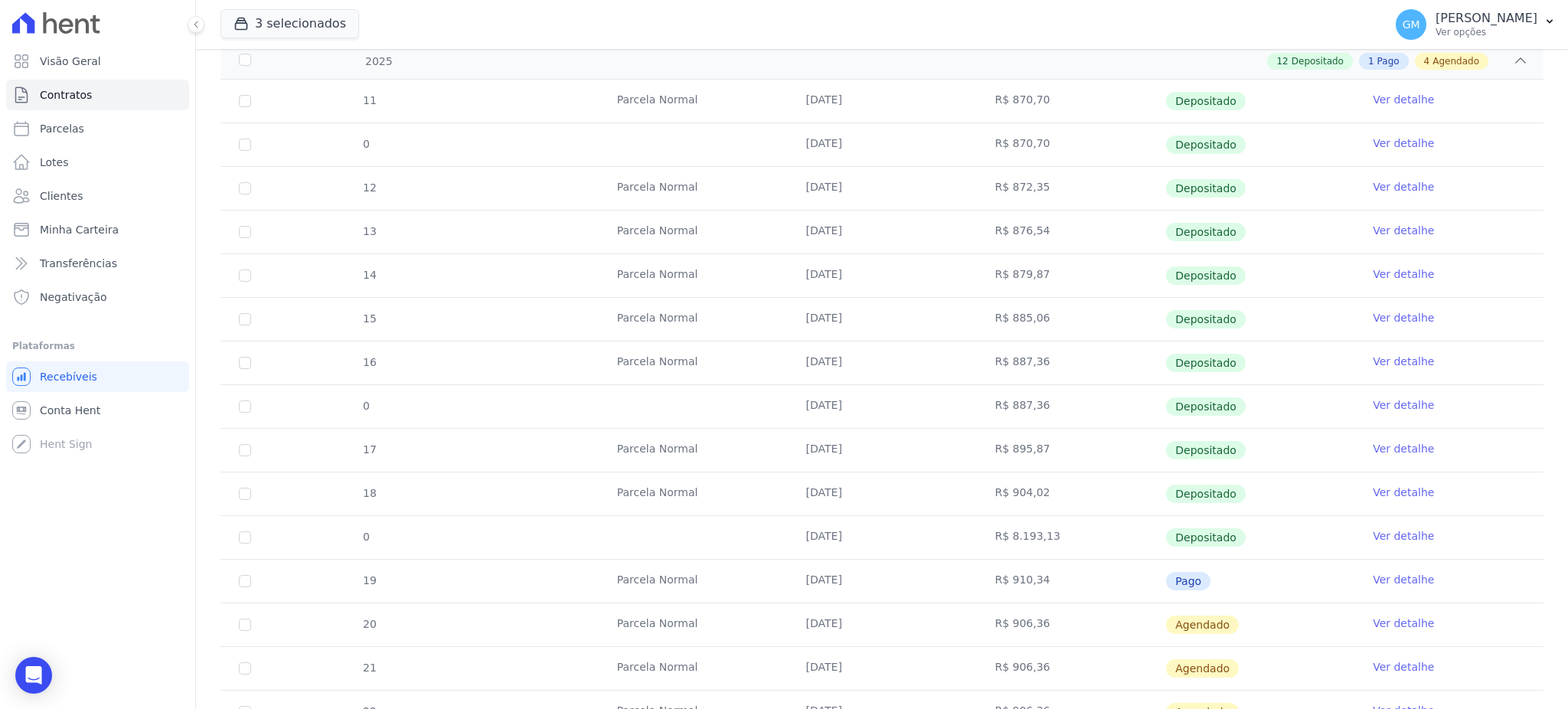
scroll to position [509, 0]
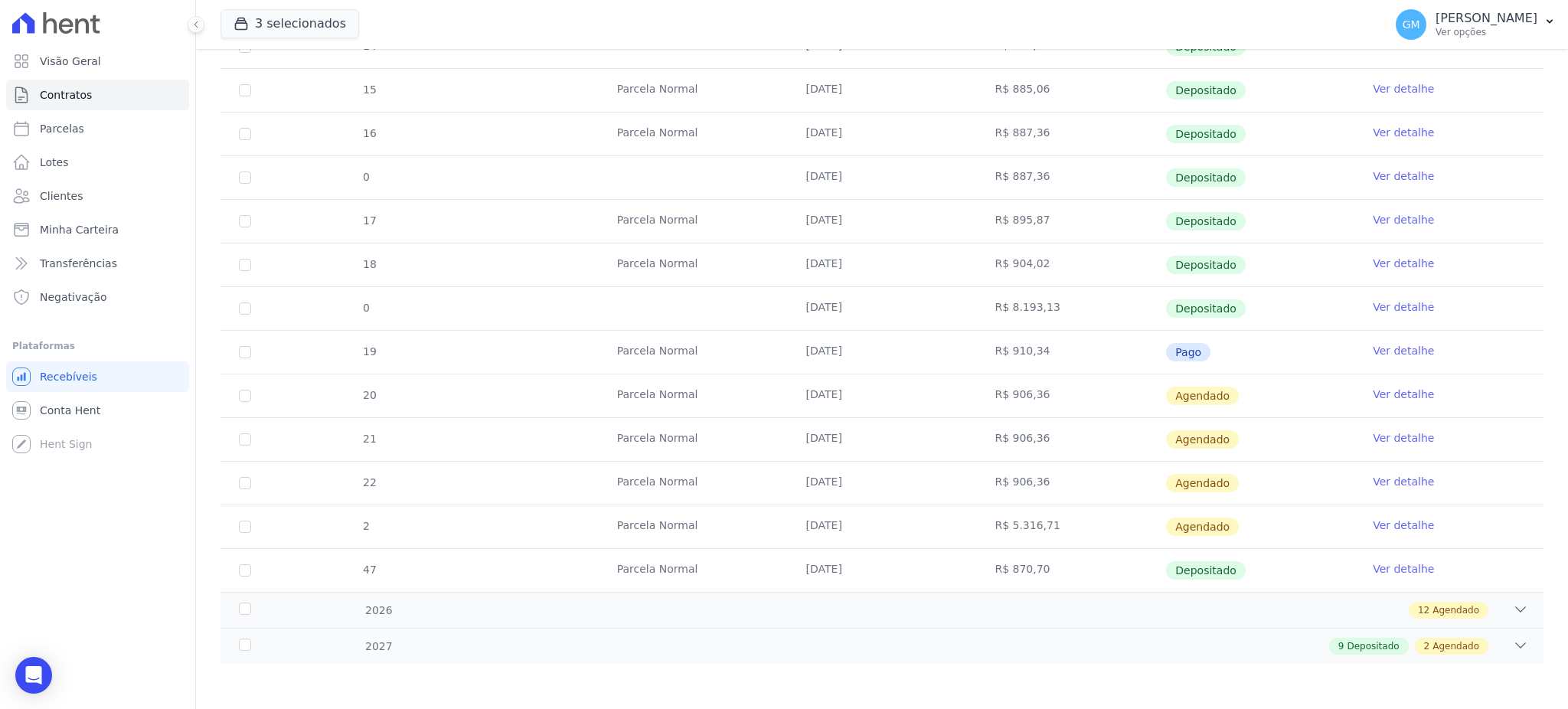
click at [1373, 305] on link "Ver detalhe" at bounding box center [1403, 307] width 61 height 15
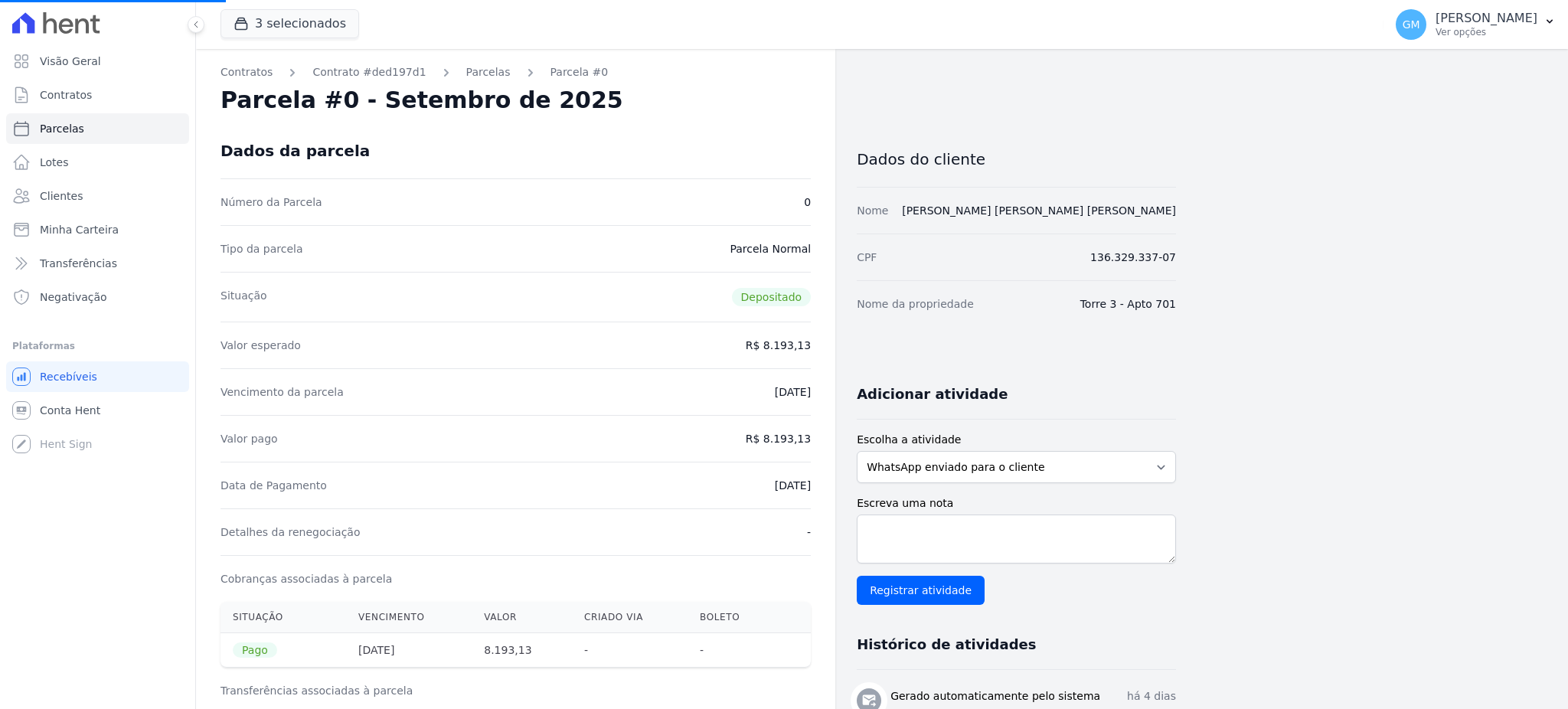
drag, startPoint x: 755, startPoint y: 481, endPoint x: 824, endPoint y: 485, distance: 69.1
click at [824, 485] on div "Contratos Contrato #ded197d1 Parcelas Parcela #0 Parcela #0 - Setembro de 2025 …" at bounding box center [515, 633] width 639 height 1168
copy dd "05/09/2025"
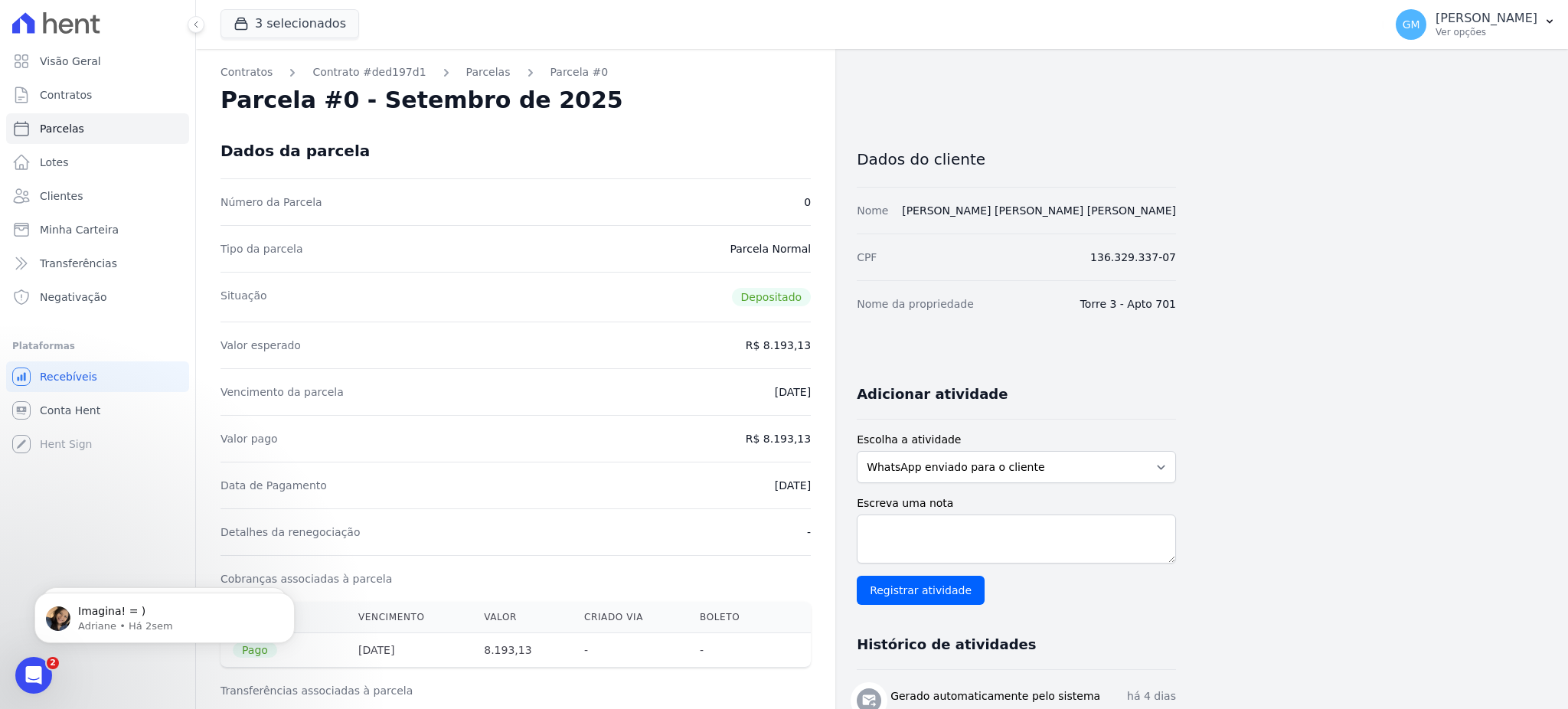
drag, startPoint x: 792, startPoint y: 344, endPoint x: 813, endPoint y: 347, distance: 21.2
click at [813, 346] on div "Contratos Contrato #ded197d1 Parcelas Parcela #0 Parcela #0 - Setembro de 2025 …" at bounding box center [515, 633] width 639 height 1168
drag, startPoint x: 749, startPoint y: 491, endPoint x: 815, endPoint y: 487, distance: 66.1
click at [815, 487] on div "Contratos Contrato #ded197d1 Parcelas Parcela #0 Parcela #0 - Setembro de 2025 …" at bounding box center [515, 633] width 639 height 1168
copy dd "[DATE]"
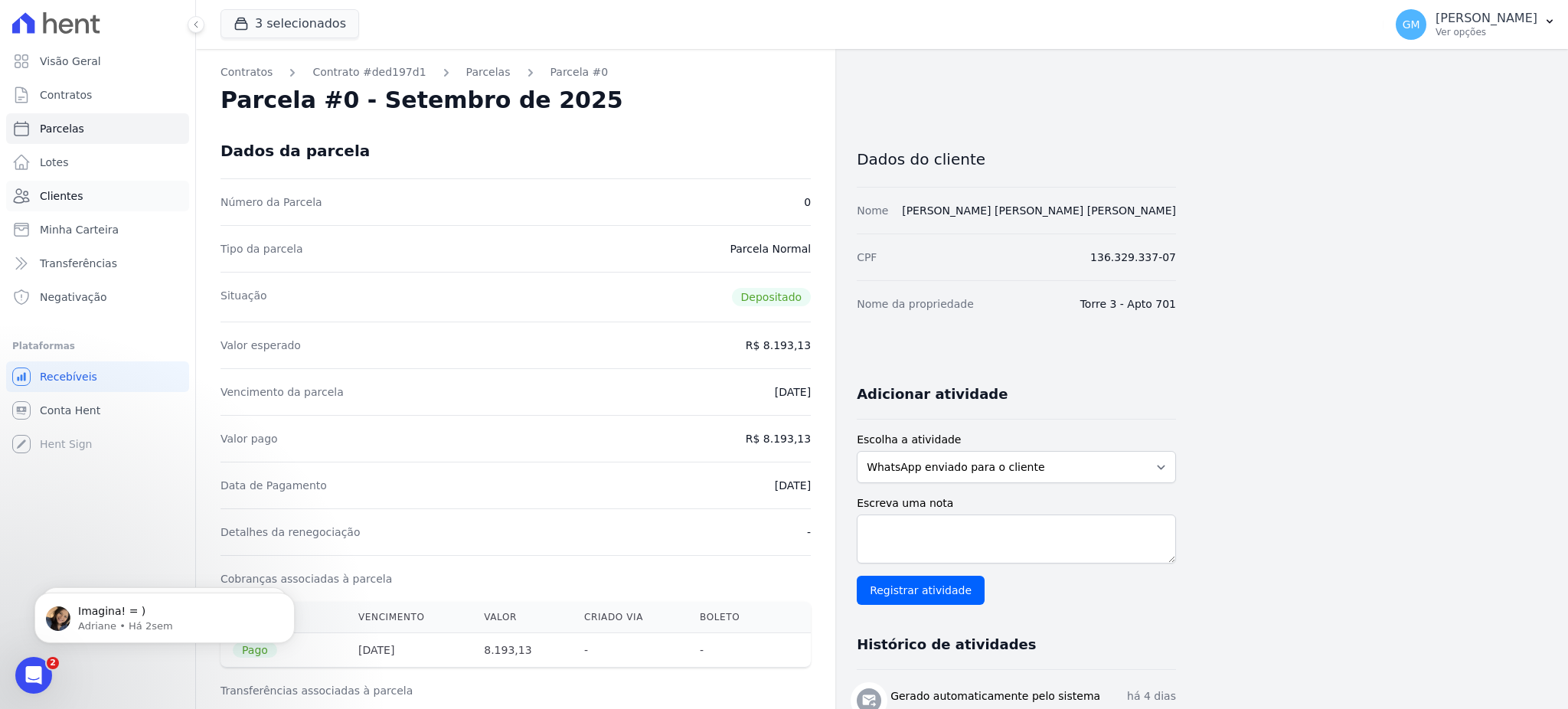
click at [91, 194] on link "Clientes" at bounding box center [97, 195] width 183 height 30
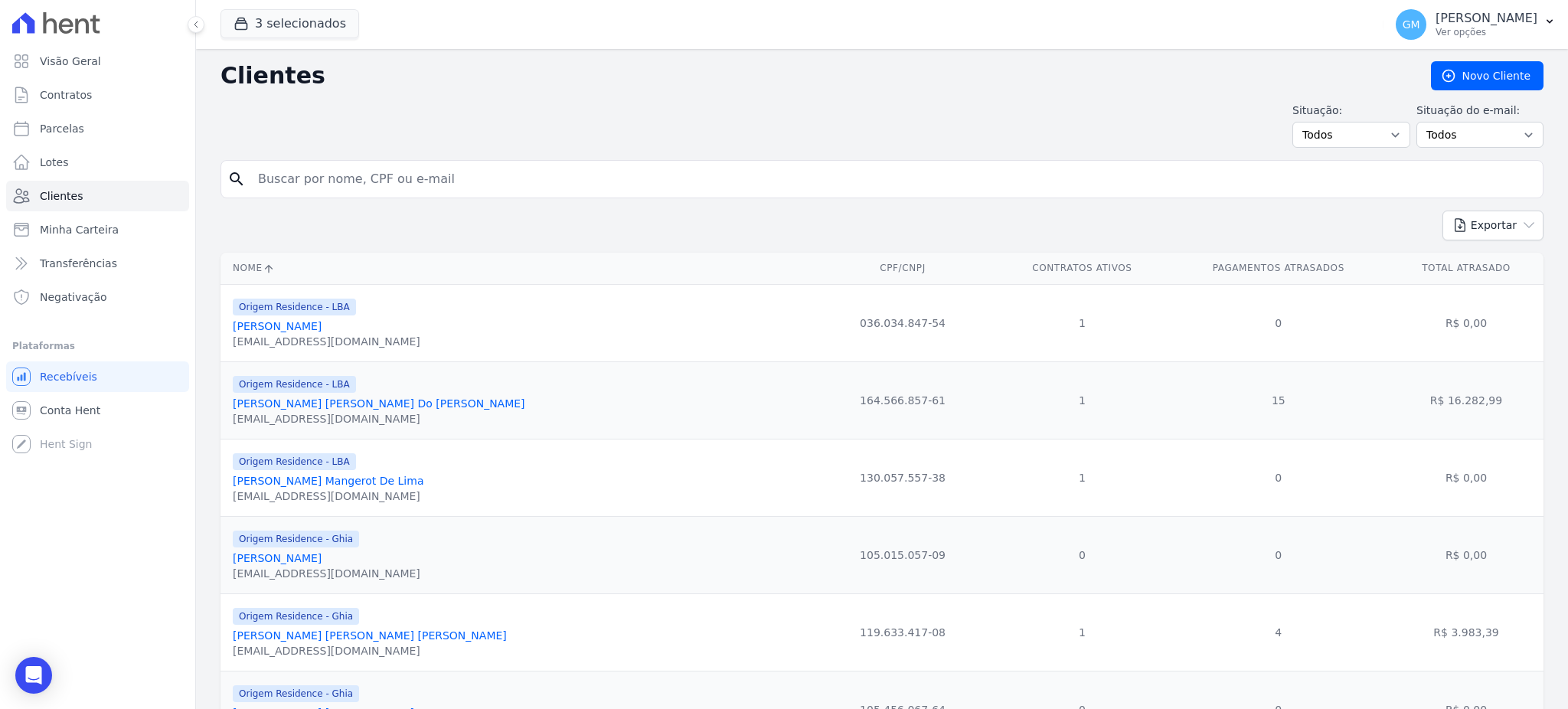
click at [282, 169] on input "search" at bounding box center [892, 179] width 1288 height 30
paste input "Heitor Mattos Evangelista"
type input "Heitor Mattos Evangelista"
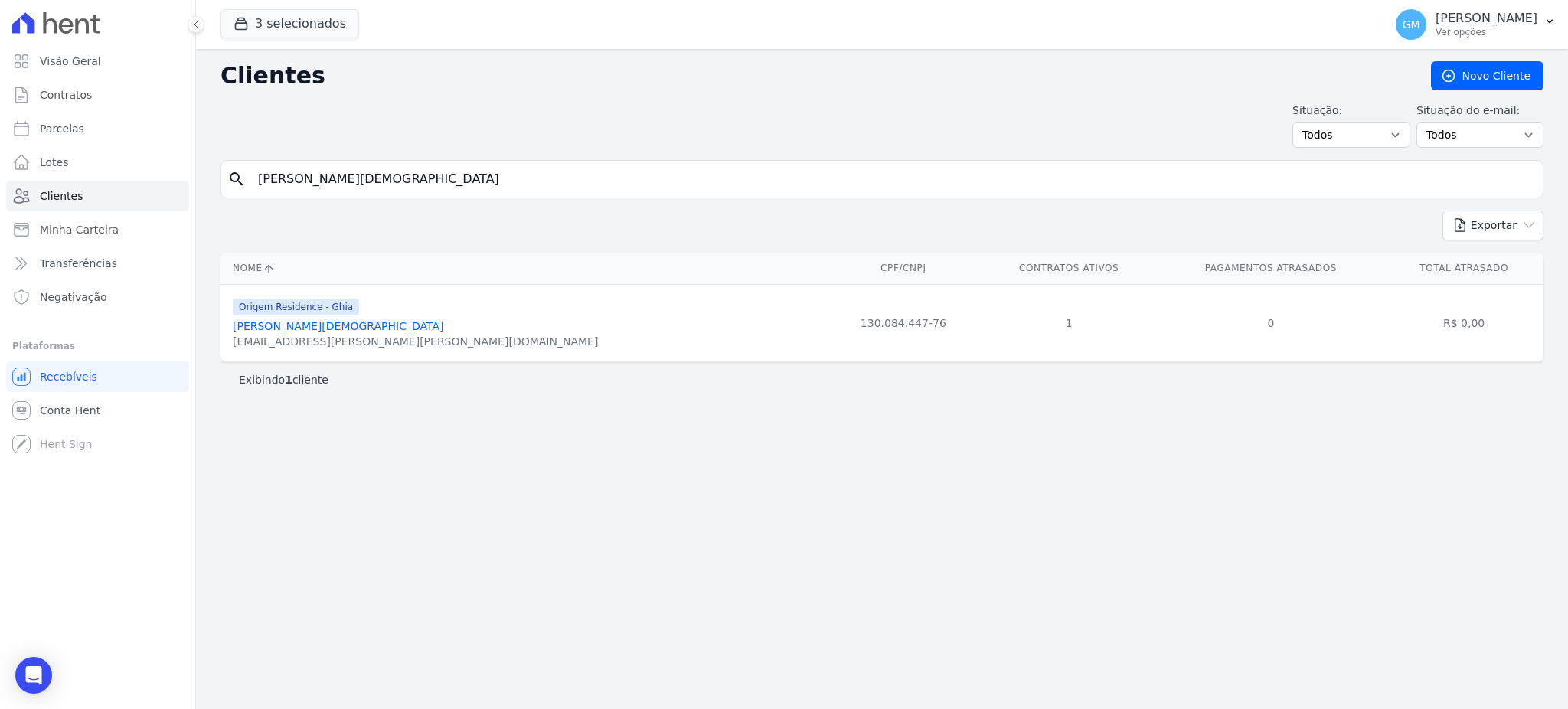
click at [323, 329] on link "Heitor Mattos Evangelista" at bounding box center [338, 326] width 210 height 12
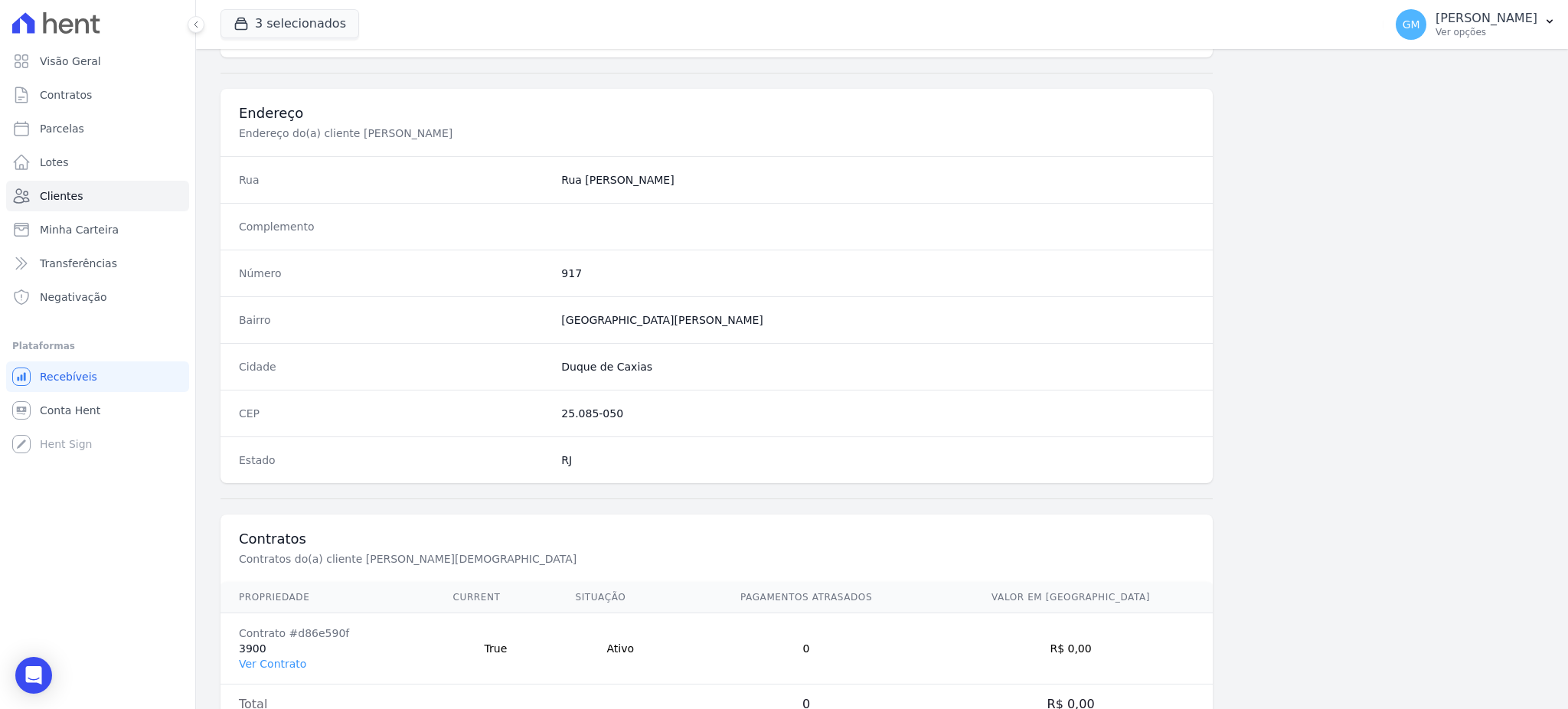
scroll to position [725, 0]
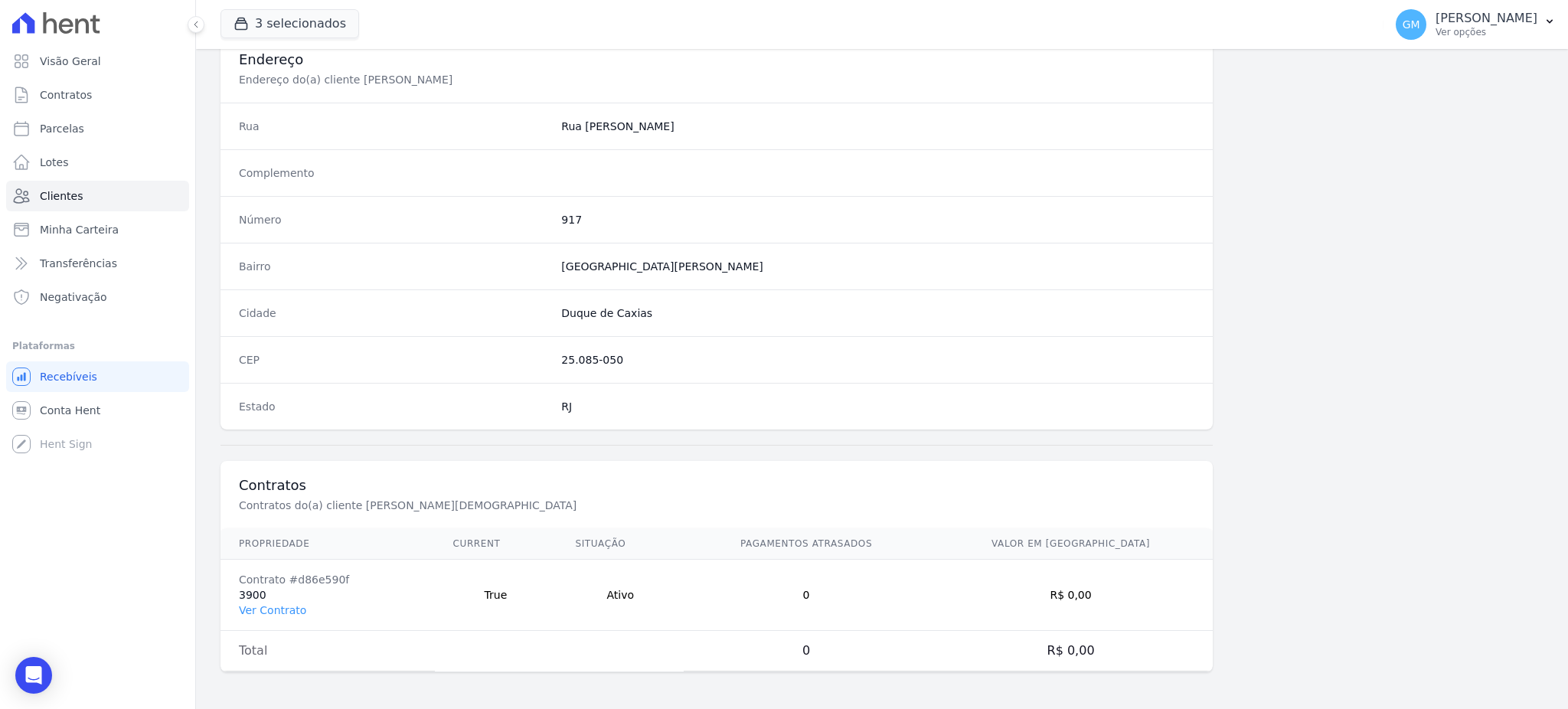
click at [303, 610] on td "Contrato #d86e590f 3900 Ver Contrato" at bounding box center [327, 595] width 214 height 71
click at [301, 610] on td "Contrato #d86e590f 3900 Ver Contrato" at bounding box center [327, 595] width 214 height 71
click at [270, 610] on link "Ver Contrato" at bounding box center [272, 610] width 67 height 12
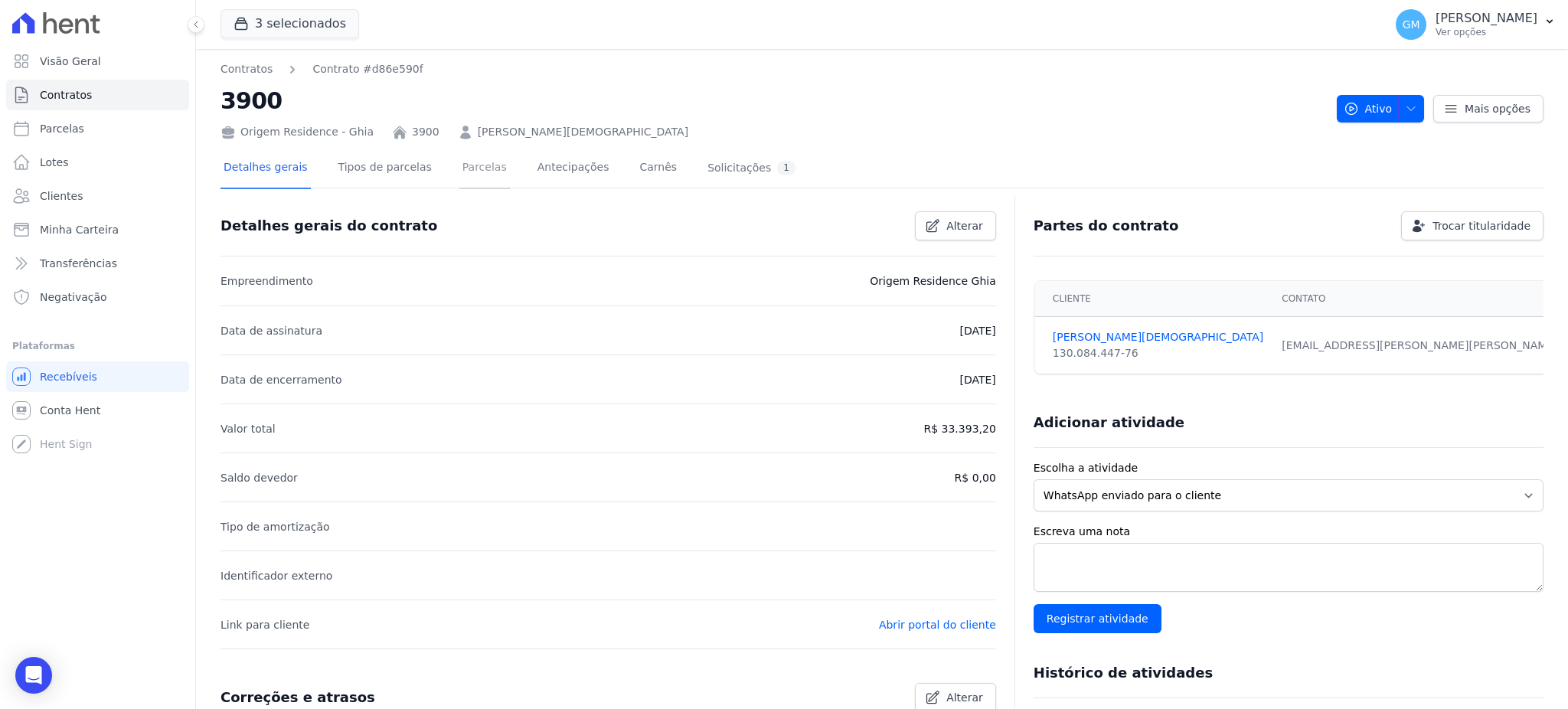
click at [459, 167] on link "Parcelas" at bounding box center [485, 168] width 51 height 41
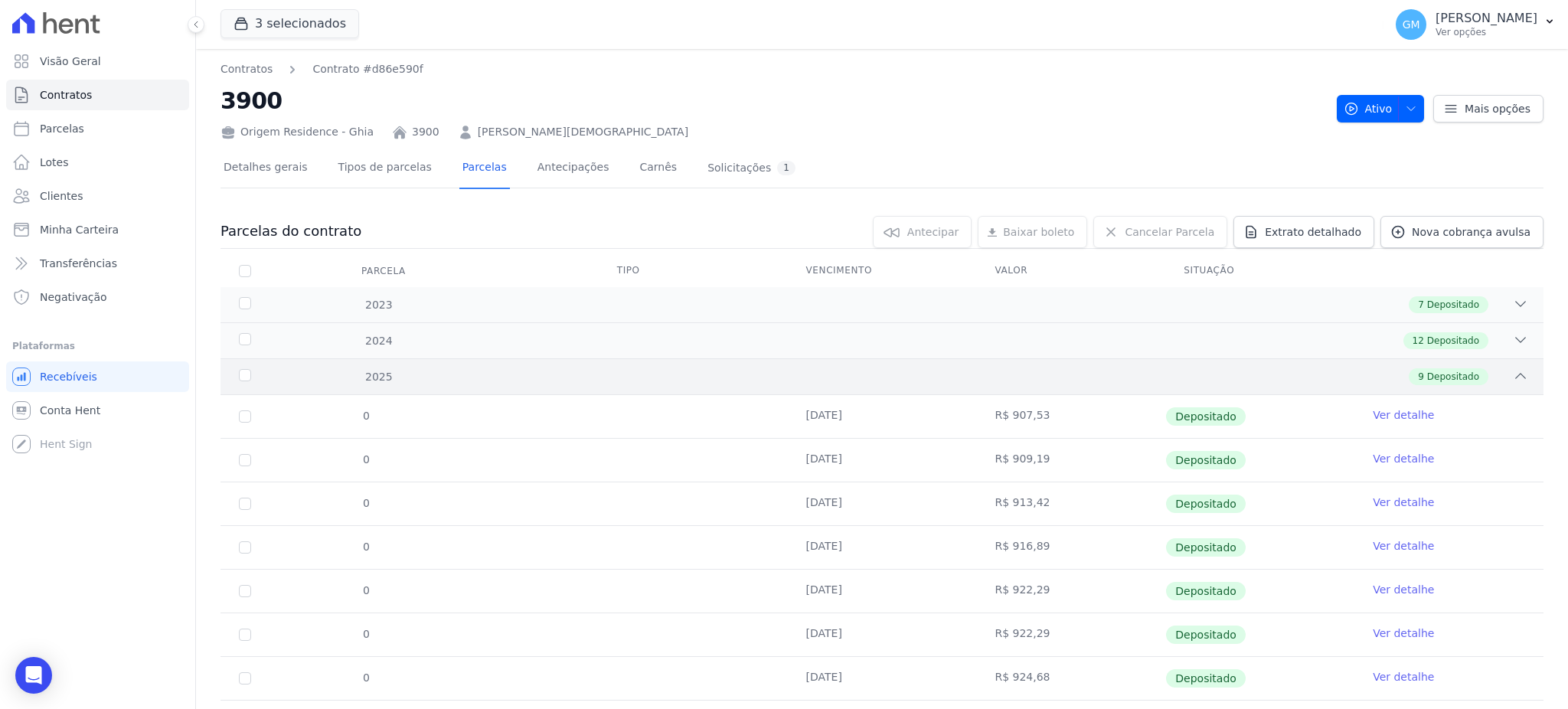
scroll to position [124, 0]
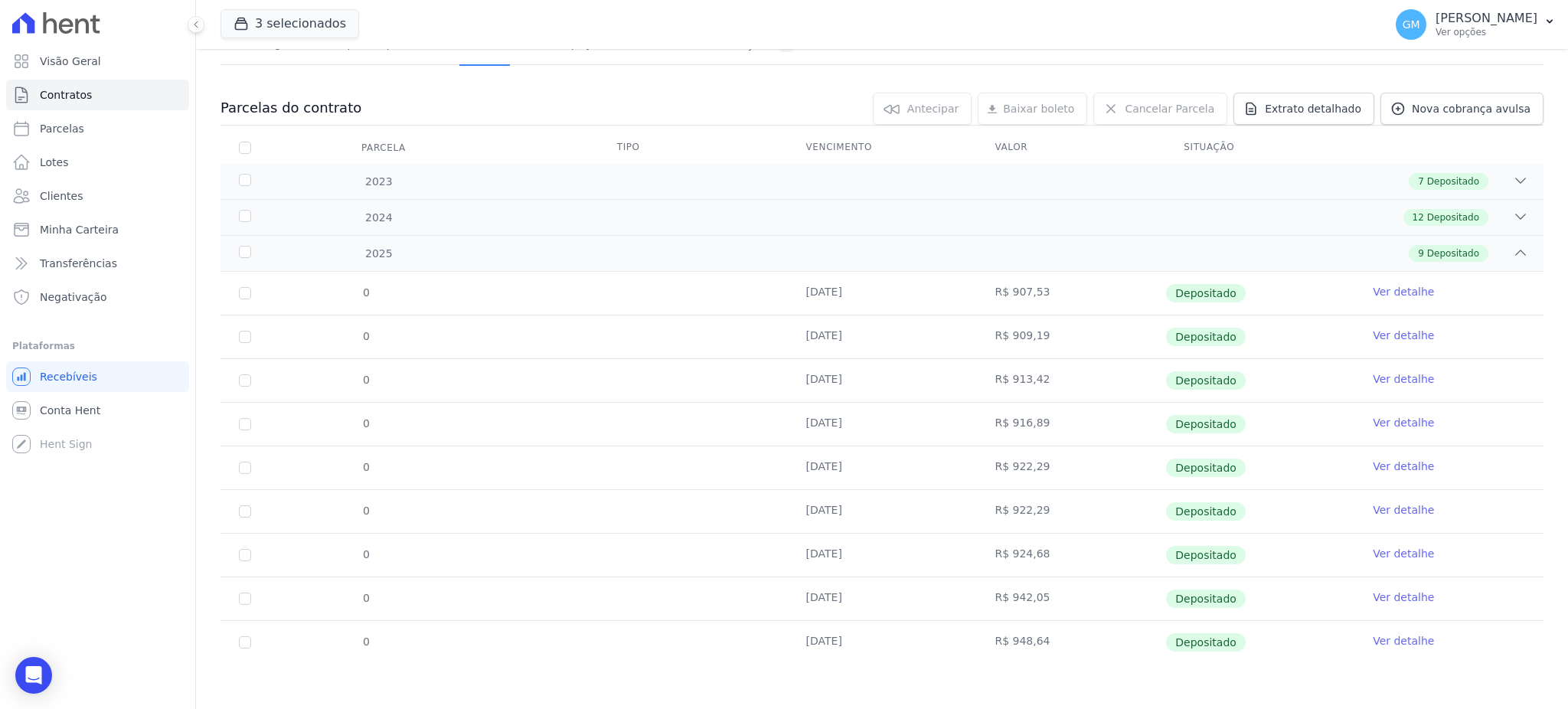
click at [1396, 642] on link "Ver detalhe" at bounding box center [1403, 641] width 61 height 15
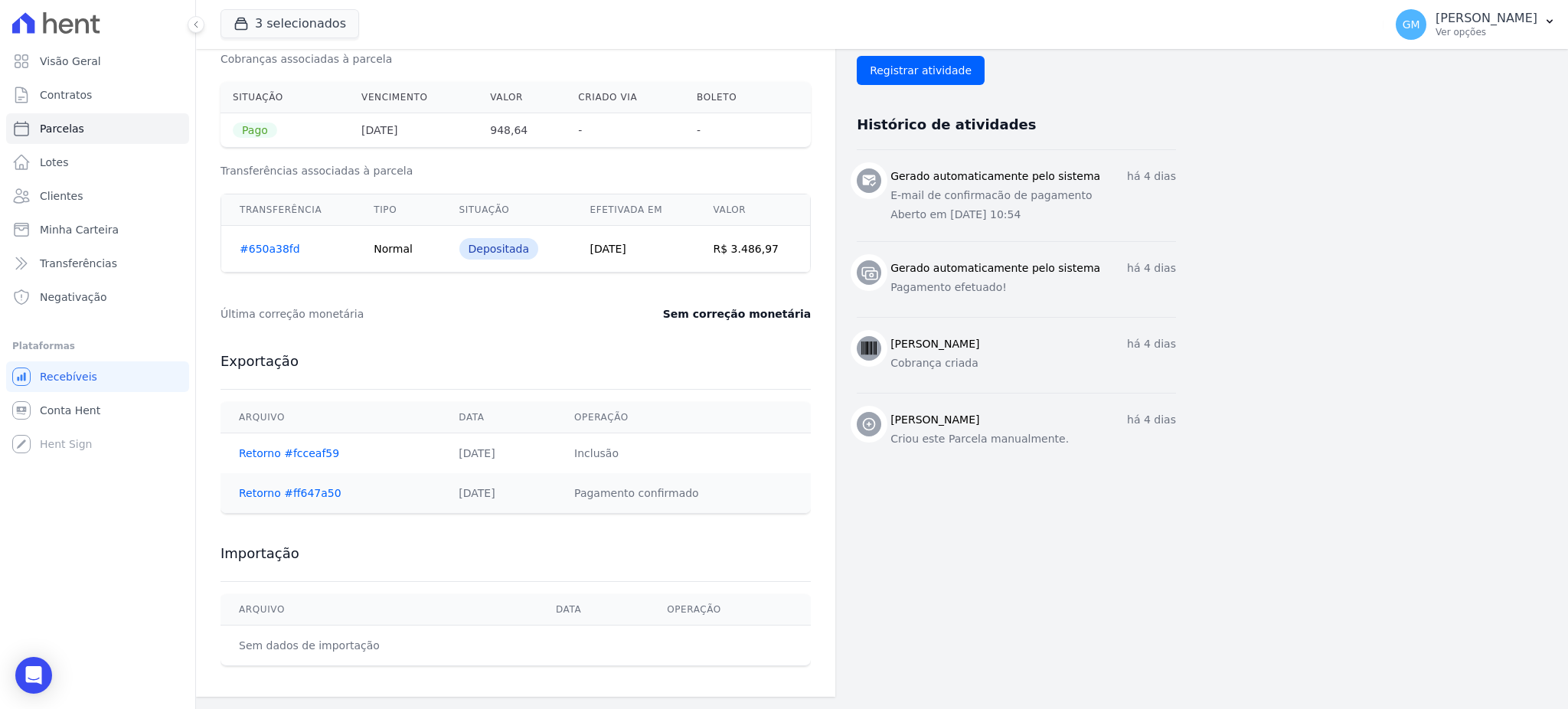
scroll to position [9, 0]
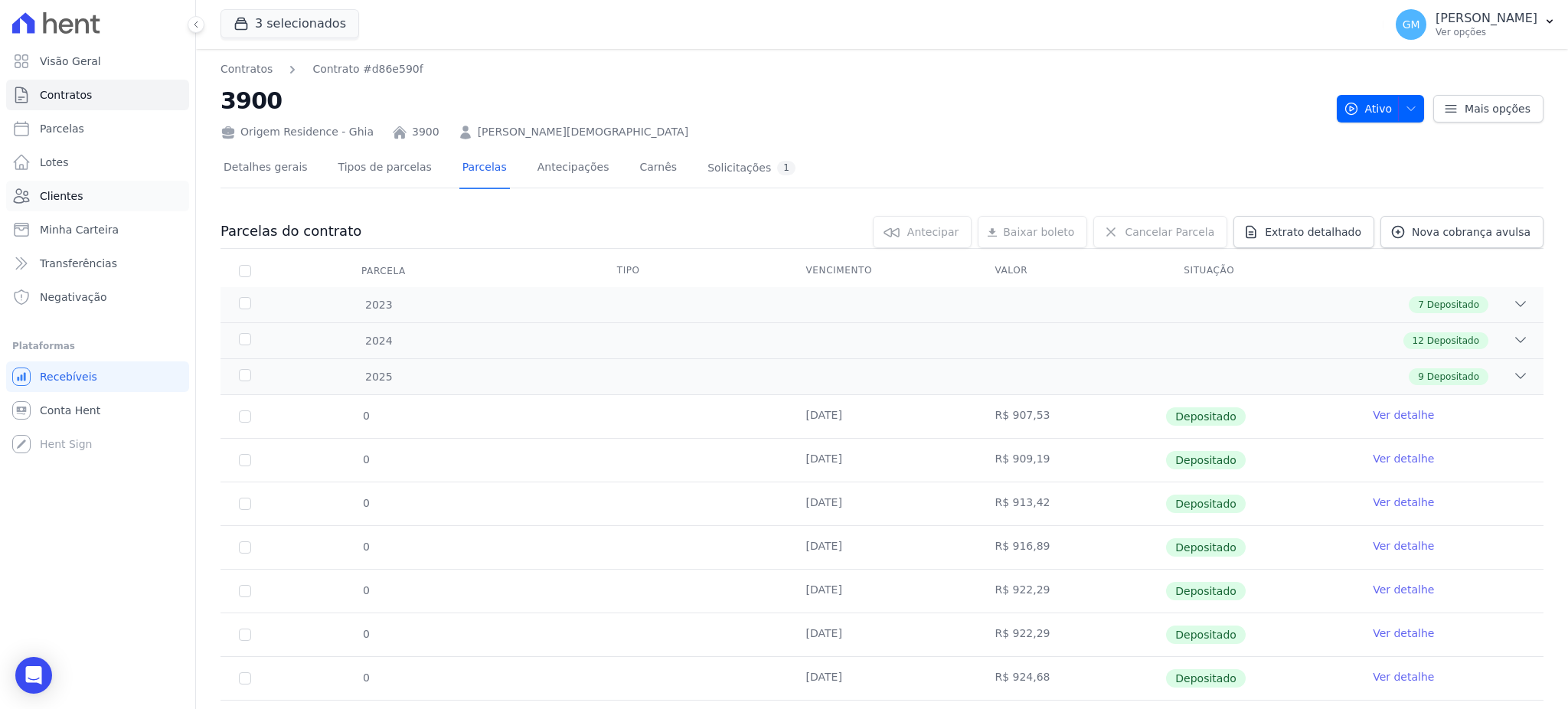
click at [92, 204] on link "Clientes" at bounding box center [97, 195] width 183 height 30
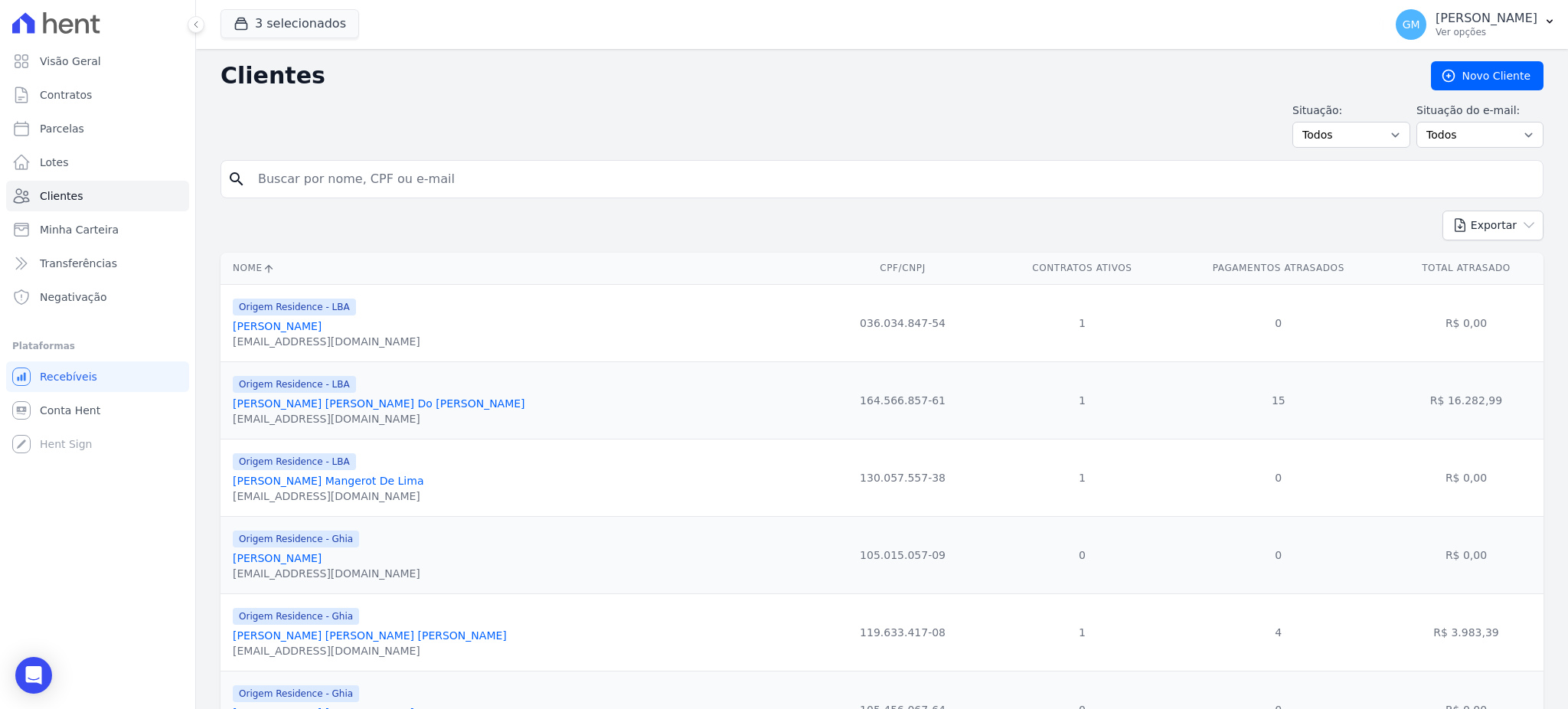
click at [332, 168] on input "search" at bounding box center [892, 179] width 1288 height 30
click at [563, 179] on input "search" at bounding box center [892, 179] width 1288 height 30
type input "valerio"
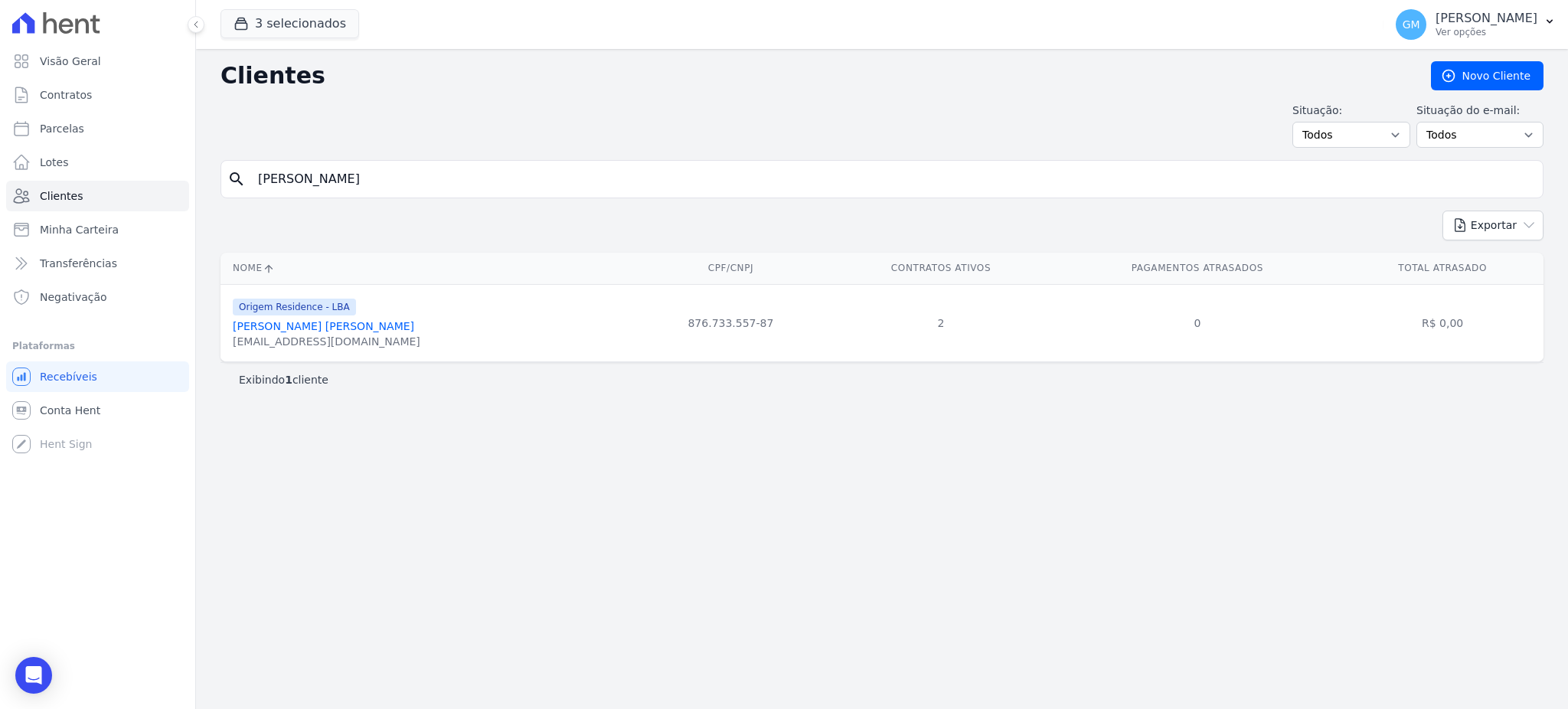
click at [371, 330] on link "Marcio Valerio Lourenco Pontes" at bounding box center [324, 326] width 181 height 12
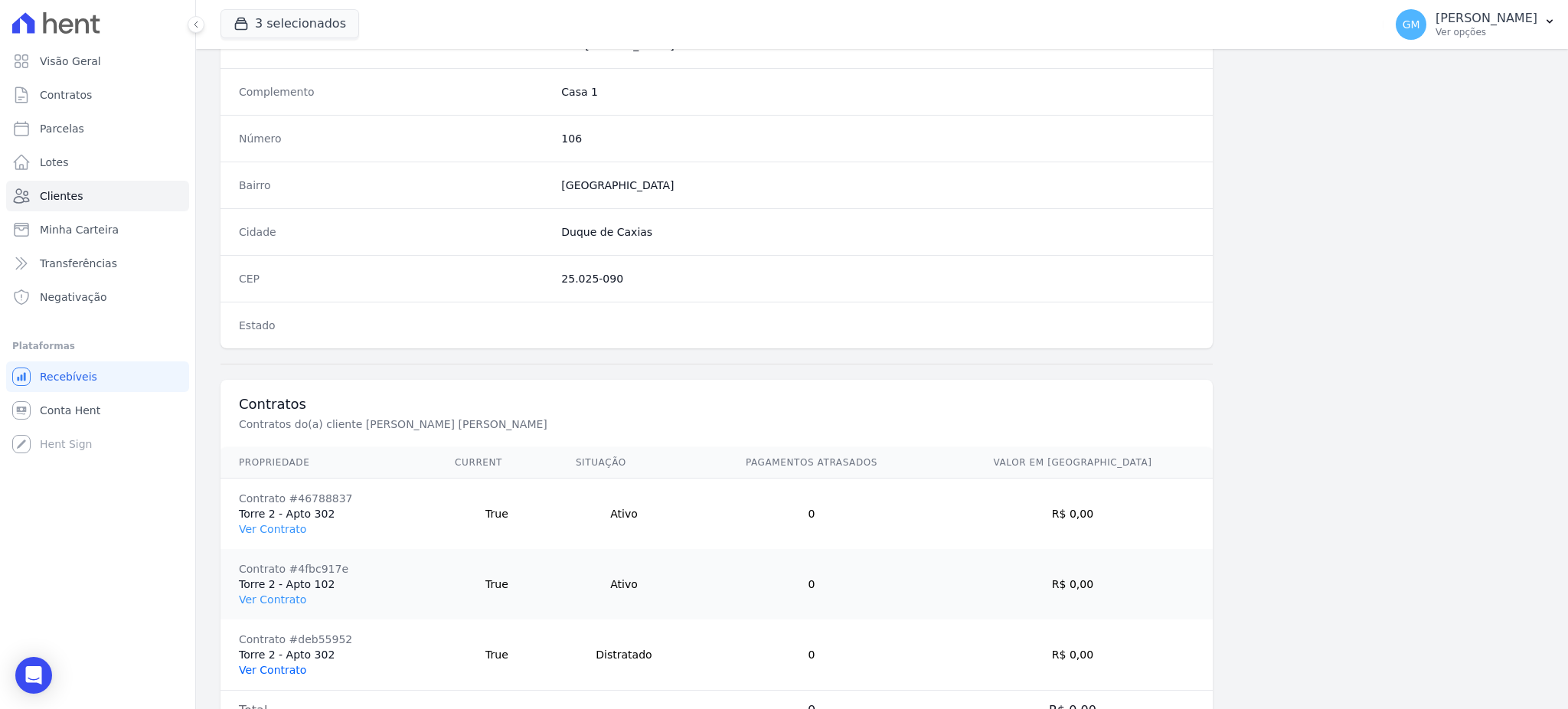
scroll to position [865, 0]
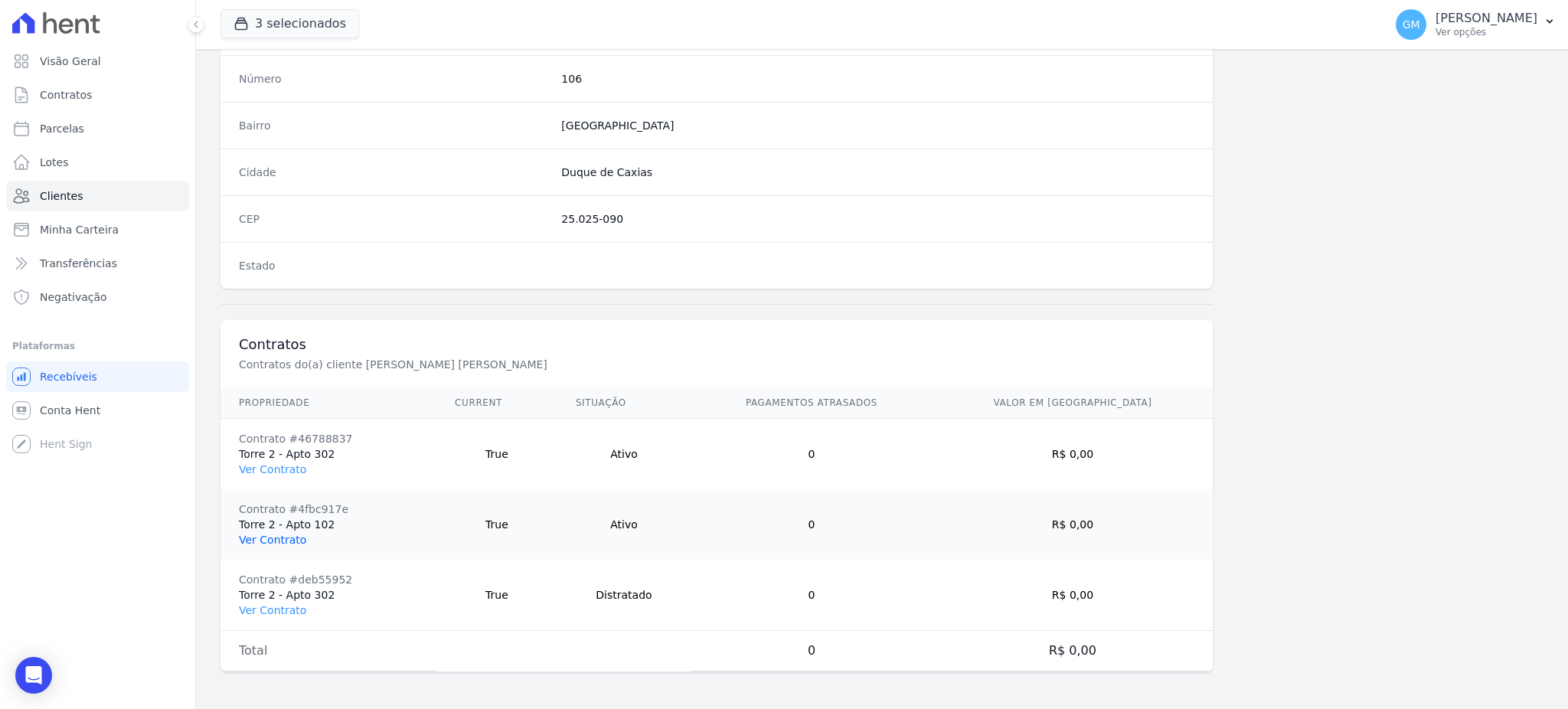
click at [274, 539] on link "Ver Contrato" at bounding box center [272, 540] width 67 height 12
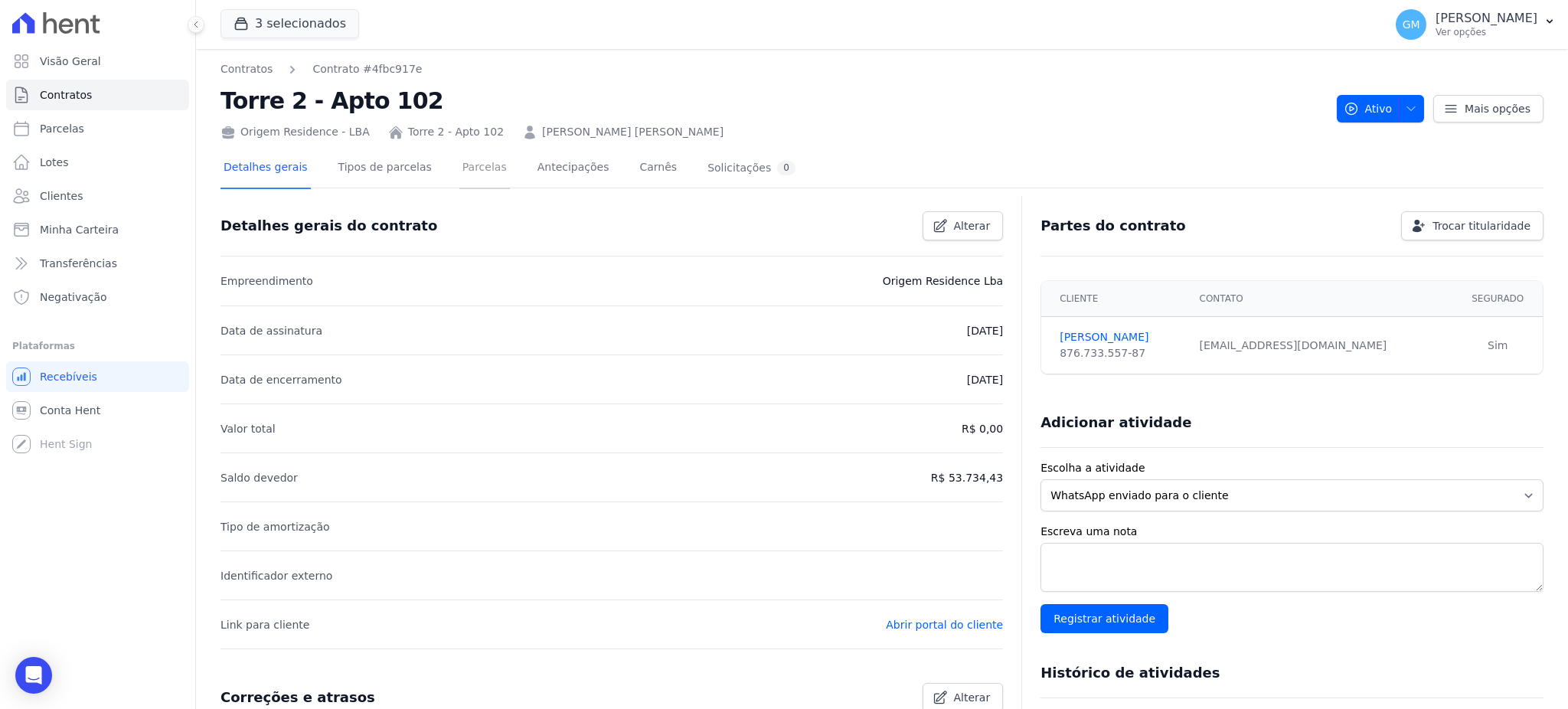
click at [471, 172] on link "Parcelas" at bounding box center [485, 168] width 51 height 41
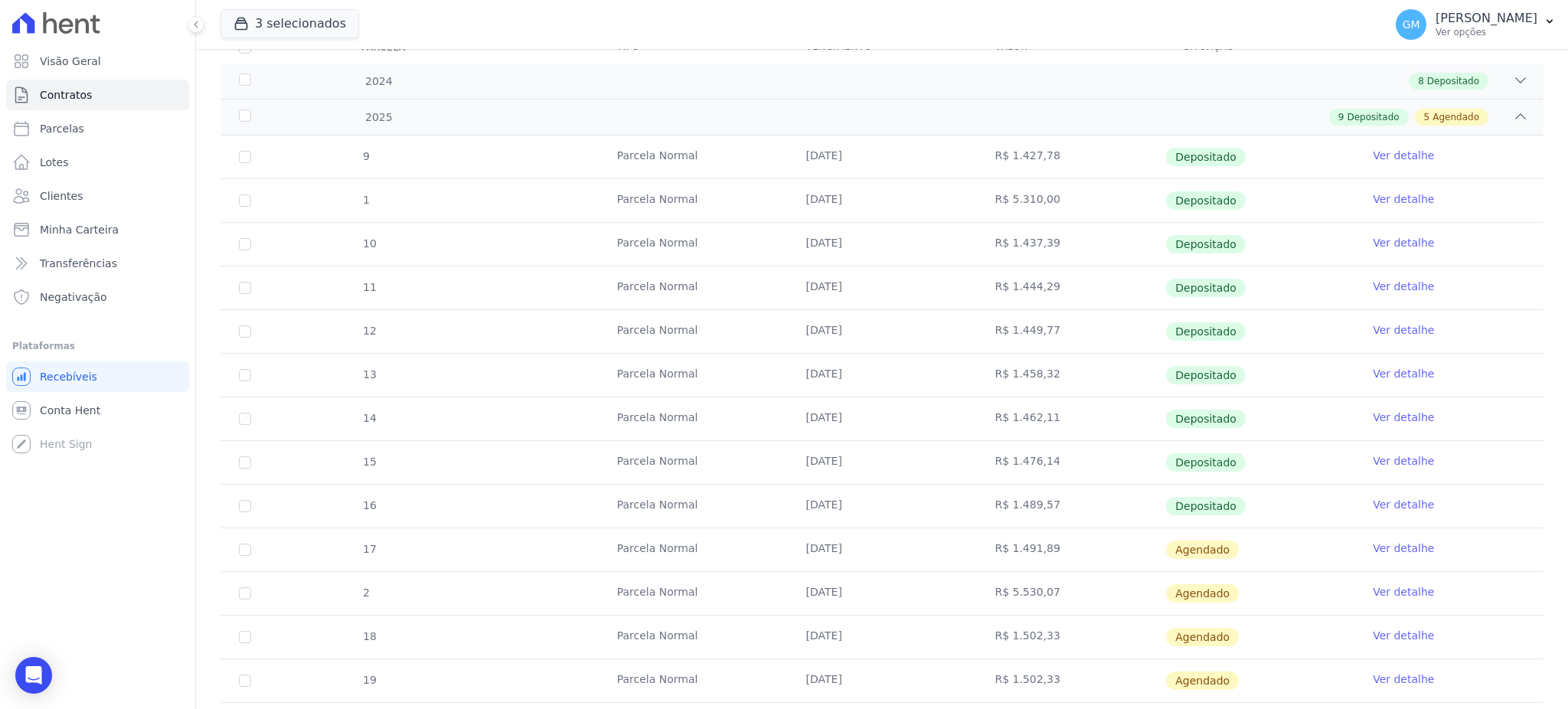
scroll to position [414, 0]
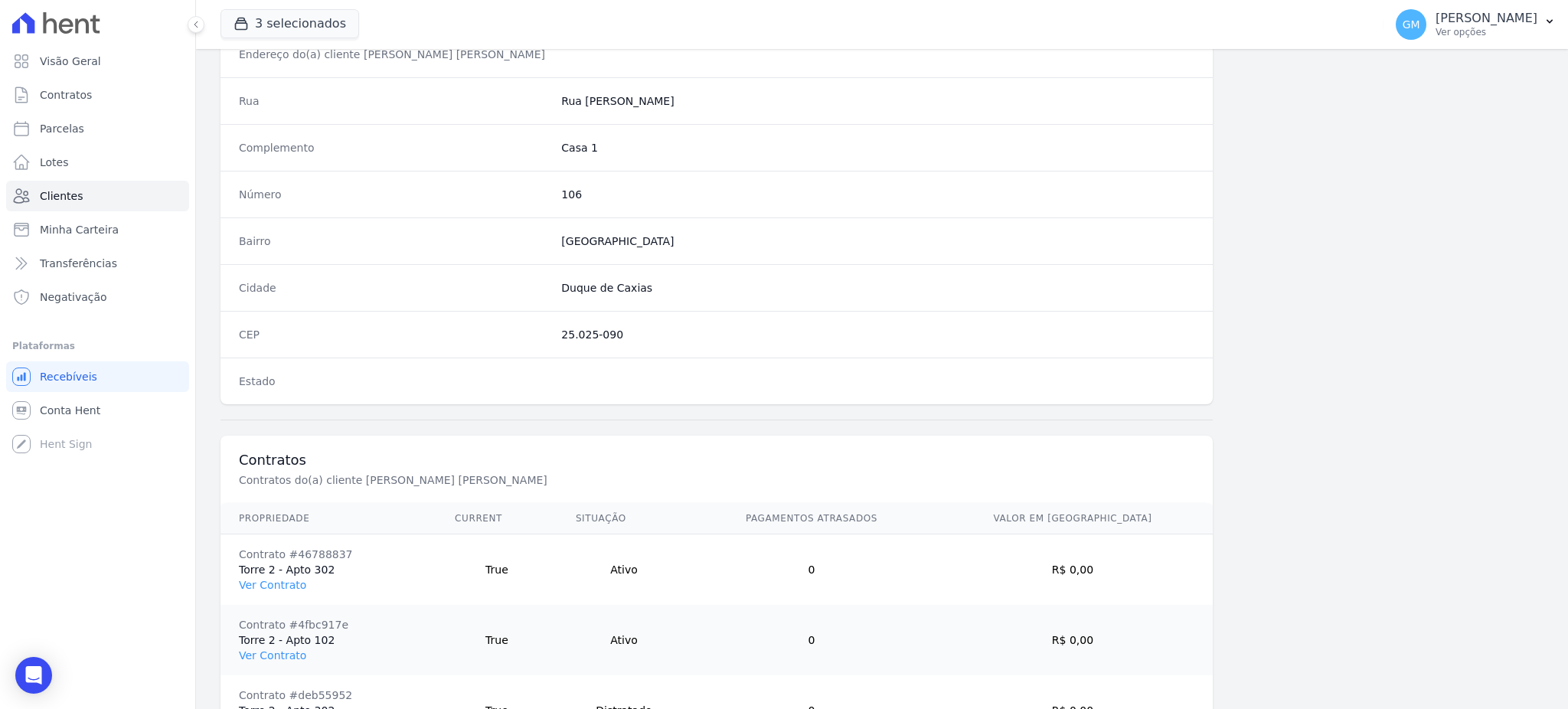
scroll to position [865, 0]
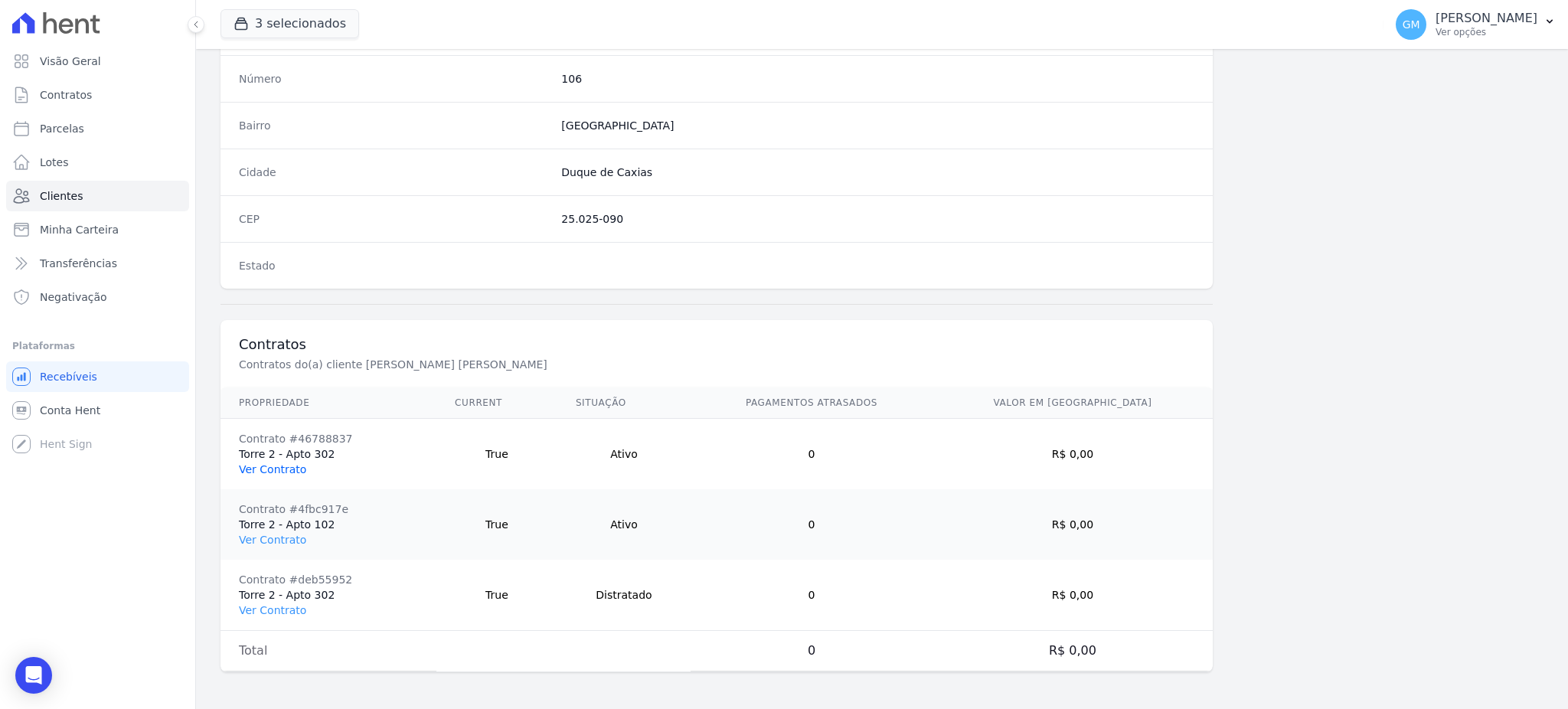
click at [285, 471] on link "Ver Contrato" at bounding box center [272, 469] width 67 height 12
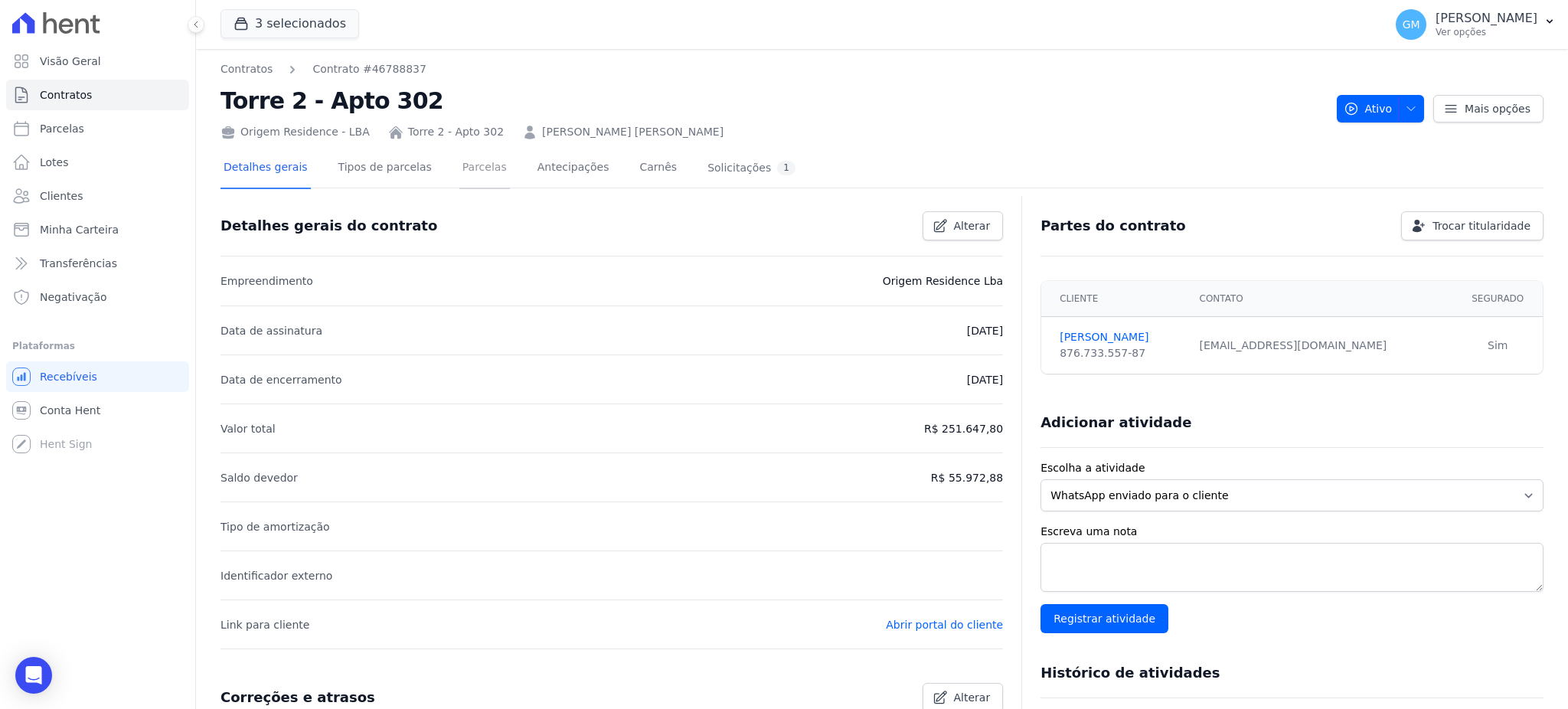
click at [472, 164] on link "Parcelas" at bounding box center [485, 168] width 51 height 41
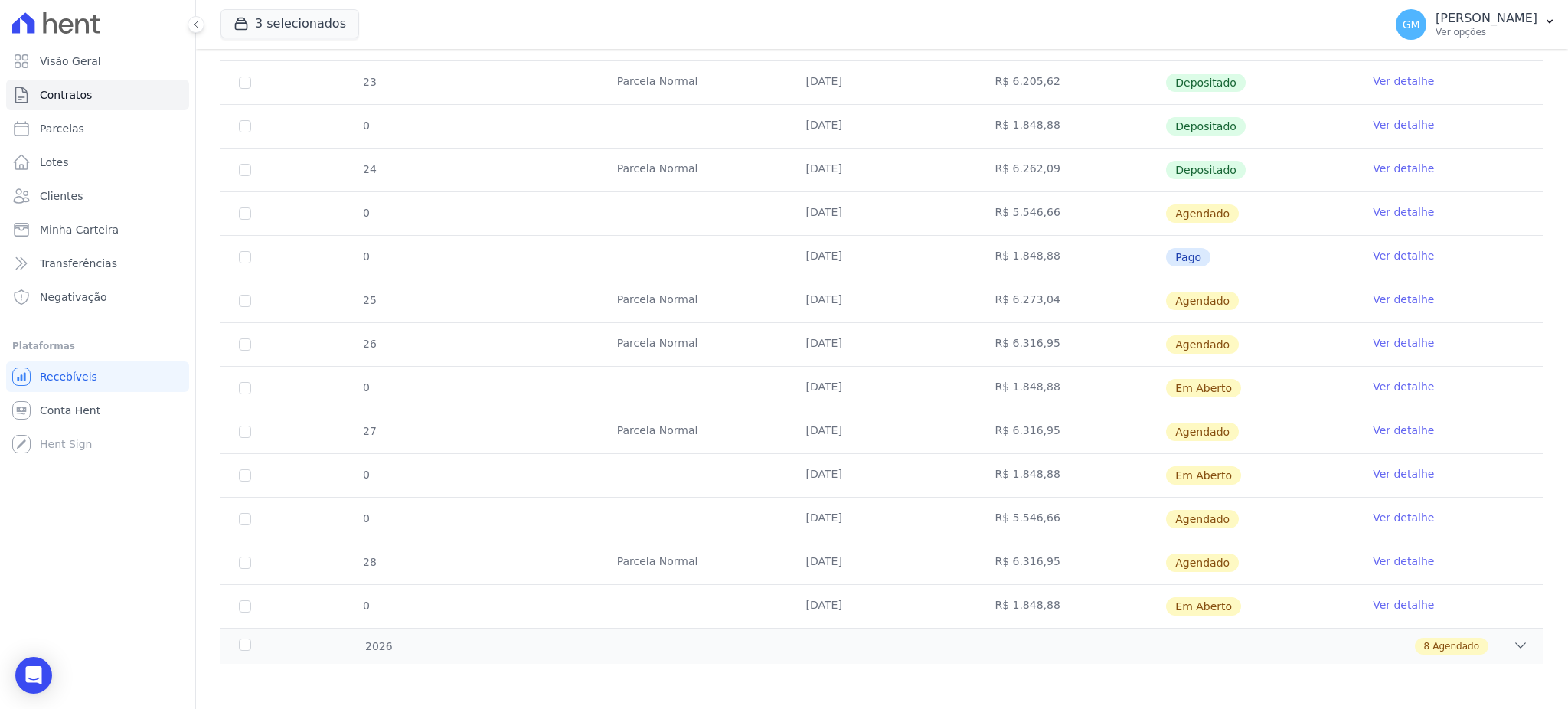
scroll to position [640, 0]
click at [1390, 384] on link "Ver detalhe" at bounding box center [1403, 386] width 61 height 15
click at [1403, 383] on link "Ver detalhe" at bounding box center [1403, 386] width 61 height 15
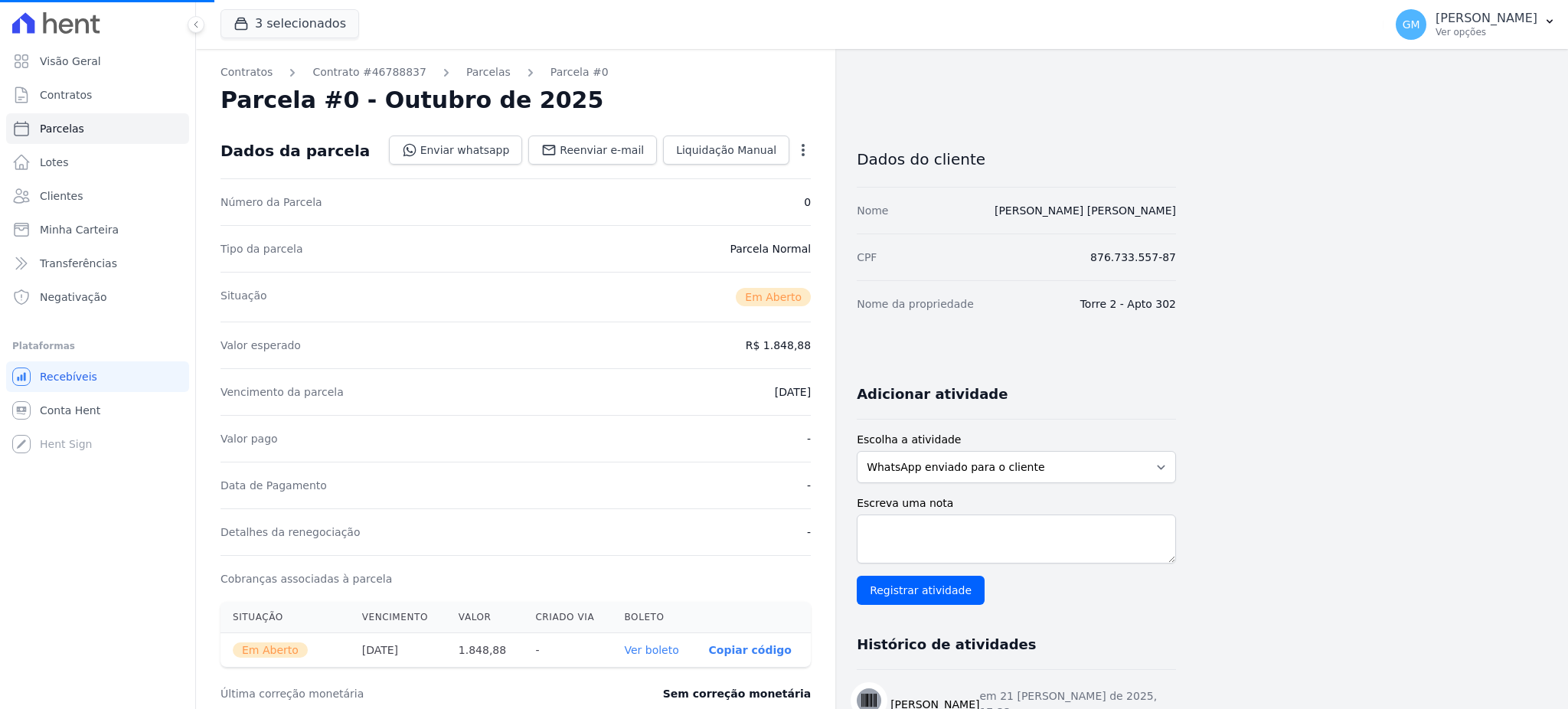
click at [643, 645] on link "Ver boleto" at bounding box center [651, 650] width 55 height 12
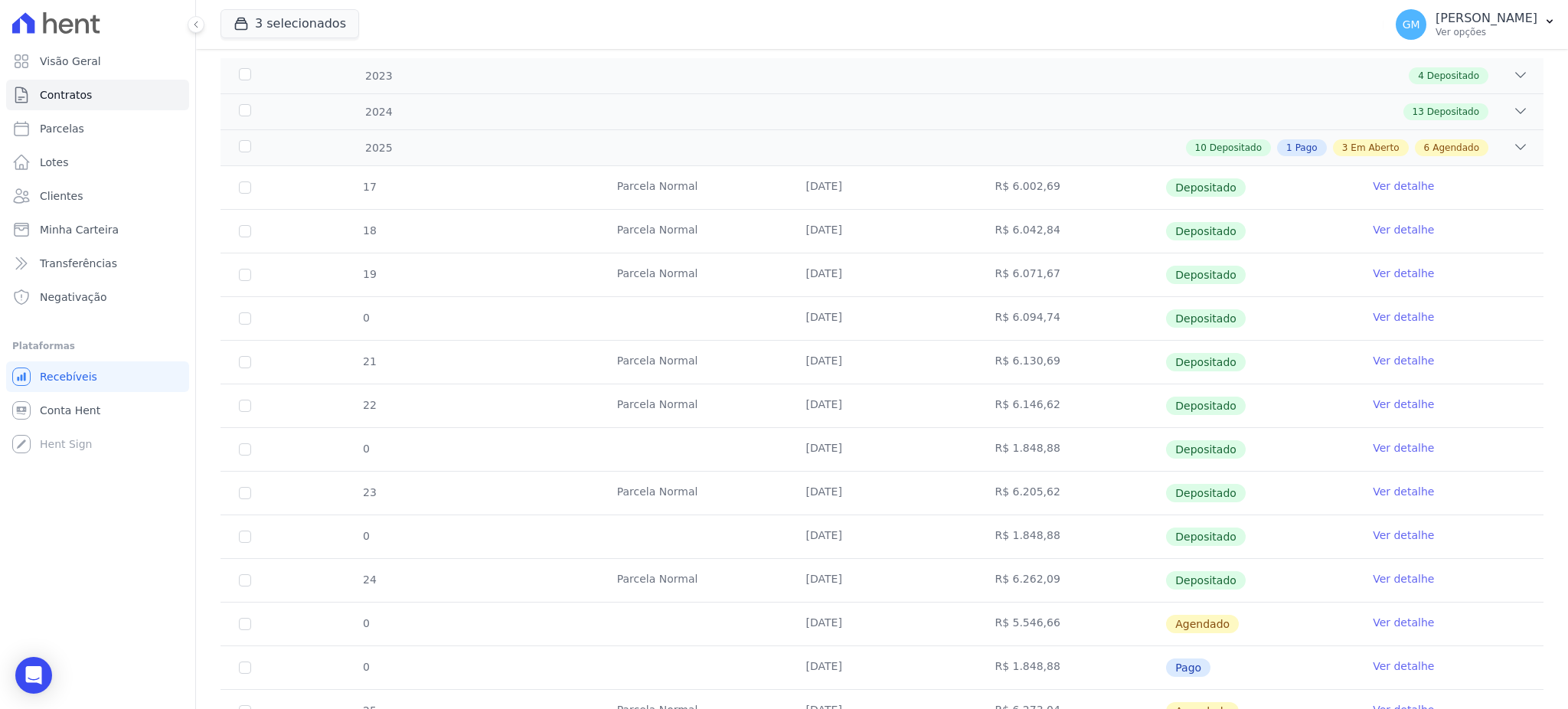
scroll to position [510, 0]
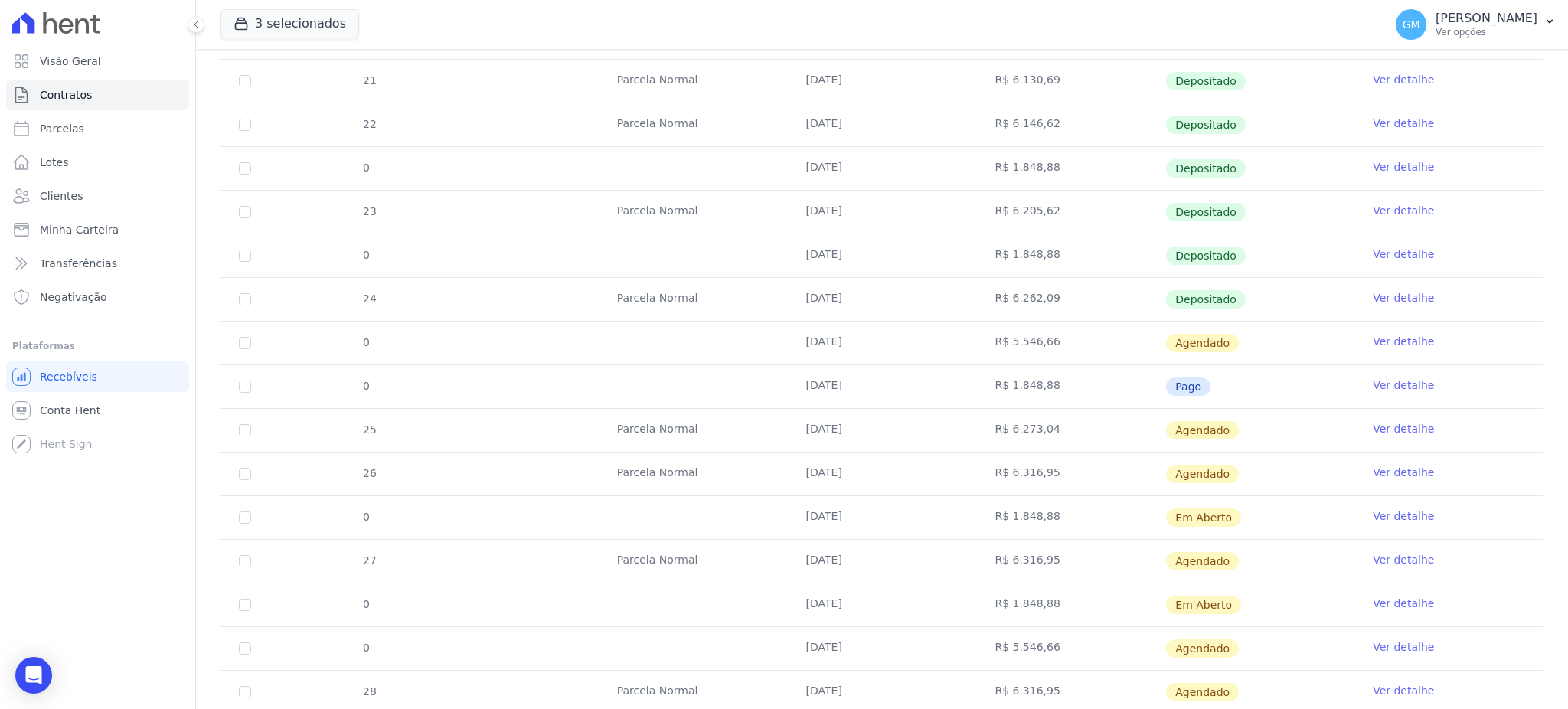
drag, startPoint x: 853, startPoint y: 611, endPoint x: 944, endPoint y: 611, distance: 91.0
click at [940, 611] on td "25/11/2025" at bounding box center [882, 604] width 189 height 42
click at [1398, 604] on link "Ver detalhe" at bounding box center [1403, 603] width 61 height 15
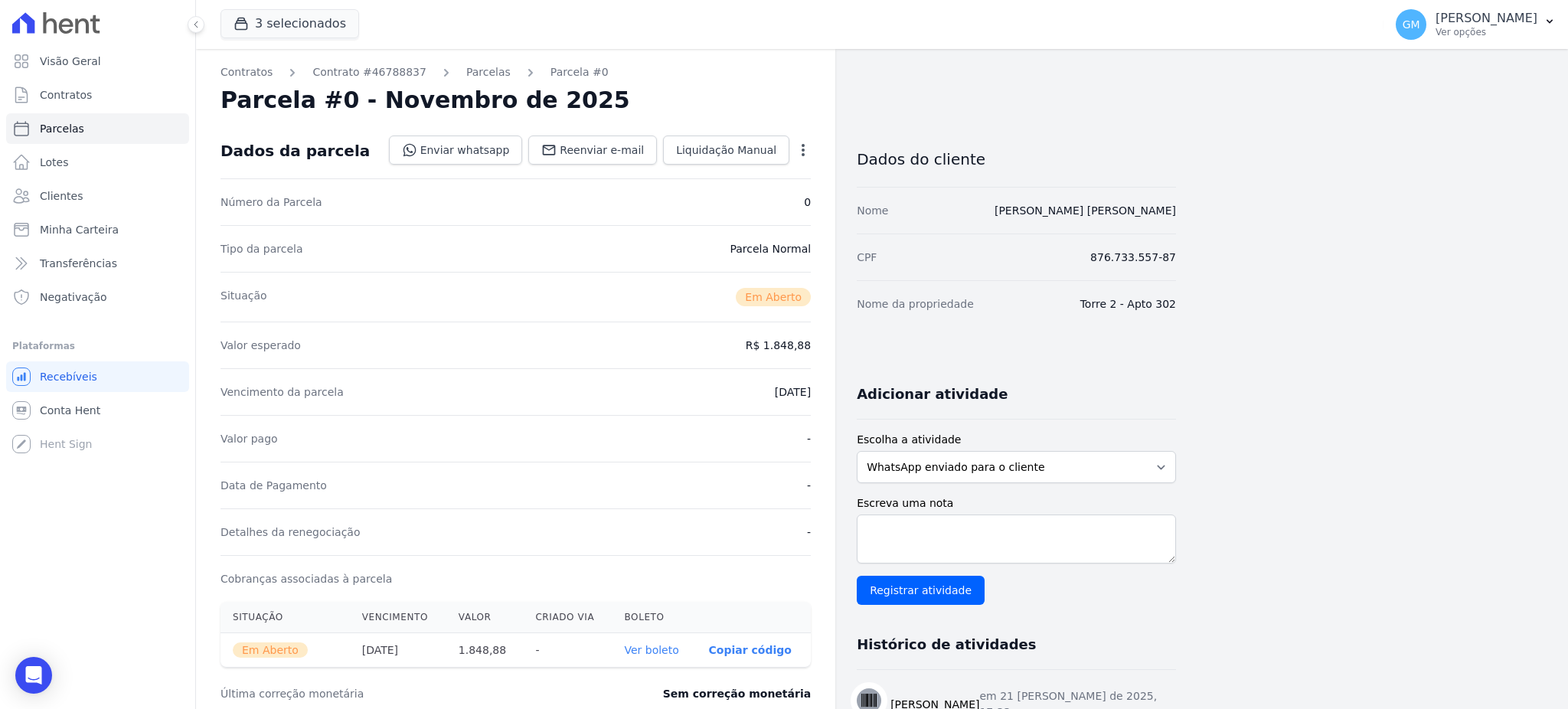
scroll to position [204, 0]
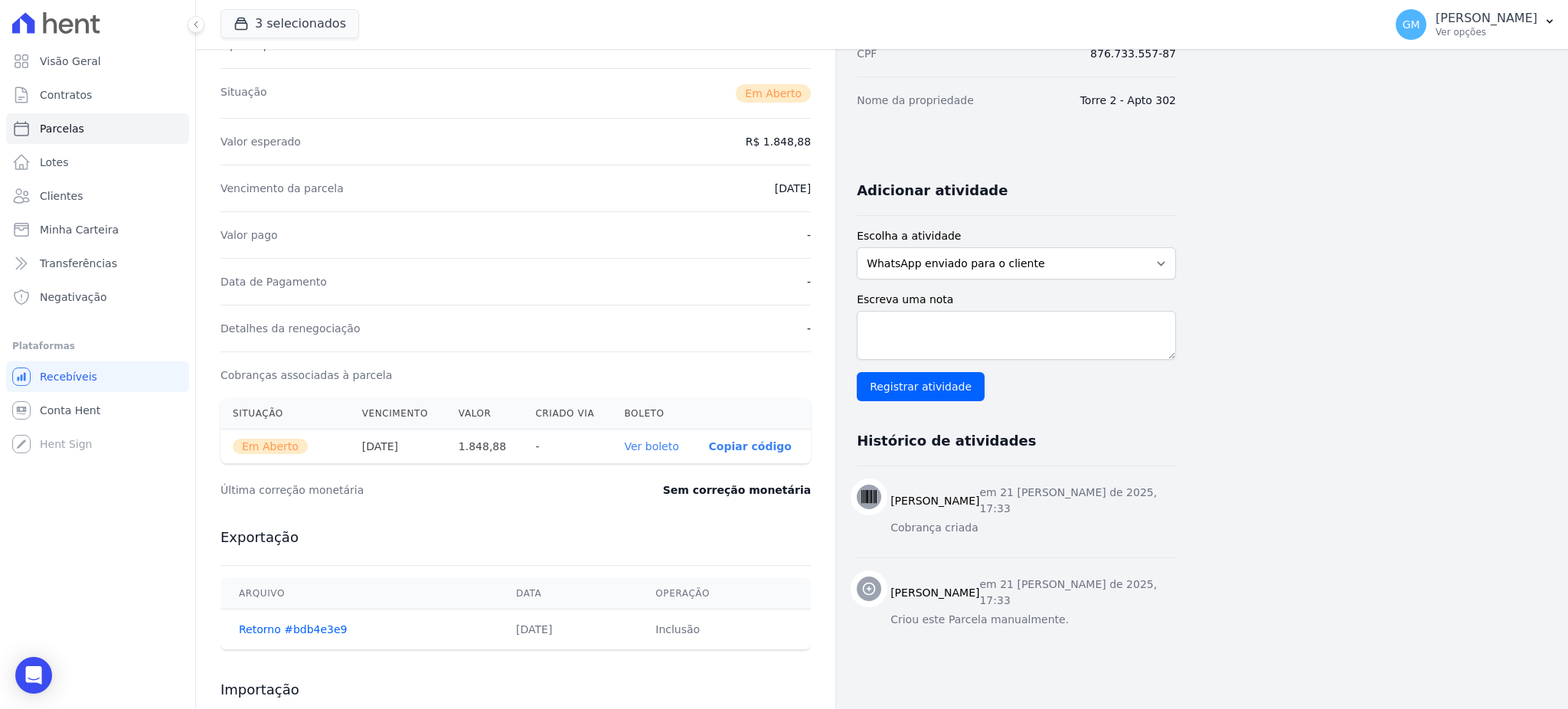
click at [667, 443] on link "Ver boleto" at bounding box center [651, 447] width 55 height 12
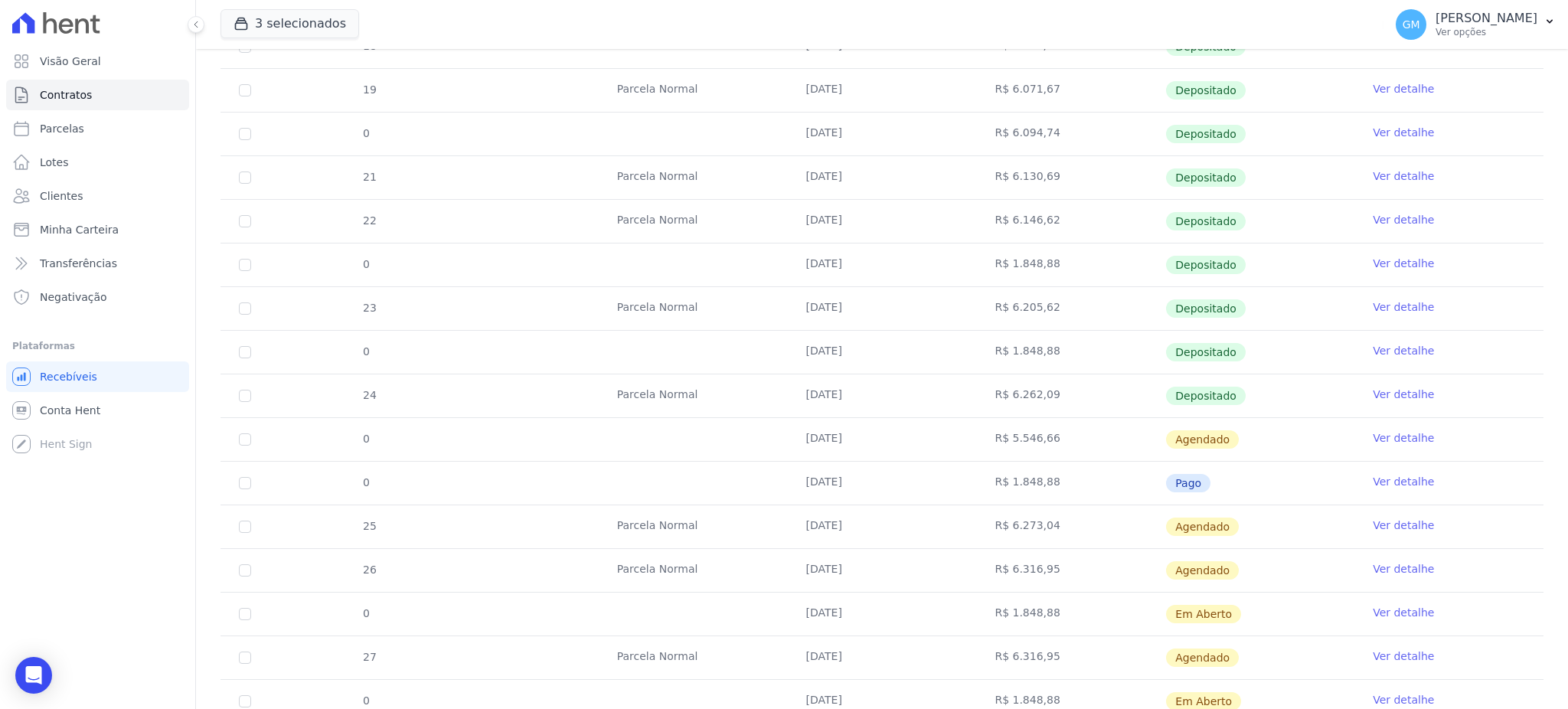
scroll to position [613, 0]
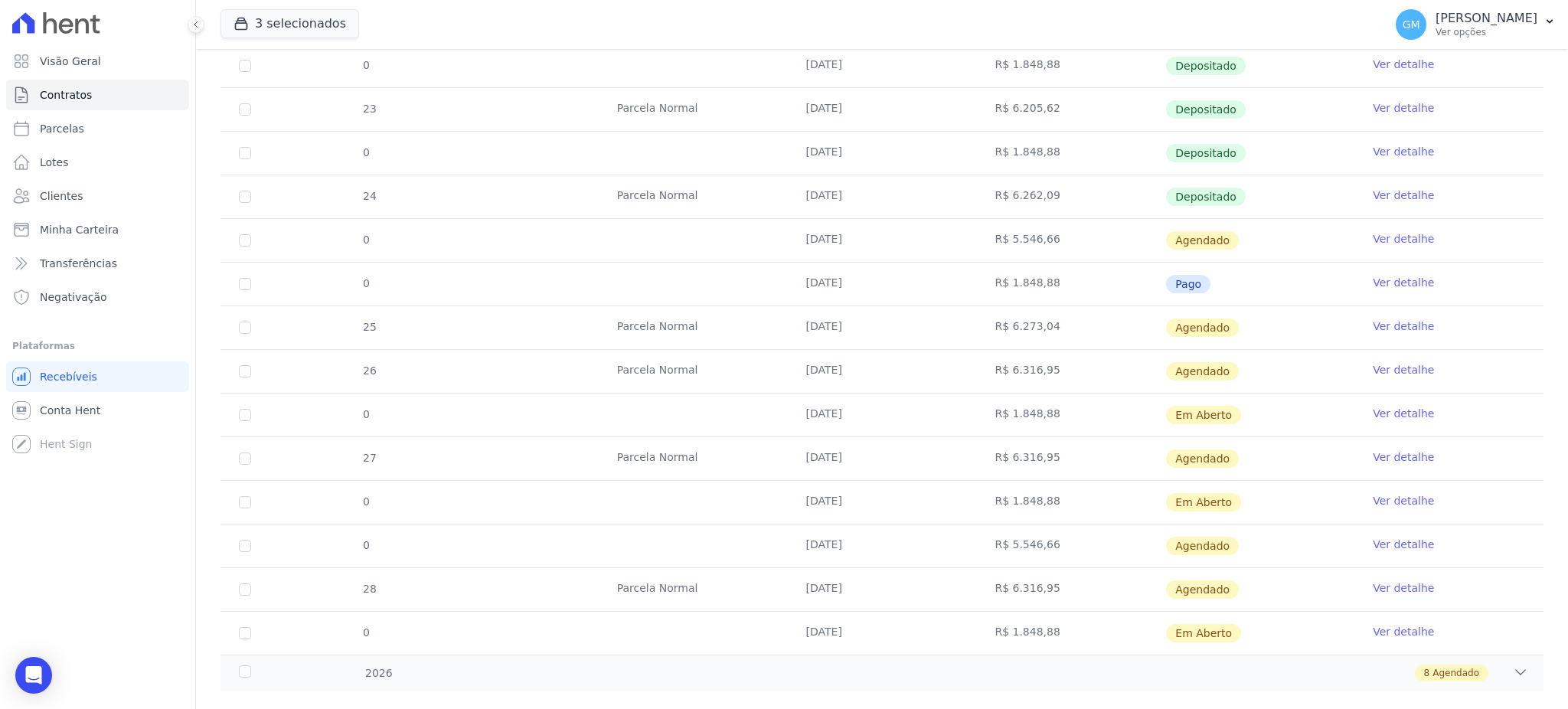
click at [1377, 633] on link "Ver detalhe" at bounding box center [1403, 632] width 61 height 15
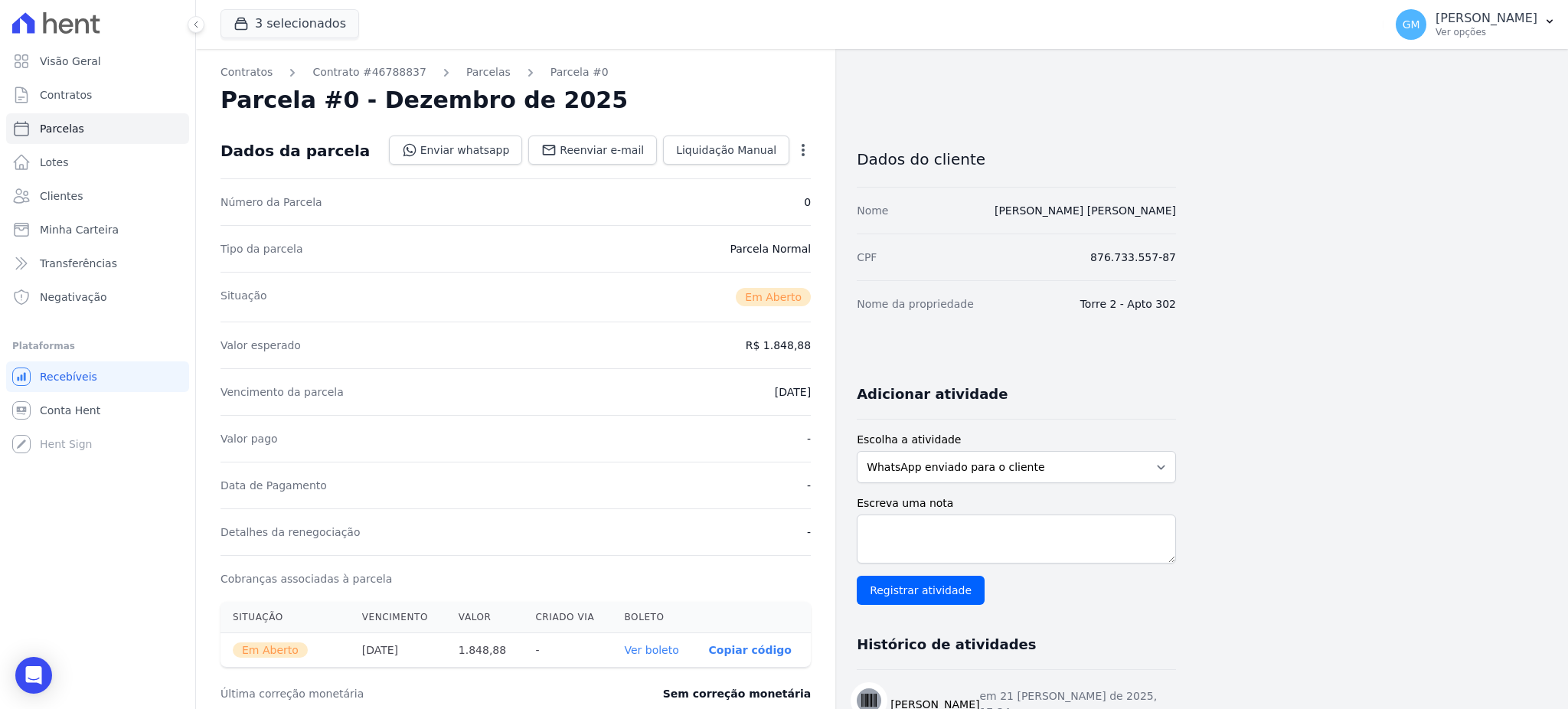
drag, startPoint x: 1215, startPoint y: 208, endPoint x: 973, endPoint y: 217, distance: 242.2
click at [973, 217] on div "Contratos Contrato #46788837 Parcelas Parcela #0 Parcela #0 - Dezembro de 2025 …" at bounding box center [870, 543] width 1347 height 988
copy link "Marcio Valerio Lourenco Pontes"
click at [663, 654] on link "Ver boleto" at bounding box center [651, 650] width 55 height 12
click at [77, 191] on span "Clientes" at bounding box center [60, 196] width 42 height 15
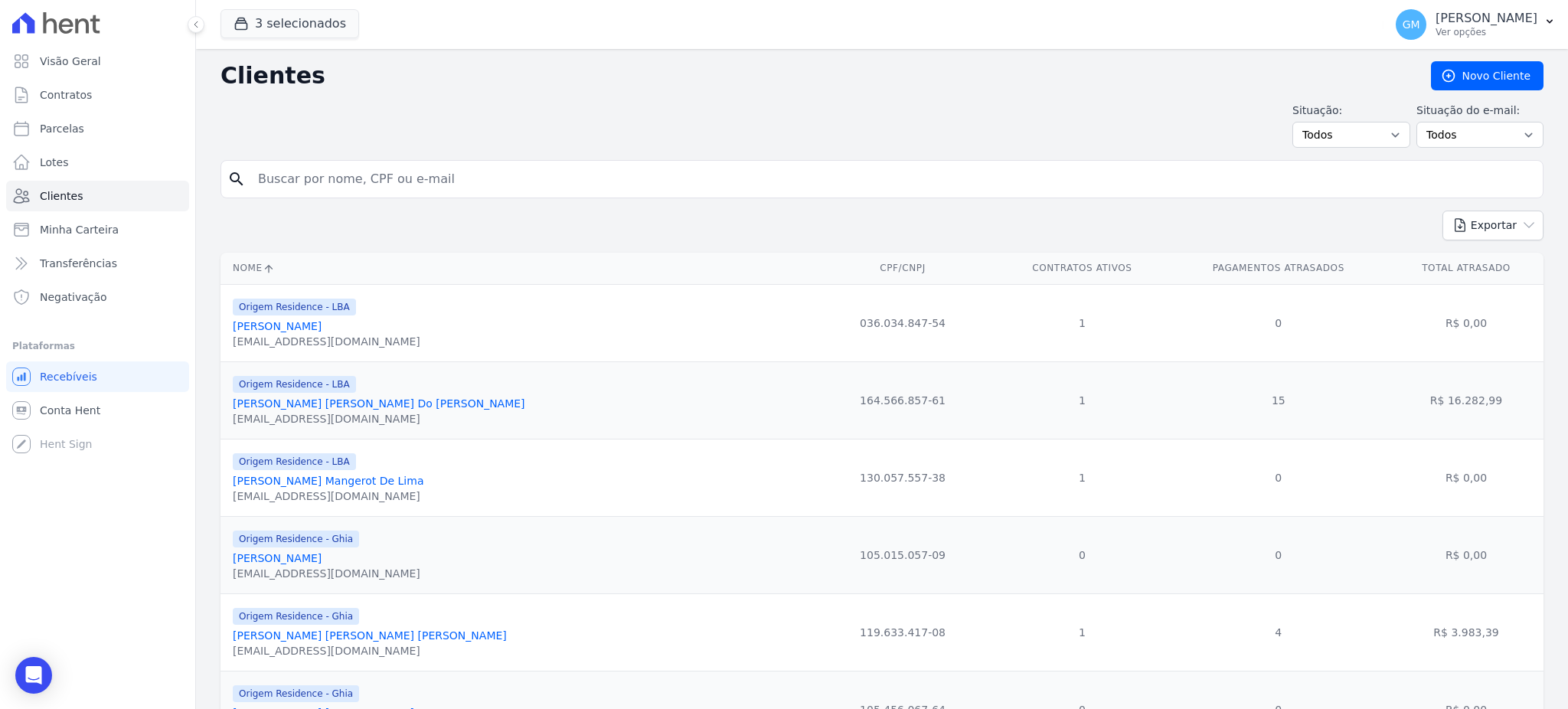
click at [391, 172] on input "search" at bounding box center [892, 179] width 1288 height 30
paste input "Enquanto está sendo construído, o banco (caixa) cobra o valor referente a taxa …"
type input "Enquanto está sendo construído, o banco (caixa) cobra o valor referente a taxa …"
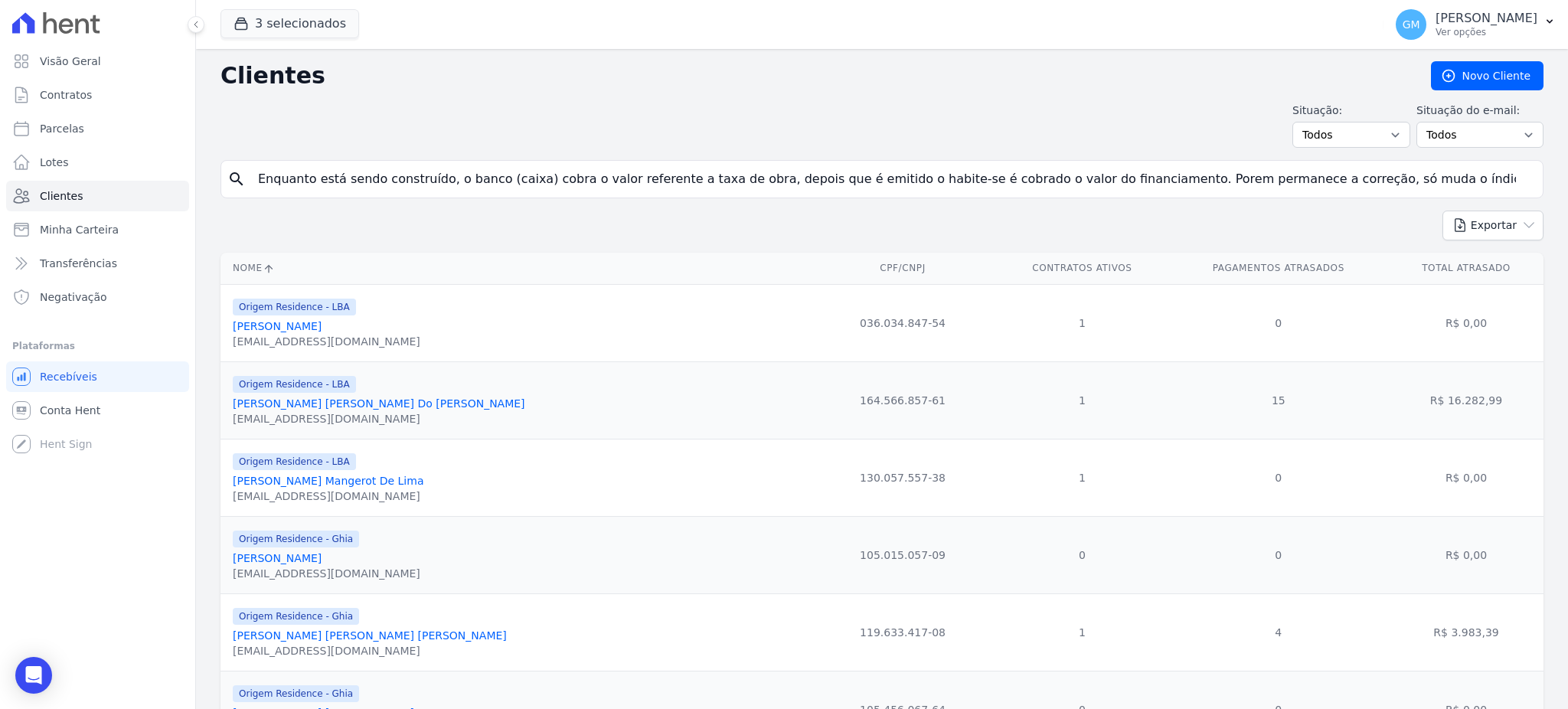
drag, startPoint x: 1508, startPoint y: 167, endPoint x: 1505, endPoint y: 180, distance: 13.3
click at [1505, 168] on input "Enquanto está sendo construído, o banco (caixa) cobra o valor referente a taxa …" at bounding box center [892, 179] width 1288 height 30
click at [1505, 180] on input "Enquanto está sendo construído, o banco (caixa) cobra o valor referente a taxa …" at bounding box center [892, 179] width 1288 height 30
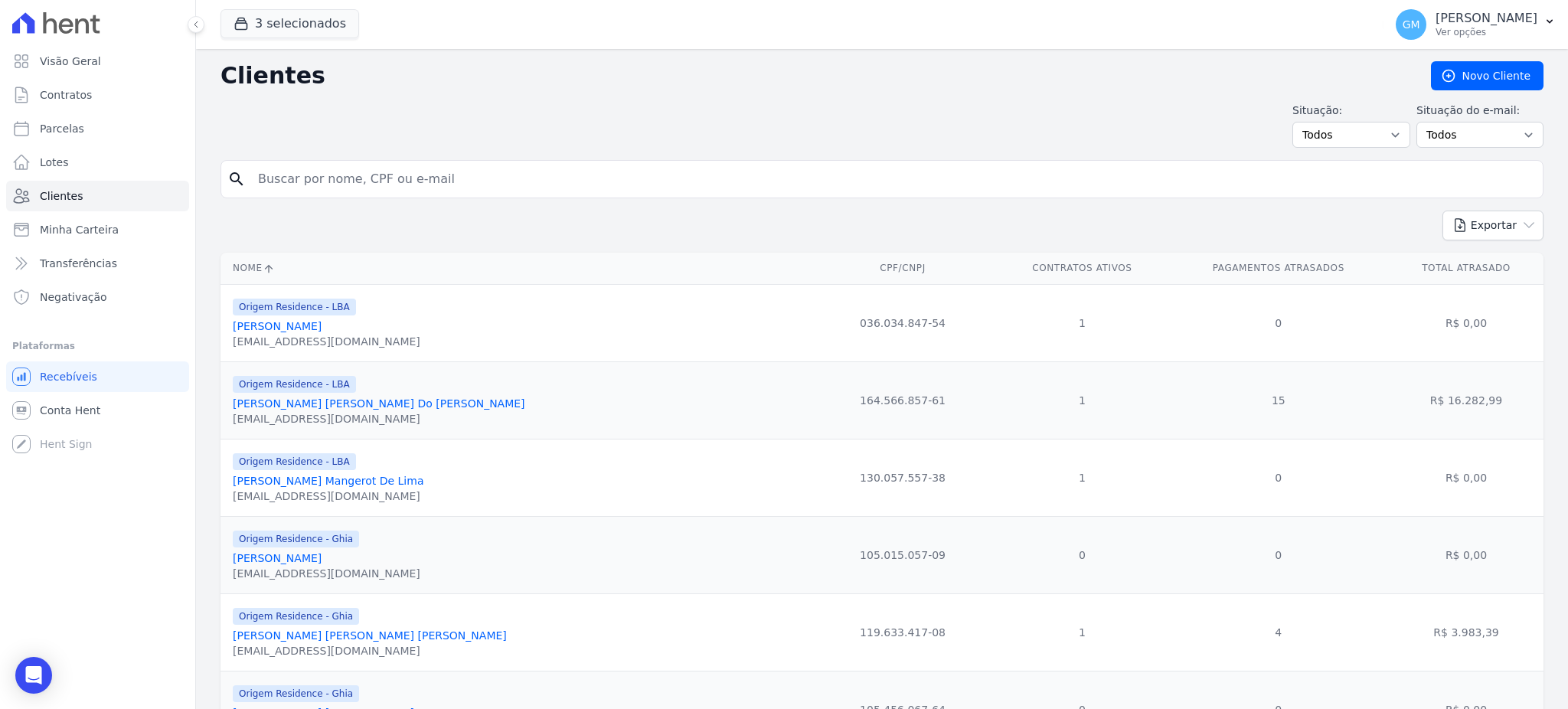
click at [475, 184] on input "search" at bounding box center [892, 179] width 1288 height 30
type input "valer"
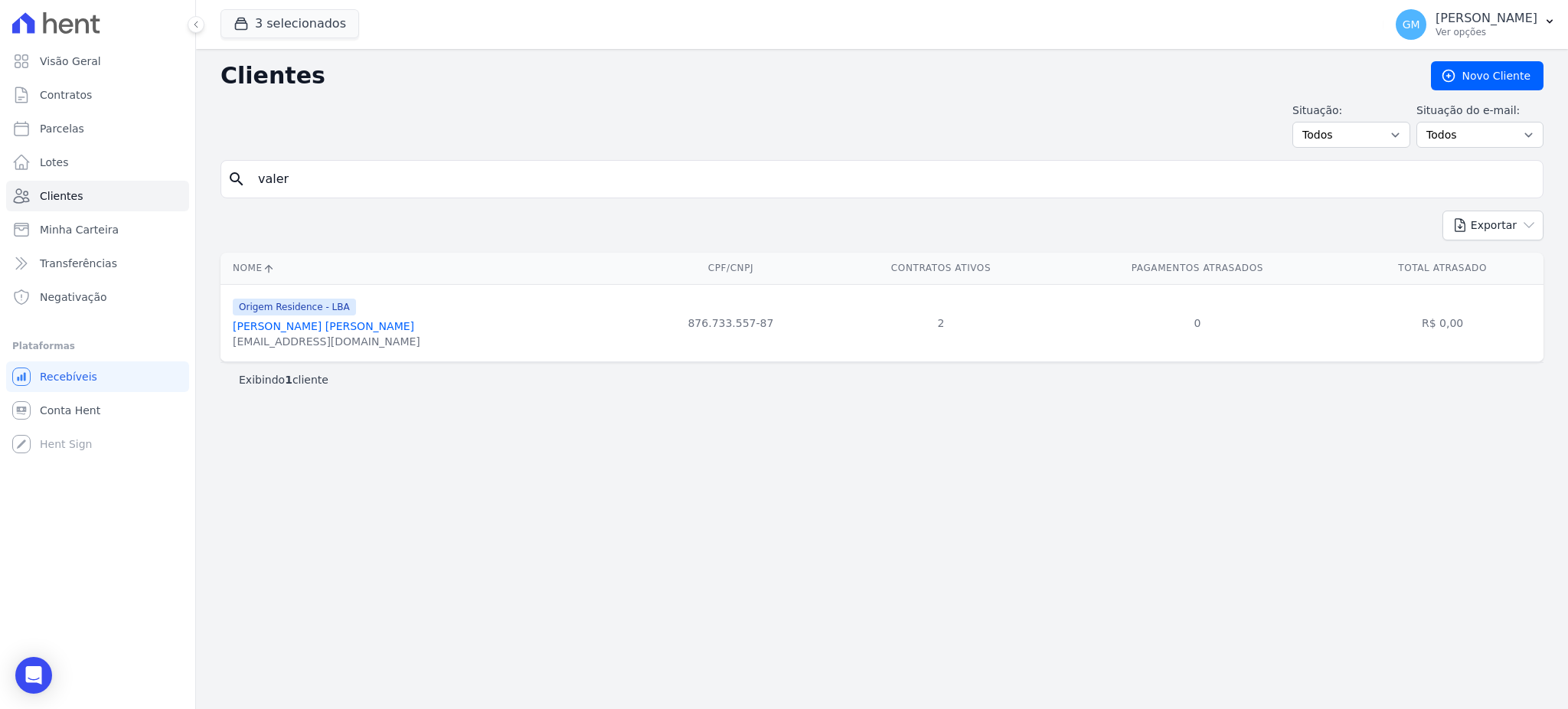
click at [353, 327] on link "Marcio Valerio Lourenco Pontes" at bounding box center [324, 326] width 181 height 12
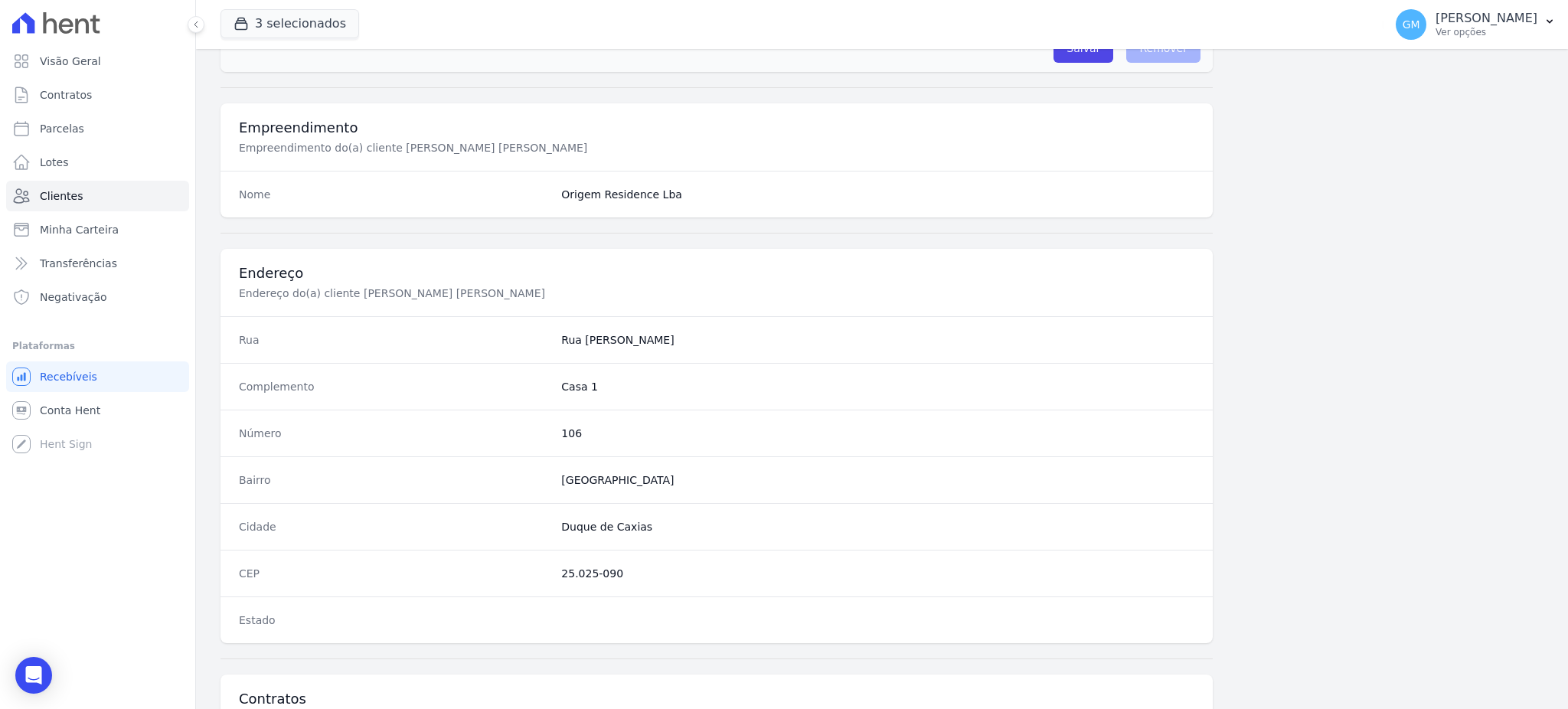
scroll to position [865, 0]
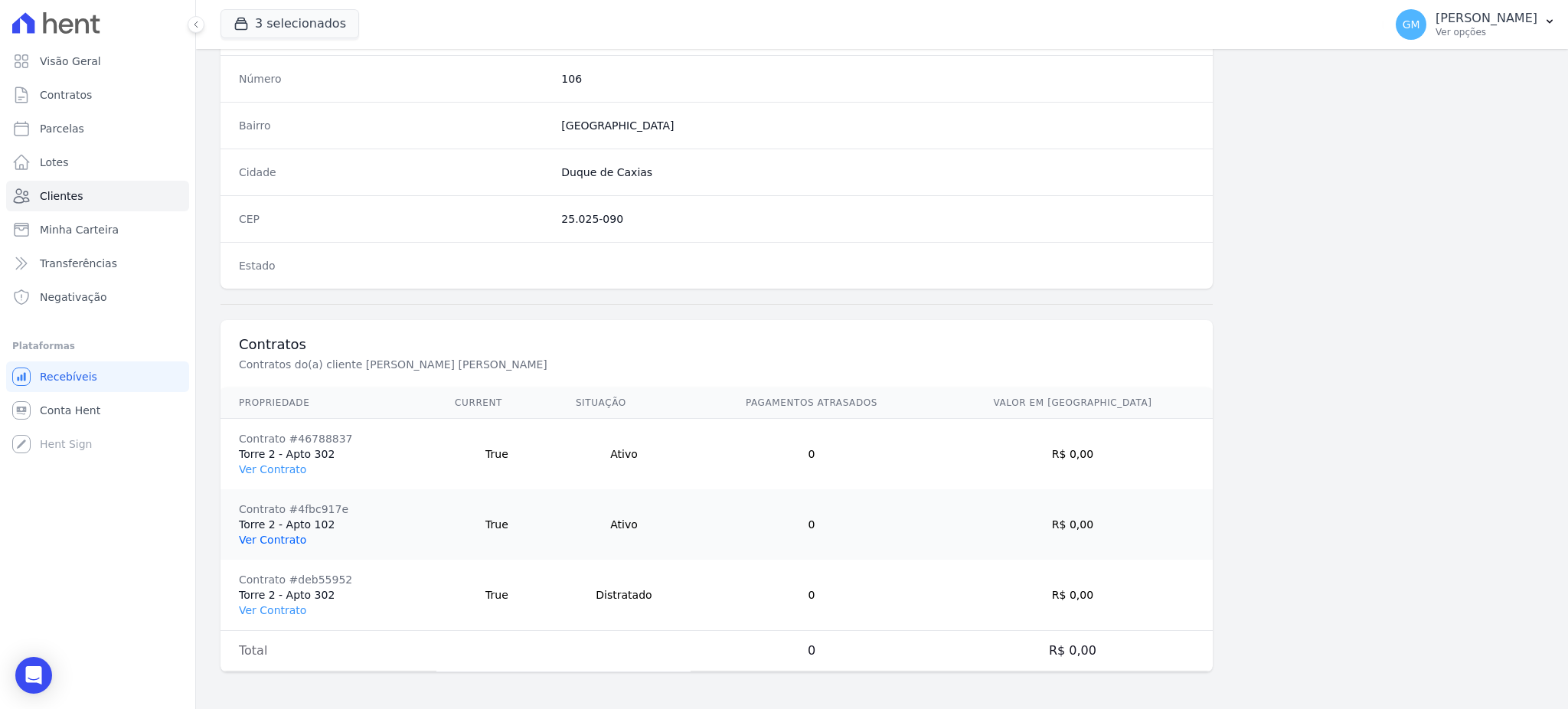
click at [271, 537] on link "Ver Contrato" at bounding box center [272, 540] width 67 height 12
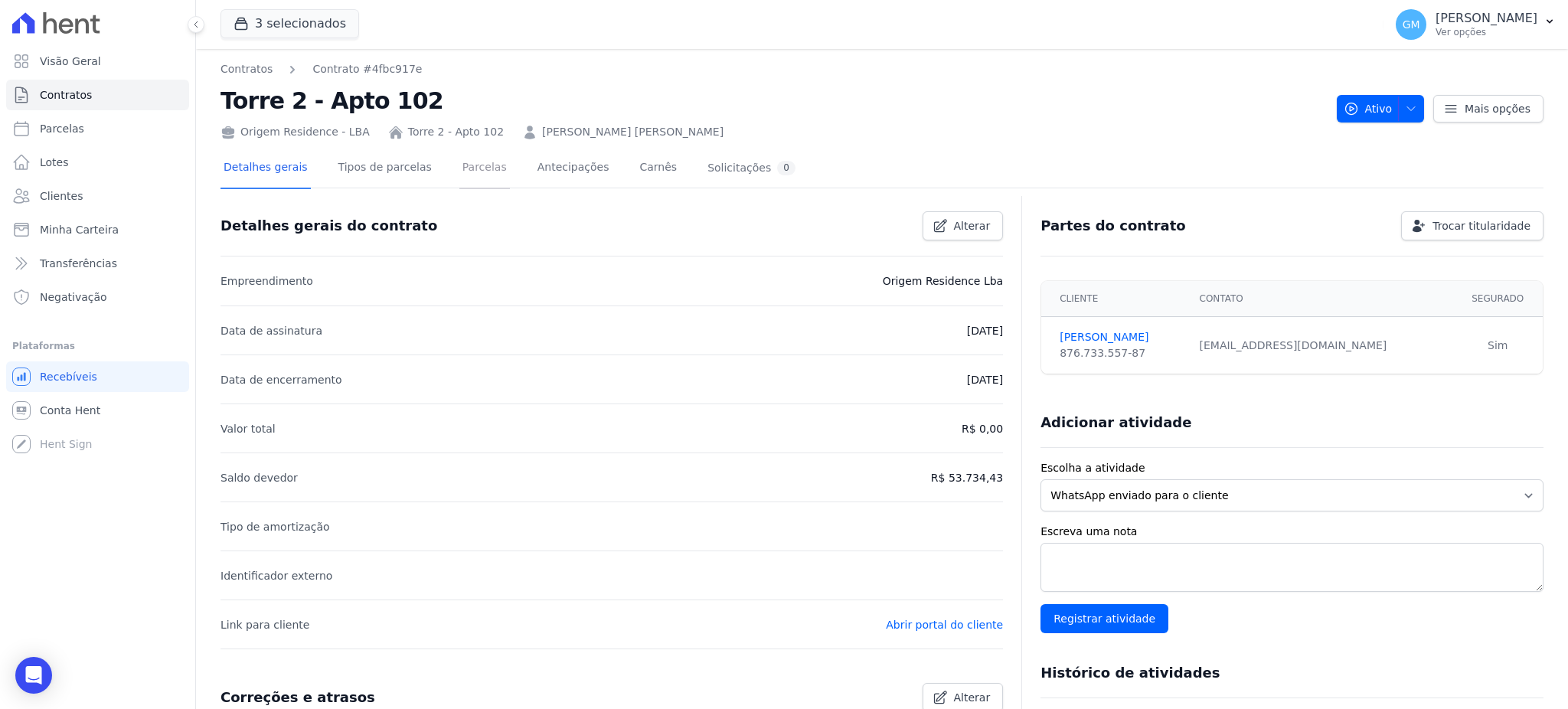
click at [460, 163] on link "Parcelas" at bounding box center [485, 168] width 51 height 41
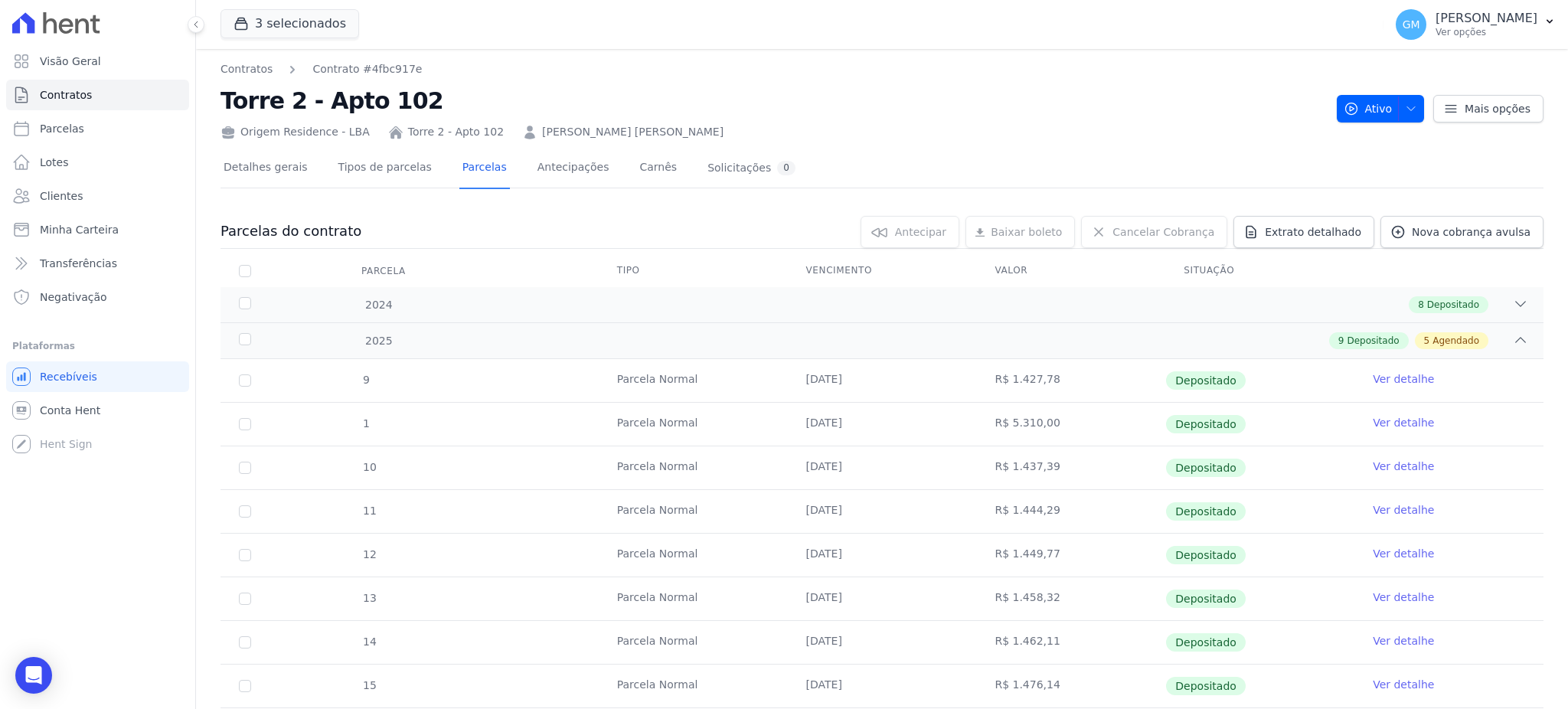
scroll to position [414, 0]
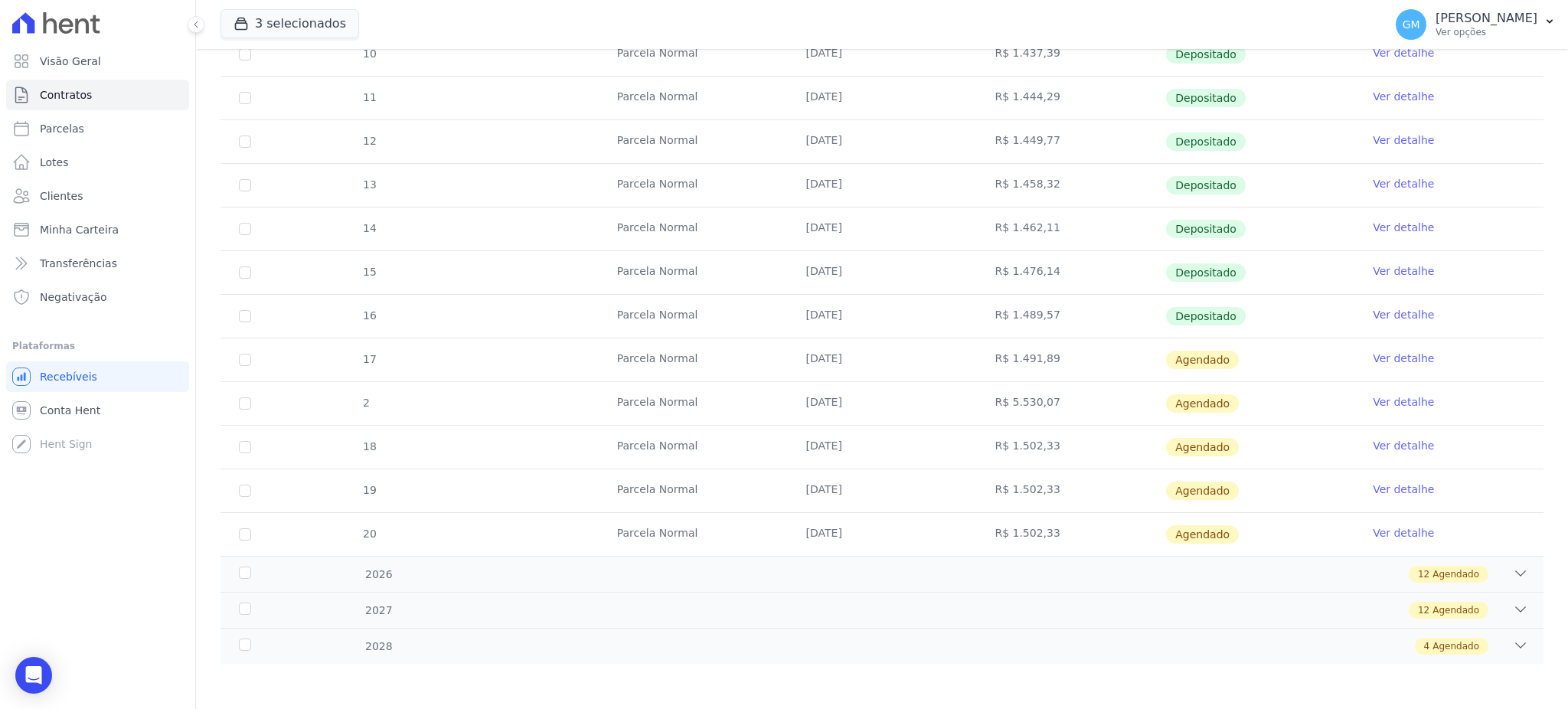
click at [1379, 314] on link "Ver detalhe" at bounding box center [1403, 314] width 61 height 15
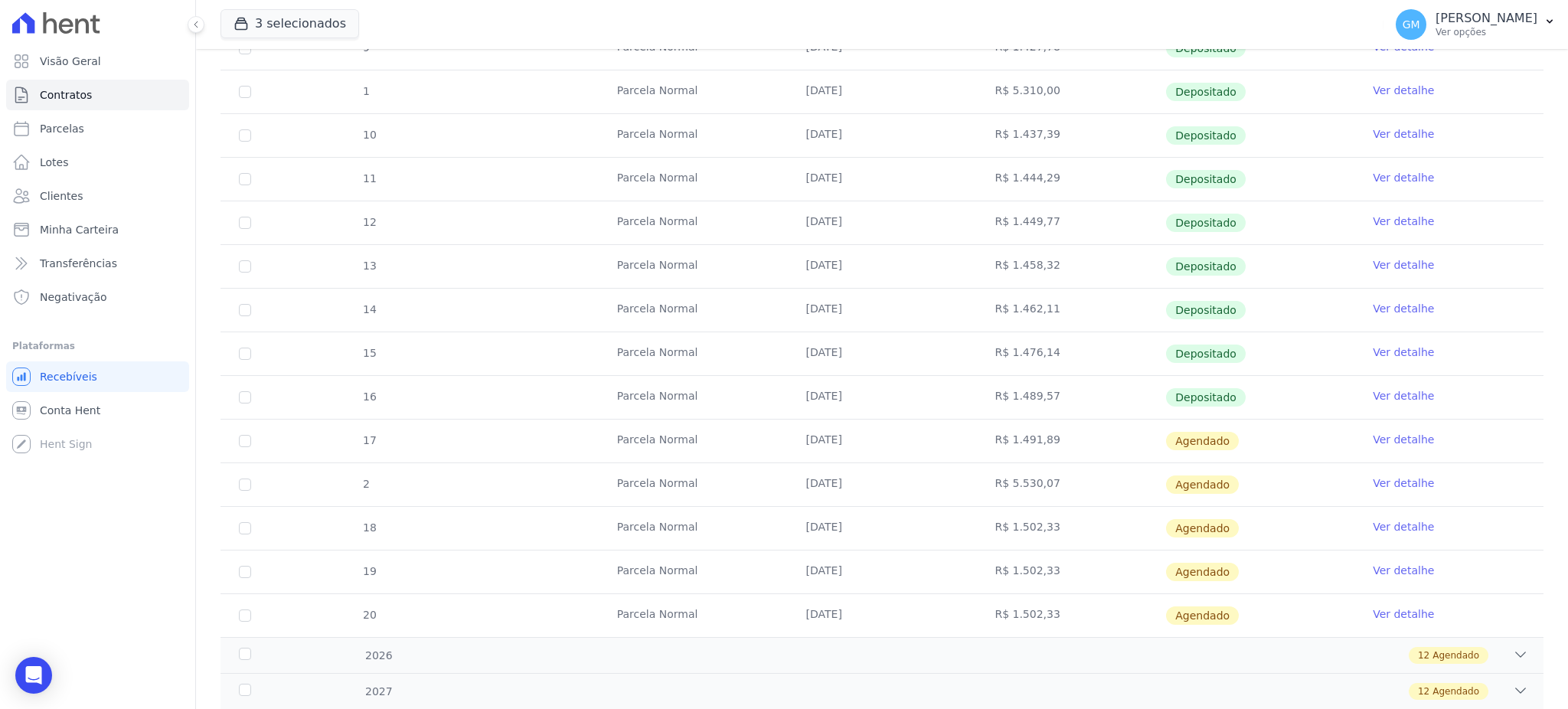
scroll to position [414, 0]
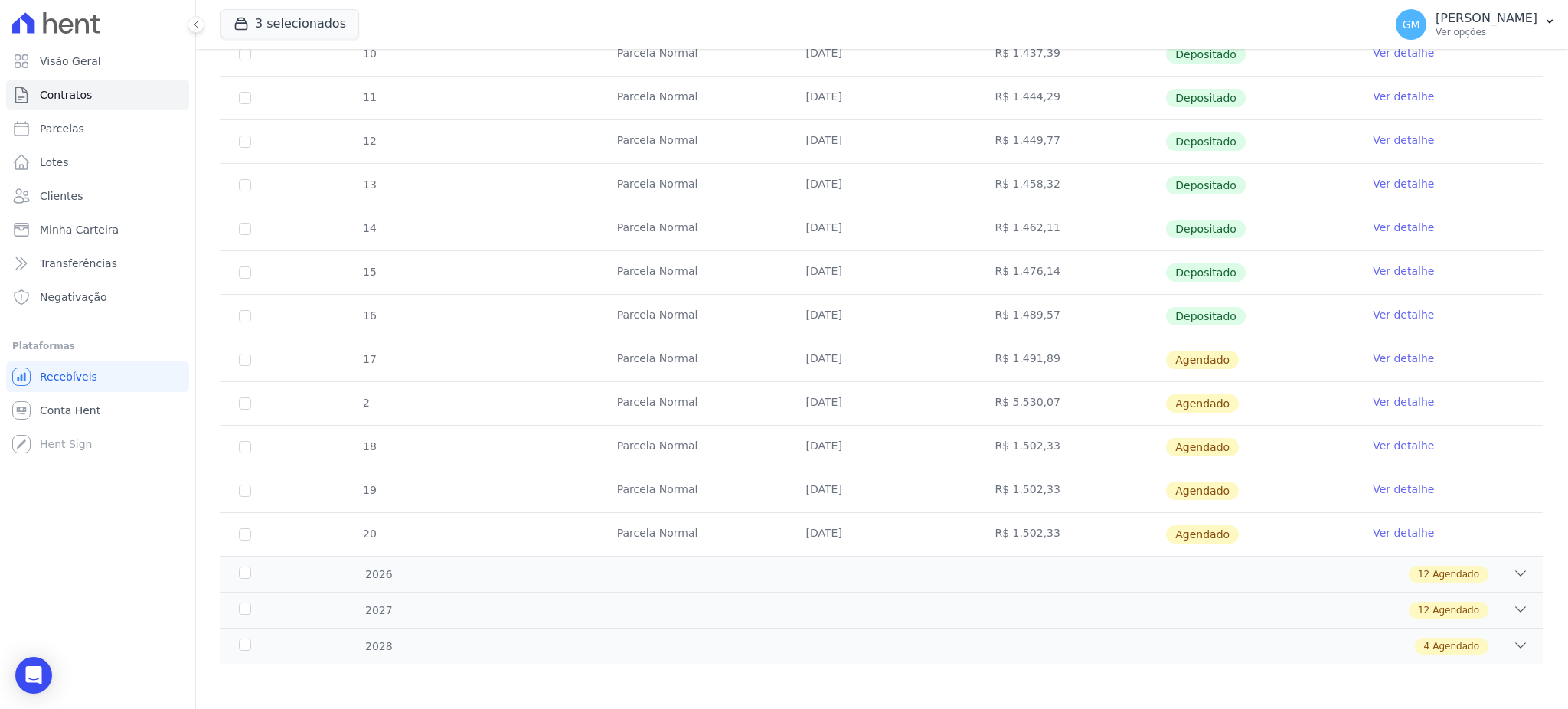
click at [1385, 351] on link "Ver detalhe" at bounding box center [1403, 359] width 61 height 15
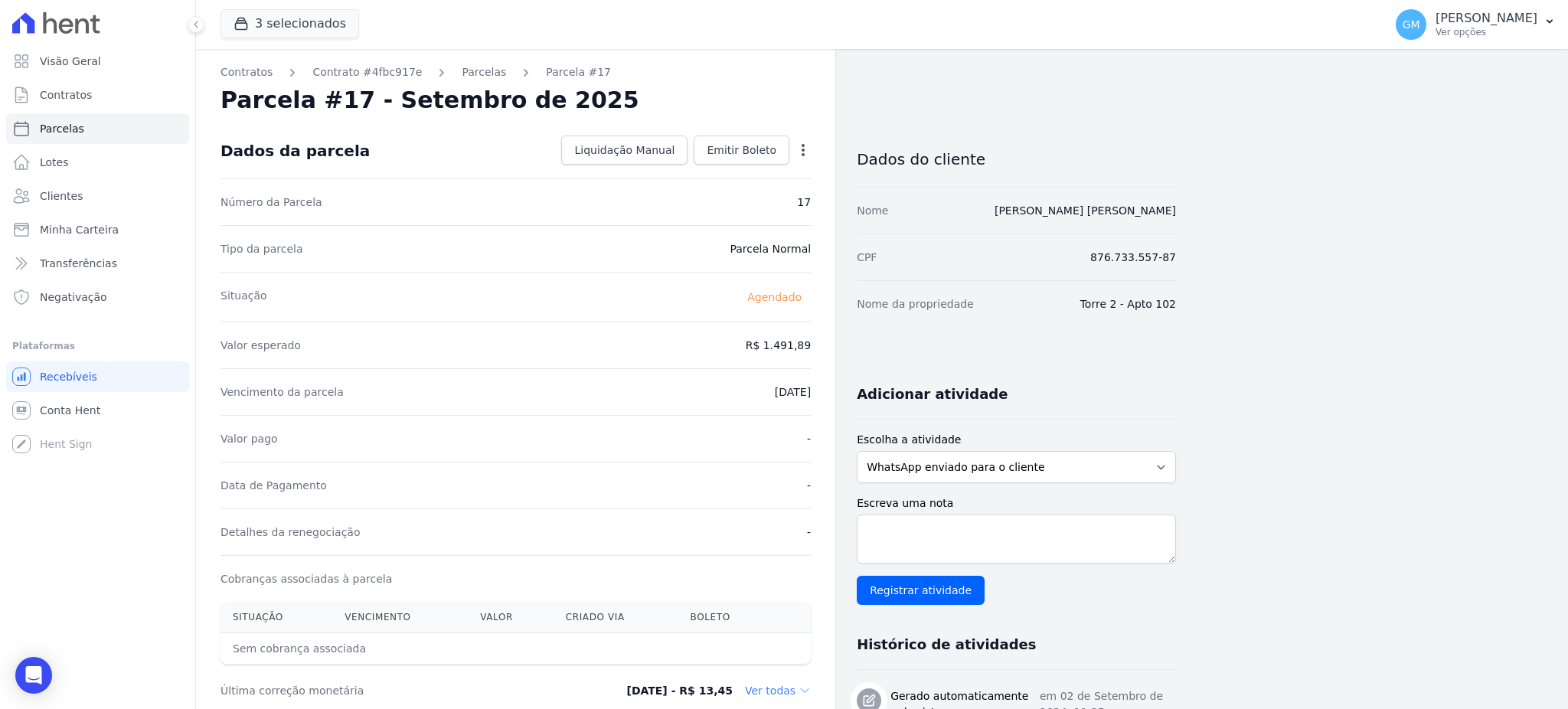
click at [803, 141] on div "Open options Alterar Antecipar" at bounding box center [800, 152] width 22 height 26
click at [802, 148] on icon "button" at bounding box center [802, 150] width 3 height 12
click at [700, 167] on link "Alterar" at bounding box center [737, 170] width 135 height 27
drag, startPoint x: 743, startPoint y: 335, endPoint x: 819, endPoint y: 342, distance: 76.3
click at [819, 342] on div "Contratos Contrato #4fbc917e Parcelas Parcela #17 Parcela #17 - Setembro de 202…" at bounding box center [515, 682] width 639 height 1265
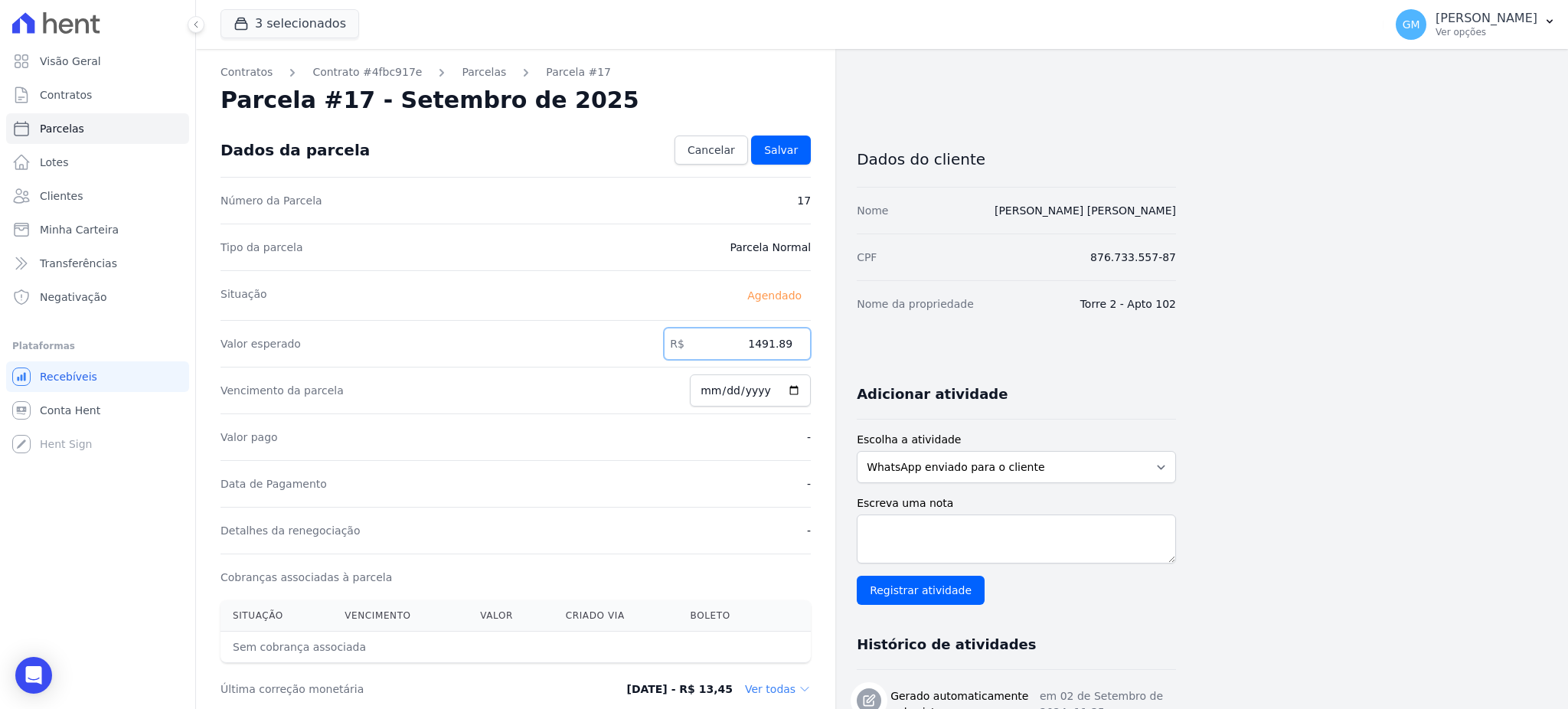
paste input ".4999"
click at [764, 340] on input "1.49999" at bounding box center [737, 344] width 147 height 32
type input "1499.99"
click at [794, 156] on span "Salvar" at bounding box center [781, 150] width 34 height 15
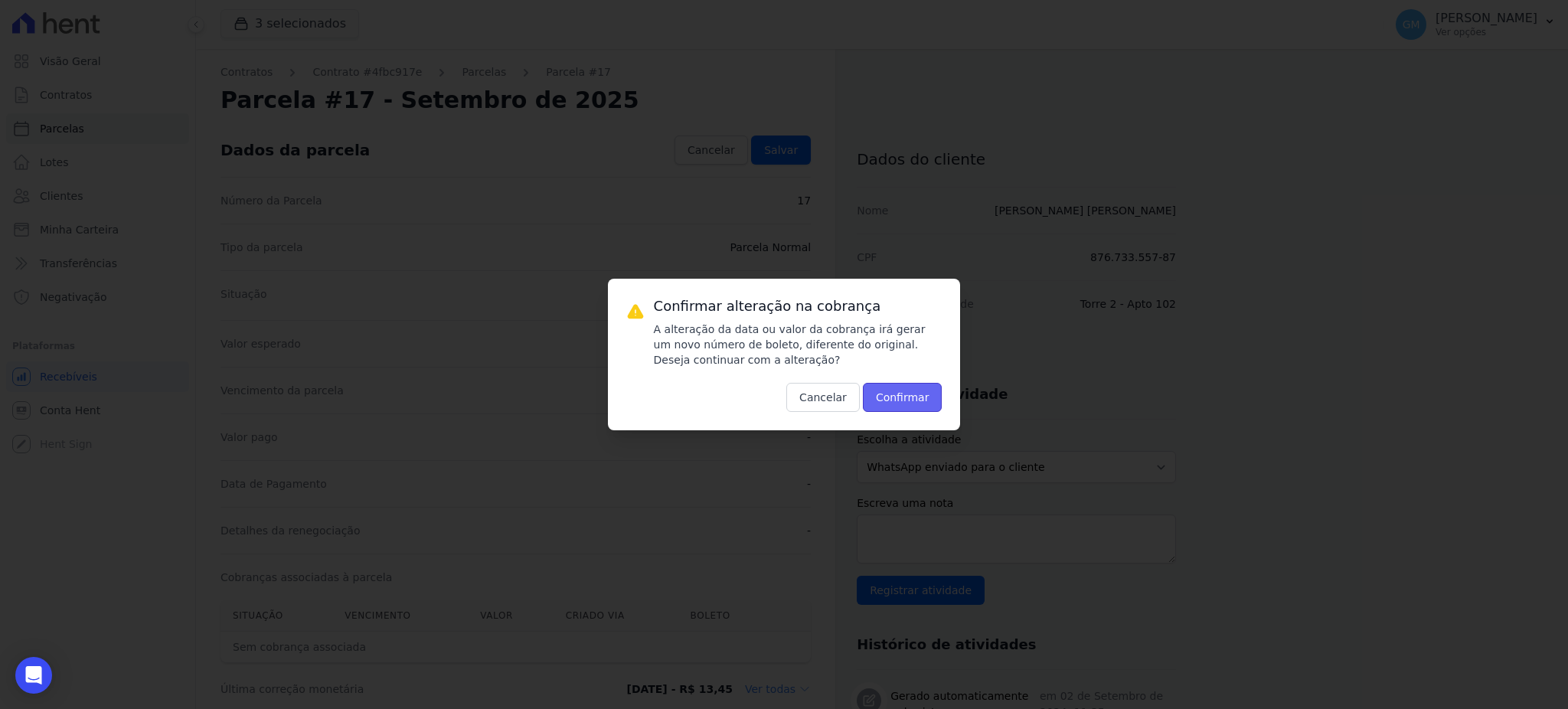
click at [921, 406] on button "Confirmar" at bounding box center [902, 397] width 79 height 29
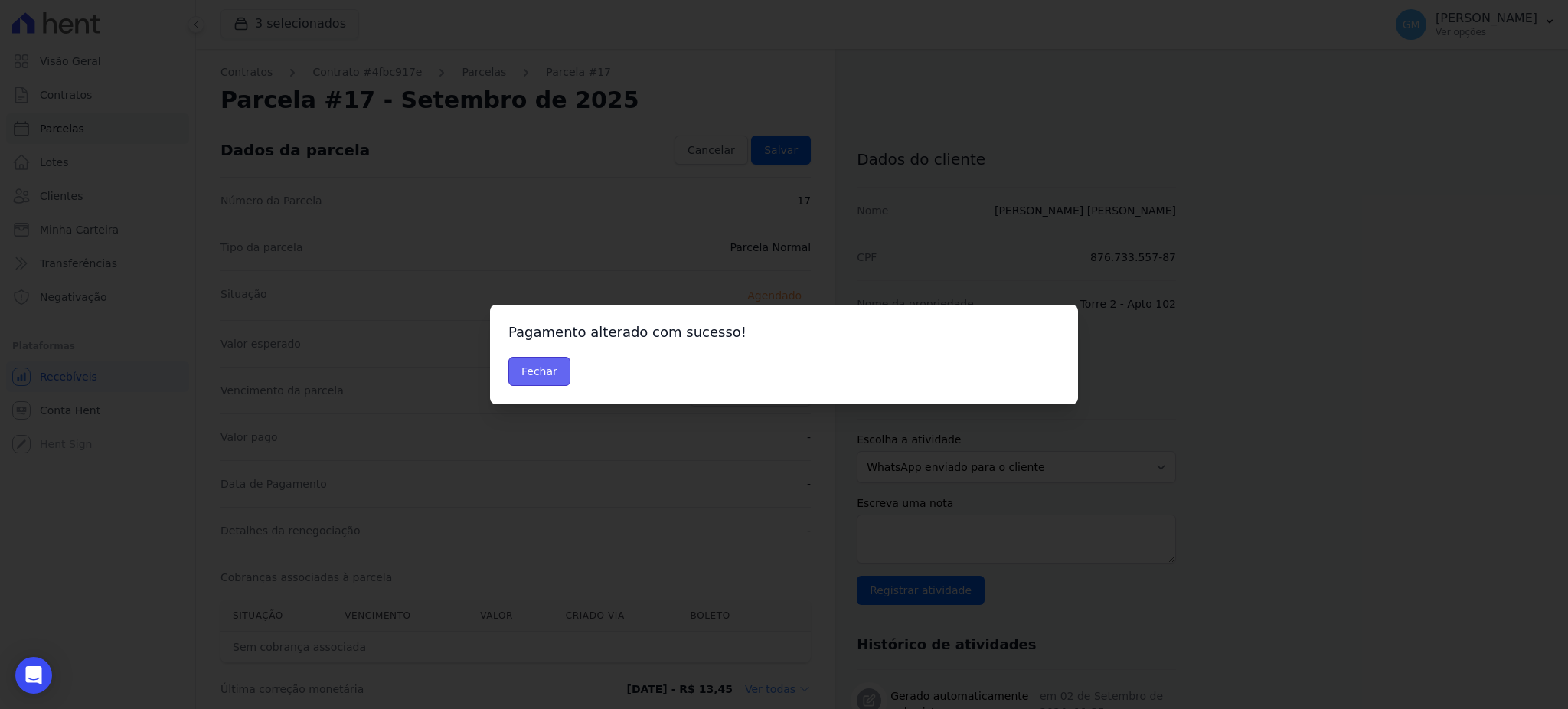
click at [553, 371] on button "Fechar" at bounding box center [540, 371] width 62 height 29
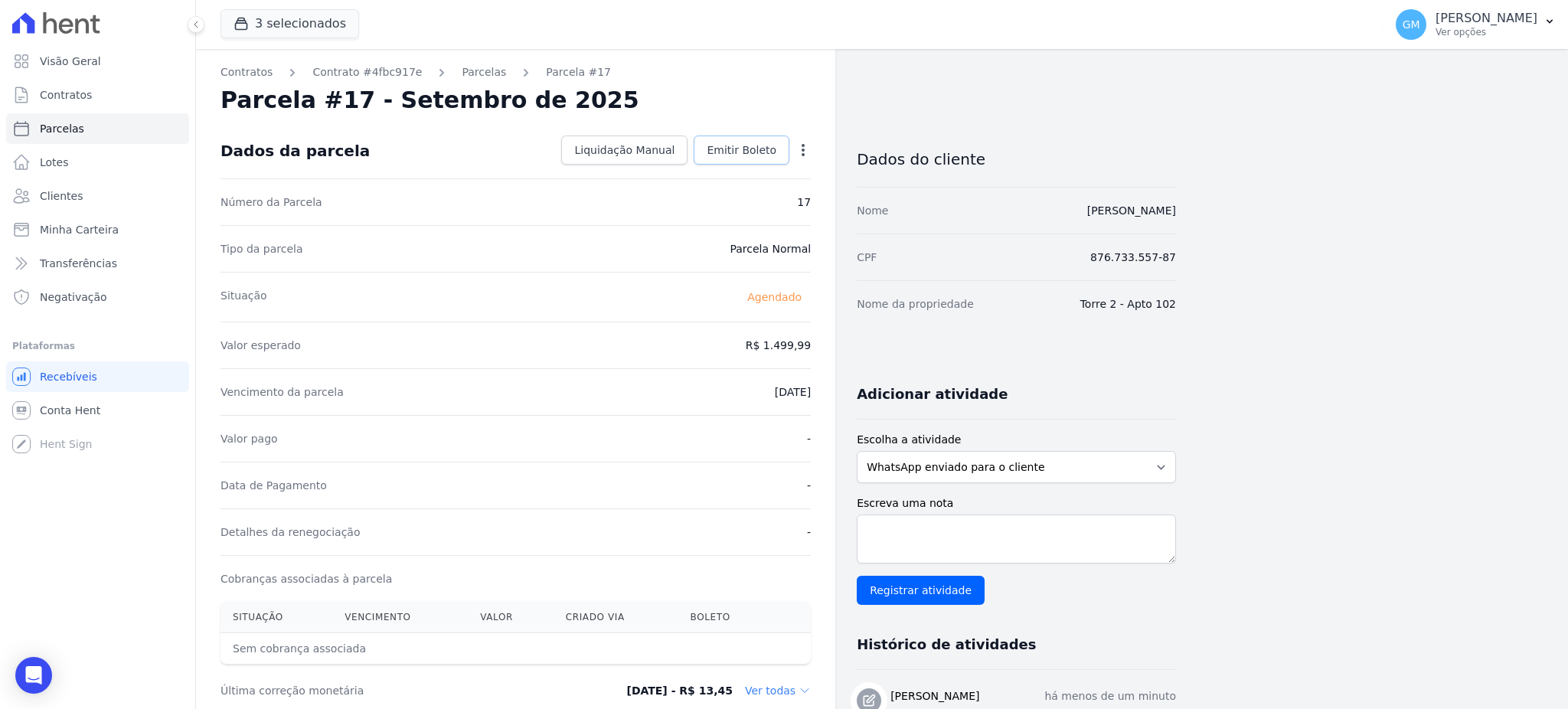
click at [750, 144] on span "Emitir Boleto" at bounding box center [742, 150] width 70 height 15
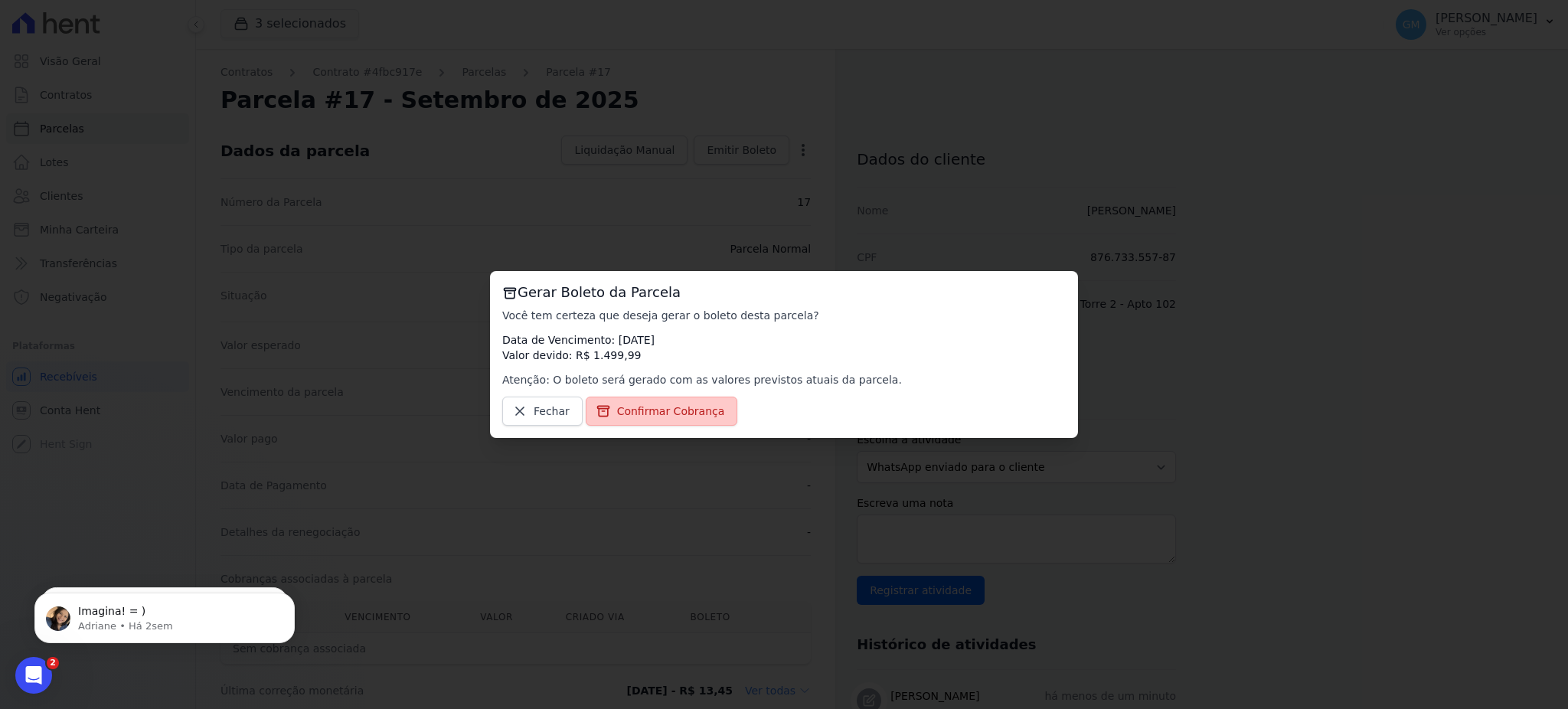
click at [656, 400] on link "Confirmar Cobrança" at bounding box center [661, 411] width 152 height 29
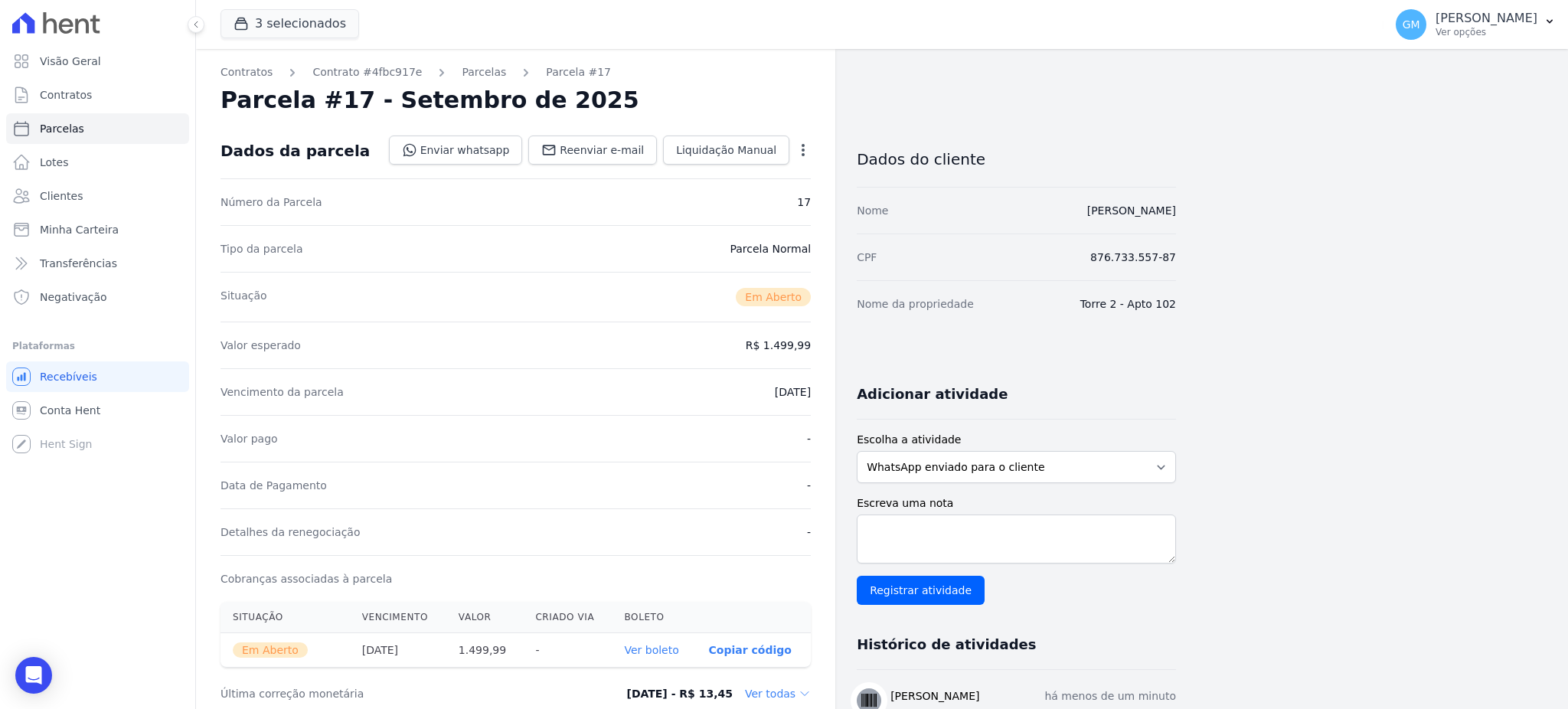
click at [663, 650] on link "Ver boleto" at bounding box center [651, 650] width 55 height 12
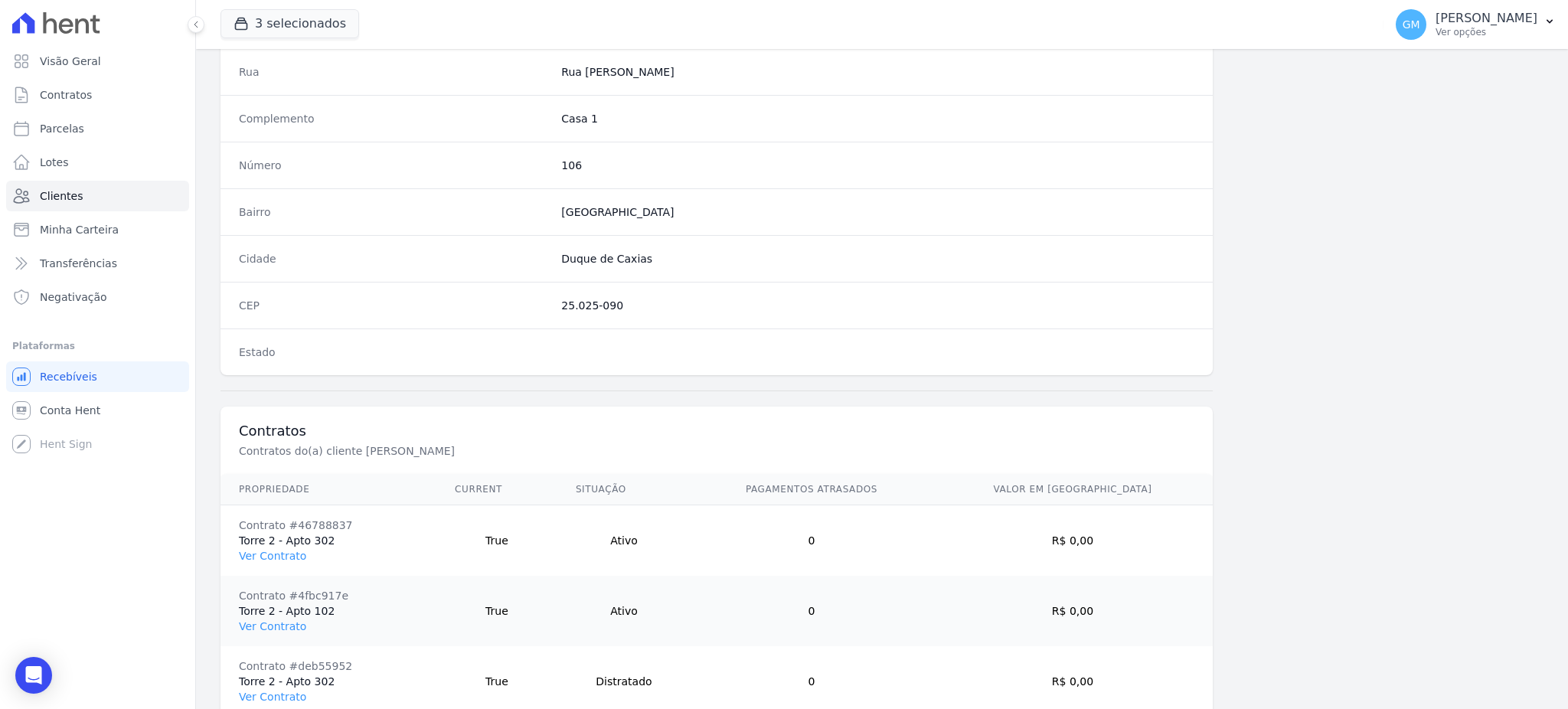
scroll to position [865, 0]
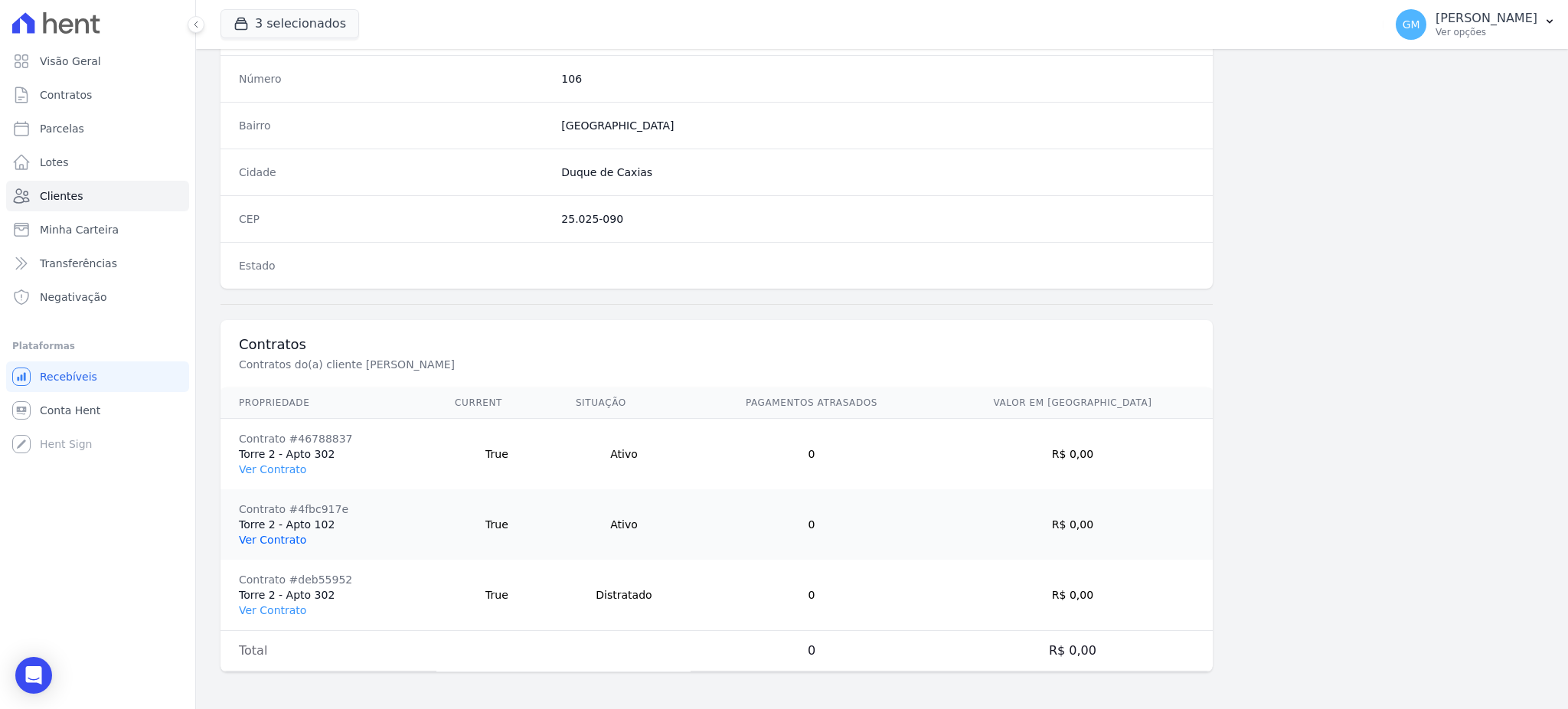
click at [286, 539] on link "Ver Contrato" at bounding box center [272, 540] width 67 height 12
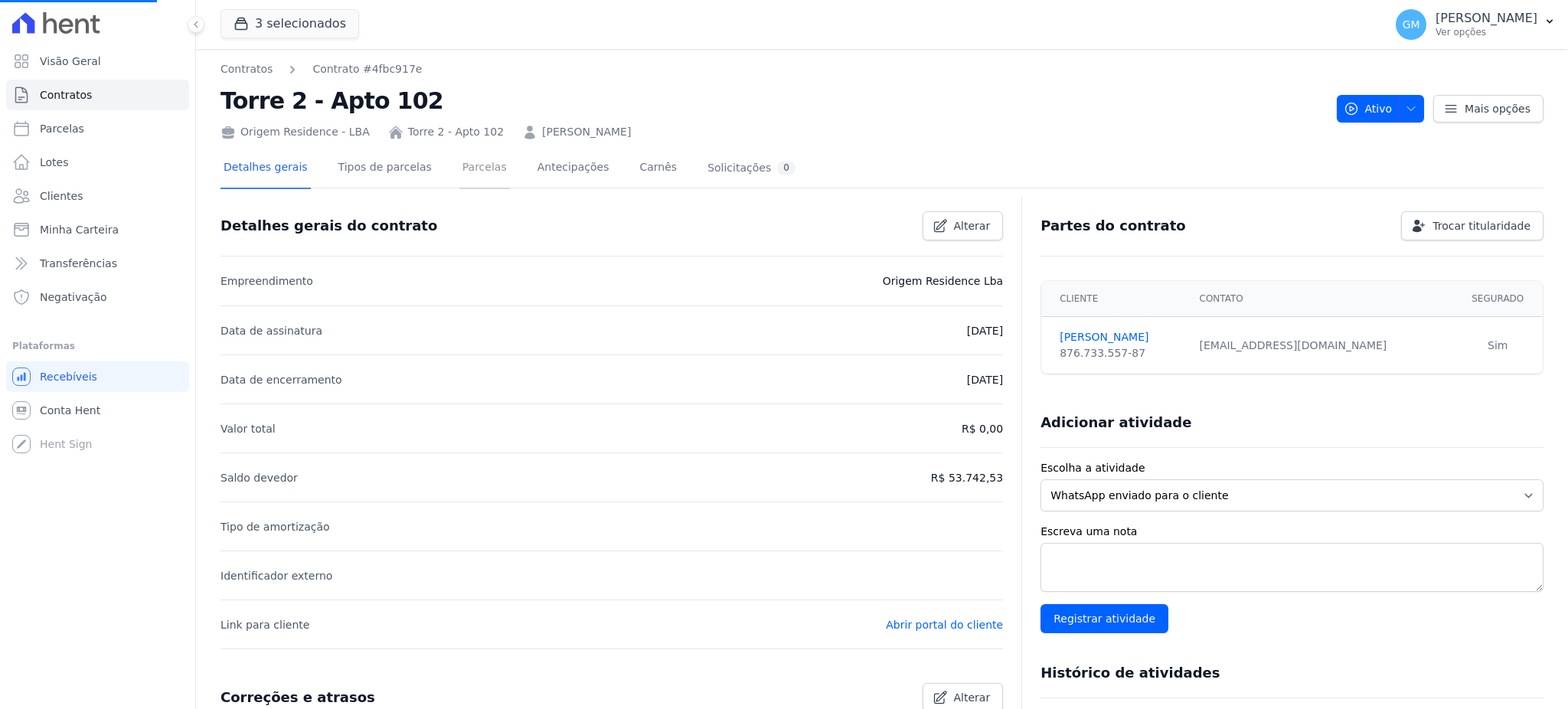
click at [463, 164] on link "Parcelas" at bounding box center [485, 168] width 51 height 41
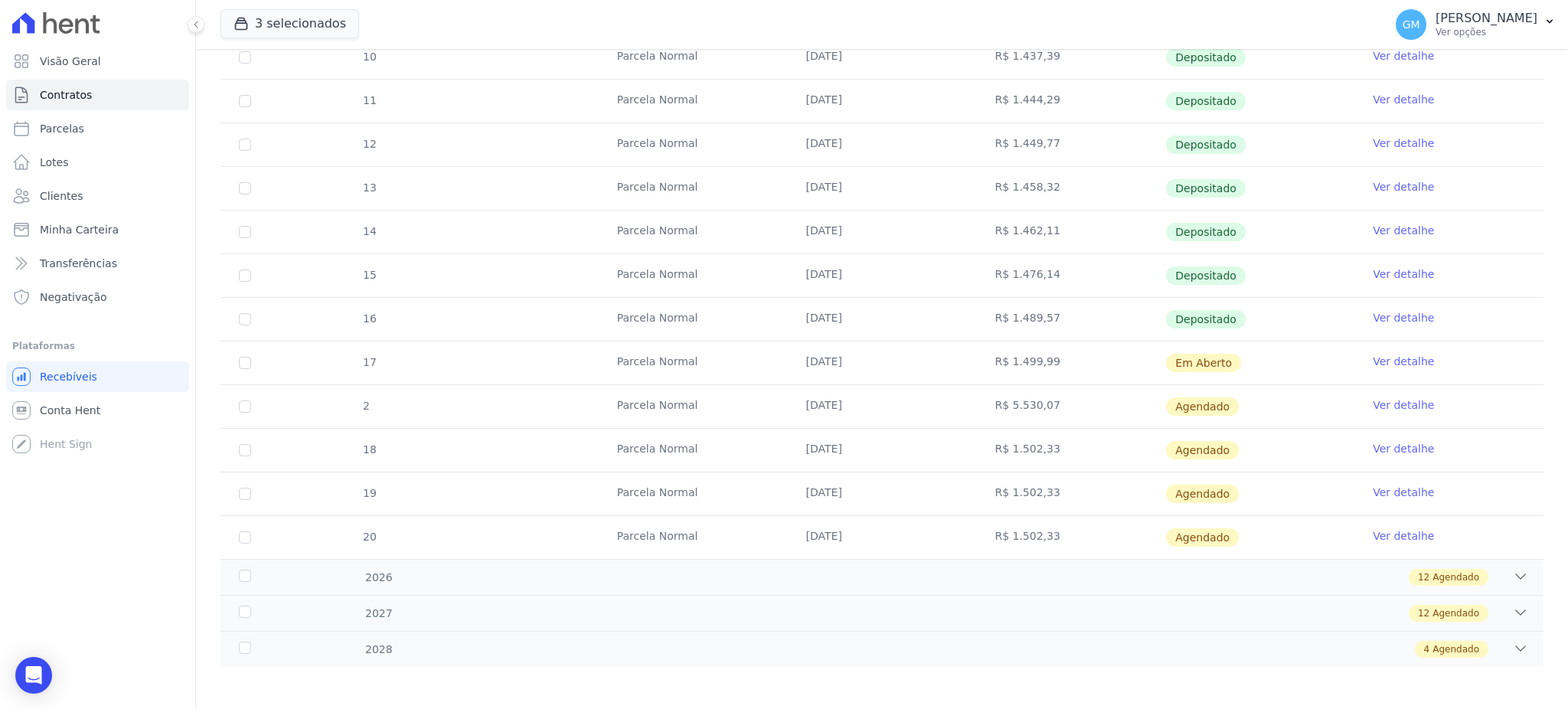
scroll to position [414, 0]
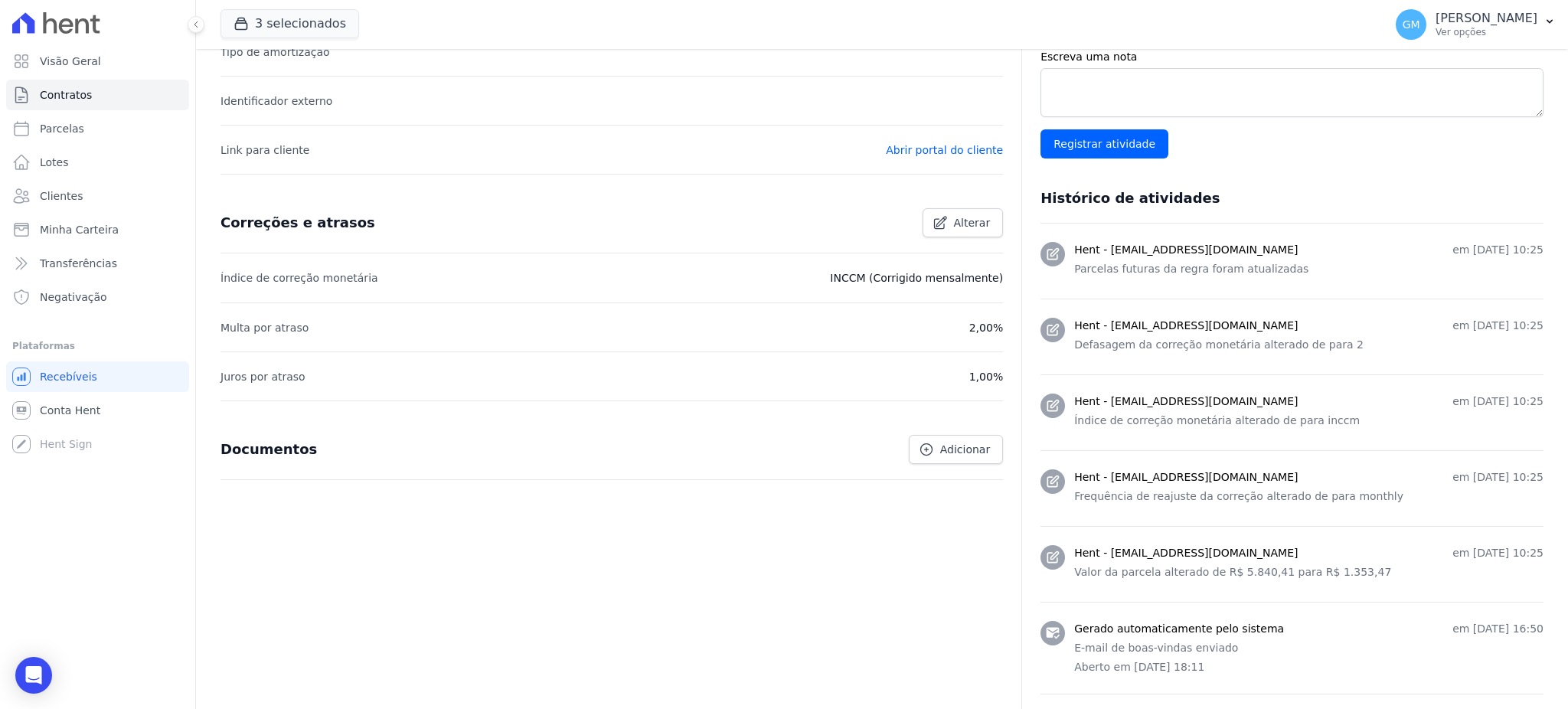
scroll to position [613, 0]
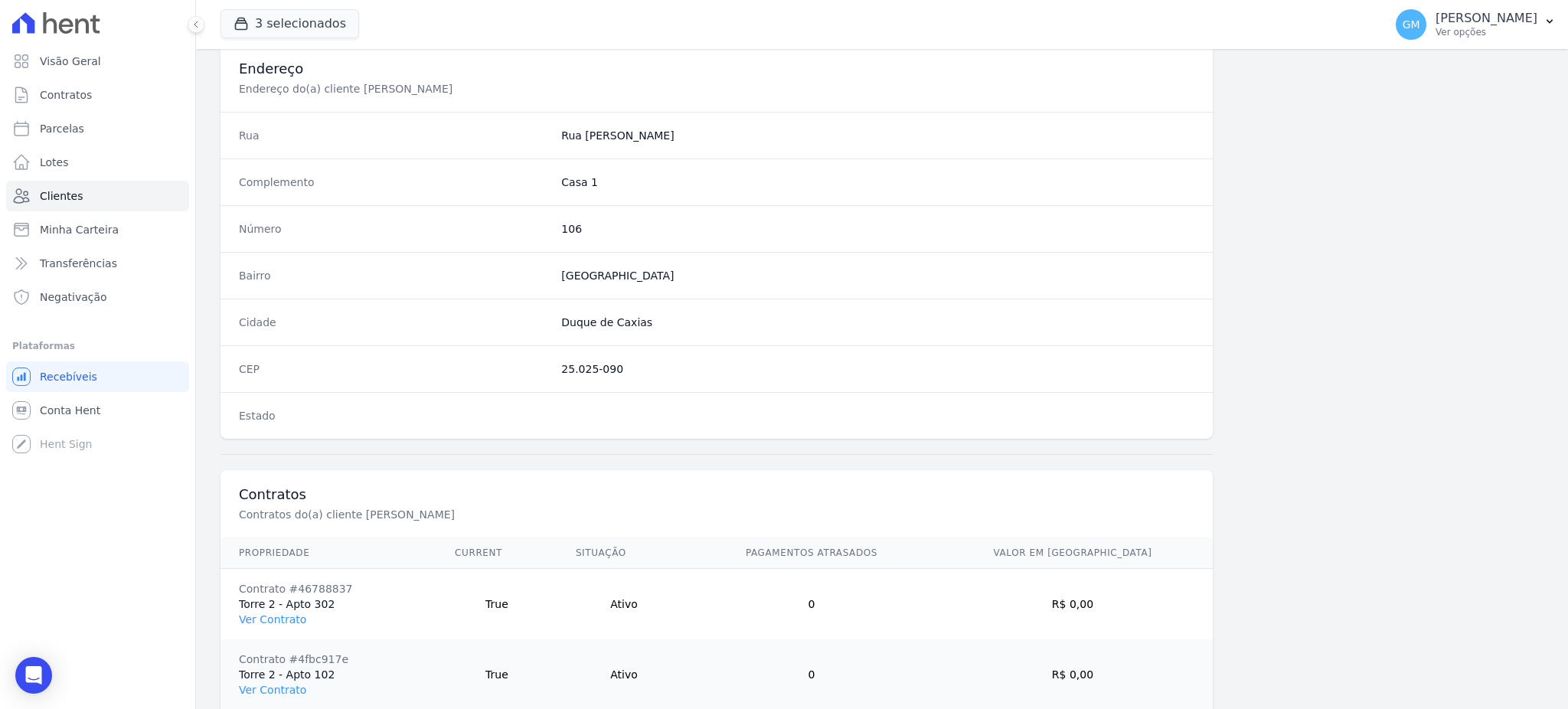
scroll to position [865, 0]
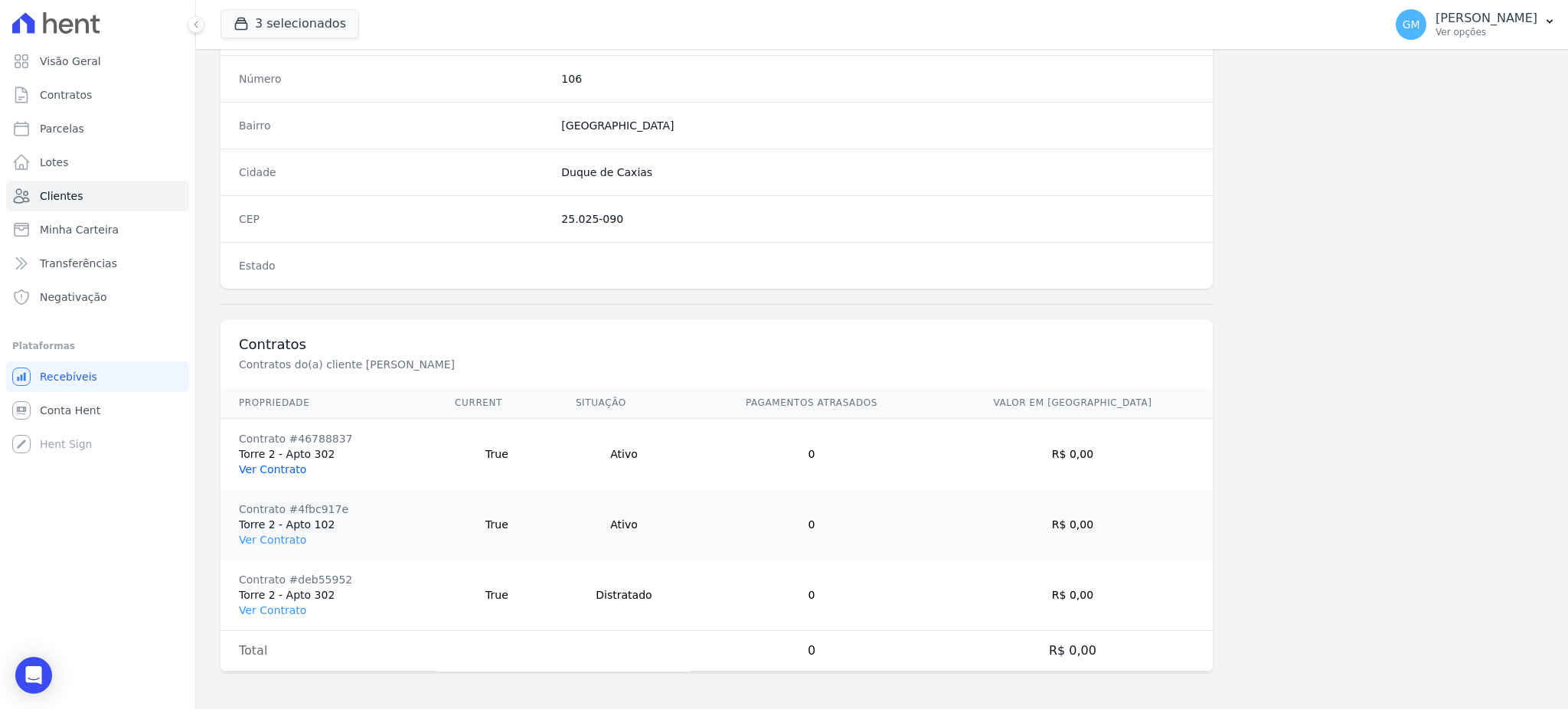
click at [279, 464] on link "Ver Contrato" at bounding box center [272, 469] width 67 height 12
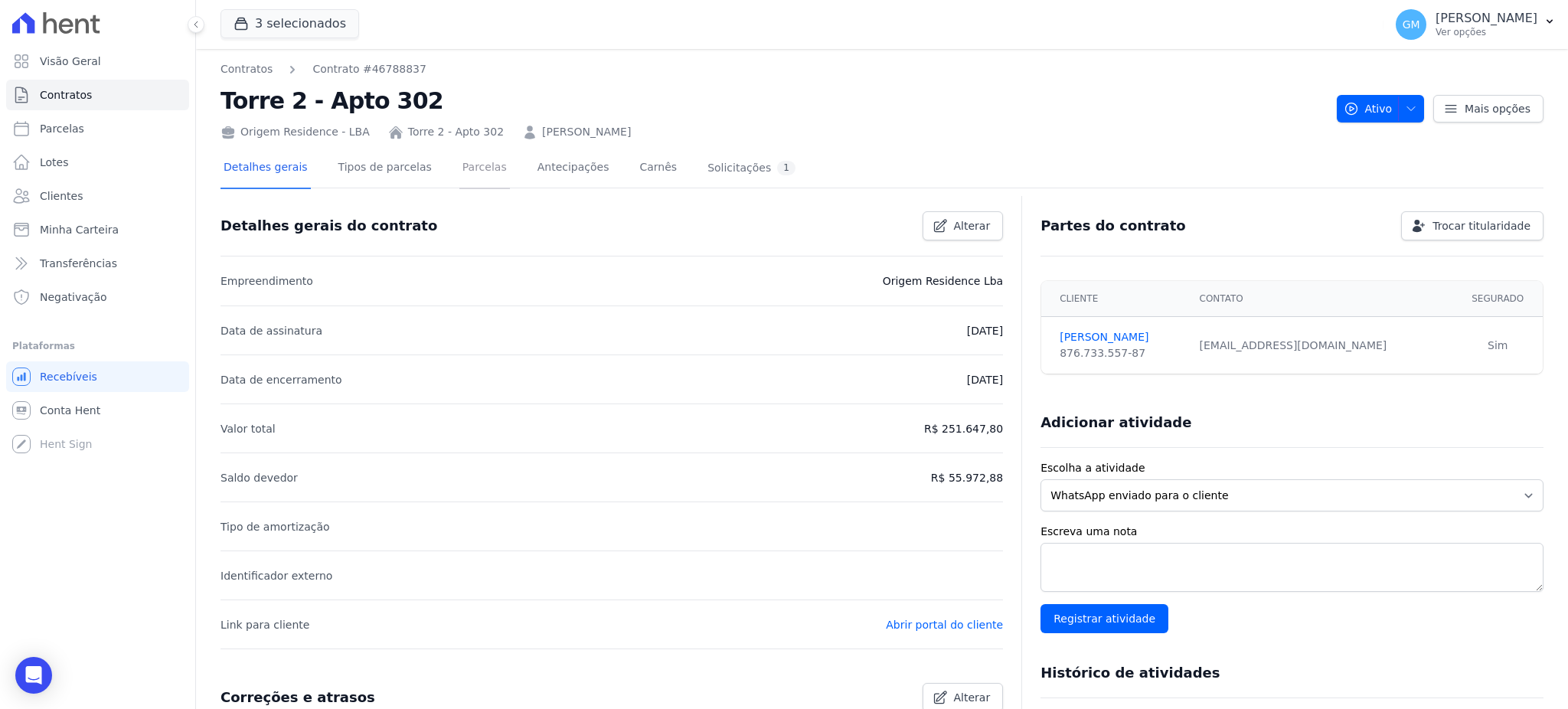
click at [459, 164] on link "Parcelas" at bounding box center [485, 168] width 51 height 41
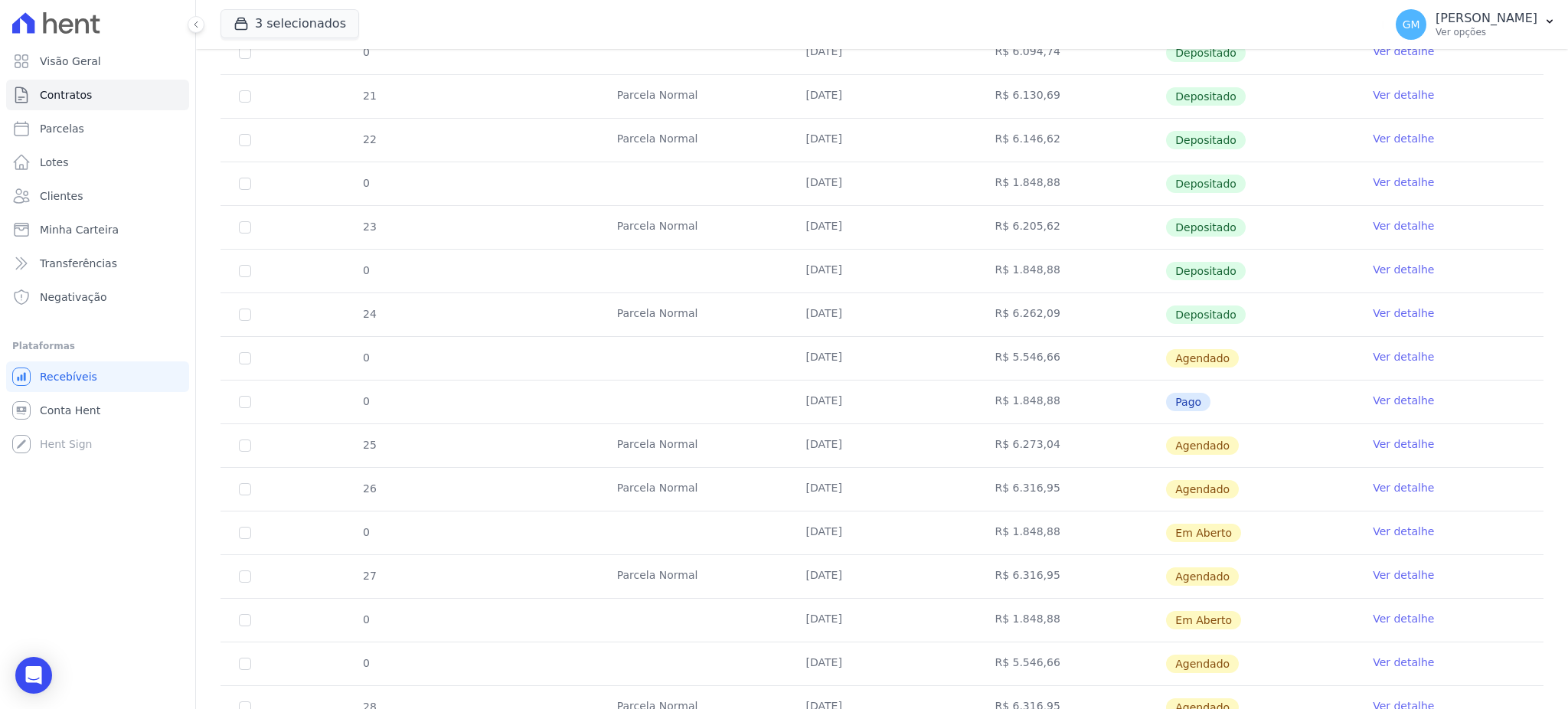
scroll to position [510, 0]
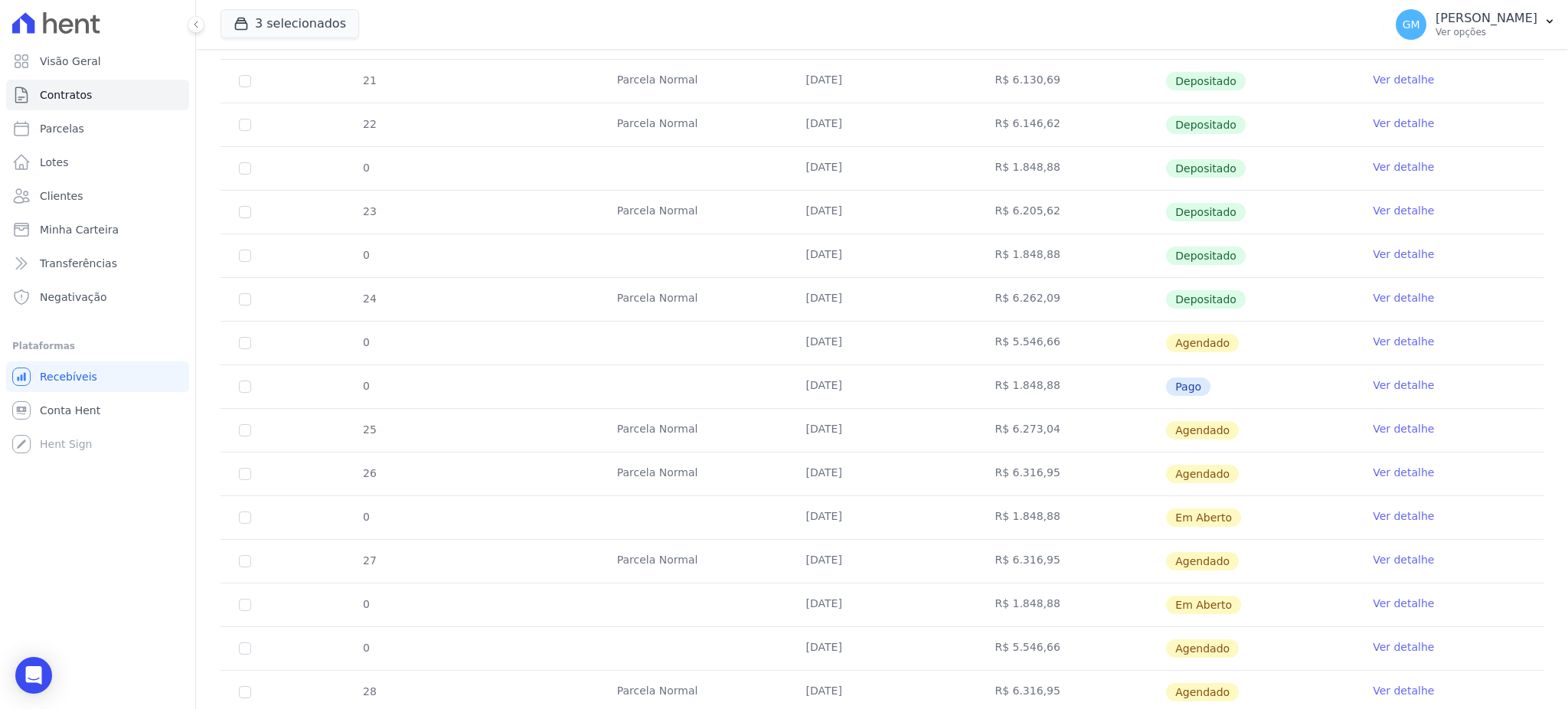
click at [757, 414] on td "Parcela Normal" at bounding box center [692, 430] width 189 height 42
drag, startPoint x: 791, startPoint y: 302, endPoint x: 1057, endPoint y: 319, distance: 266.5
click at [1057, 319] on tr "24 Parcela Normal 25/08/2025 R$ 6.262,09 Depositado Ver detalhe" at bounding box center [882, 299] width 1323 height 43
click at [1392, 291] on link "Ver detalhe" at bounding box center [1403, 298] width 61 height 15
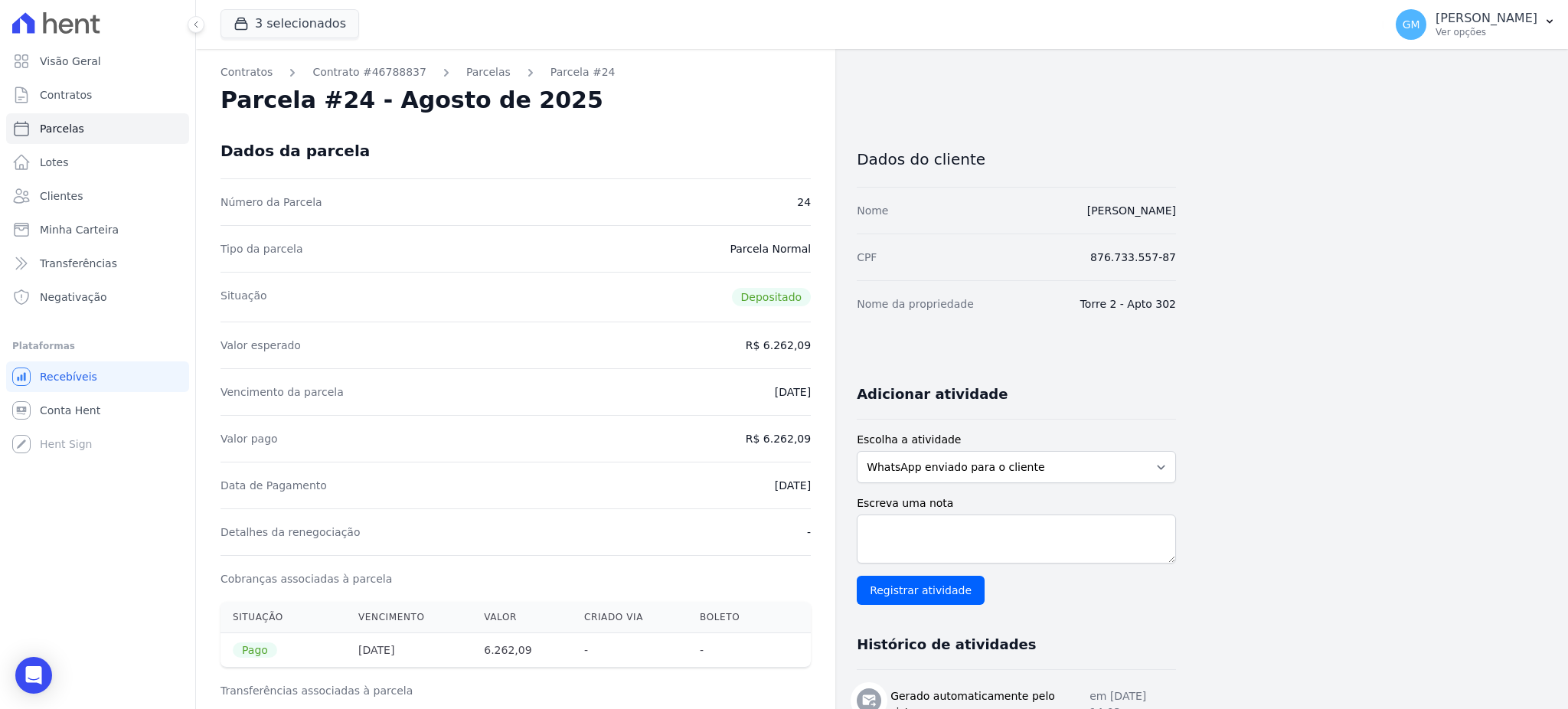
drag, startPoint x: 1226, startPoint y: 221, endPoint x: 1026, endPoint y: 221, distance: 200.0
copy link "Marcio Valerio Lourenco Pontes"
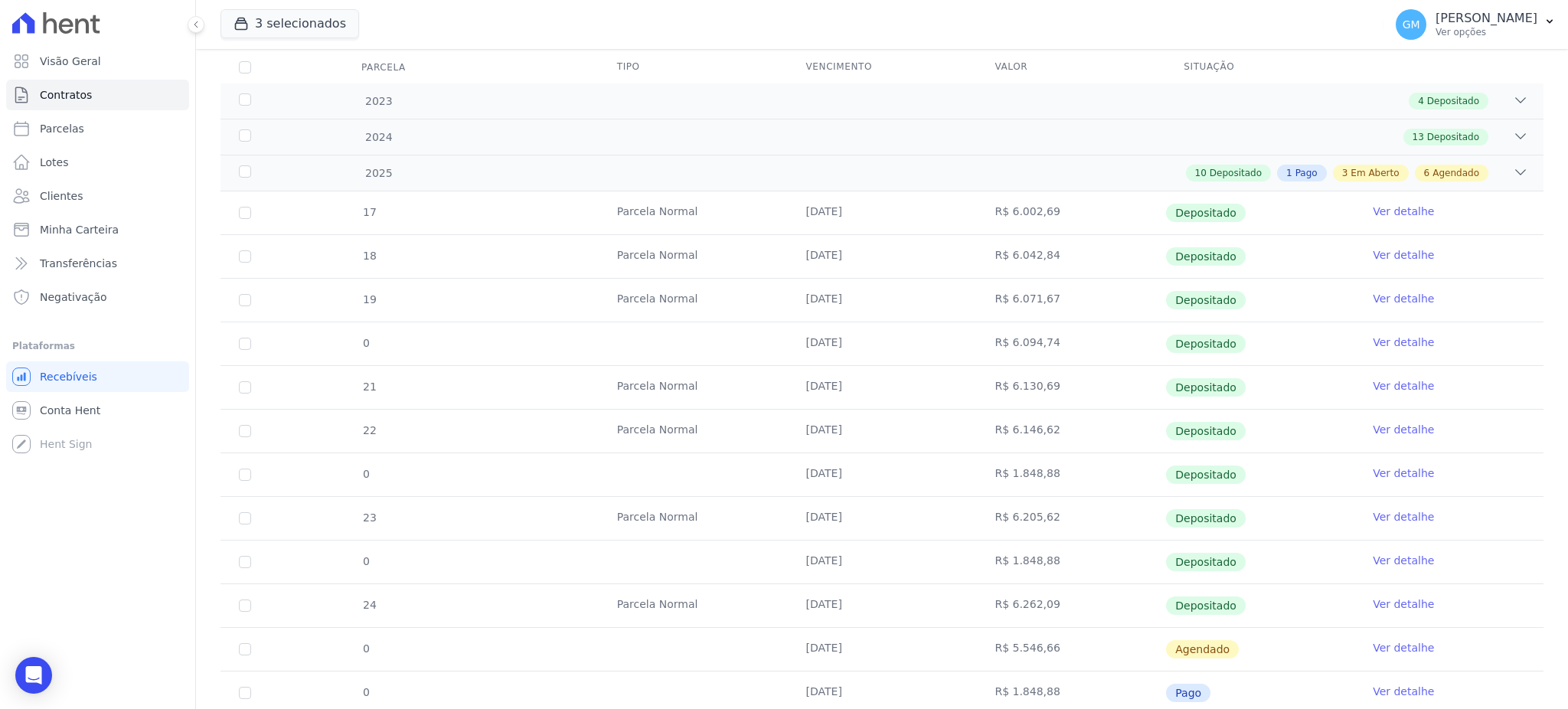
scroll to position [408, 0]
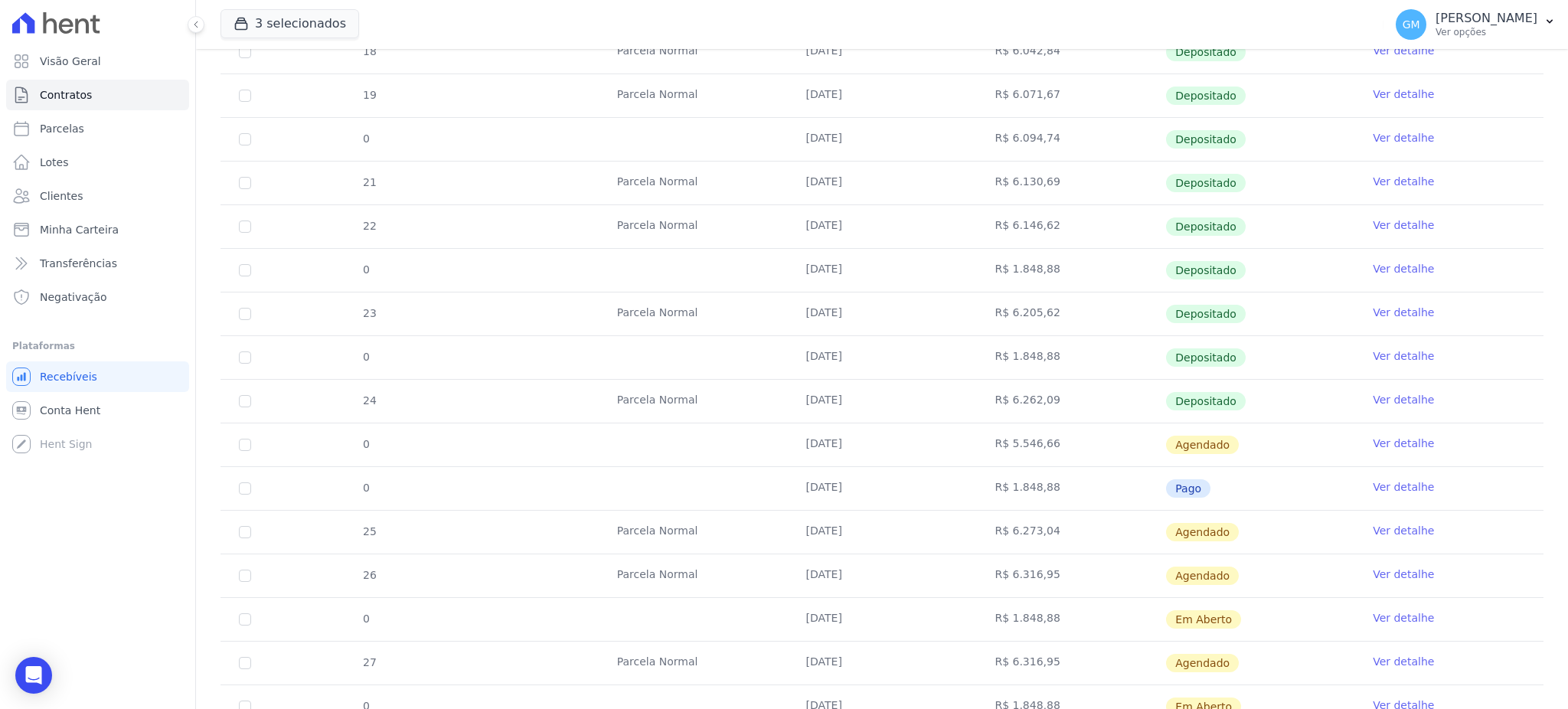
drag, startPoint x: 796, startPoint y: 402, endPoint x: 1248, endPoint y: 390, distance: 452.2
click at [1143, 404] on tr "24 Parcela Normal 25/08/2025 R$ 6.262,09 Depositado Ver detalhe" at bounding box center [882, 401] width 1323 height 43
click at [1373, 397] on link "Ver detalhe" at bounding box center [1403, 399] width 61 height 15
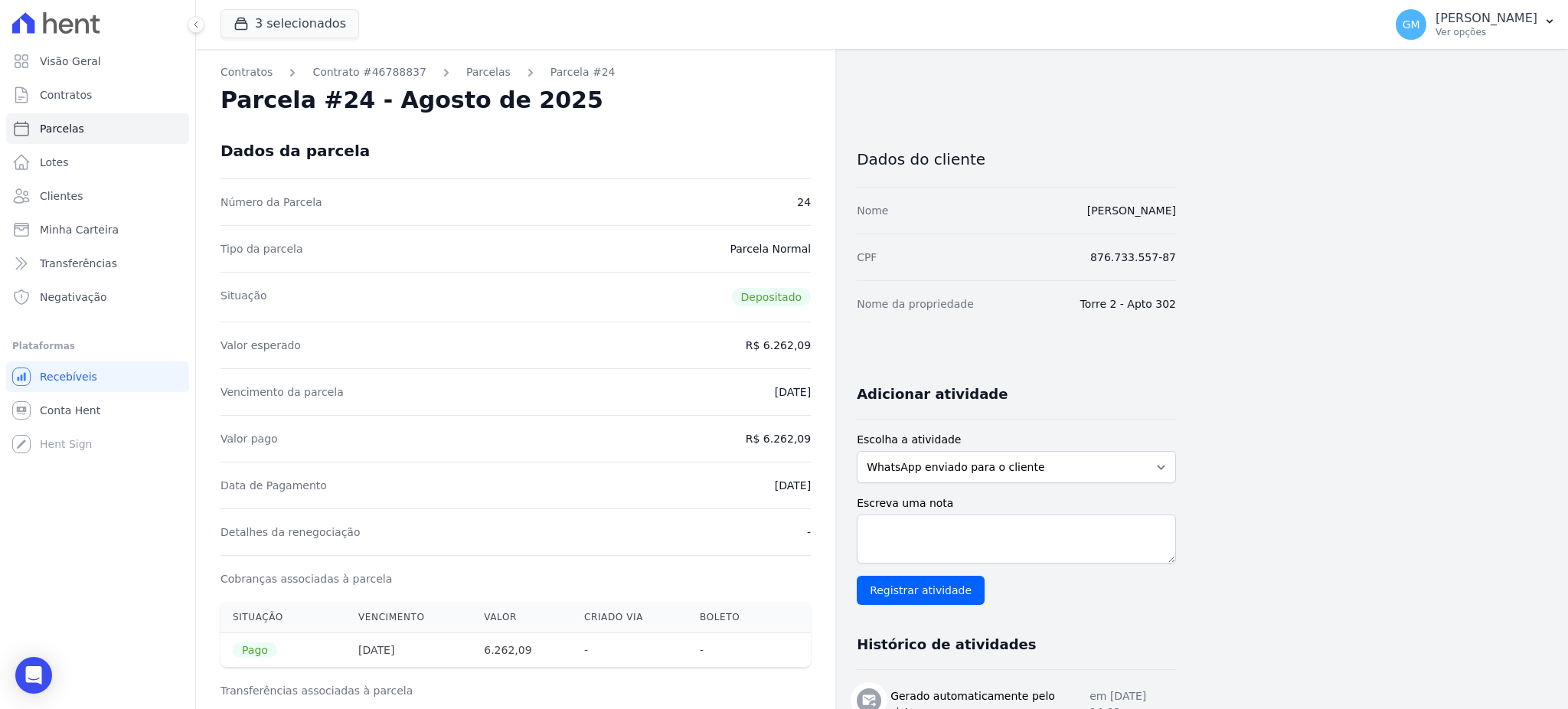
drag, startPoint x: 757, startPoint y: 116, endPoint x: 387, endPoint y: 4, distance: 386.6
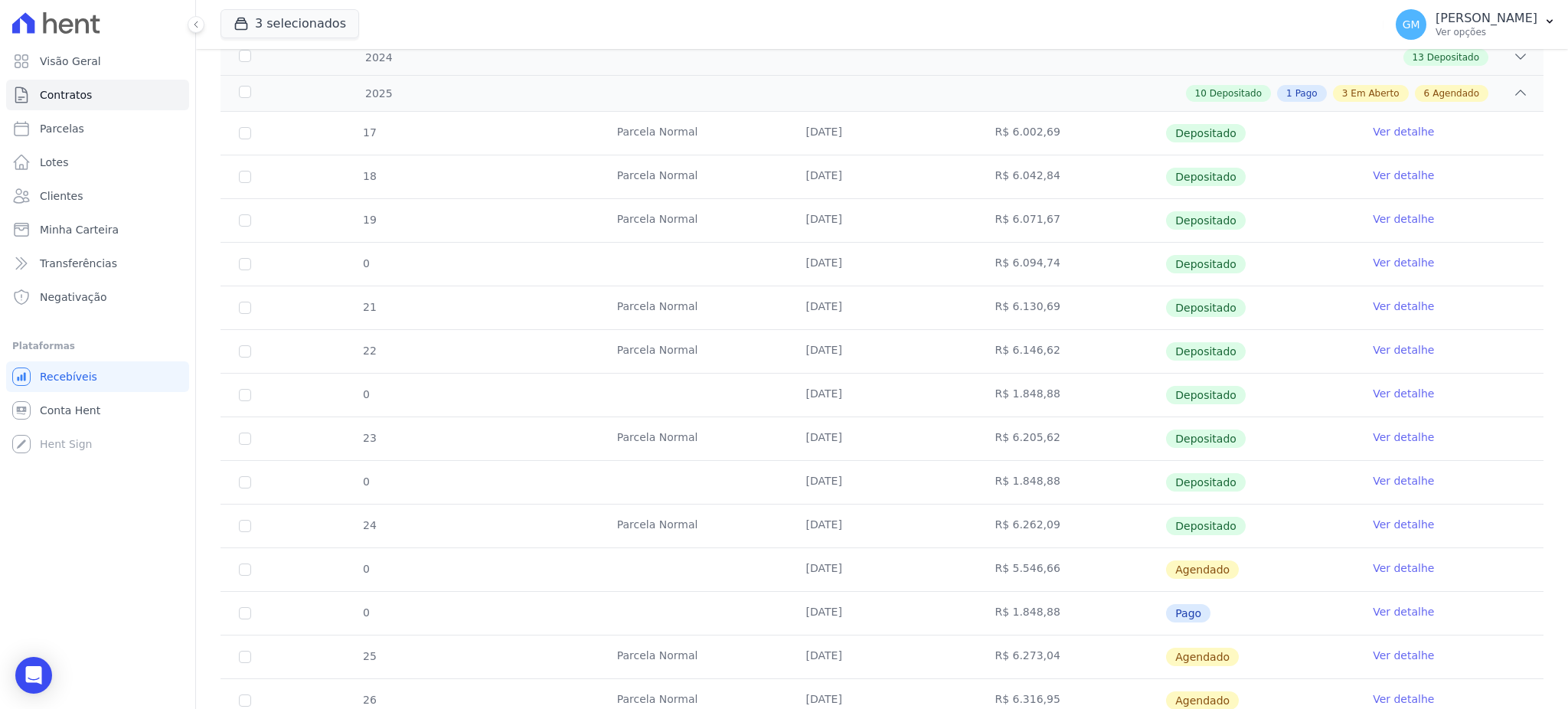
scroll to position [613, 0]
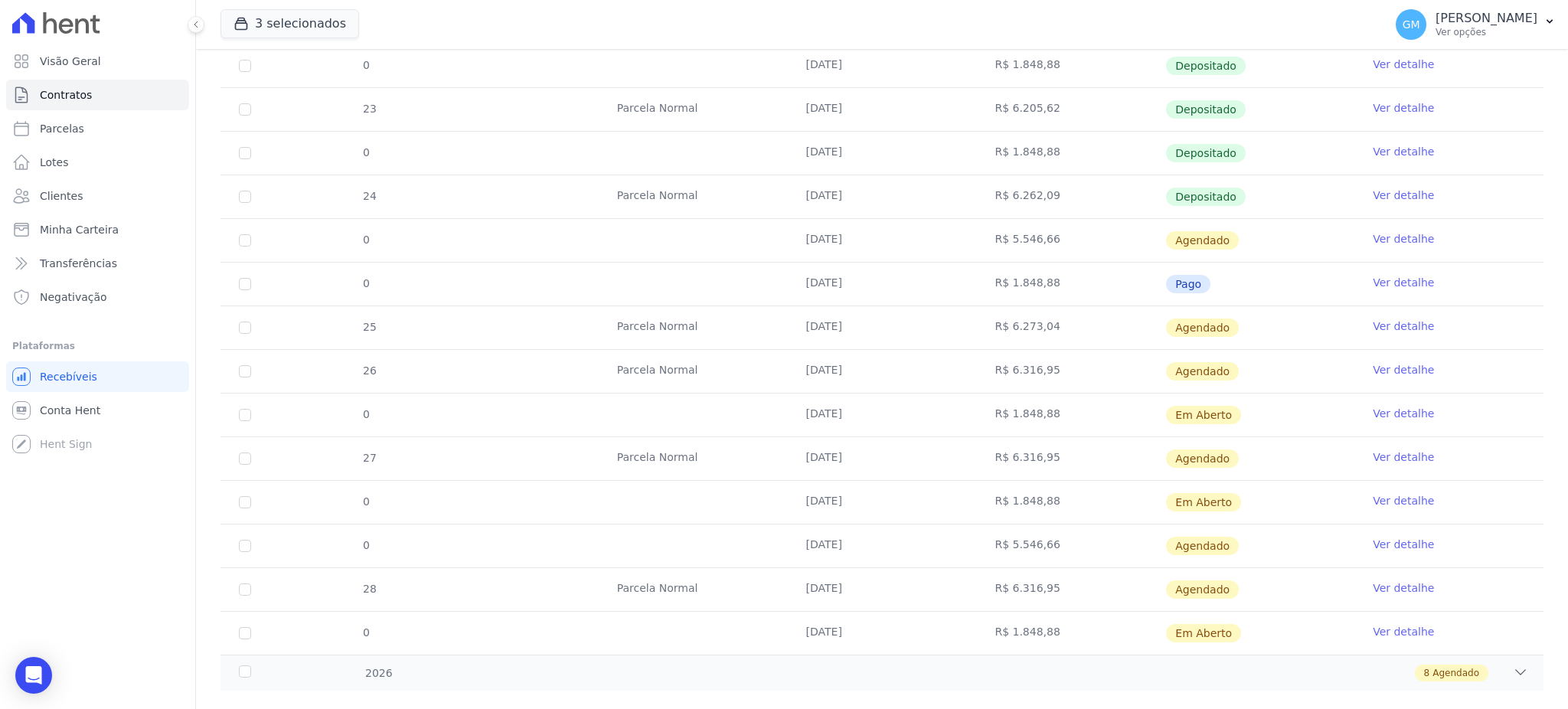
click at [1384, 327] on link "Ver detalhe" at bounding box center [1403, 327] width 61 height 15
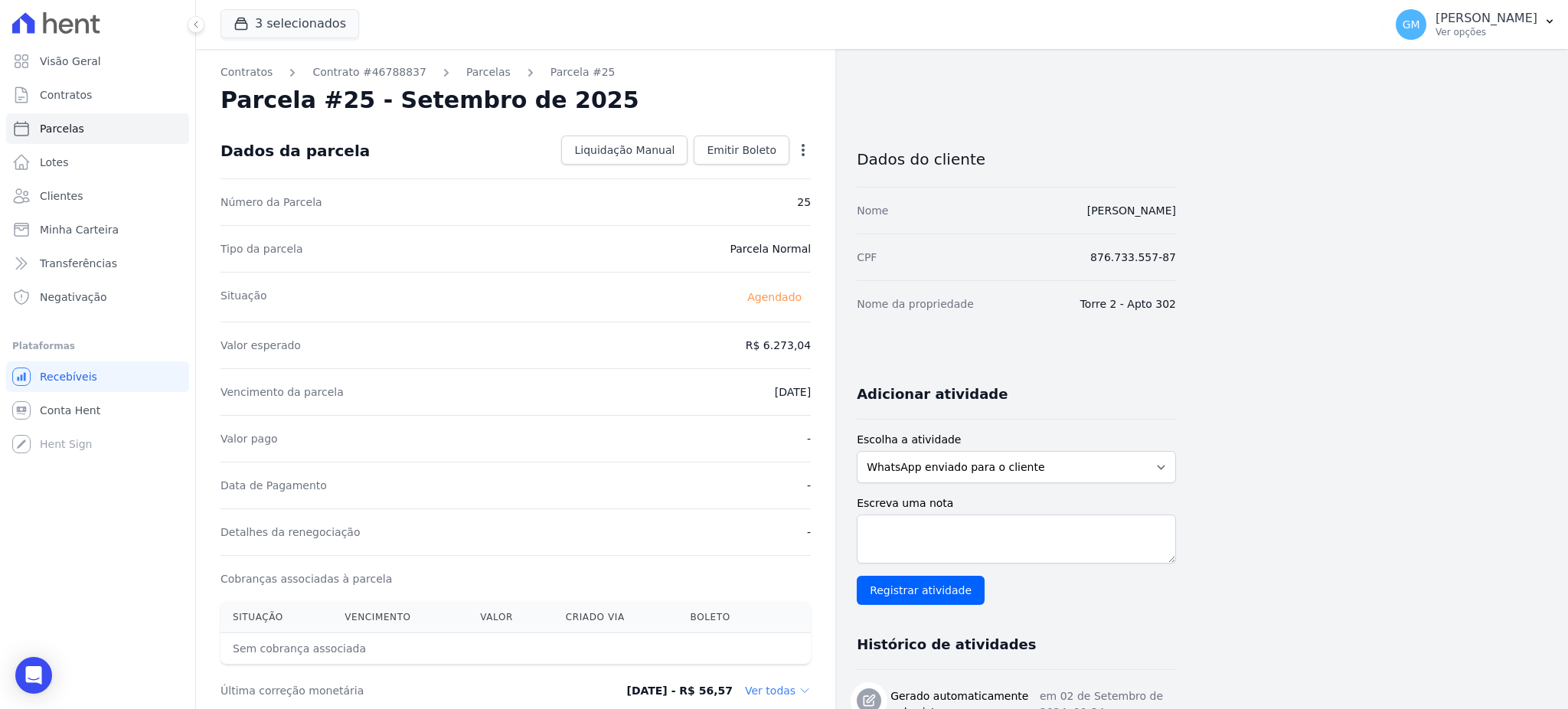
click at [805, 152] on icon "button" at bounding box center [803, 150] width 15 height 15
click at [703, 168] on link "Alterar" at bounding box center [737, 170] width 135 height 27
drag, startPoint x: 743, startPoint y: 344, endPoint x: 829, endPoint y: 350, distance: 86.2
paste input ".30592"
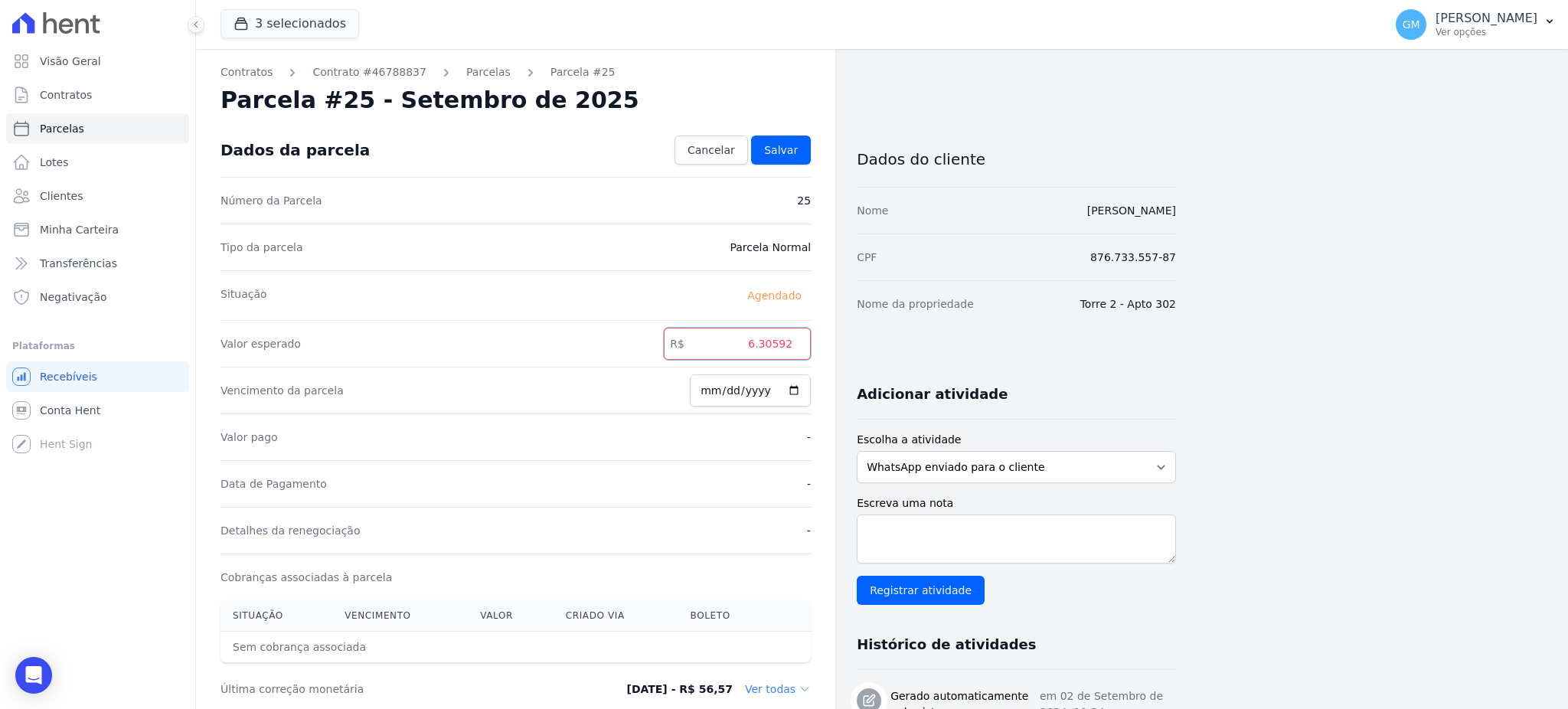
click at [763, 342] on input "6.30592" at bounding box center [737, 344] width 147 height 32
click at [781, 347] on input "630592" at bounding box center [737, 344] width 147 height 32
drag, startPoint x: 749, startPoint y: 355, endPoint x: 835, endPoint y: 360, distance: 86.1
paste input ".305"
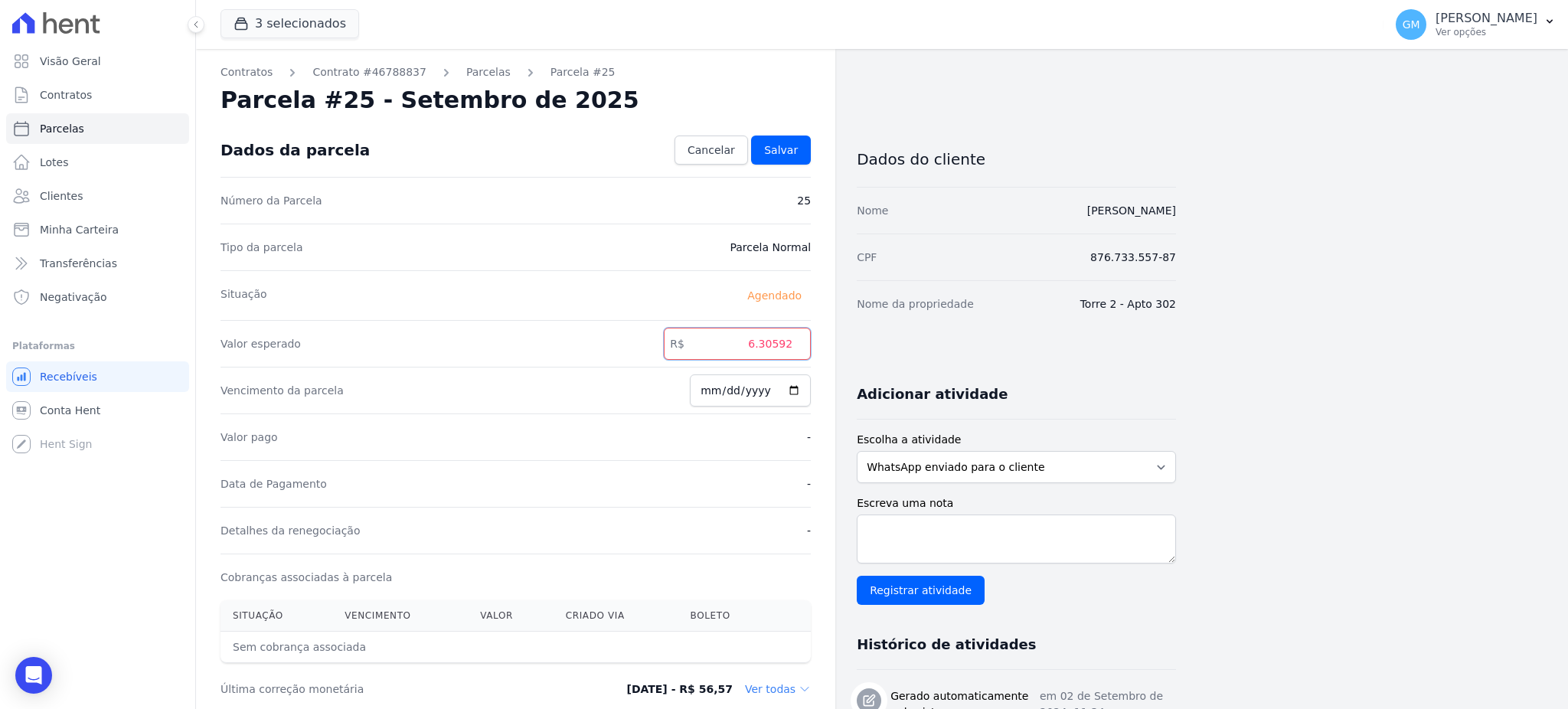
drag, startPoint x: 762, startPoint y: 343, endPoint x: 784, endPoint y: 347, distance: 22.4
click at [765, 343] on input "6.30592" at bounding box center [737, 344] width 147 height 32
click at [782, 341] on input "630592" at bounding box center [737, 344] width 147 height 32
type input "6305.92"
click at [801, 148] on link "Salvar" at bounding box center [780, 150] width 59 height 29
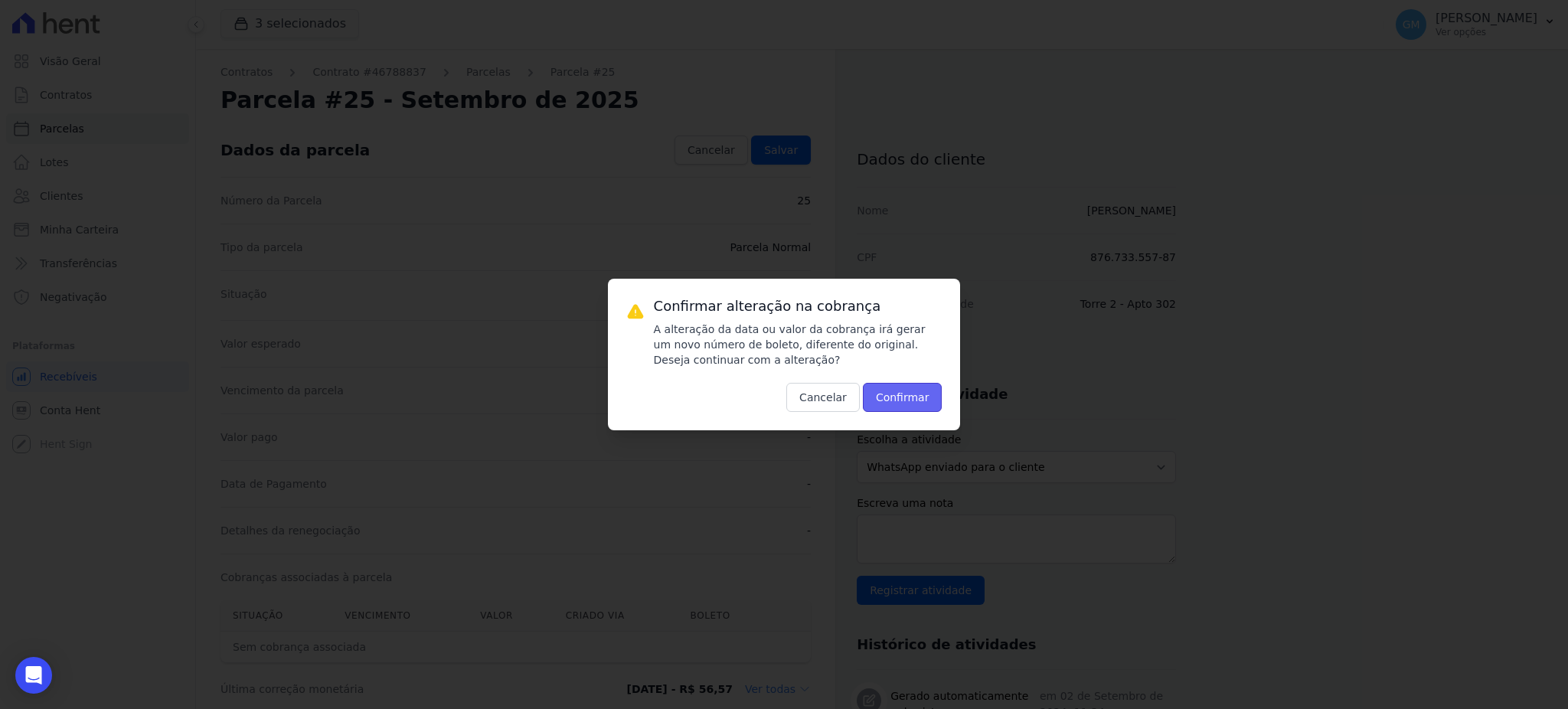
click at [909, 399] on button "Confirmar" at bounding box center [902, 397] width 79 height 29
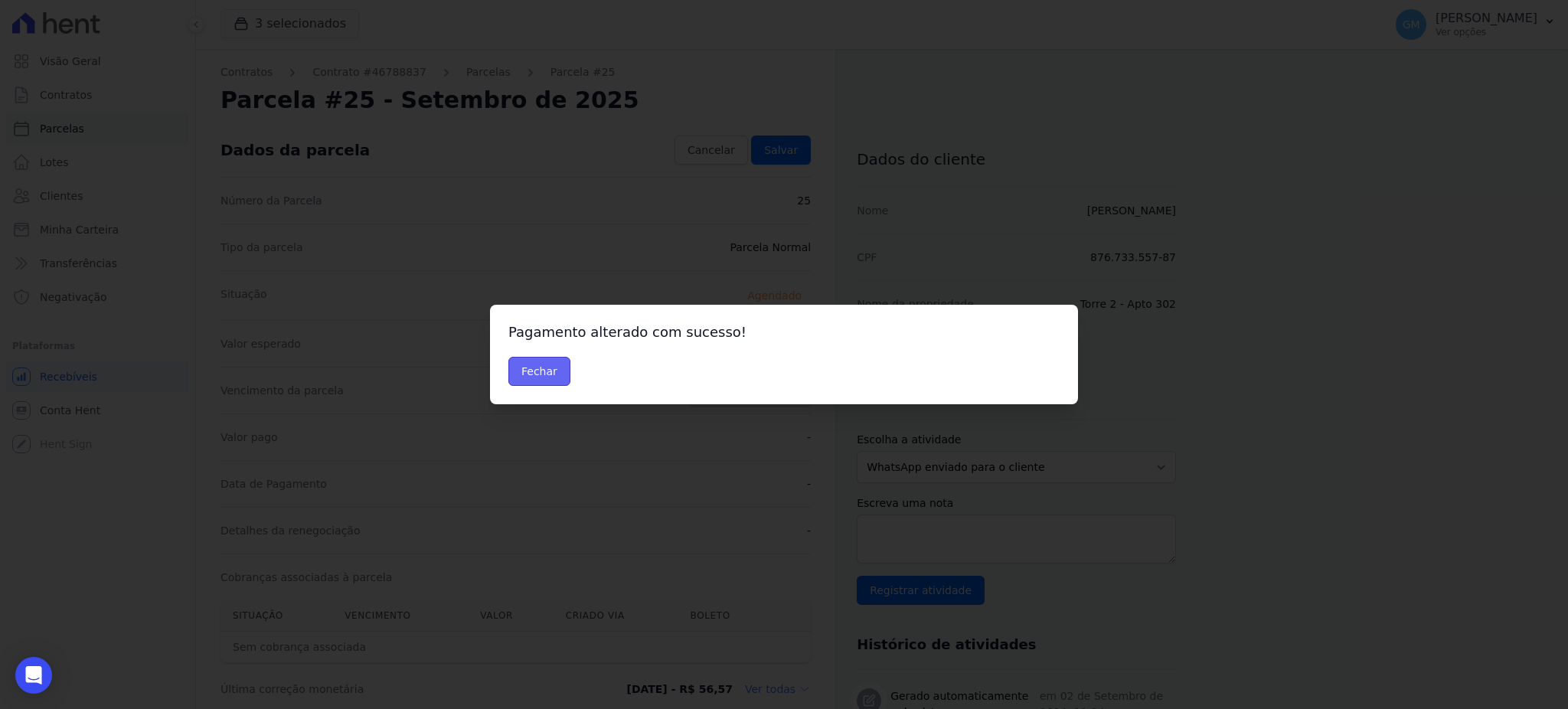
click at [516, 363] on button "Fechar" at bounding box center [540, 371] width 62 height 29
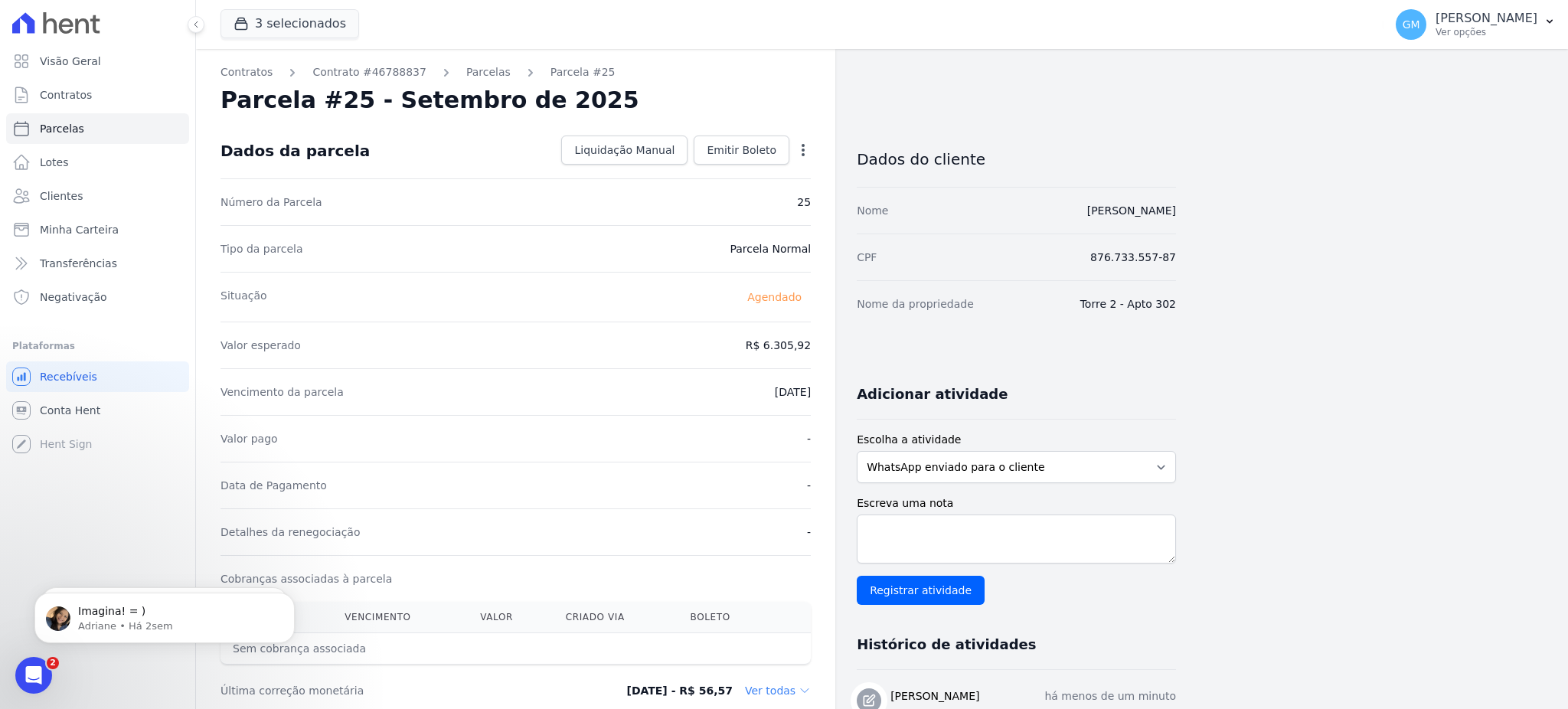
drag, startPoint x: 696, startPoint y: 271, endPoint x: 705, endPoint y: 251, distance: 21.9
click at [696, 272] on div "Situação [GEOGRAPHIC_DATA]" at bounding box center [516, 296] width 591 height 50
click at [750, 140] on link "Emitir Boleto" at bounding box center [741, 150] width 95 height 29
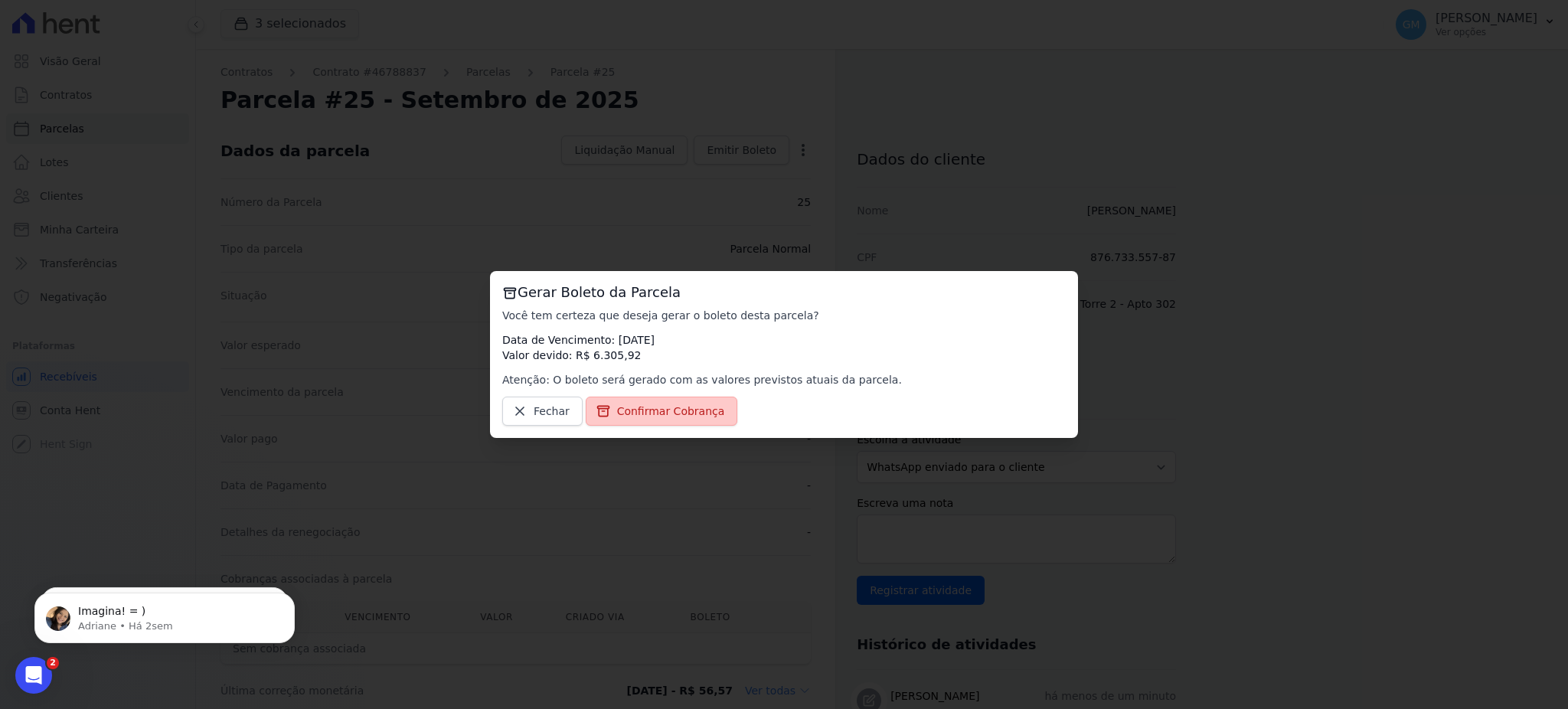
click at [695, 405] on span "Confirmar Cobrança" at bounding box center [671, 412] width 108 height 15
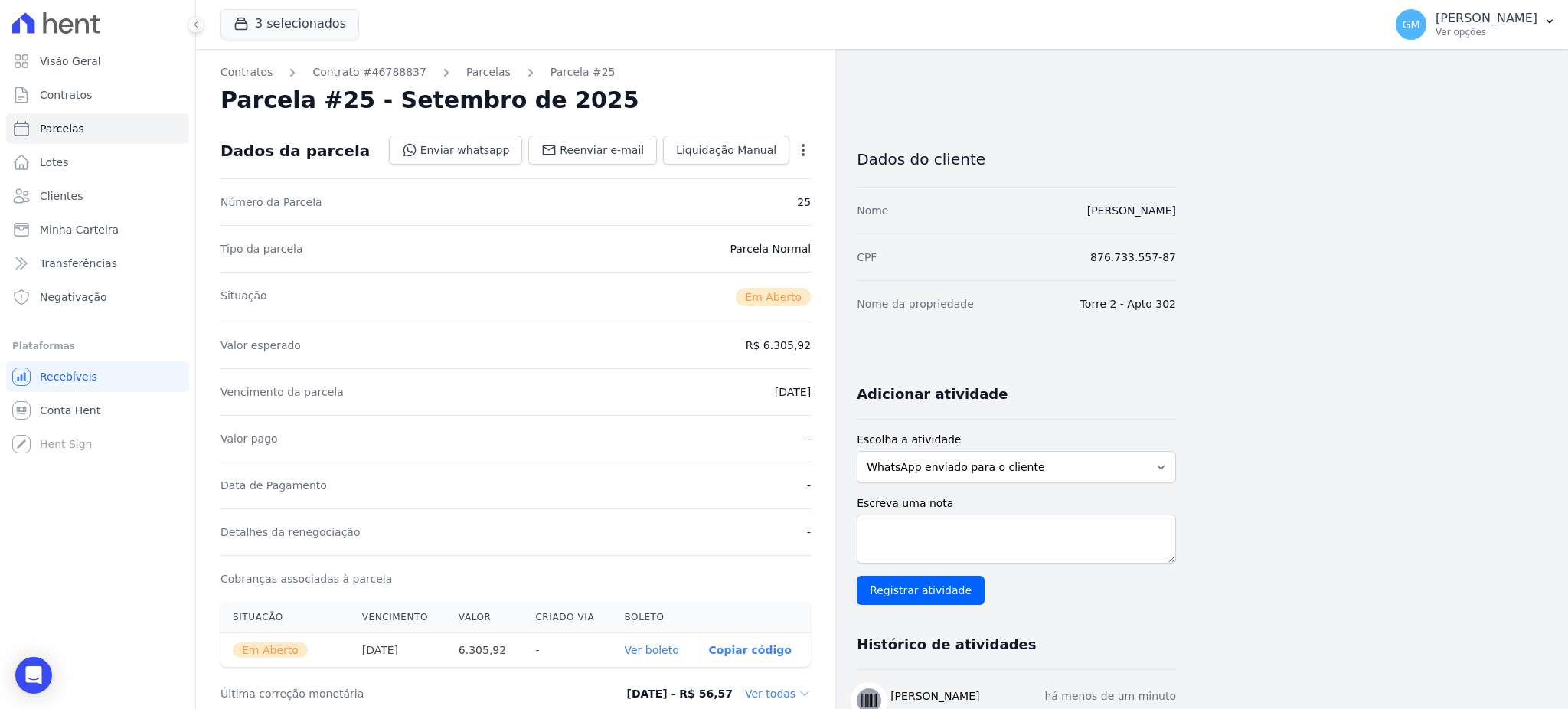
click at [668, 653] on link "Ver boleto" at bounding box center [651, 650] width 55 height 12
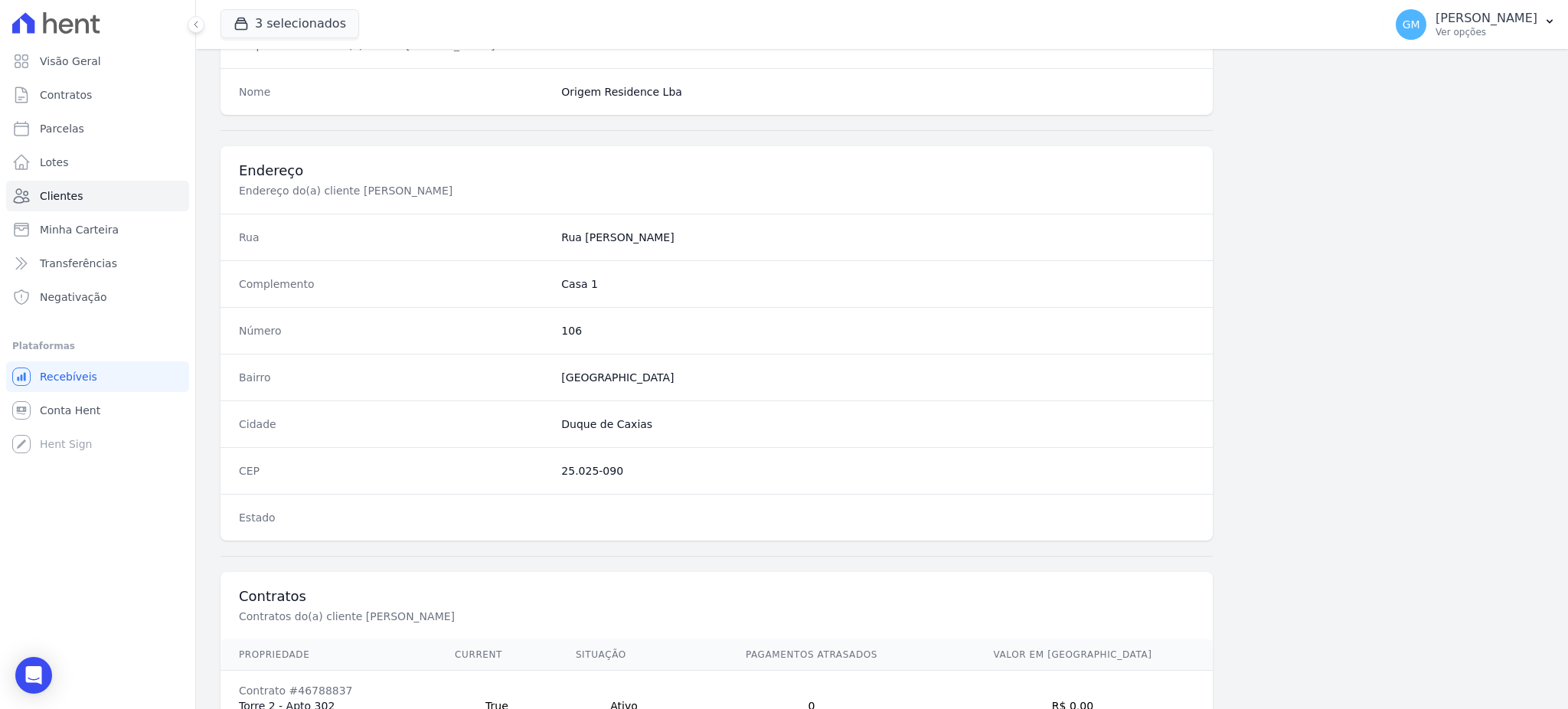
scroll to position [865, 0]
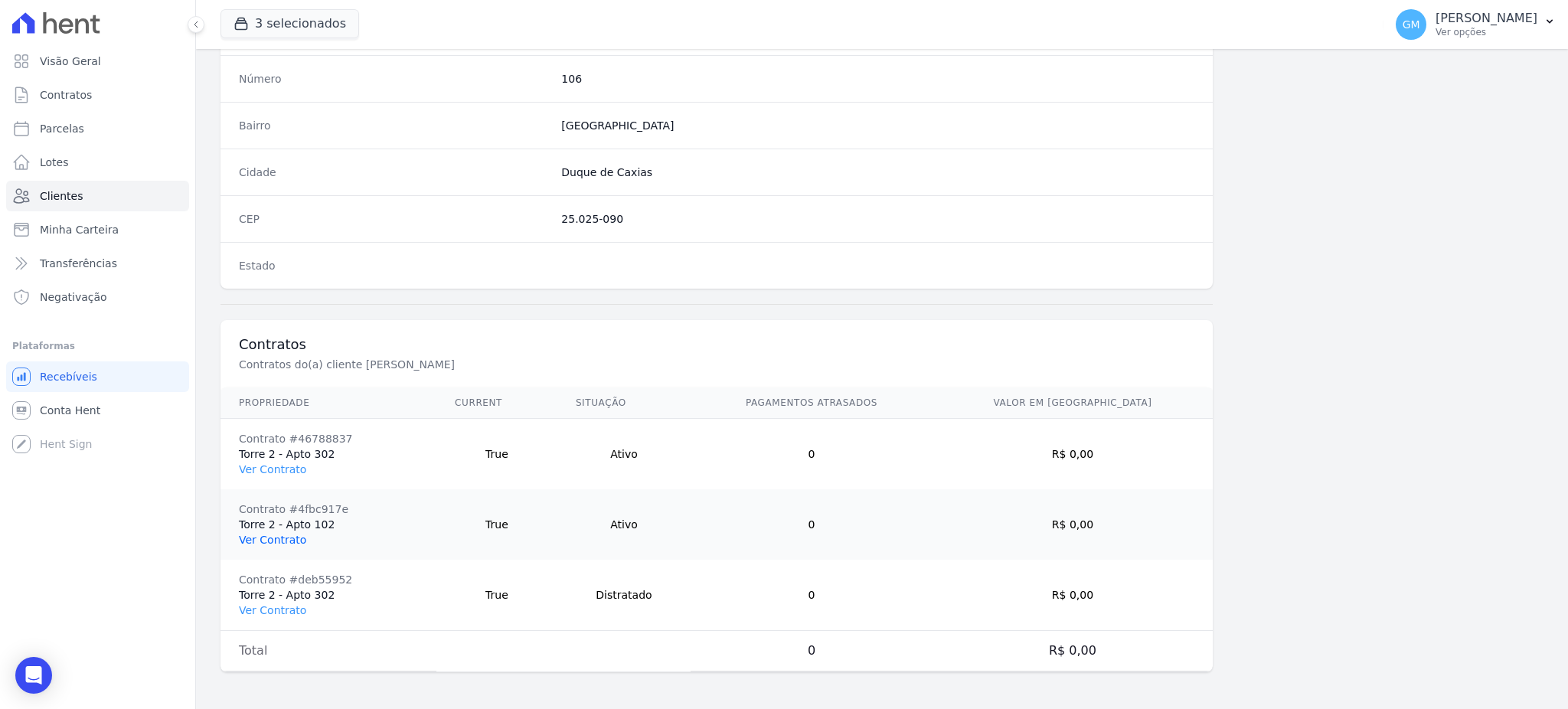
click at [287, 536] on link "Ver Contrato" at bounding box center [272, 540] width 67 height 12
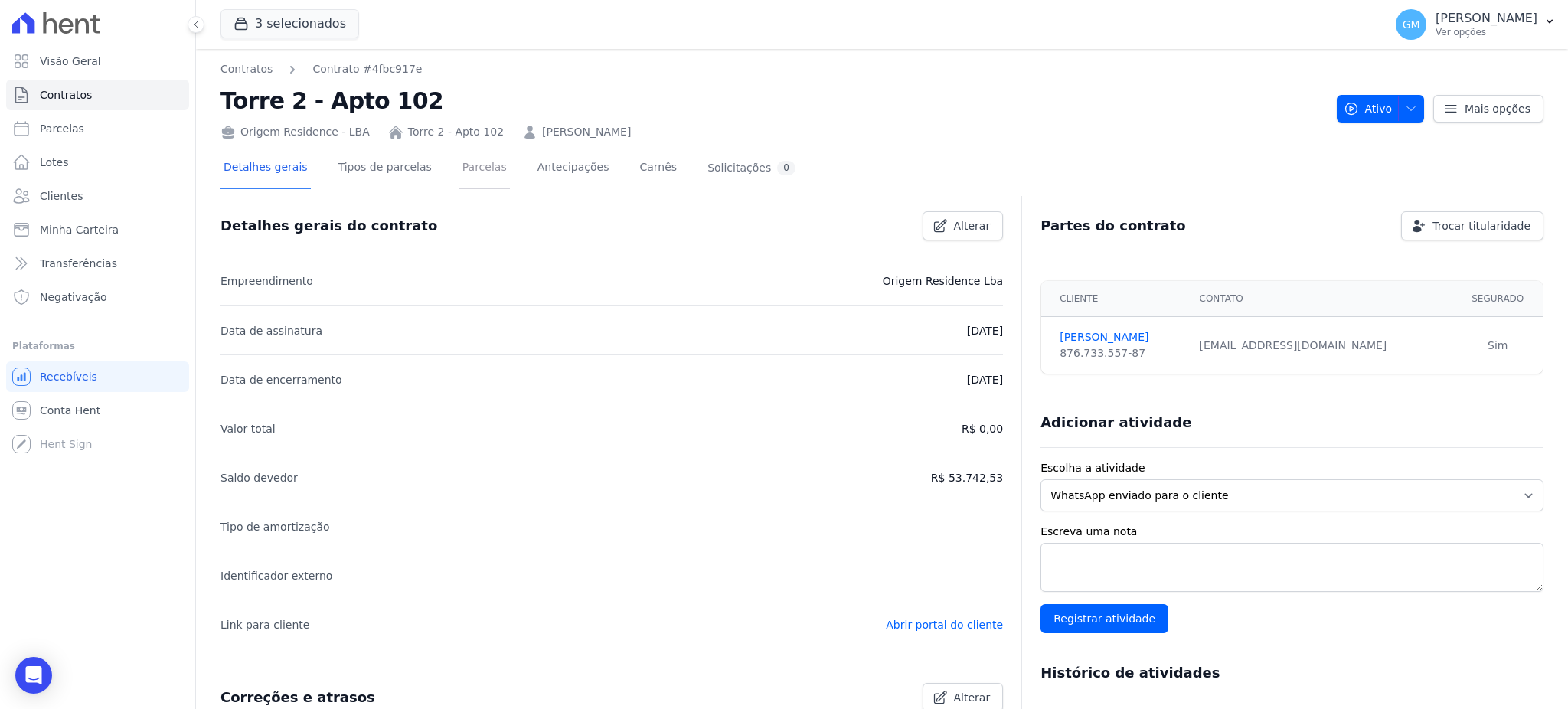
click at [478, 171] on link "Parcelas" at bounding box center [485, 168] width 51 height 41
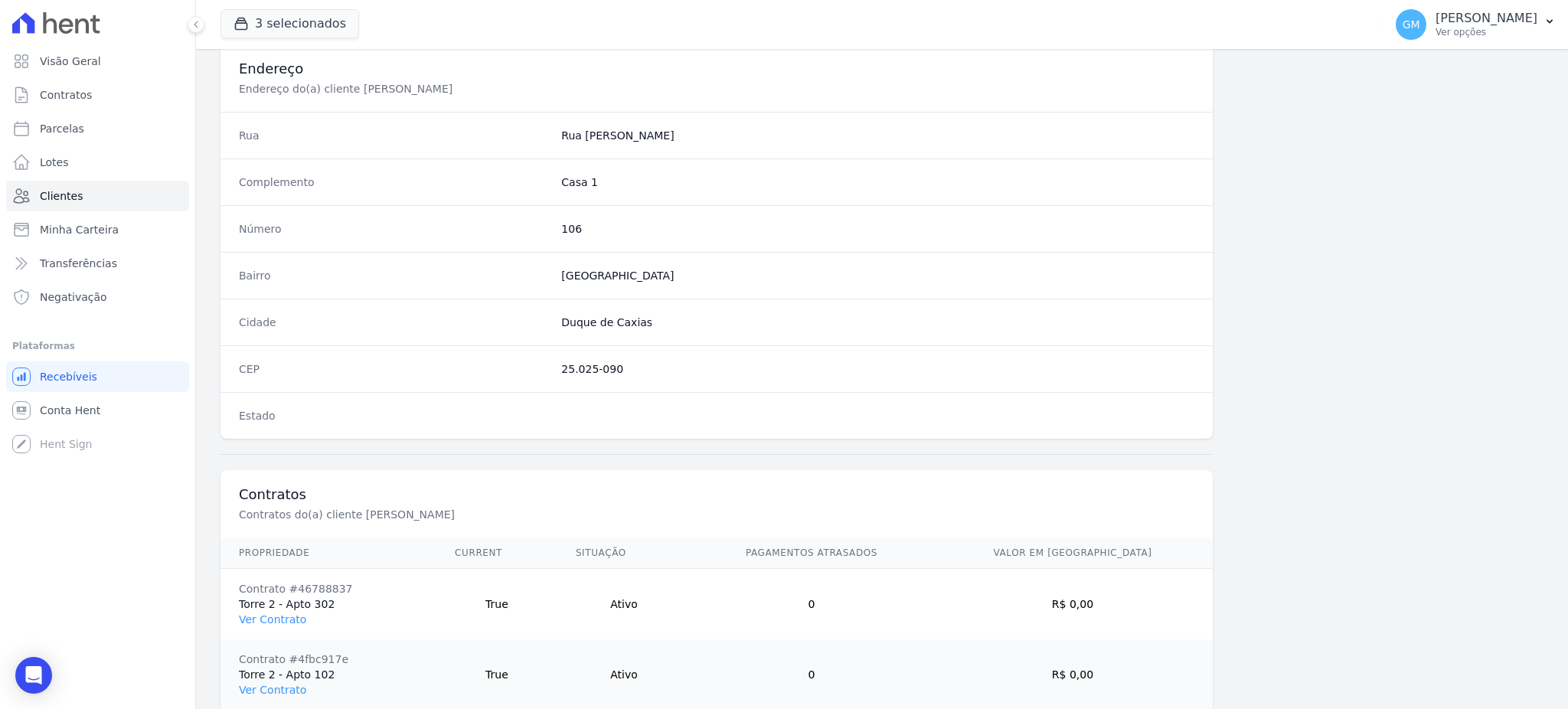
scroll to position [865, 0]
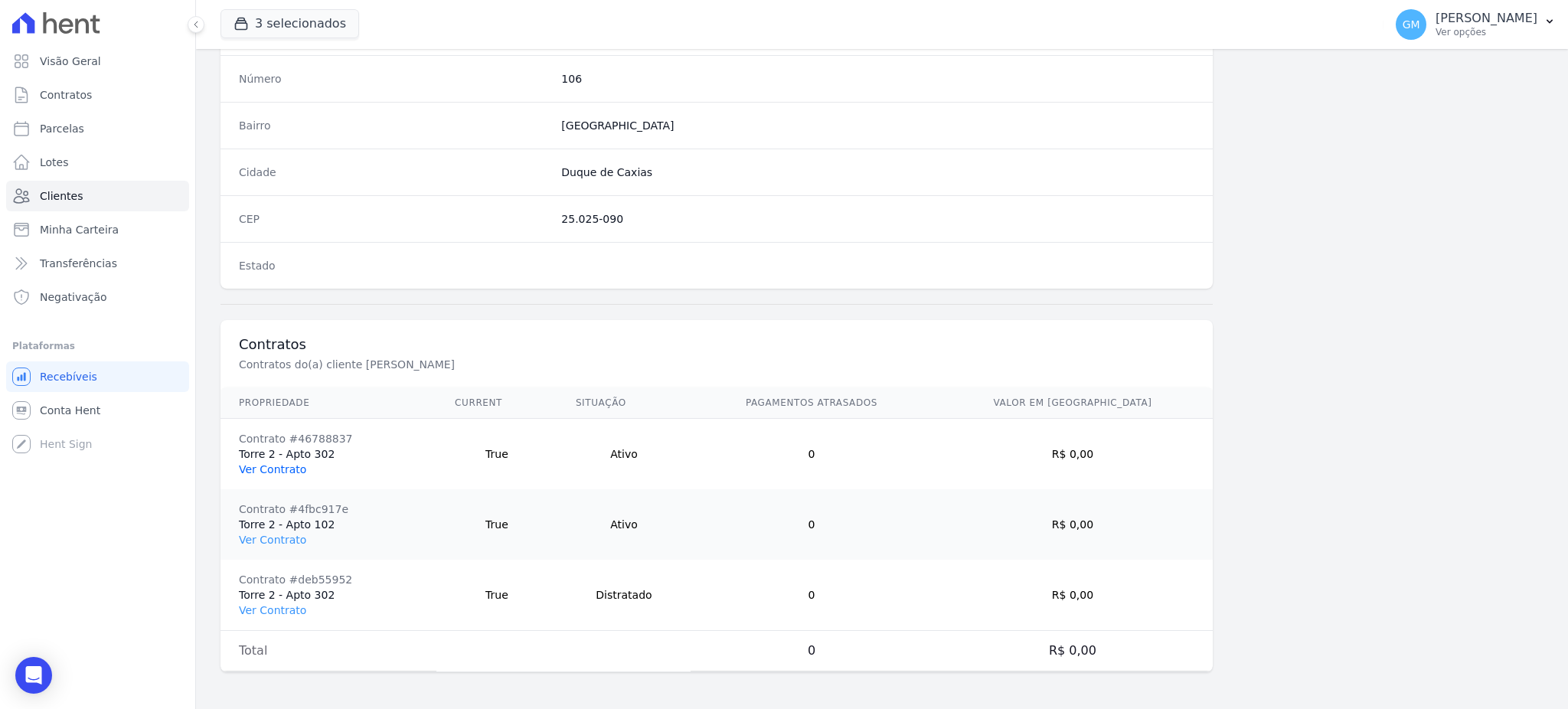
click at [291, 464] on link "Ver Contrato" at bounding box center [272, 469] width 67 height 12
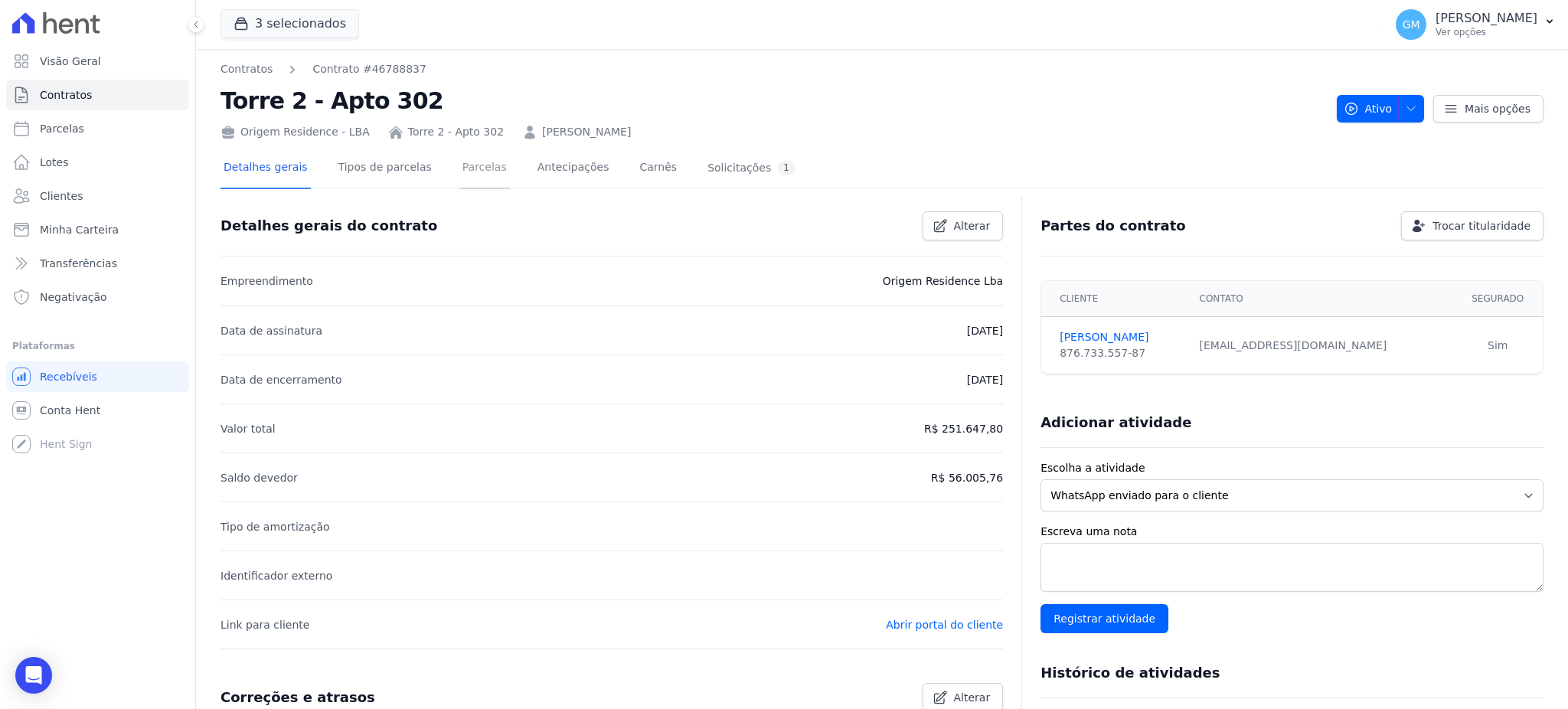
click at [469, 175] on link "Parcelas" at bounding box center [485, 168] width 51 height 41
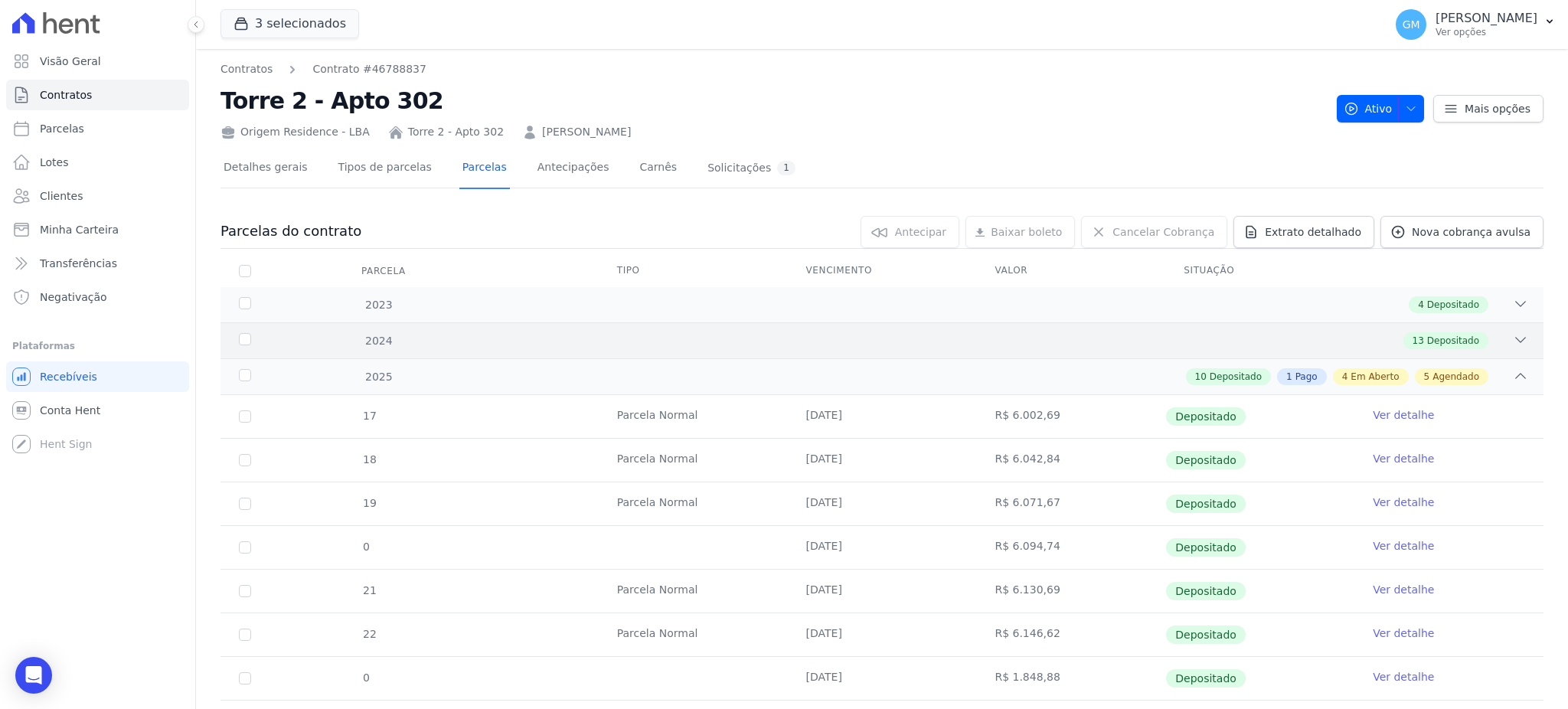
click at [1438, 327] on div "2024 13 Depositado" at bounding box center [882, 341] width 1323 height 36
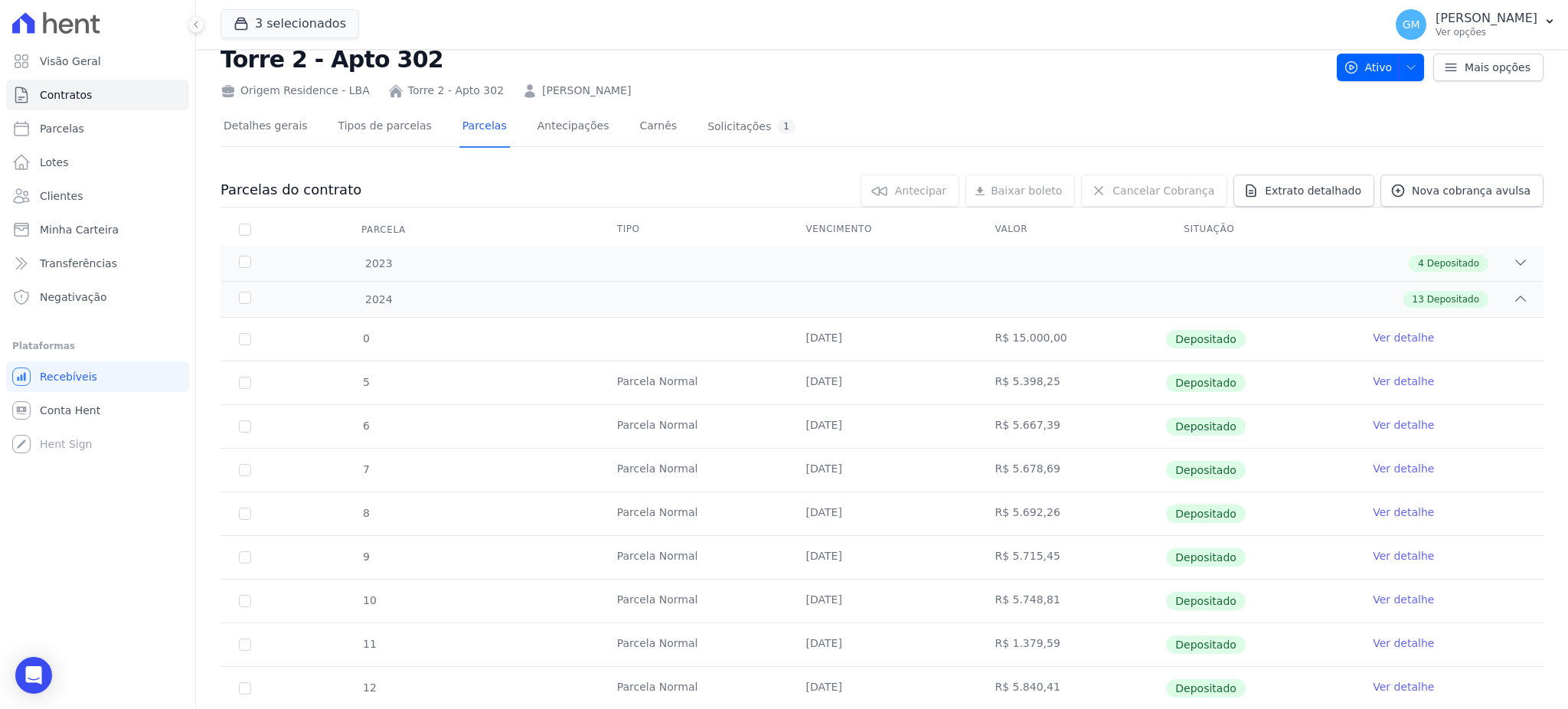
scroll to position [102, 0]
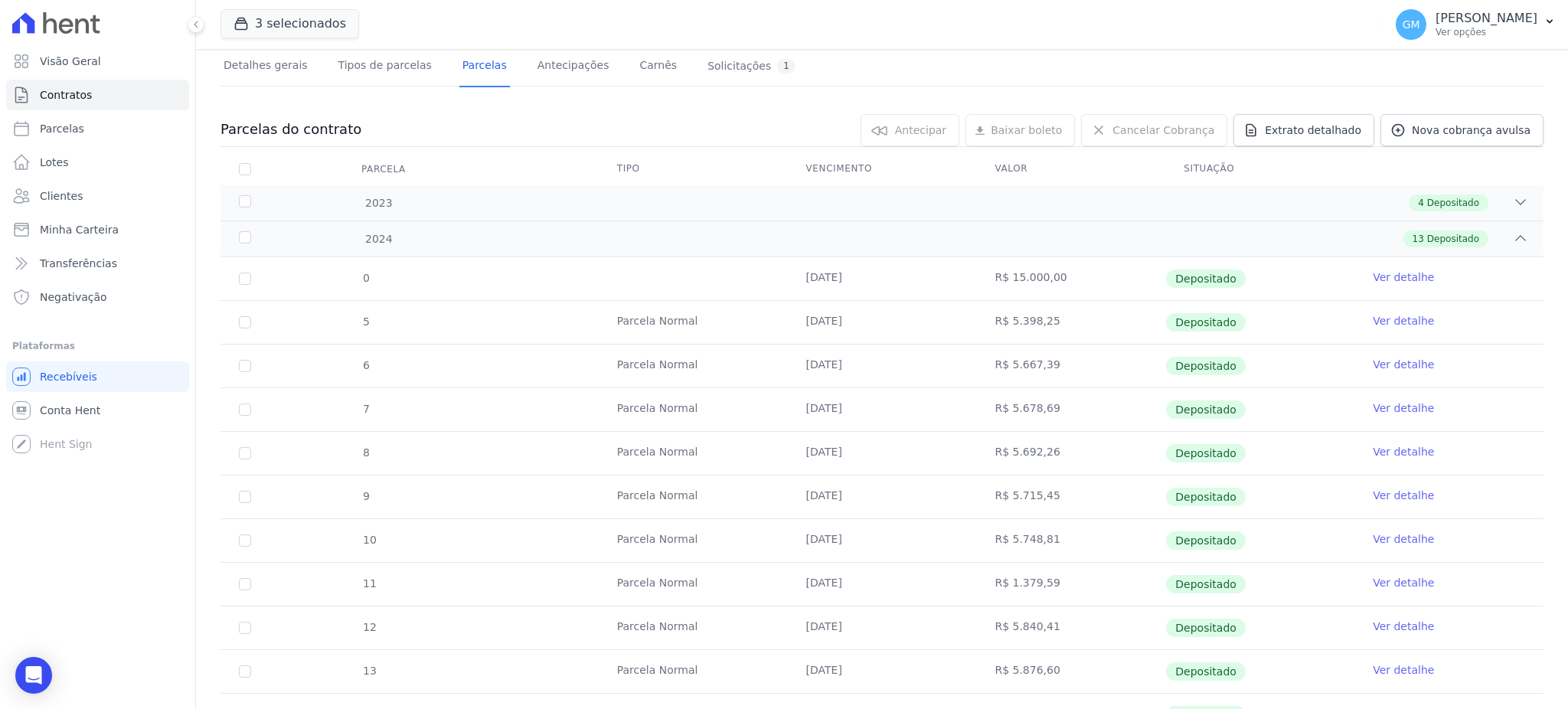
drag, startPoint x: 994, startPoint y: 667, endPoint x: 1062, endPoint y: 668, distance: 68.0
click at [1062, 668] on td "R$ 5.876,60" at bounding box center [1070, 671] width 189 height 42
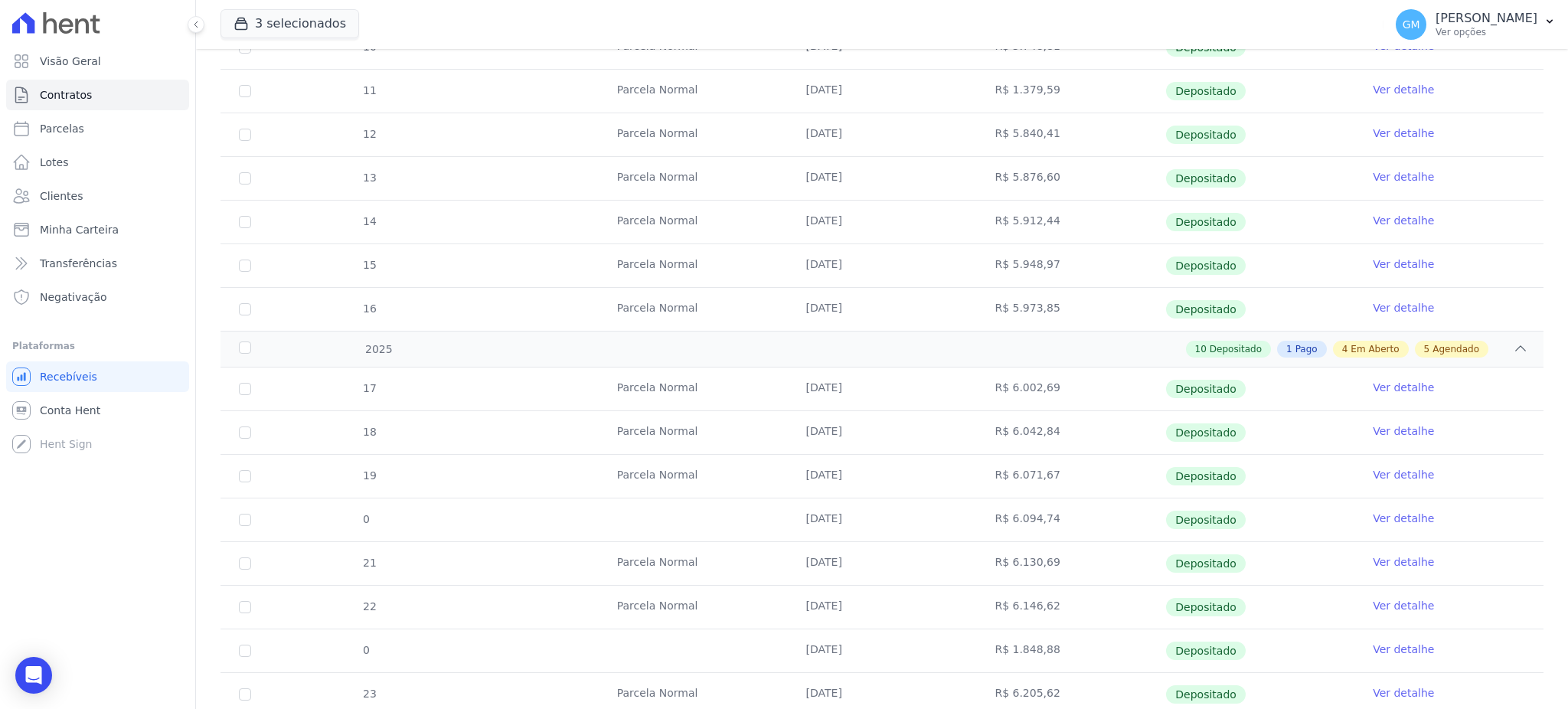
scroll to position [0, 0]
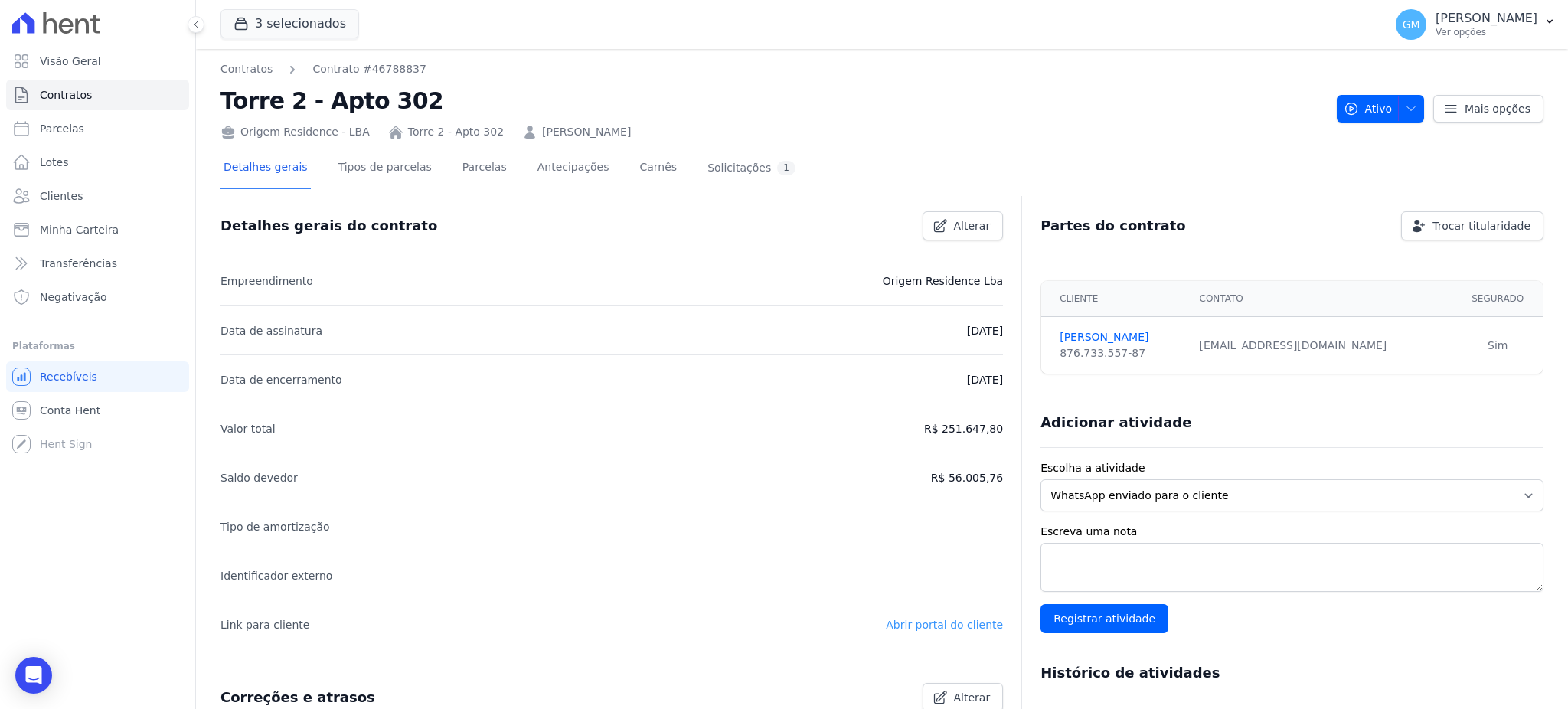
click at [950, 620] on link "Abrir portal do cliente" at bounding box center [944, 625] width 117 height 12
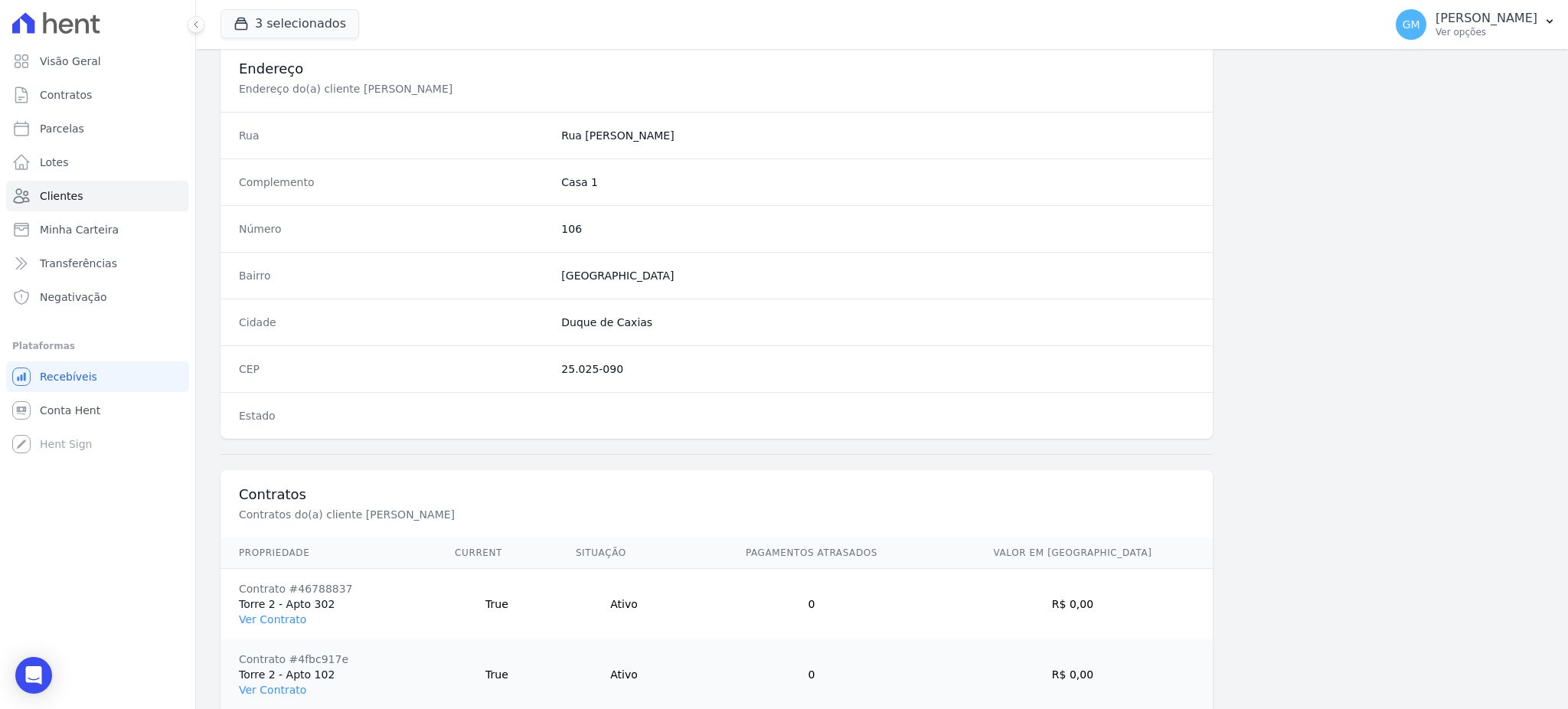
scroll to position [865, 0]
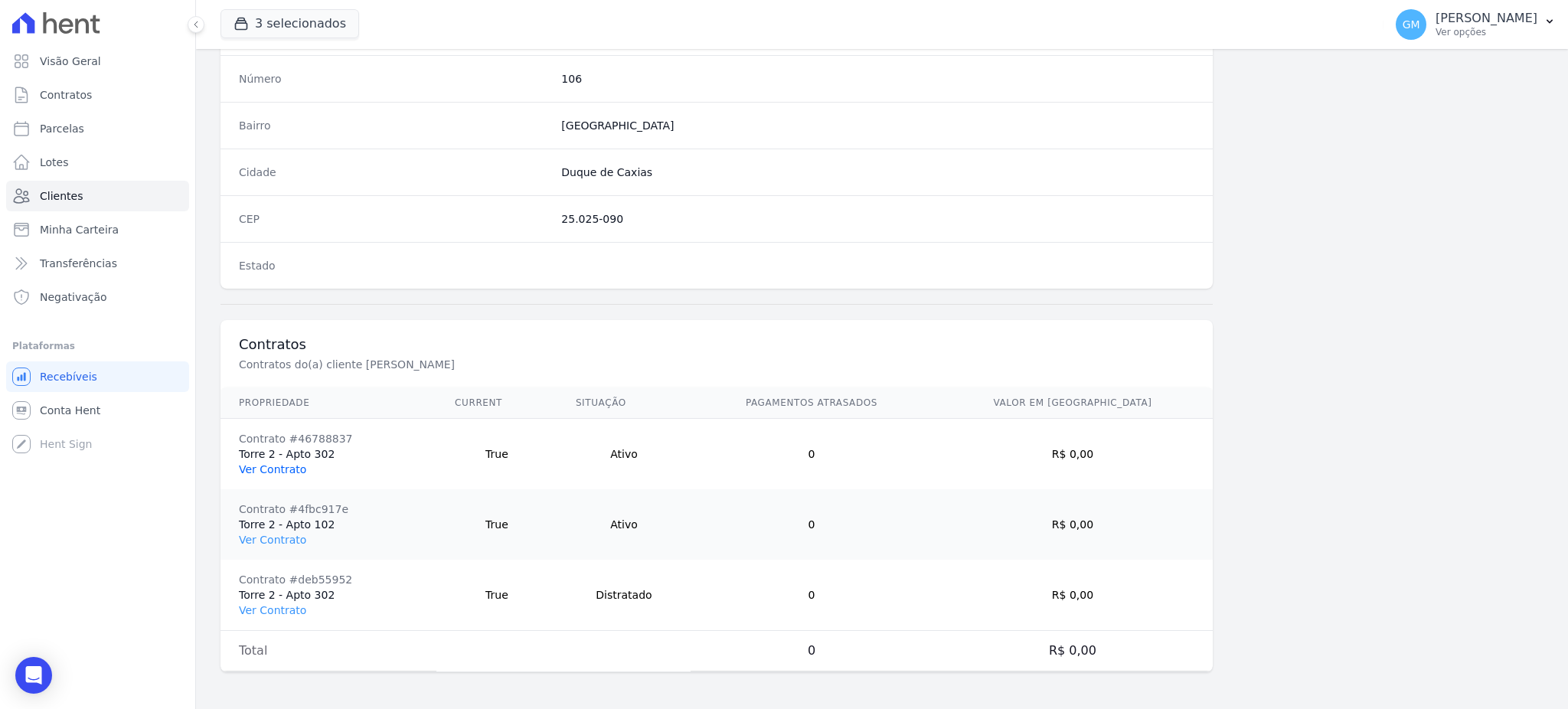
click at [287, 470] on link "Ver Contrato" at bounding box center [272, 469] width 67 height 12
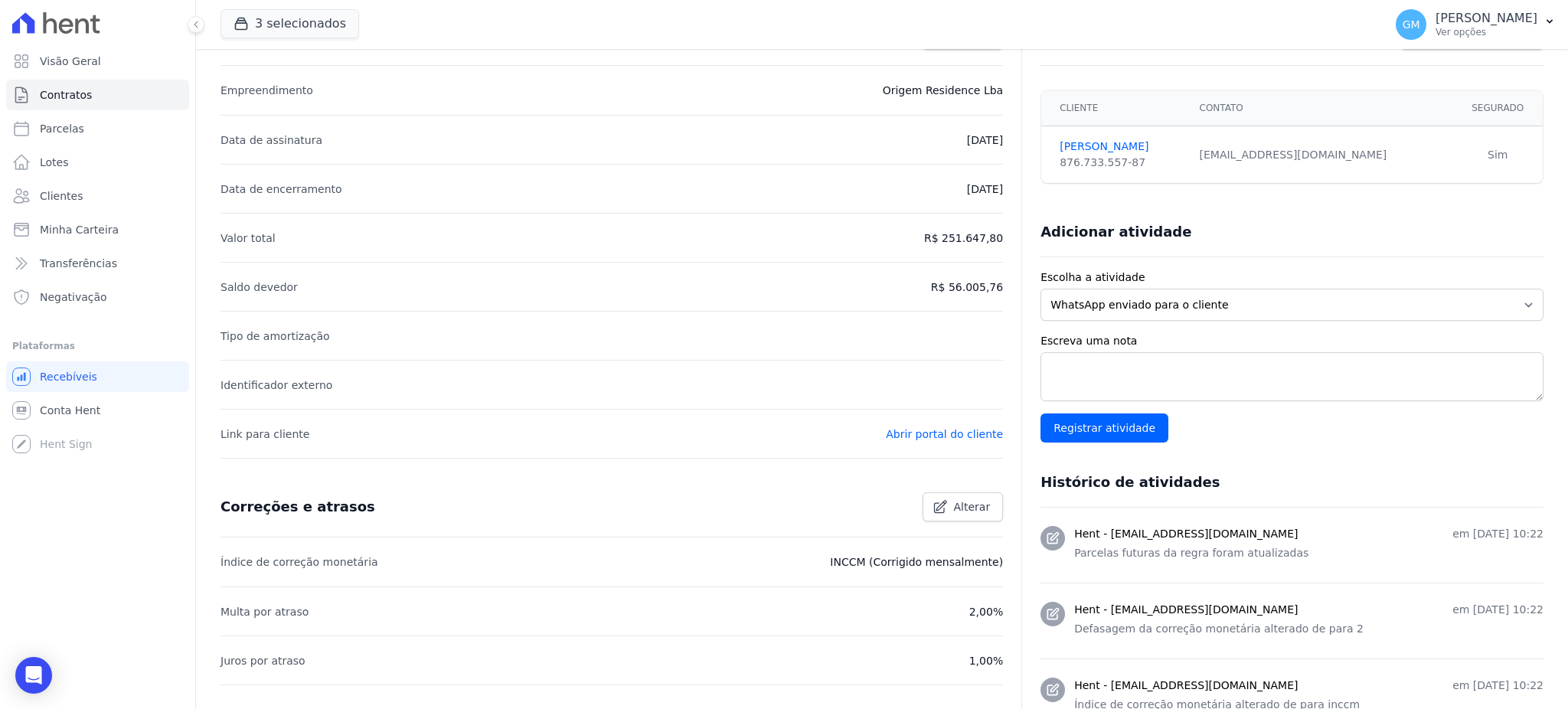
scroll to position [204, 0]
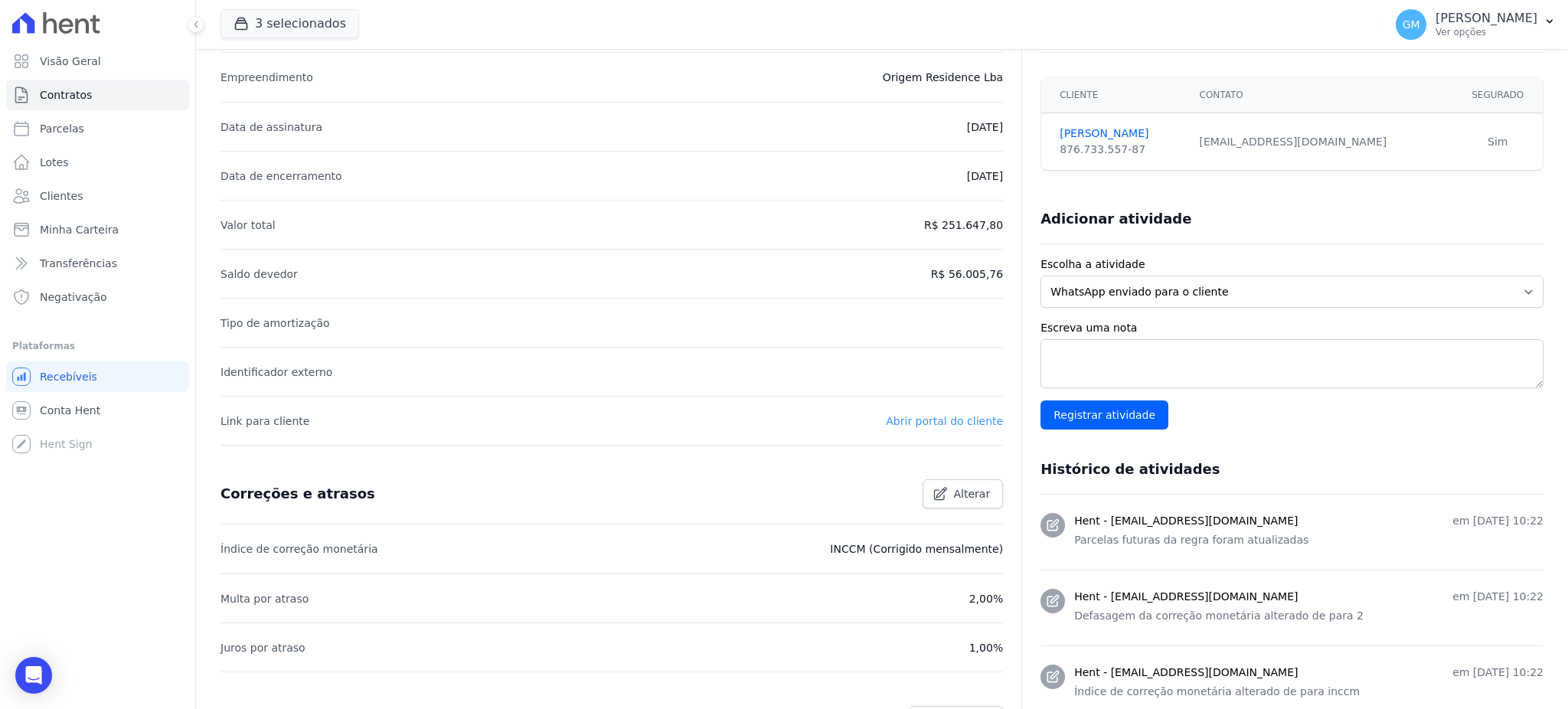
click at [907, 420] on link "Abrir portal do cliente" at bounding box center [944, 421] width 117 height 12
click at [963, 420] on link "Abrir portal do cliente" at bounding box center [944, 421] width 117 height 12
